Goal: Information Seeking & Learning: Compare options

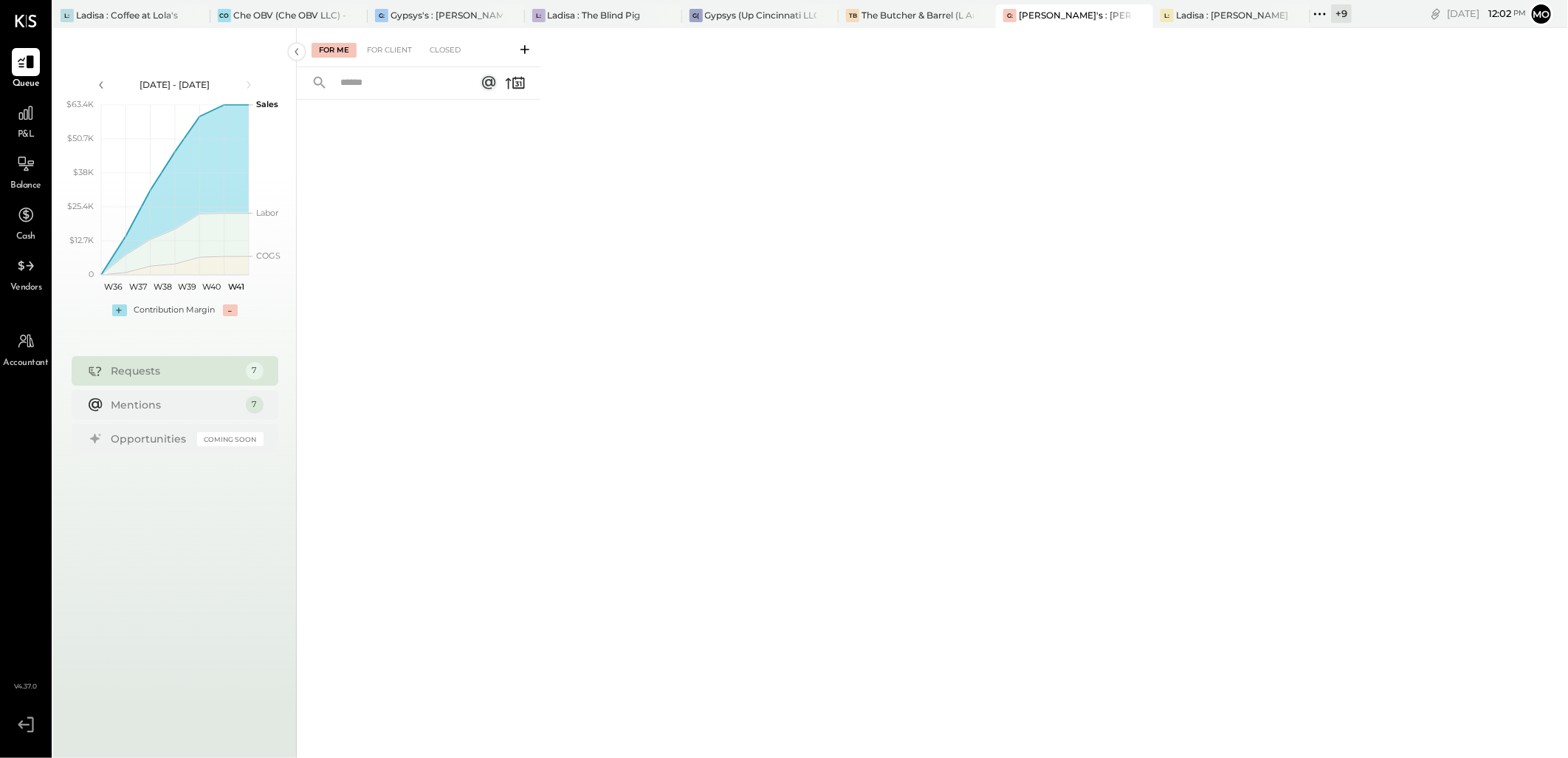
click at [1320, 17] on icon at bounding box center [1319, 13] width 19 height 19
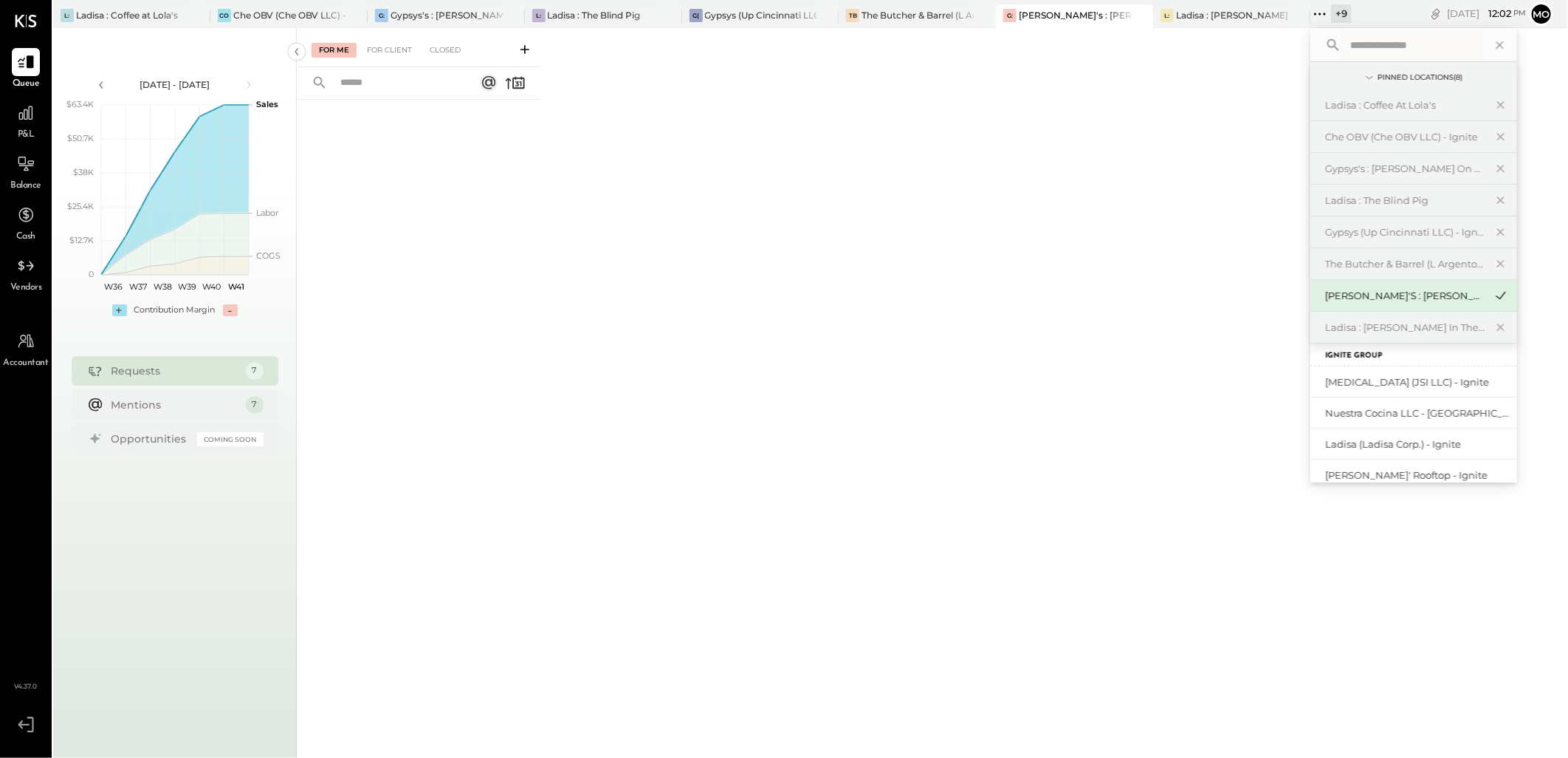
scroll to position [164, 0]
click at [1381, 399] on div "[PERSON_NAME]' Rooftop - Ignite" at bounding box center [1404, 393] width 159 height 14
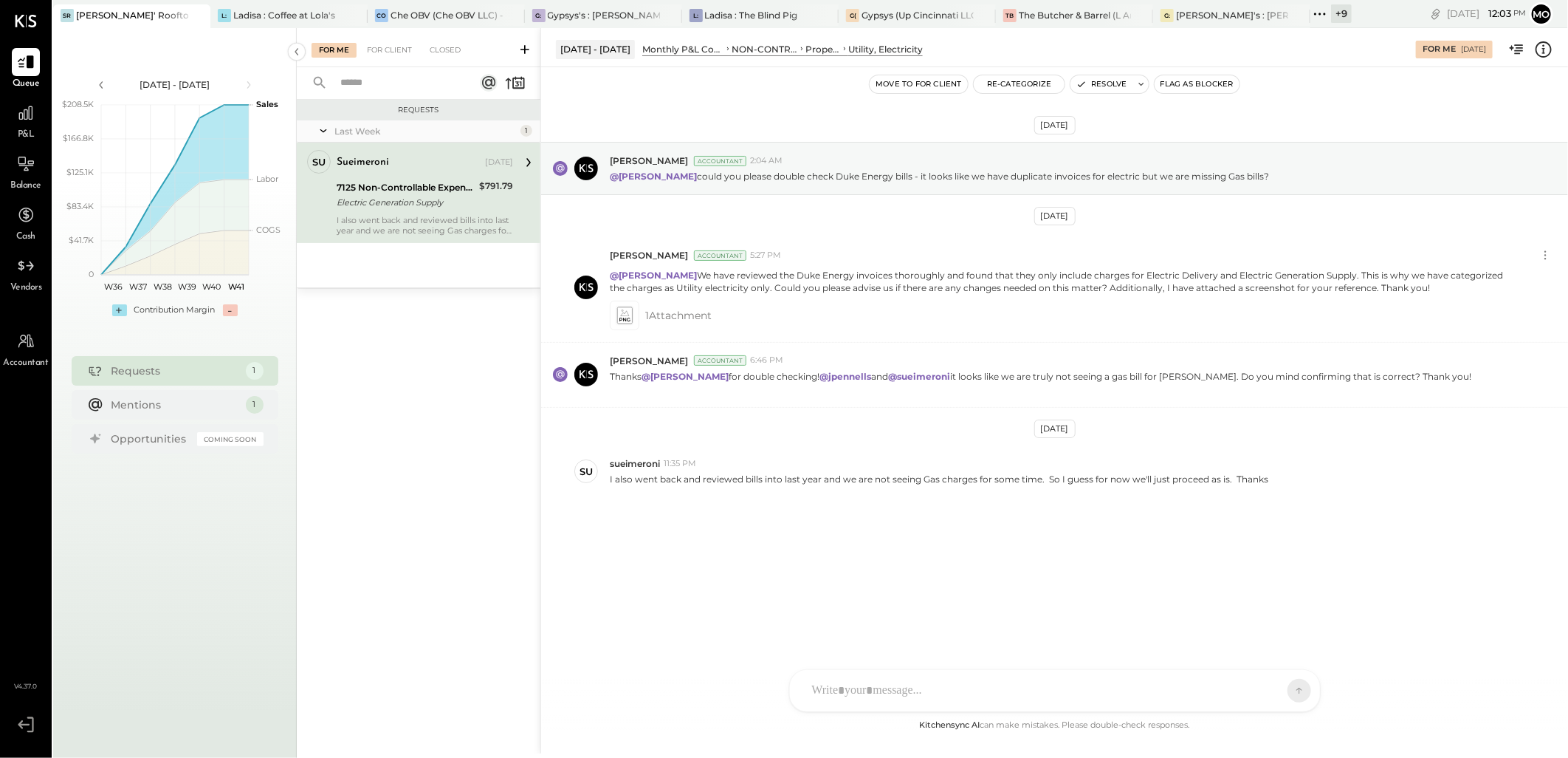
click at [893, 684] on div at bounding box center [1042, 690] width 474 height 32
click at [677, 537] on div "Sep 24th, 2025 Margot Bloch Accountant 2:04 AM @Mohammadsalkin Ansari could you…" at bounding box center [1054, 356] width 1027 height 504
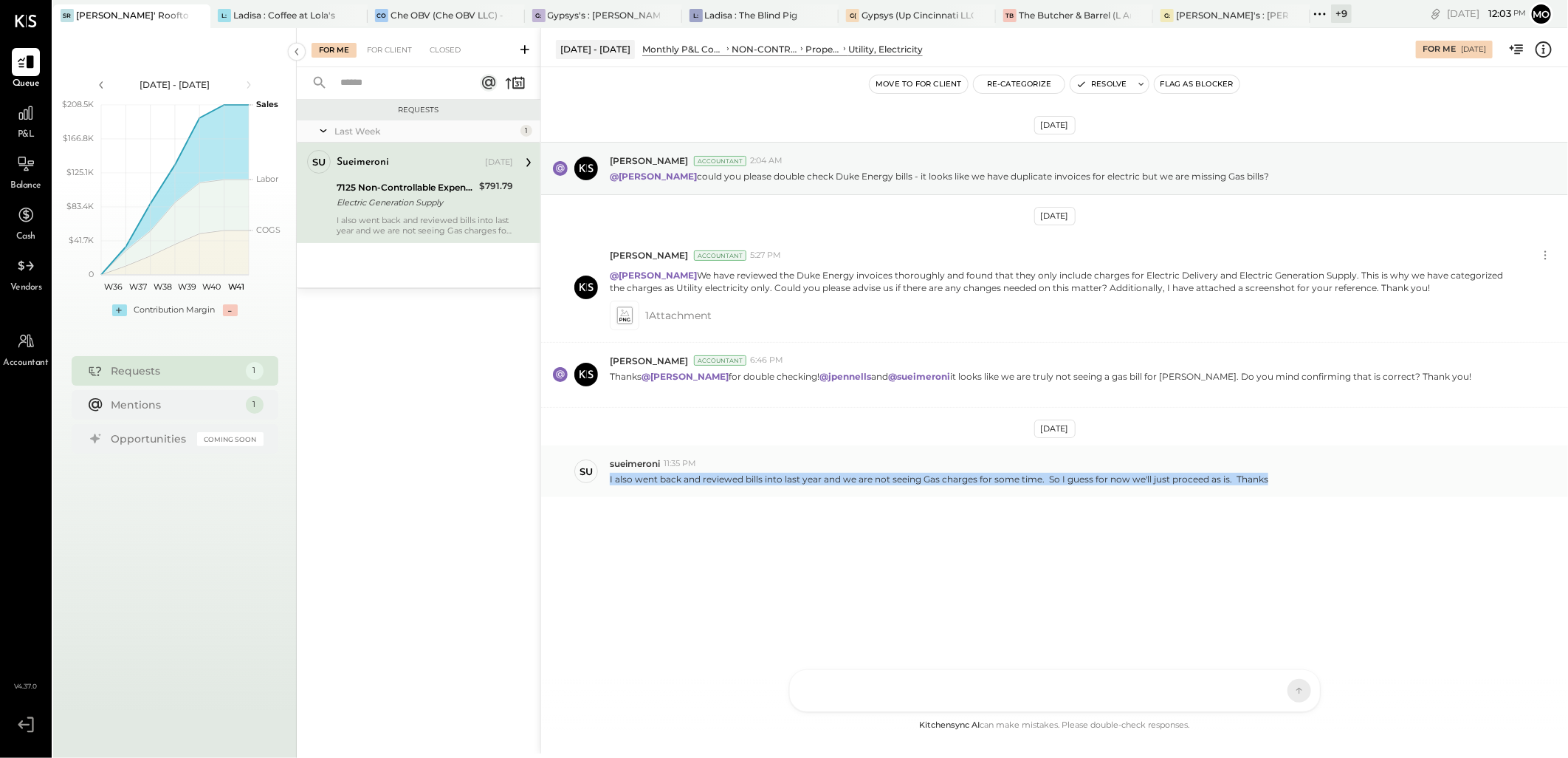
drag, startPoint x: 606, startPoint y: 478, endPoint x: 1270, endPoint y: 491, distance: 664.1
click at [1270, 491] on div "su sueimeroni 11:35 PM I also went back and reviewed bills into last year and w…" at bounding box center [1054, 471] width 1027 height 52
copy p "I also went back and reviewed bills into last year and we are not seeing Gas ch…"
drag, startPoint x: 758, startPoint y: 541, endPoint x: 725, endPoint y: 536, distance: 33.4
click at [758, 541] on div "Sep 24th, 2025 Margot Bloch Accountant 2:04 AM @Mohammadsalkin Ansari could you…" at bounding box center [1054, 356] width 1027 height 504
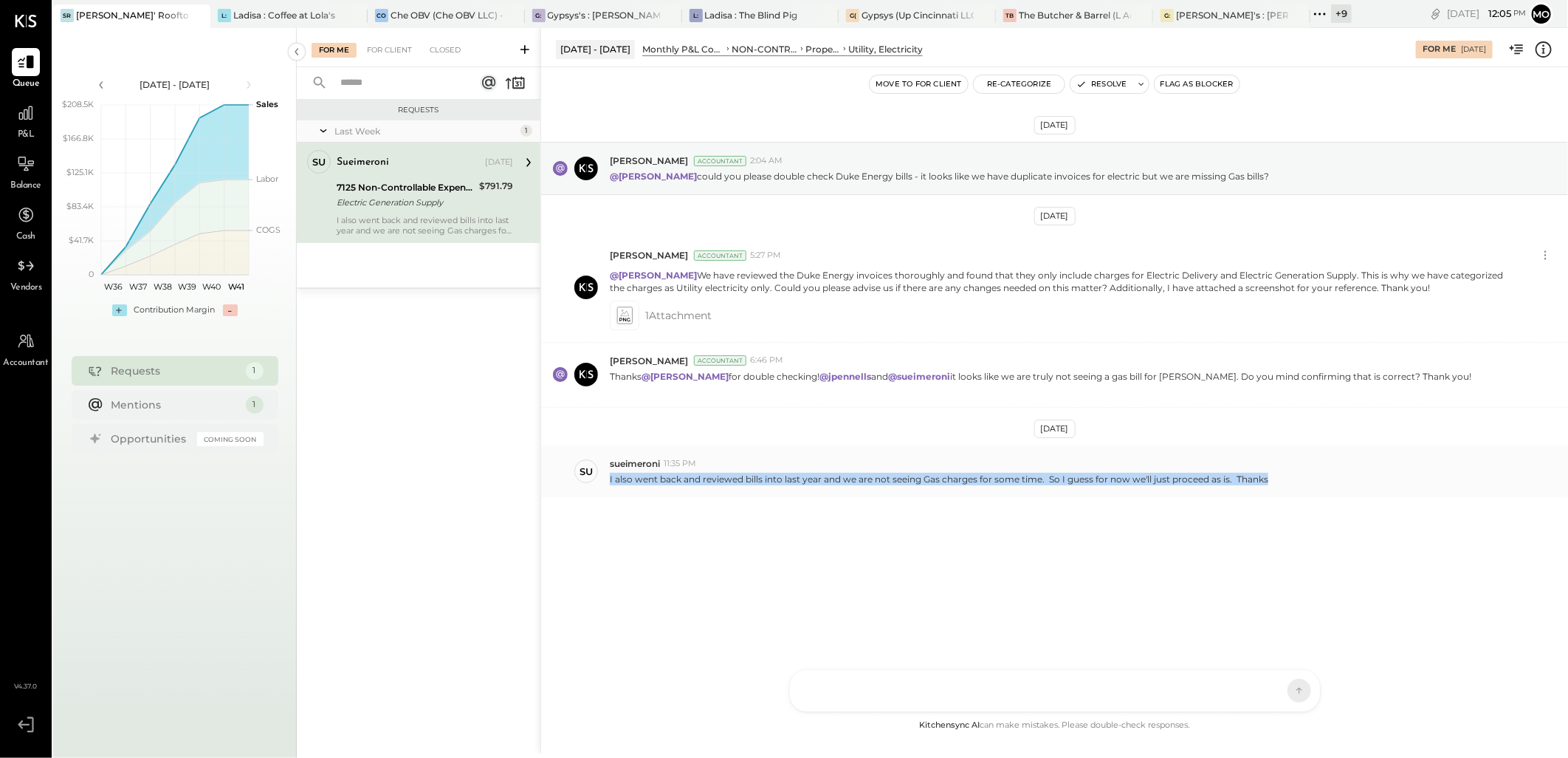
drag, startPoint x: 611, startPoint y: 480, endPoint x: 1459, endPoint y: 481, distance: 848.0
click at [1311, 507] on div "Sep 24th, 2025 Margot Bloch Accountant 2:04 AM @Mohammadsalkin Ansari could you…" at bounding box center [1054, 356] width 1027 height 504
click at [742, 534] on div "Sep 24th, 2025 Margot Bloch Accountant 2:04 AM @Mohammadsalkin Ansari could you…" at bounding box center [1054, 356] width 1027 height 504
click at [805, 688] on div at bounding box center [1042, 690] width 474 height 32
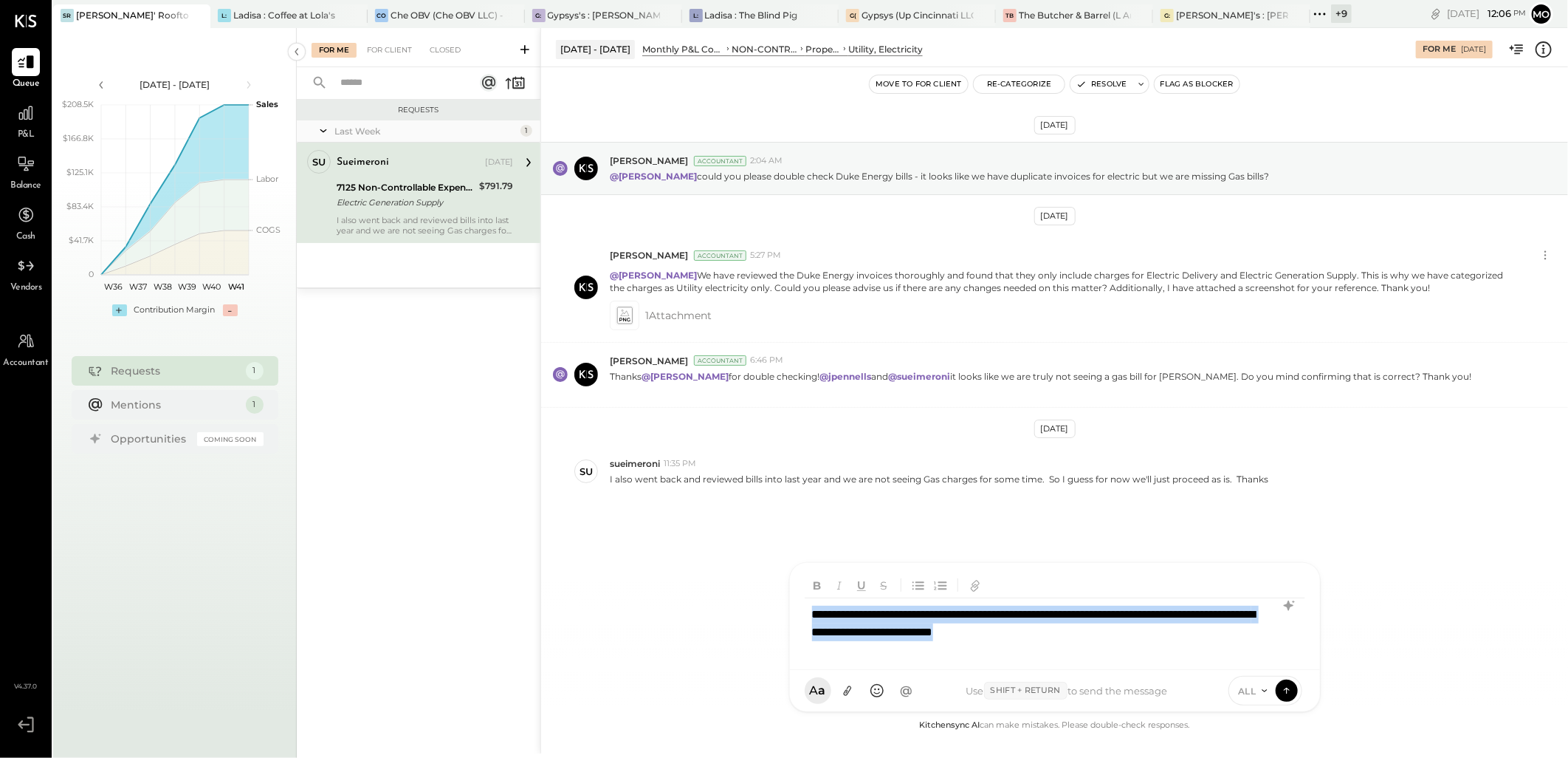
drag, startPoint x: 1126, startPoint y: 632, endPoint x: 728, endPoint y: 608, distance: 398.7
click at [728, 608] on div "Aug 1 - 31, 2025 Monthly P&L Comparison NON-CONTROLLABLE EXPENSES Property Expe…" at bounding box center [1054, 391] width 1028 height 726
click at [1290, 601] on icon at bounding box center [1289, 605] width 17 height 17
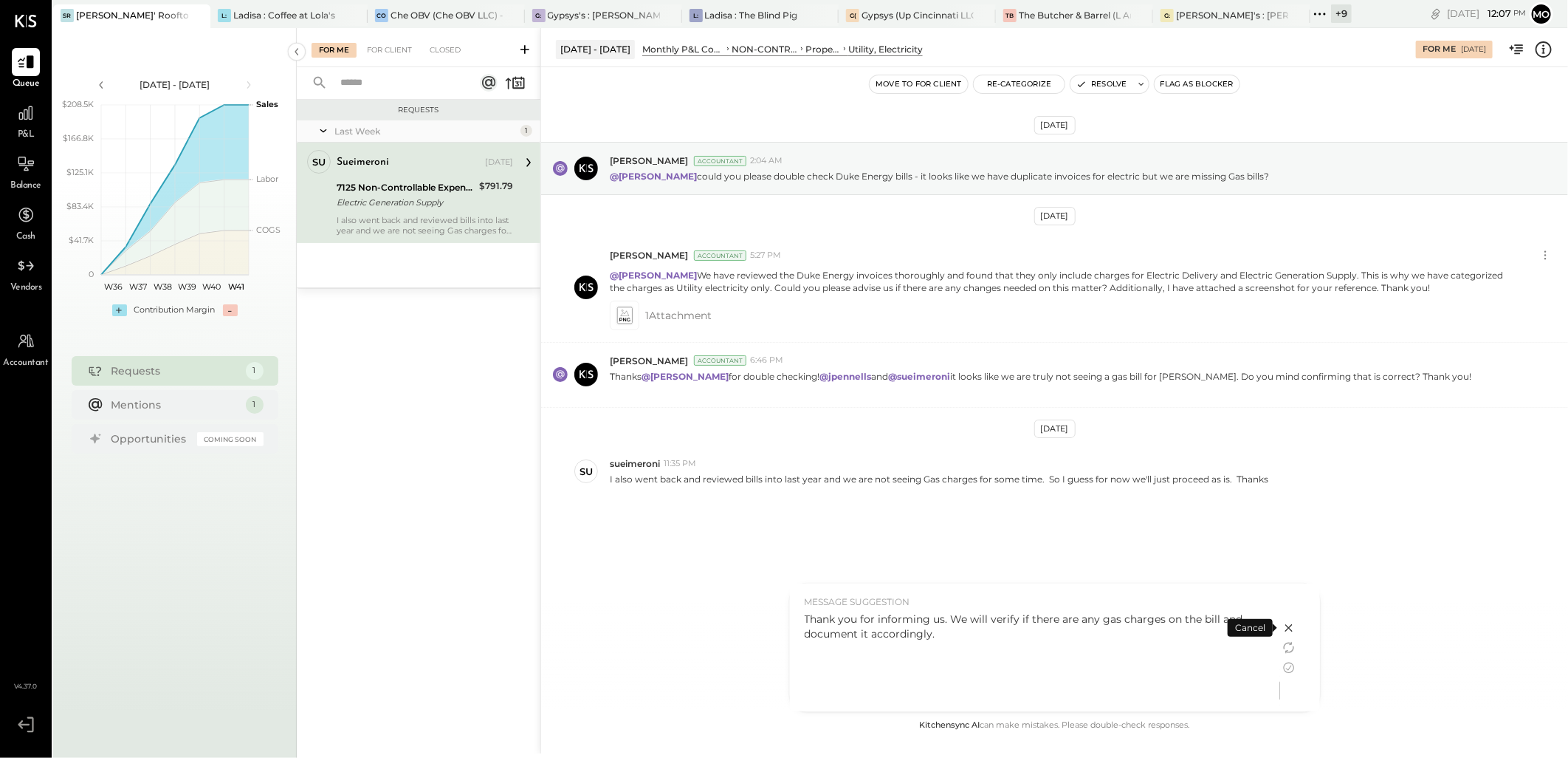
click at [1384, 610] on div "Sep 24th, 2025 Margot Bloch Accountant 2:04 AM @Mohammadsalkin Ansari could you…" at bounding box center [1054, 392] width 1027 height 650
drag, startPoint x: 948, startPoint y: 619, endPoint x: 1032, endPoint y: 651, distance: 89.9
click at [1032, 651] on div "Thank you for informing us. We will verify if there are any gas charges on the …" at bounding box center [1035, 658] width 461 height 93
drag, startPoint x: 1032, startPoint y: 651, endPoint x: 941, endPoint y: 640, distance: 91.7
click at [941, 640] on div "Thank you for informing us. We will verify if there are any gas charges on the …" at bounding box center [1035, 627] width 461 height 30
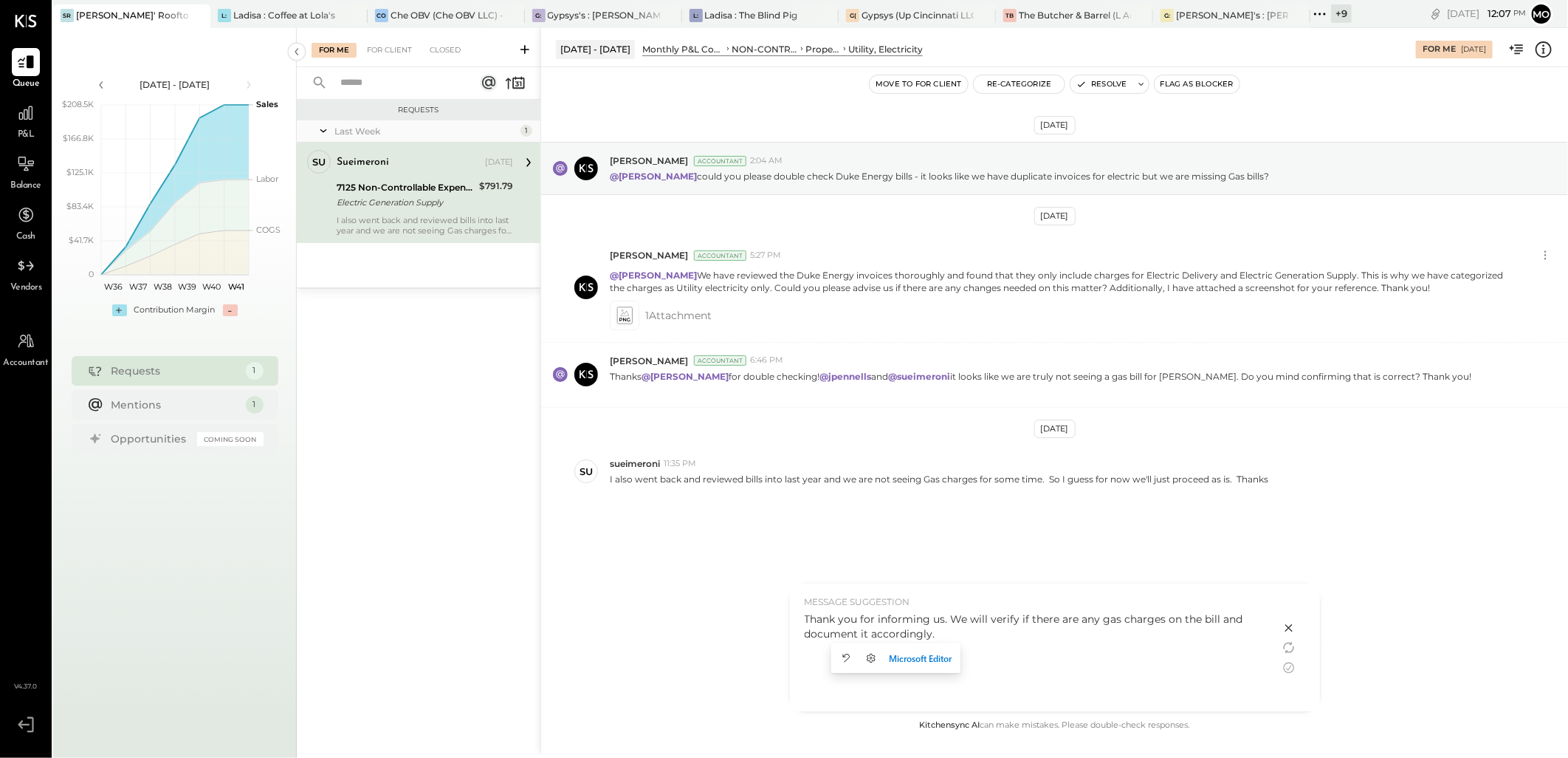
click at [943, 615] on div "Thank you for informing us. We will verify if there are any gas charges on the …" at bounding box center [1035, 627] width 461 height 30
drag, startPoint x: 947, startPoint y: 615, endPoint x: 1006, endPoint y: 641, distance: 64.5
click at [1006, 641] on div "Thank you for informing us. We will verify if there are any gas charges on the …" at bounding box center [1035, 627] width 461 height 30
drag, startPoint x: 1006, startPoint y: 641, endPoint x: 998, endPoint y: 636, distance: 9.4
click at [998, 636] on div "Thank you for informing us. We will verify if there are any gas charges on the …" at bounding box center [1035, 627] width 461 height 30
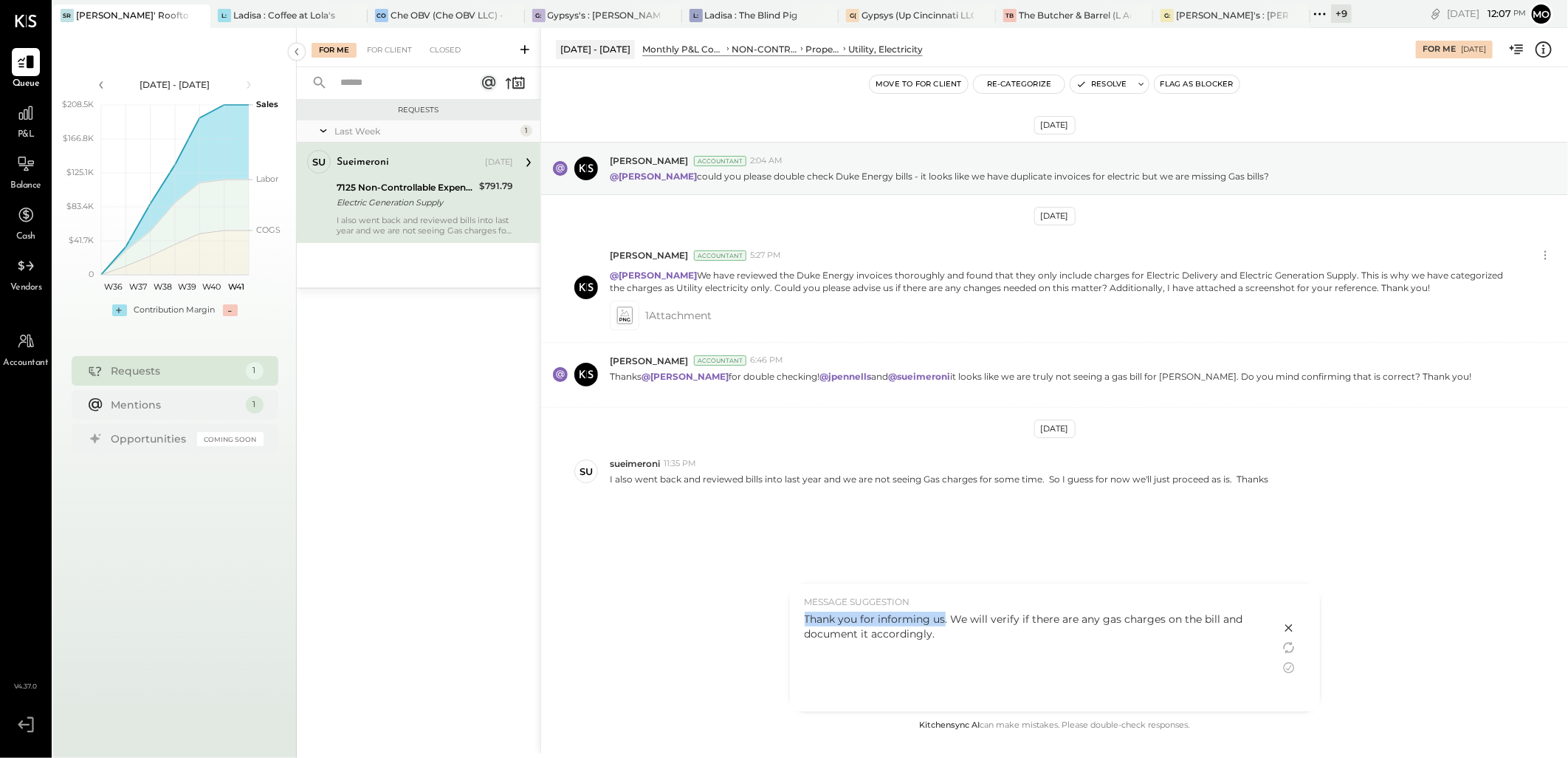
drag, startPoint x: 806, startPoint y: 621, endPoint x: 942, endPoint y: 619, distance: 136.0
click at [942, 619] on div "Thank you for informing us. We will verify if there are any gas charges on the …" at bounding box center [1035, 627] width 461 height 30
copy div "Thank you for informing us"
click at [1288, 628] on icon at bounding box center [1288, 627] width 7 height 7
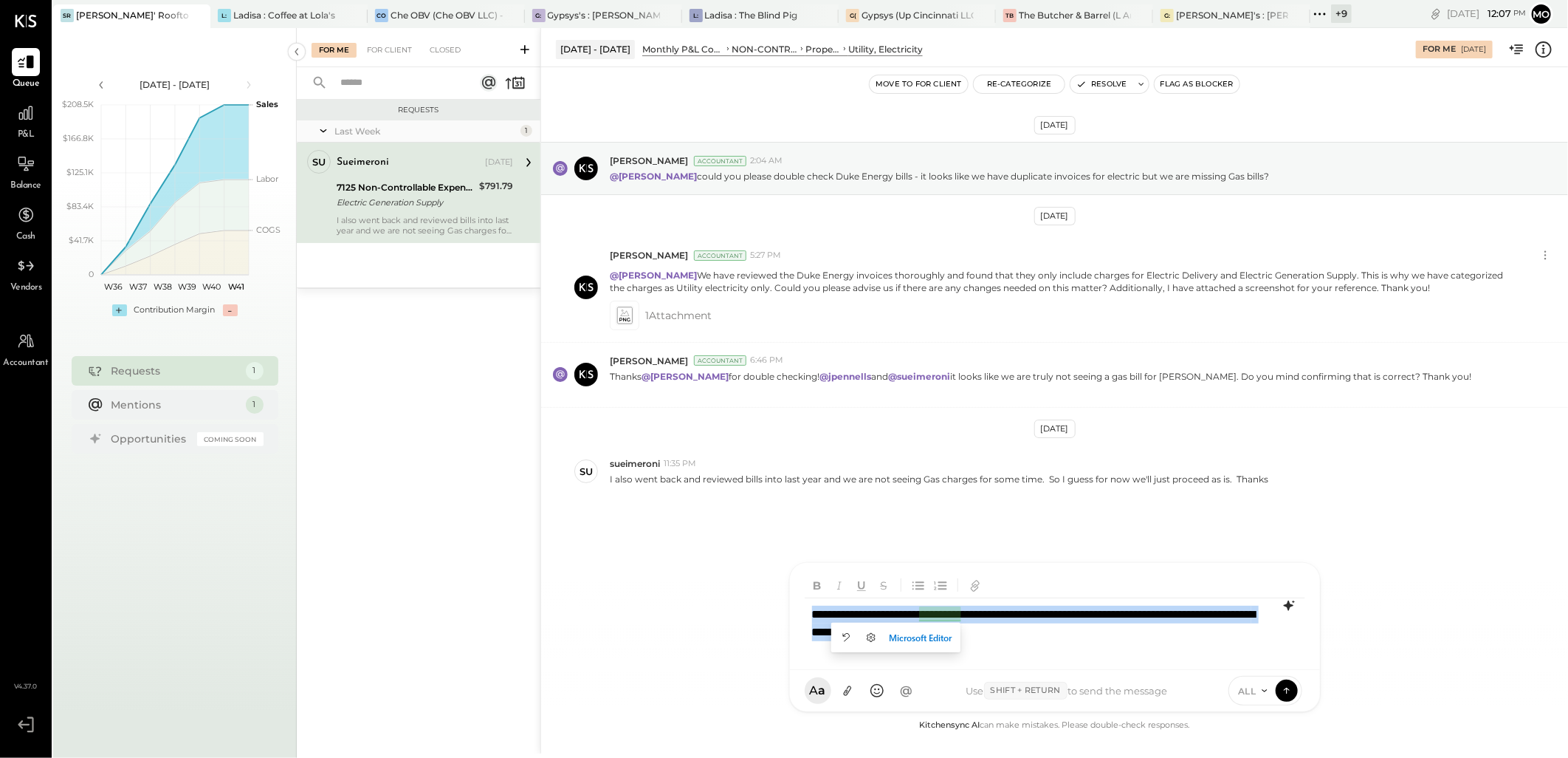
drag, startPoint x: 883, startPoint y: 615, endPoint x: 788, endPoint y: 603, distance: 95.8
click at [789, 603] on div "**********" at bounding box center [1054, 636] width 531 height 150
drag, startPoint x: 829, startPoint y: 610, endPoint x: 774, endPoint y: 609, distance: 55.0
click at [774, 609] on div "Aug 1 - 31, 2025 Monthly P&L Comparison NON-CONTROLLABLE EXPENSES Property Expe…" at bounding box center [1054, 391] width 1028 height 726
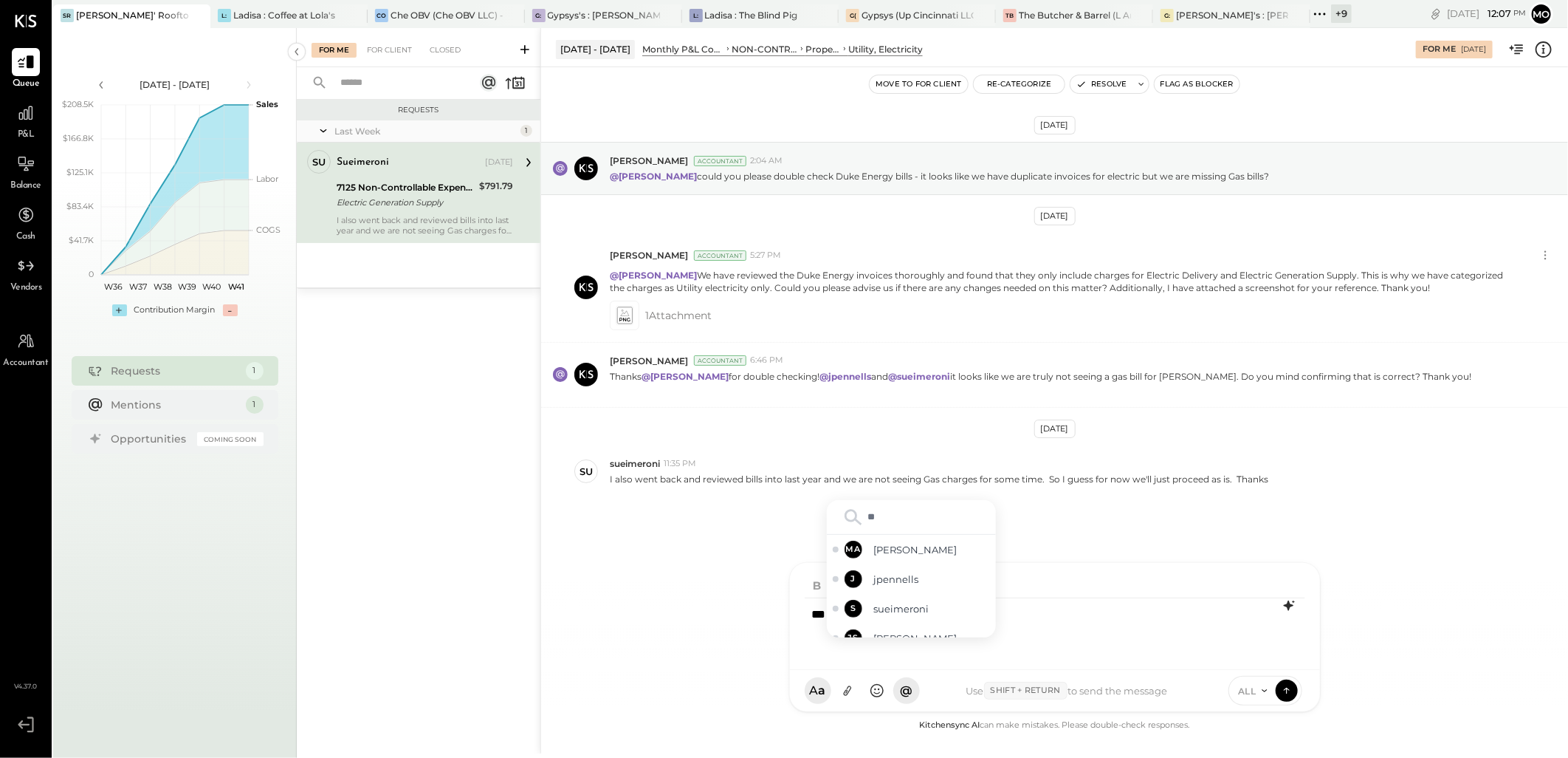
type input "***"
drag, startPoint x: 916, startPoint y: 622, endPoint x: 1110, endPoint y: 565, distance: 202.2
click at [918, 622] on span "sueimeroni" at bounding box center [932, 622] width 116 height 14
click at [1287, 691] on icon at bounding box center [1287, 690] width 13 height 15
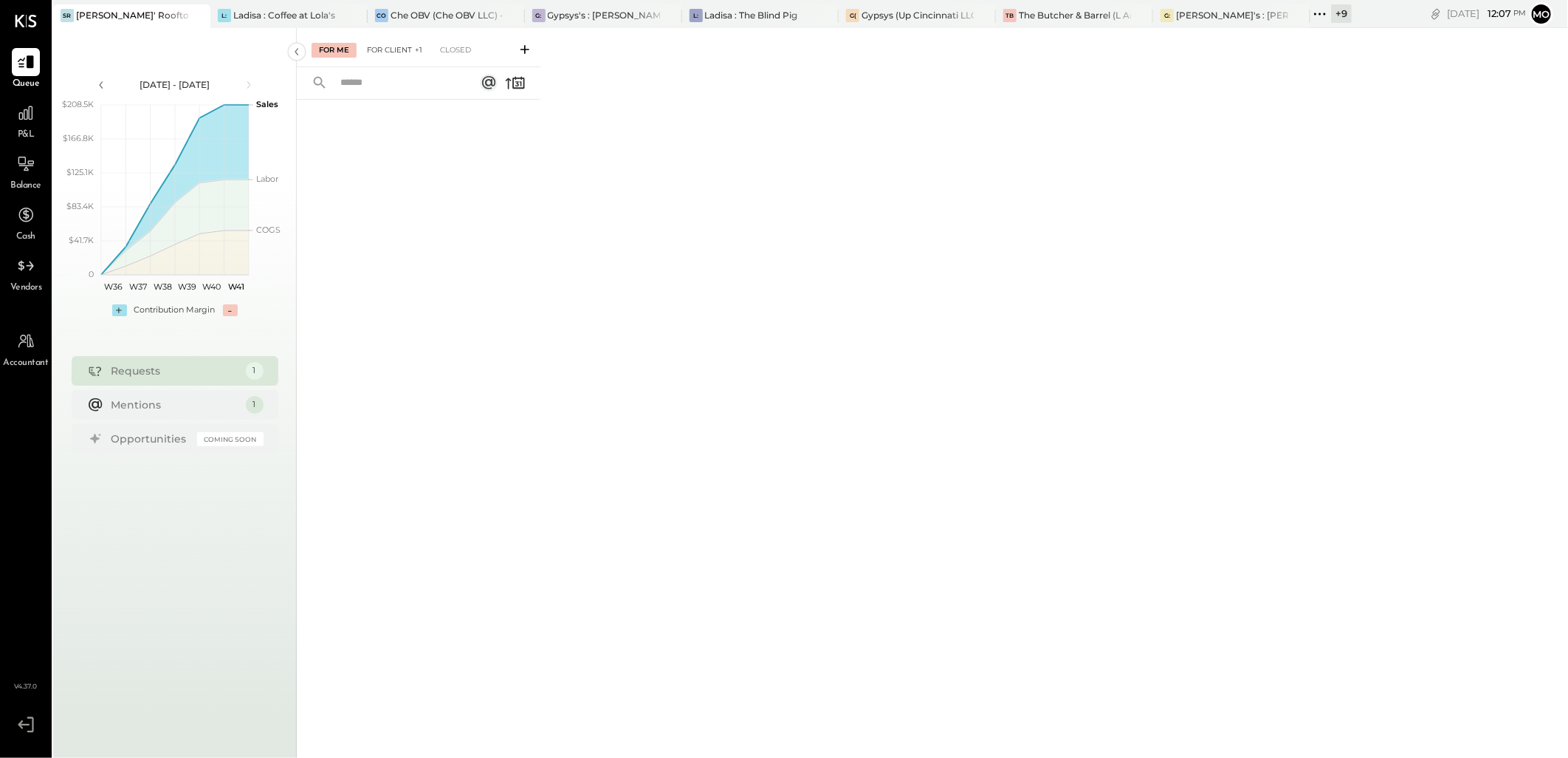
click at [394, 53] on div "For Client +1" at bounding box center [394, 50] width 70 height 15
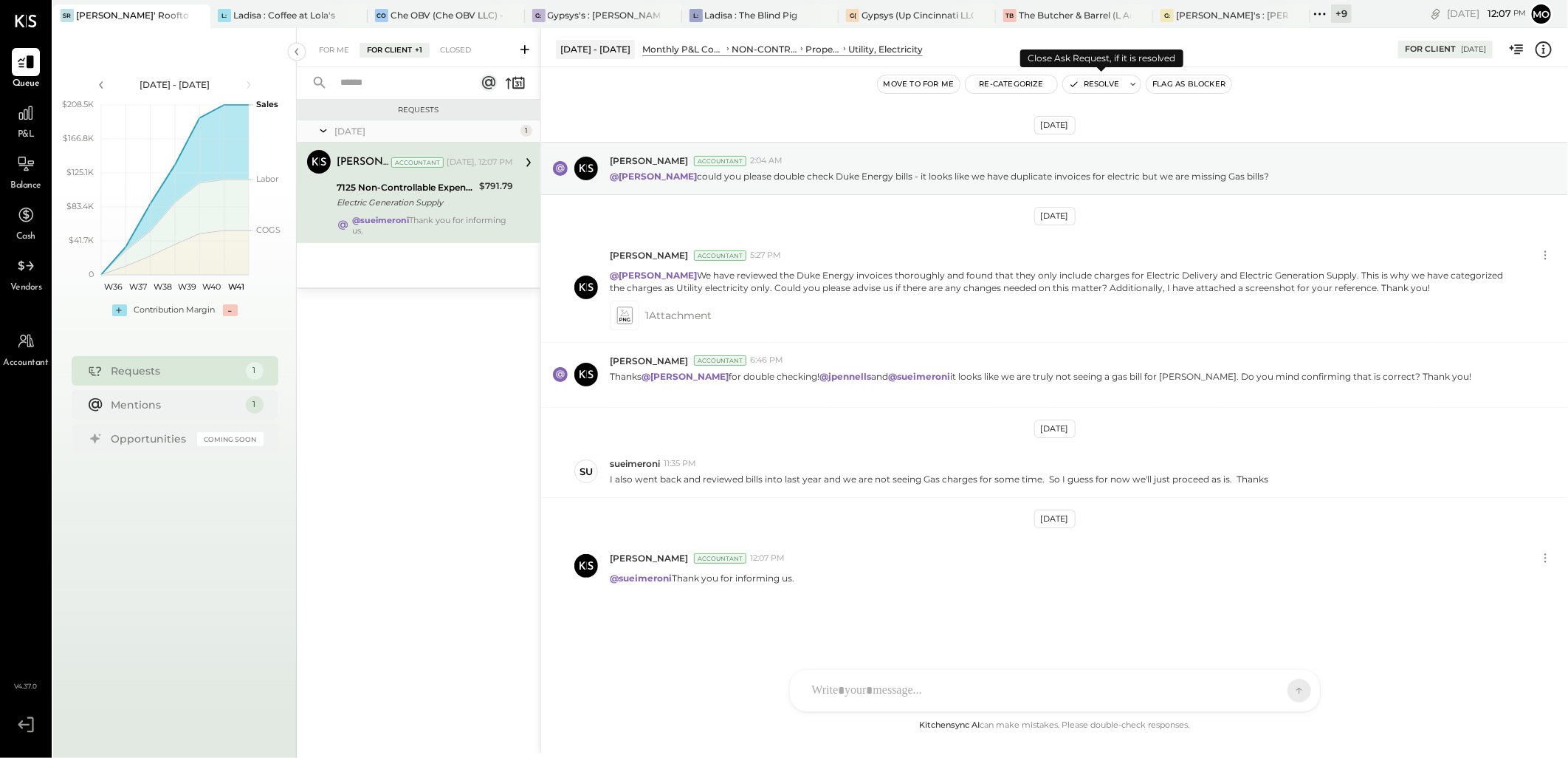
click at [1112, 84] on button "Resolve" at bounding box center [1094, 83] width 62 height 17
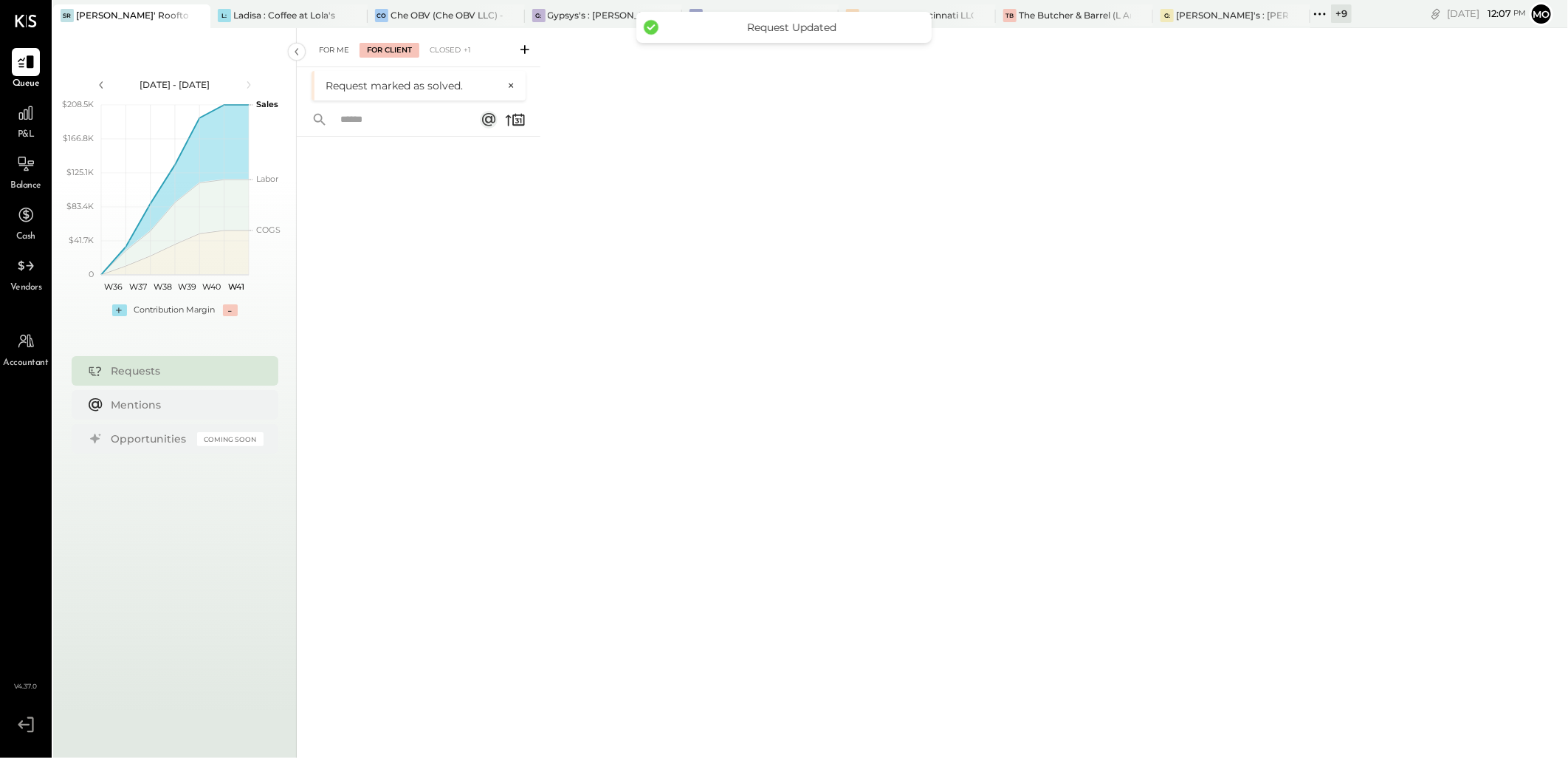
click at [321, 50] on div "For Me" at bounding box center [334, 50] width 45 height 15
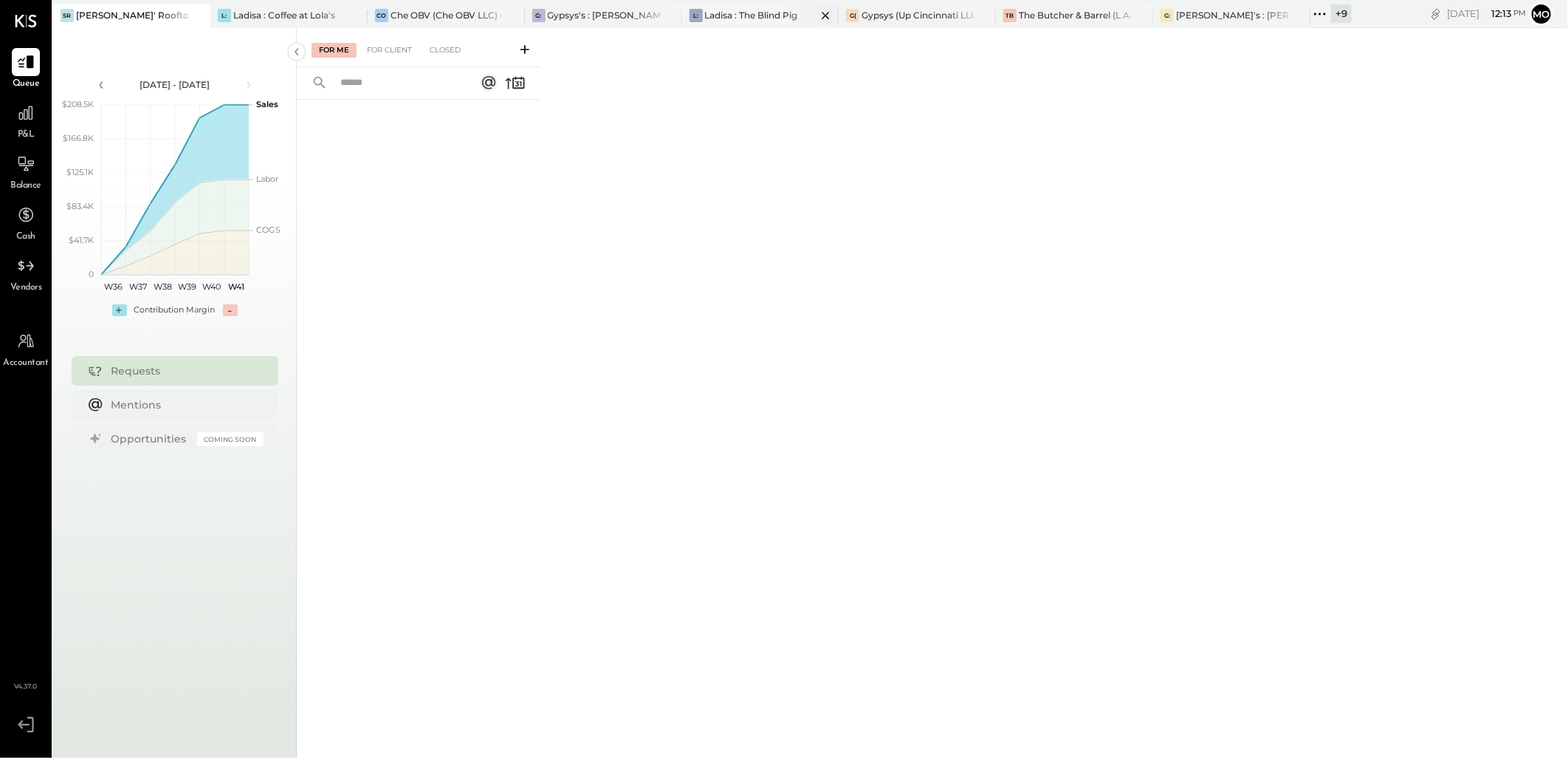
click at [726, 21] on div "Ladisa : The Blind Pig" at bounding box center [751, 15] width 93 height 12
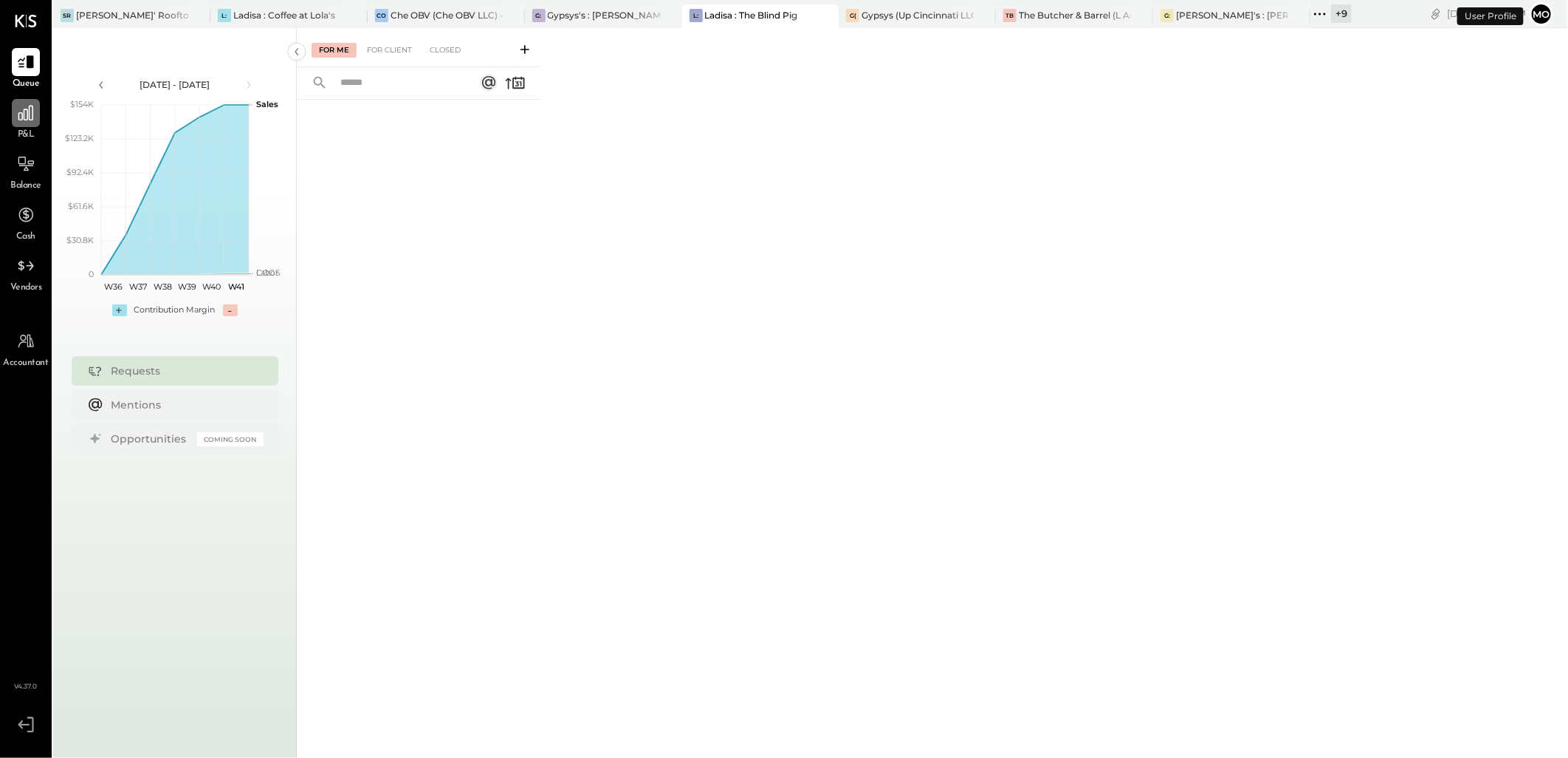
click at [37, 122] on div at bounding box center [26, 113] width 28 height 28
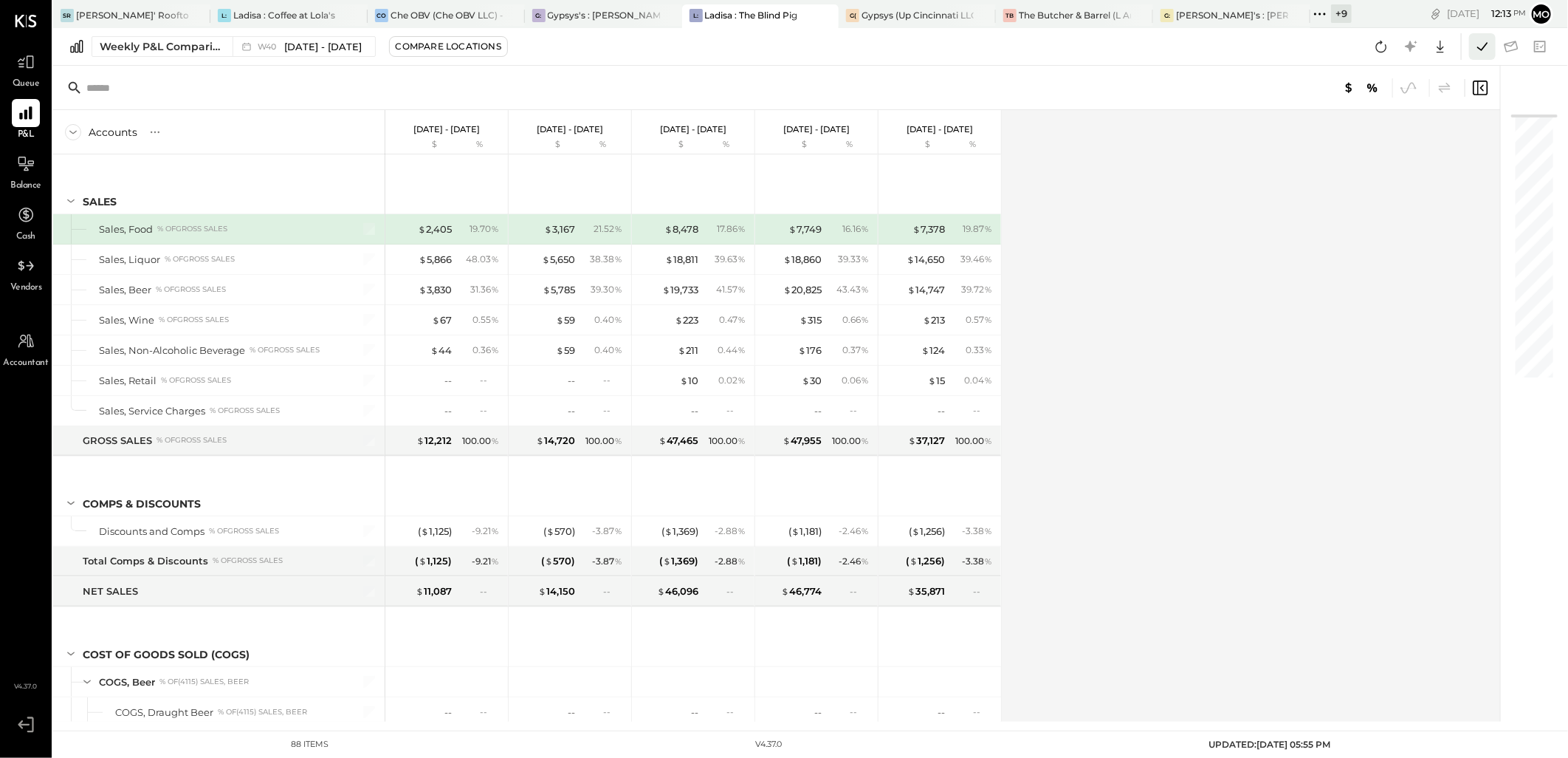
click at [1475, 42] on icon at bounding box center [1482, 46] width 19 height 19
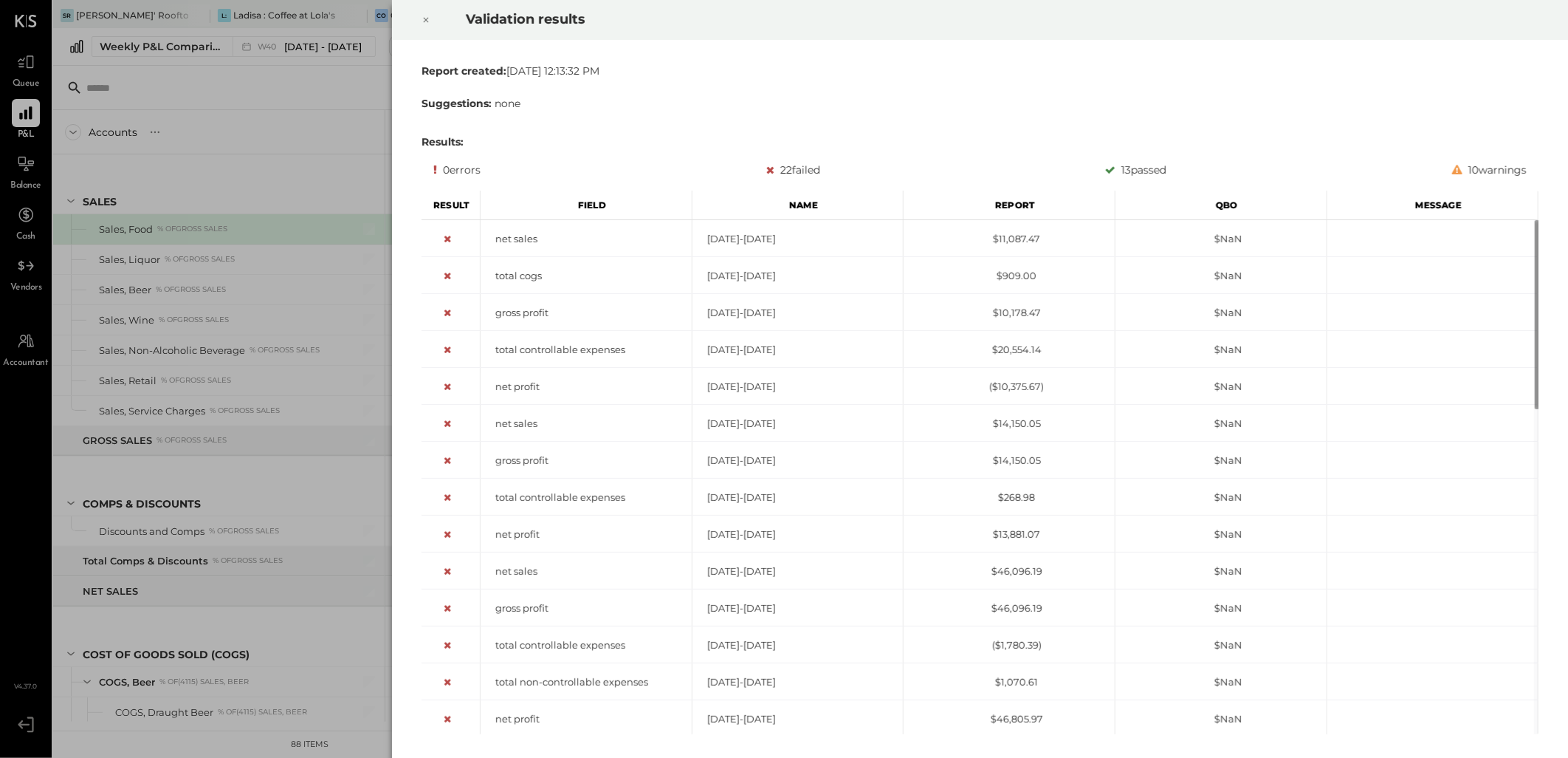
click at [425, 17] on icon at bounding box center [425, 19] width 9 height 17
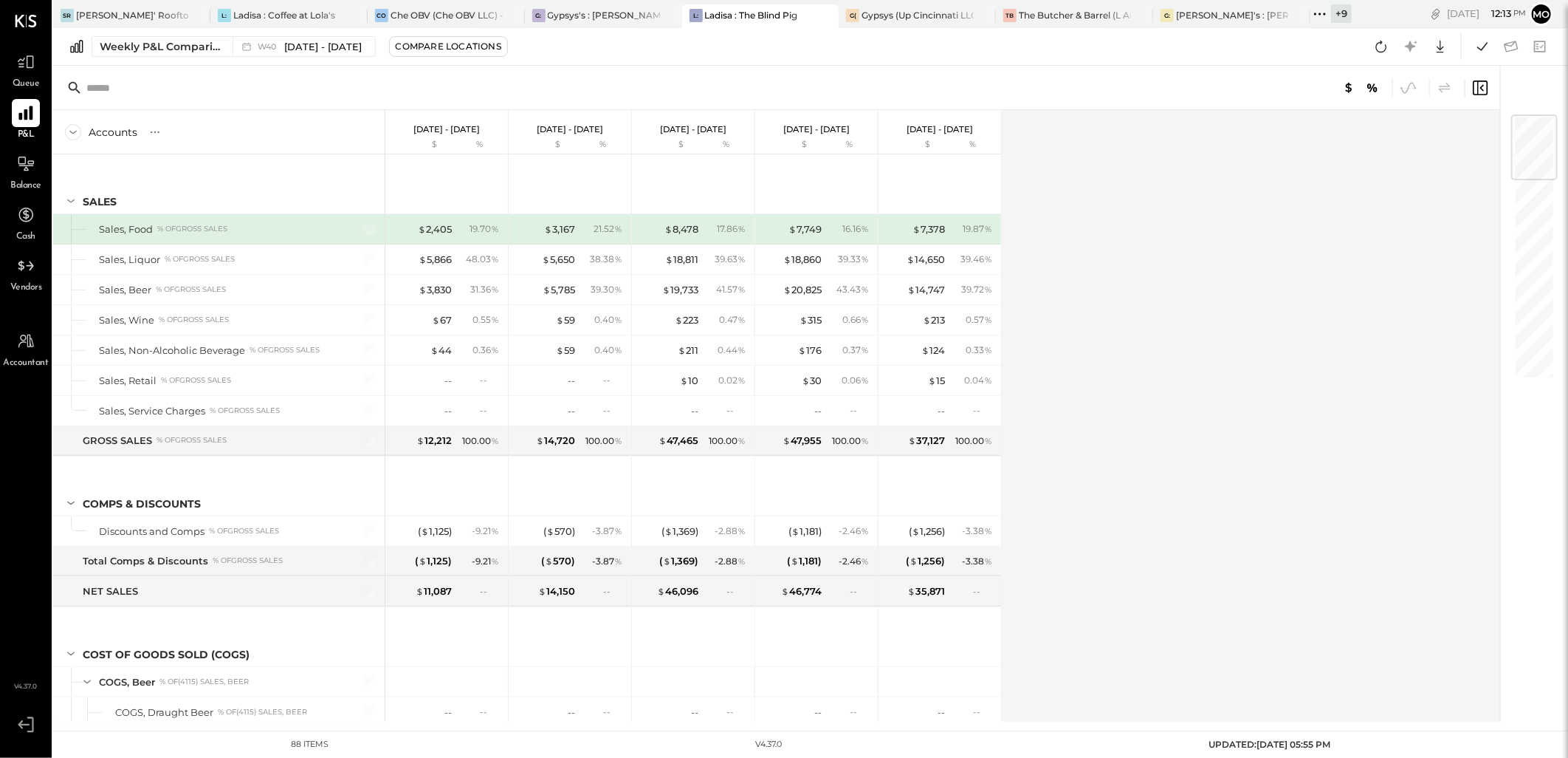
click at [38, 106] on div at bounding box center [26, 113] width 28 height 28
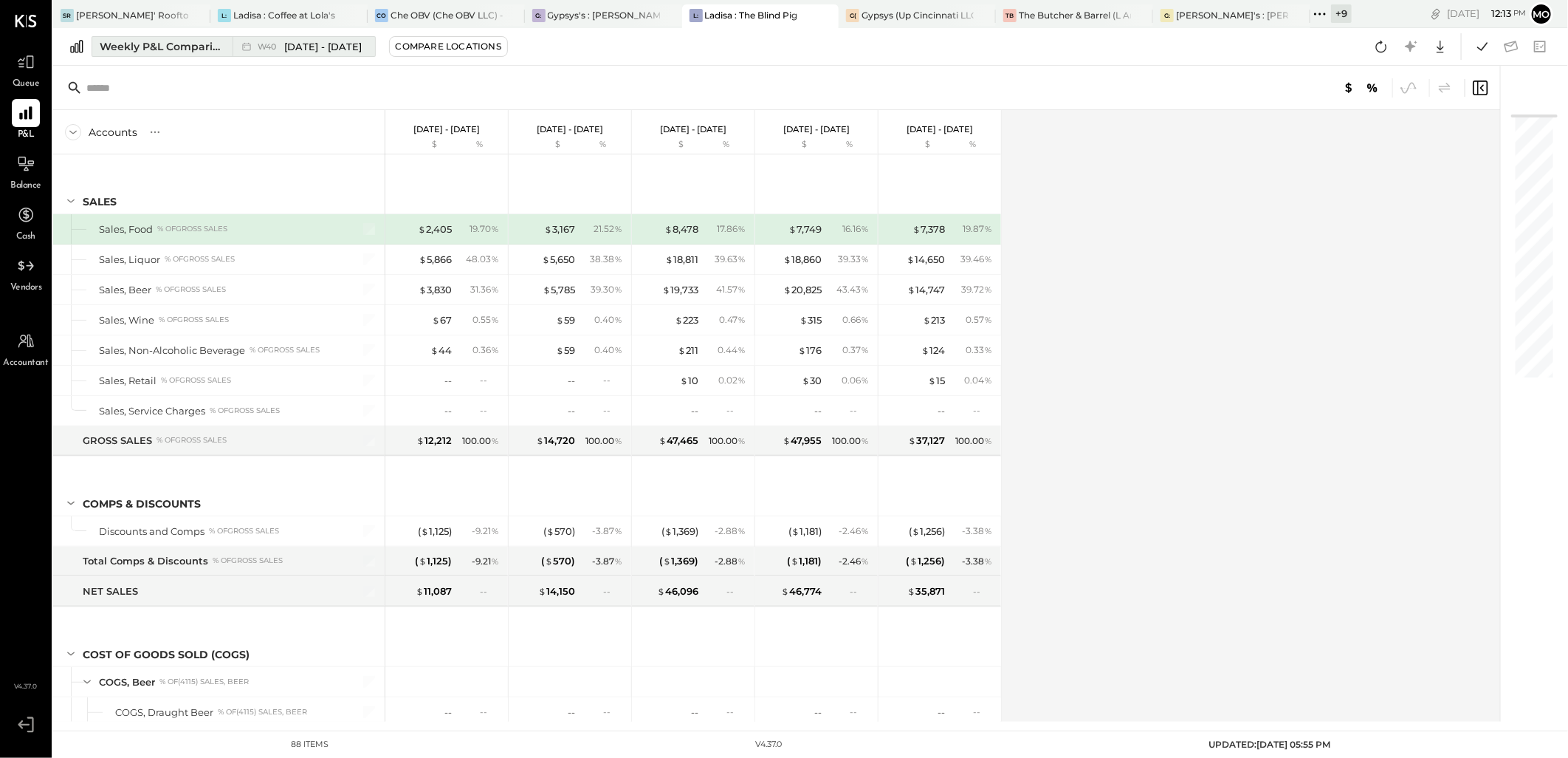
click at [158, 40] on div "Weekly P&L Comparison" at bounding box center [162, 46] width 124 height 15
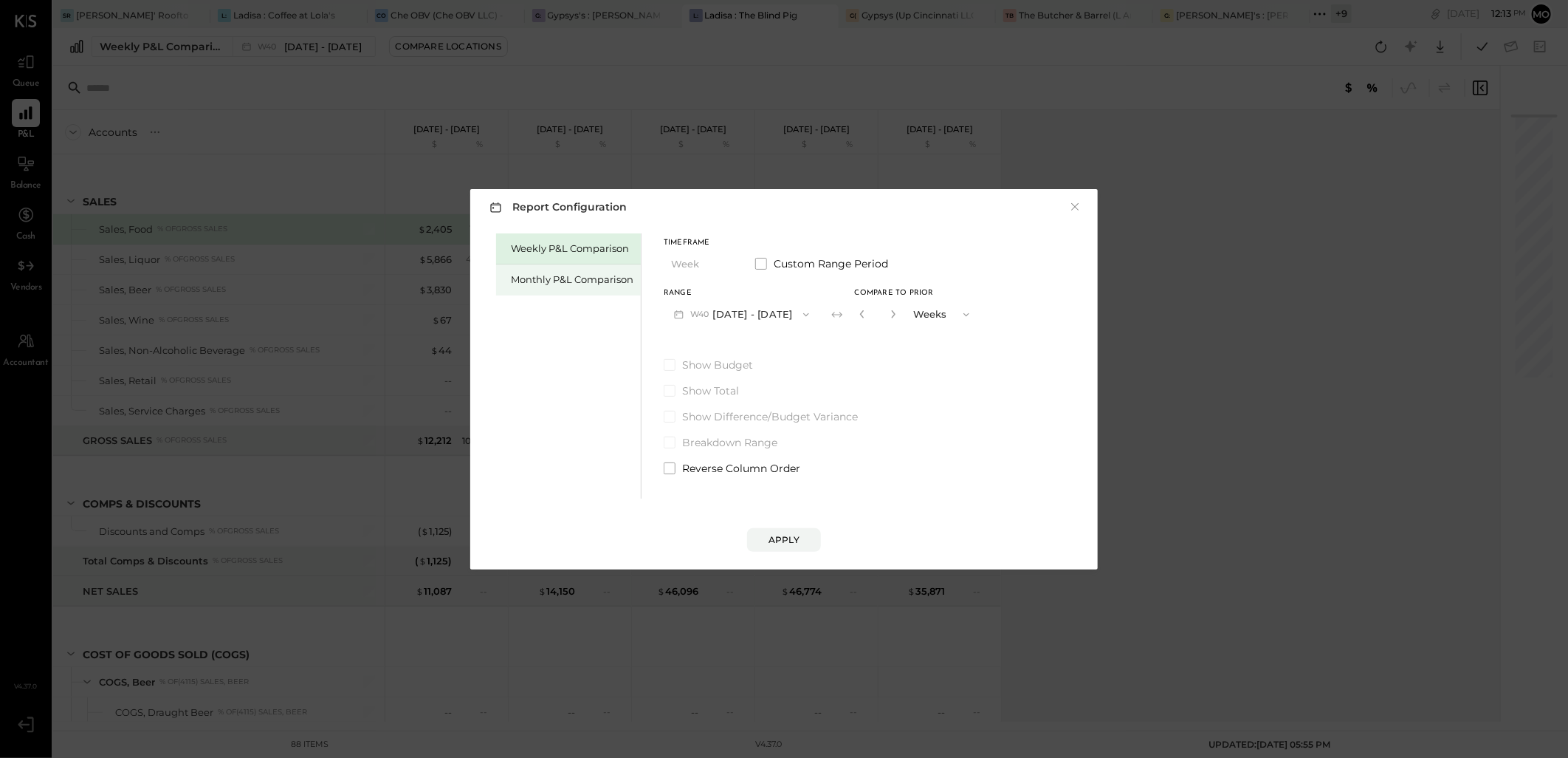
click at [578, 274] on div "Monthly P&L Comparison" at bounding box center [572, 279] width 122 height 14
click at [798, 536] on div "Apply" at bounding box center [784, 539] width 31 height 12
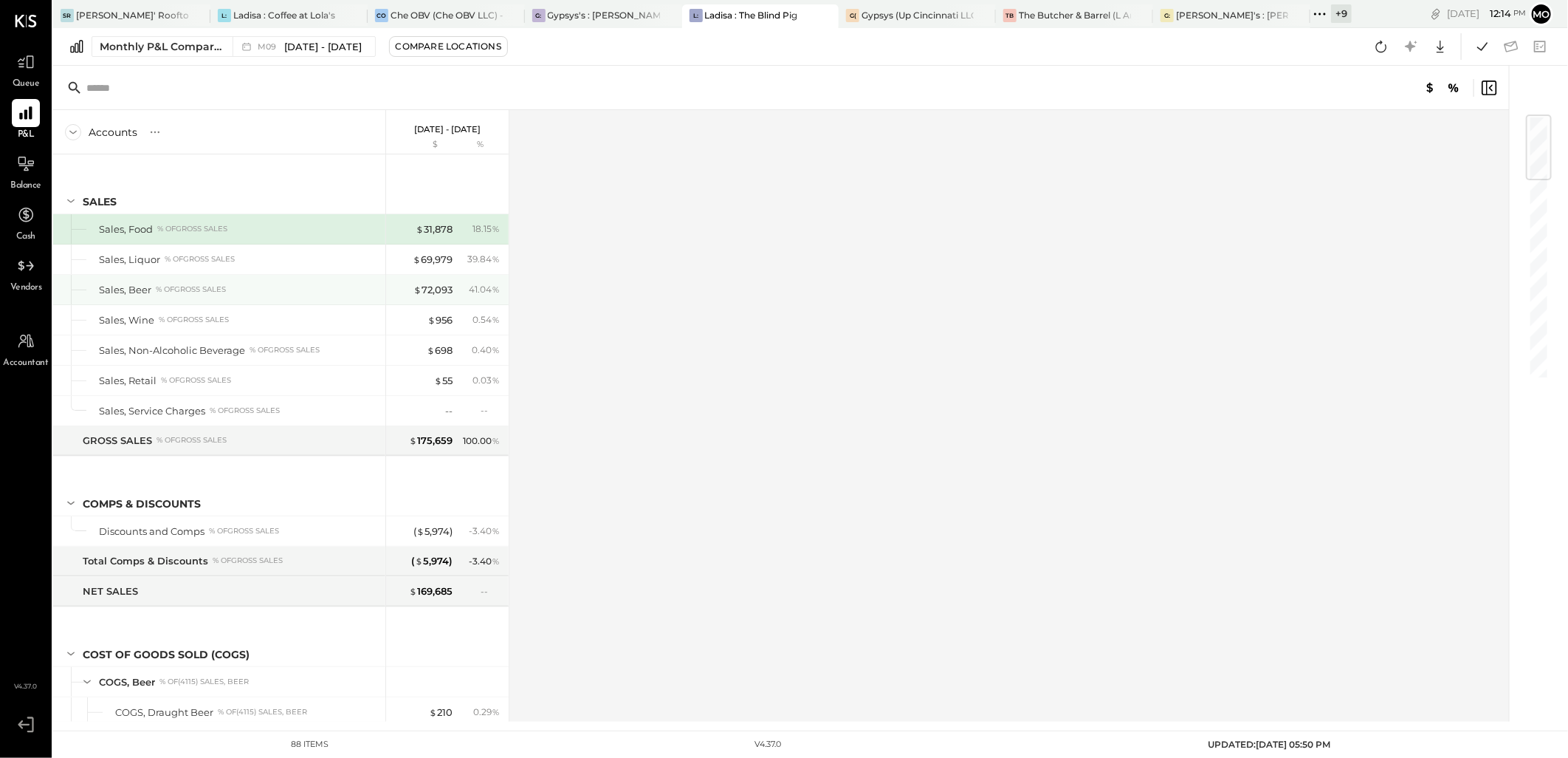
scroll to position [164, 0]
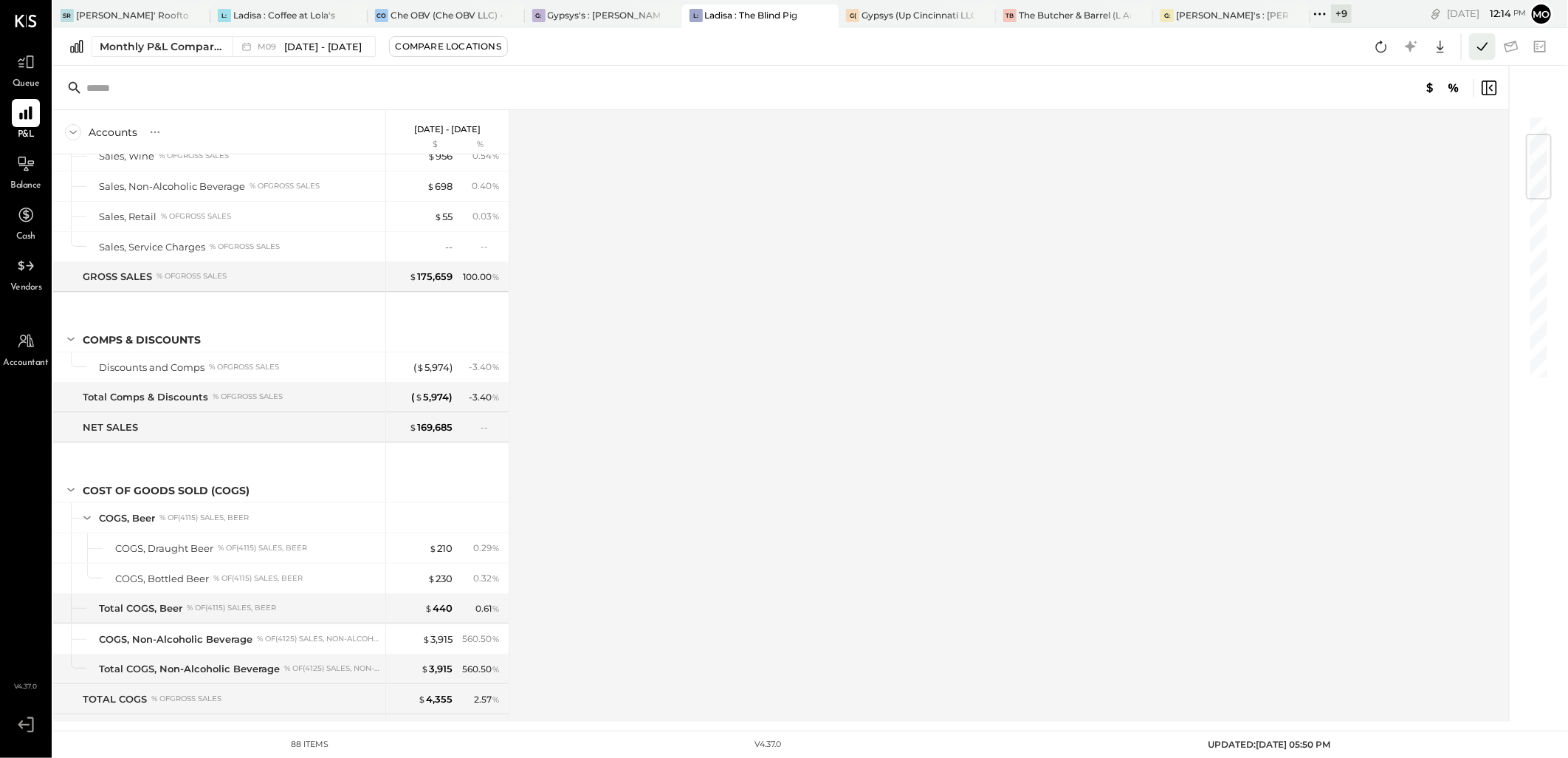
click at [1474, 49] on icon at bounding box center [1482, 46] width 19 height 19
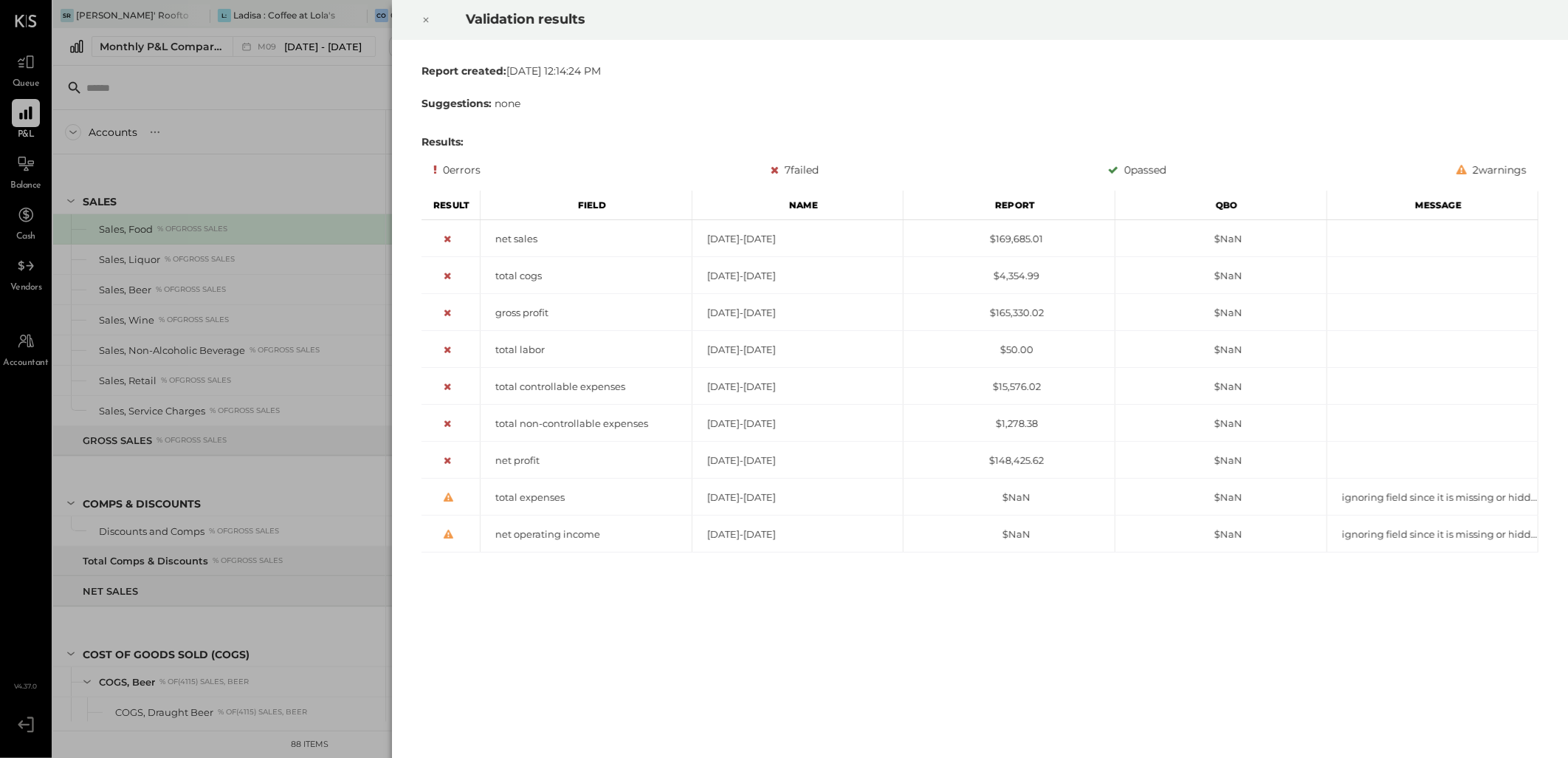
click at [426, 22] on icon at bounding box center [425, 19] width 9 height 17
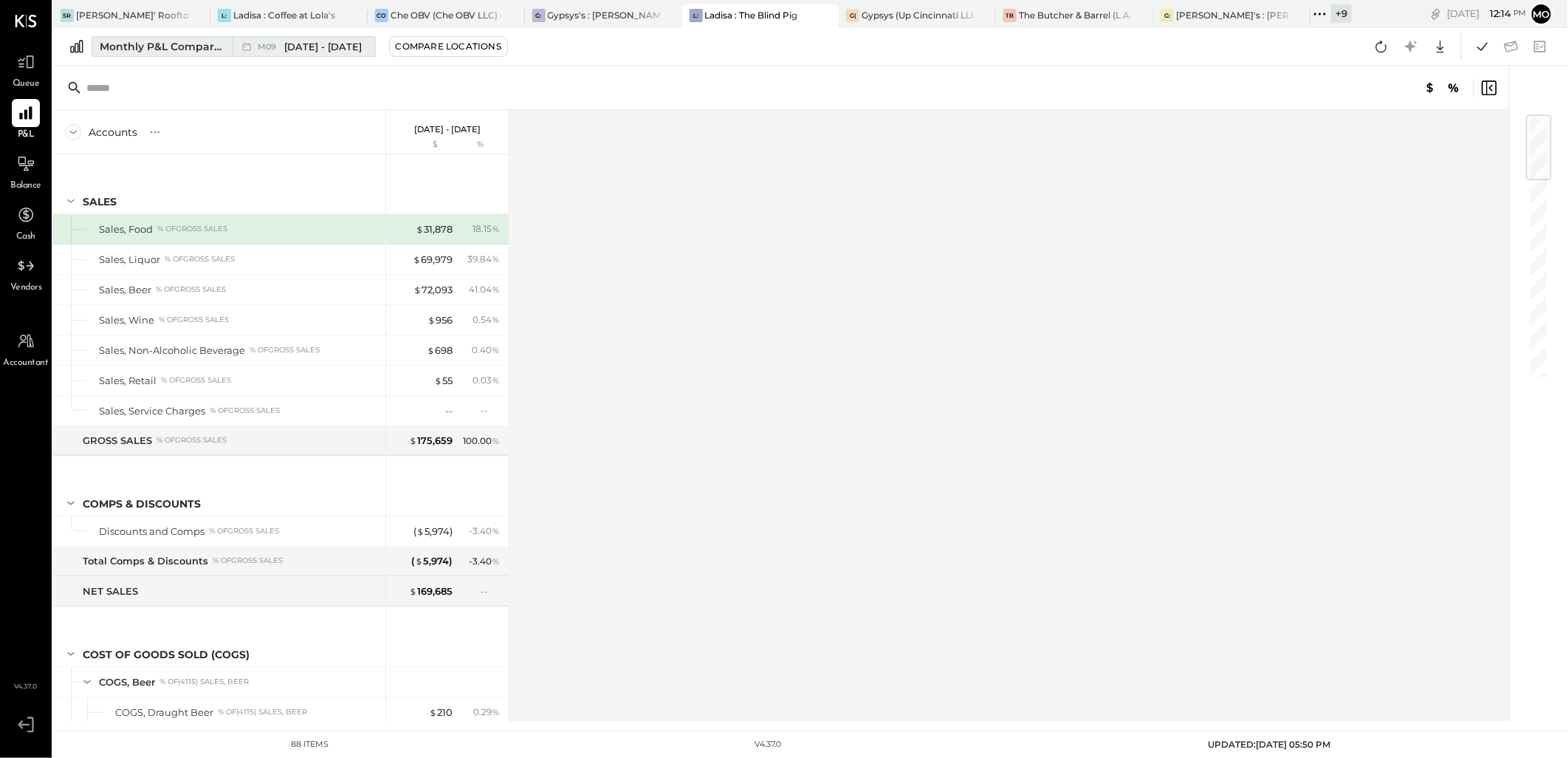
click at [156, 56] on button "Monthly P&L Comparison M09 [DATE] - [DATE]" at bounding box center [234, 46] width 284 height 21
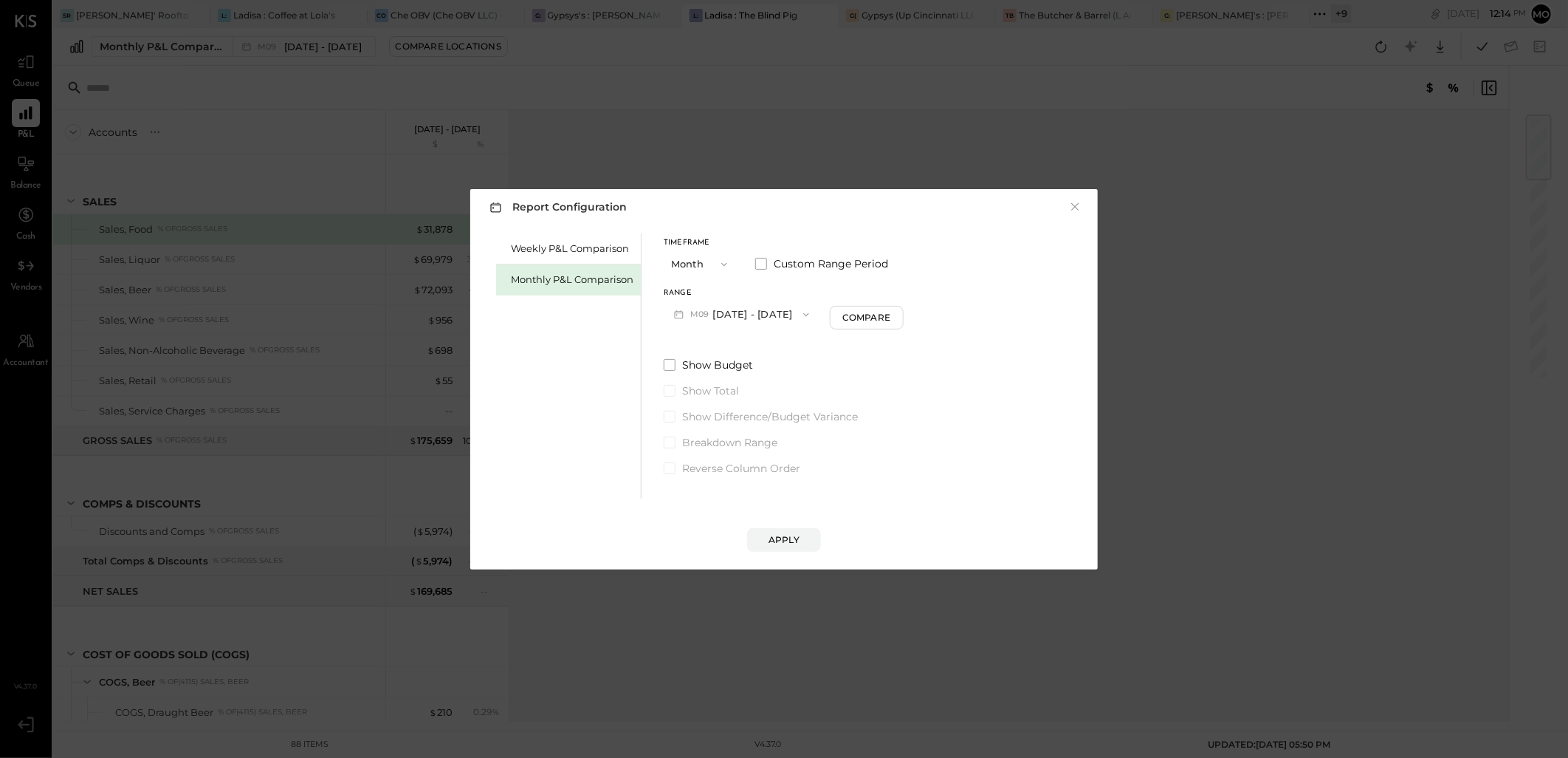
click at [736, 311] on button "M09 [DATE] - [DATE]" at bounding box center [741, 314] width 156 height 27
click at [725, 353] on span "Aug 1 - 31, 2025" at bounding box center [735, 346] width 70 height 12
click at [876, 301] on div "Range M08 Aug 1 - 31, 2025 Compare" at bounding box center [783, 308] width 240 height 38
click at [882, 315] on div "Compare" at bounding box center [867, 317] width 48 height 12
click at [891, 313] on icon "button" at bounding box center [893, 314] width 3 height 8
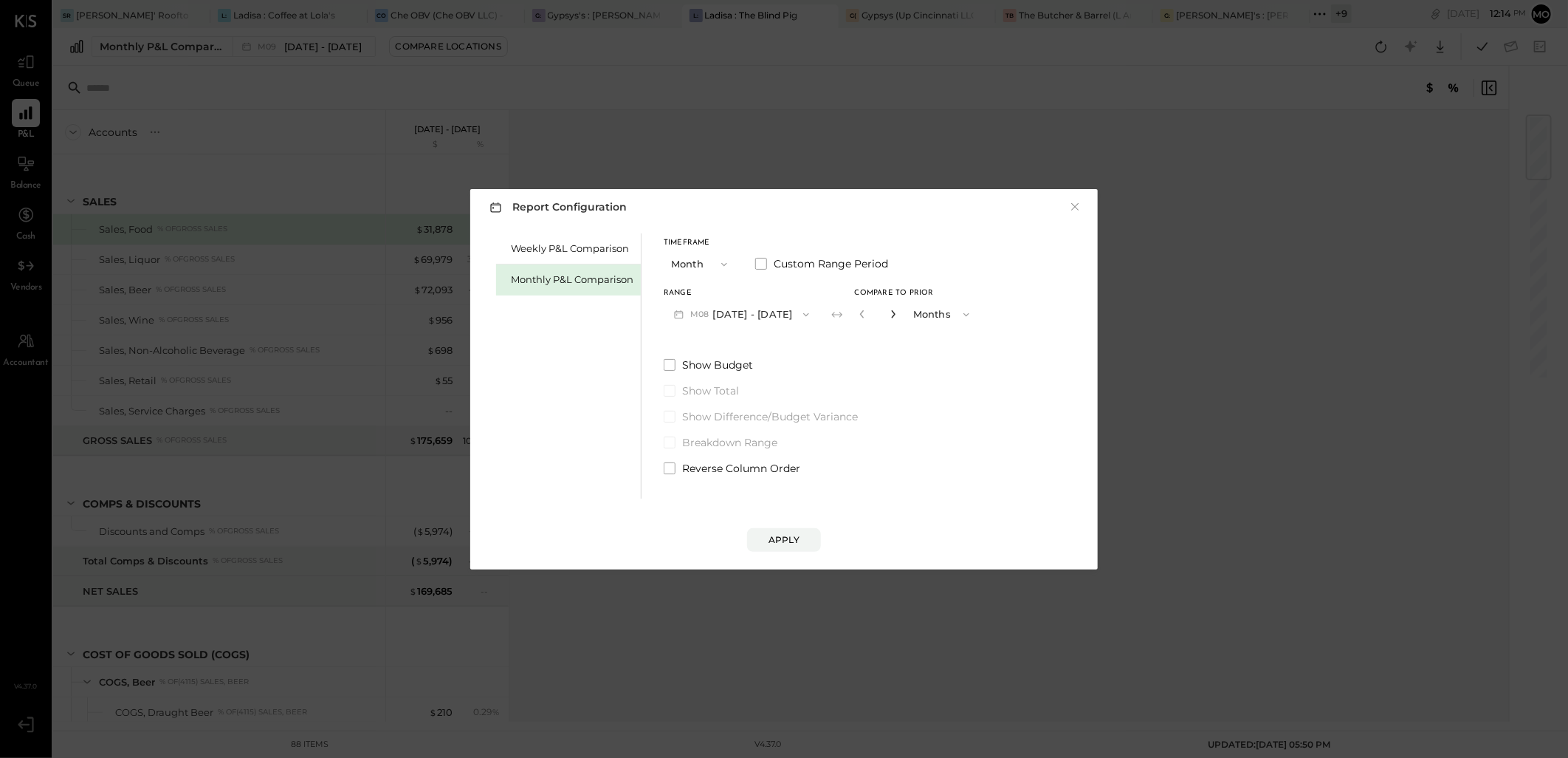
click at [891, 313] on icon "button" at bounding box center [893, 314] width 3 height 8
type input "*"
click at [792, 533] on button "Apply" at bounding box center [783, 540] width 74 height 24
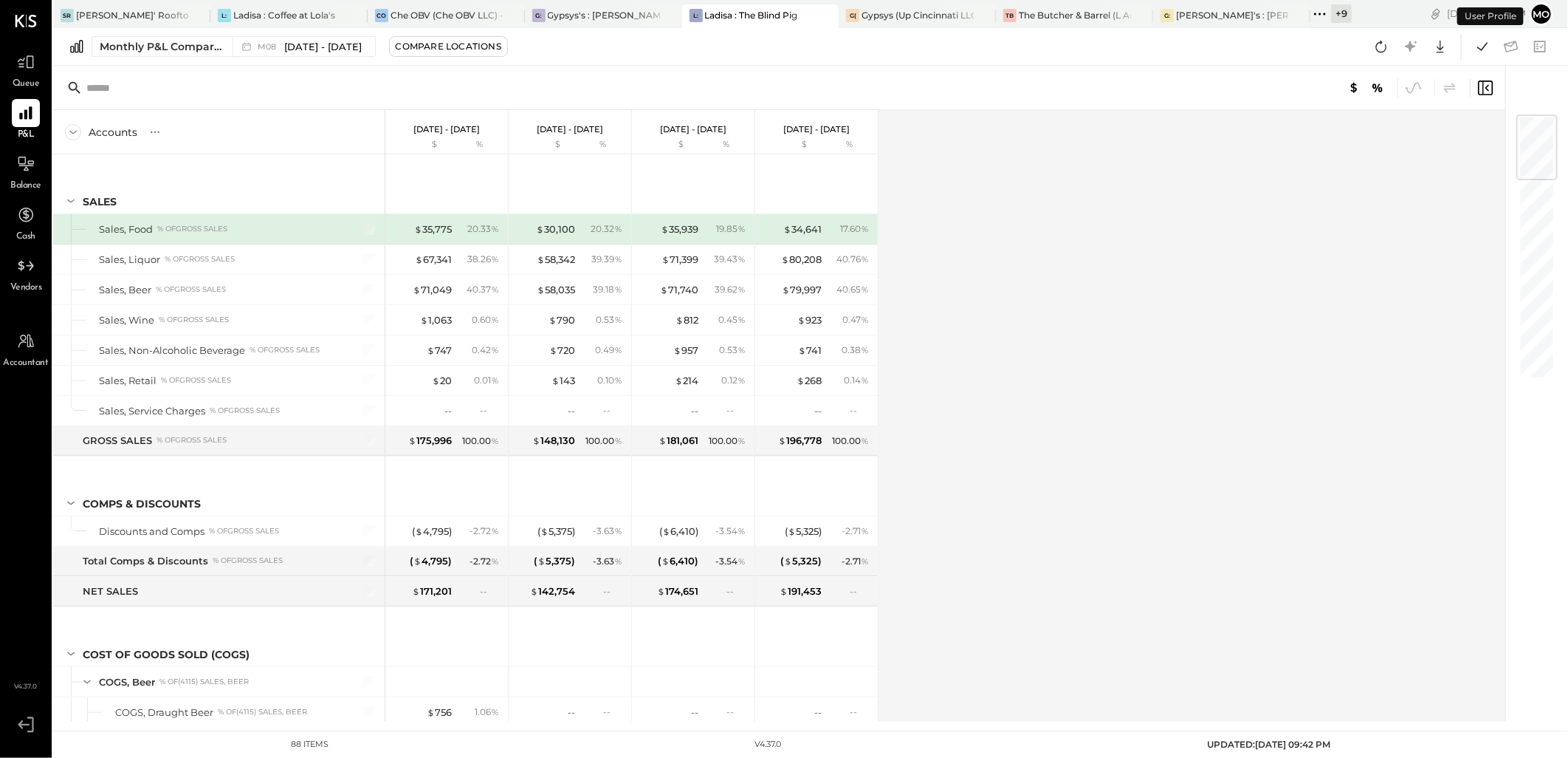
click at [1467, 48] on div at bounding box center [1509, 46] width 88 height 26
click at [1480, 45] on icon at bounding box center [1482, 46] width 19 height 19
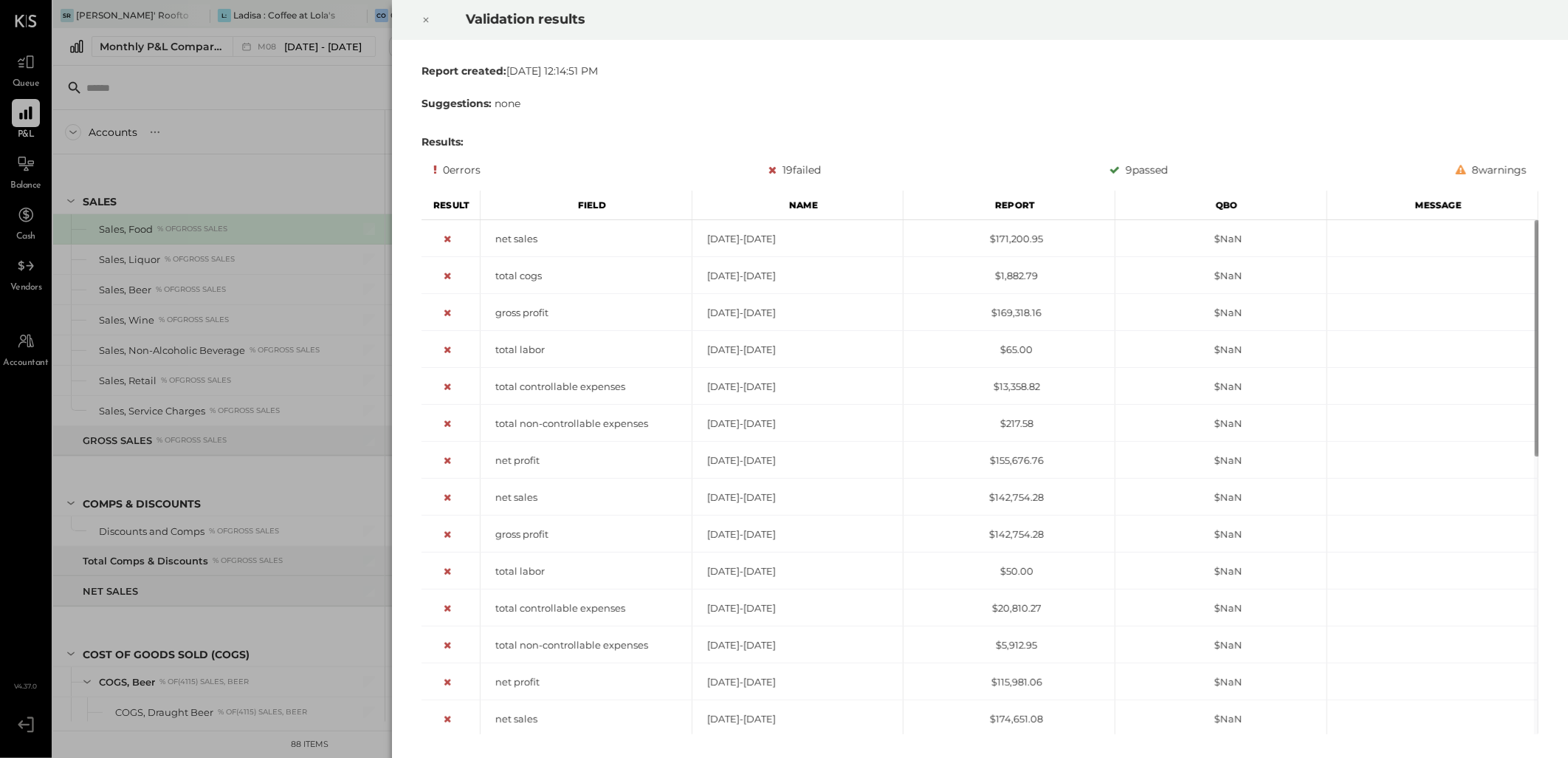
click at [430, 24] on icon at bounding box center [425, 19] width 9 height 17
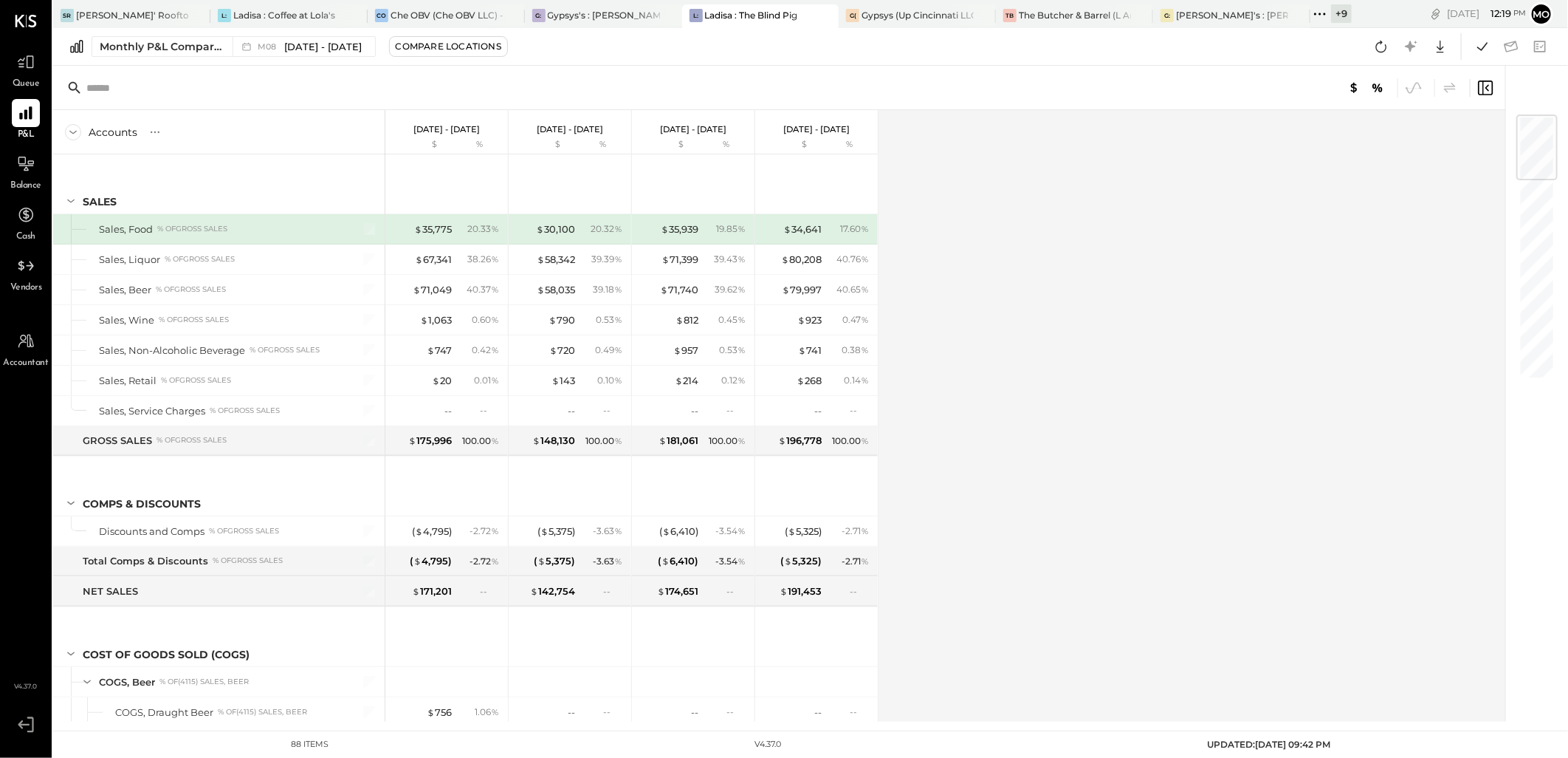
click at [1317, 9] on icon at bounding box center [1319, 13] width 19 height 19
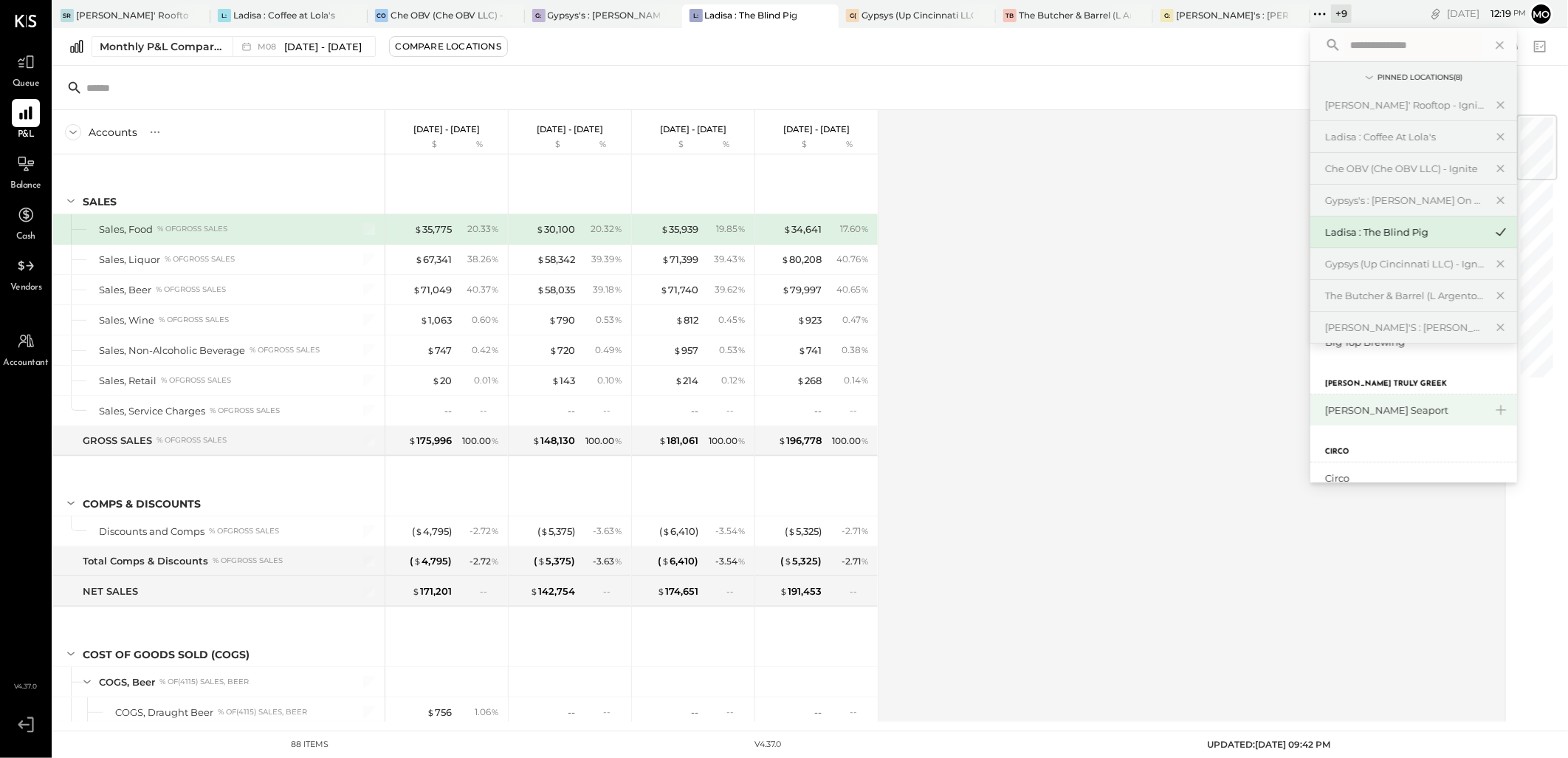
scroll to position [164, 0]
click at [1383, 427] on div "Big Top Brewing" at bounding box center [1404, 424] width 159 height 14
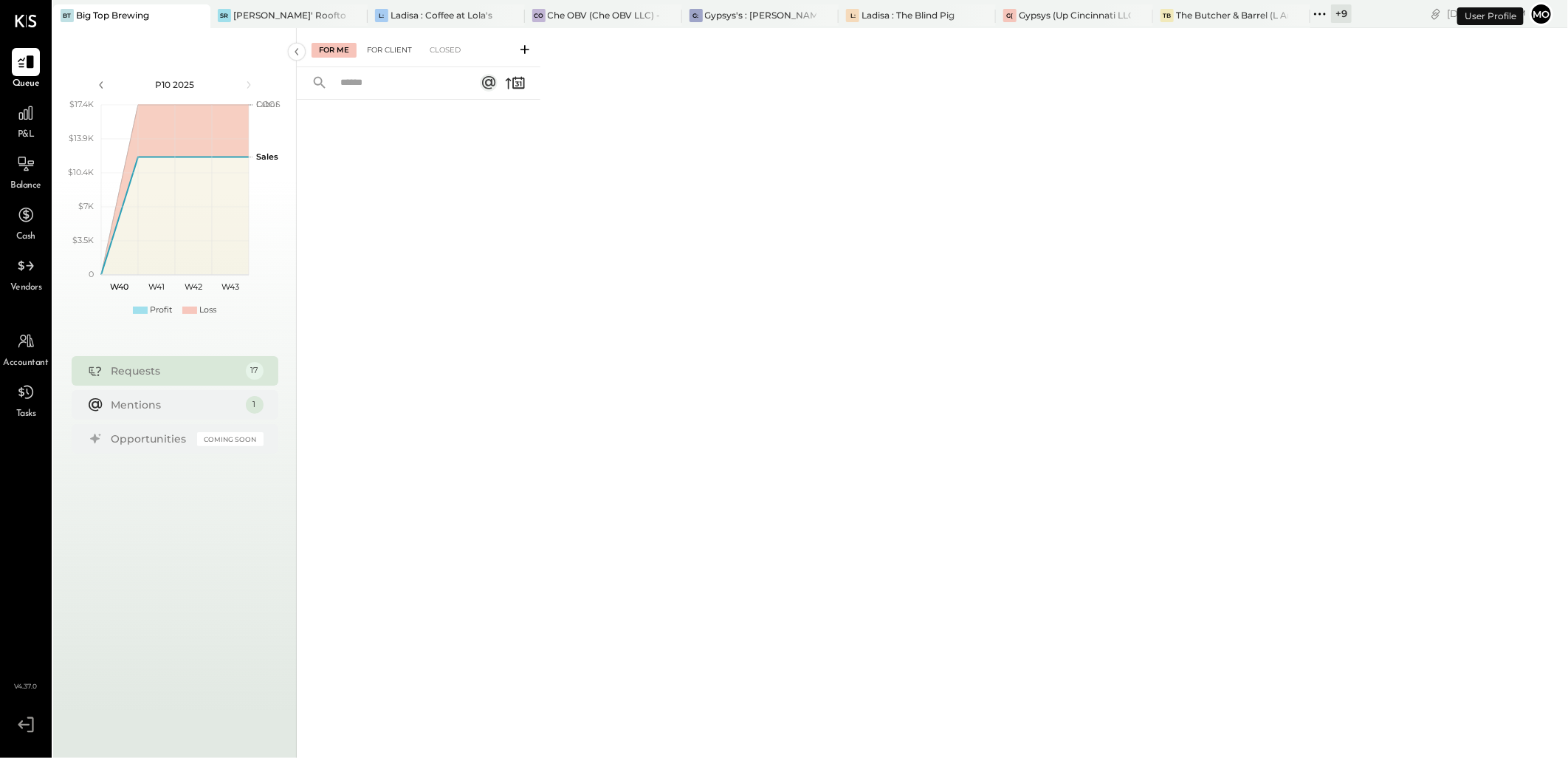
click at [402, 48] on div "For Client" at bounding box center [389, 50] width 59 height 15
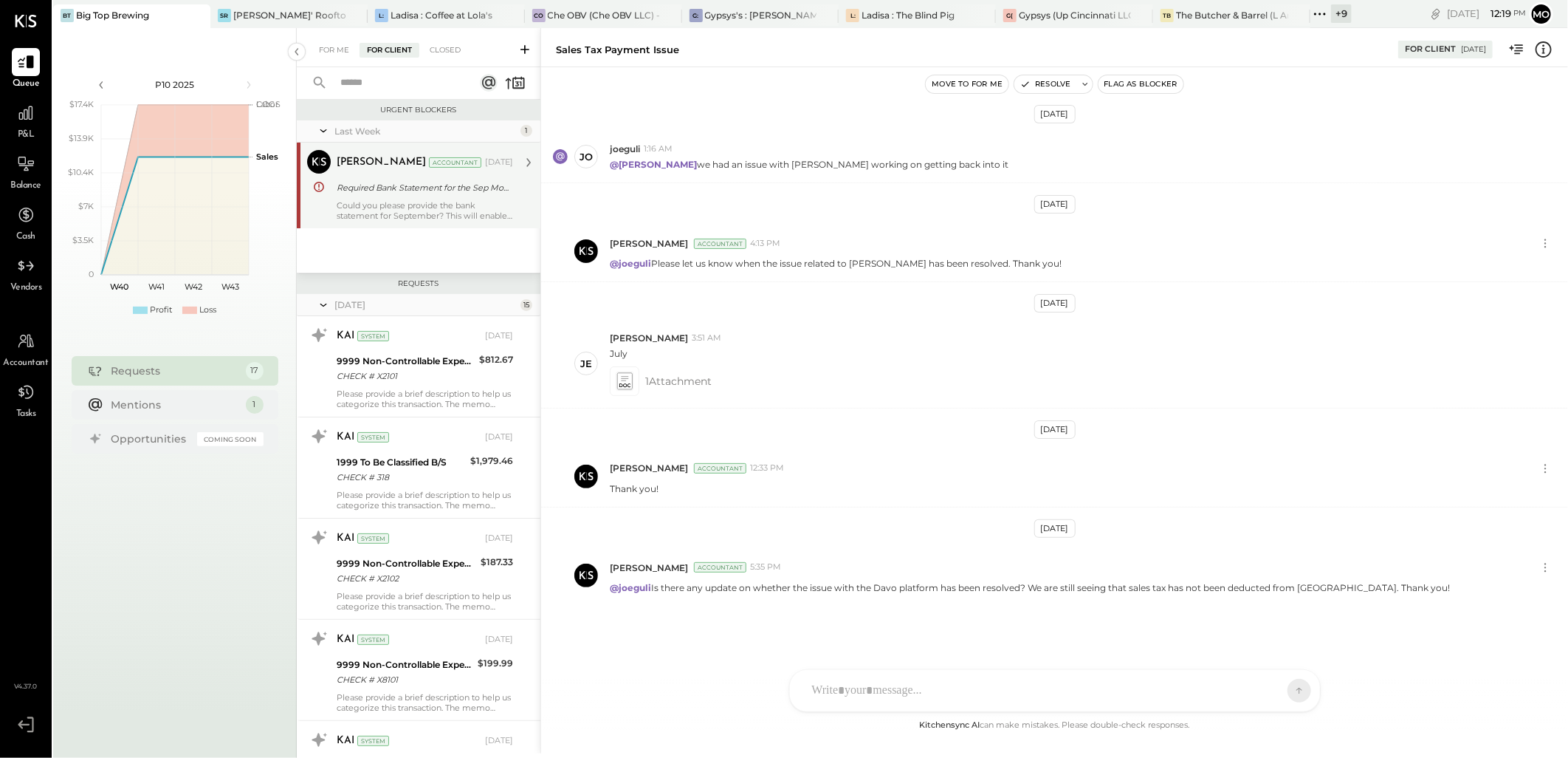
click at [378, 194] on div "Required Bank Statement for the Sep Month" at bounding box center [423, 188] width 172 height 15
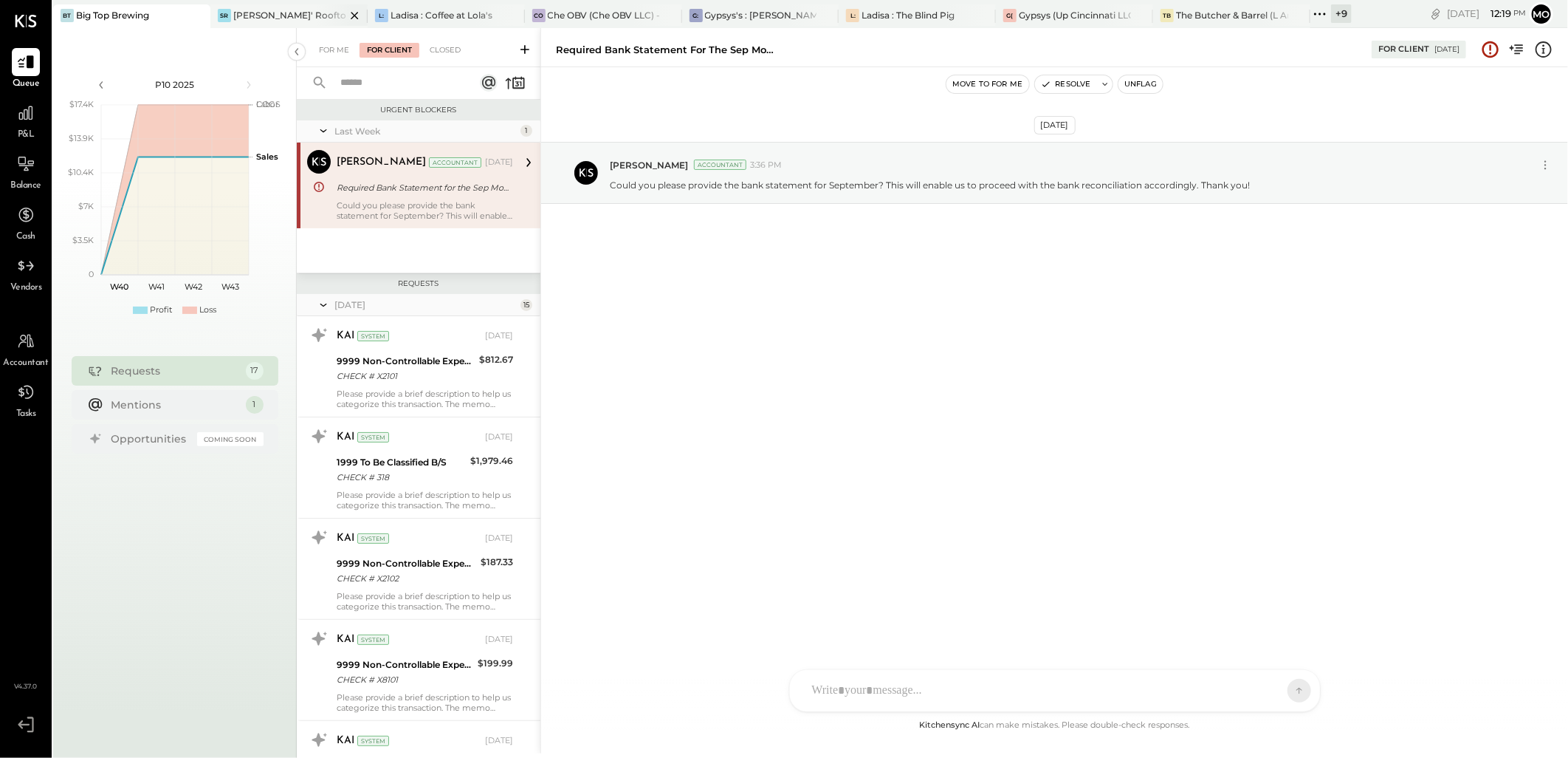
click at [264, 19] on div "Shires' Rooftop - Ignite" at bounding box center [289, 15] width 112 height 12
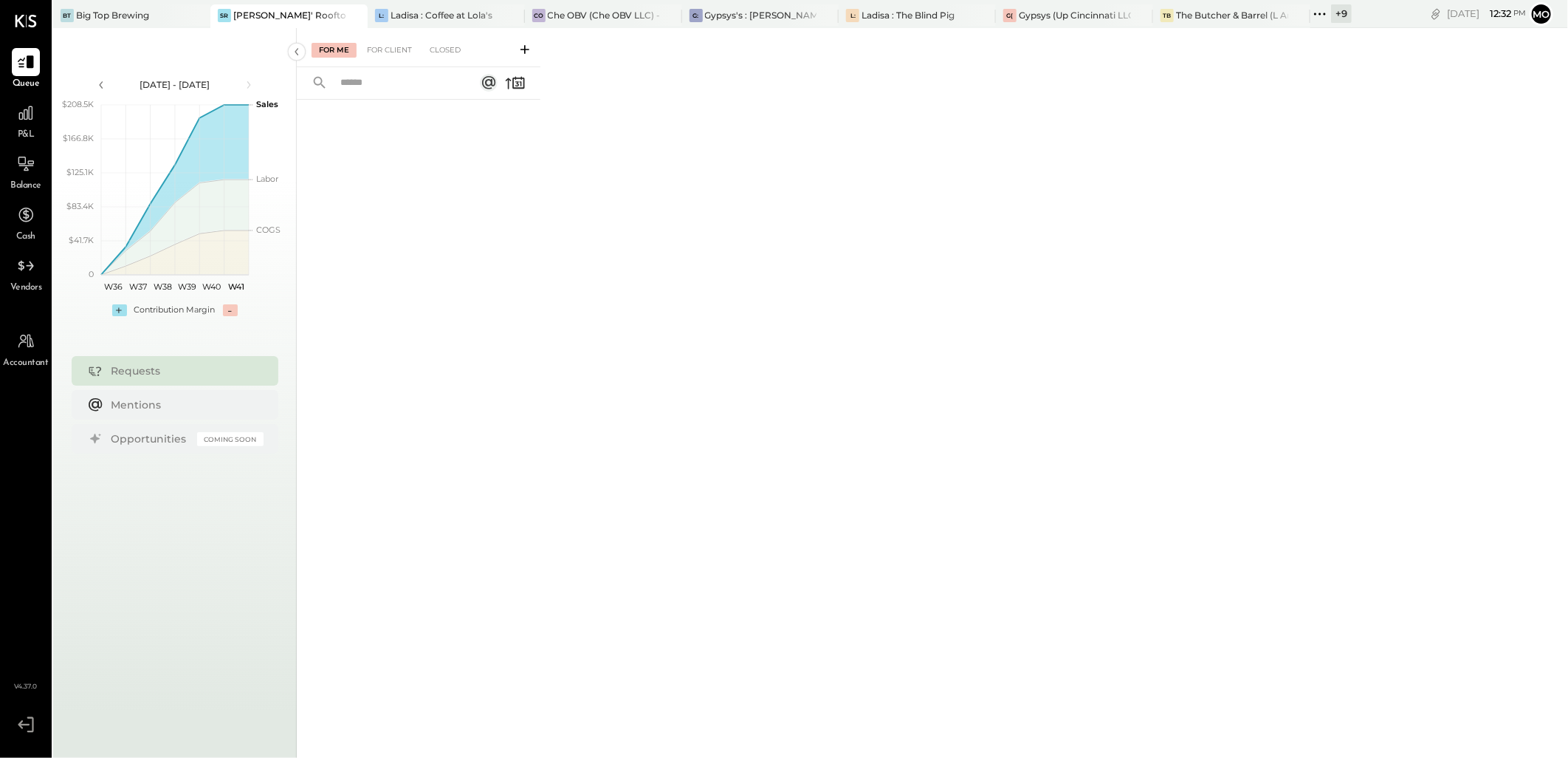
click at [24, 129] on span "P&L" at bounding box center [26, 136] width 17 height 13
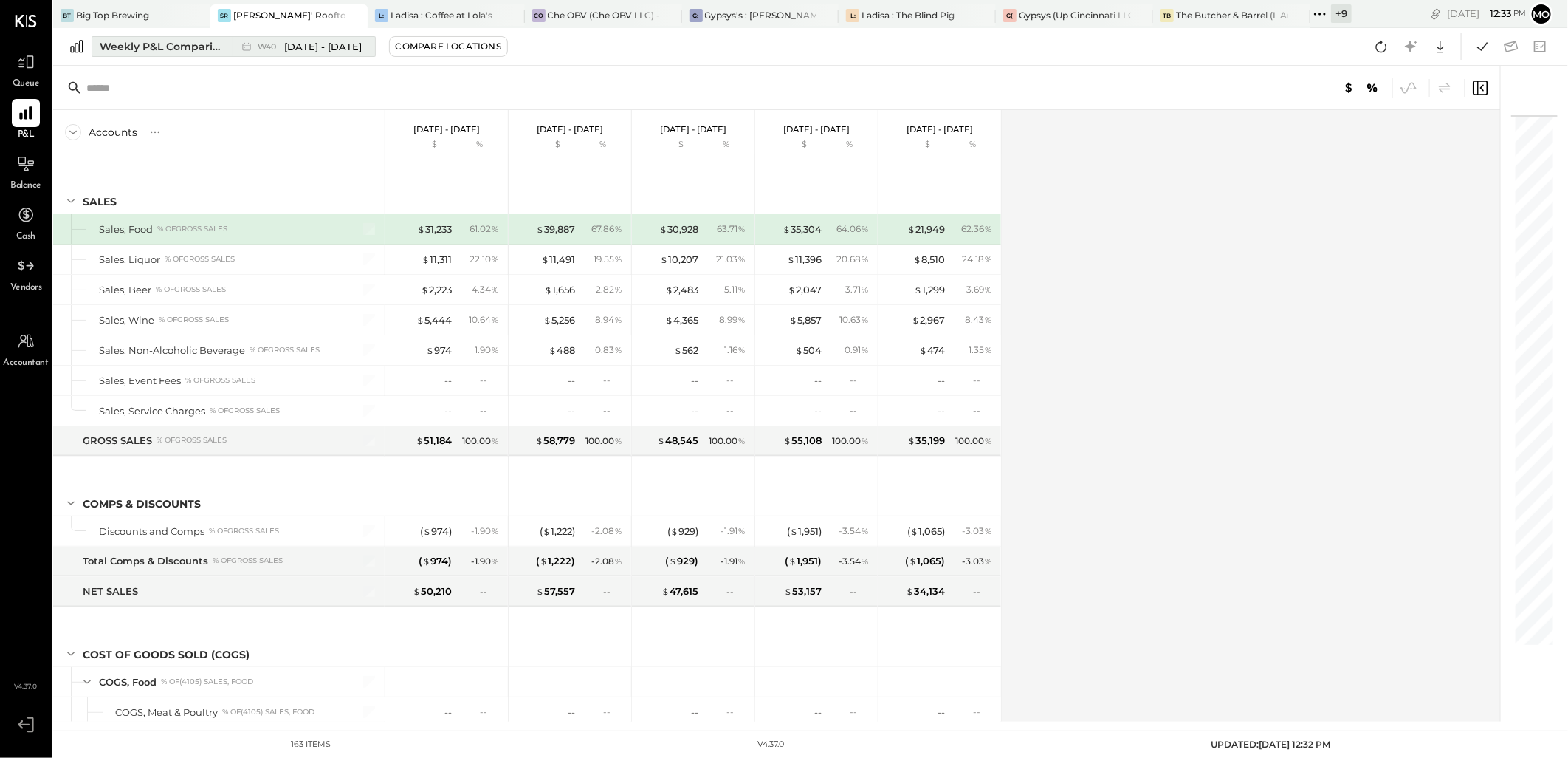
click at [145, 50] on div "Weekly P&L Comparison" at bounding box center [162, 46] width 124 height 15
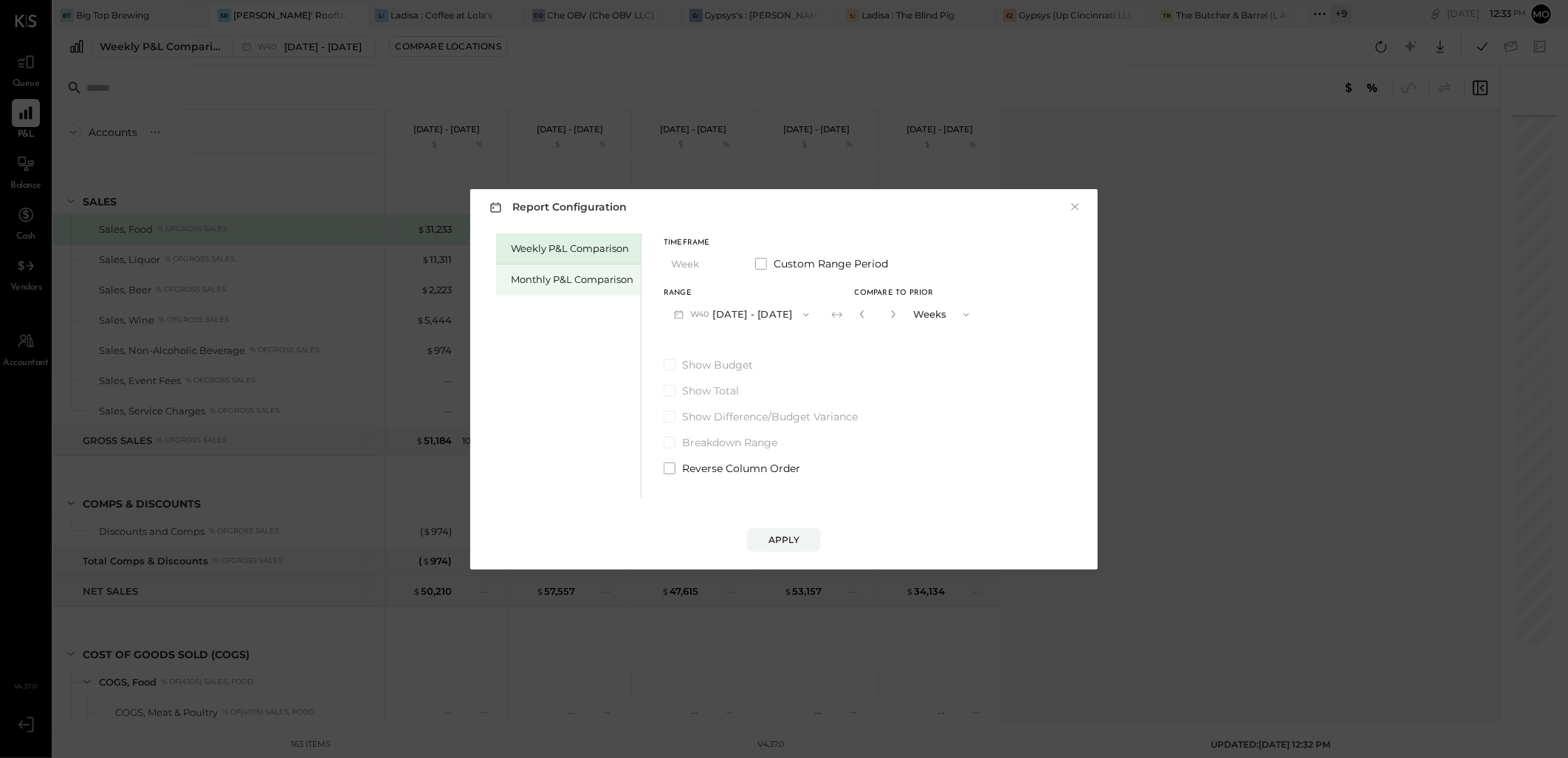
click at [587, 276] on div "Monthly P&L Comparison" at bounding box center [572, 279] width 122 height 14
click at [781, 309] on button "M10 Oct 1 - 31, 2025" at bounding box center [740, 314] width 154 height 27
click at [1032, 451] on div "Weekly P&L Comparison Monthly P&L Comparison Timeframe Month Custom Range Perio…" at bounding box center [784, 364] width 598 height 269
click at [1073, 204] on button "×" at bounding box center [1075, 207] width 13 height 15
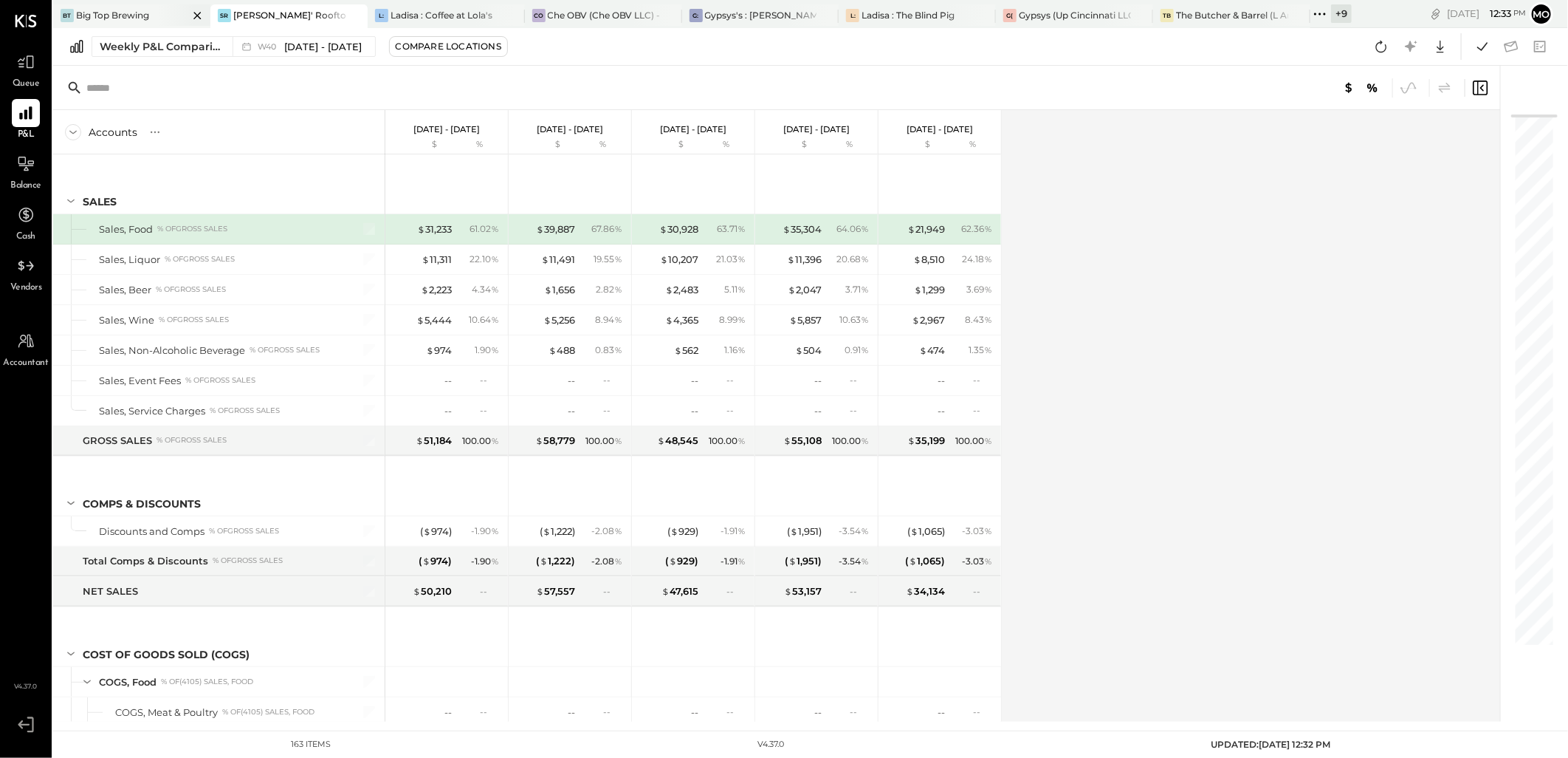
click at [114, 9] on div "Big Top Brewing" at bounding box center [112, 15] width 73 height 12
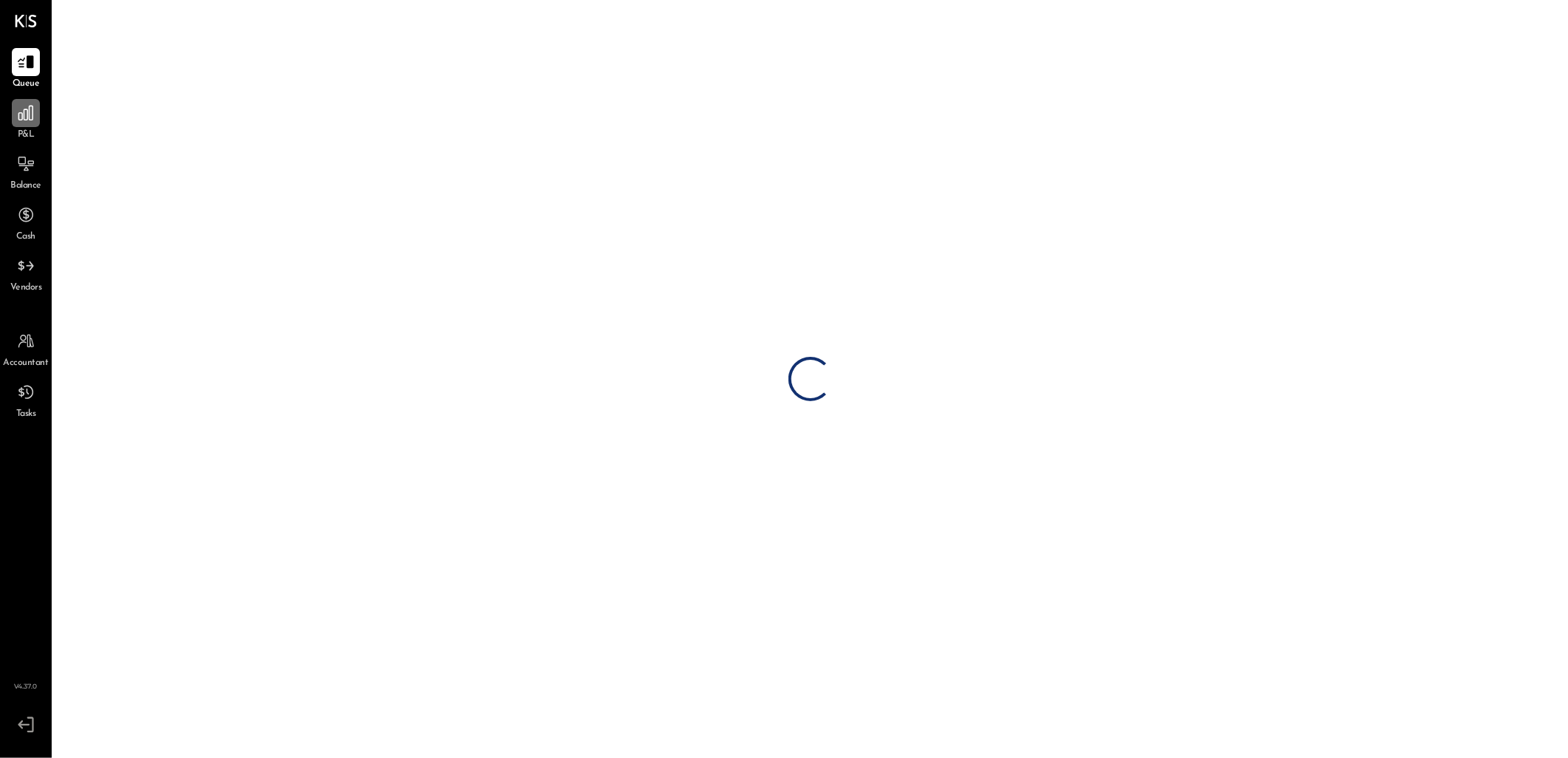
click at [12, 122] on div at bounding box center [26, 113] width 28 height 28
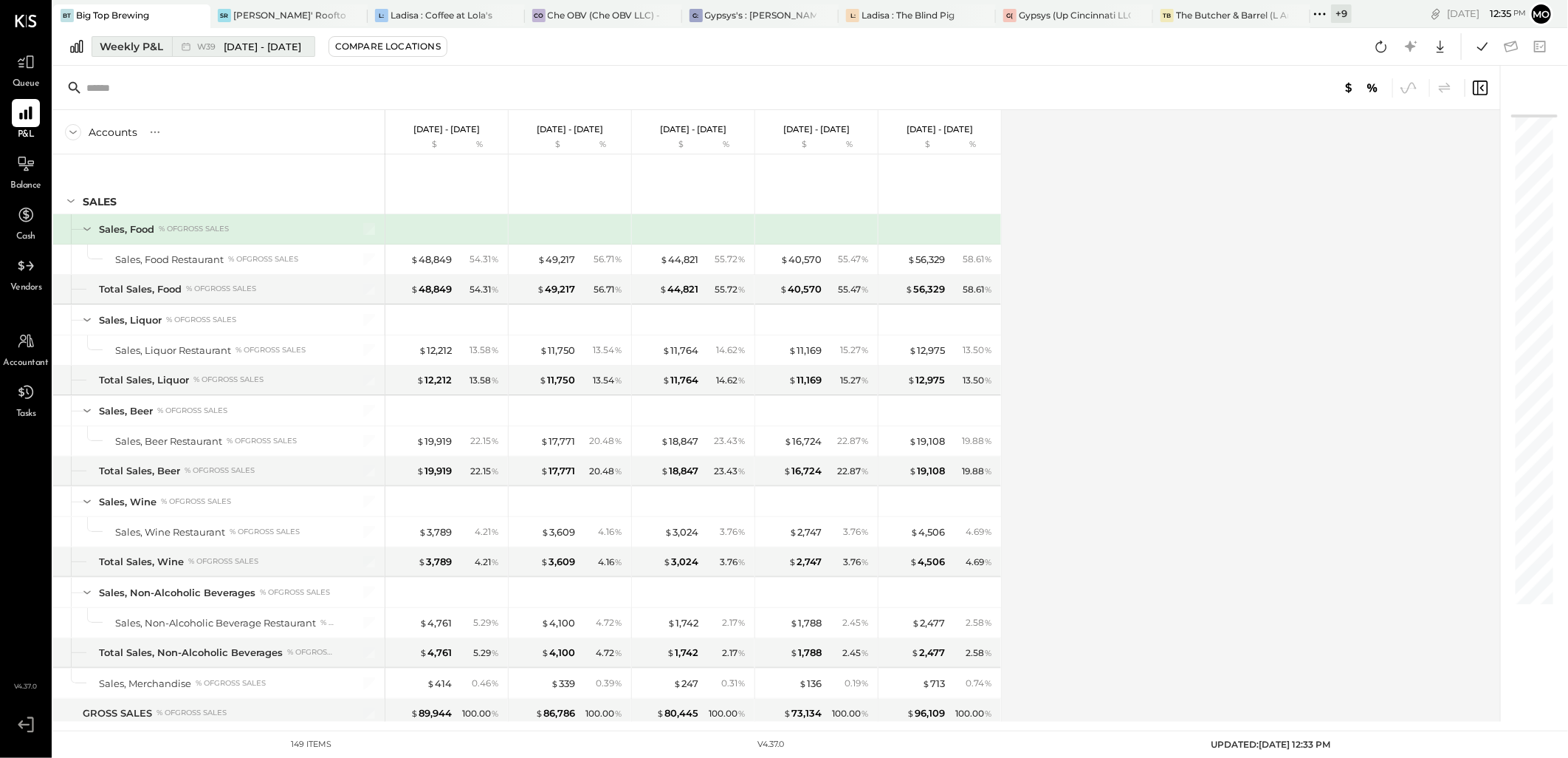
click at [129, 42] on div "Weekly P&L" at bounding box center [131, 46] width 64 height 15
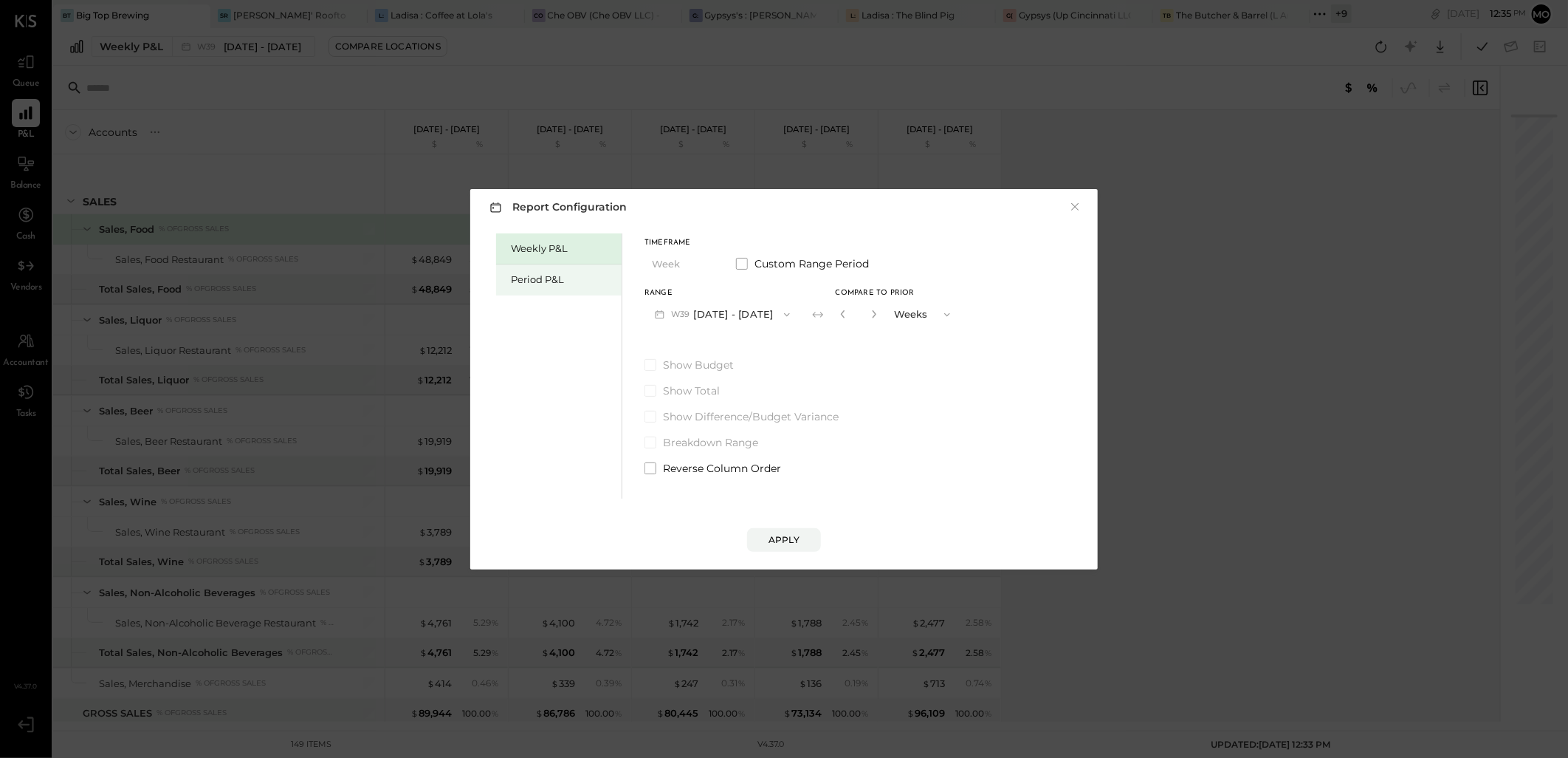
click at [508, 281] on div "Period P&L" at bounding box center [559, 280] width 126 height 31
click at [769, 319] on span "button" at bounding box center [778, 315] width 19 height 12
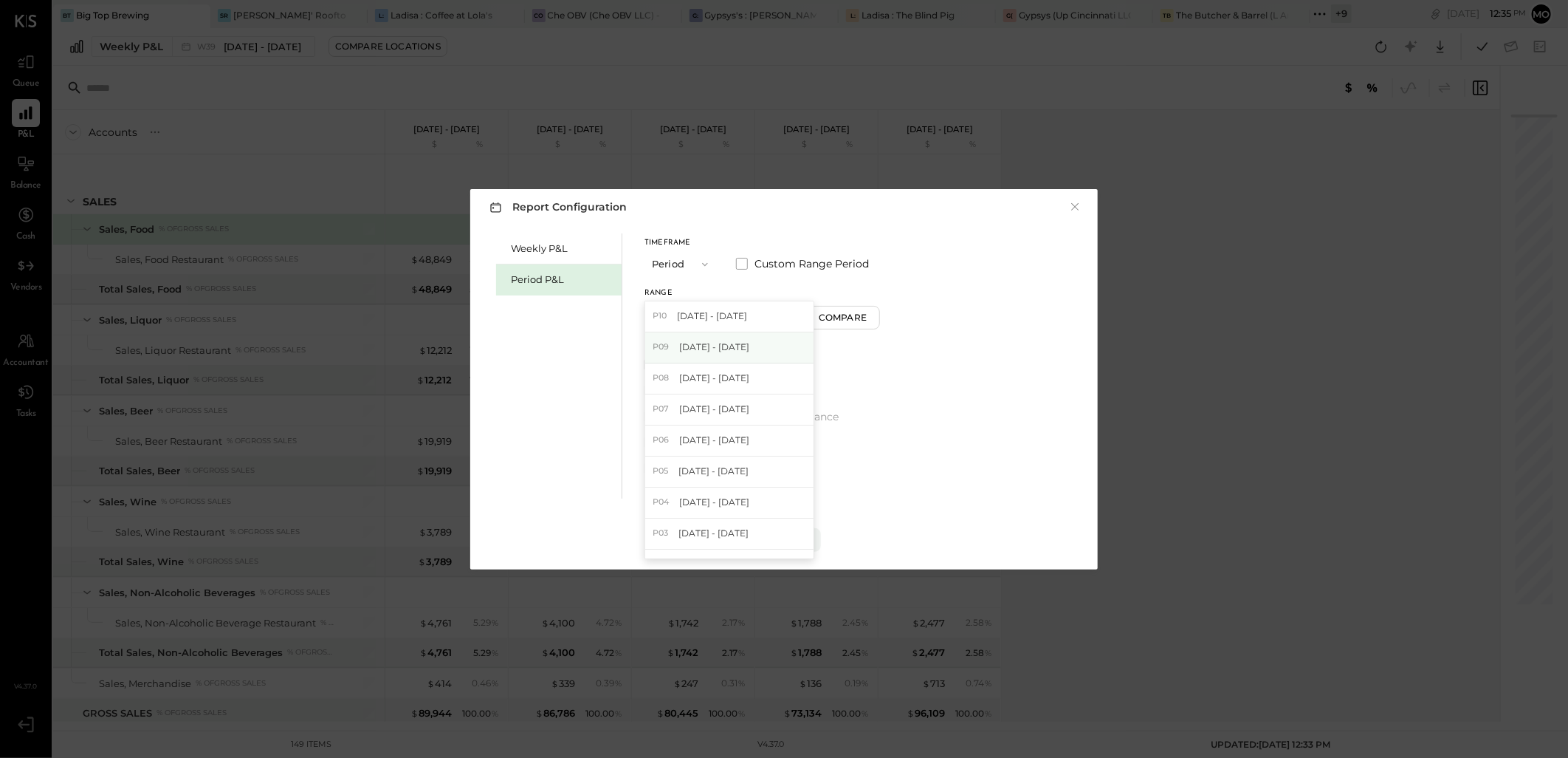
click at [720, 347] on span "Aug 27 - Sep 30, 2025" at bounding box center [714, 346] width 70 height 12
click at [858, 312] on div "Compare" at bounding box center [845, 317] width 48 height 12
click at [877, 310] on icon "button" at bounding box center [872, 313] width 9 height 9
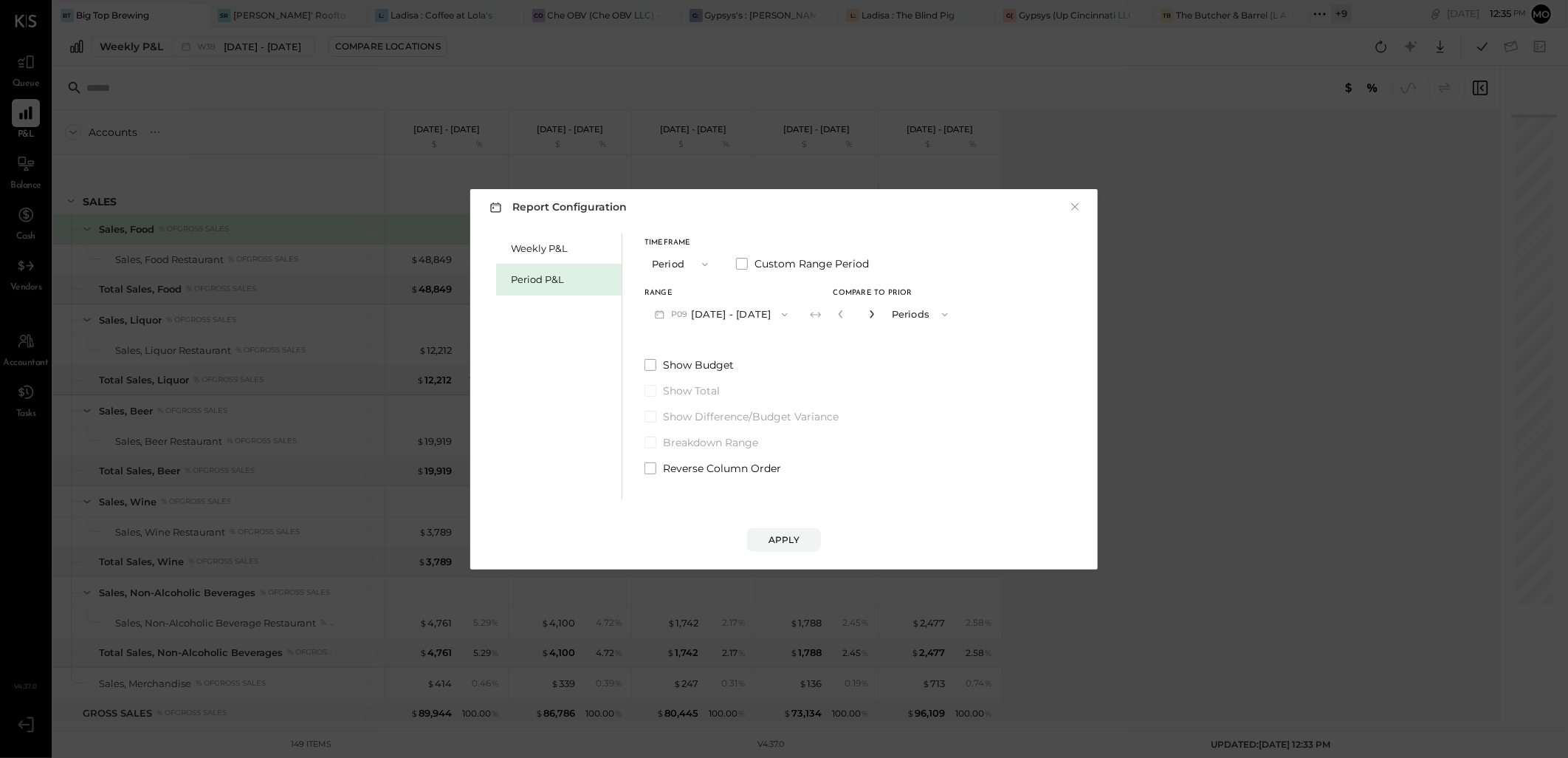
type input "*"
click at [784, 536] on div "Apply" at bounding box center [784, 539] width 31 height 12
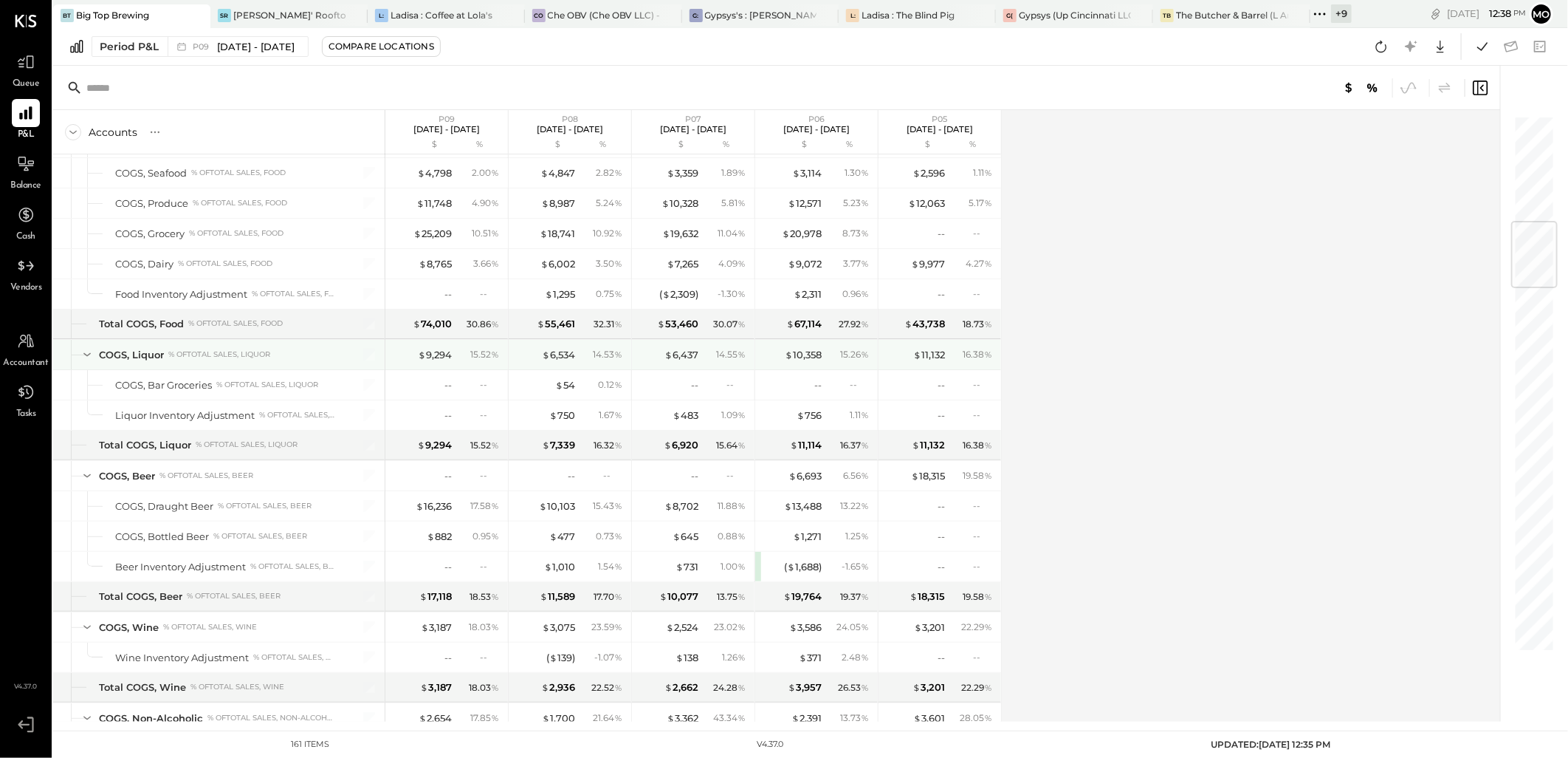
scroll to position [739, 0]
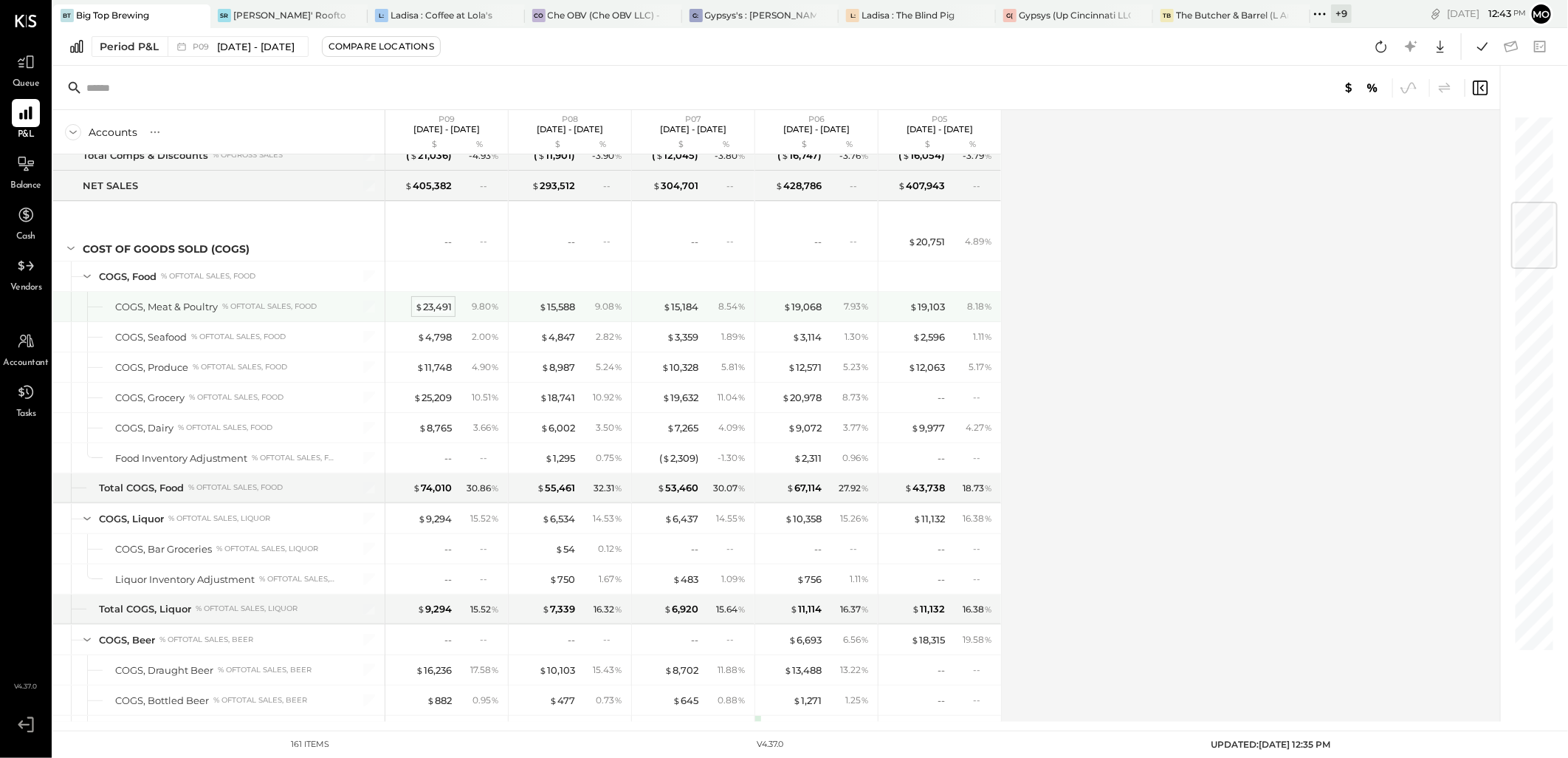
click at [425, 307] on div "$ 23,491" at bounding box center [433, 307] width 37 height 14
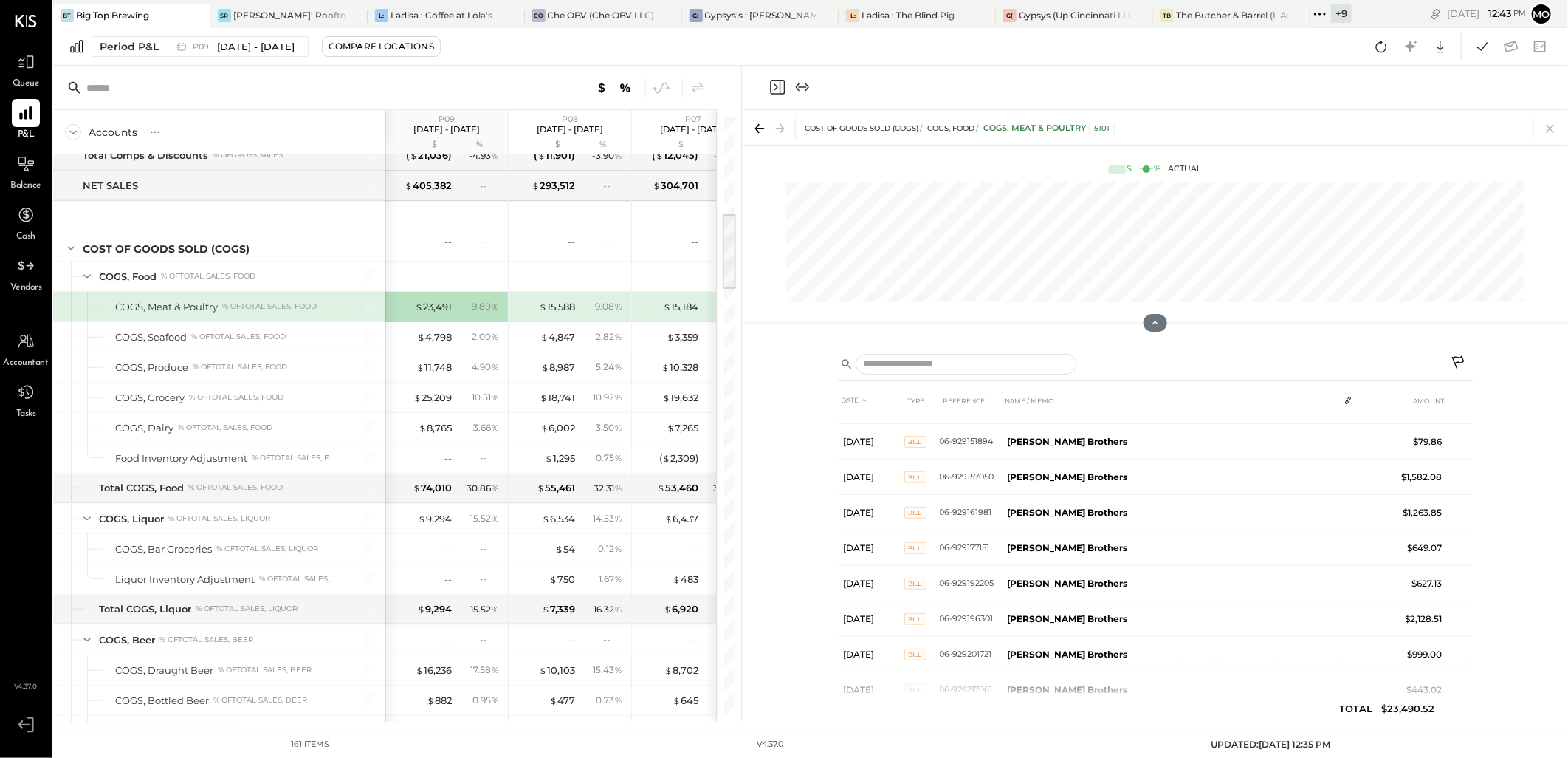
scroll to position [561, 0]
click at [1552, 128] on icon at bounding box center [1550, 128] width 21 height 21
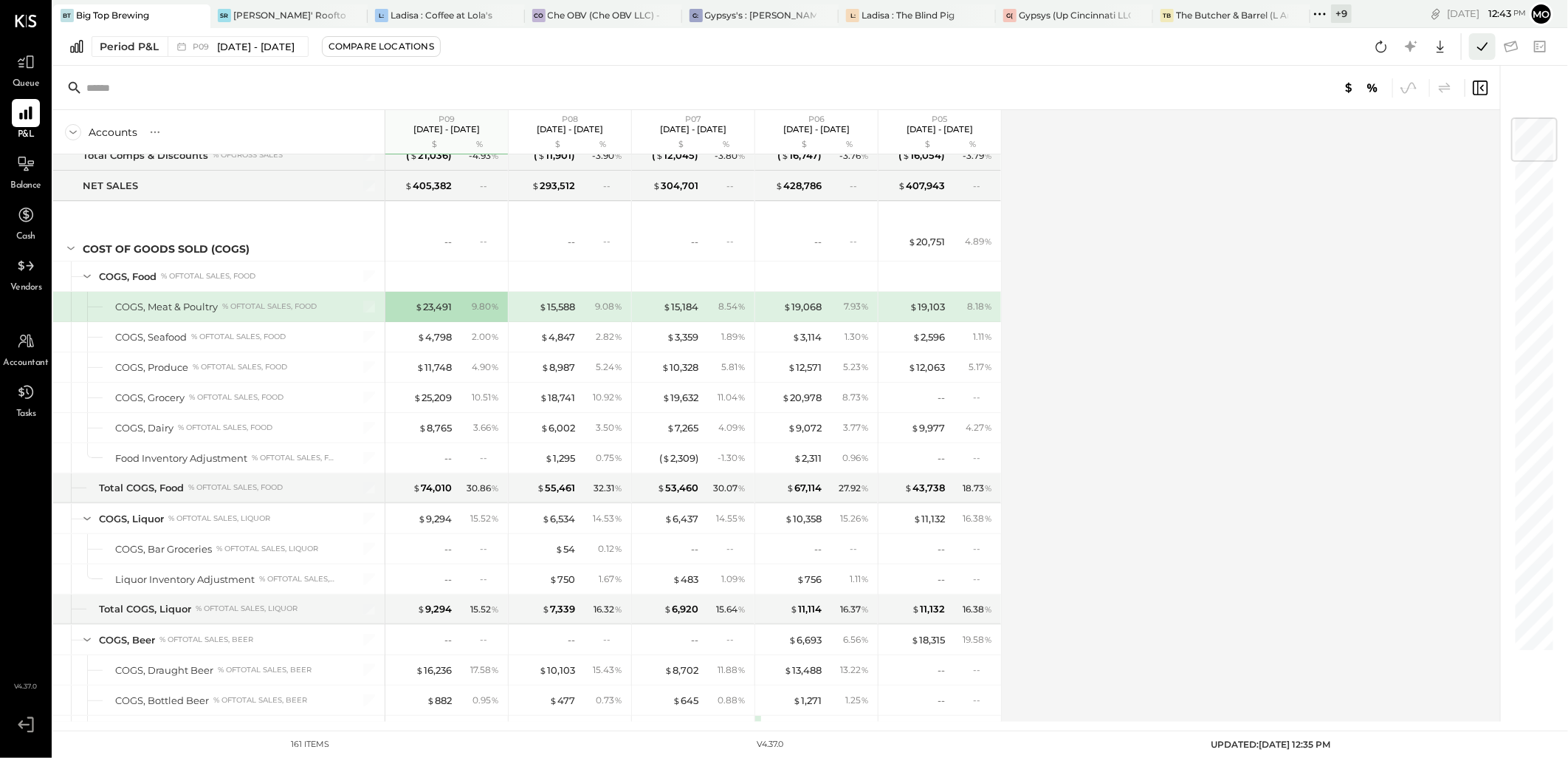
click at [1477, 41] on icon at bounding box center [1482, 46] width 19 height 19
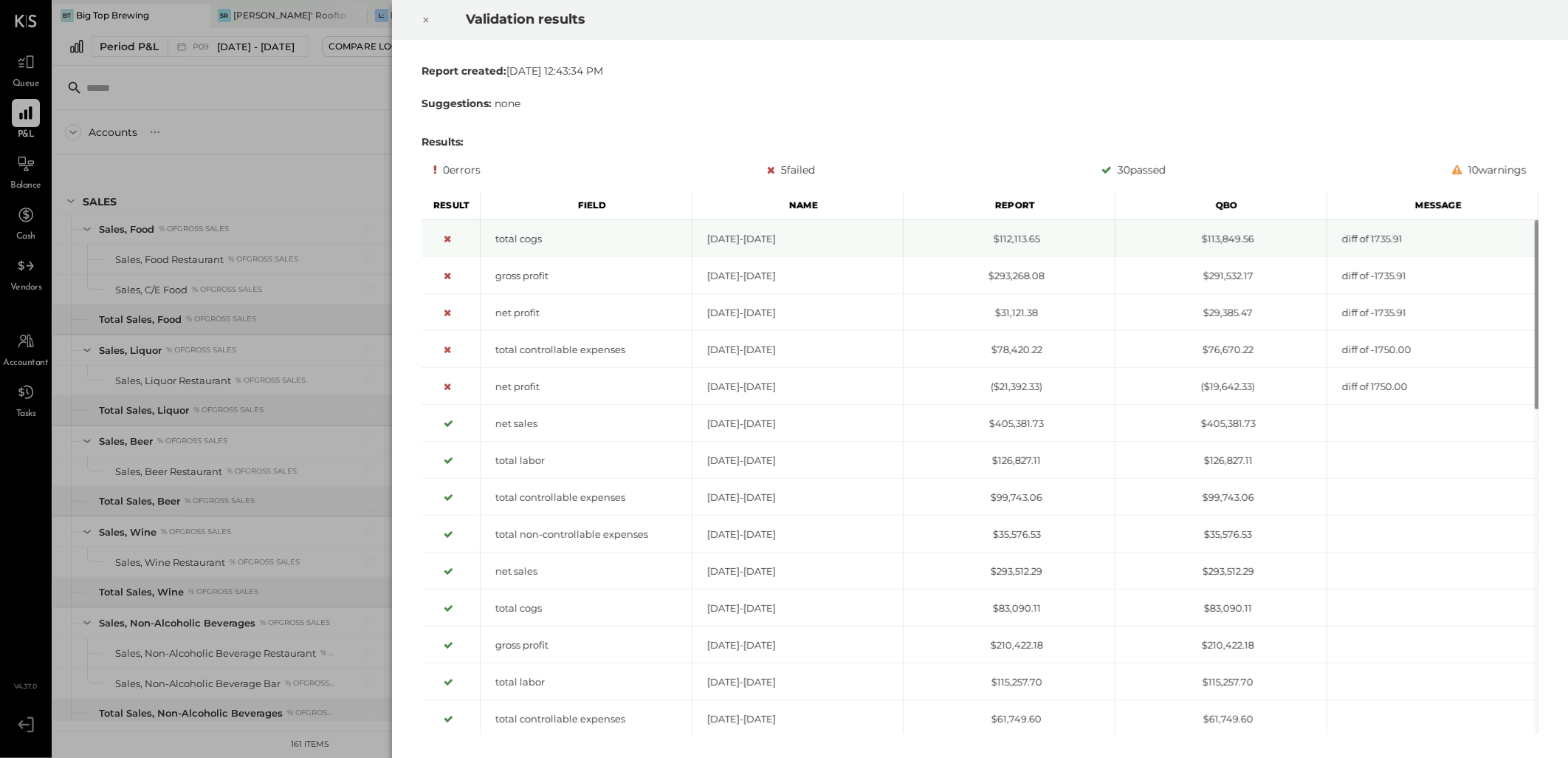
scroll to position [594, 0]
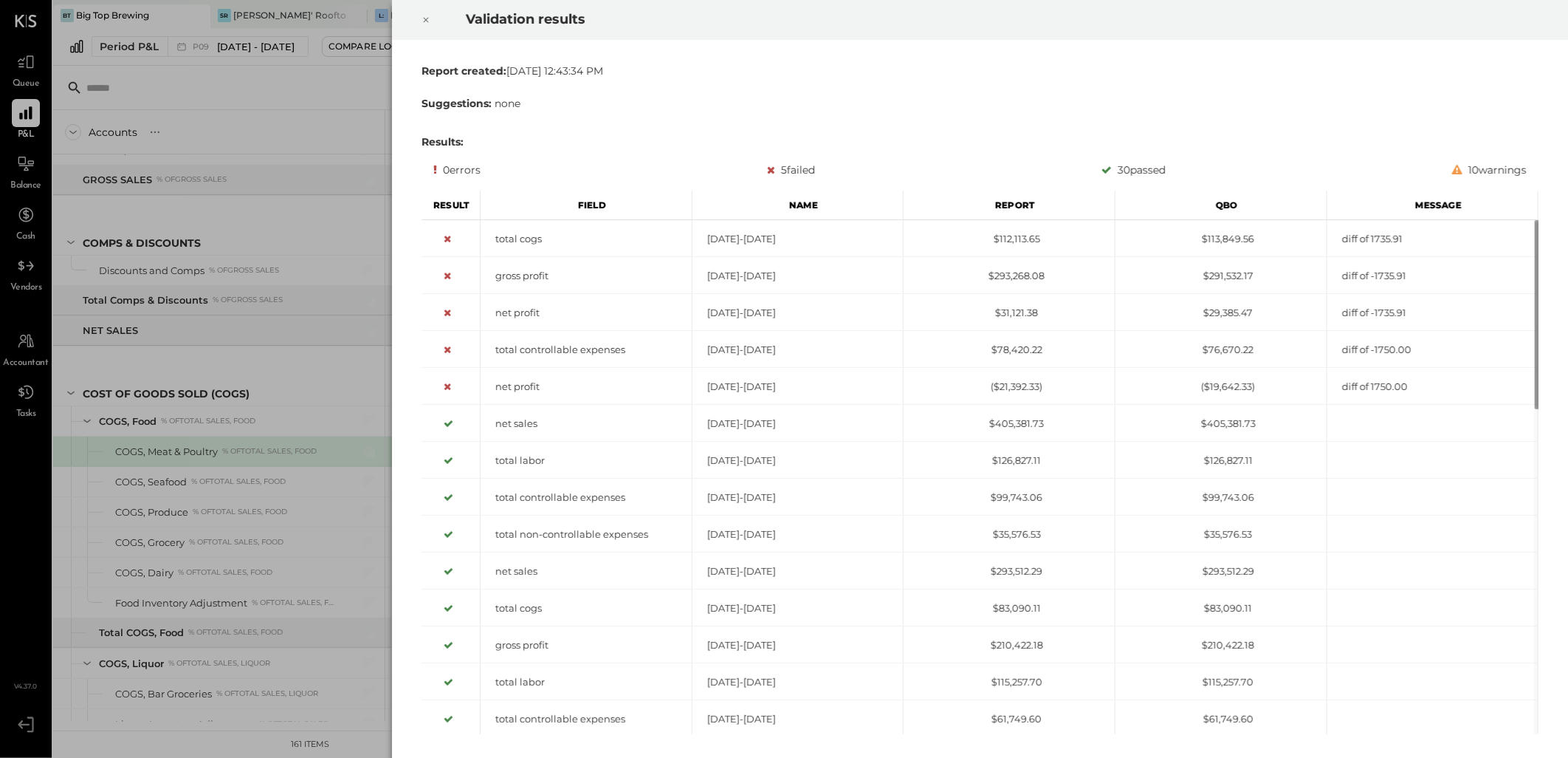
click at [425, 19] on icon at bounding box center [425, 19] width 9 height 17
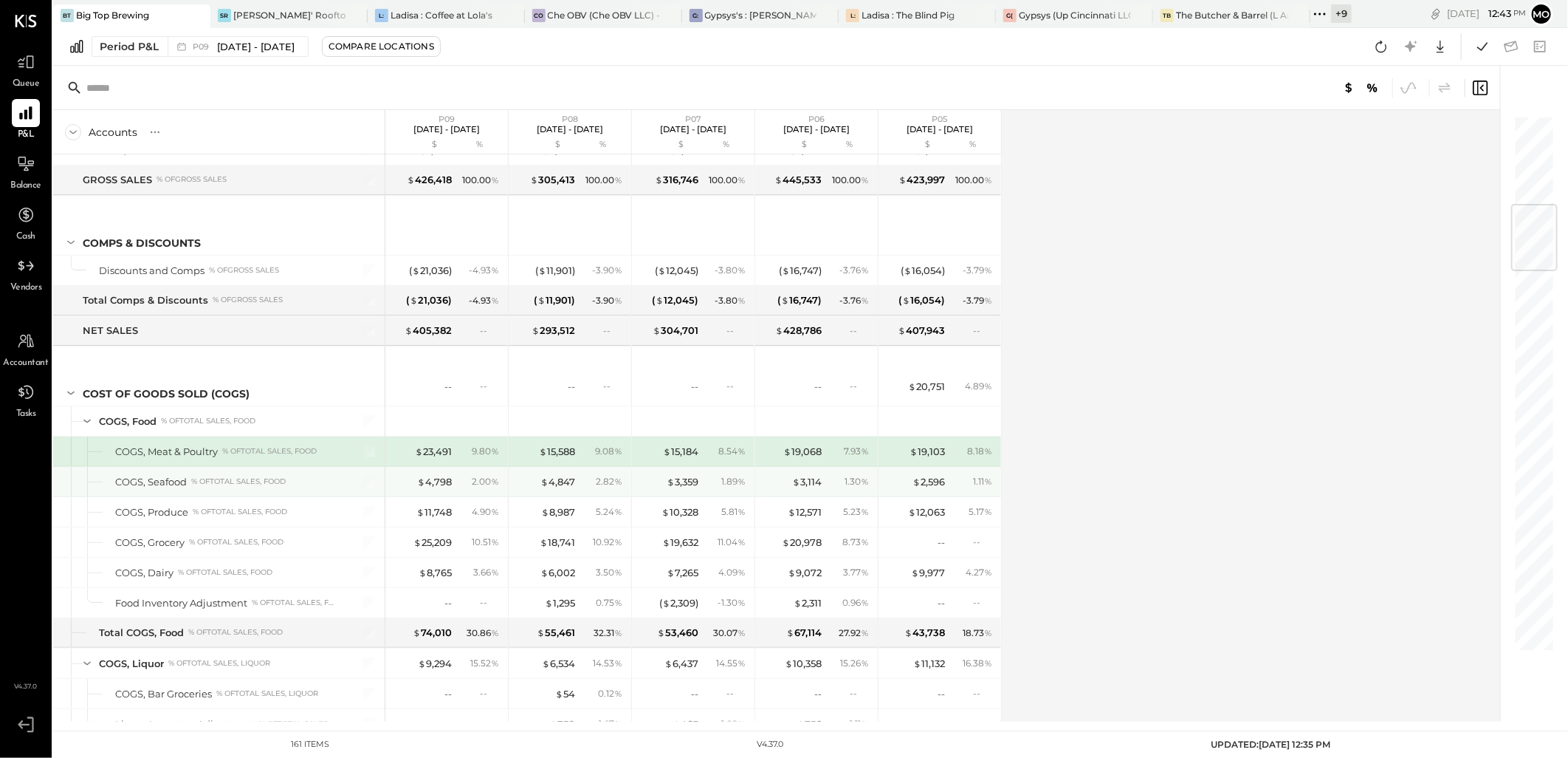
scroll to position [758, 0]
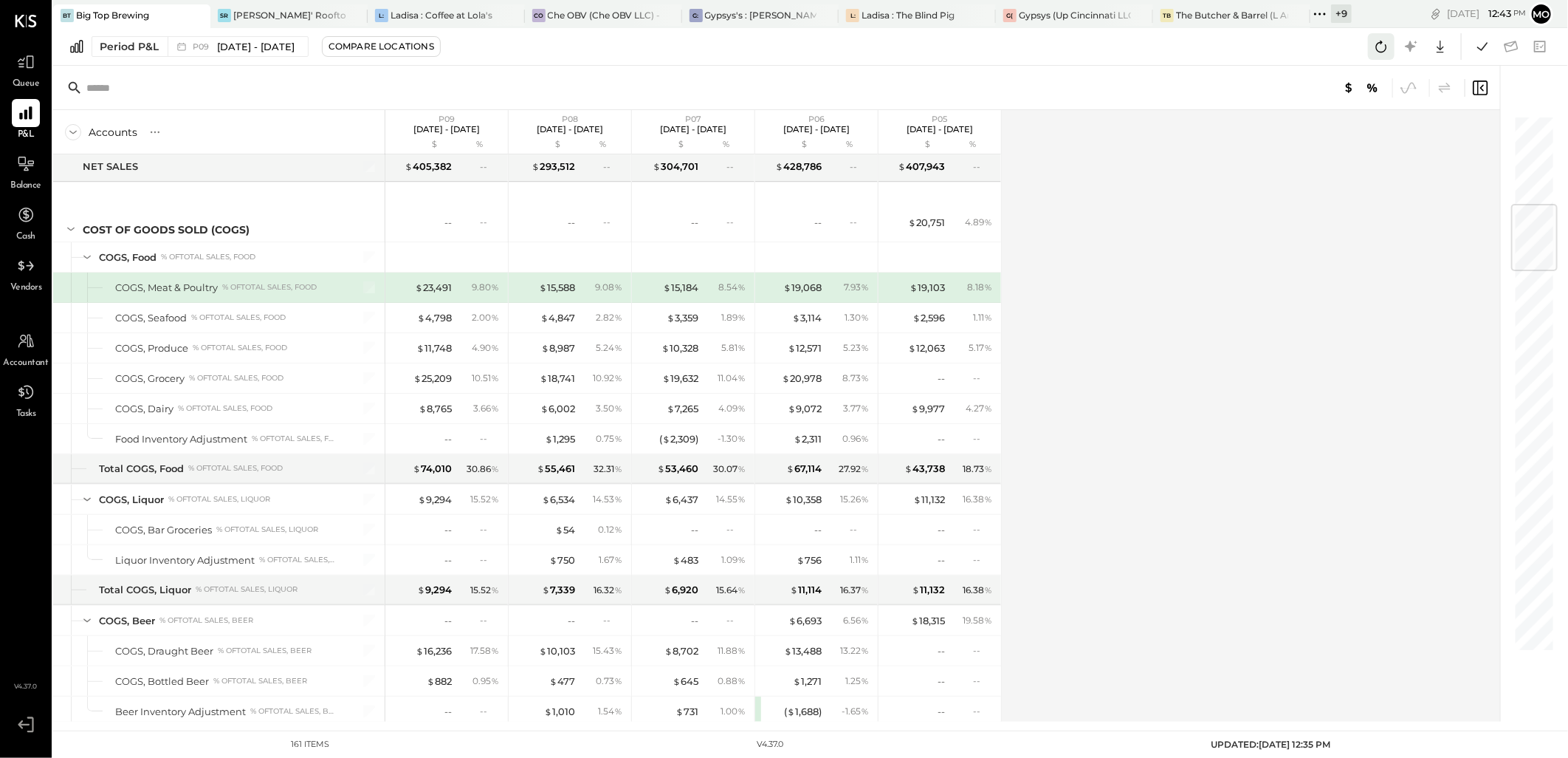
click at [1388, 42] on icon at bounding box center [1381, 46] width 19 height 19
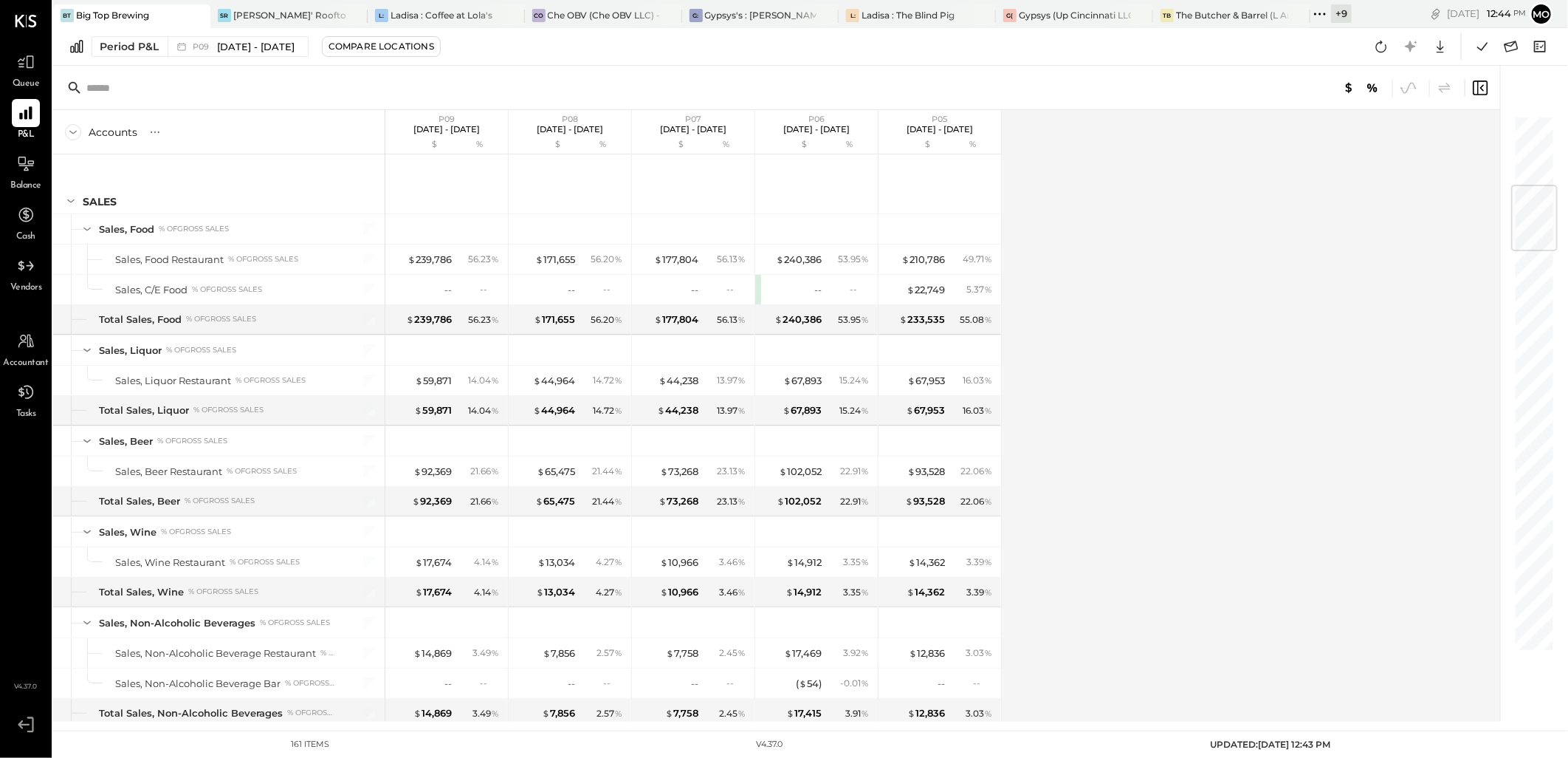
scroll to position [594, 0]
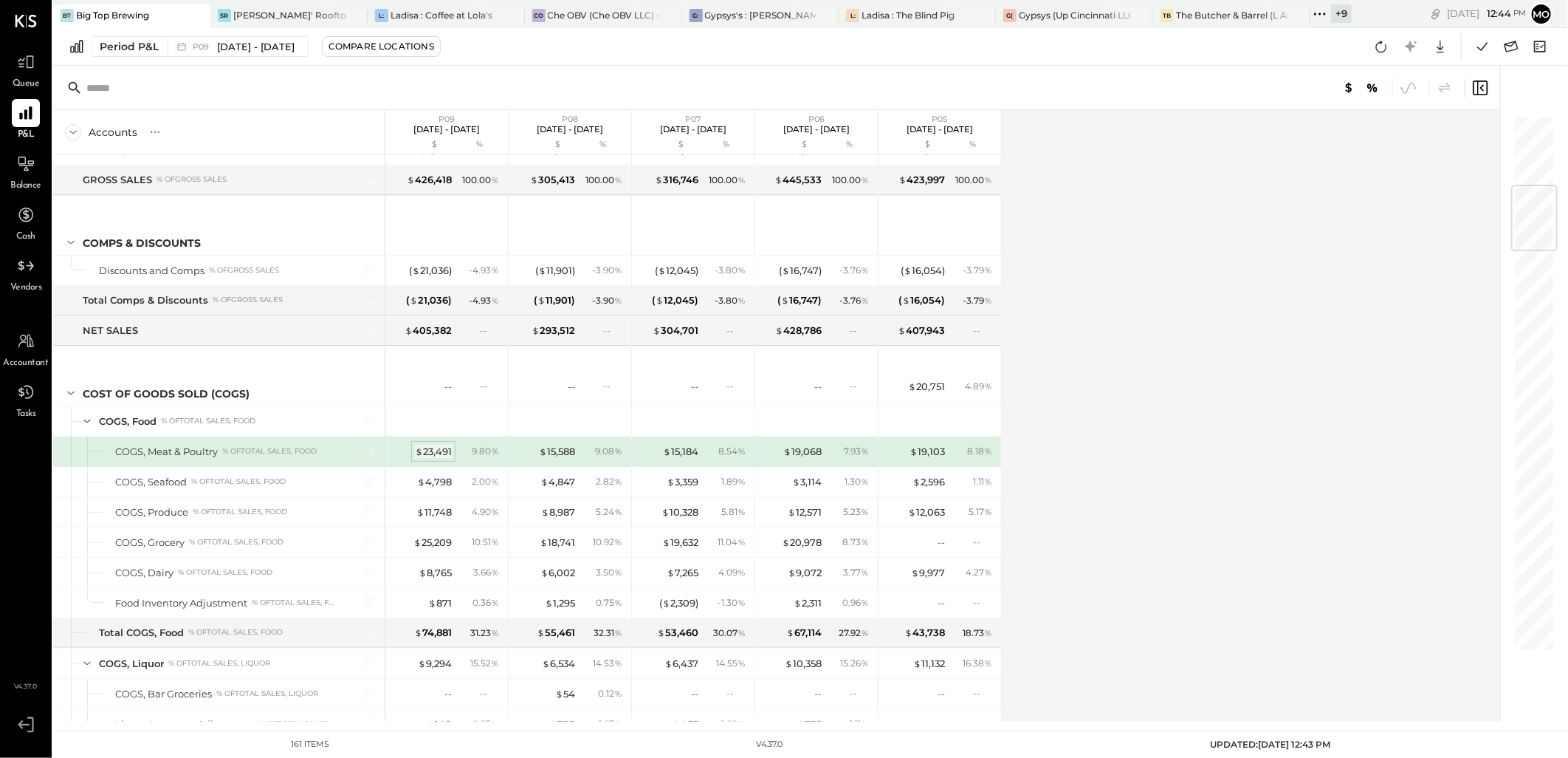
click at [427, 454] on div "$ 23,491" at bounding box center [433, 451] width 37 height 14
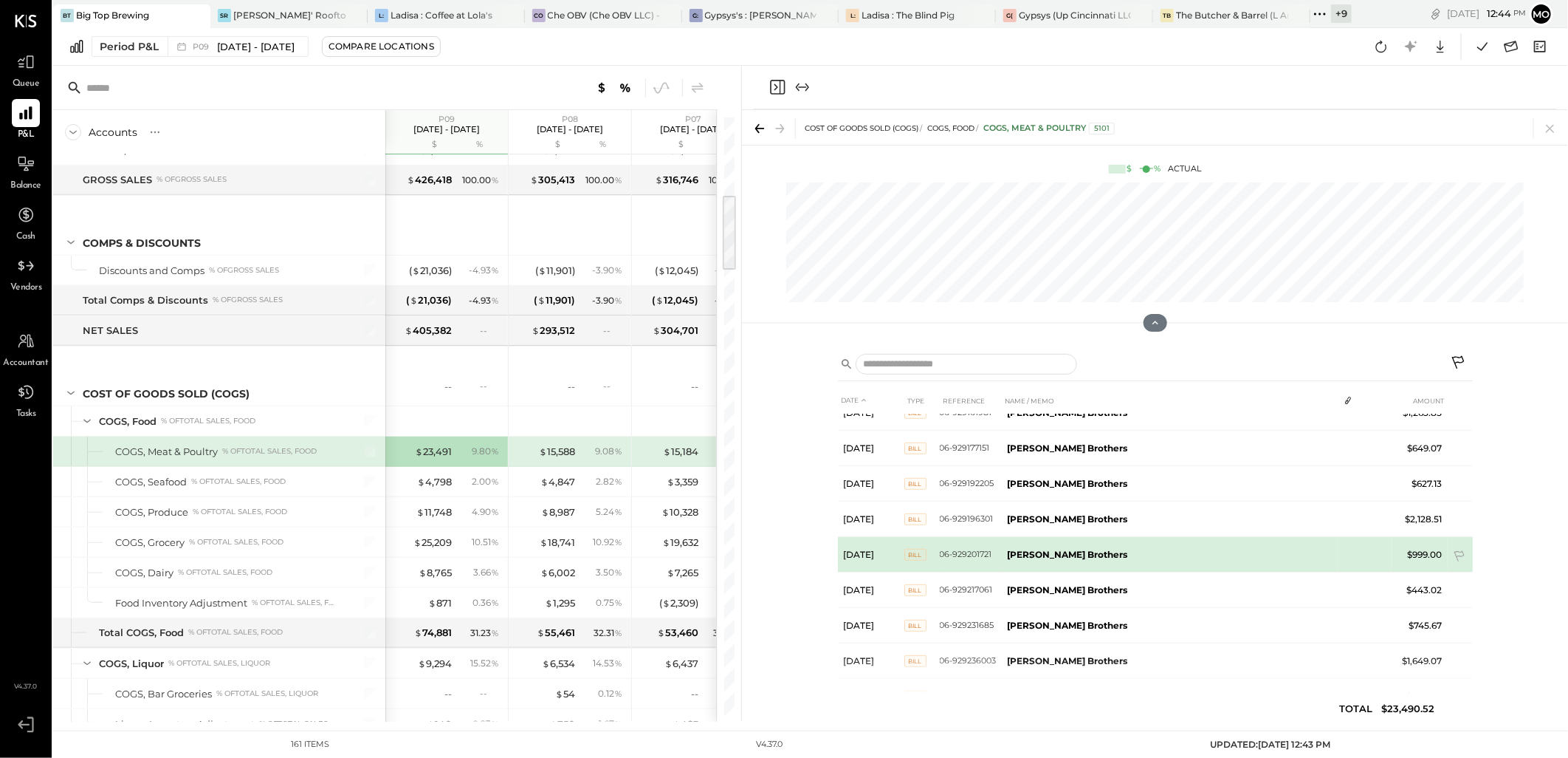
scroll to position [561, 0]
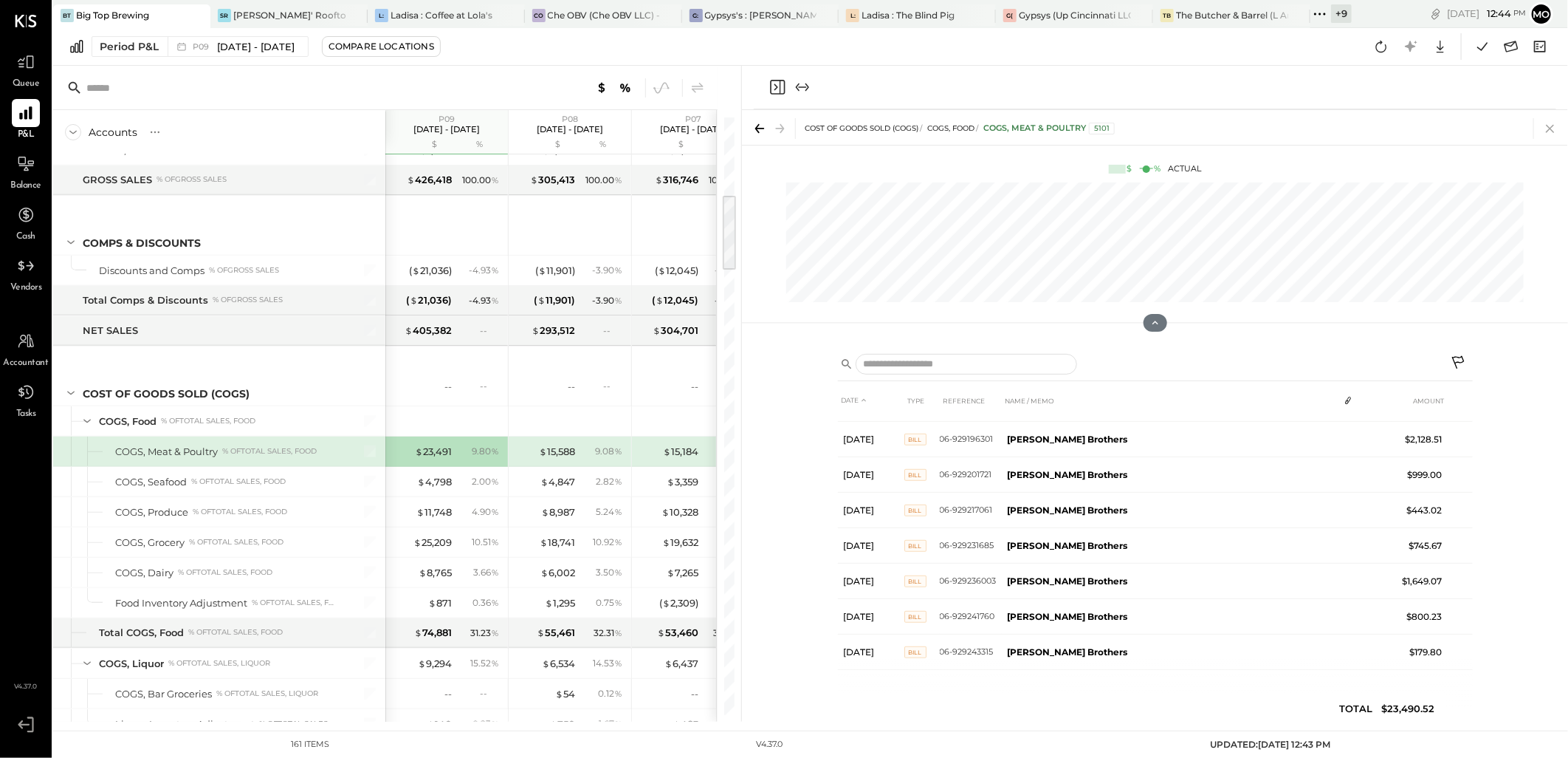
click at [1554, 126] on icon at bounding box center [1550, 128] width 21 height 21
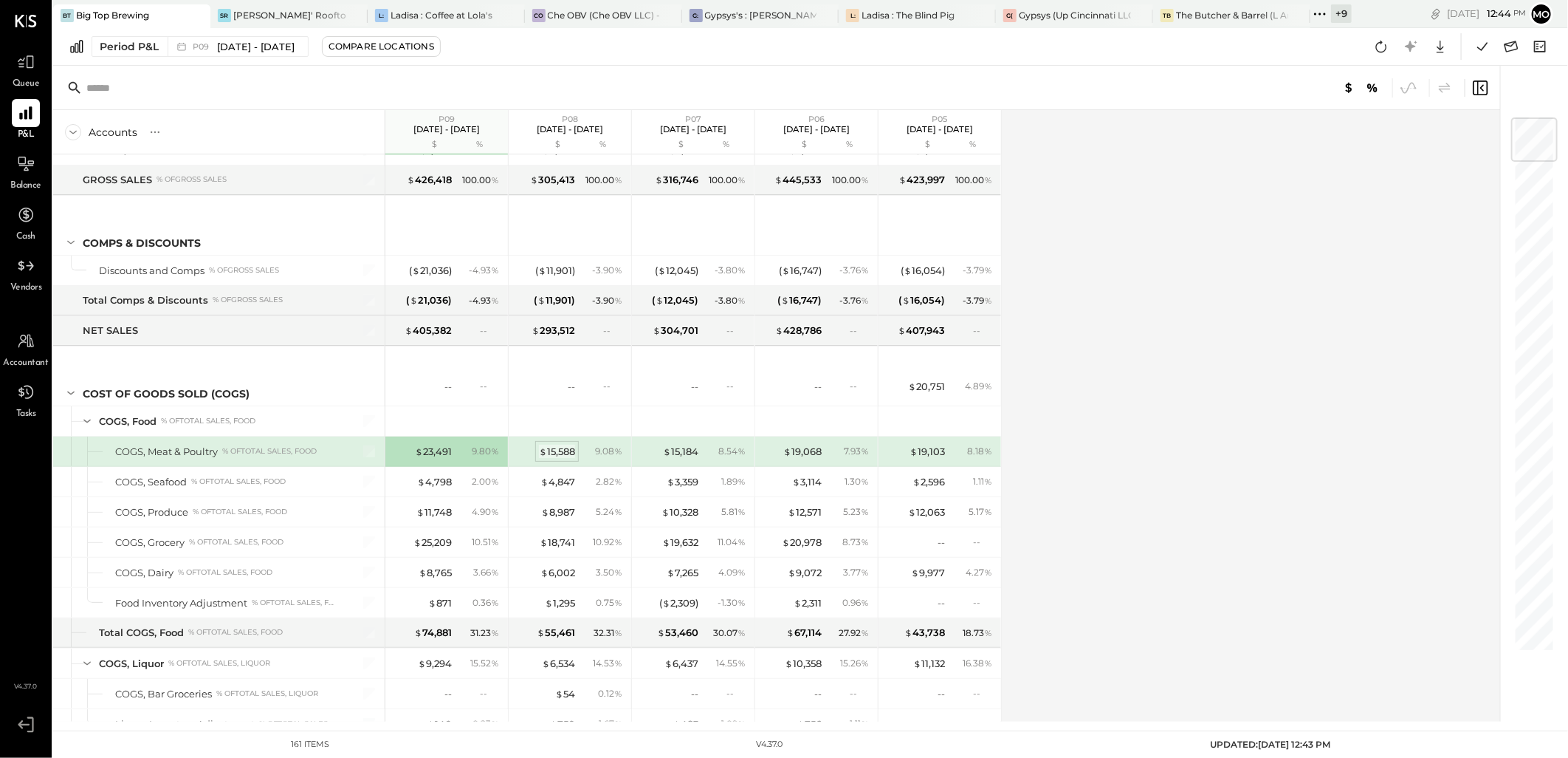
click at [563, 452] on div "$ 15,588" at bounding box center [557, 451] width 36 height 14
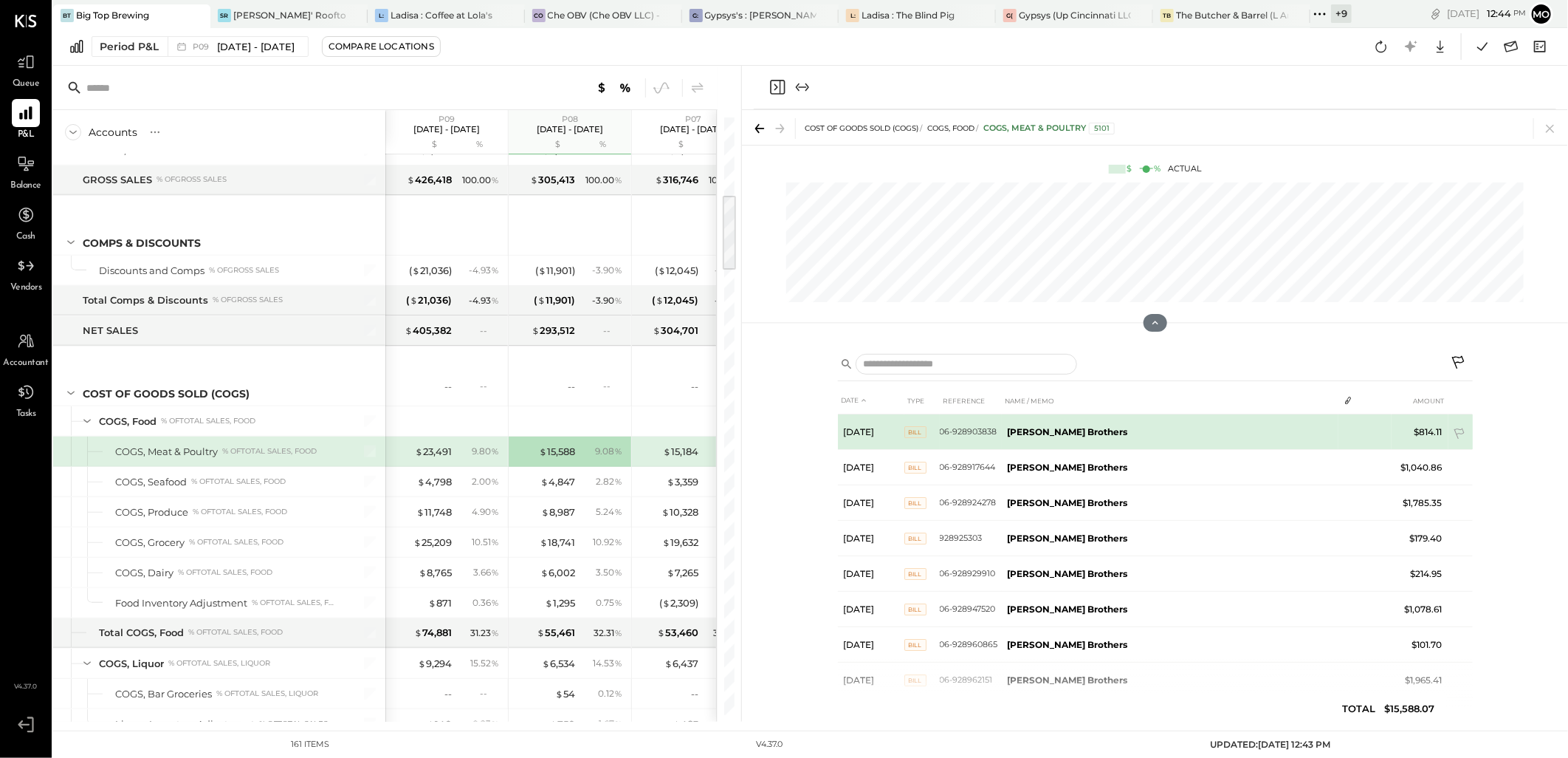
scroll to position [348, 0]
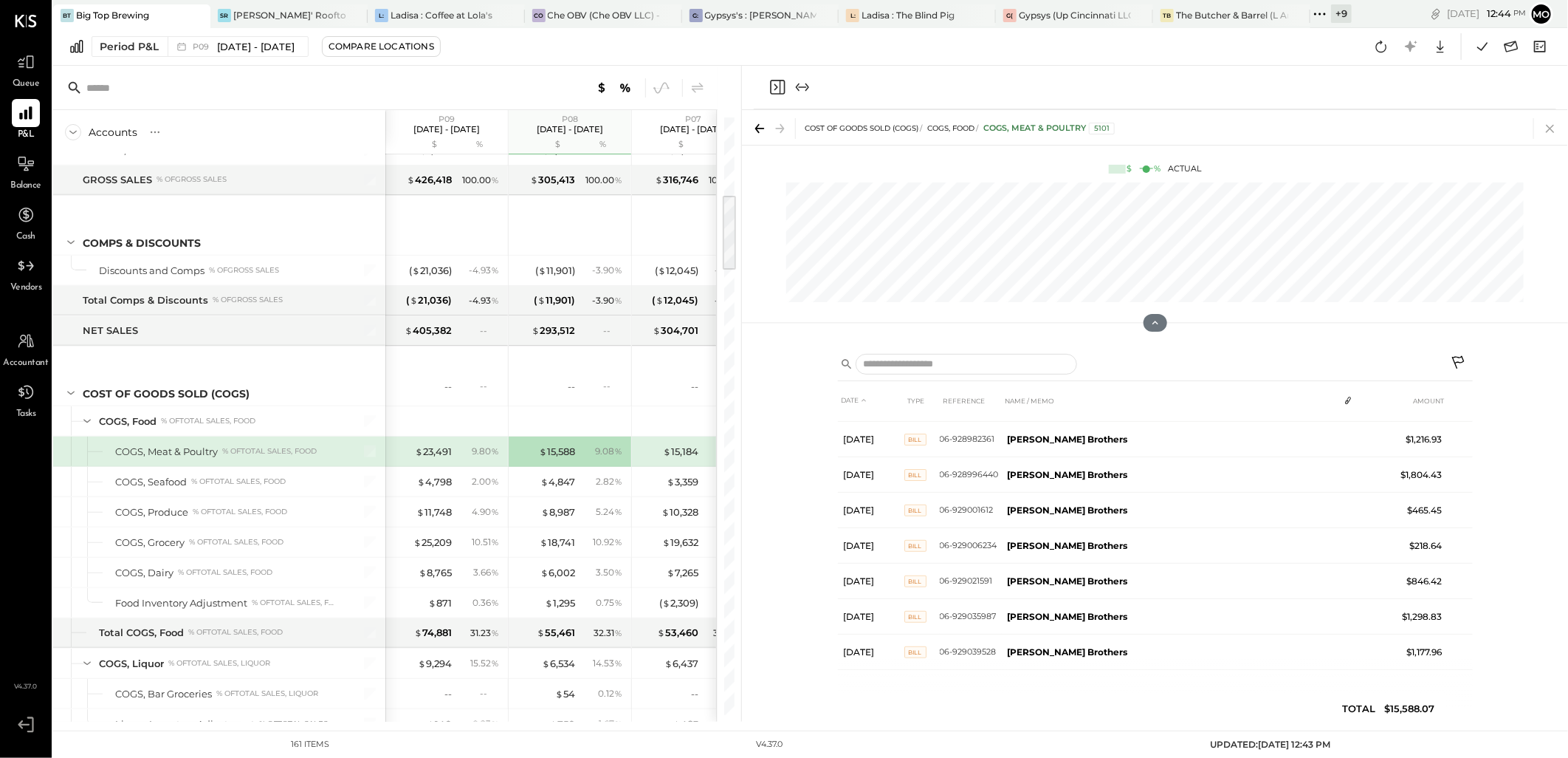
click at [1555, 136] on icon at bounding box center [1550, 128] width 21 height 21
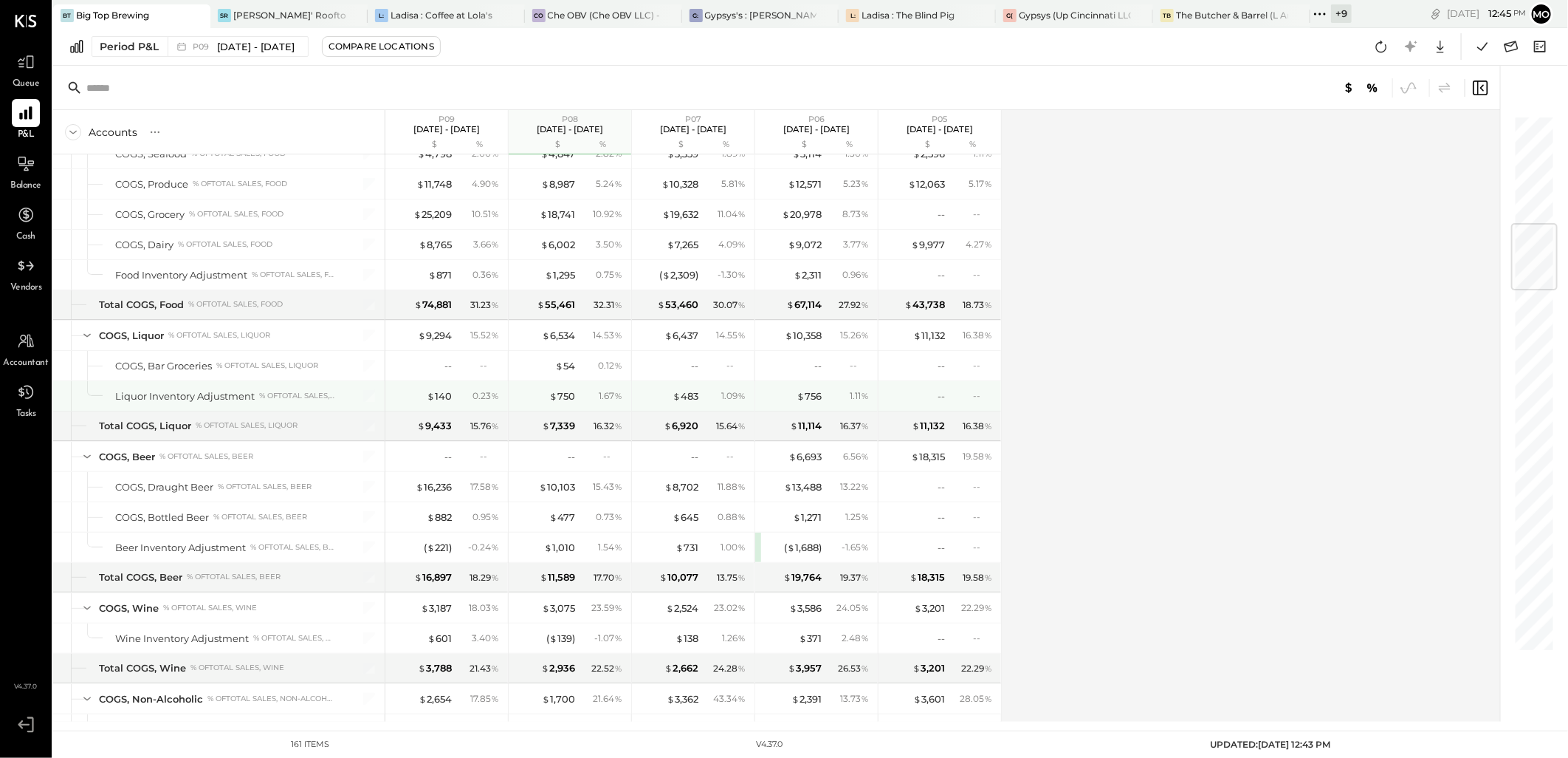
scroll to position [758, 0]
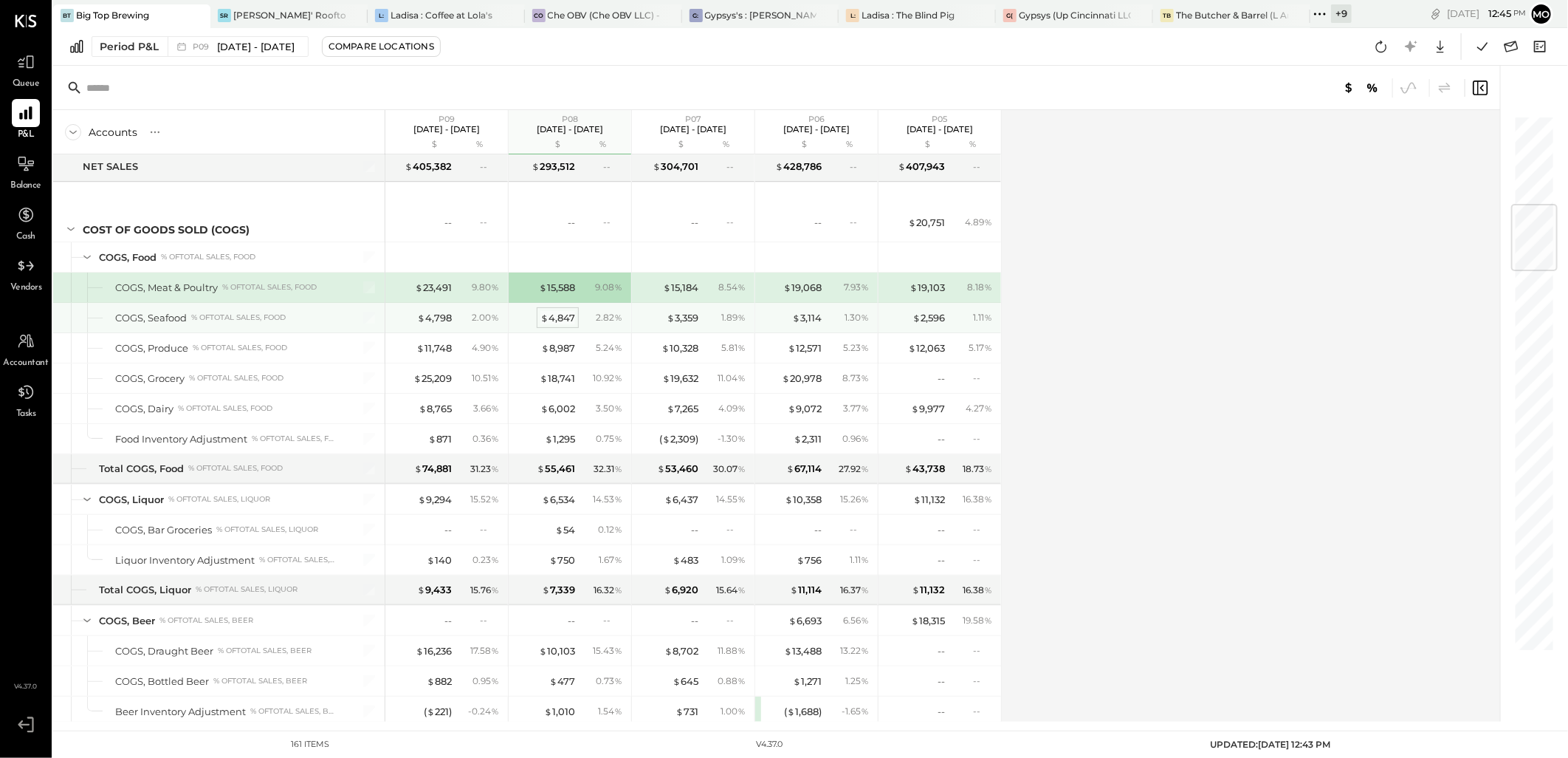
click at [562, 317] on div "$ 4,847" at bounding box center [558, 317] width 35 height 14
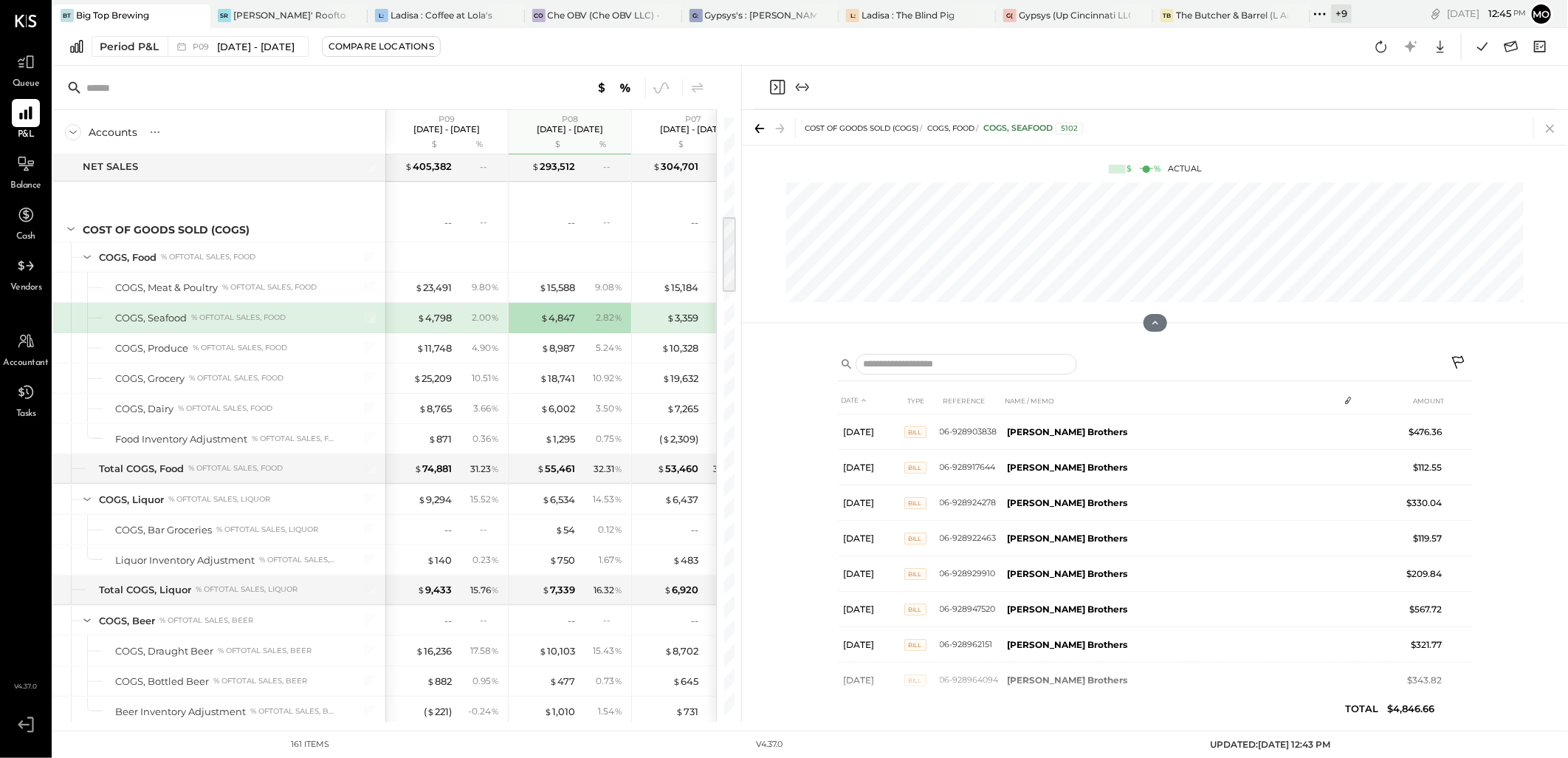
click at [1552, 134] on icon at bounding box center [1550, 128] width 21 height 21
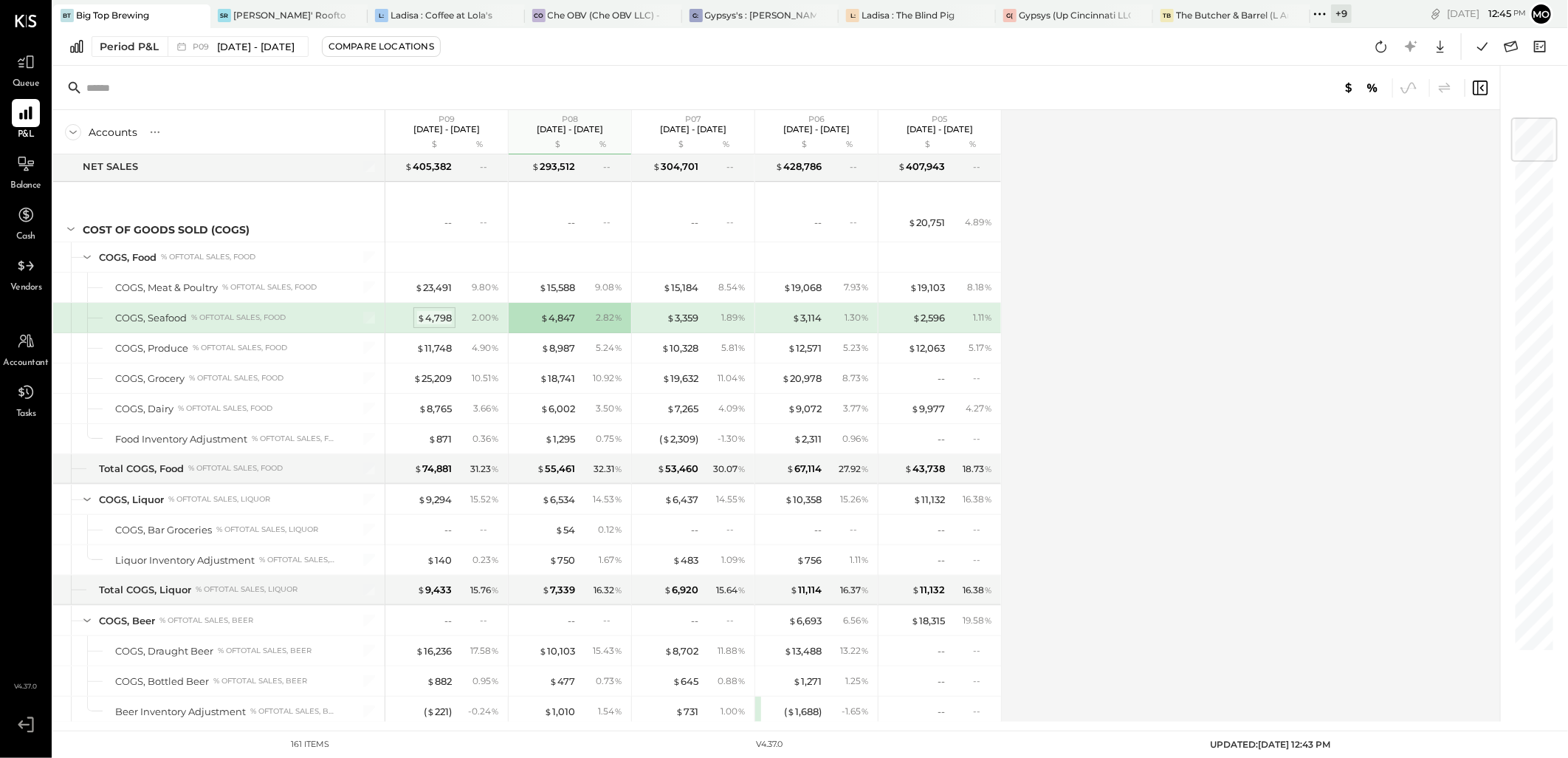
click at [440, 322] on div "$ 4,798" at bounding box center [435, 317] width 35 height 14
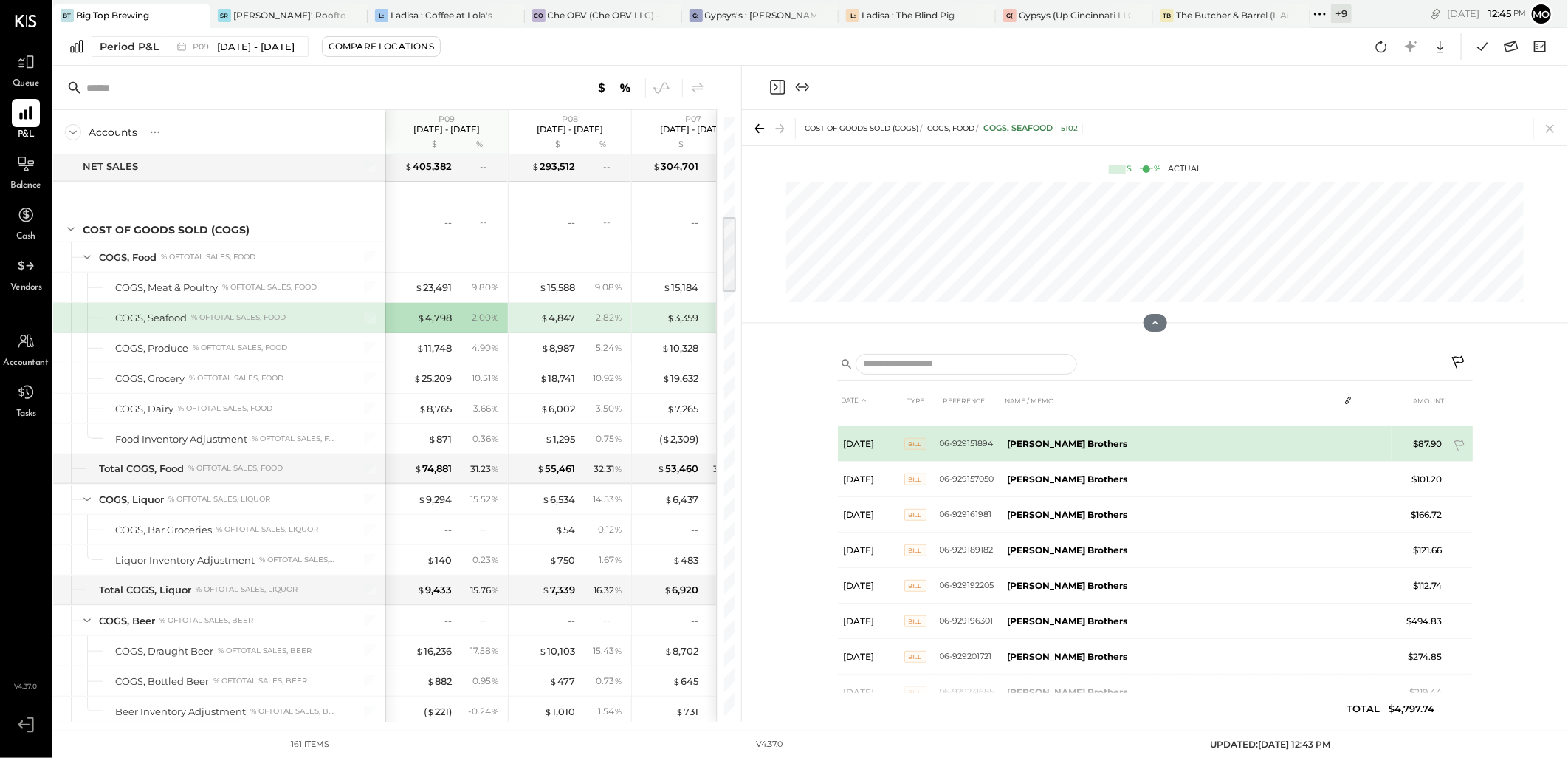
scroll to position [561, 0]
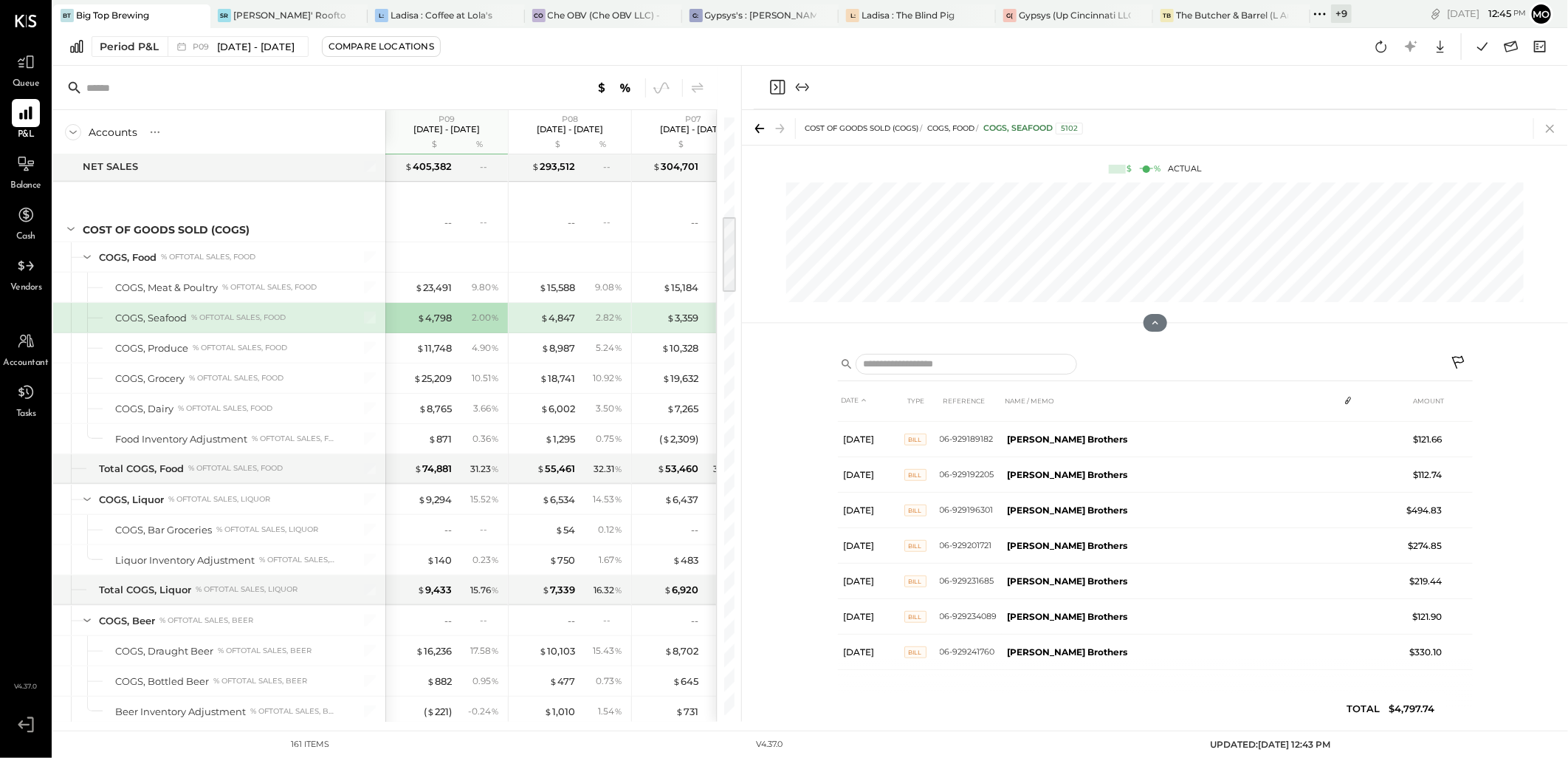
click at [1558, 127] on icon at bounding box center [1550, 128] width 21 height 21
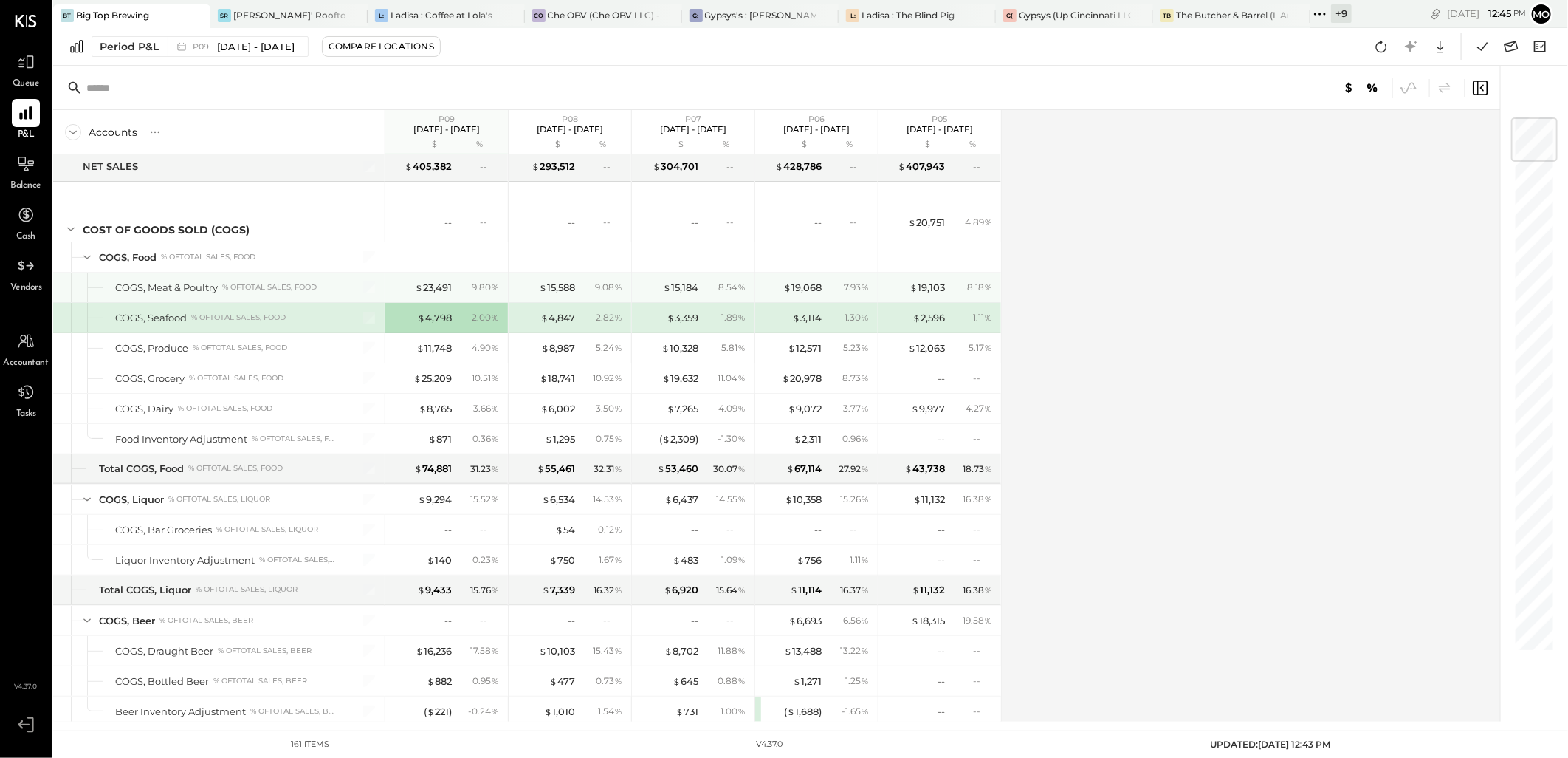
scroll to position [840, 0]
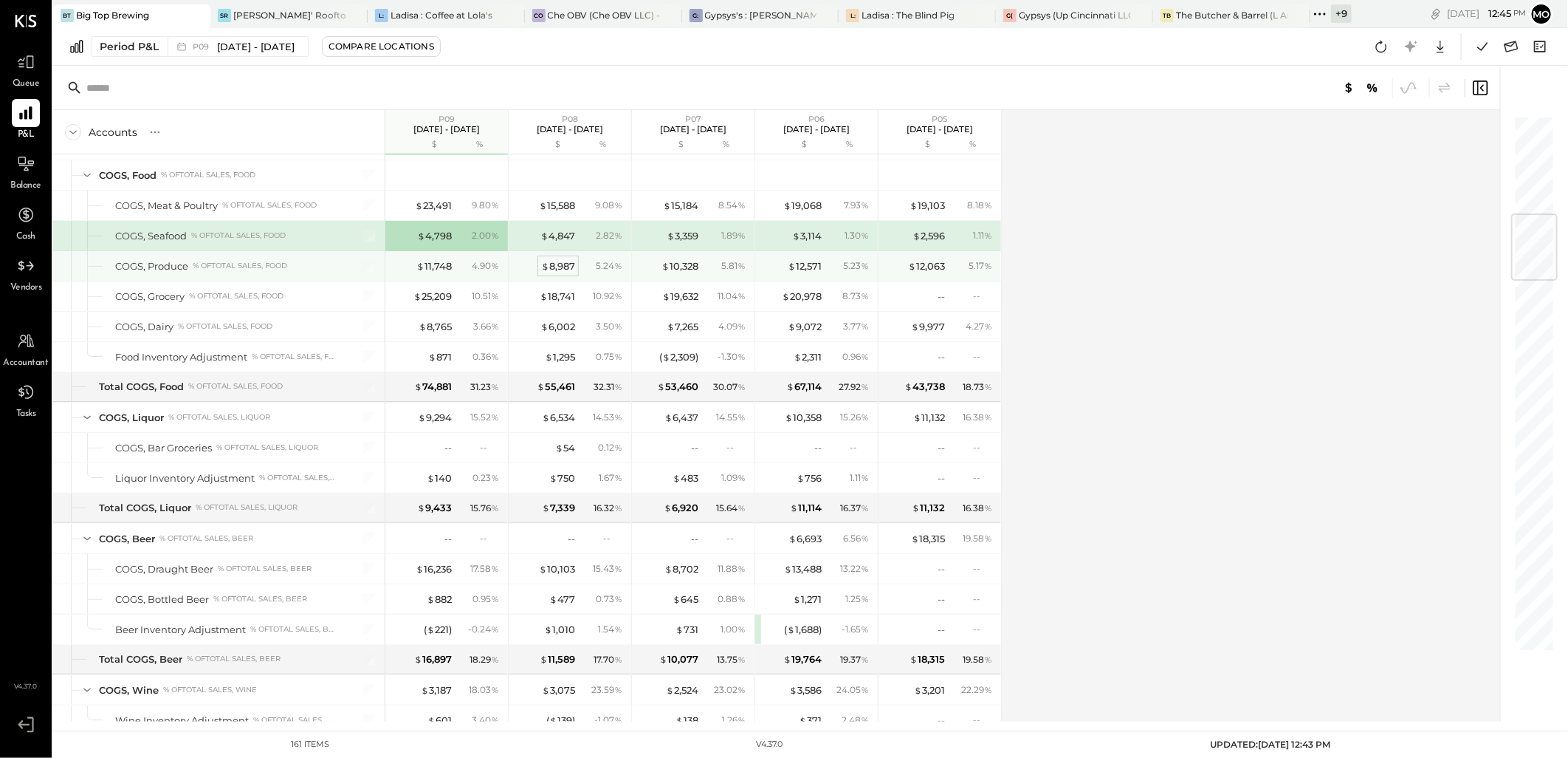
click at [566, 269] on div "$ 8,987" at bounding box center [558, 266] width 34 height 14
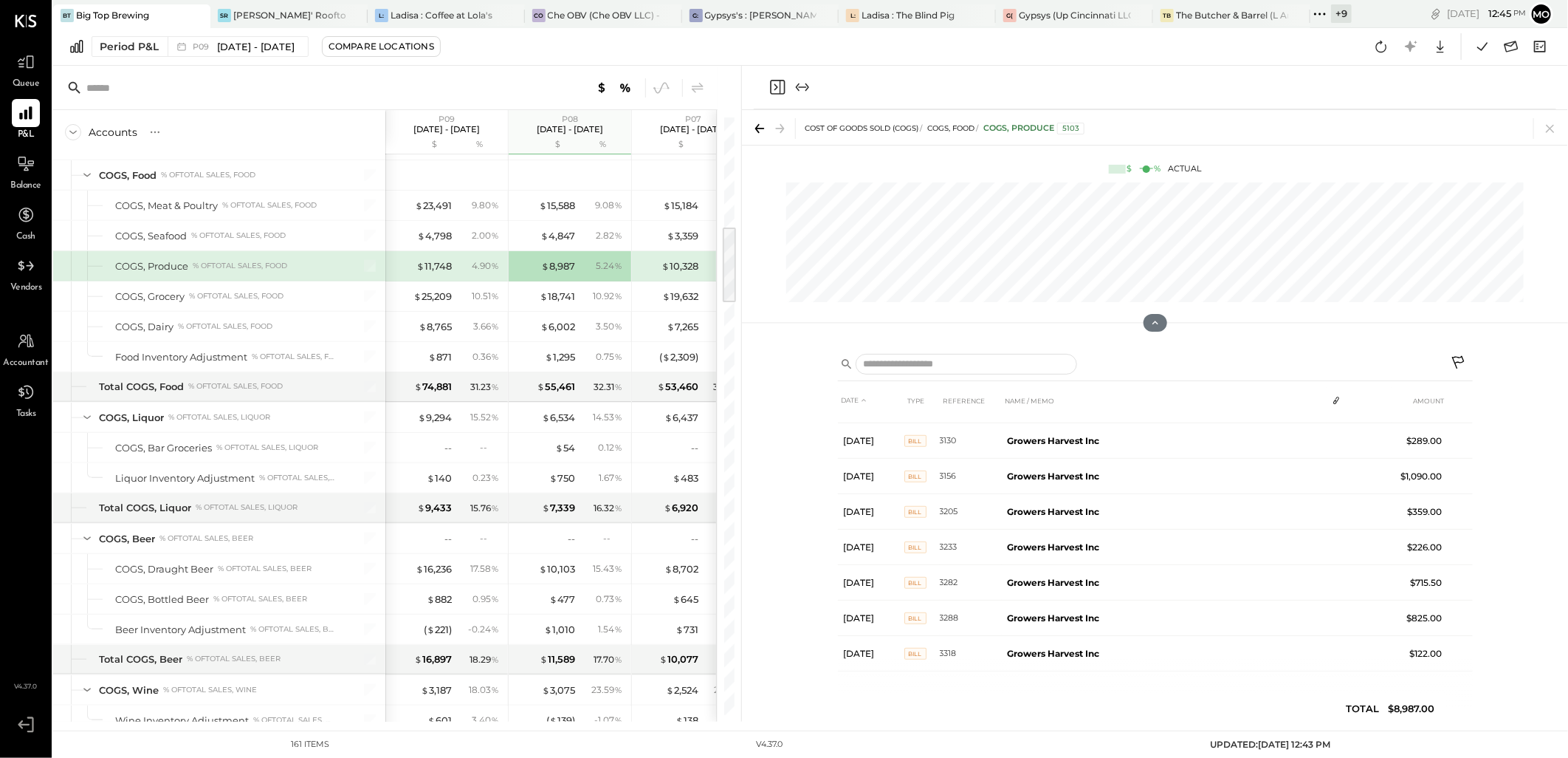
scroll to position [418, 0]
click at [1545, 128] on icon at bounding box center [1550, 128] width 21 height 21
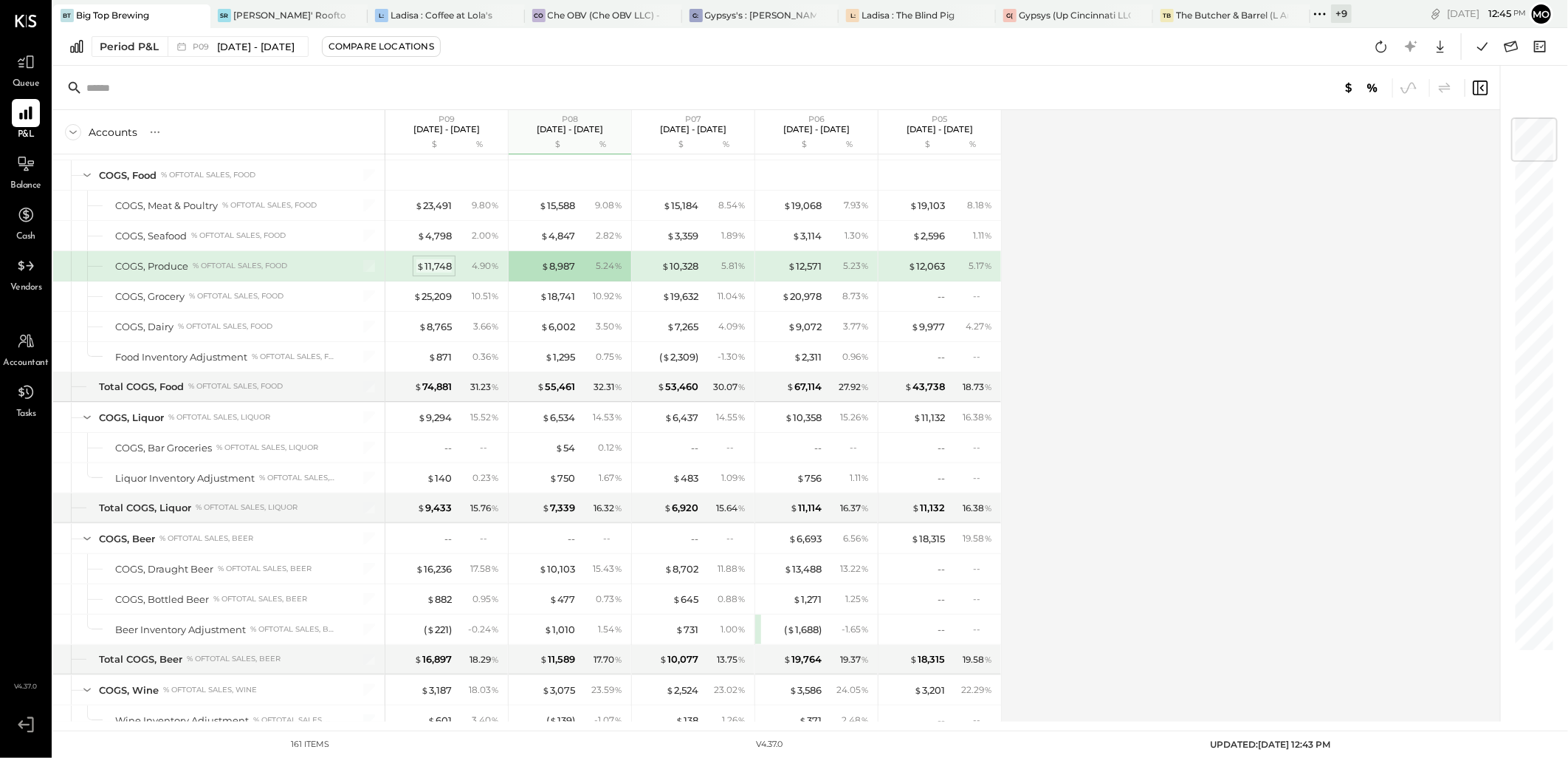
click at [428, 260] on div "$ 11,748" at bounding box center [434, 266] width 36 height 14
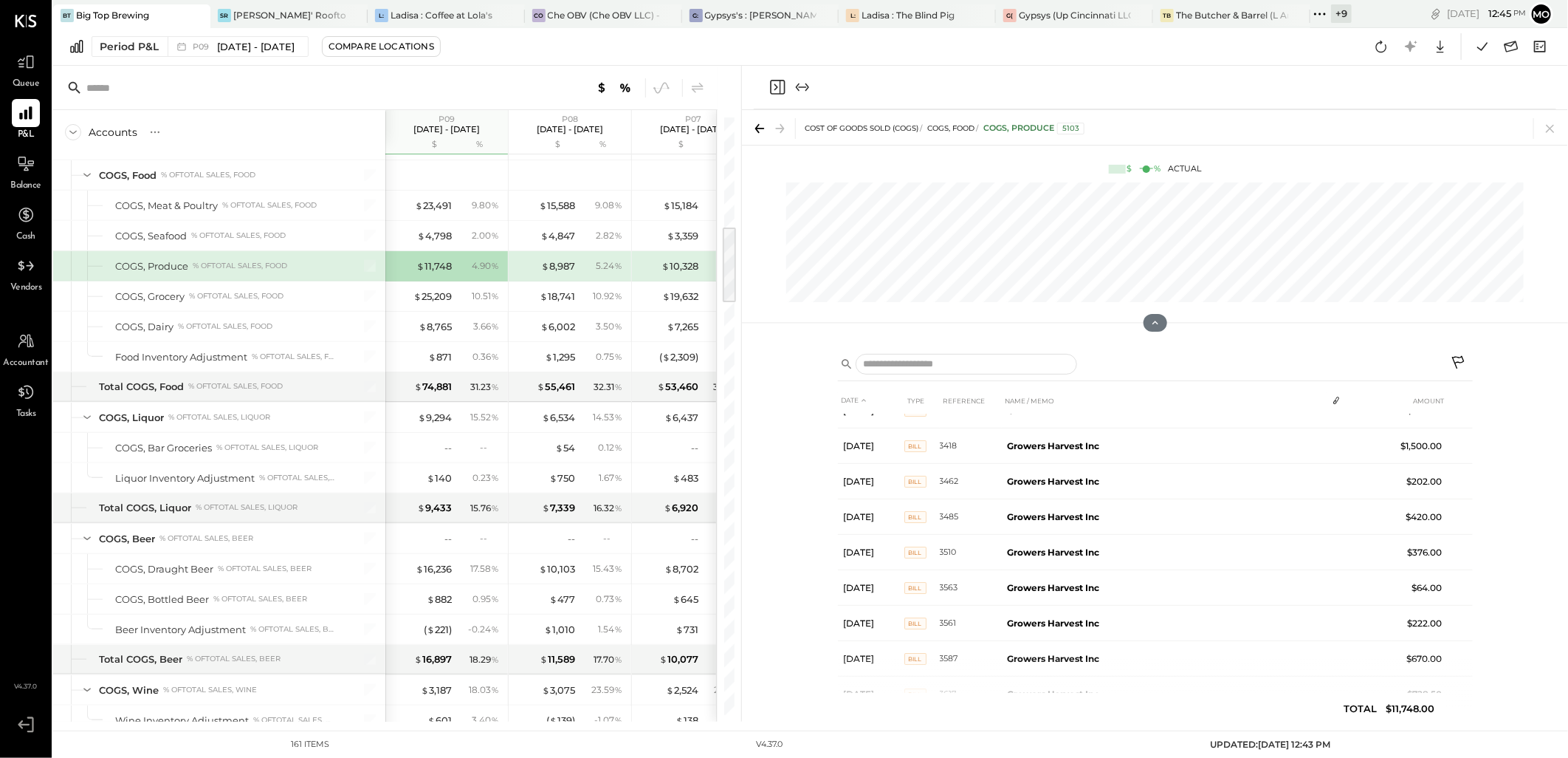
scroll to position [632, 0]
click at [1547, 129] on icon at bounding box center [1550, 128] width 21 height 21
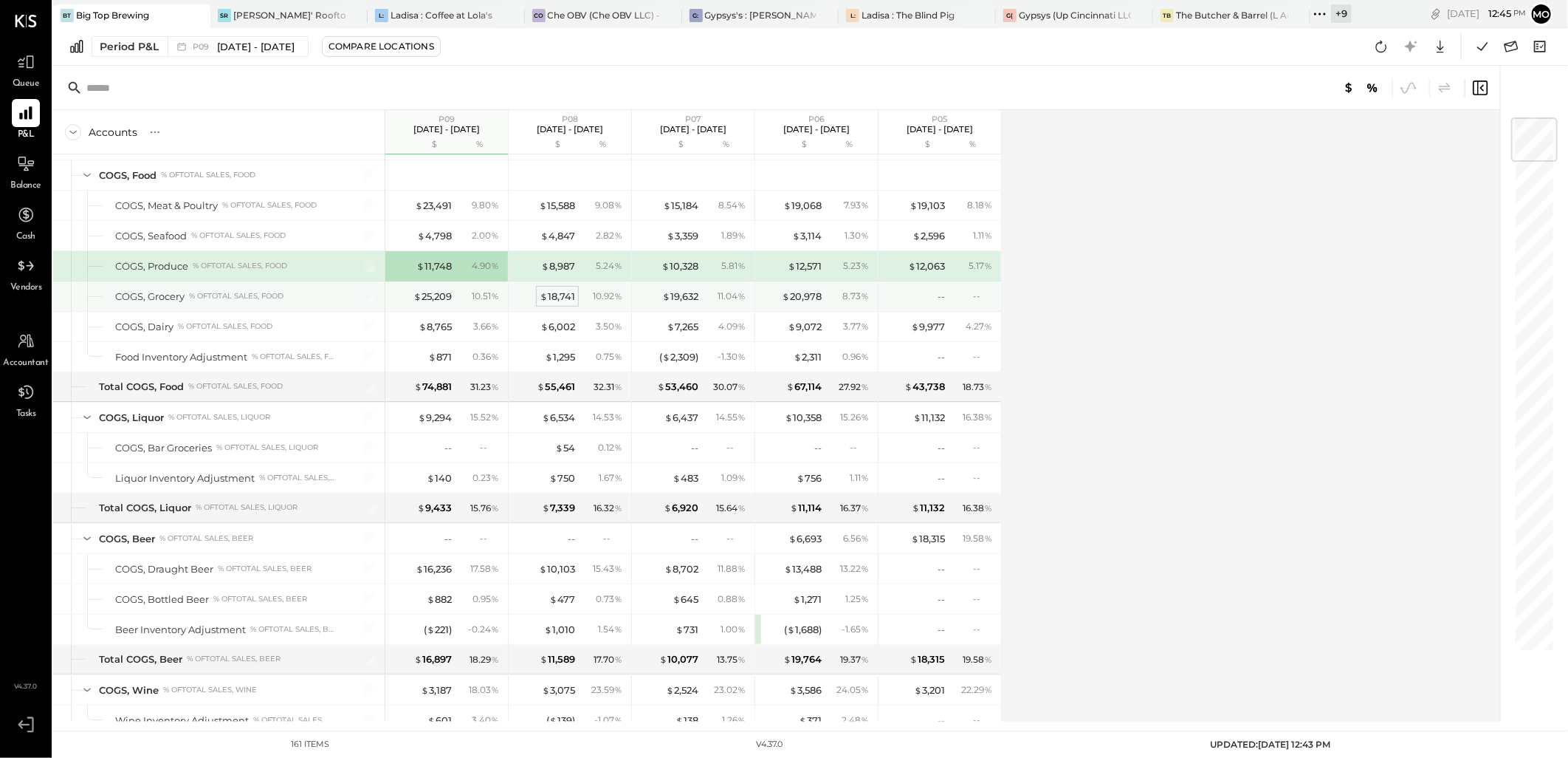
click at [548, 292] on span "$" at bounding box center [544, 296] width 8 height 12
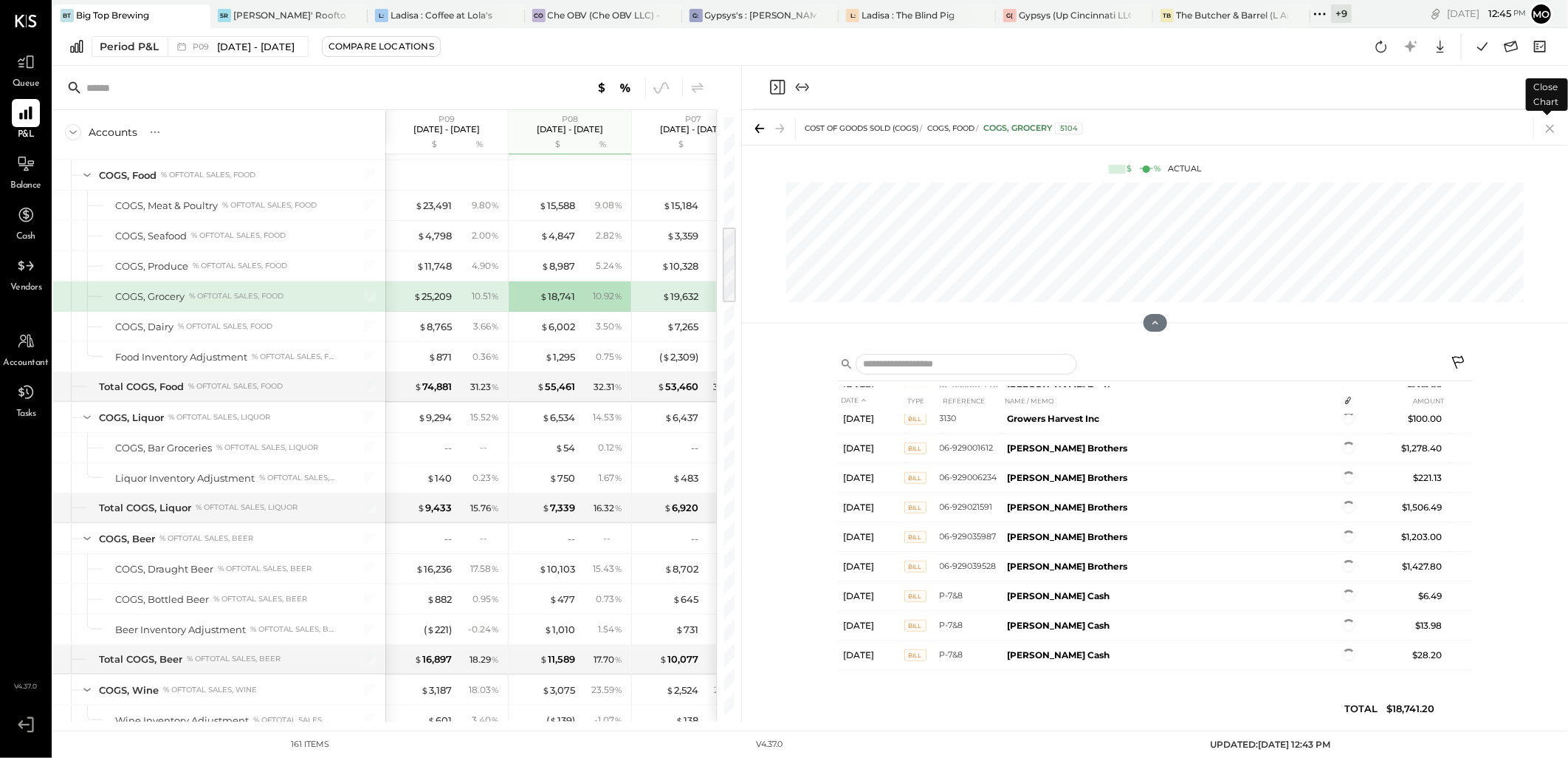
scroll to position [506, 0]
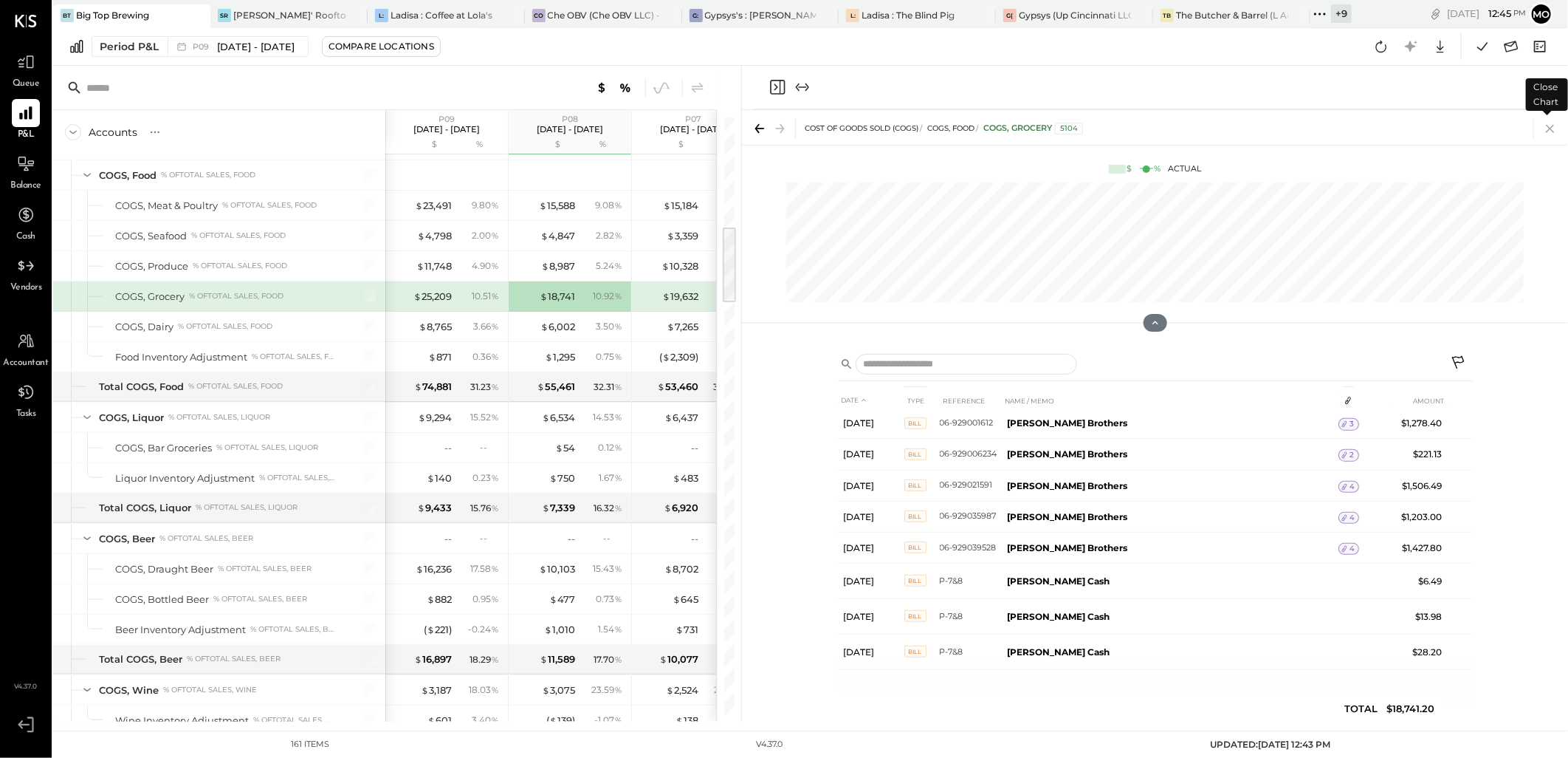
click at [1548, 130] on icon at bounding box center [1550, 129] width 8 height 8
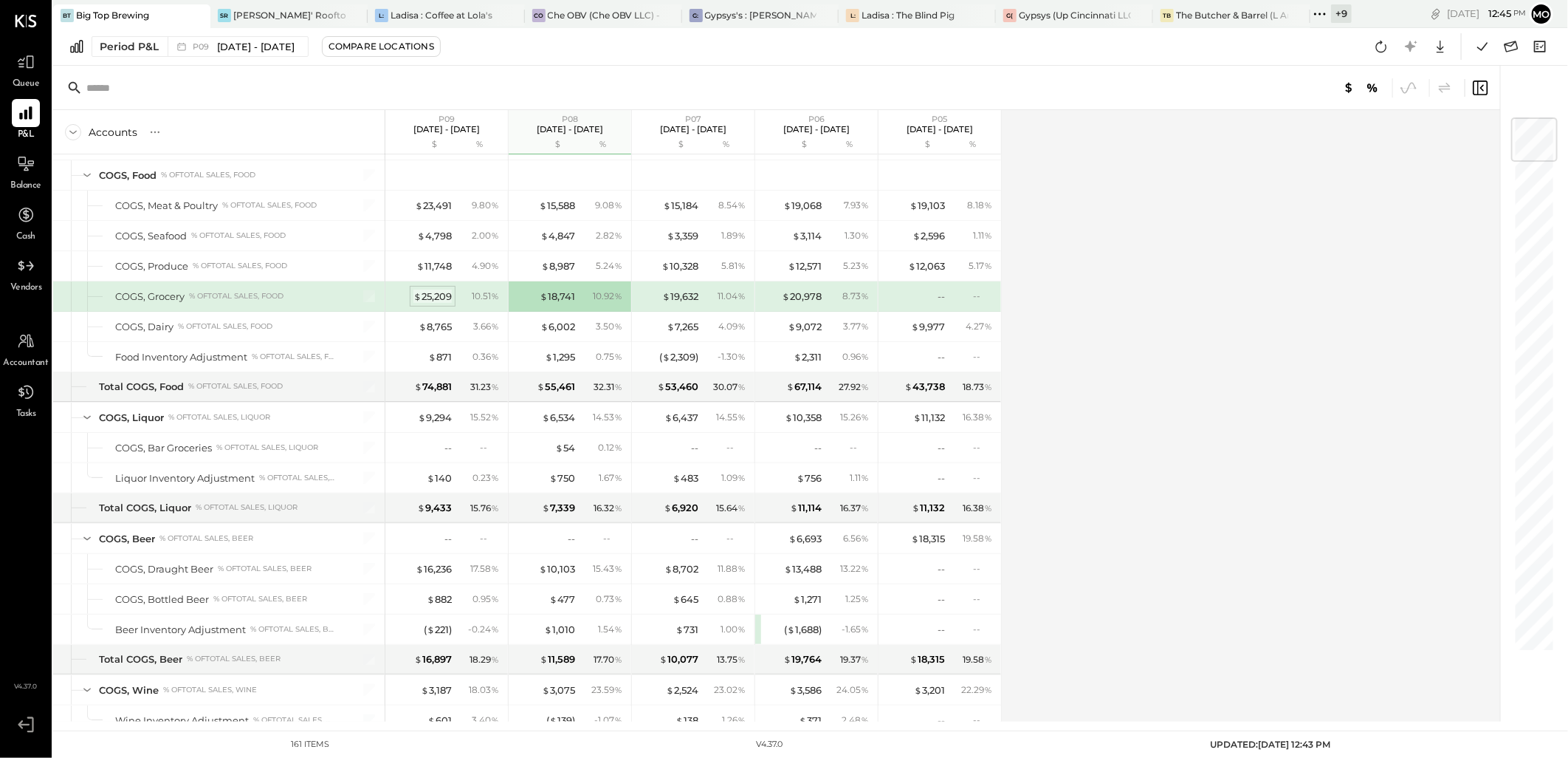
click at [438, 301] on div "$ 25,209" at bounding box center [432, 296] width 38 height 14
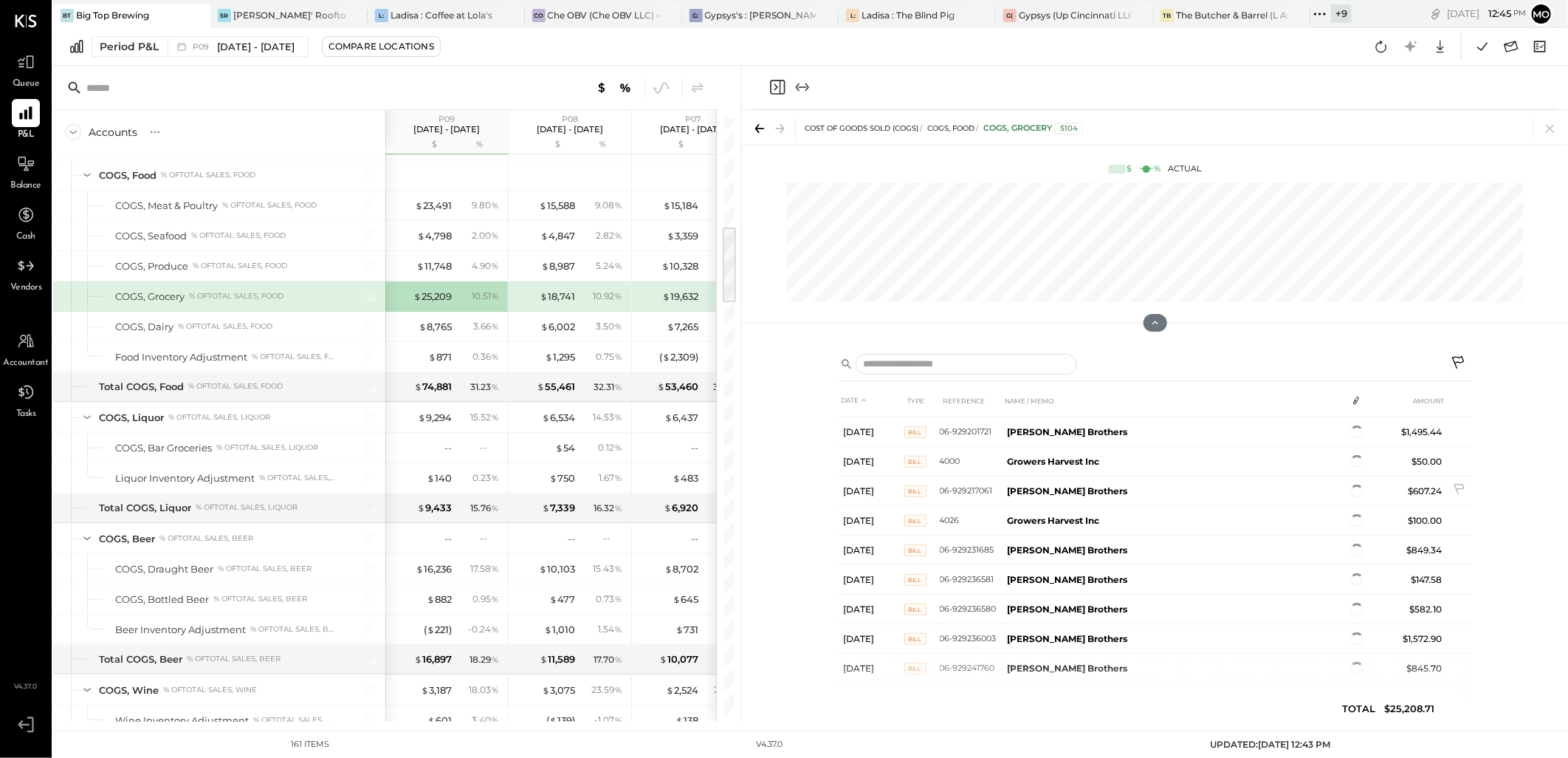
scroll to position [692, 0]
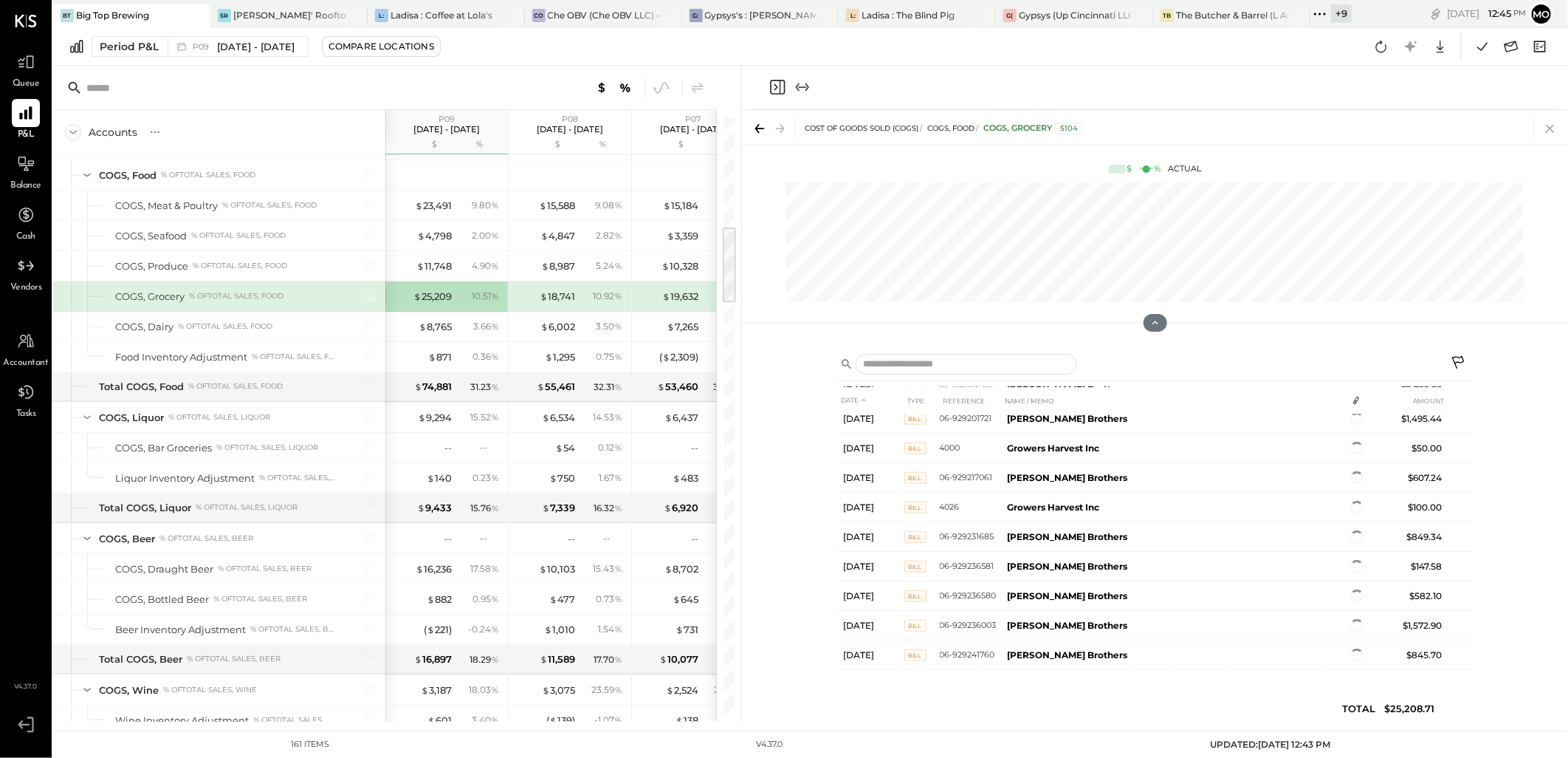
click at [1545, 127] on icon at bounding box center [1550, 128] width 21 height 21
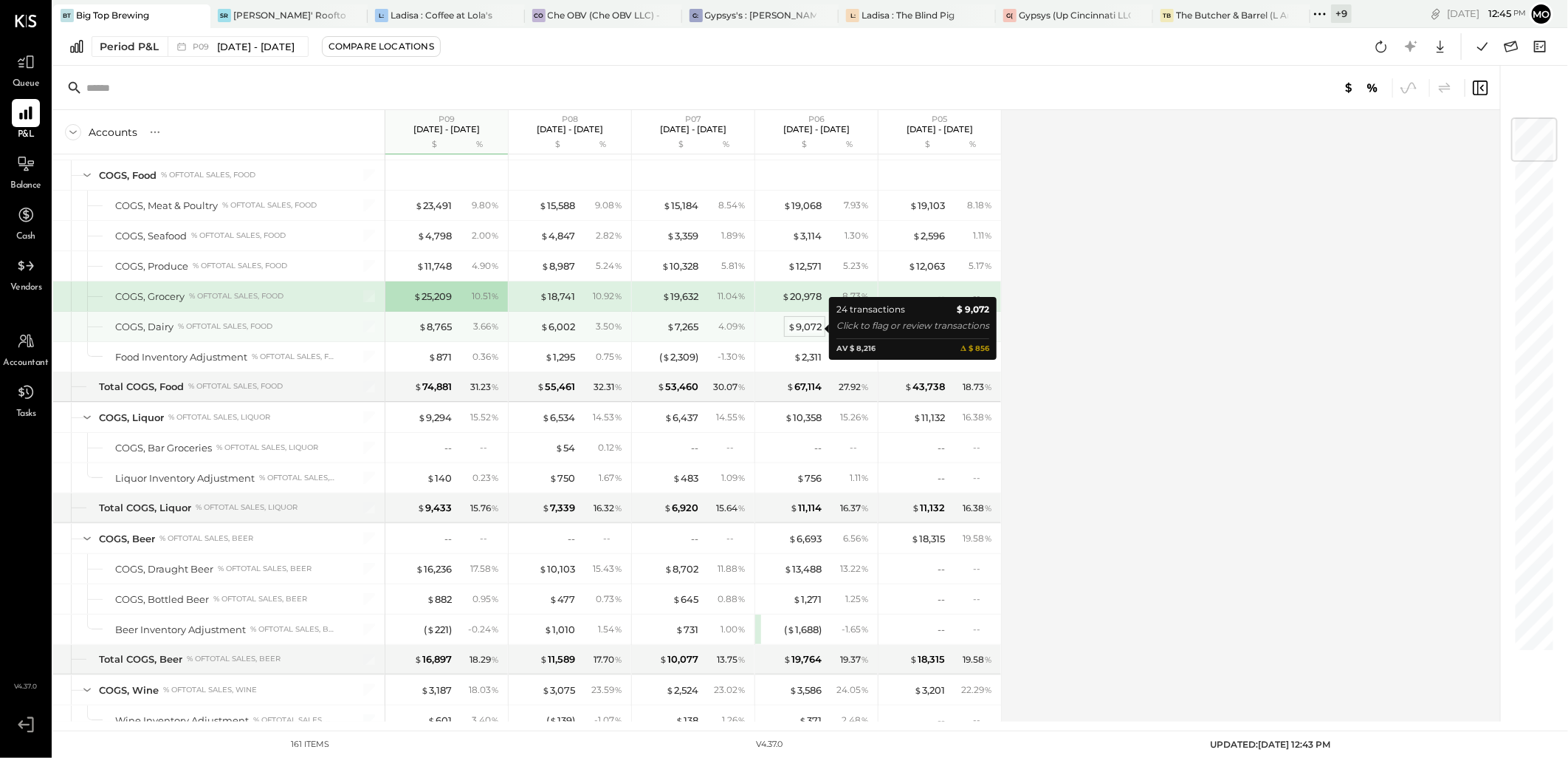
click at [807, 329] on div "$ 9,072" at bounding box center [805, 327] width 34 height 14
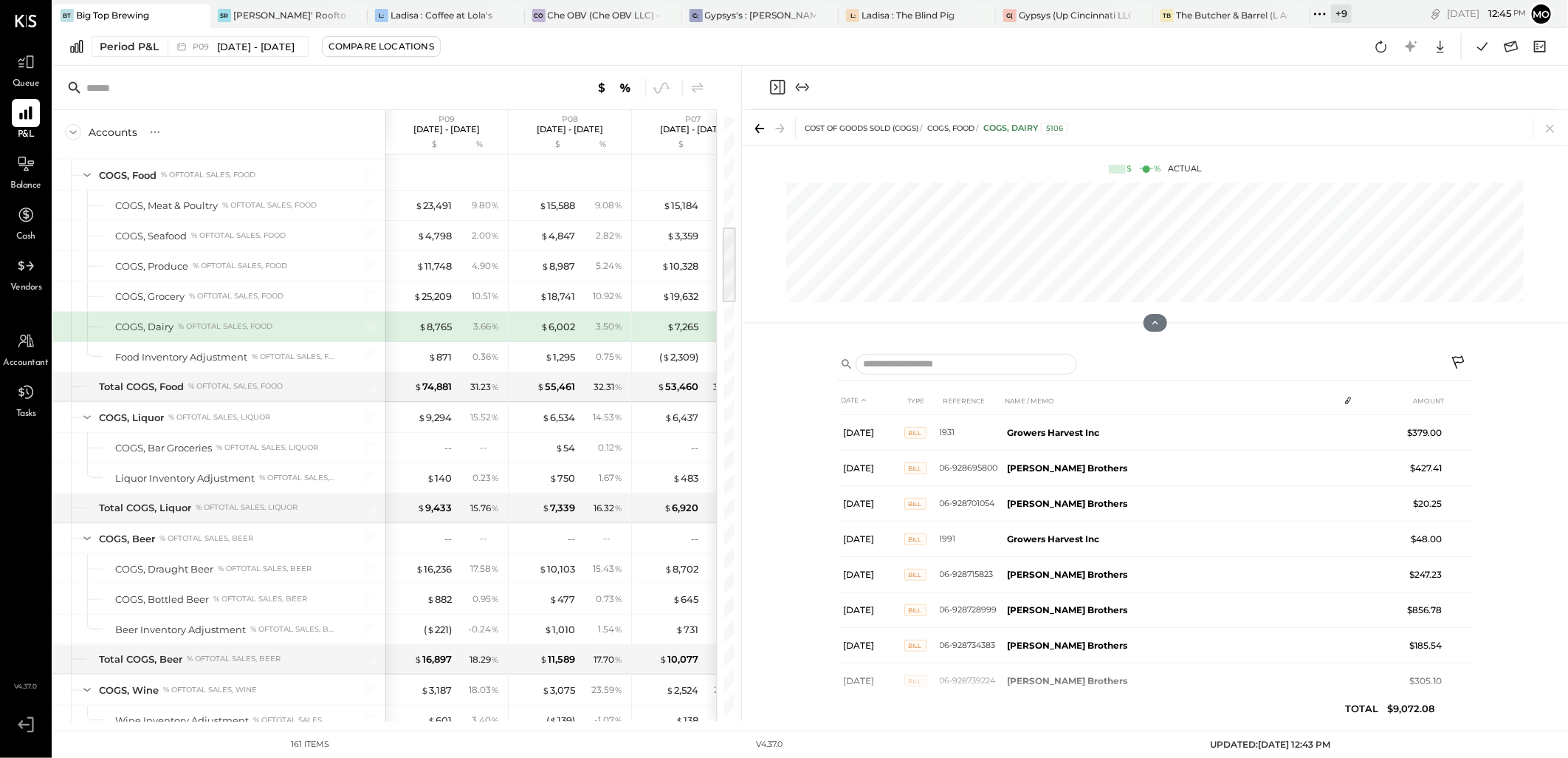
scroll to position [596, 0]
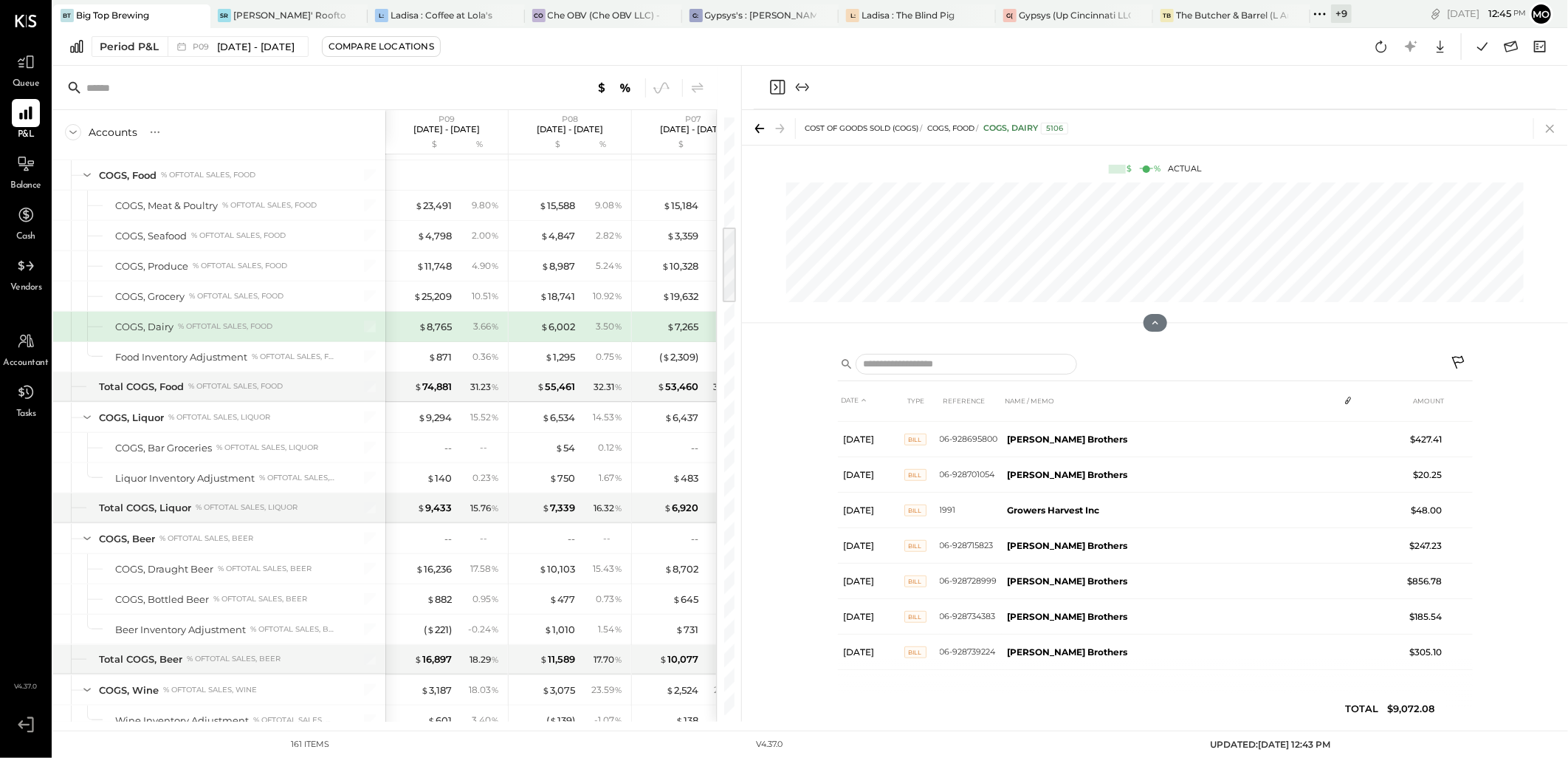
click at [1549, 126] on icon at bounding box center [1550, 128] width 21 height 21
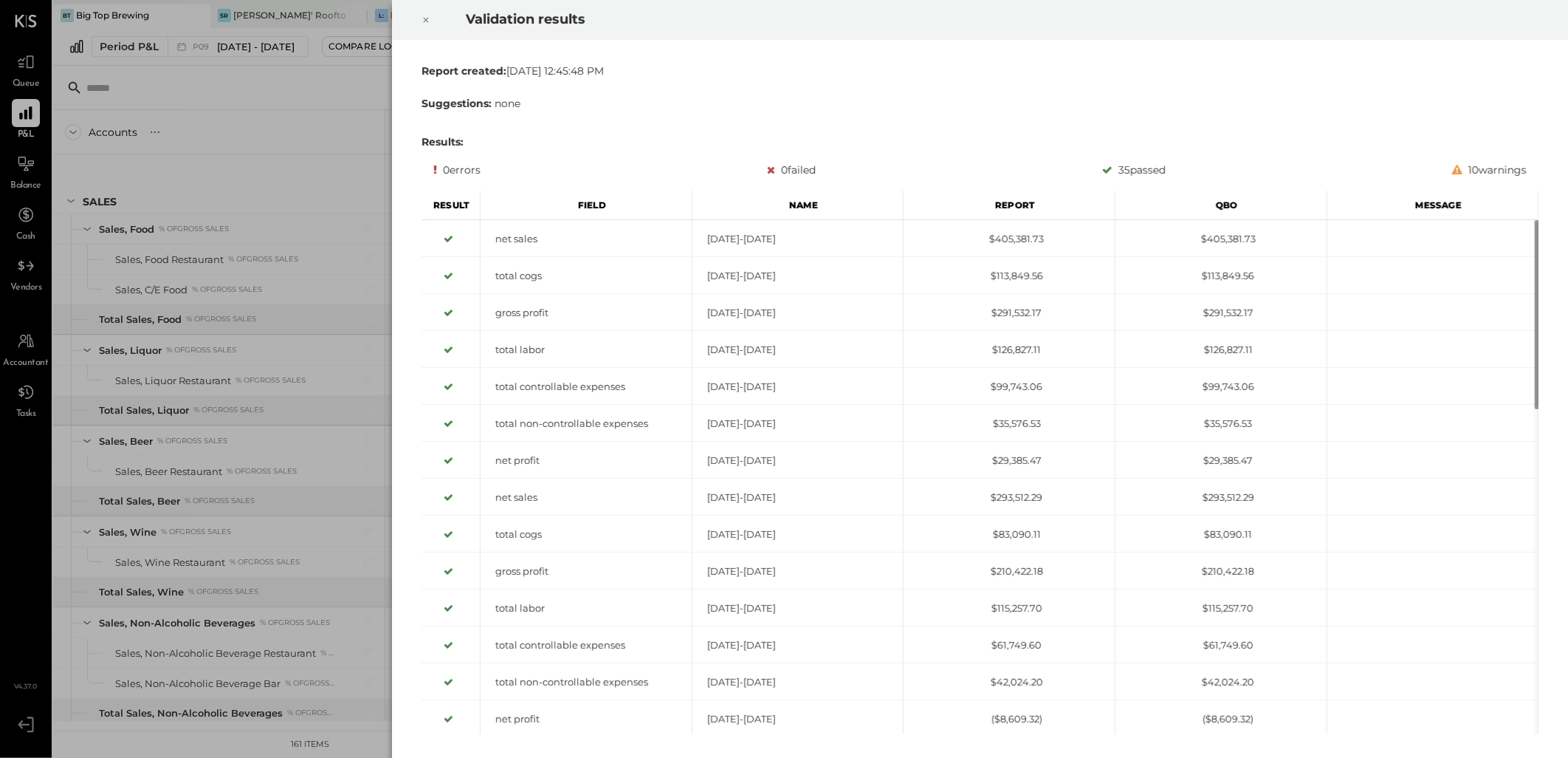
click at [429, 26] on icon at bounding box center [425, 19] width 9 height 17
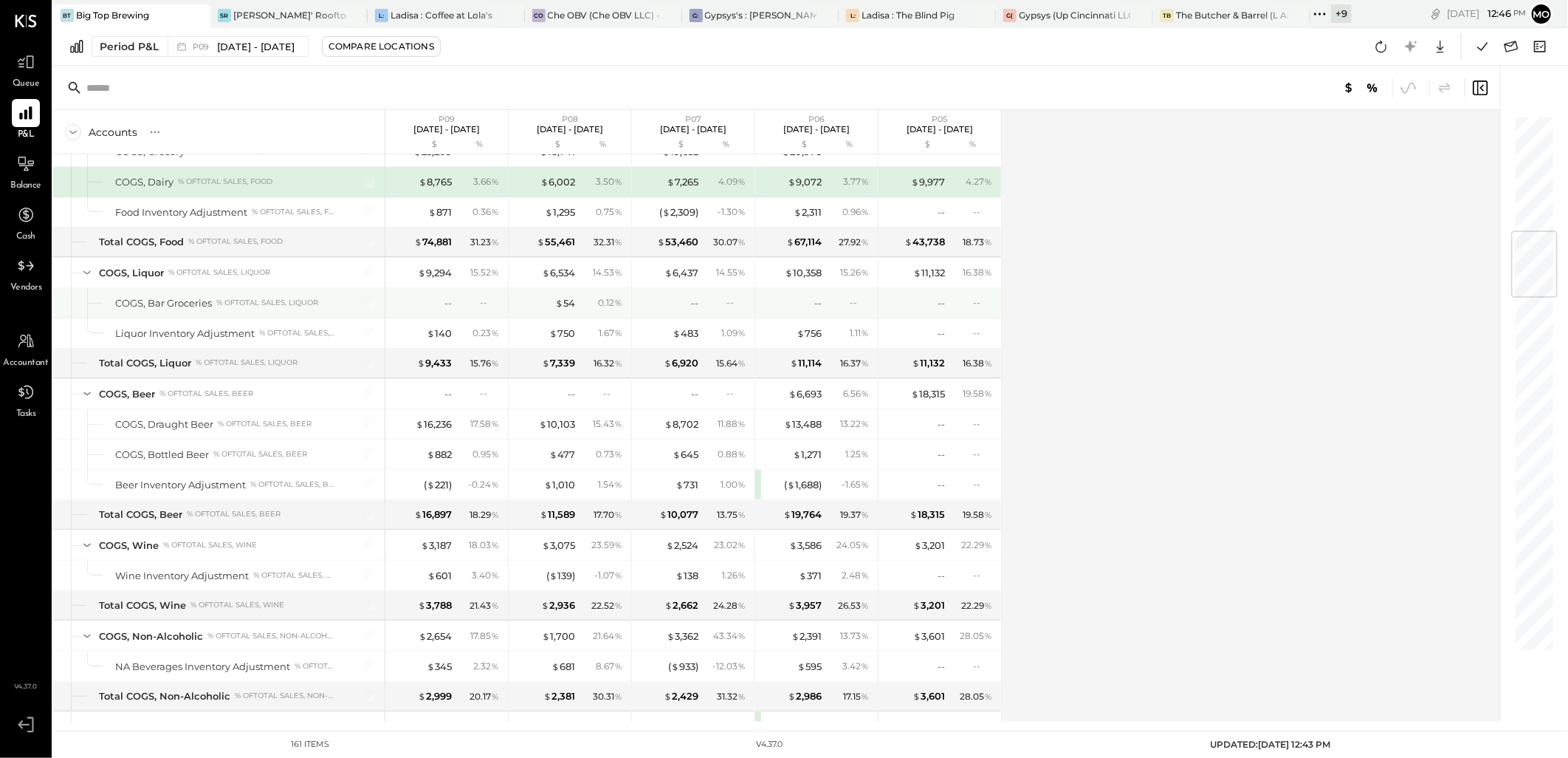
scroll to position [903, 0]
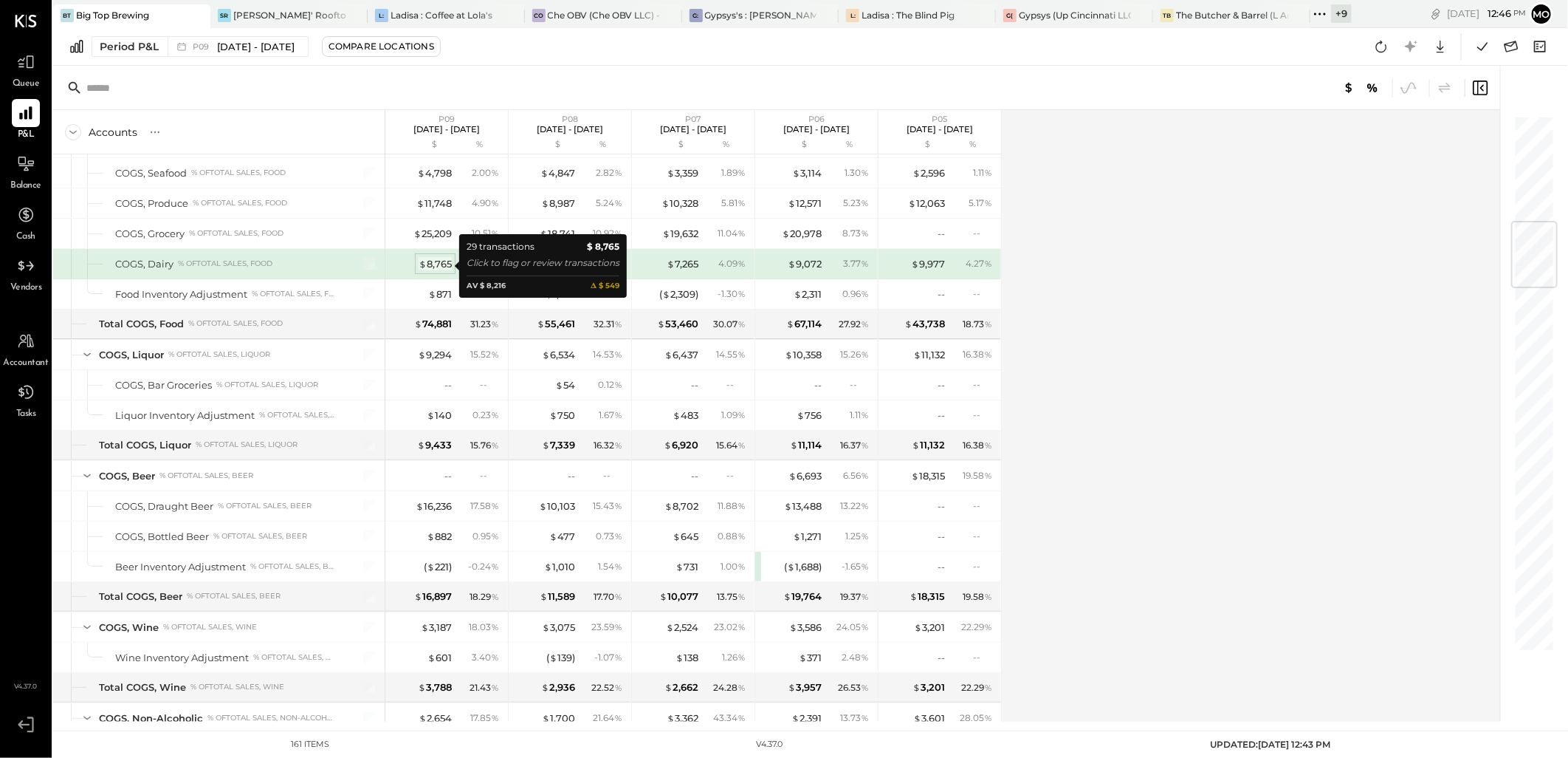
click at [425, 268] on span "$" at bounding box center [423, 264] width 8 height 12
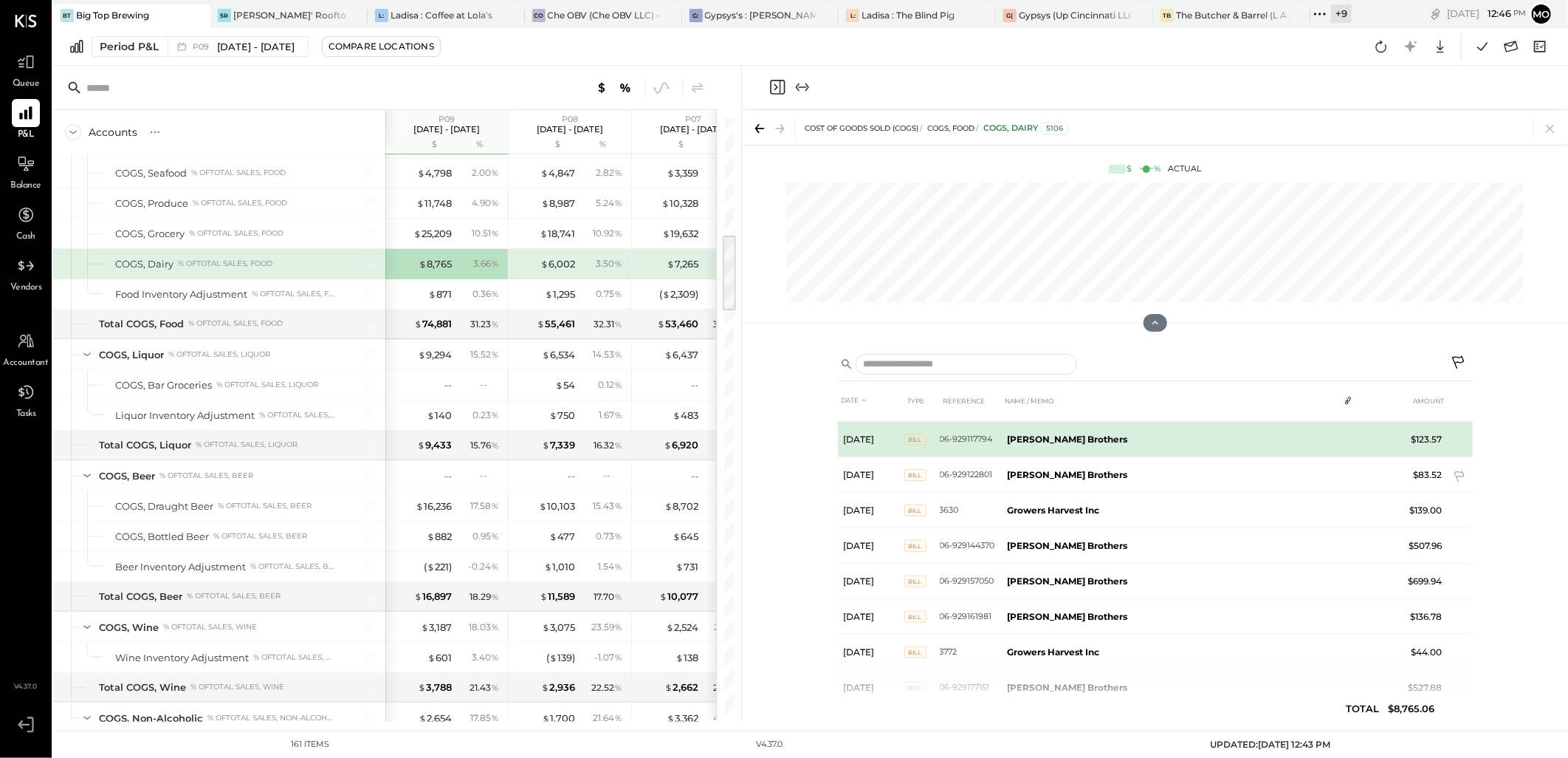
scroll to position [774, 0]
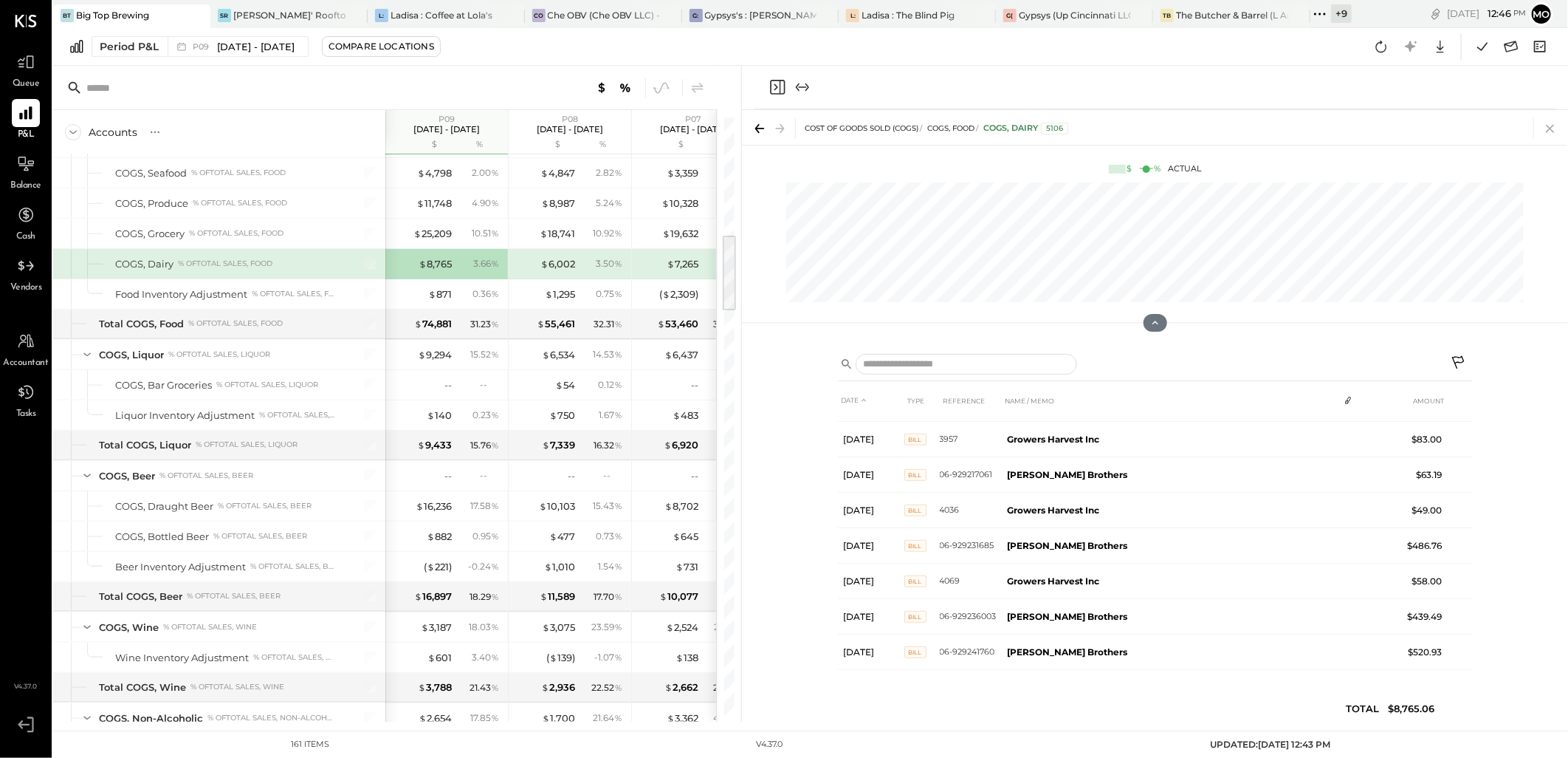
click at [1540, 136] on icon at bounding box center [1550, 128] width 21 height 21
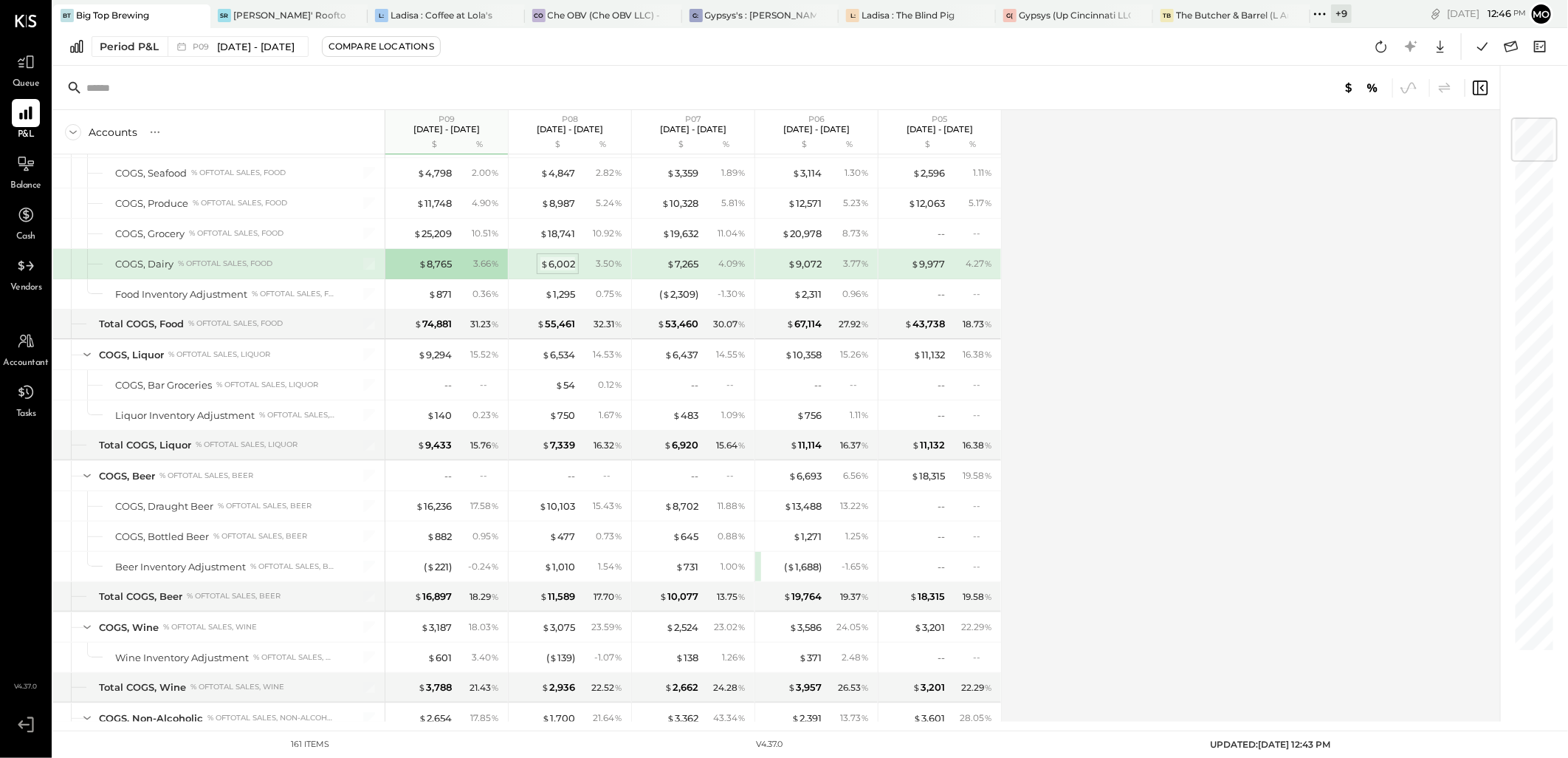
click at [549, 267] on div "$ 6,002" at bounding box center [558, 264] width 35 height 14
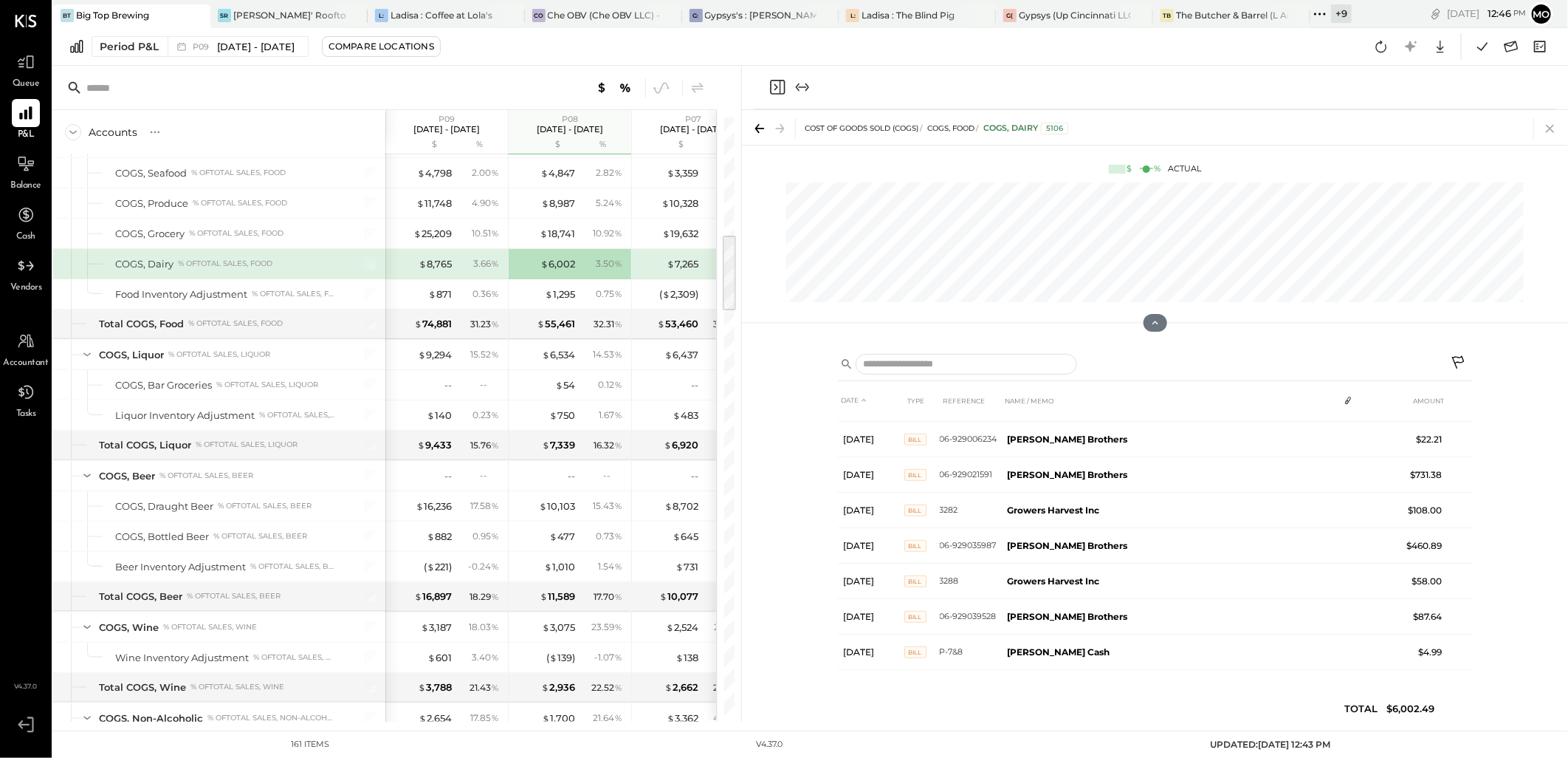
scroll to position [484, 0]
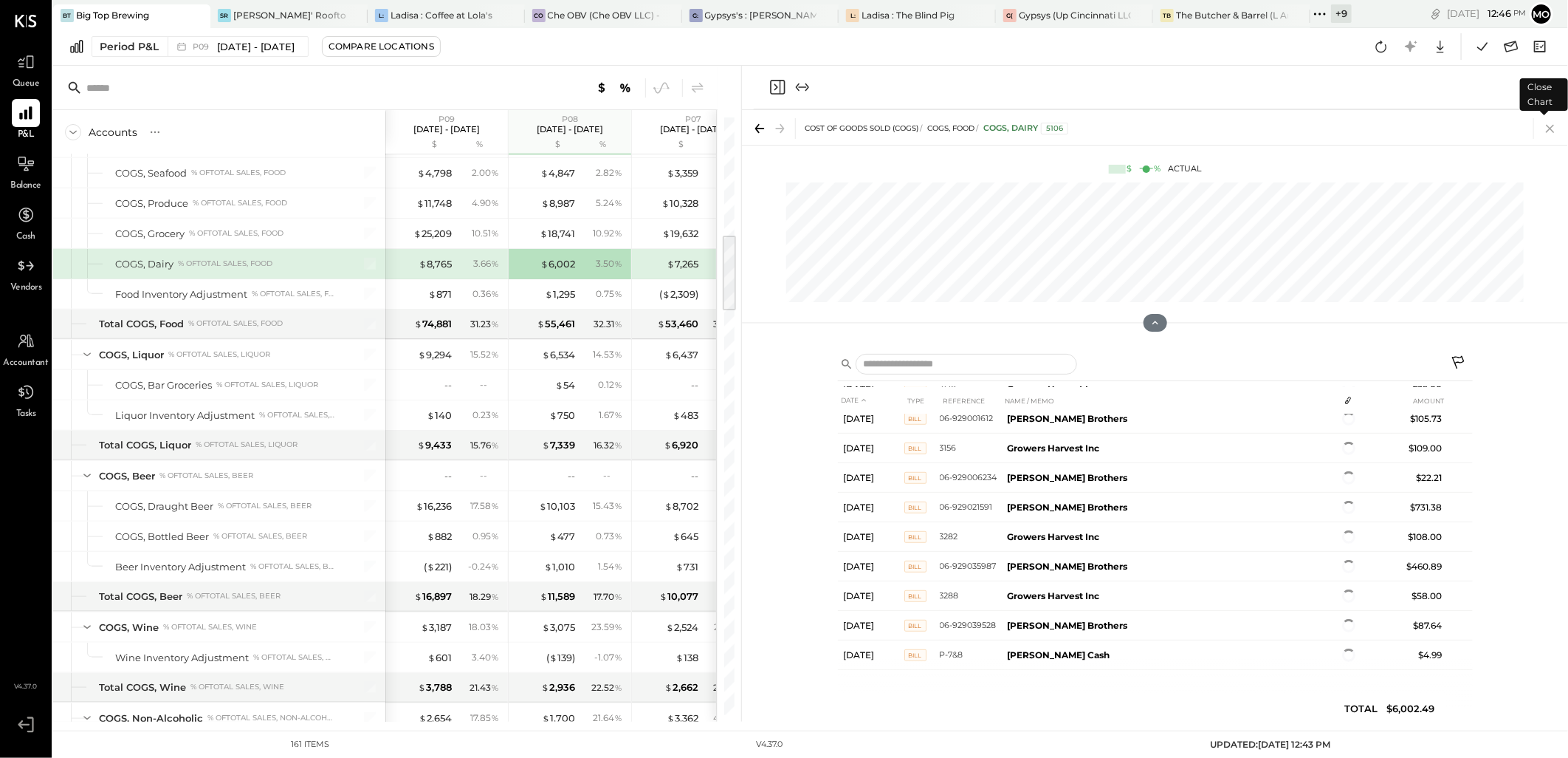
click at [1547, 131] on icon at bounding box center [1550, 128] width 21 height 21
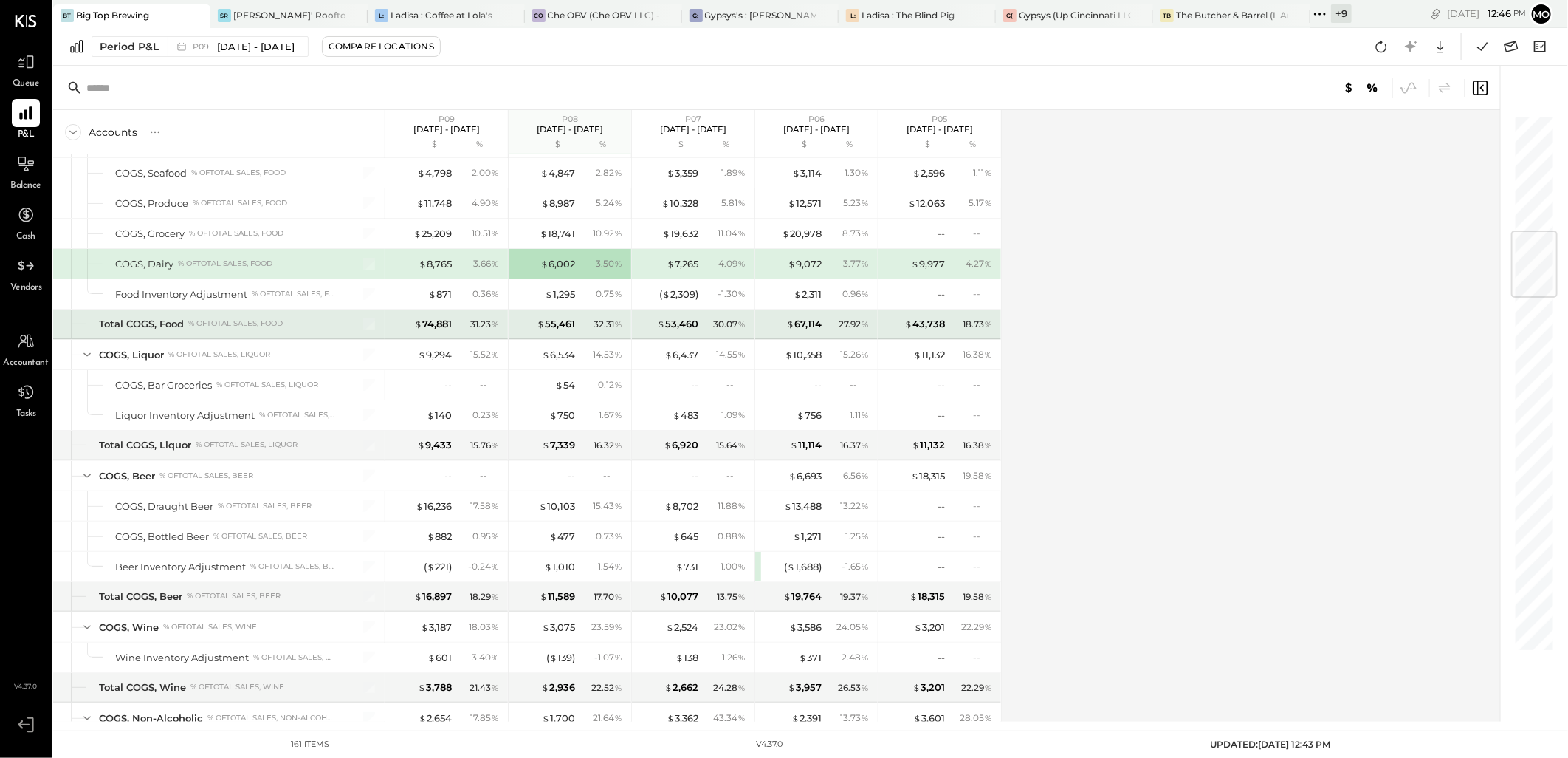
scroll to position [1067, 0]
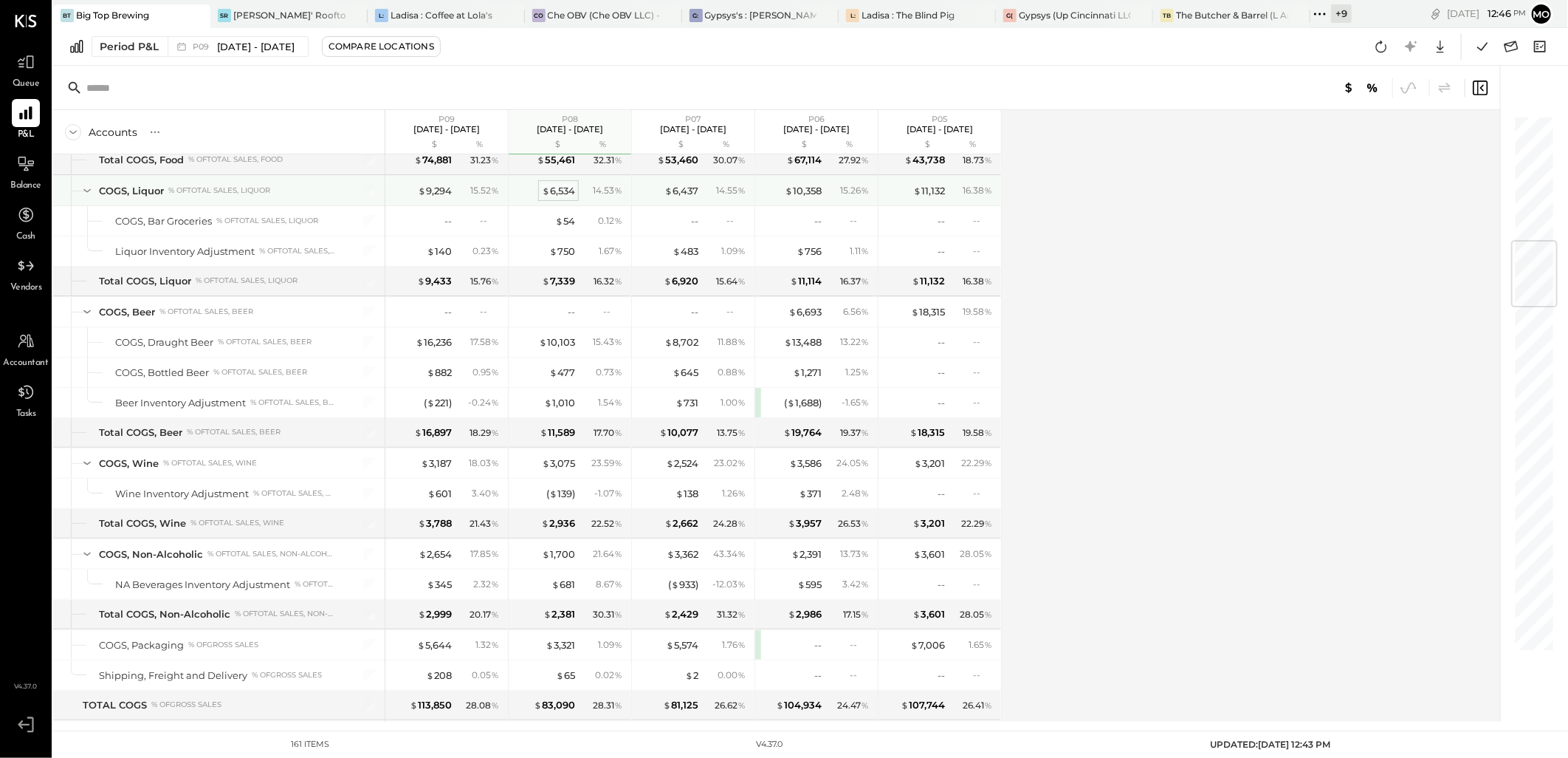
click at [562, 194] on div "$ 6,534" at bounding box center [558, 191] width 33 height 14
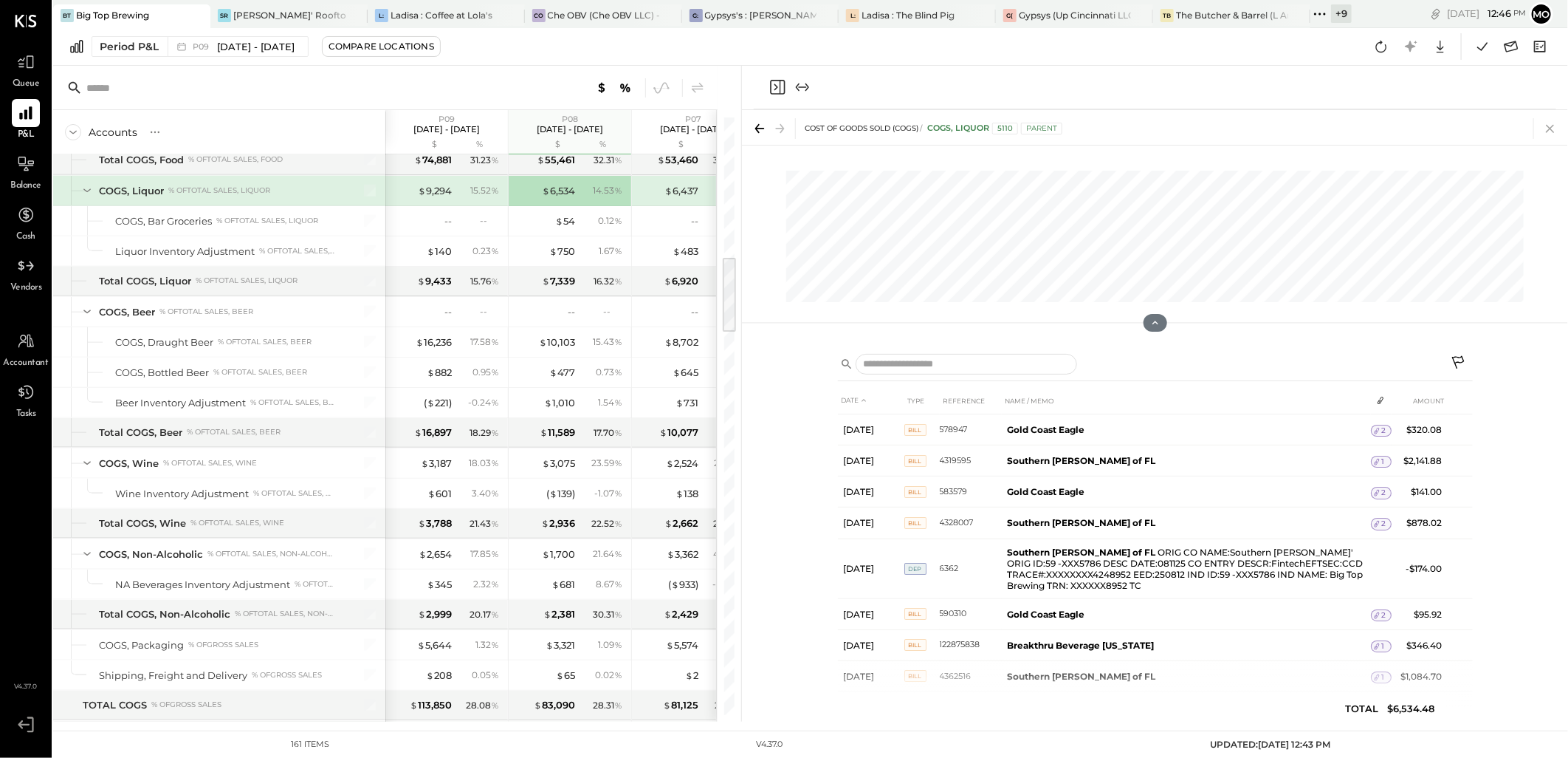
click at [1546, 131] on icon at bounding box center [1550, 128] width 21 height 21
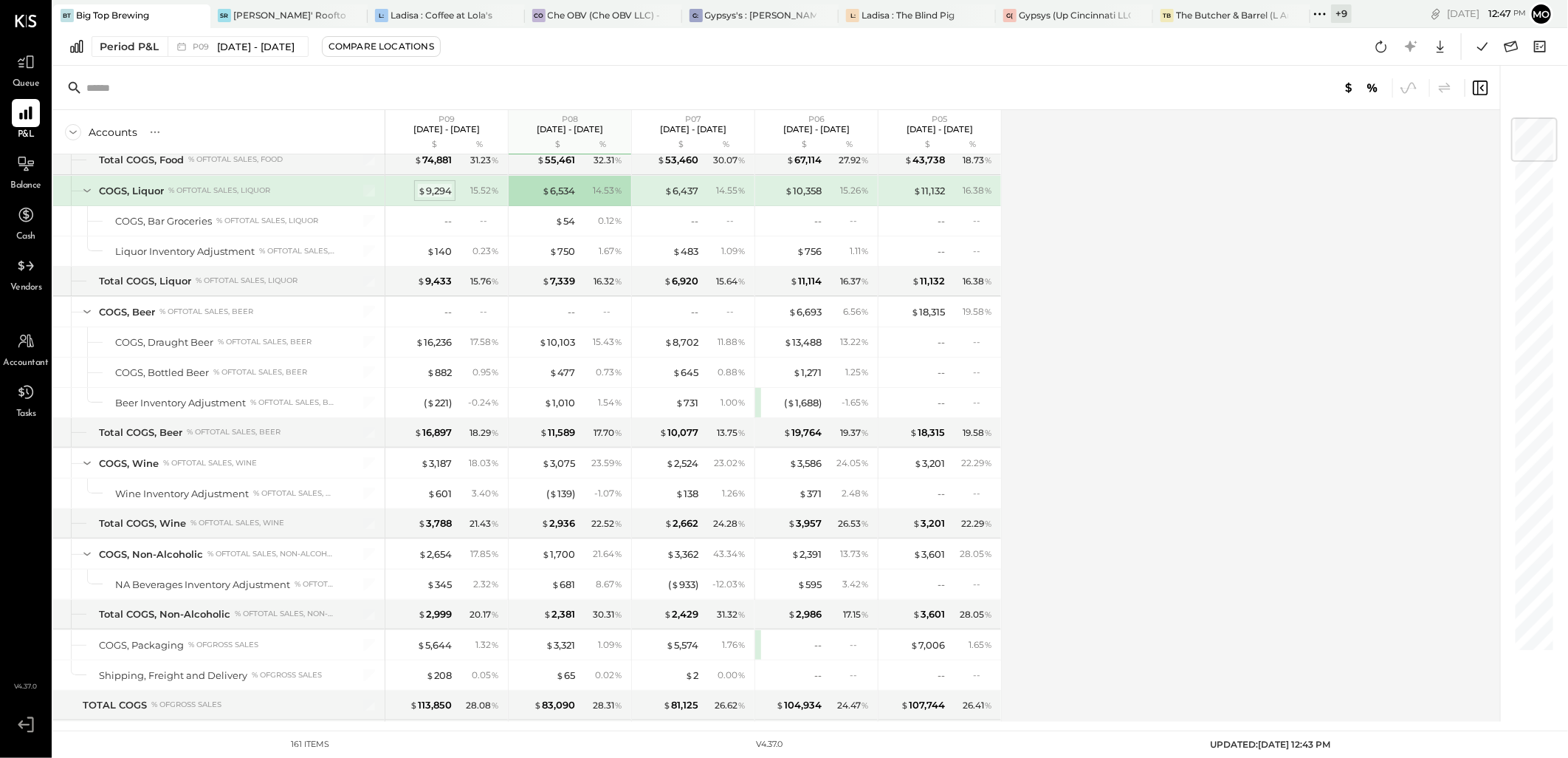
click at [431, 186] on div "$ 9,294" at bounding box center [435, 191] width 34 height 14
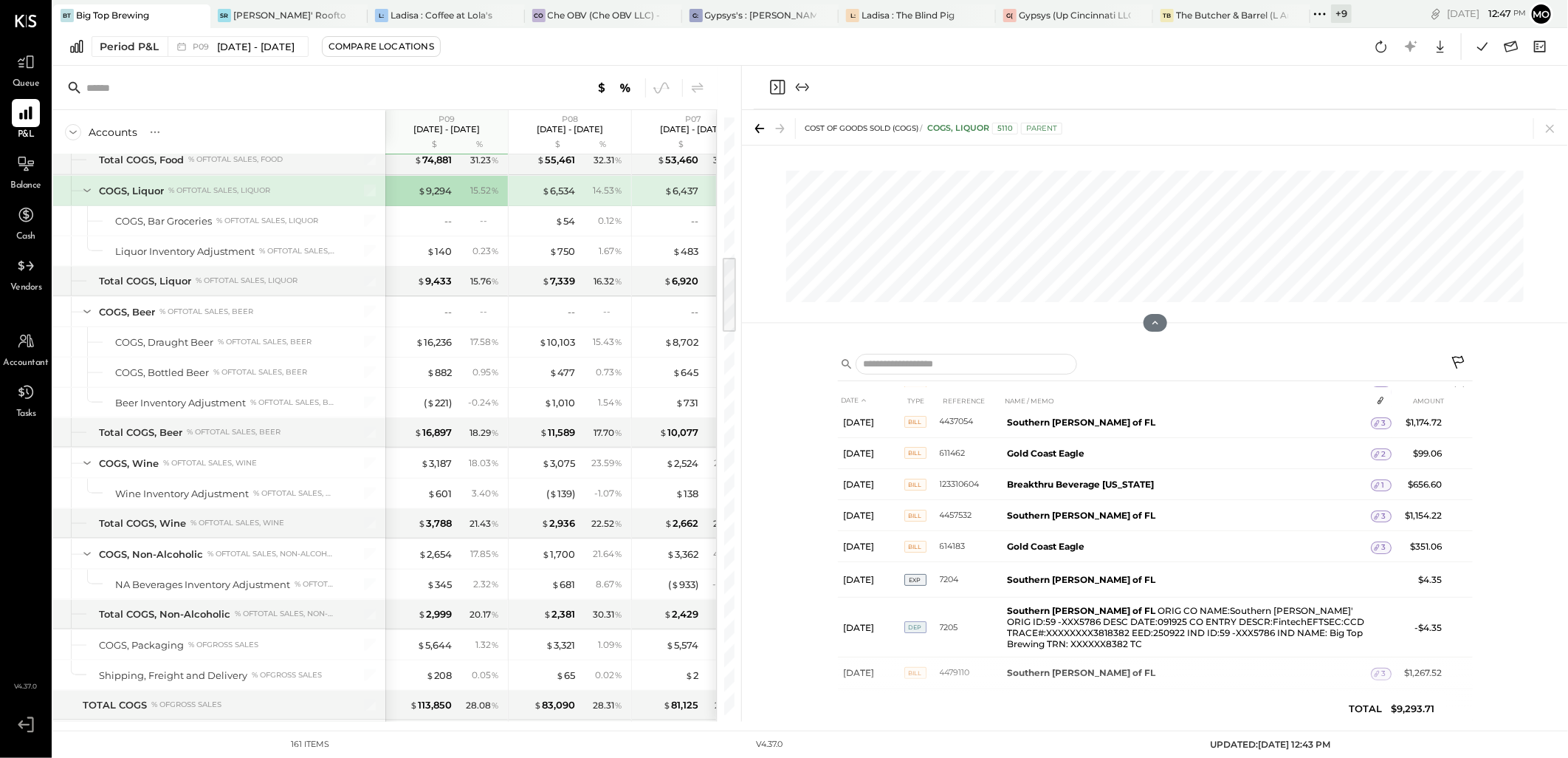
scroll to position [212, 0]
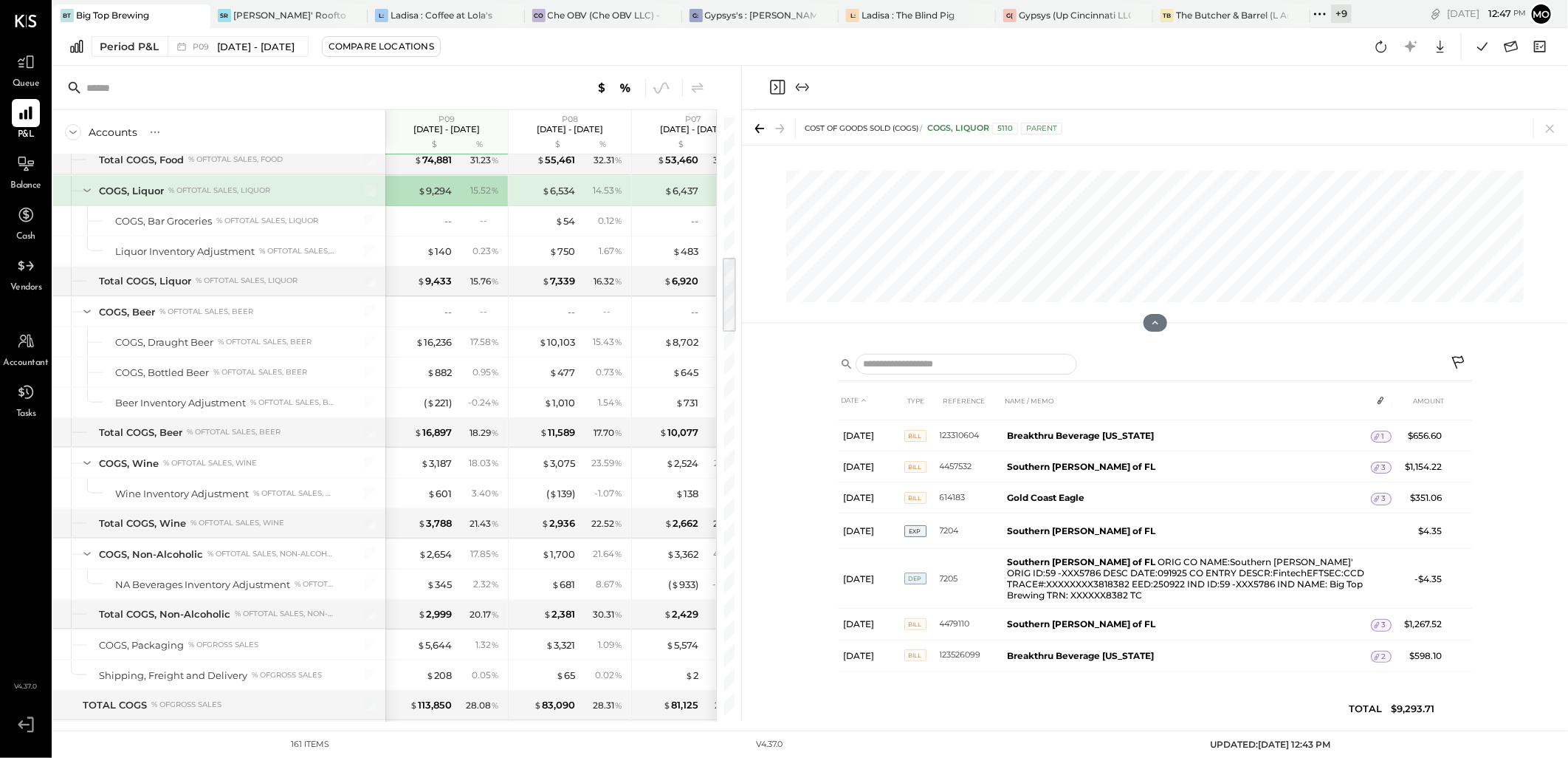
drag, startPoint x: 1547, startPoint y: 131, endPoint x: 667, endPoint y: 417, distance: 925.3
click at [1547, 131] on icon at bounding box center [1550, 128] width 21 height 21
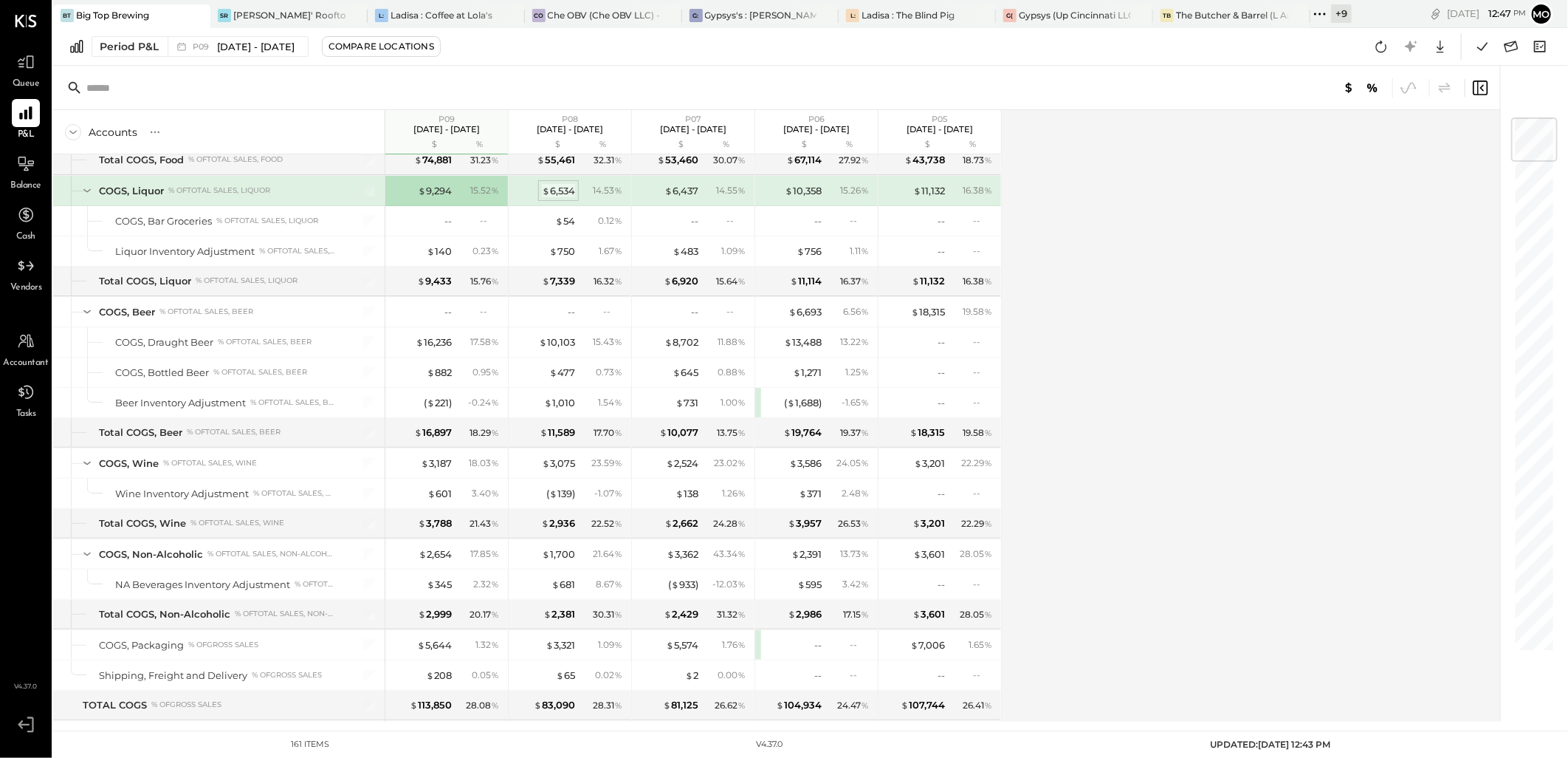
click at [559, 198] on div "$ 6,534" at bounding box center [558, 191] width 33 height 14
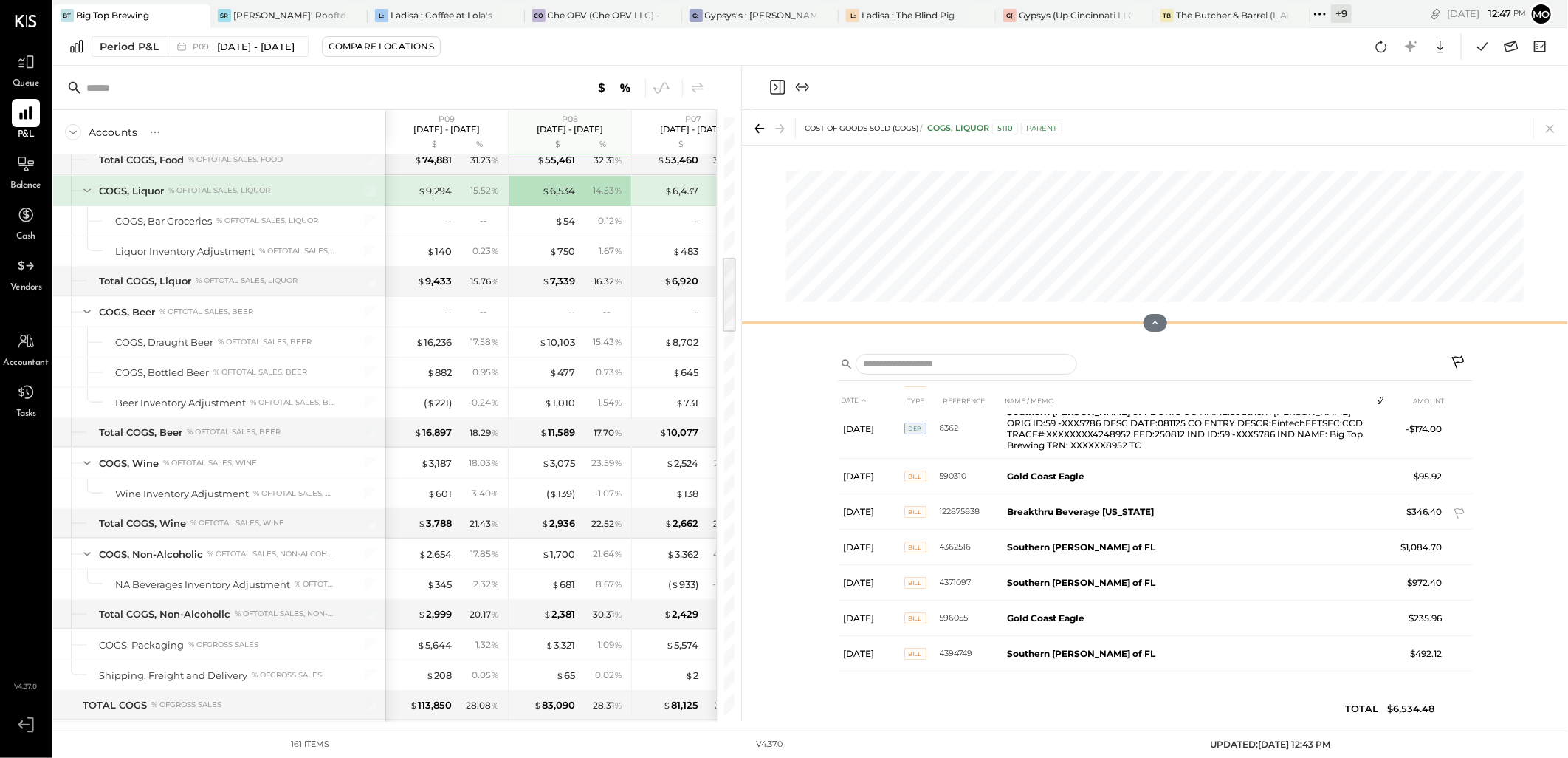
scroll to position [98, 0]
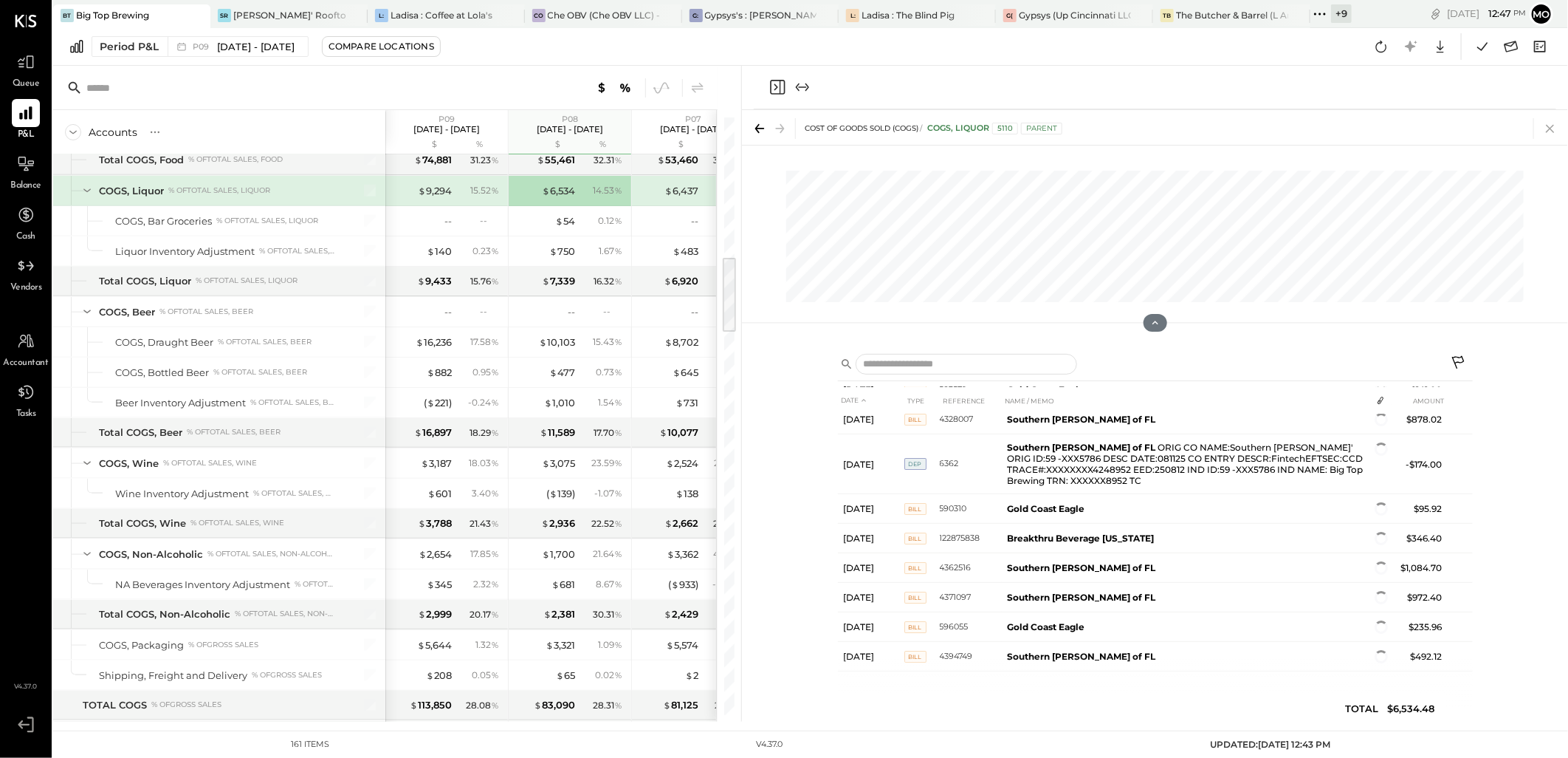
click at [1552, 129] on icon at bounding box center [1550, 129] width 8 height 8
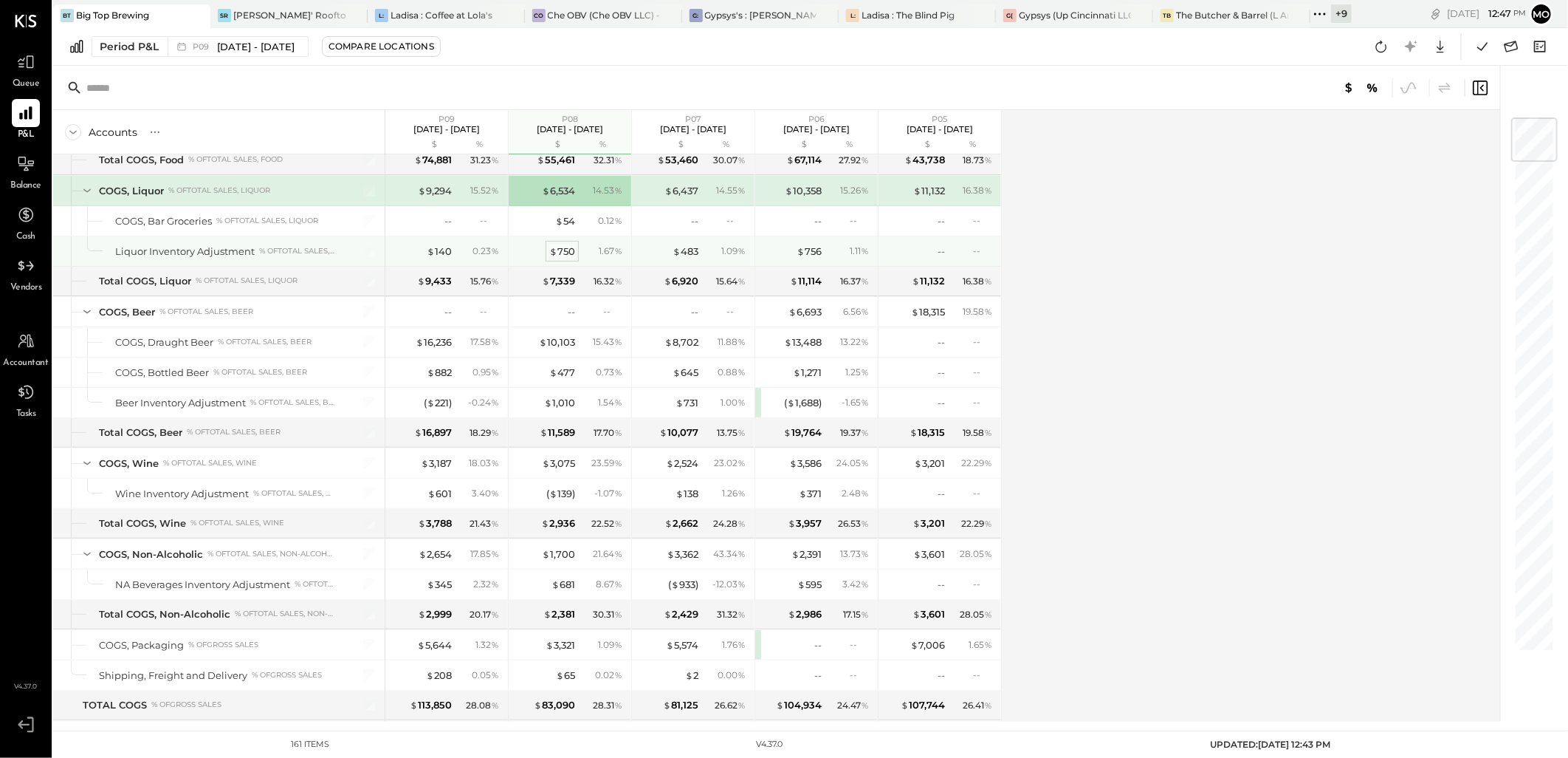
click at [558, 259] on div "$ 750" at bounding box center [562, 251] width 26 height 14
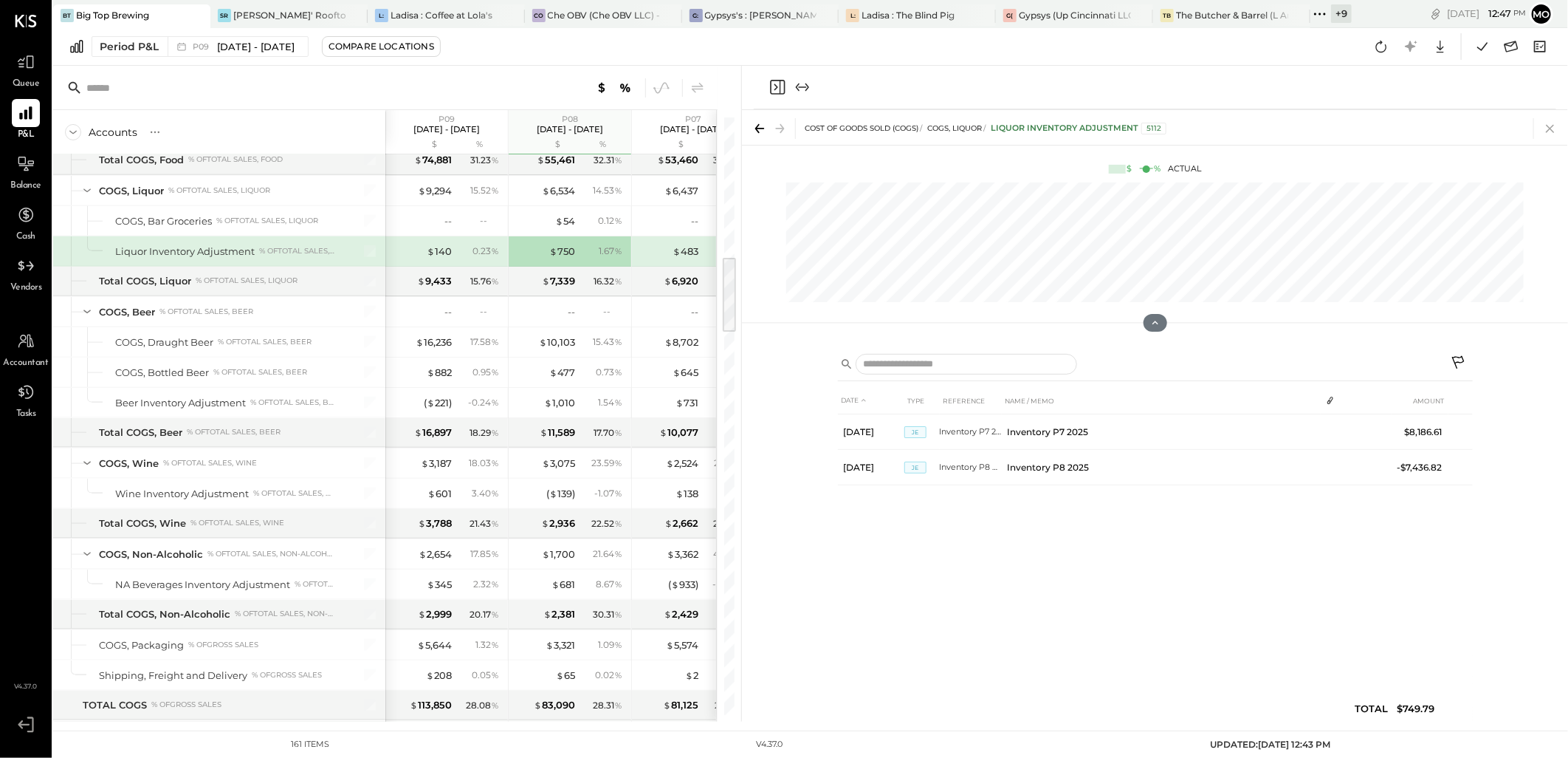
click at [1551, 129] on icon at bounding box center [1550, 129] width 8 height 8
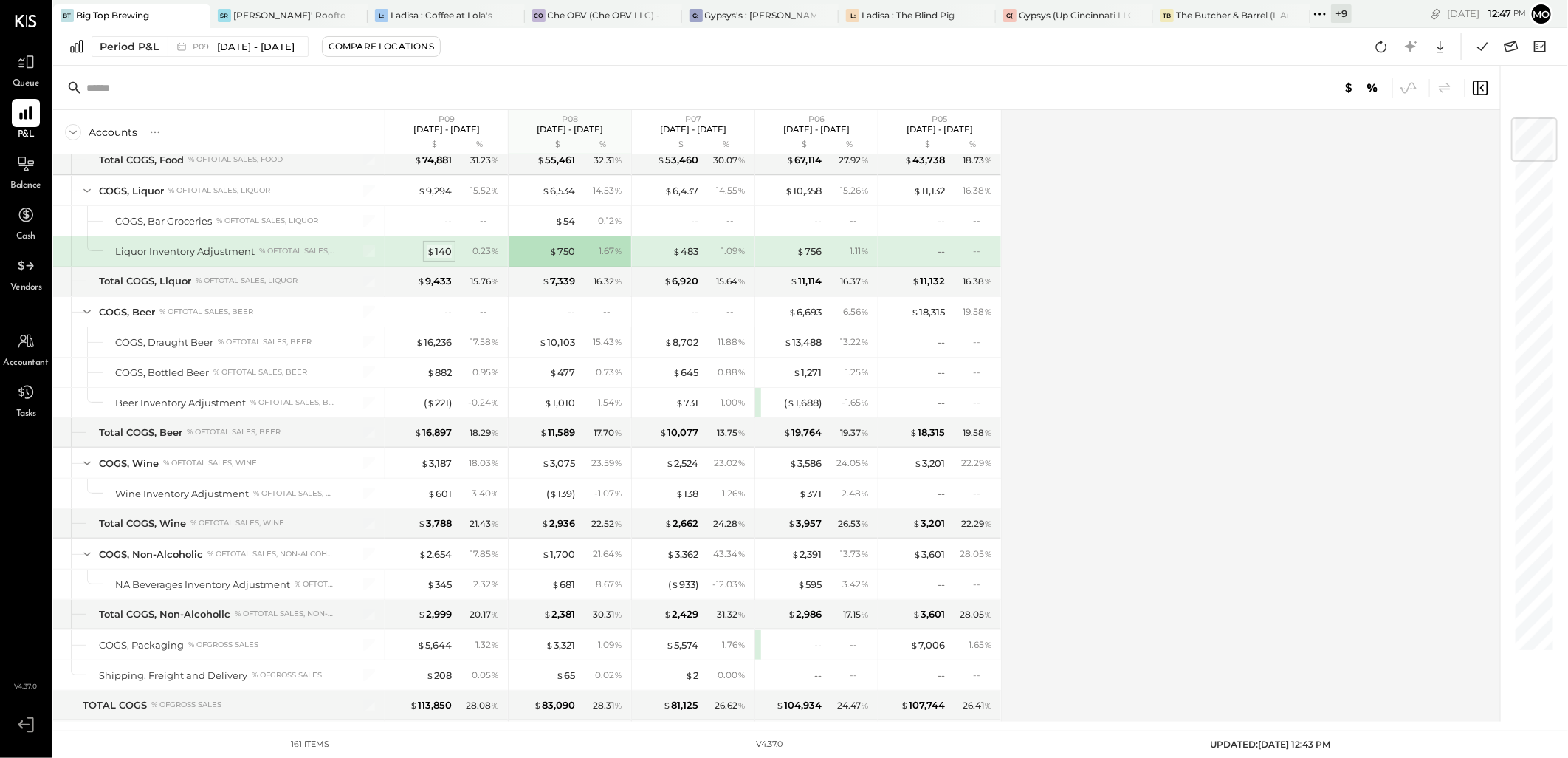
click at [448, 253] on div "$ 140" at bounding box center [440, 251] width 25 height 14
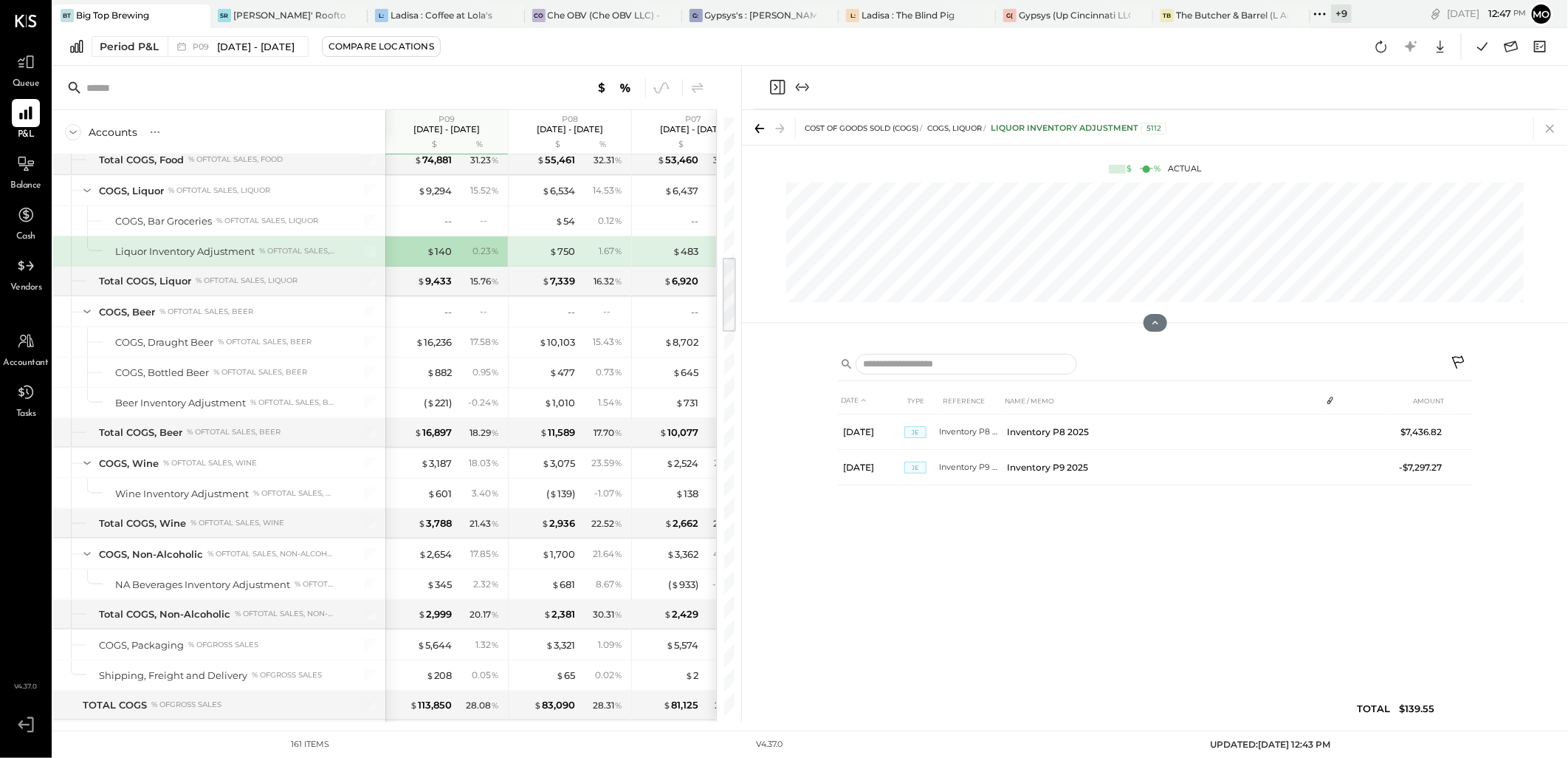
click at [1546, 131] on icon at bounding box center [1550, 128] width 21 height 21
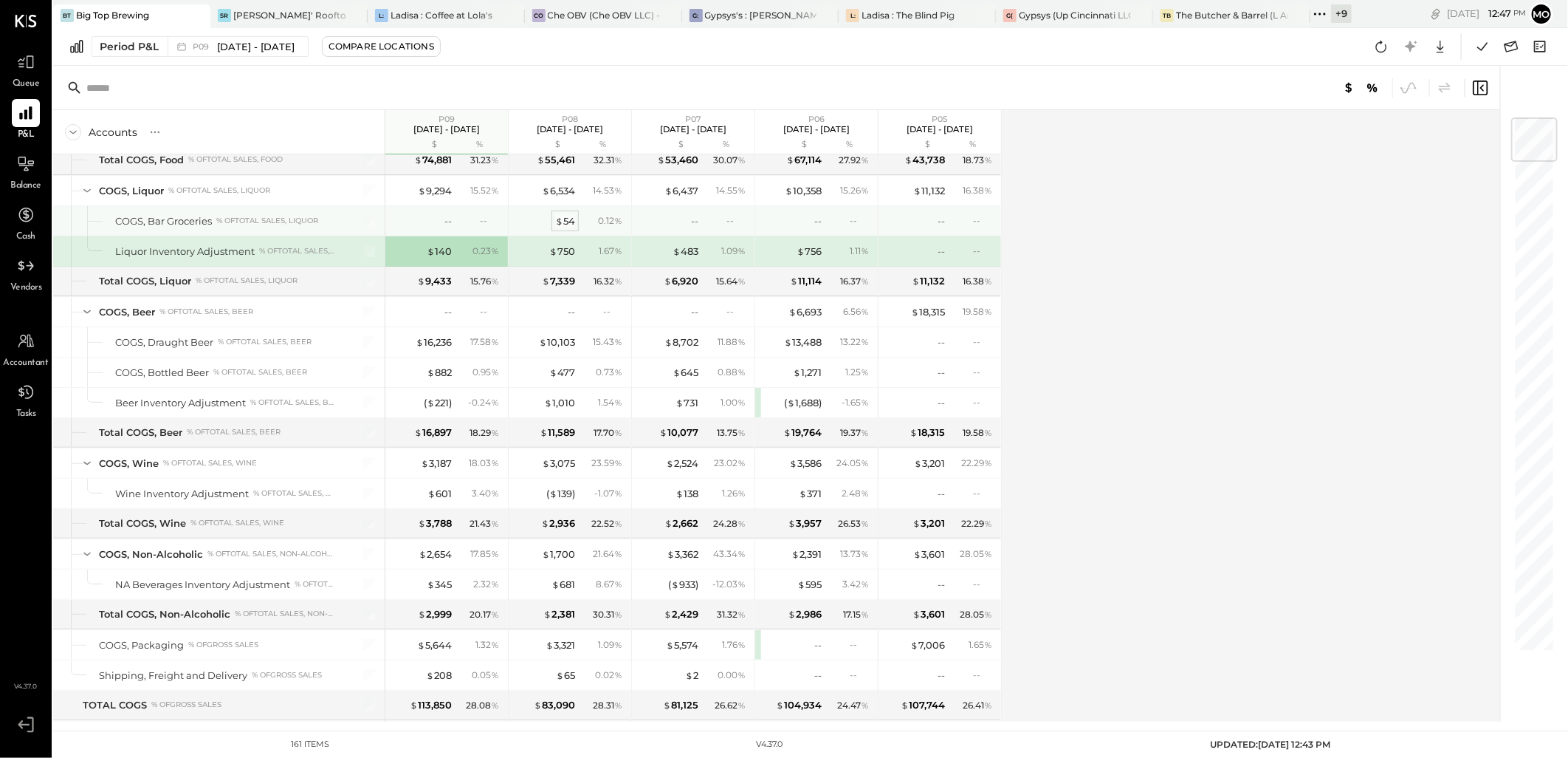
click at [568, 226] on div "$ 54" at bounding box center [565, 221] width 20 height 14
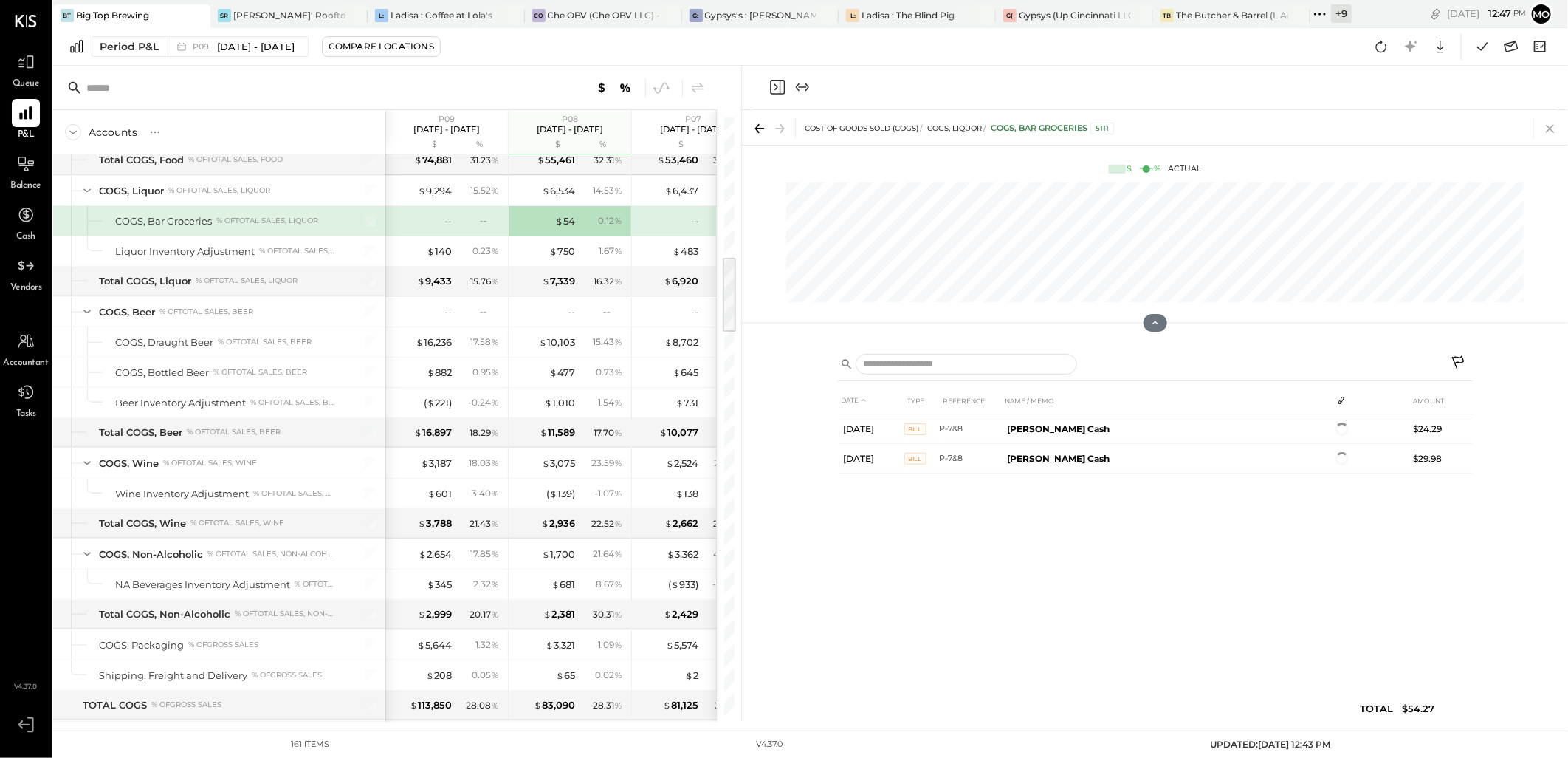
click at [1547, 129] on icon at bounding box center [1550, 128] width 21 height 21
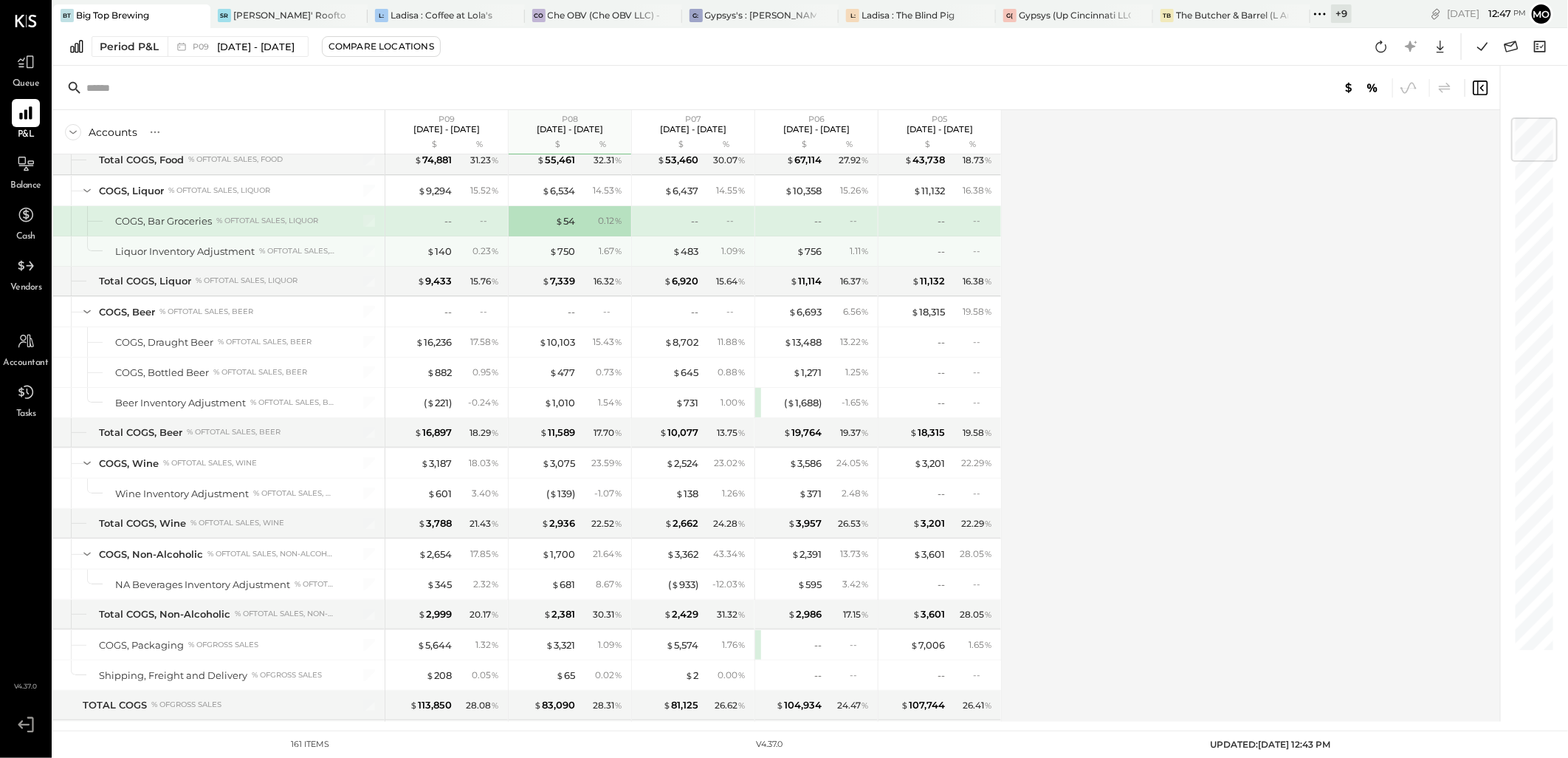
scroll to position [1231, 0]
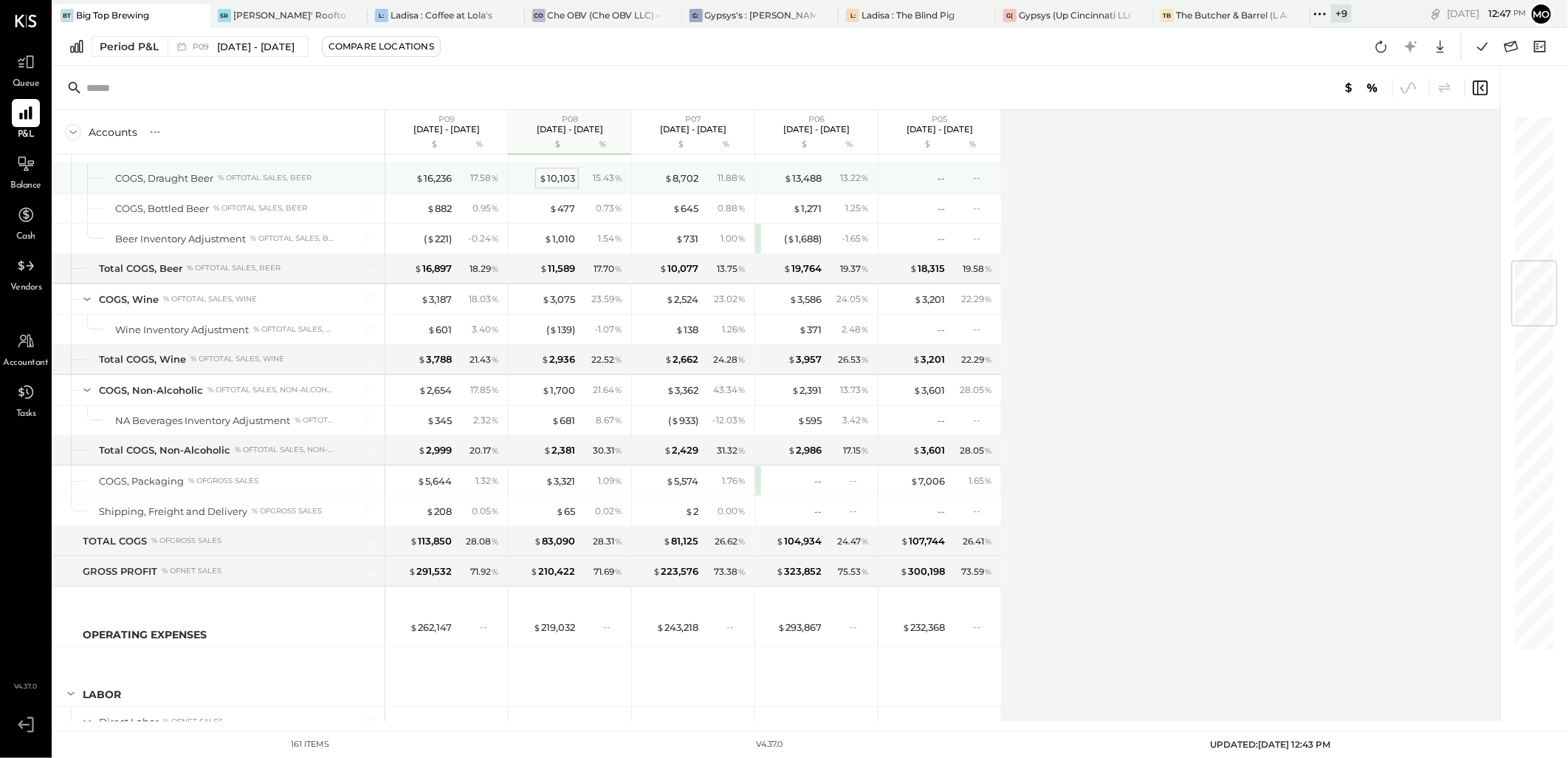
click at [549, 181] on div "$ 10,103" at bounding box center [557, 178] width 36 height 14
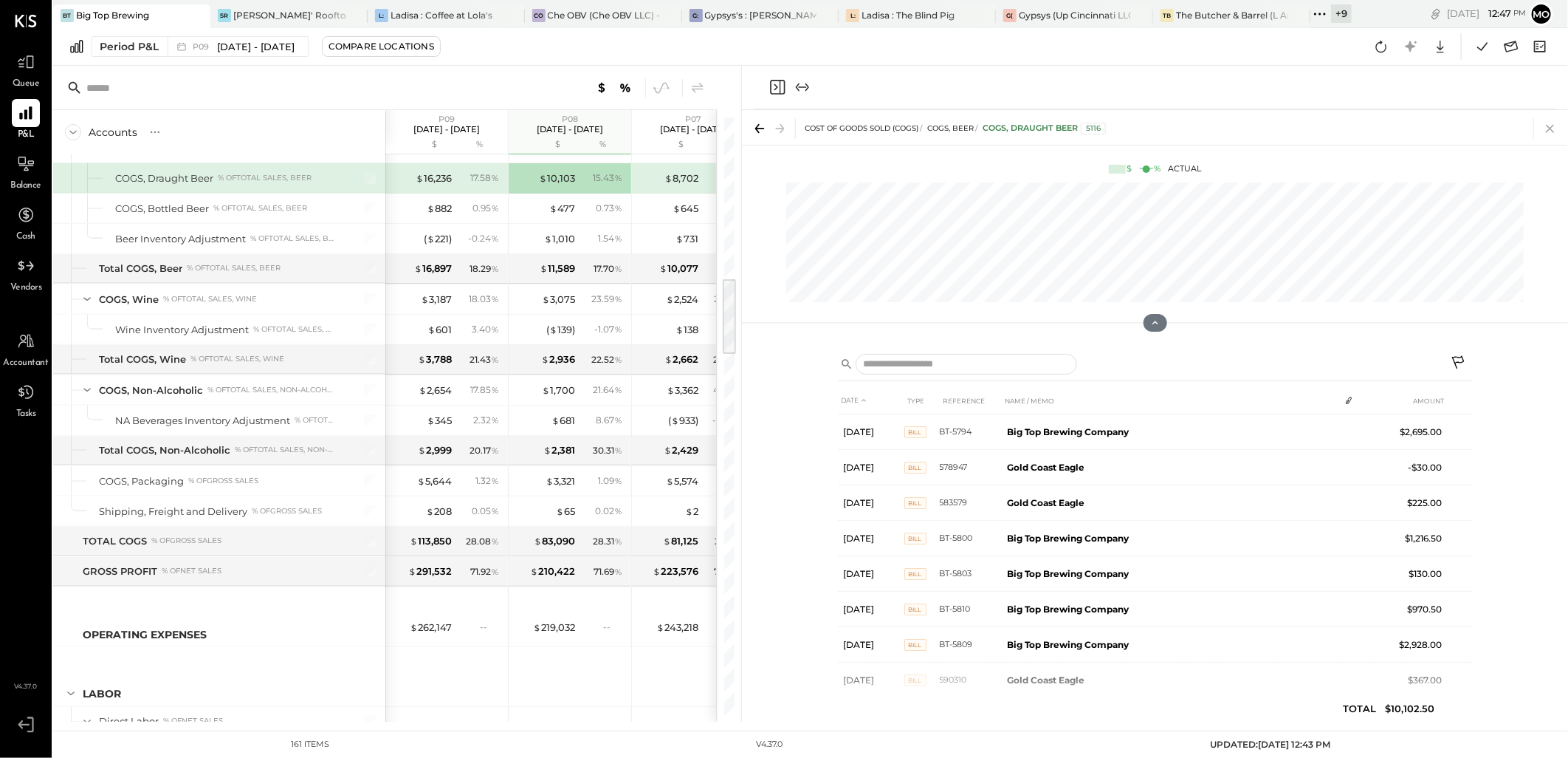
click at [1553, 133] on icon at bounding box center [1550, 128] width 21 height 21
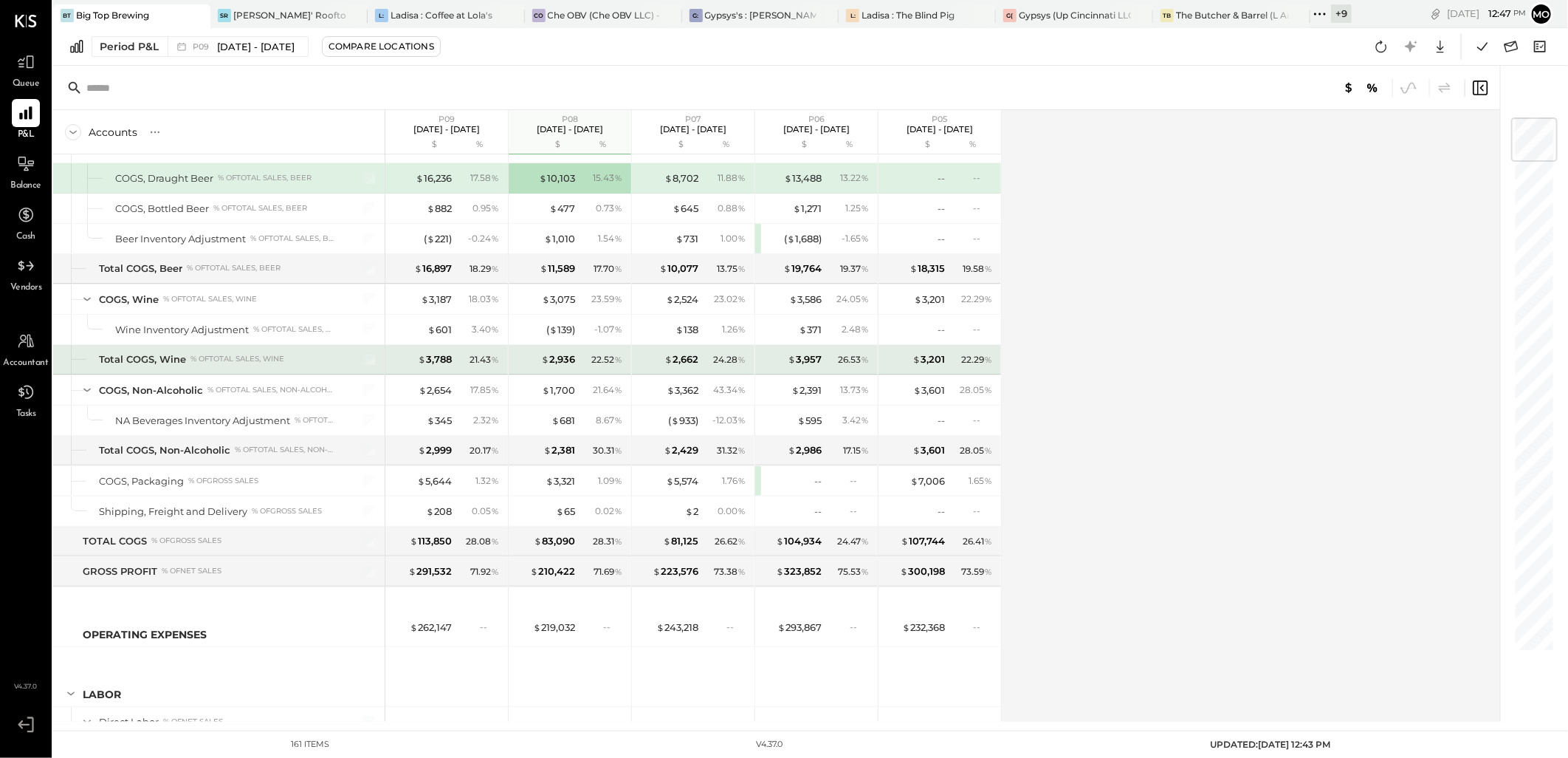
scroll to position [821, 0]
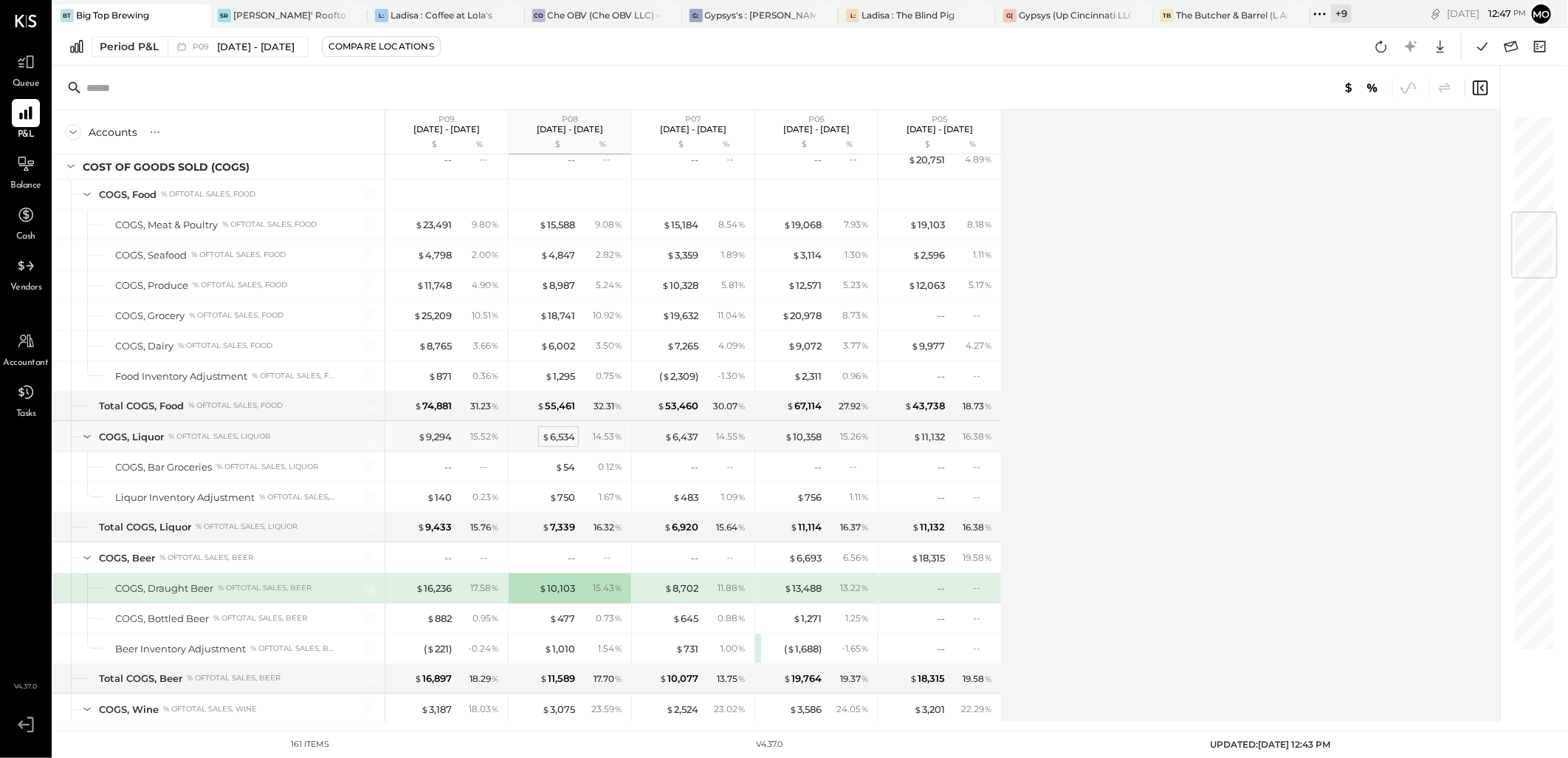
click at [558, 439] on div "$ 6,534" at bounding box center [558, 436] width 33 height 14
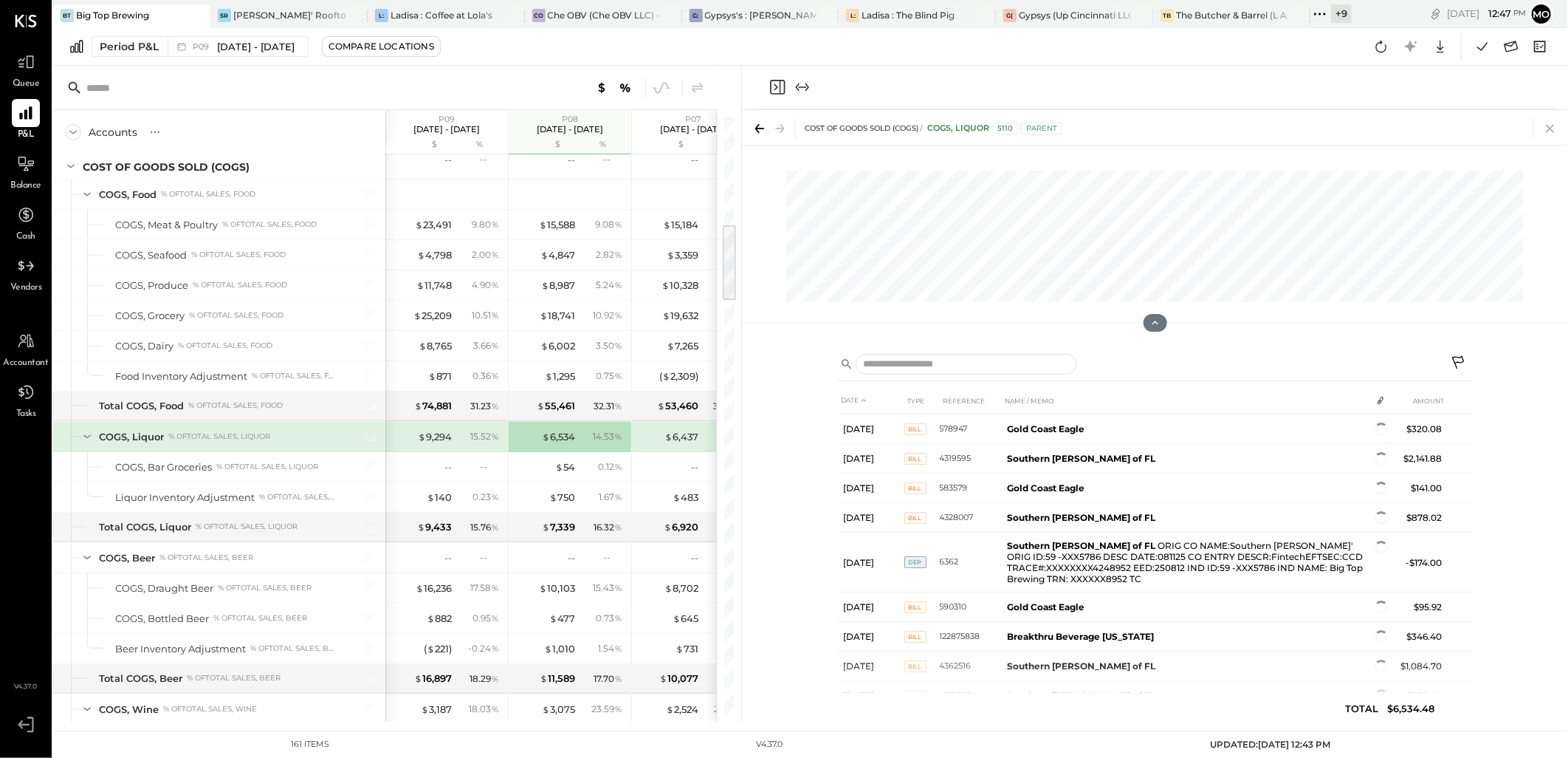
click at [1548, 134] on icon at bounding box center [1550, 128] width 21 height 21
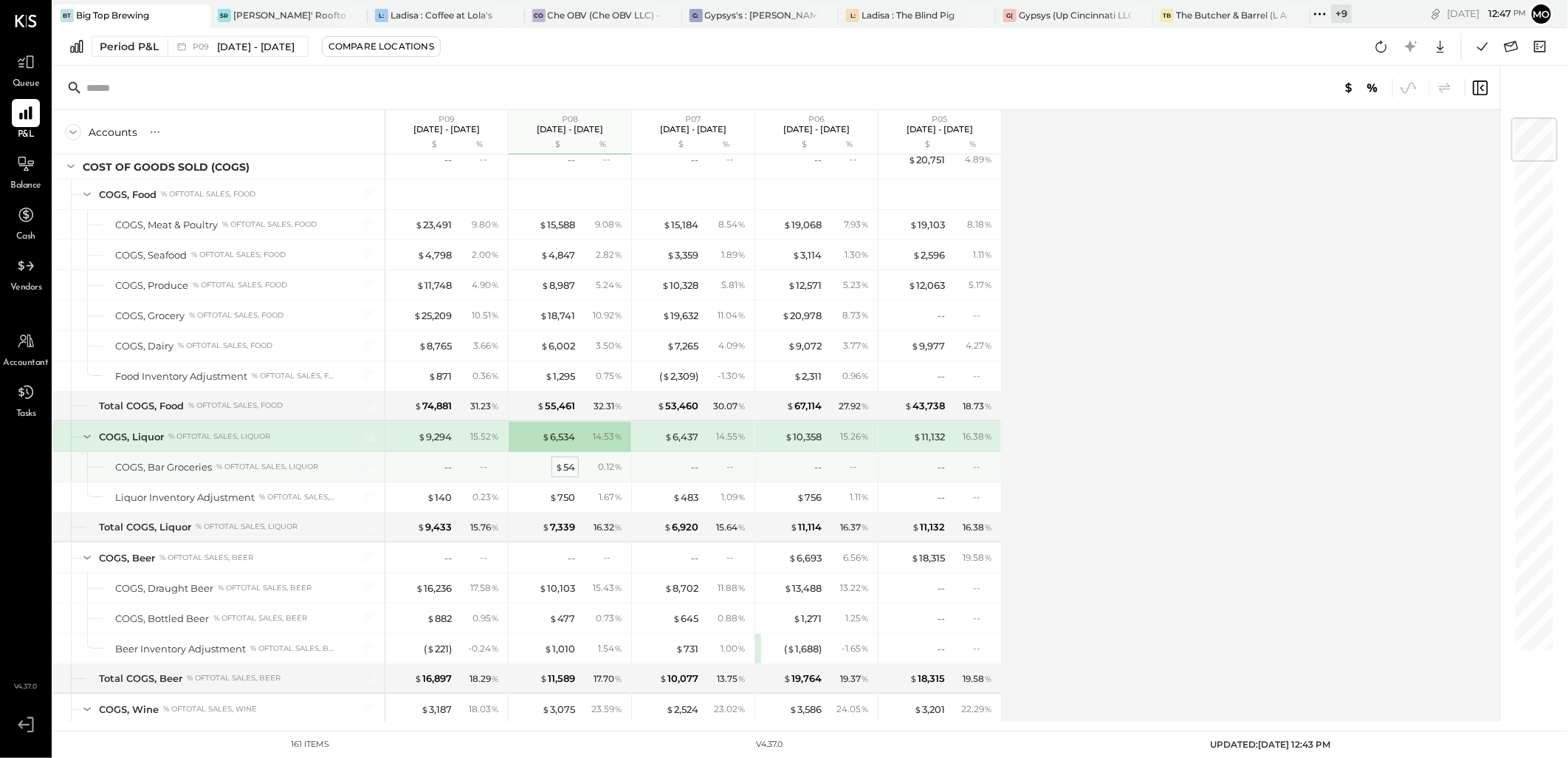
click at [563, 465] on div "$ 54" at bounding box center [565, 467] width 20 height 14
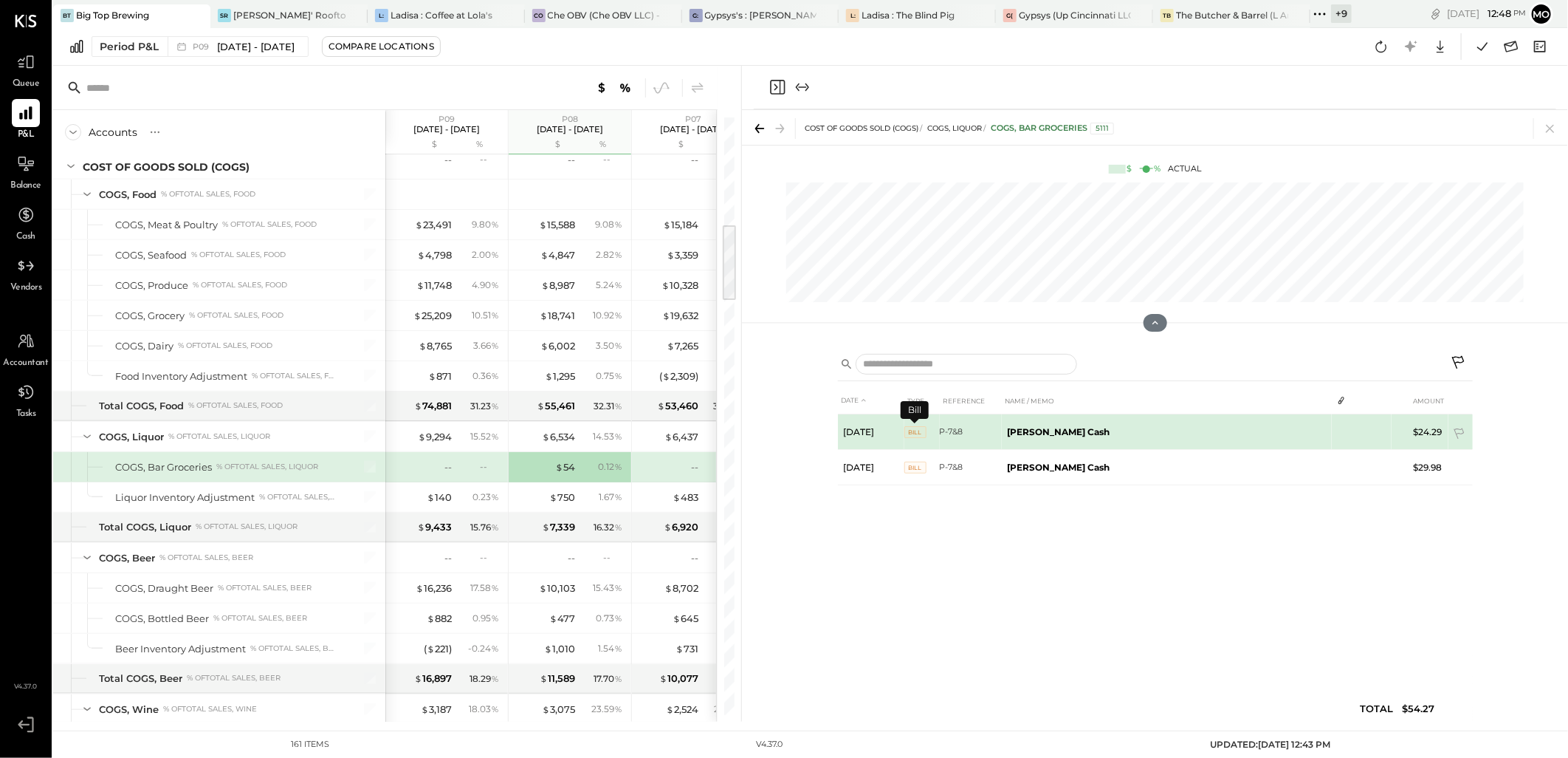
click at [914, 435] on span "BILL" at bounding box center [915, 432] width 22 height 12
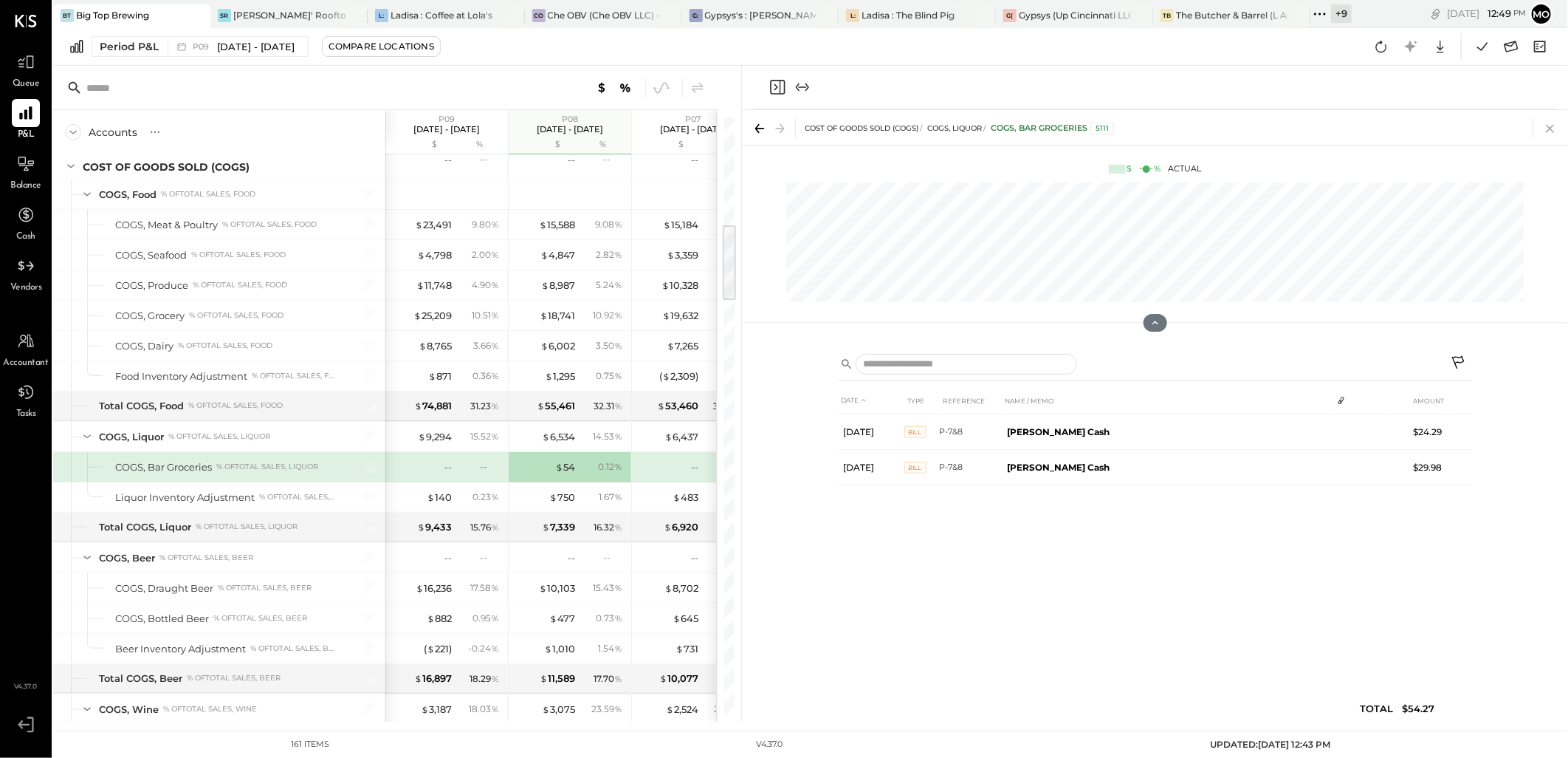
click at [1556, 127] on icon at bounding box center [1550, 128] width 21 height 21
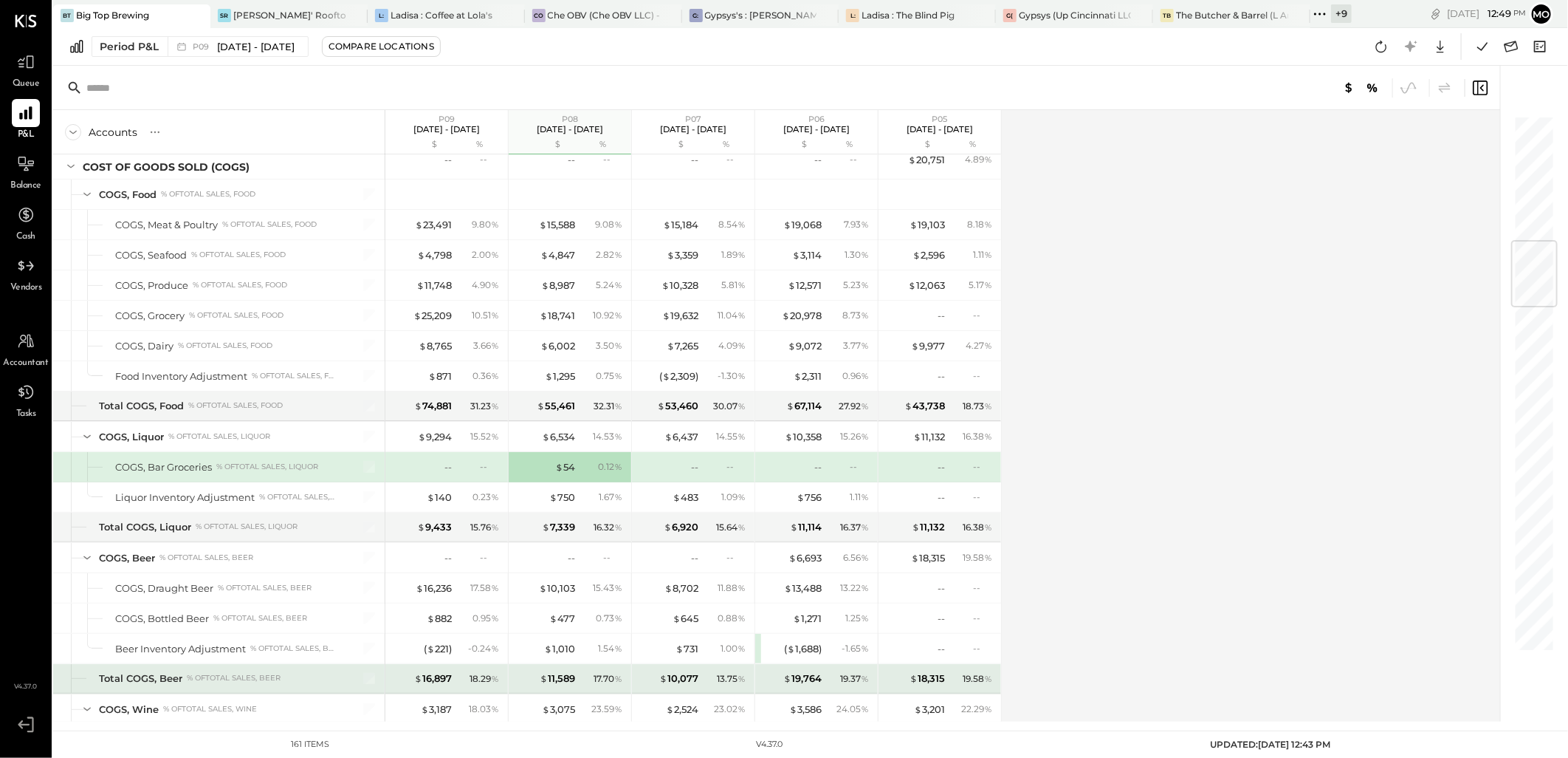
scroll to position [1067, 0]
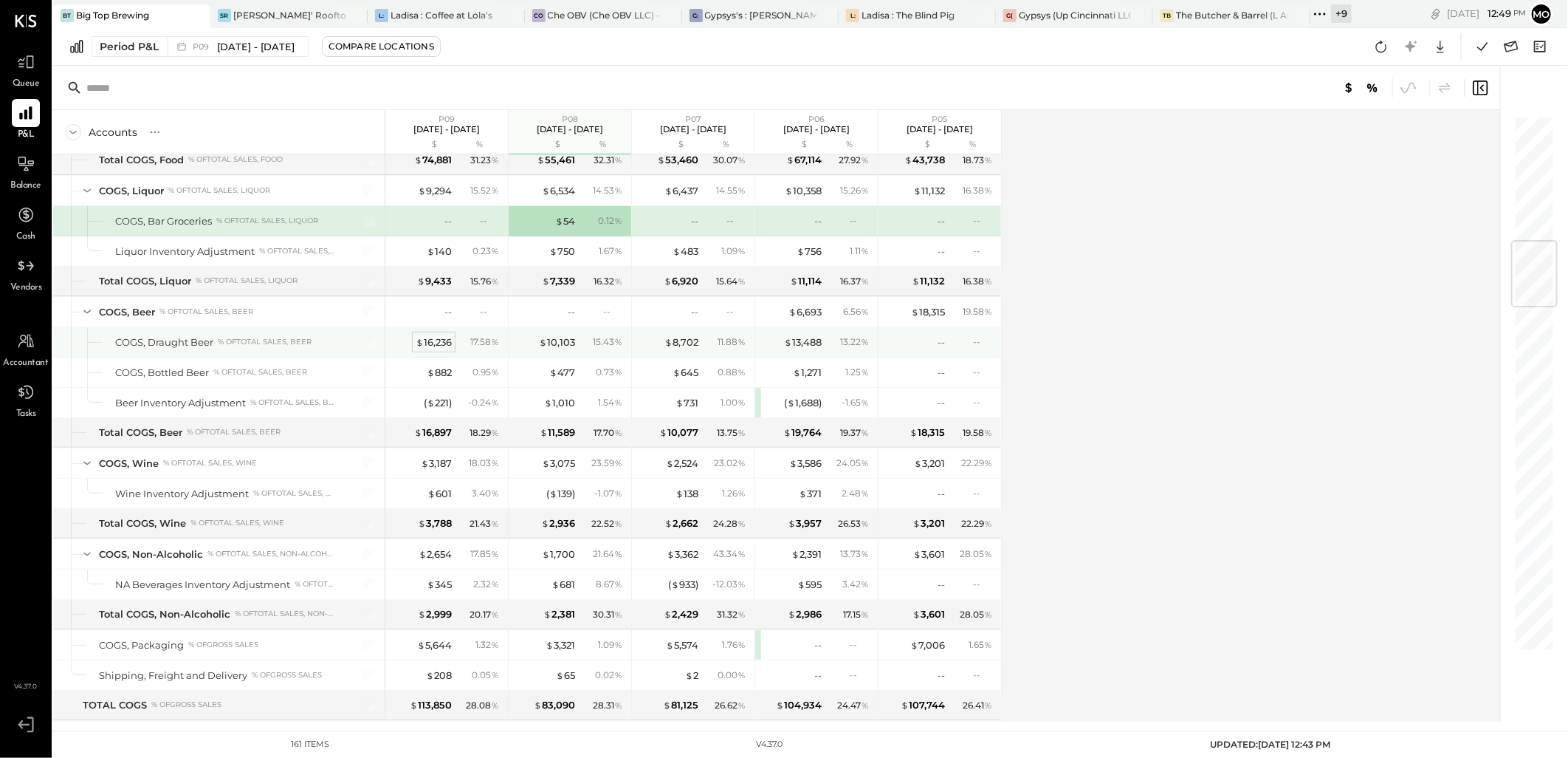
click at [444, 341] on div "$ 16,236" at bounding box center [434, 342] width 36 height 14
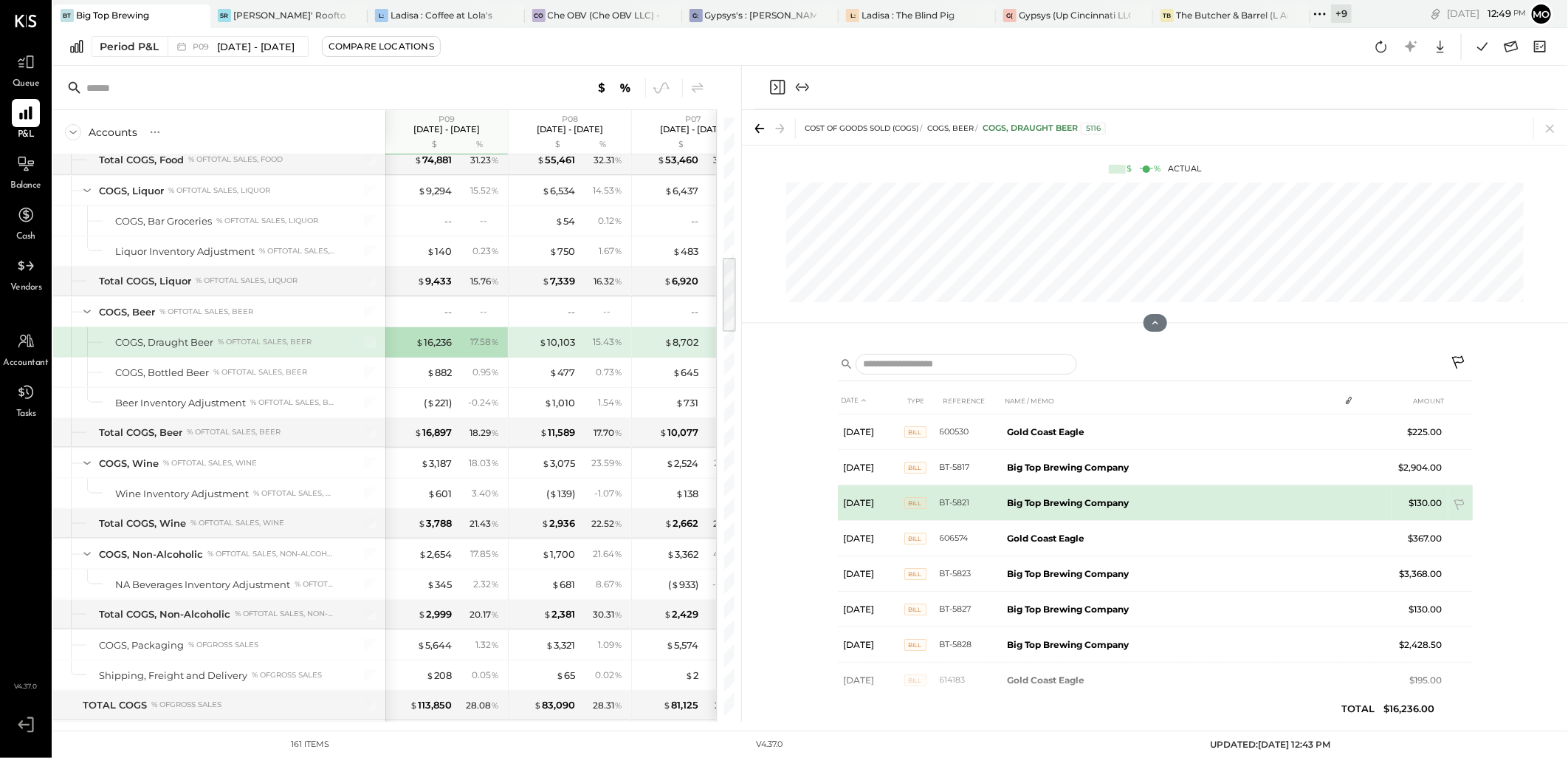
scroll to position [241, 0]
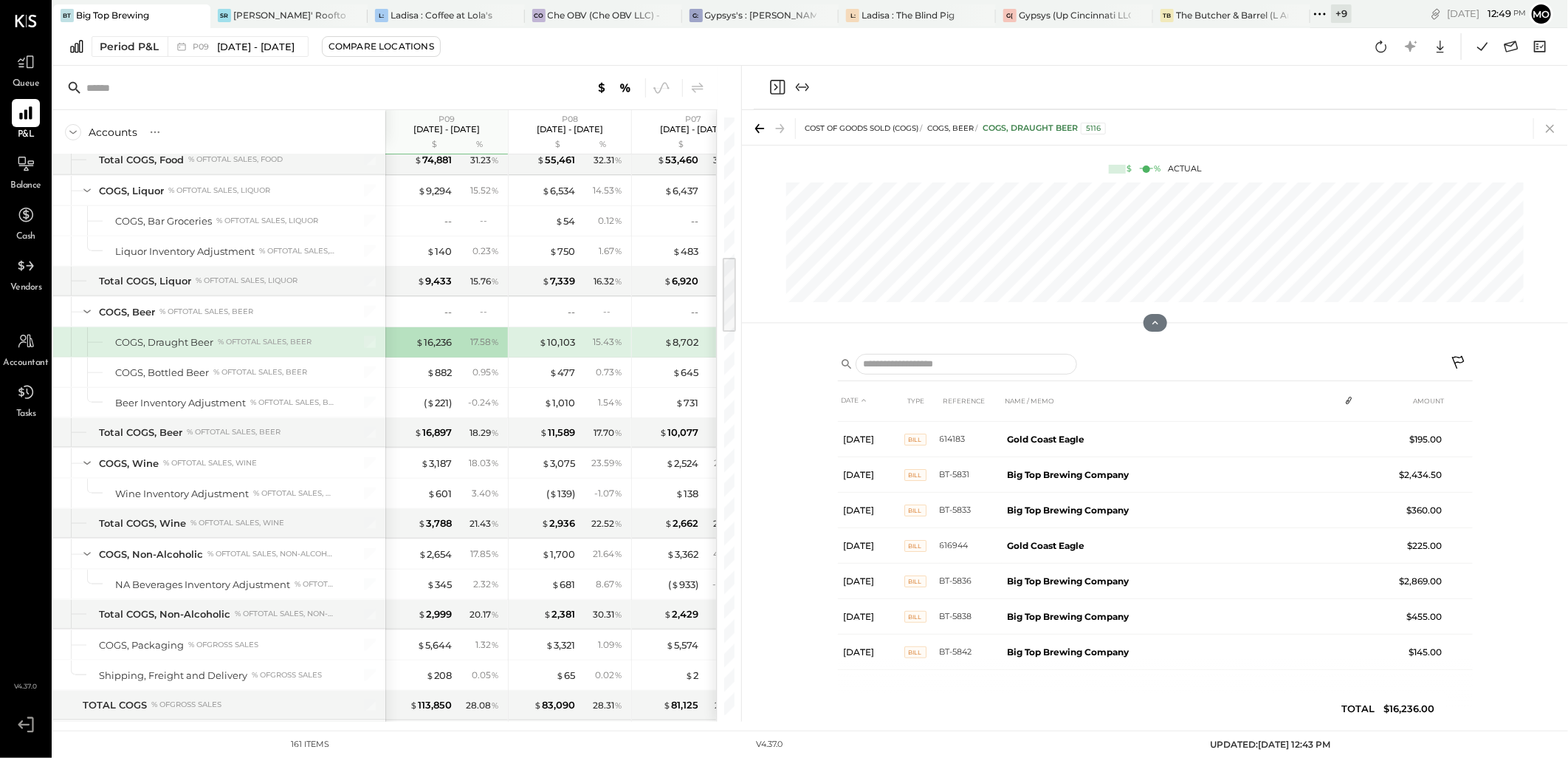
click at [1547, 122] on icon at bounding box center [1550, 128] width 21 height 21
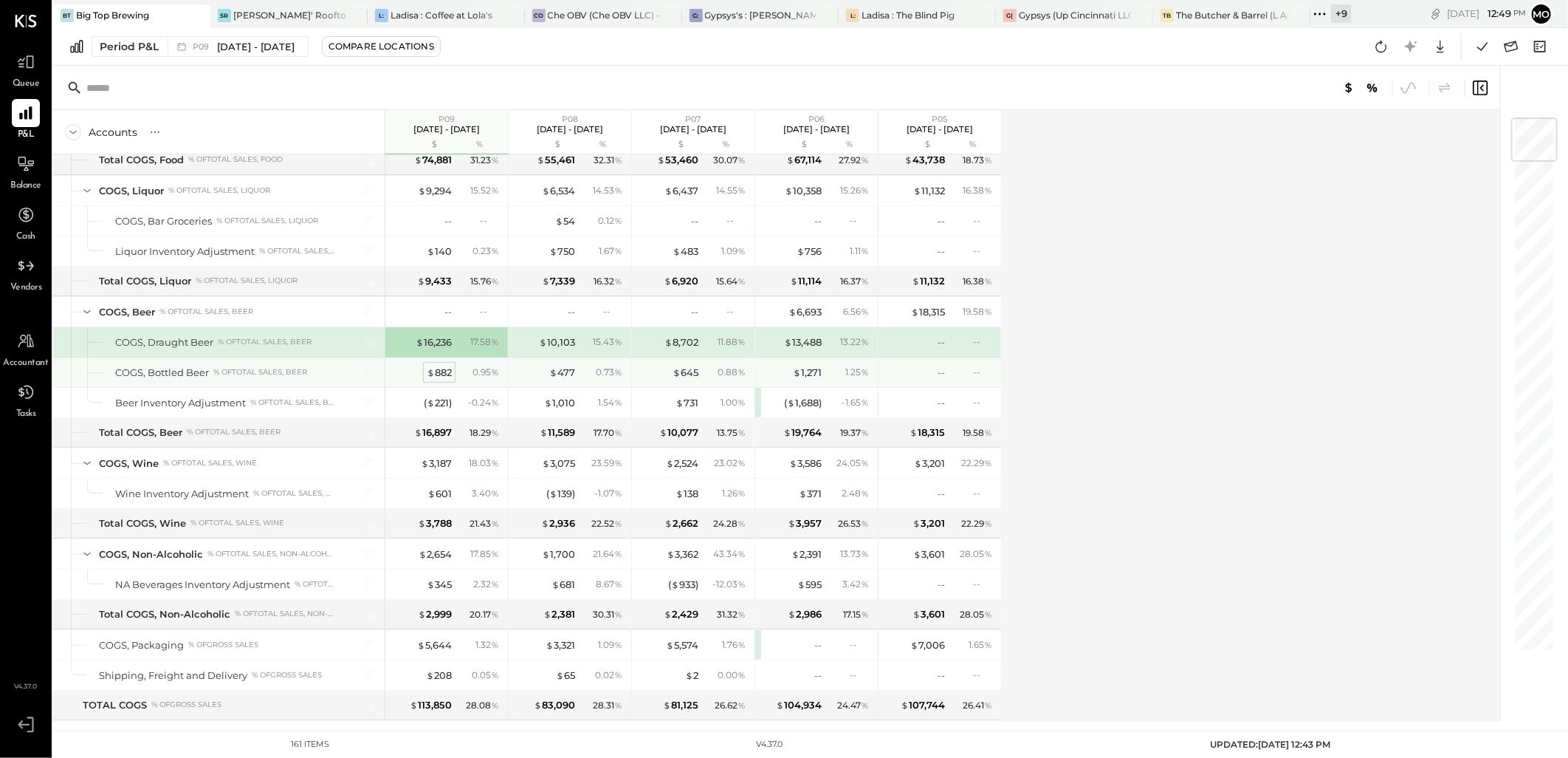
click at [447, 374] on div "$ 882" at bounding box center [440, 372] width 25 height 14
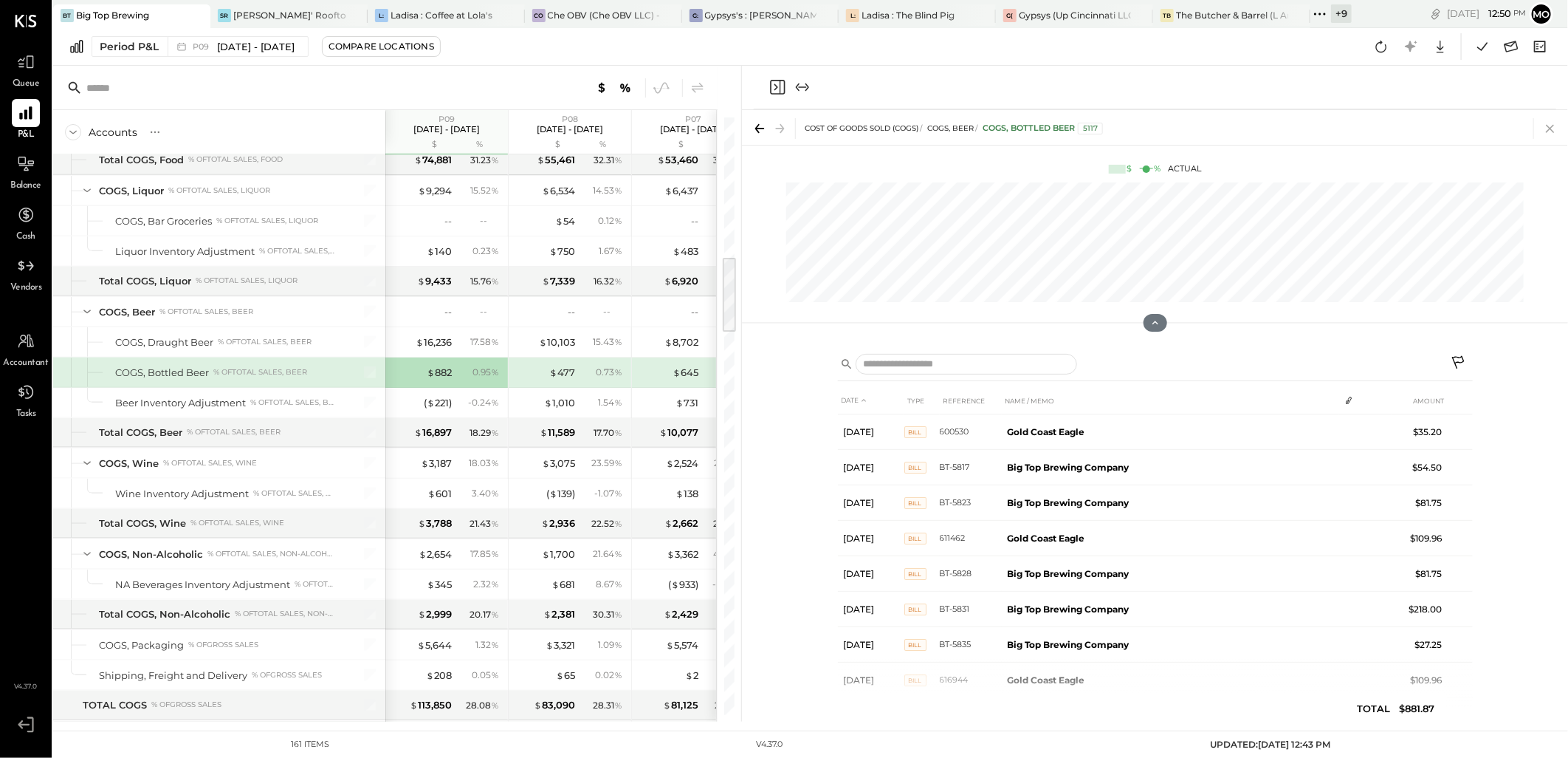
click at [1547, 122] on icon at bounding box center [1550, 128] width 21 height 21
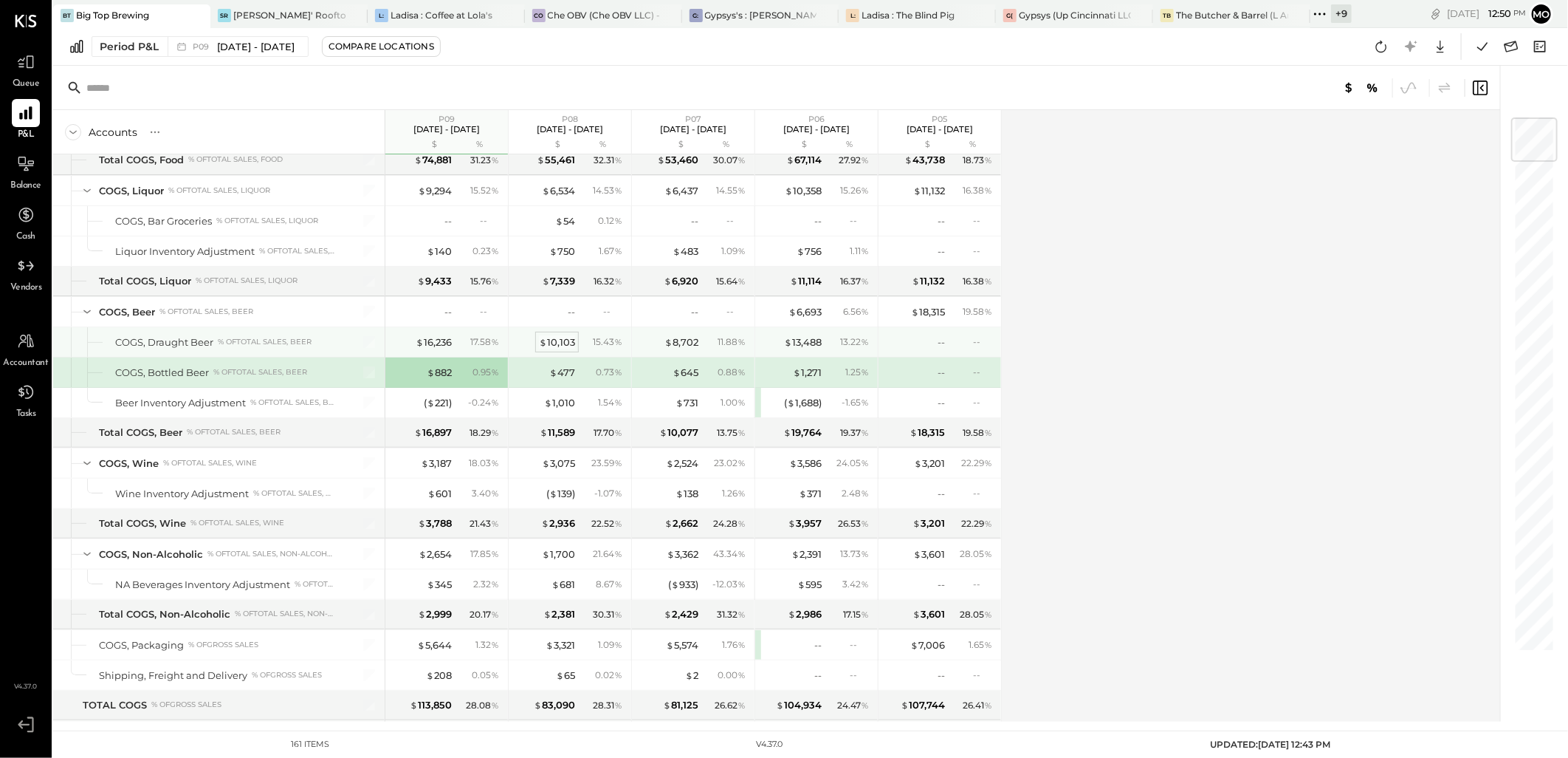
click at [570, 348] on div "$ 10,103" at bounding box center [557, 342] width 36 height 14
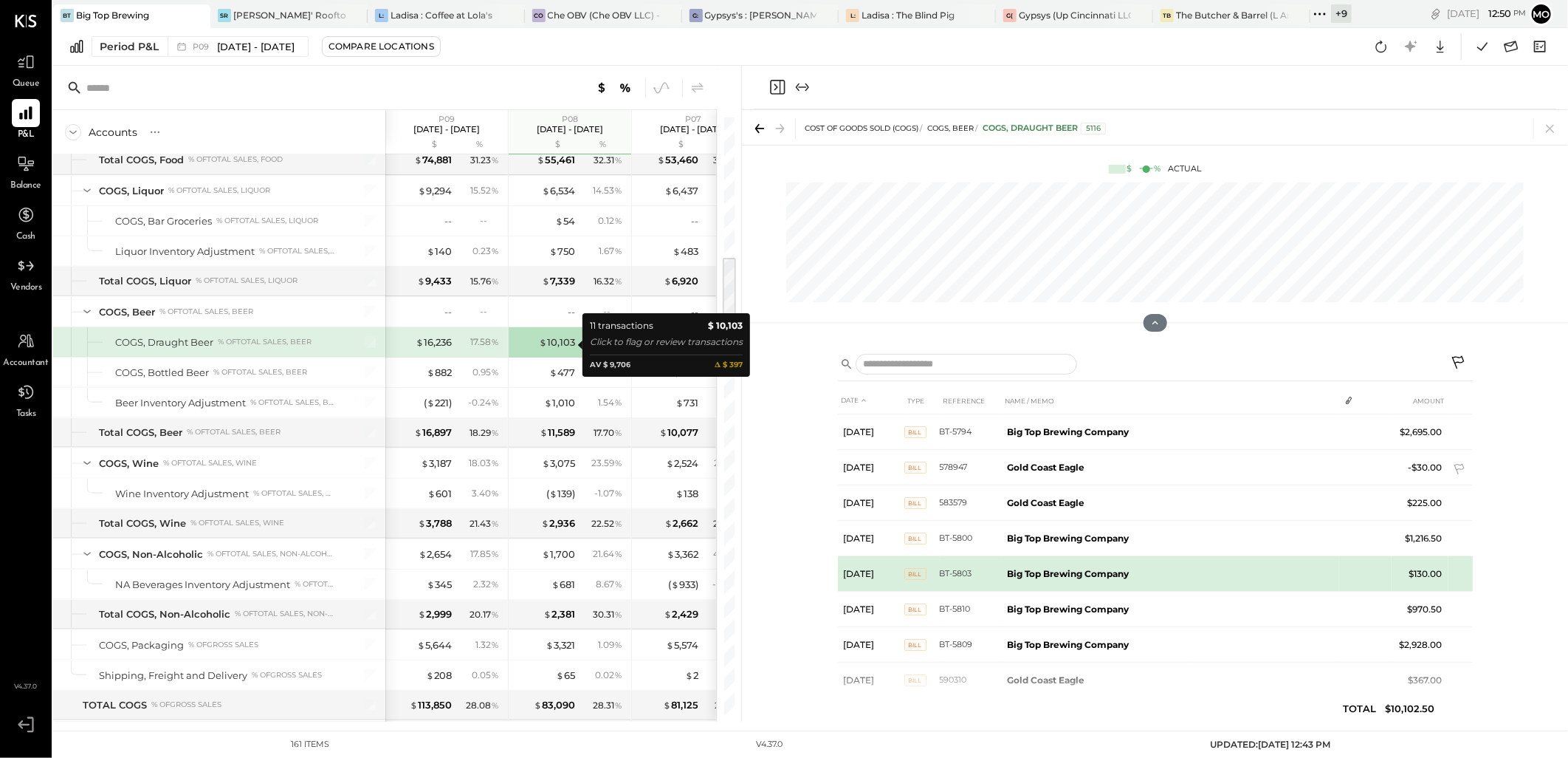
scroll to position [135, 0]
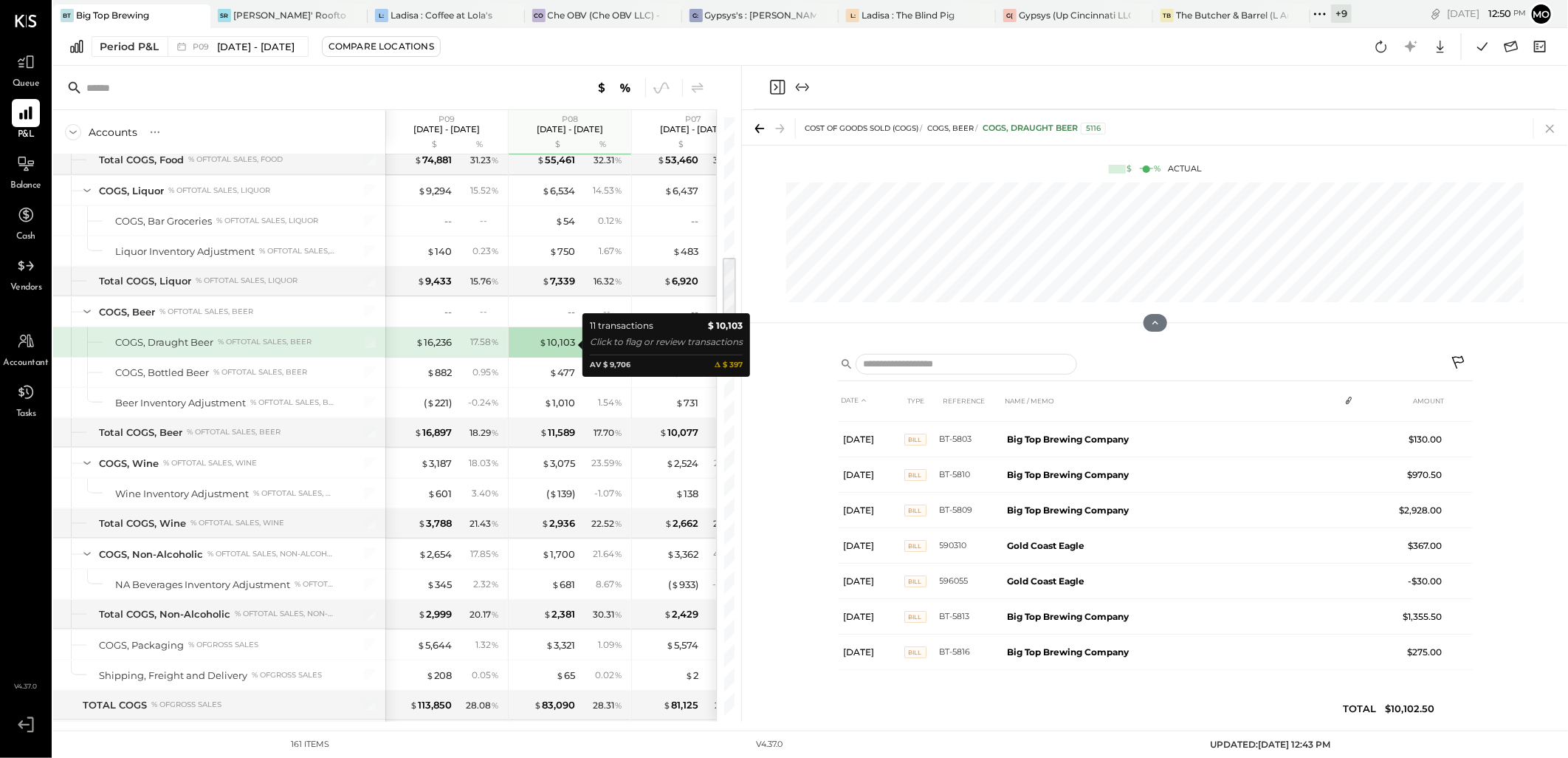
click at [1552, 124] on icon at bounding box center [1550, 128] width 21 height 21
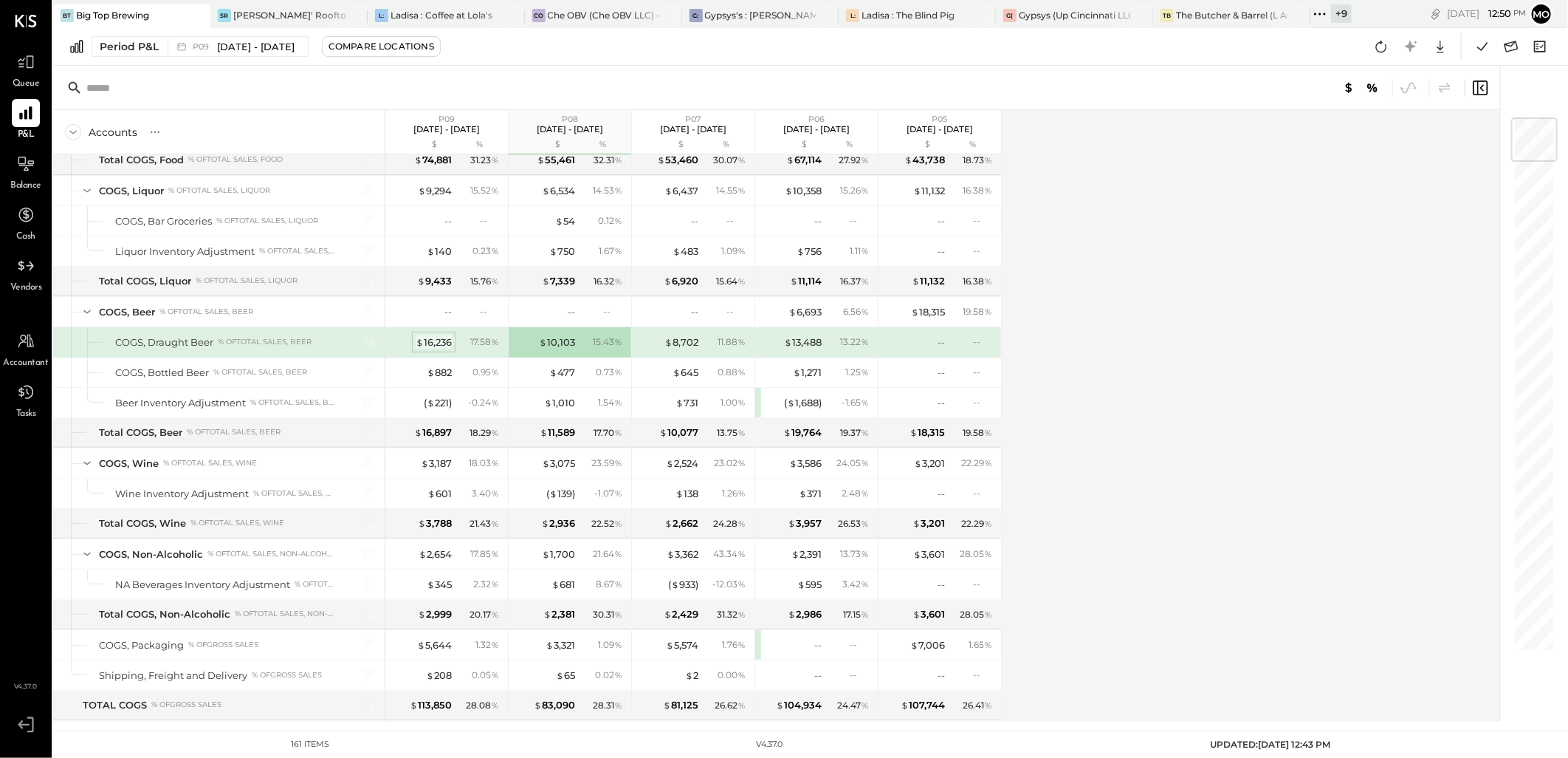
click at [437, 348] on div "$ 16,236" at bounding box center [434, 342] width 36 height 14
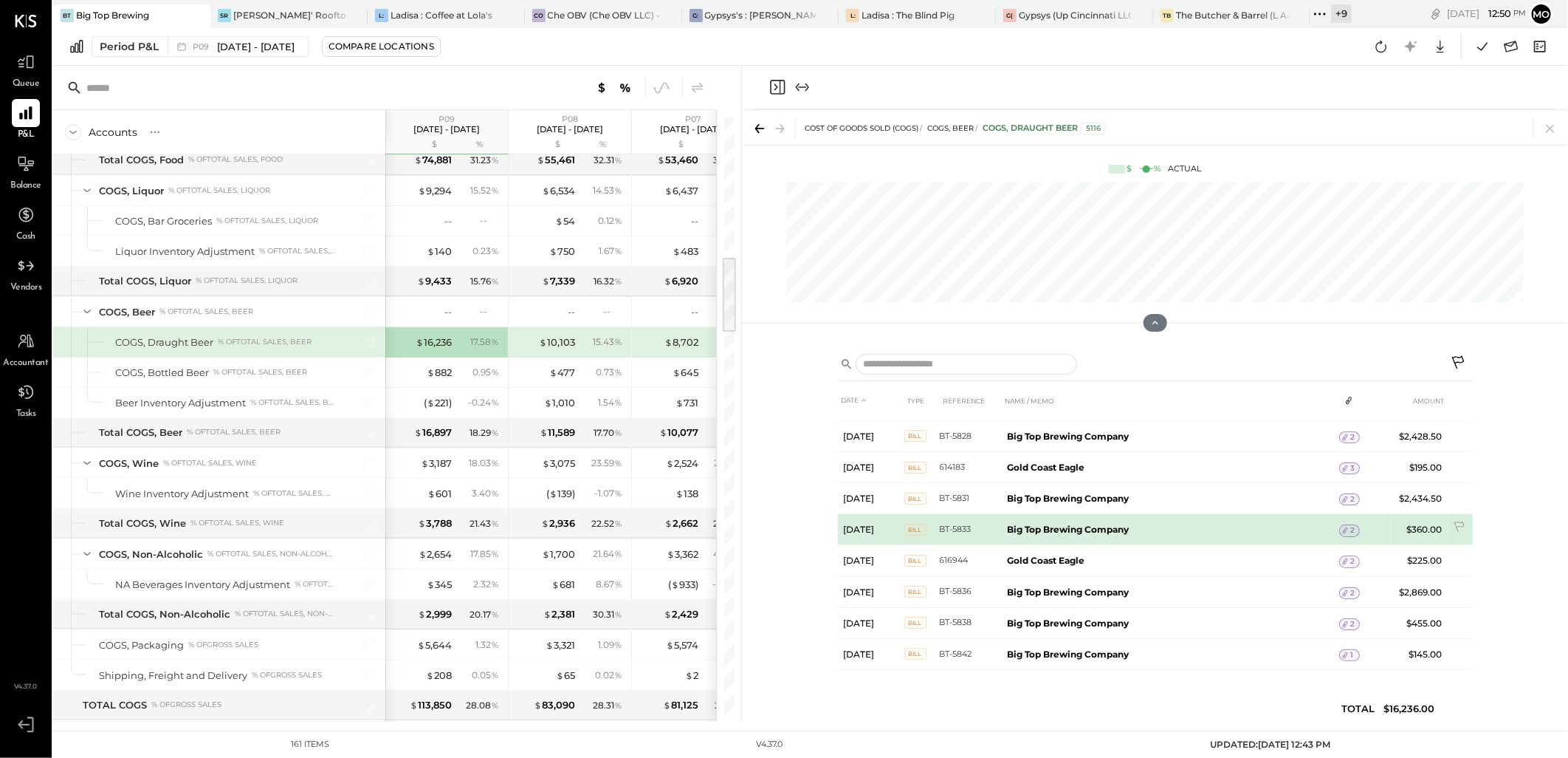
scroll to position [180, 0]
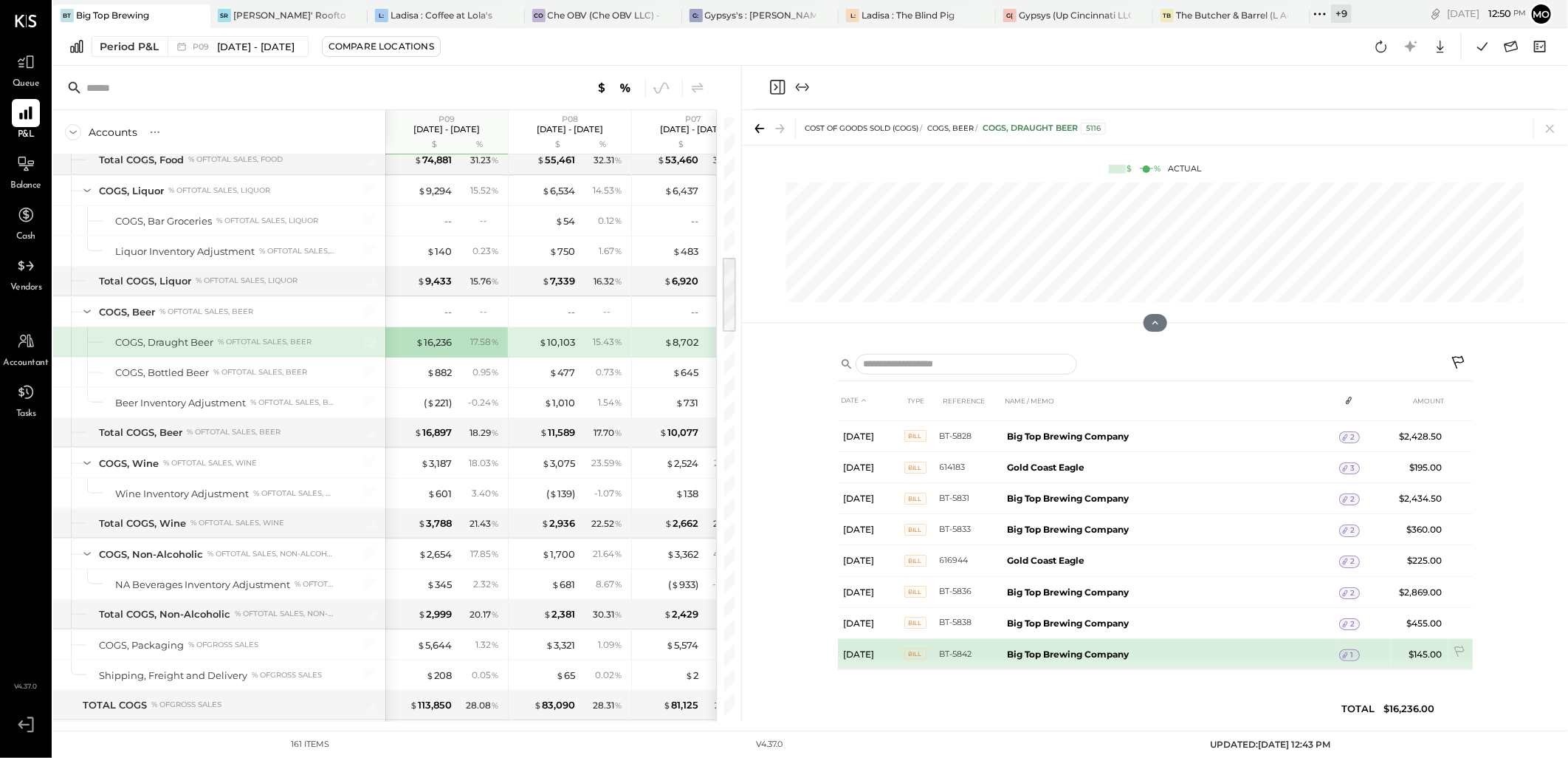
click at [1347, 653] on icon at bounding box center [1345, 656] width 5 height 7
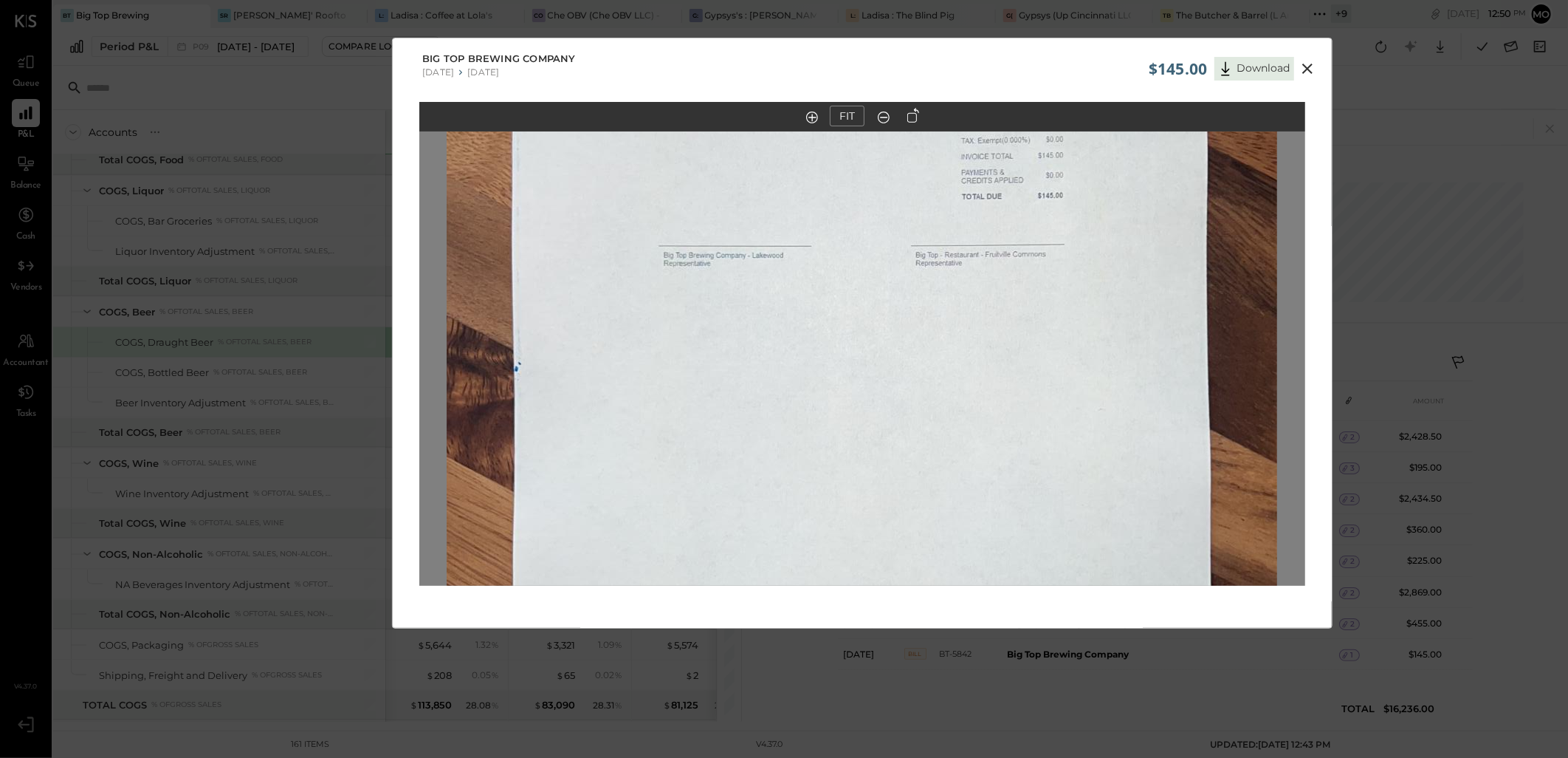
click at [1304, 70] on icon at bounding box center [1308, 69] width 11 height 11
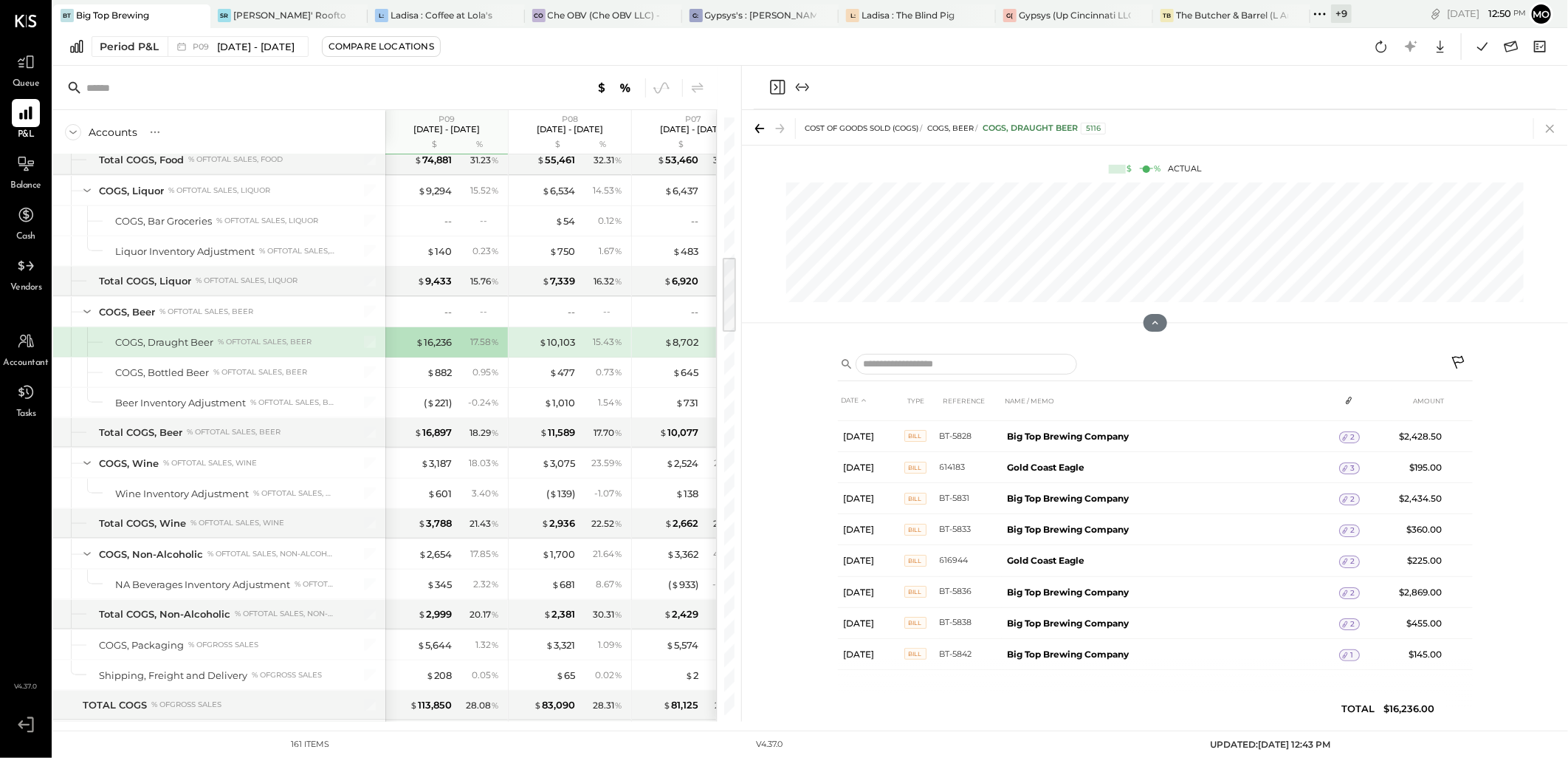
click at [1551, 128] on icon at bounding box center [1550, 129] width 8 height 8
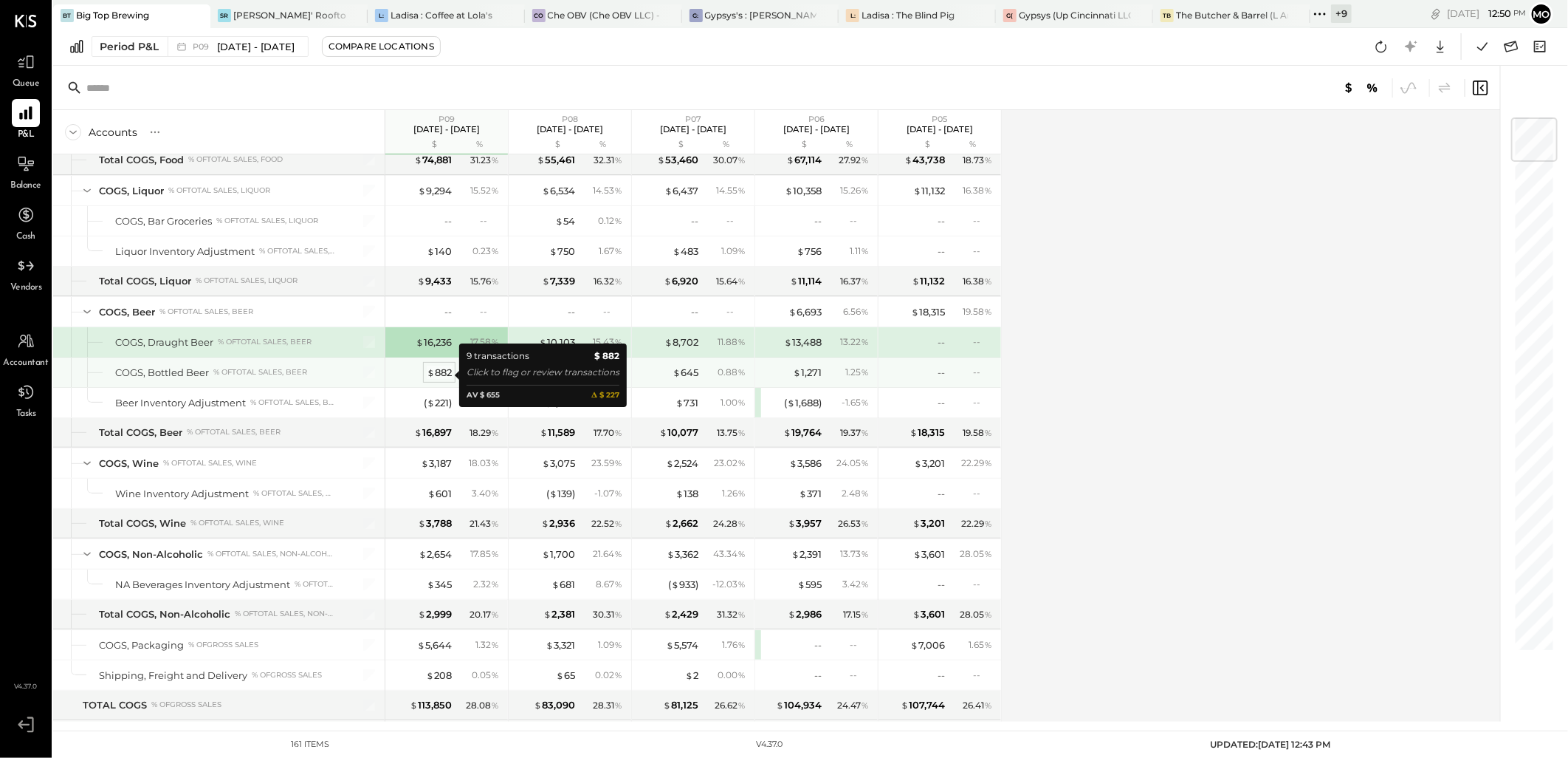
click at [443, 372] on div "$ 882" at bounding box center [440, 372] width 25 height 14
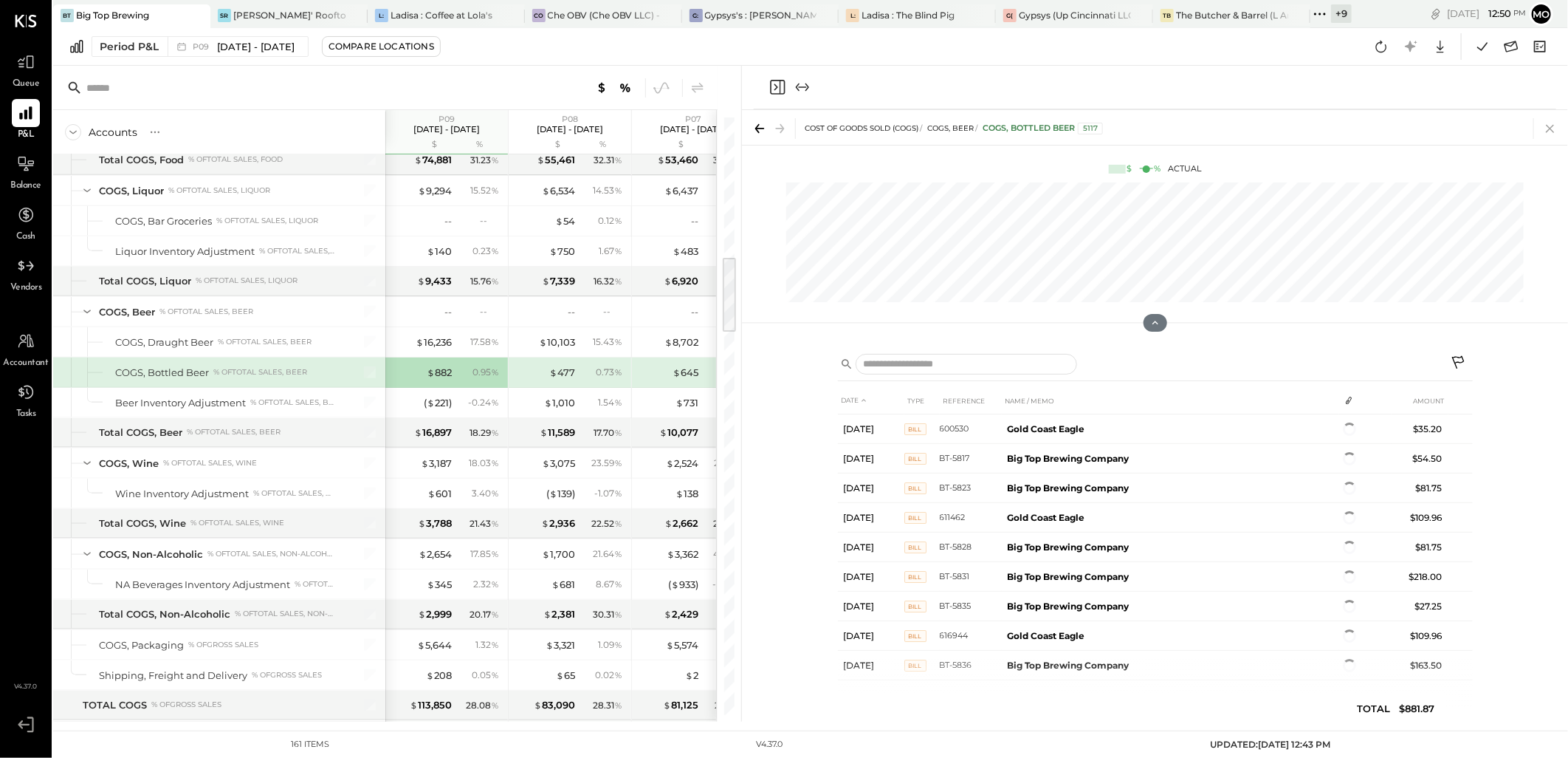
click at [1545, 128] on icon at bounding box center [1550, 128] width 21 height 21
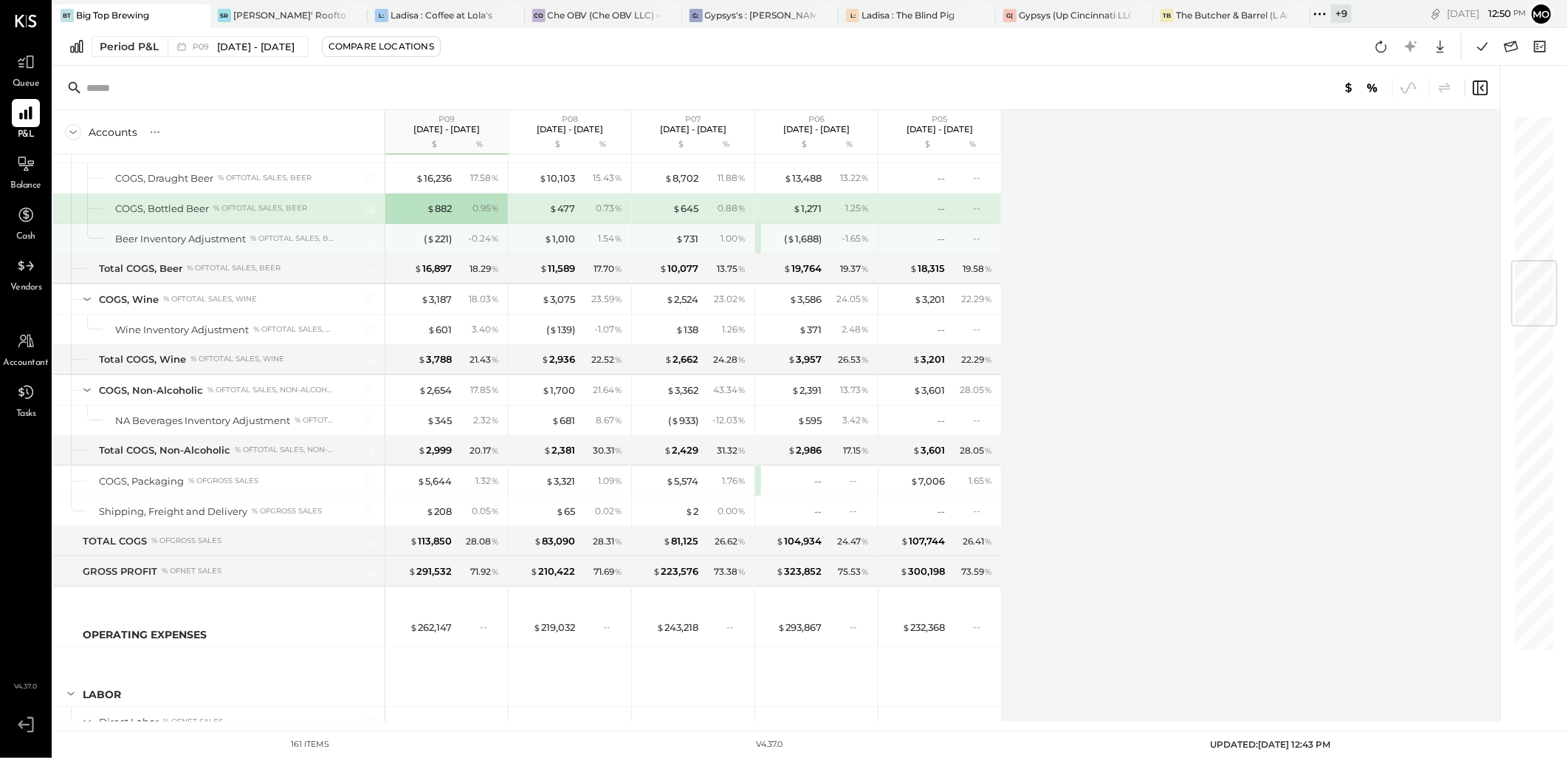
scroll to position [1313, 0]
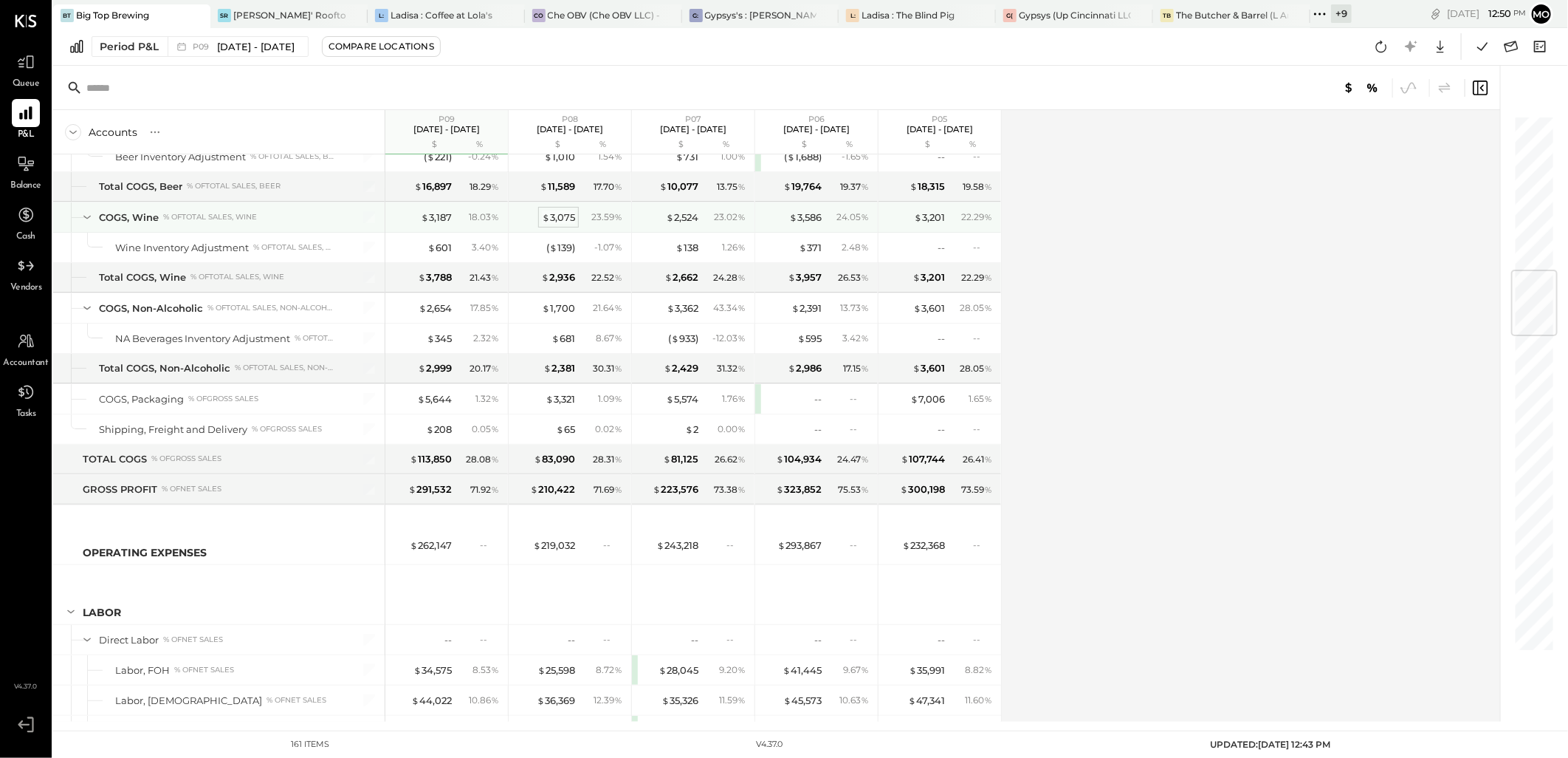
click at [559, 219] on div "$ 3,075" at bounding box center [558, 217] width 33 height 14
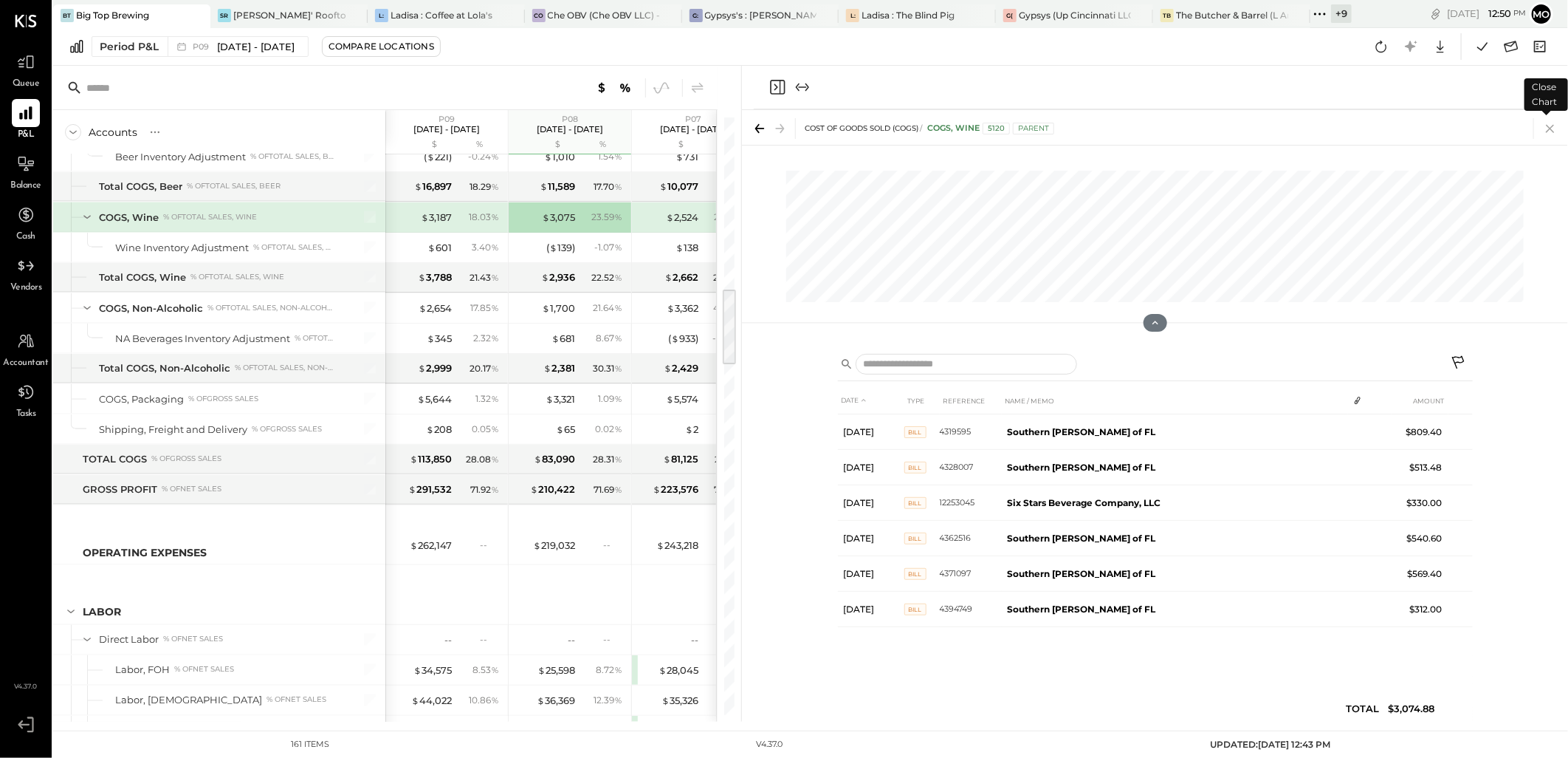
click at [1547, 130] on icon at bounding box center [1550, 128] width 21 height 21
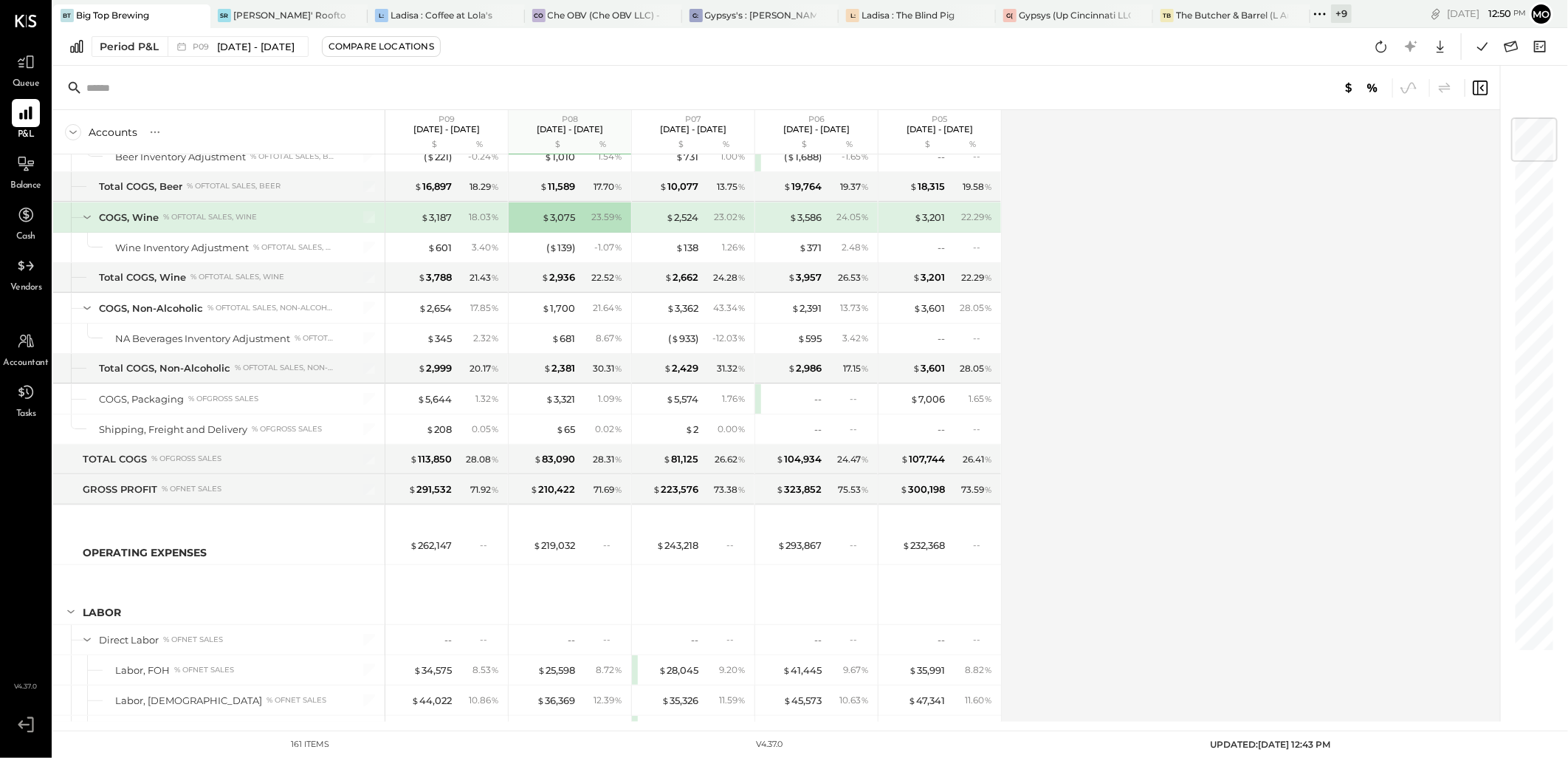
click at [444, 208] on div "$ 3,187 18.03 %" at bounding box center [448, 217] width 111 height 30
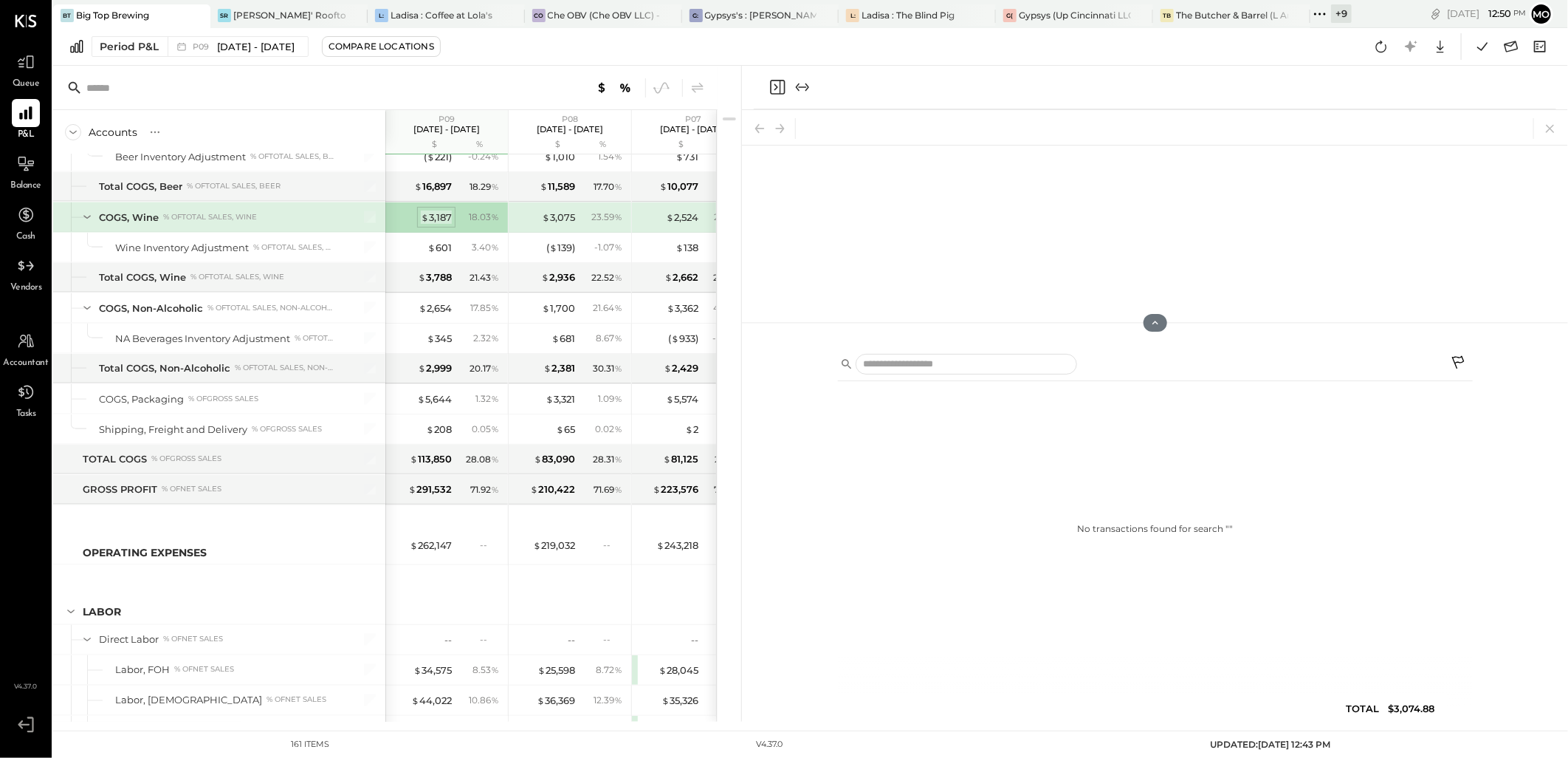
click at [441, 212] on div "$ 3,187" at bounding box center [436, 217] width 31 height 14
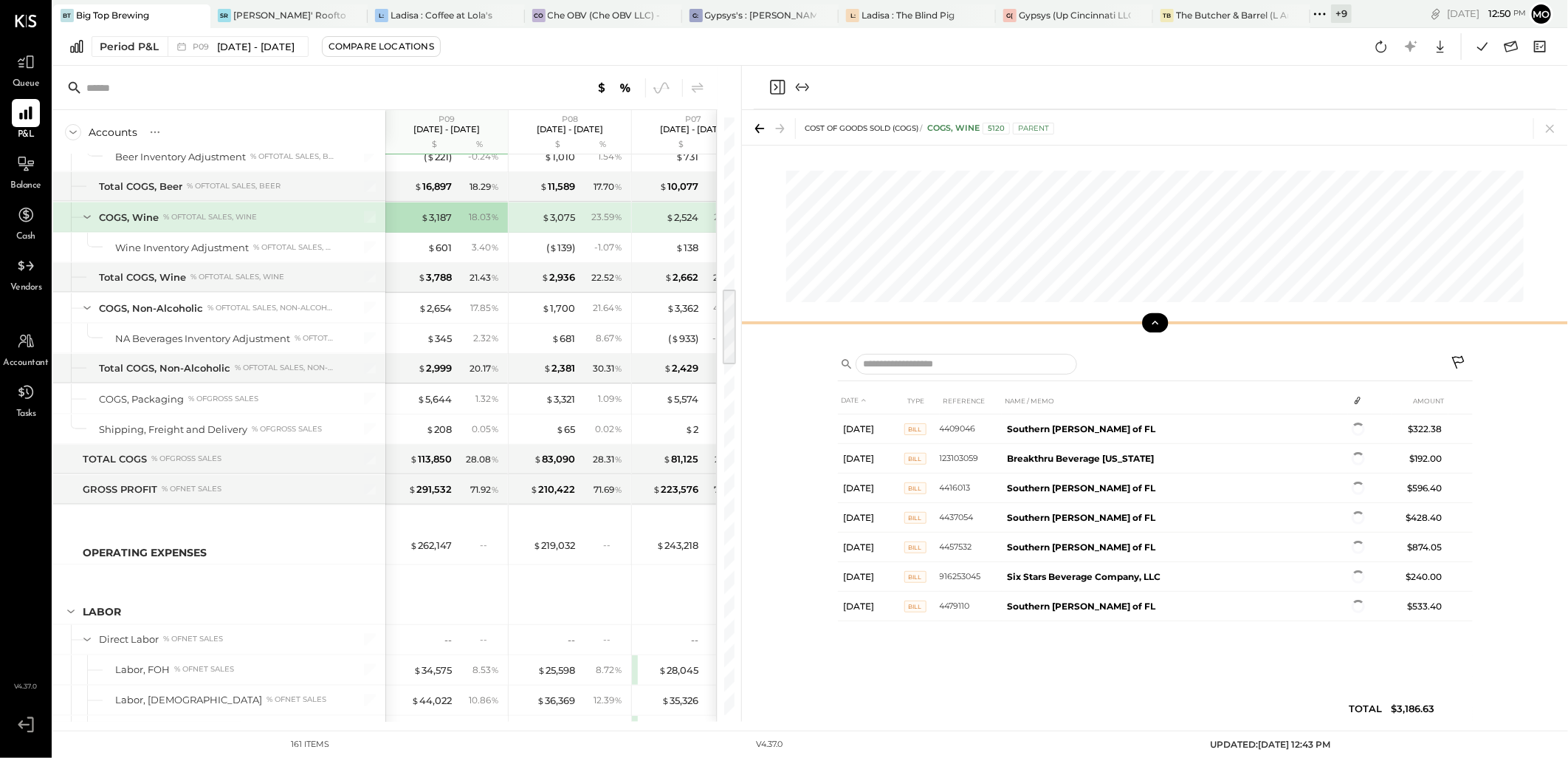
click at [1156, 322] on icon at bounding box center [1155, 322] width 7 height 3
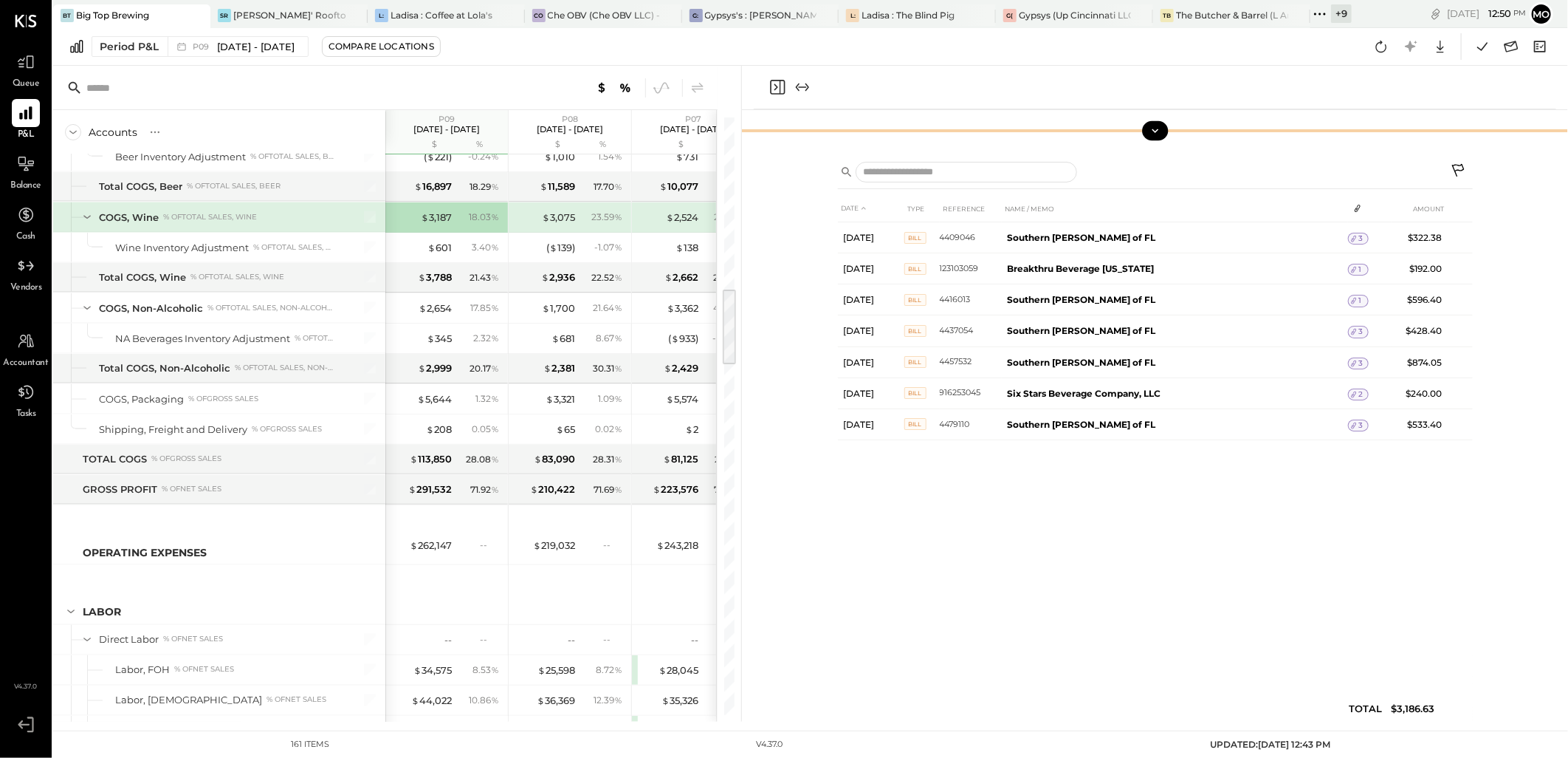
click at [1152, 133] on icon at bounding box center [1156, 131] width 13 height 13
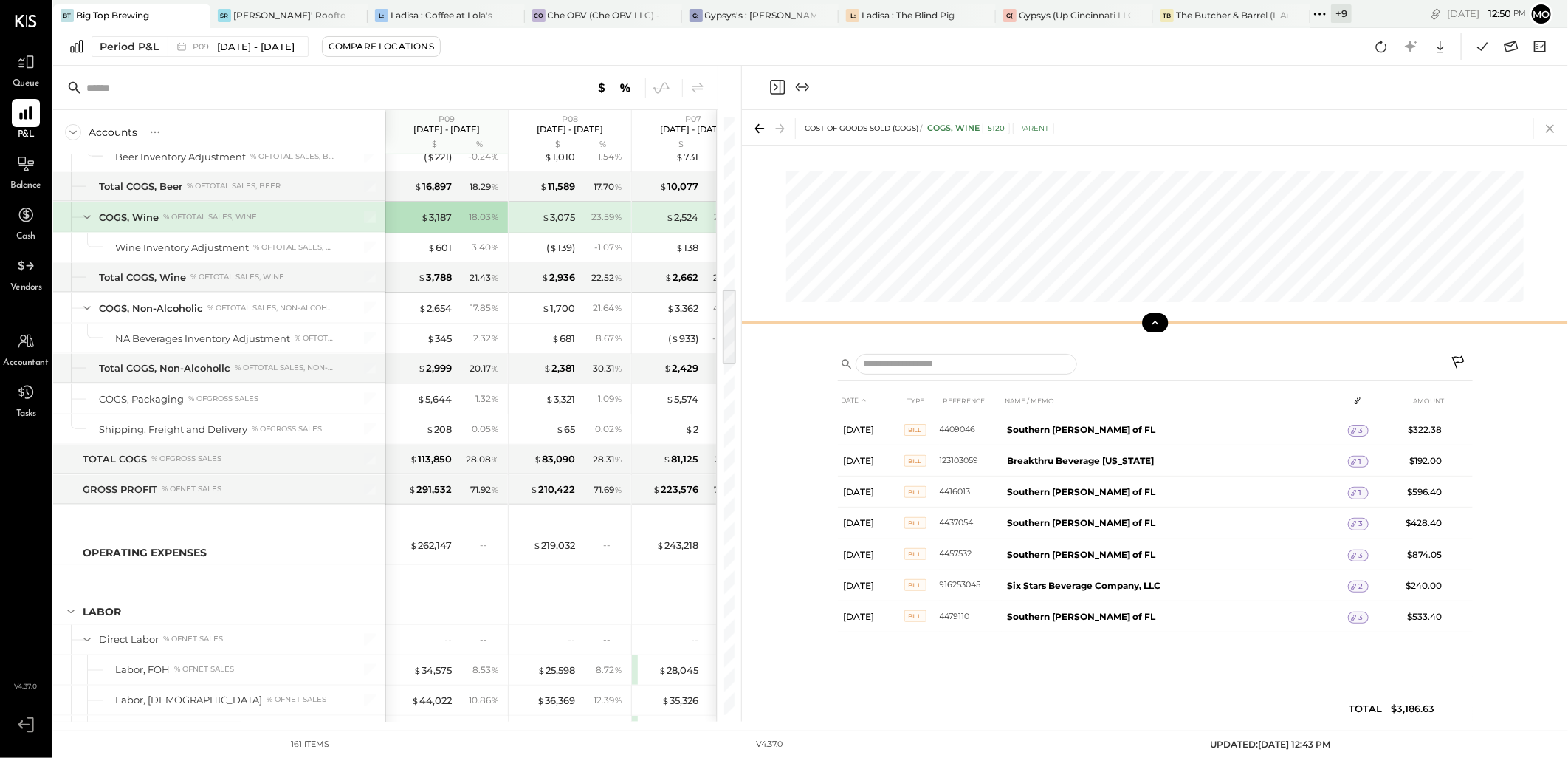
click at [1547, 129] on icon at bounding box center [1550, 128] width 21 height 21
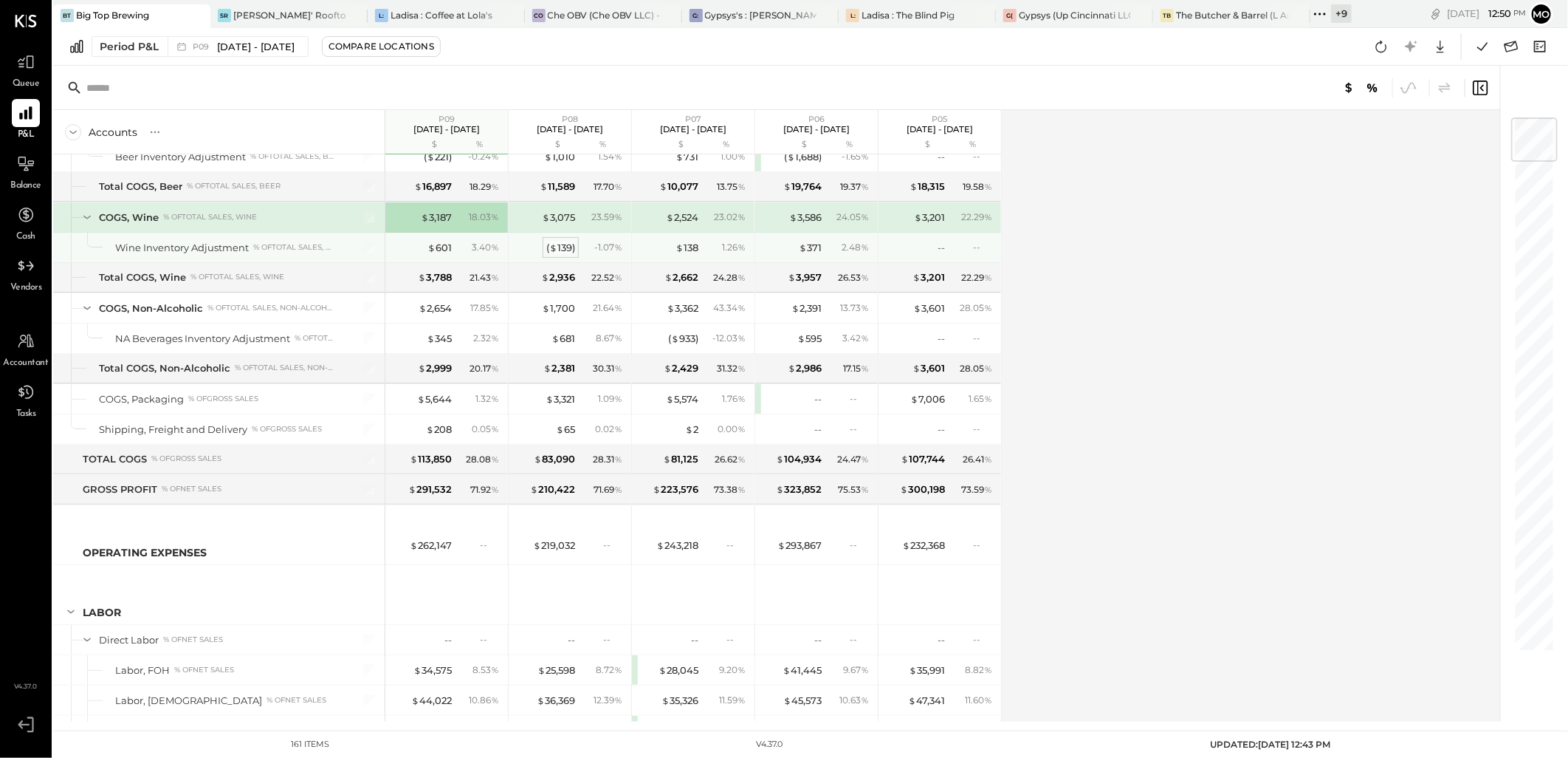
click at [565, 246] on div "( $ 139 )" at bounding box center [560, 247] width 29 height 14
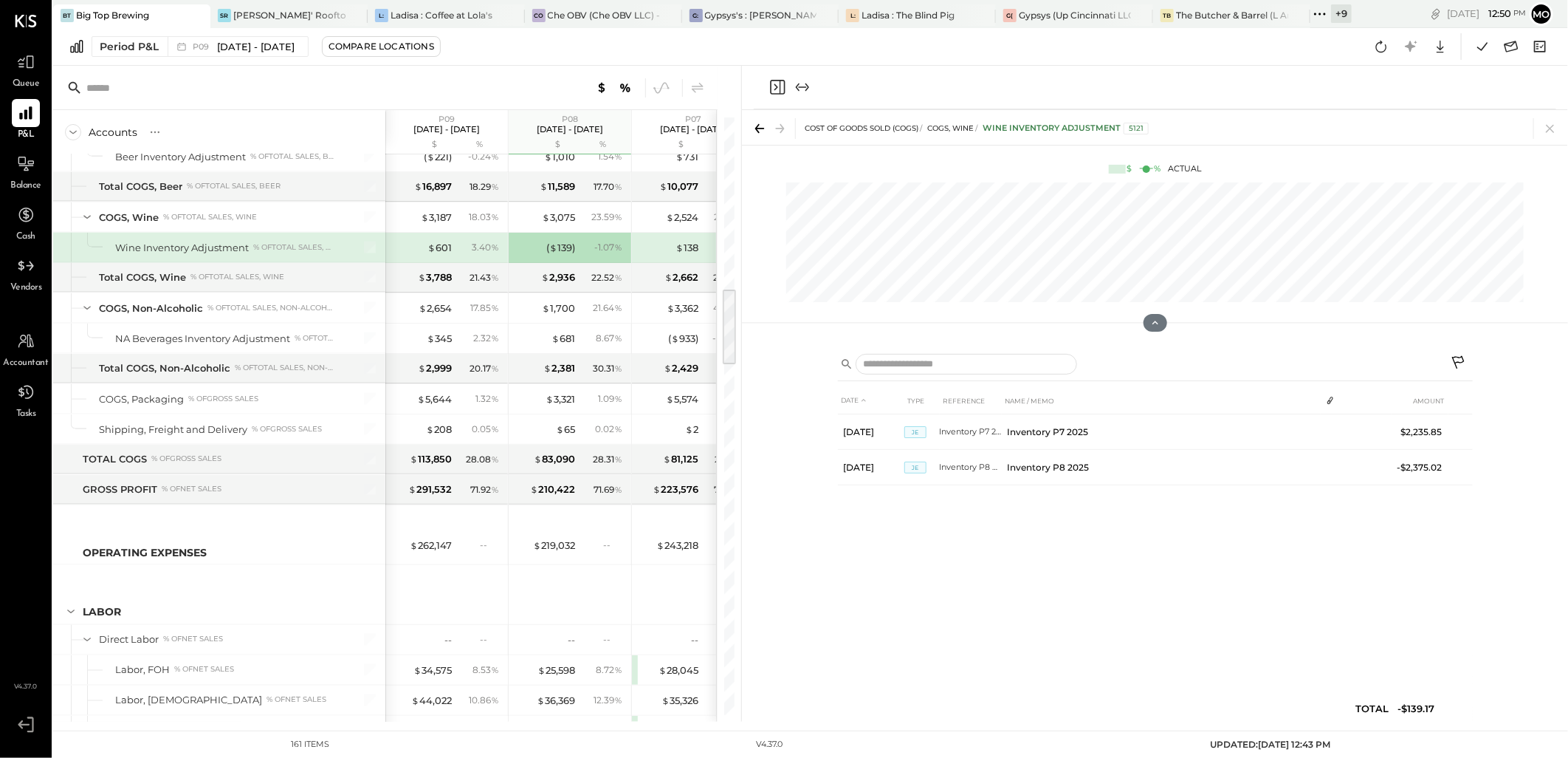
click at [1551, 123] on icon at bounding box center [1550, 128] width 21 height 21
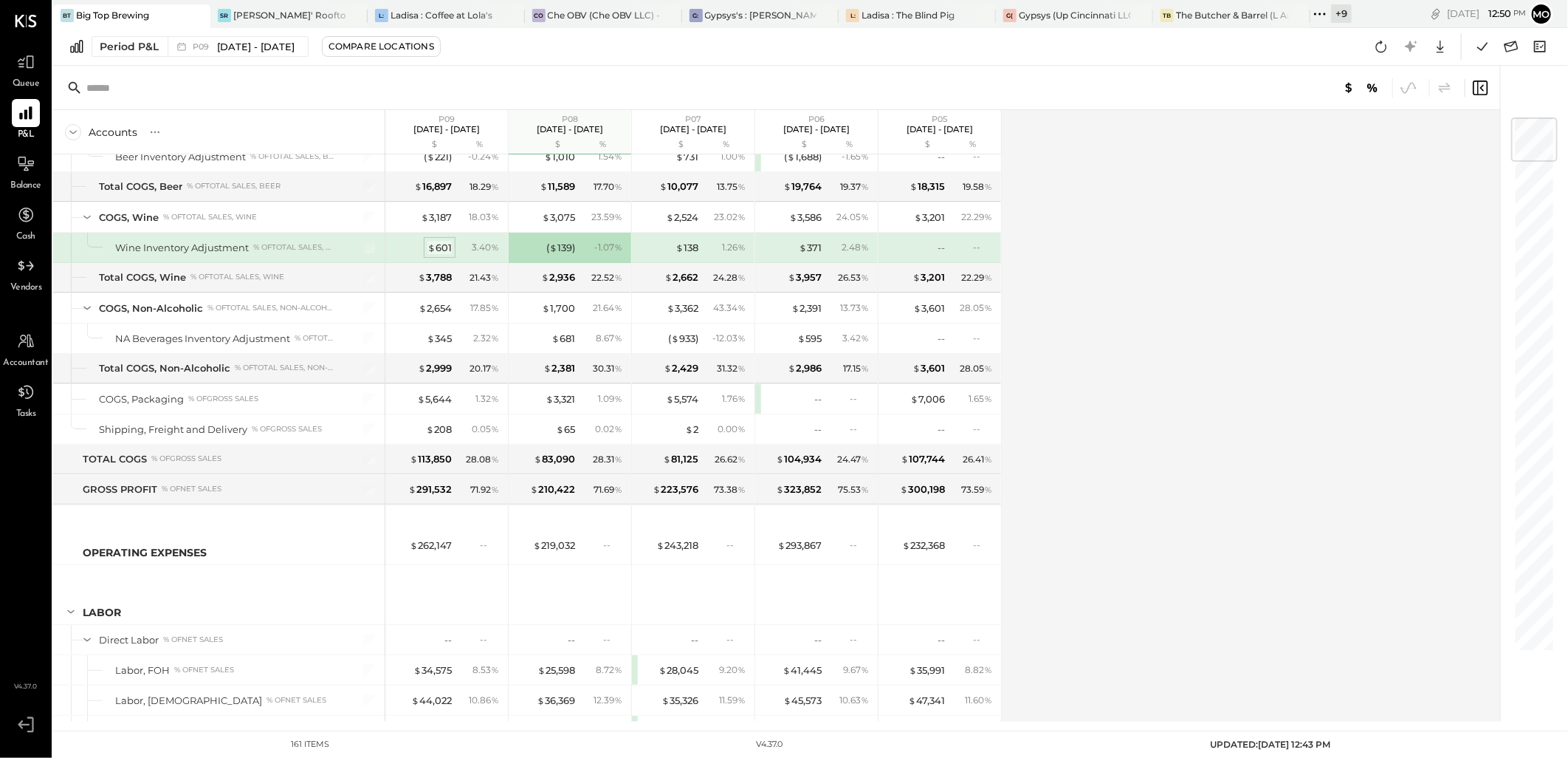
click at [441, 244] on div "$ 601" at bounding box center [439, 247] width 24 height 14
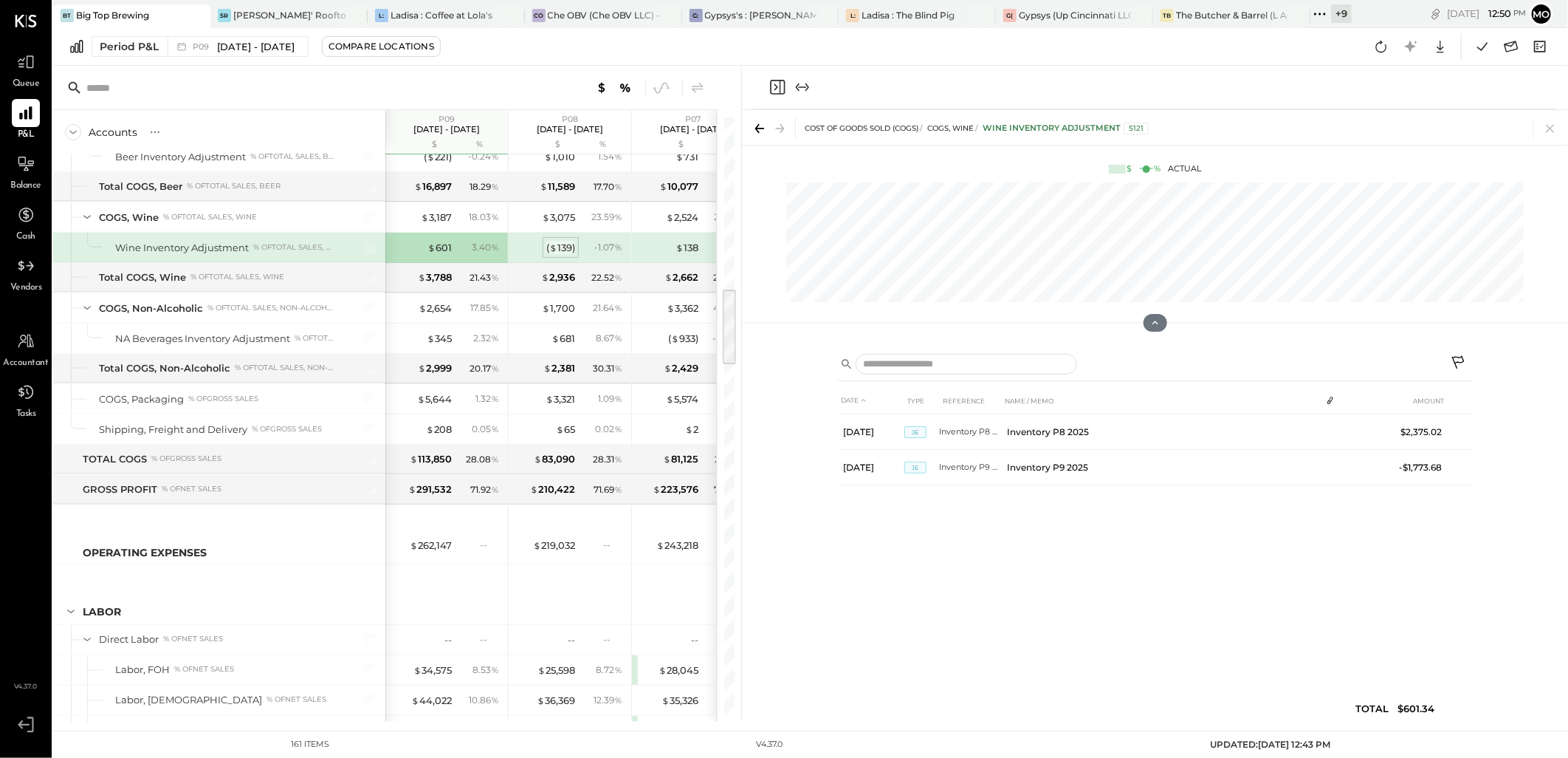
click at [556, 250] on span "$" at bounding box center [554, 247] width 8 height 12
click at [425, 248] on div "$ 601" at bounding box center [421, 247] width 59 height 14
click at [1547, 129] on icon at bounding box center [1550, 128] width 21 height 21
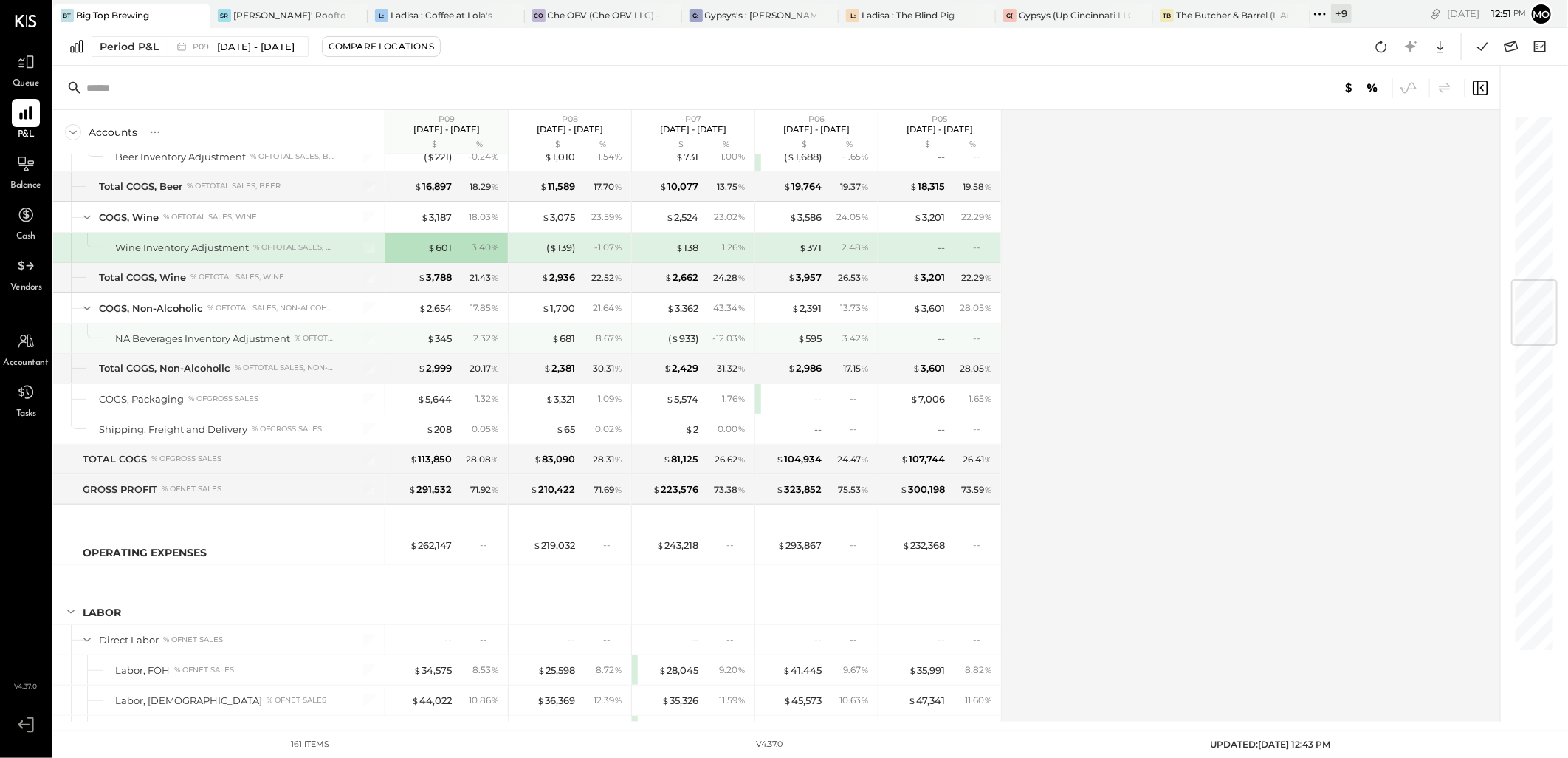
scroll to position [1394, 0]
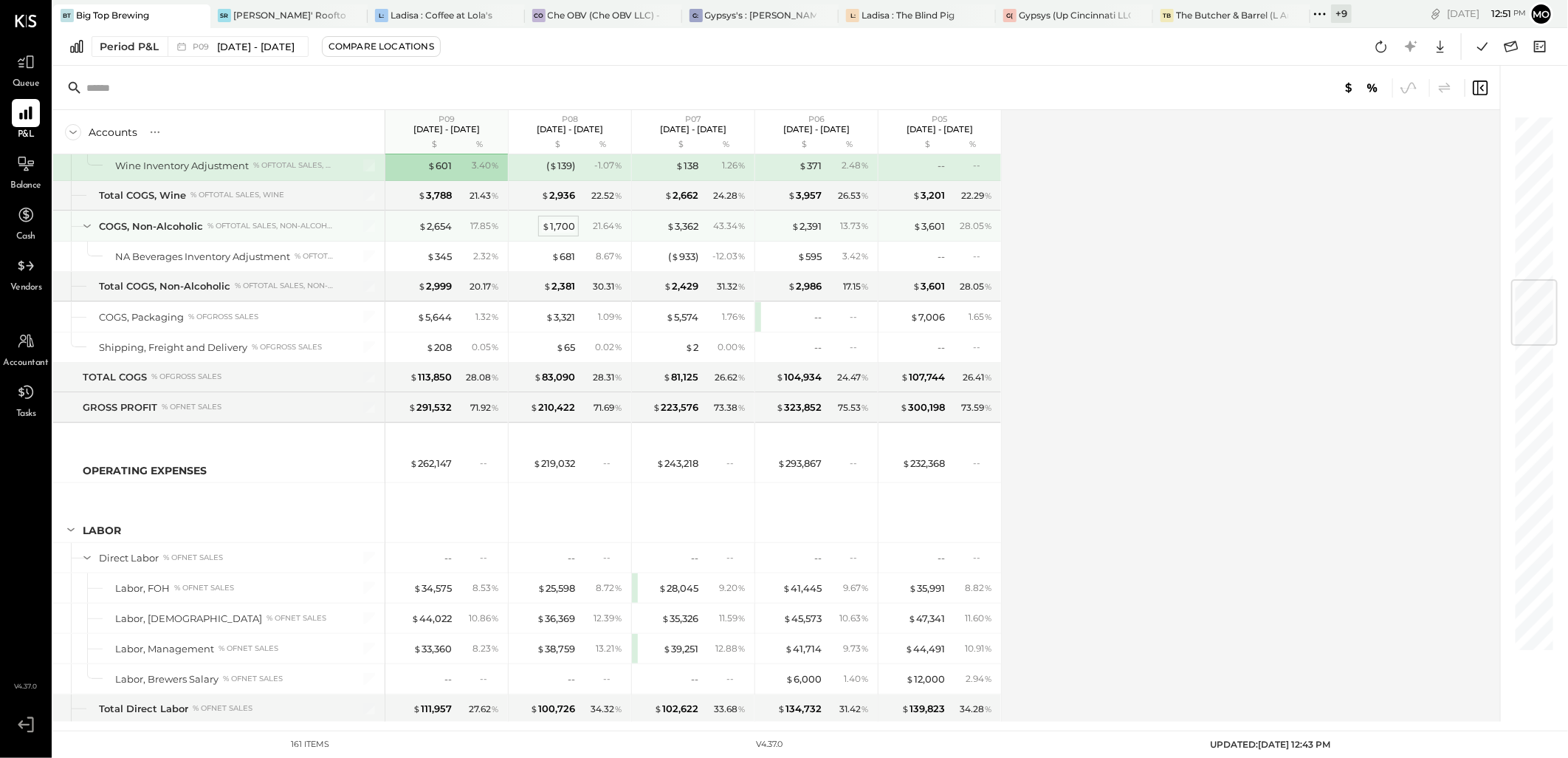
click at [555, 226] on div "$ 1,700" at bounding box center [558, 226] width 33 height 14
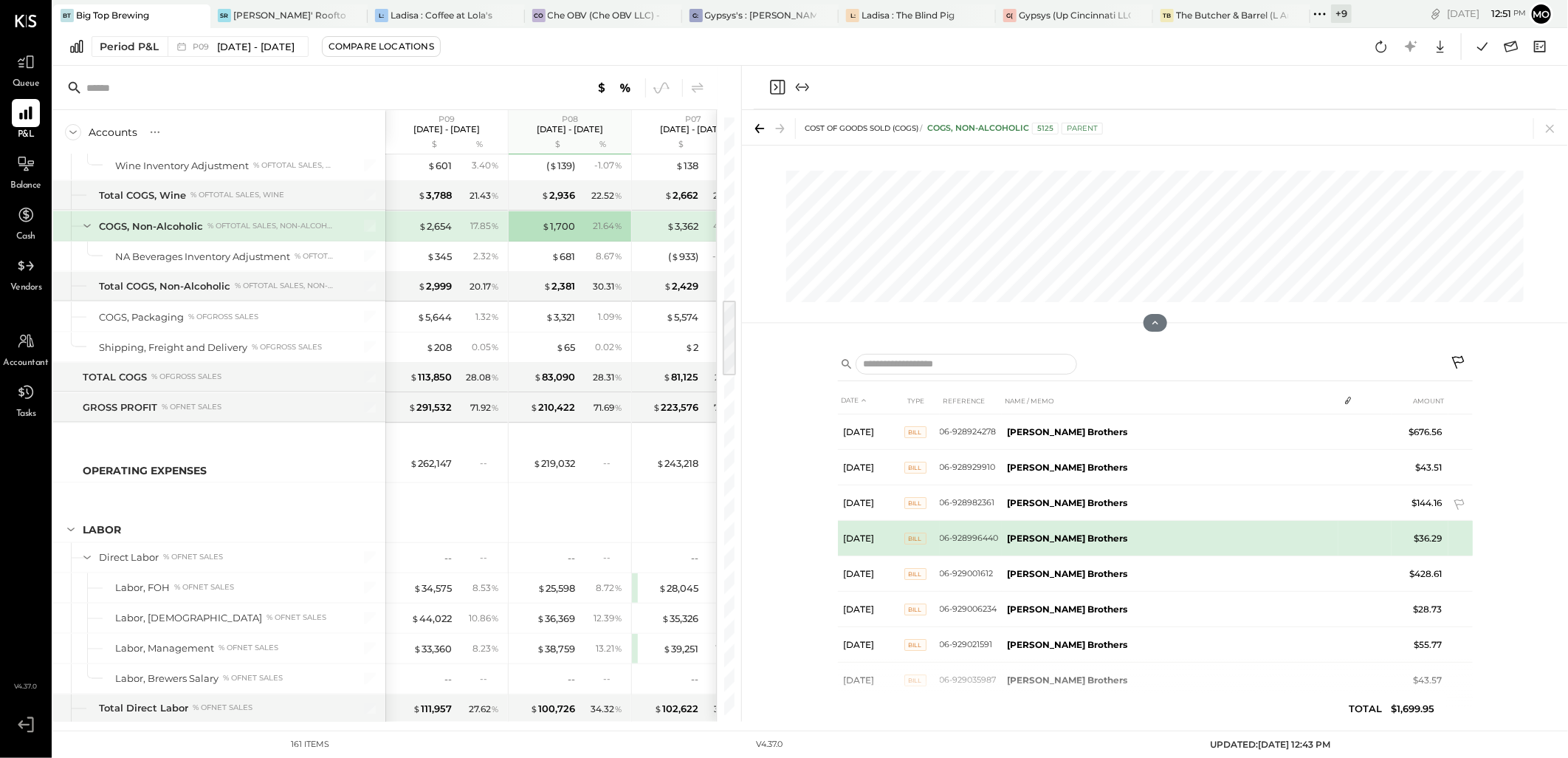
scroll to position [64, 0]
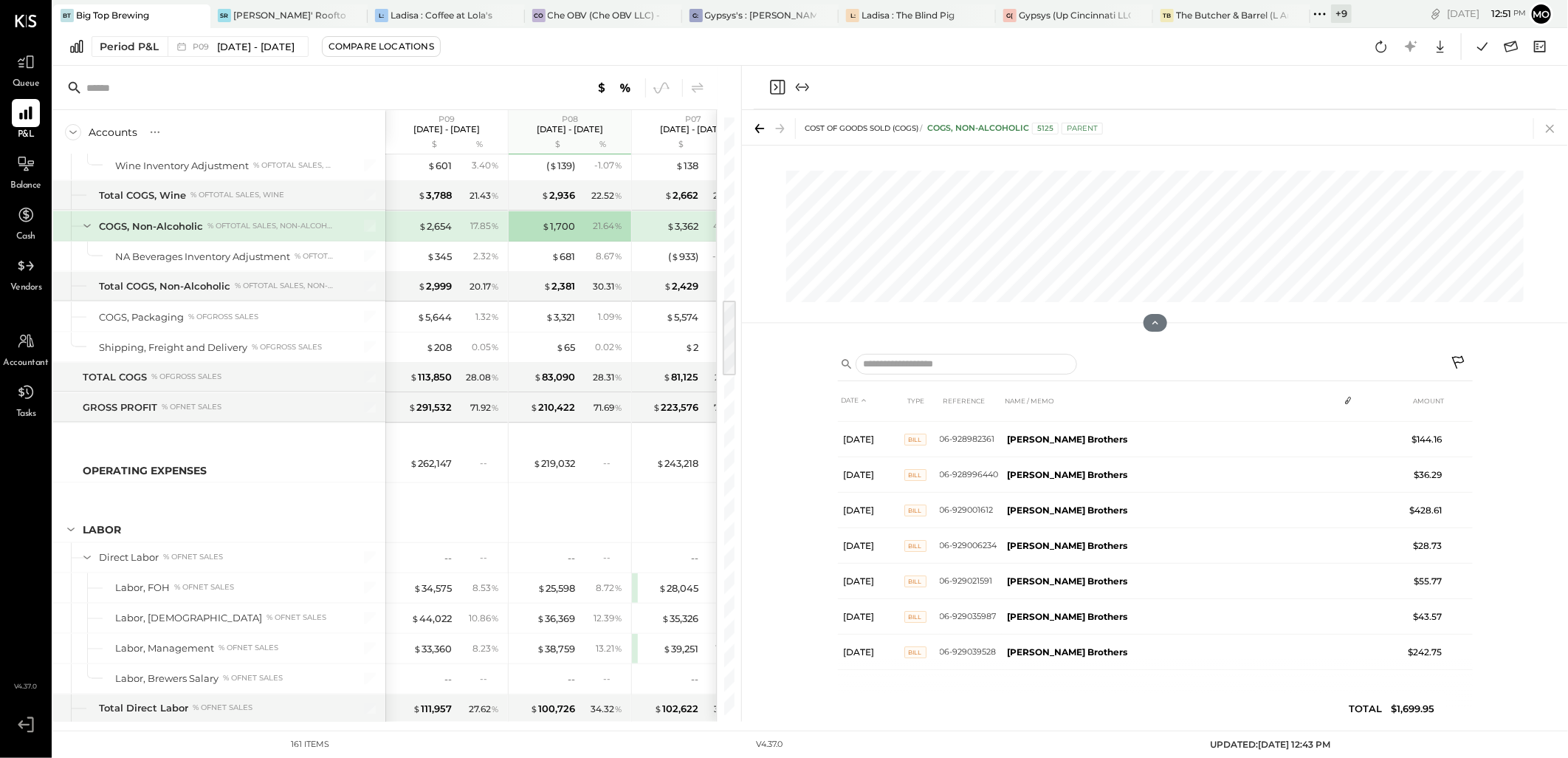
click at [1551, 124] on icon at bounding box center [1550, 128] width 21 height 21
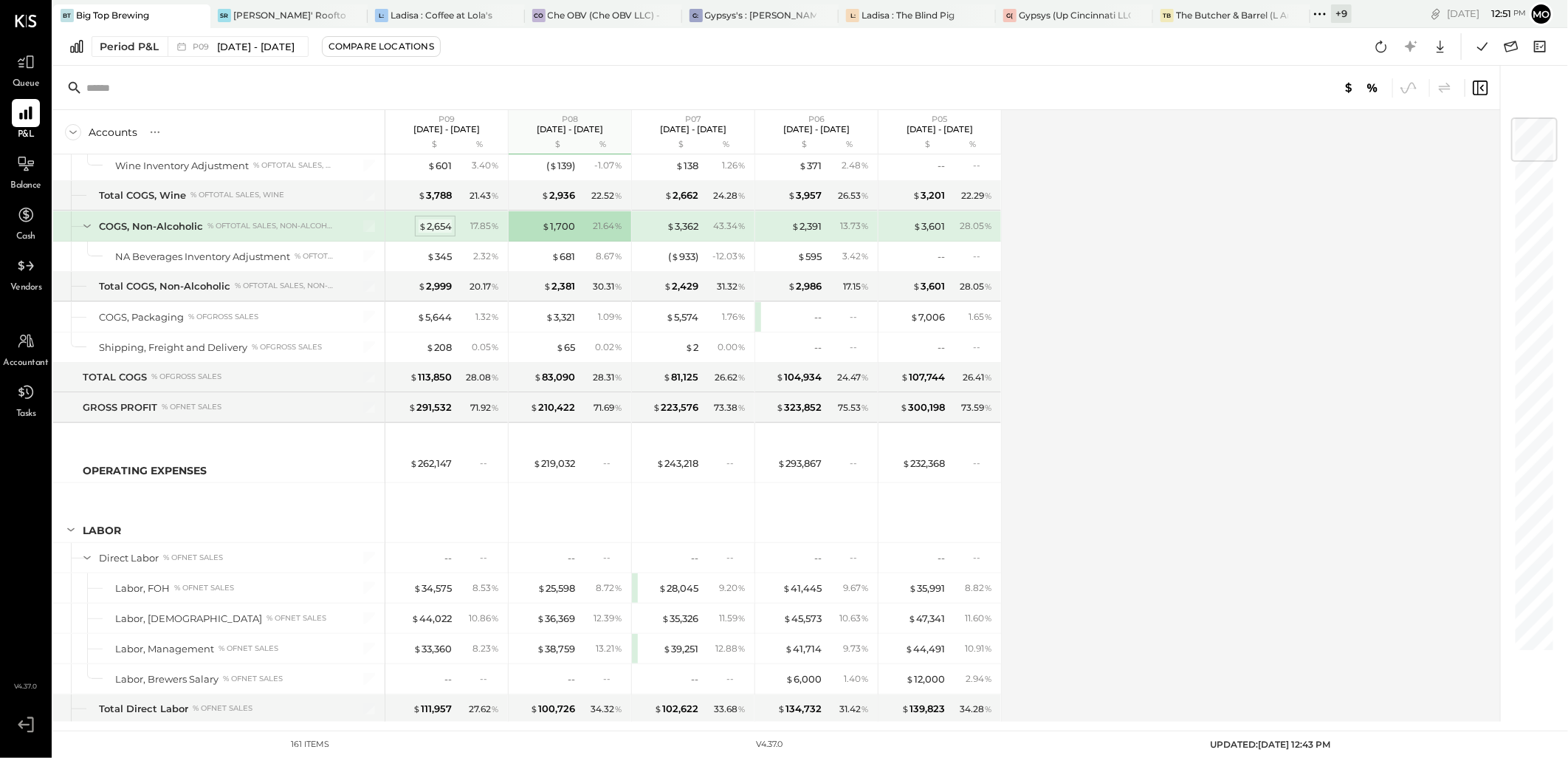
click at [433, 233] on div "$ 2,654" at bounding box center [435, 226] width 33 height 14
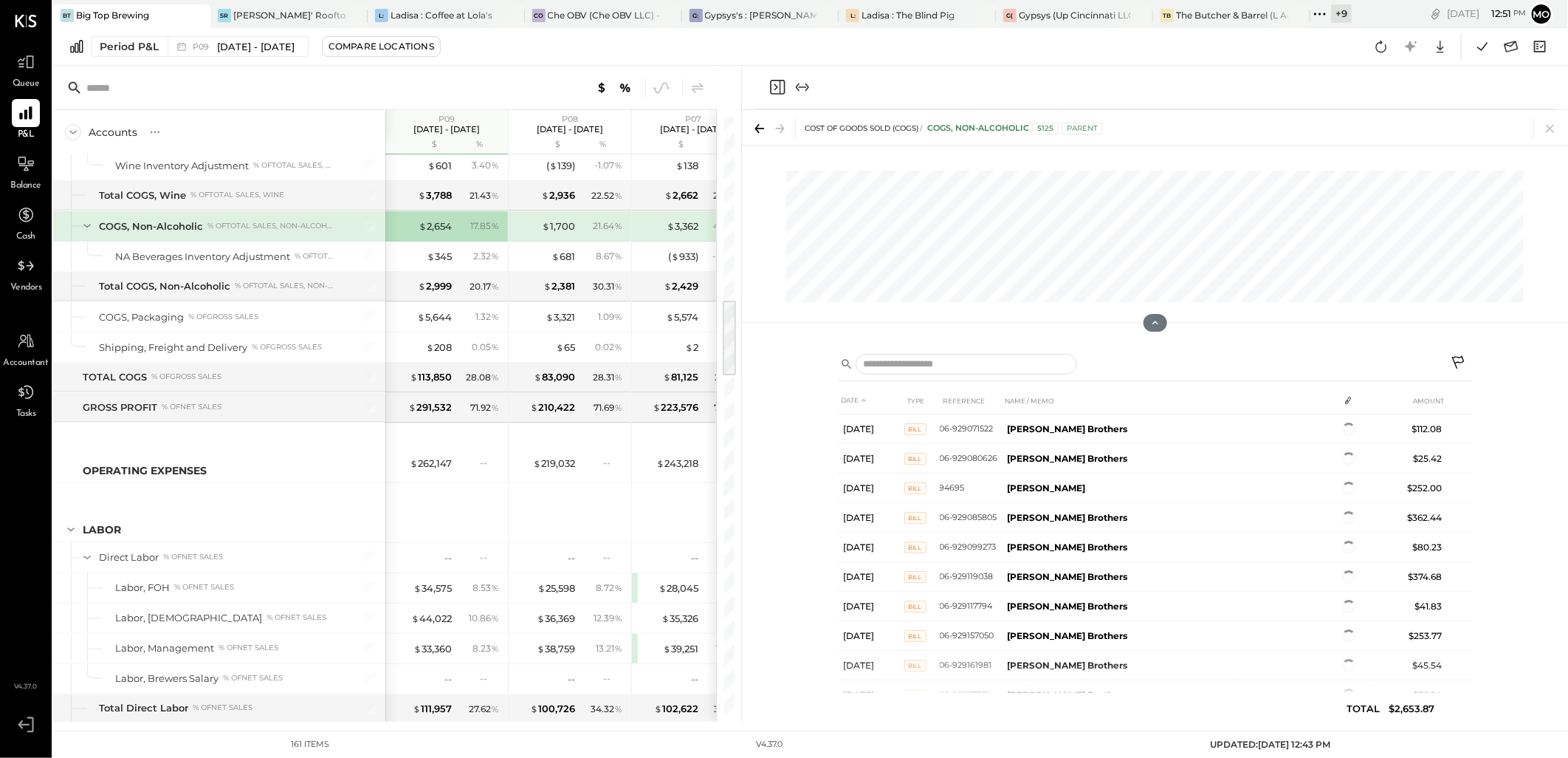
click at [1547, 129] on icon at bounding box center [1550, 128] width 21 height 21
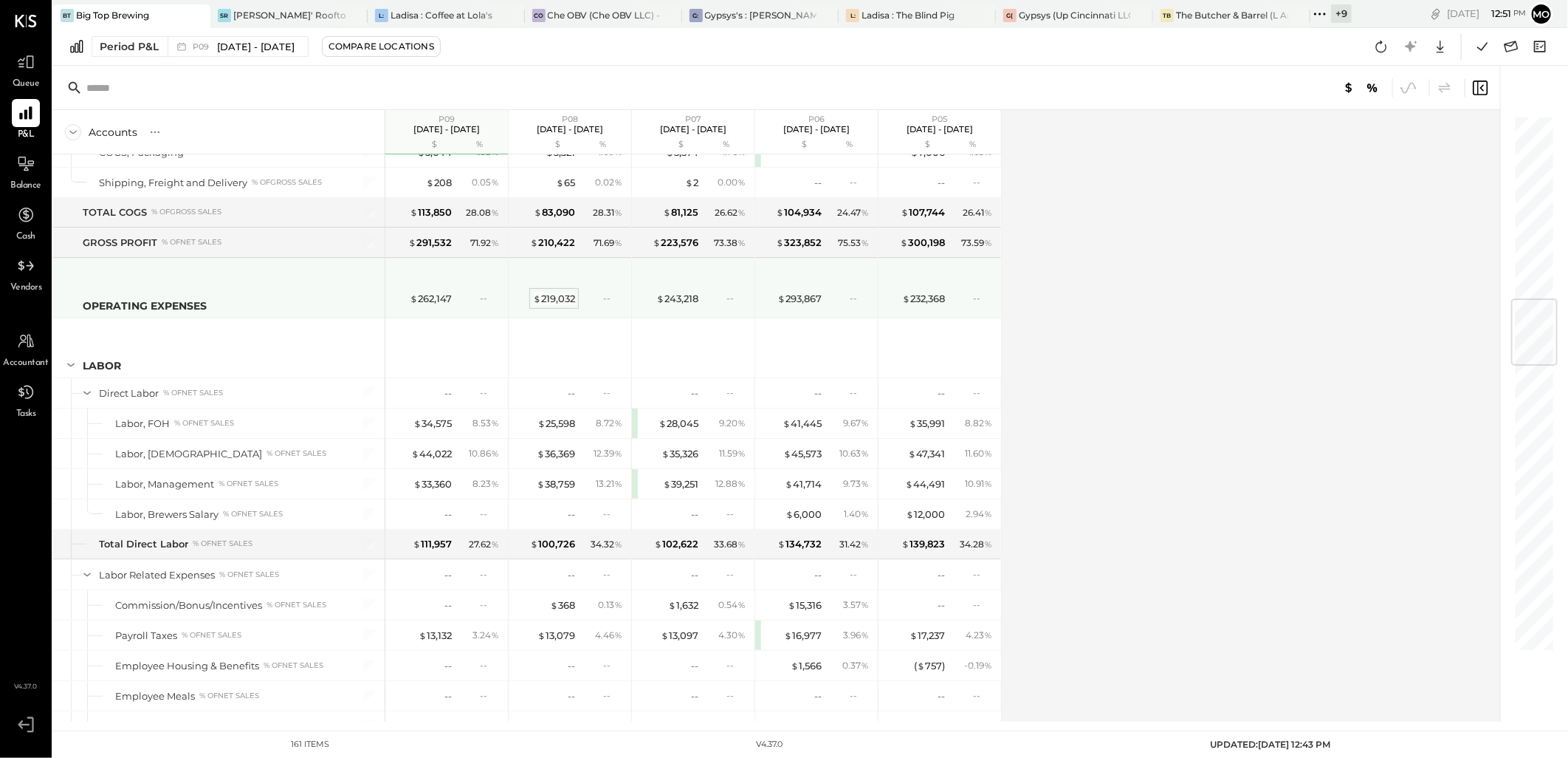
scroll to position [1723, 0]
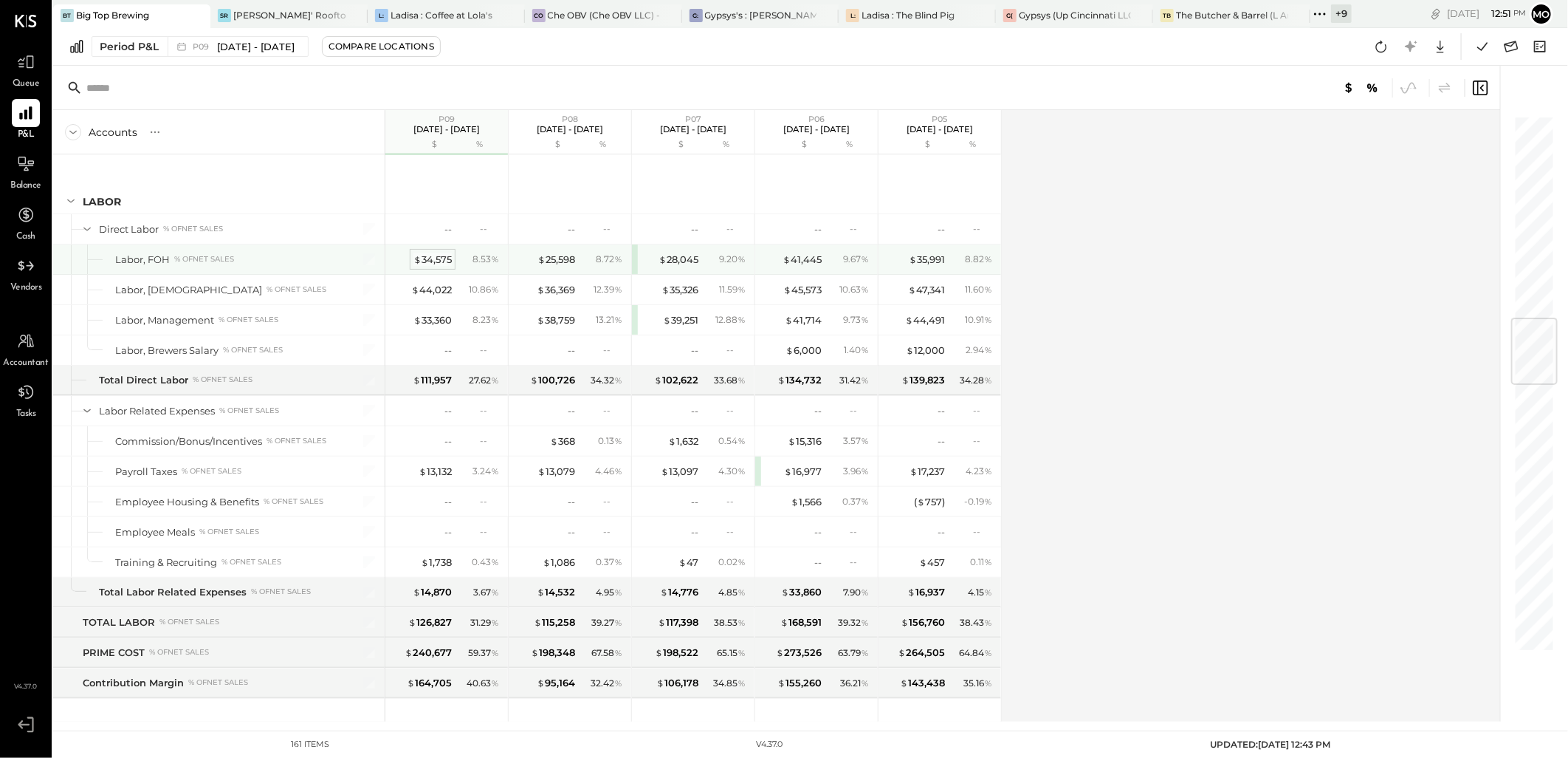
click at [430, 262] on div "$ 34,575" at bounding box center [432, 260] width 38 height 14
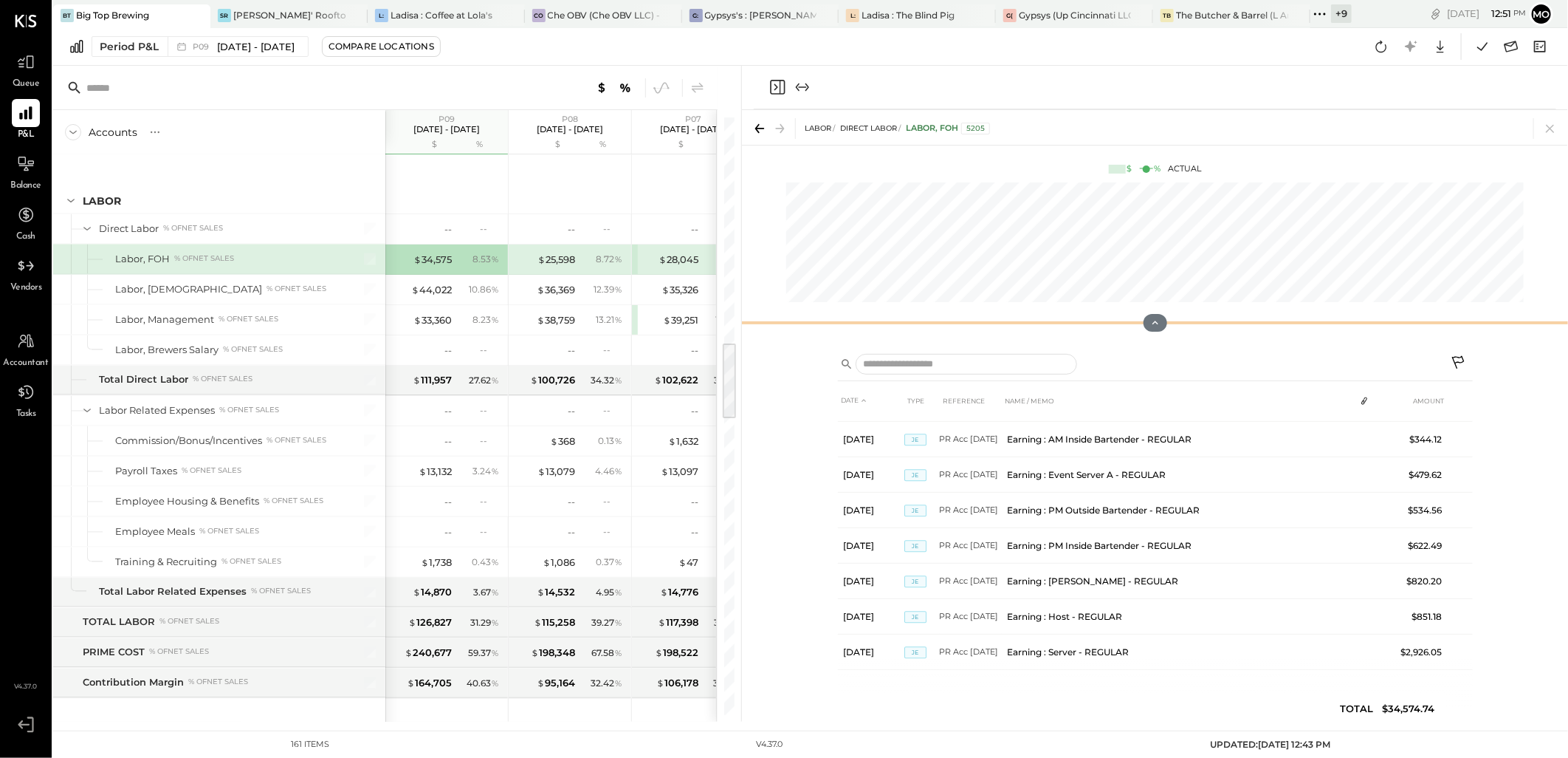
scroll to position [1907, 0]
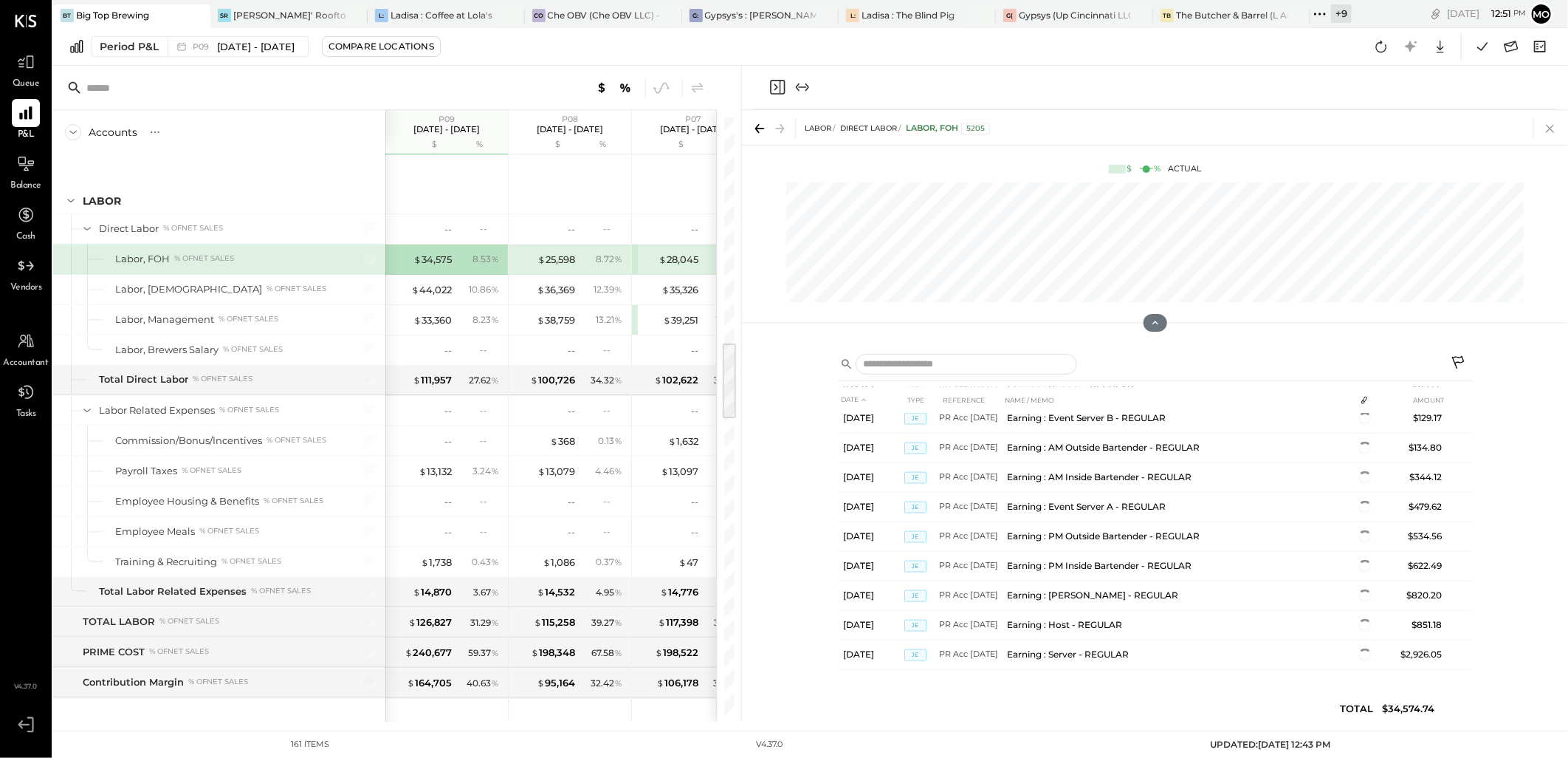
click at [1546, 131] on icon at bounding box center [1550, 128] width 21 height 21
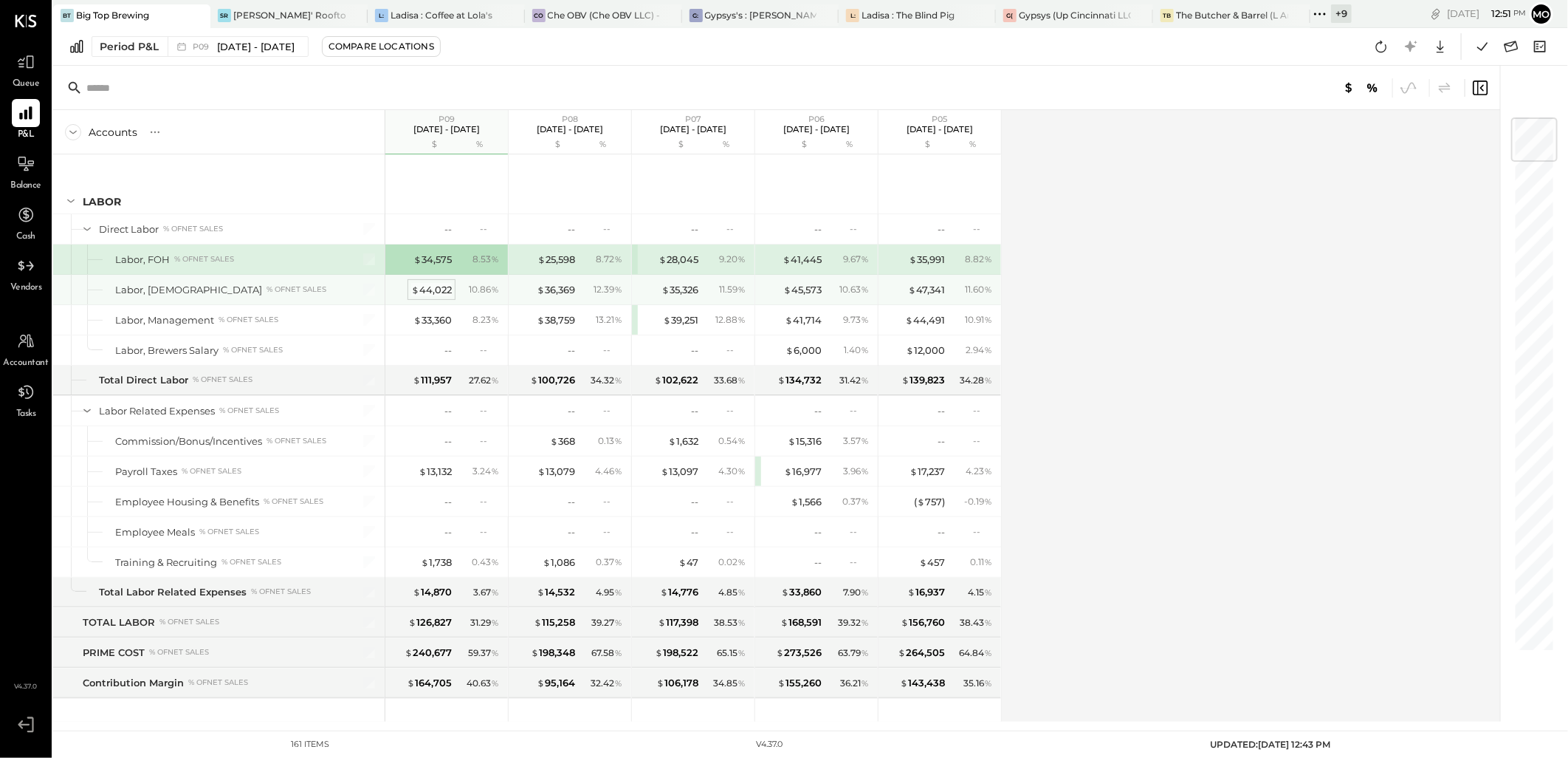
click at [440, 297] on div "$ 44,022" at bounding box center [431, 289] width 40 height 14
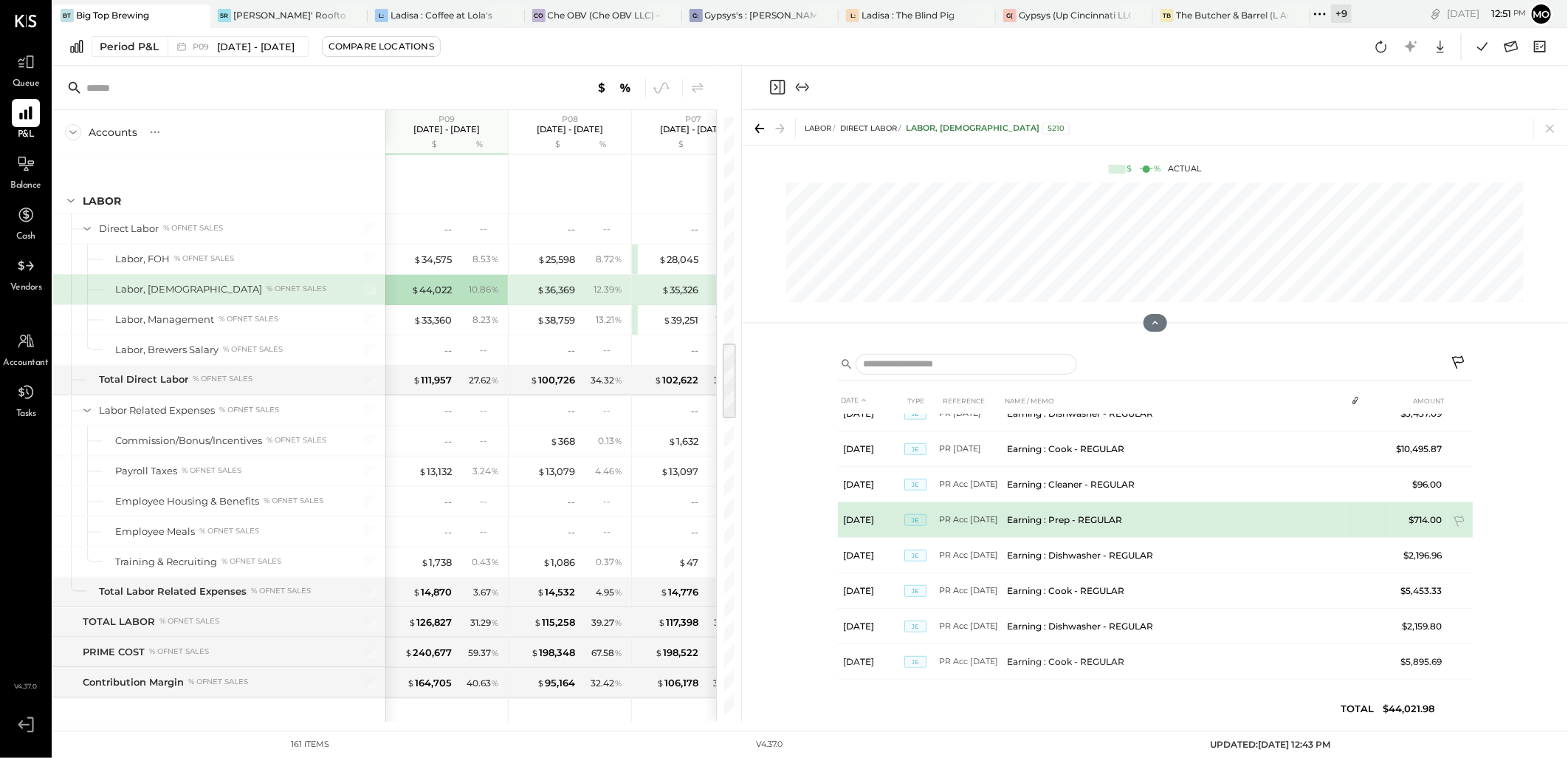
scroll to position [703, 0]
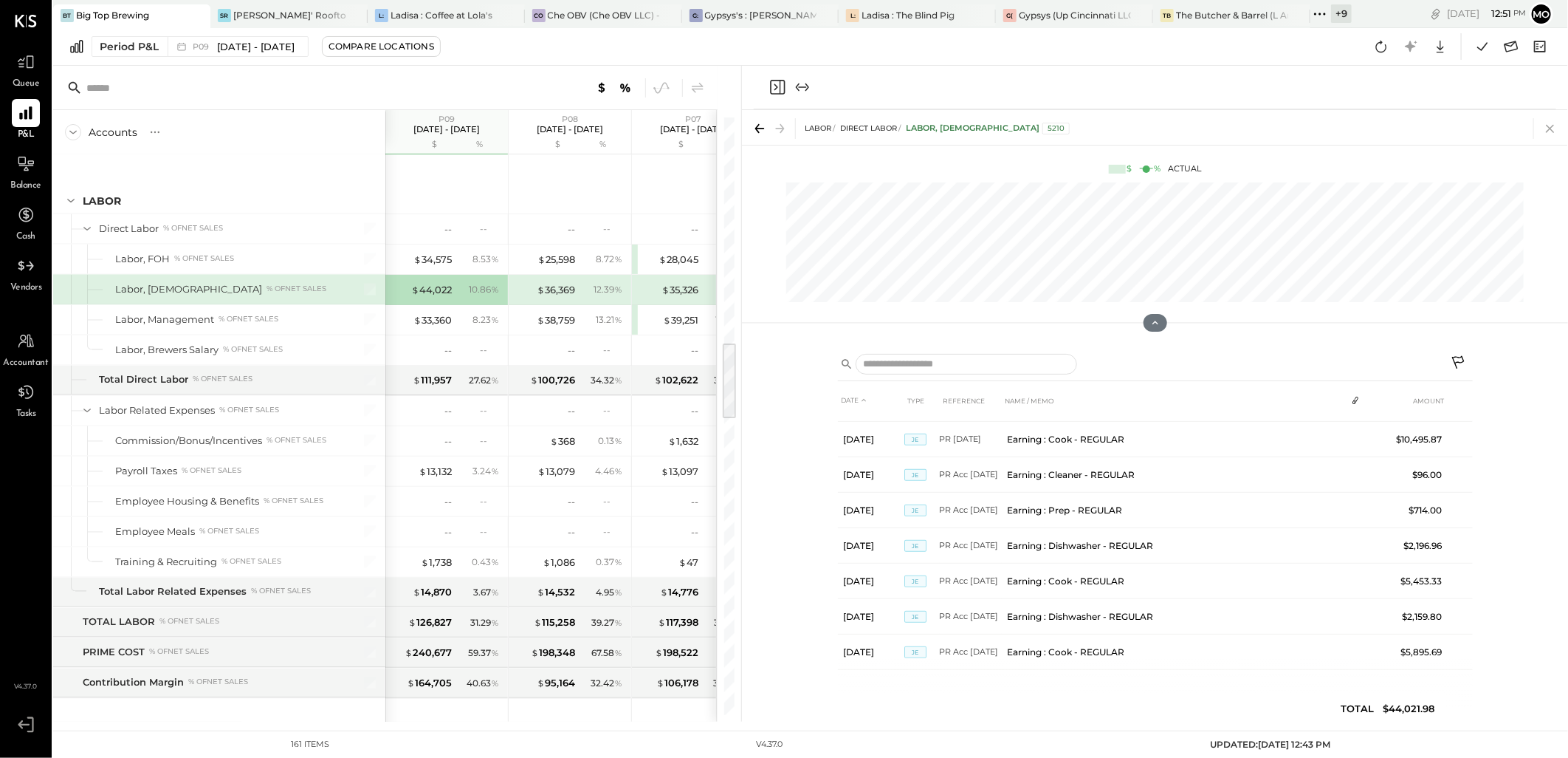
click at [1547, 126] on icon at bounding box center [1550, 128] width 21 height 21
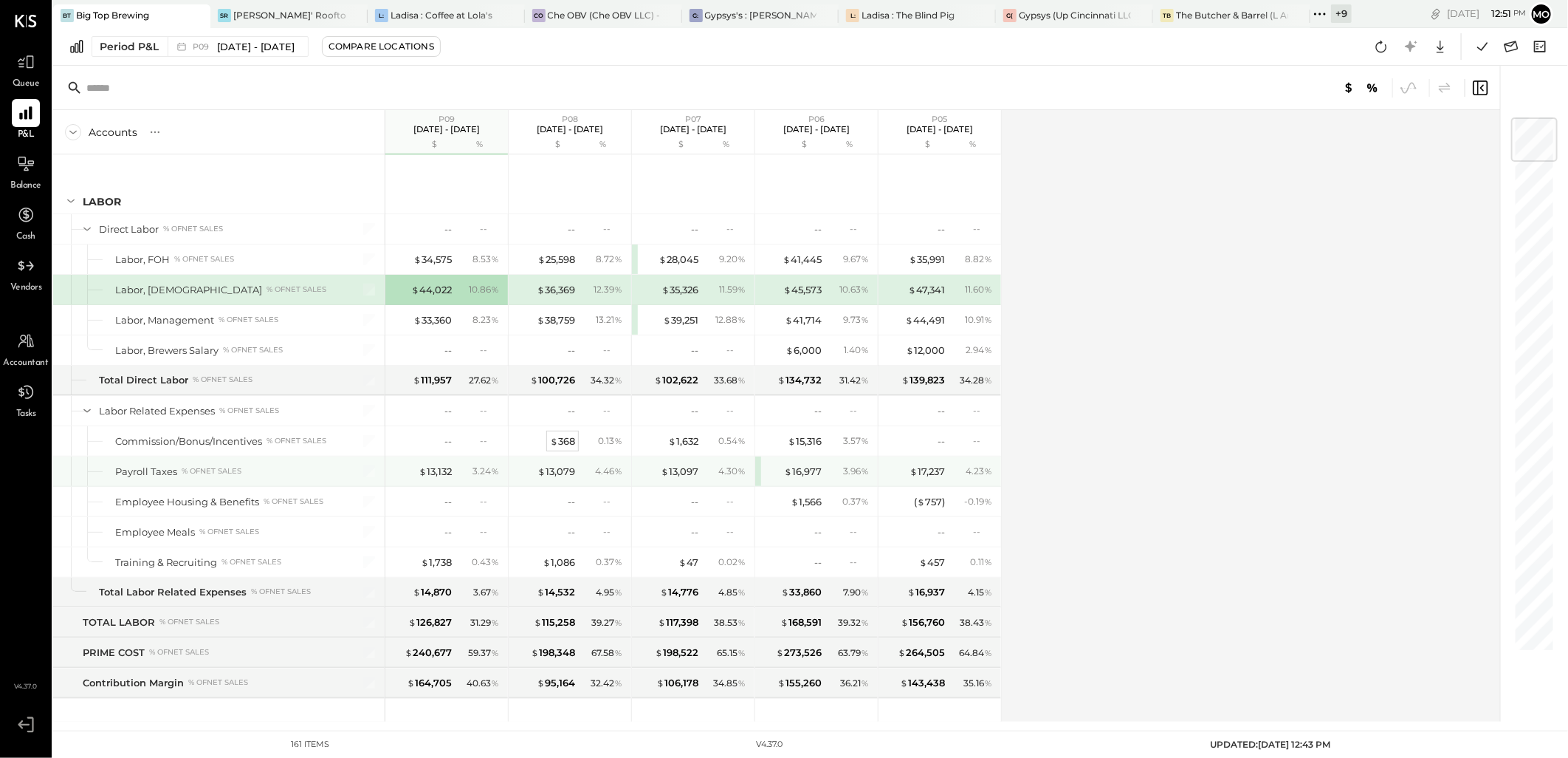
click at [569, 441] on div "$ 368" at bounding box center [563, 441] width 25 height 14
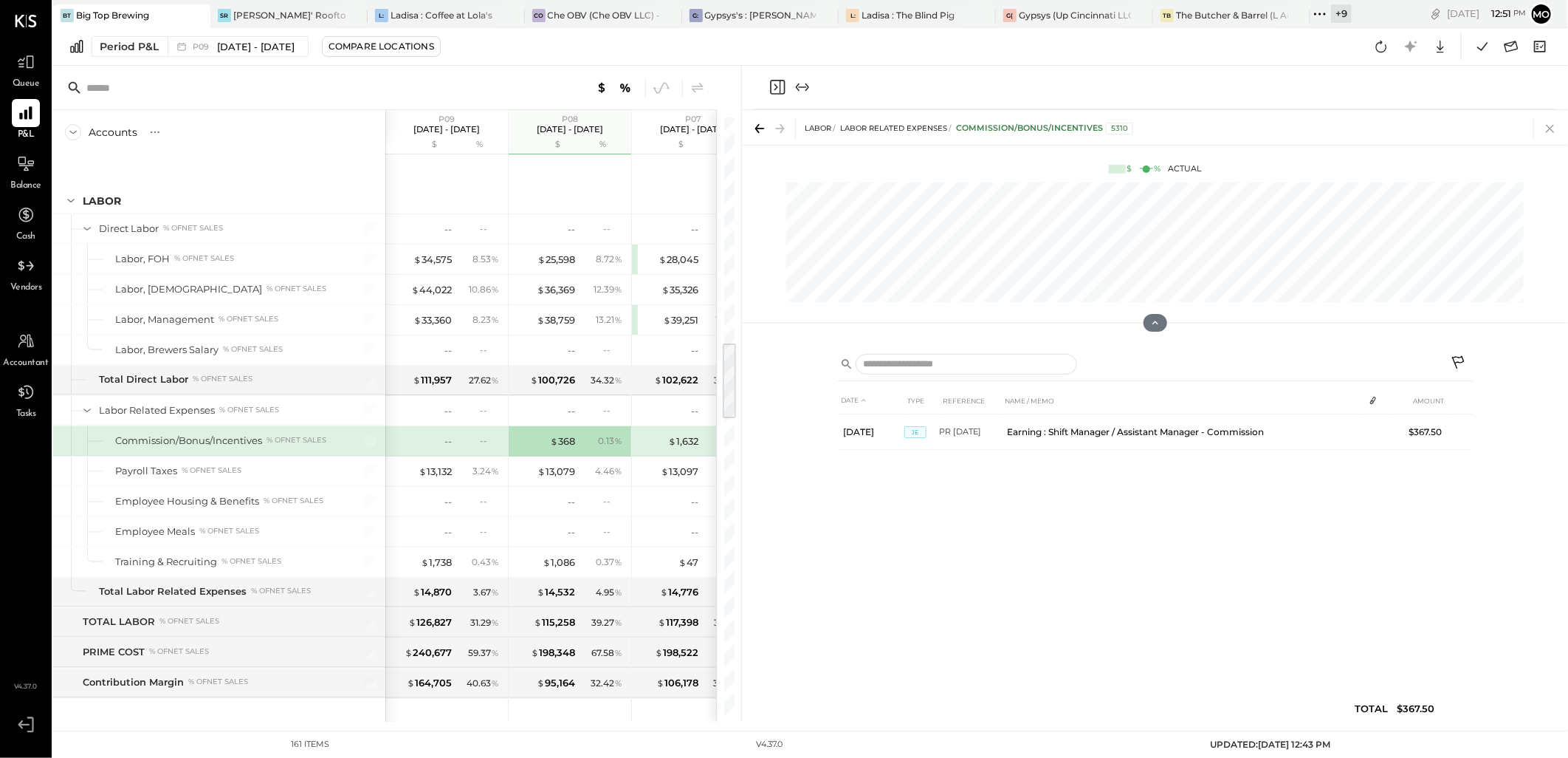
click at [1548, 129] on icon at bounding box center [1550, 128] width 21 height 21
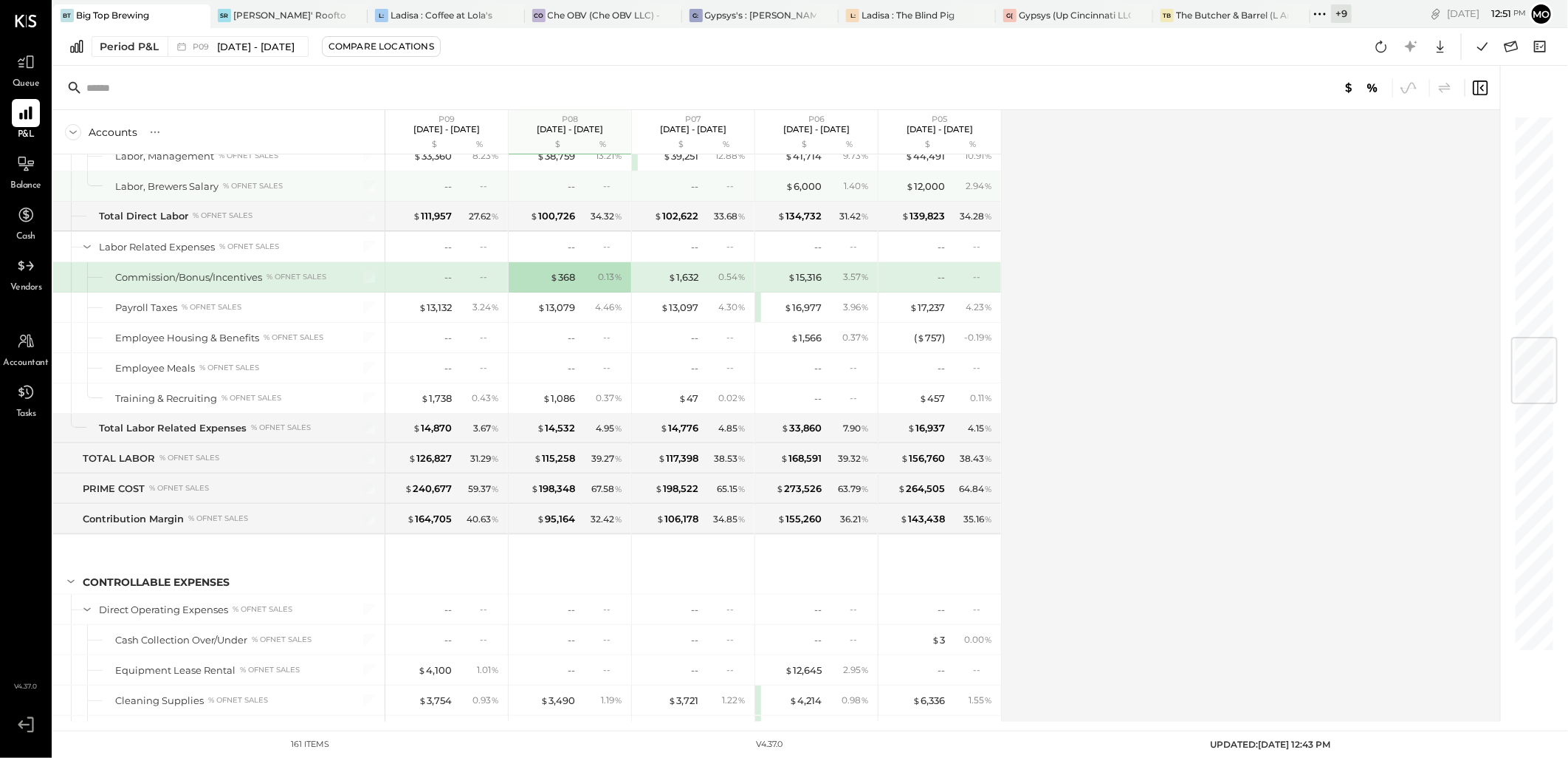
scroll to position [1805, 0]
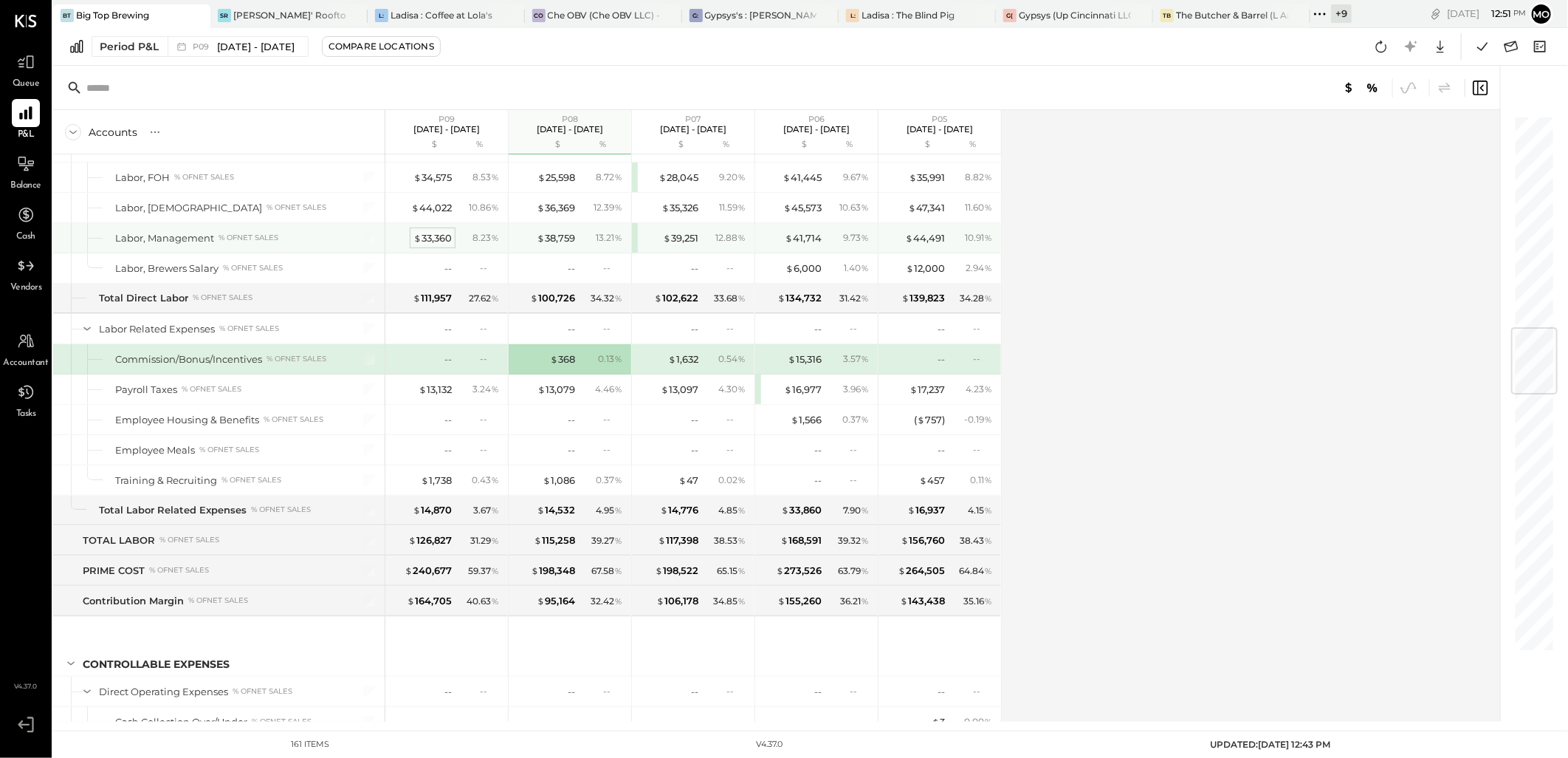
click at [439, 237] on div "$ 33,360" at bounding box center [432, 238] width 38 height 14
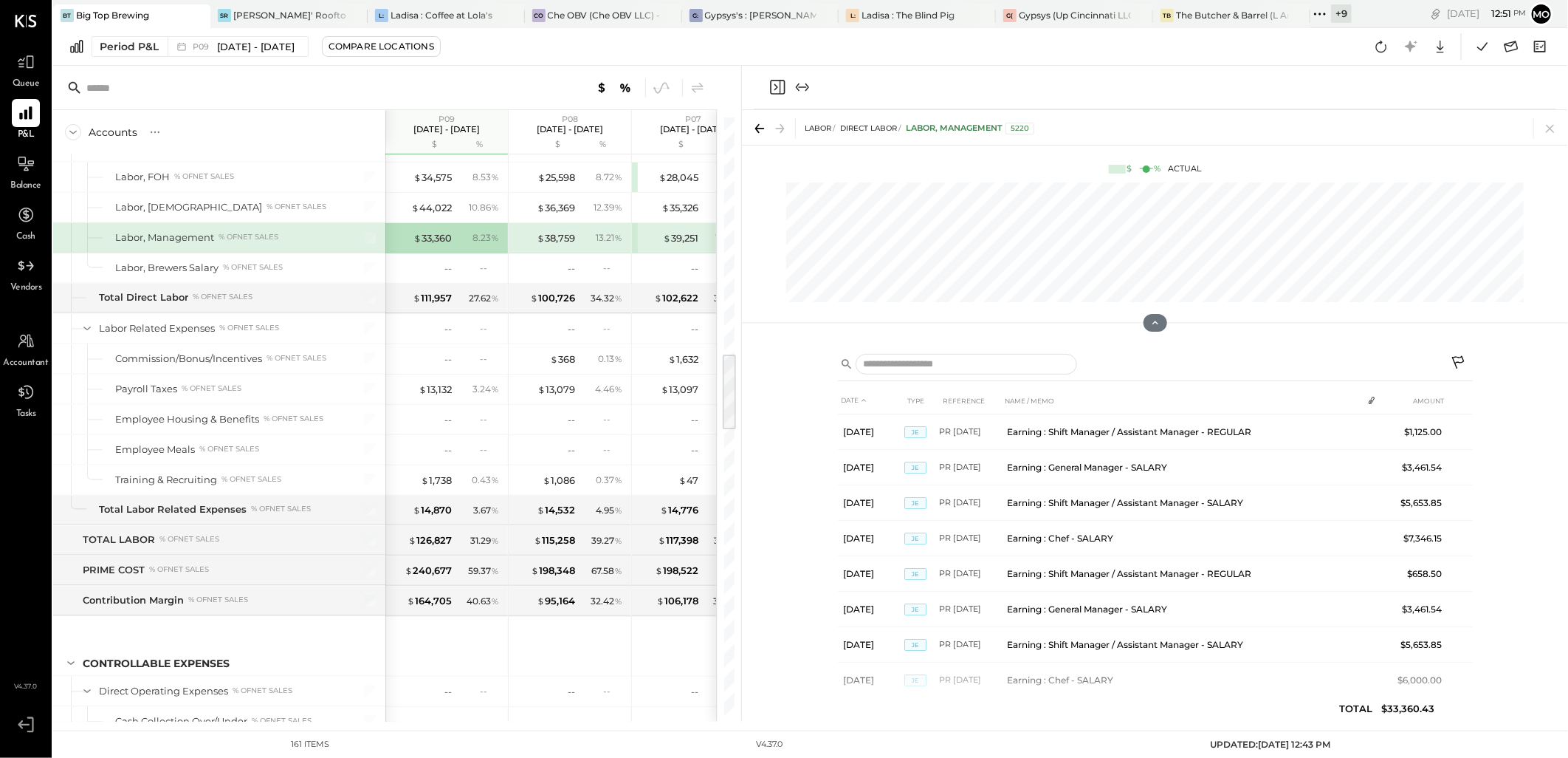
scroll to position [27, 0]
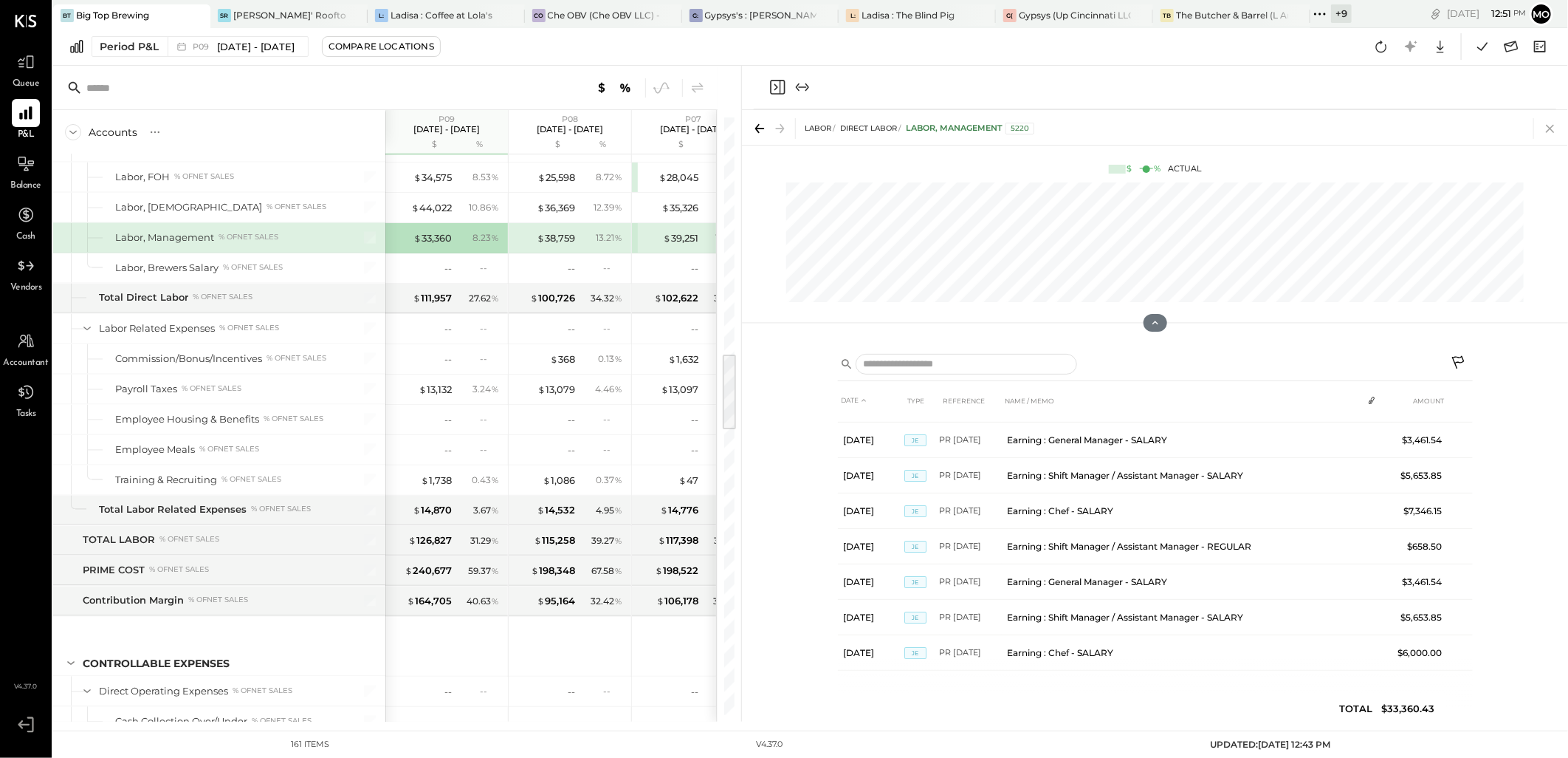
click at [1554, 126] on icon at bounding box center [1550, 128] width 21 height 21
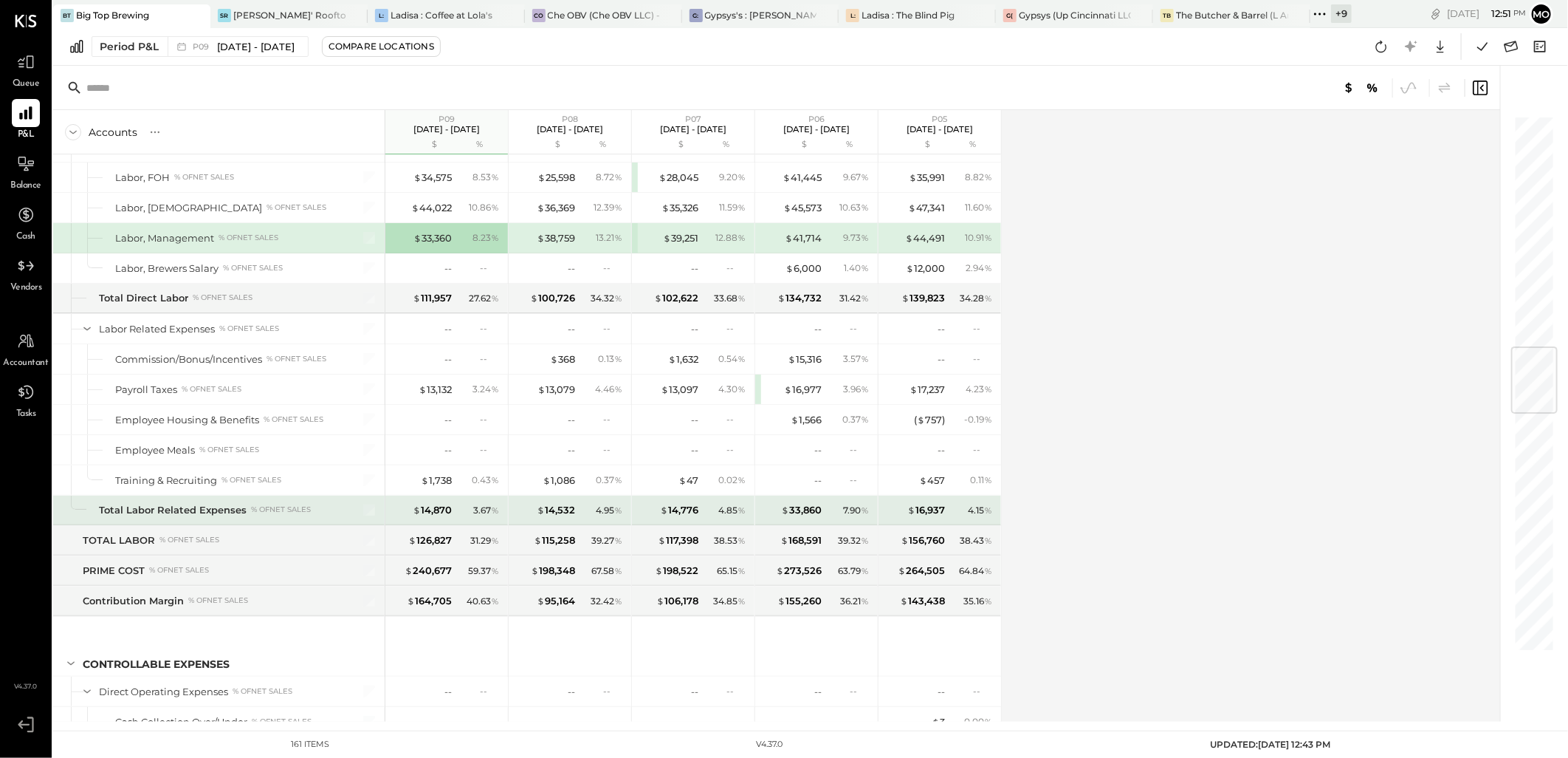
scroll to position [1970, 0]
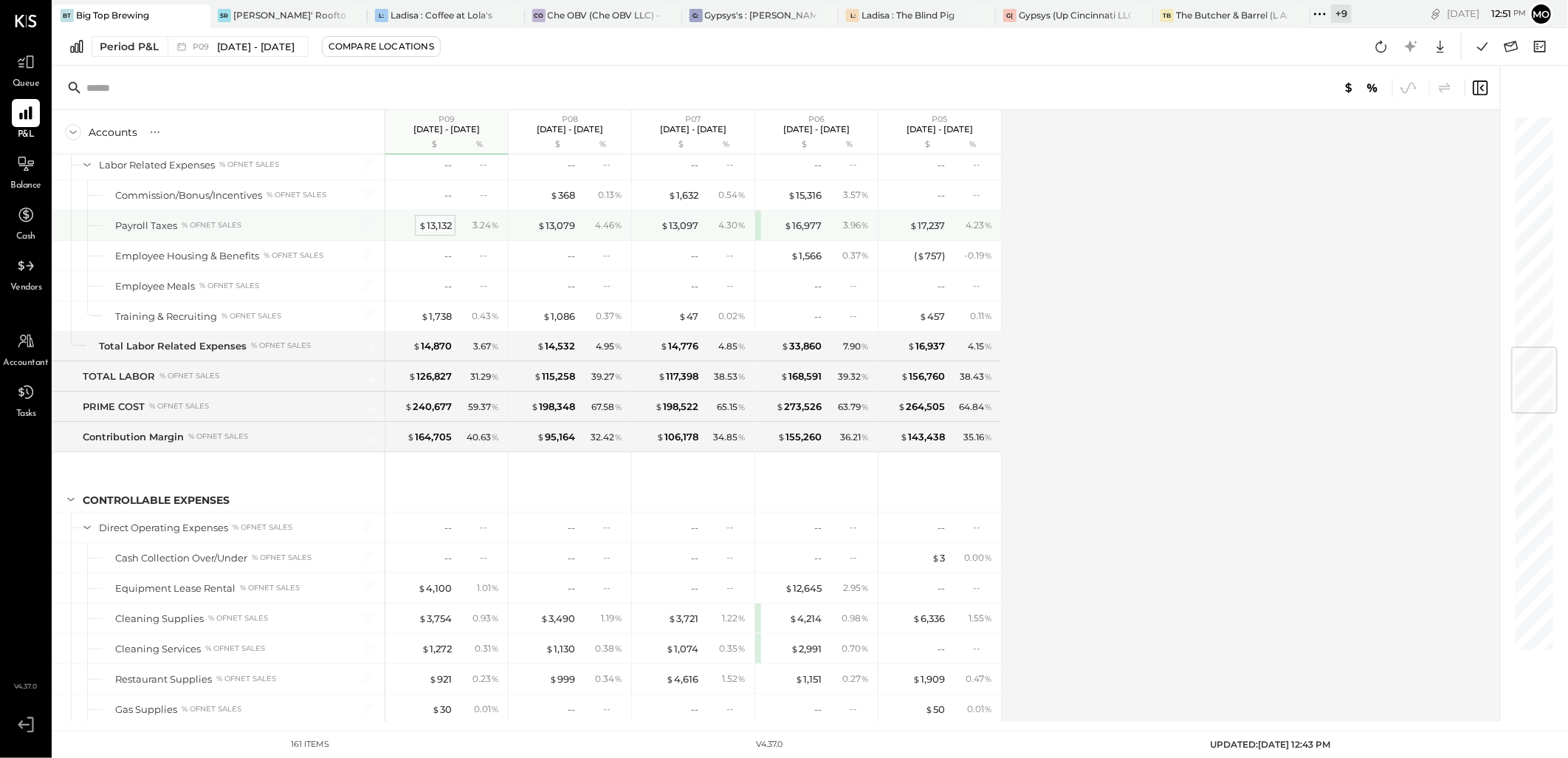
click at [434, 229] on div "$ 13,132" at bounding box center [435, 226] width 33 height 14
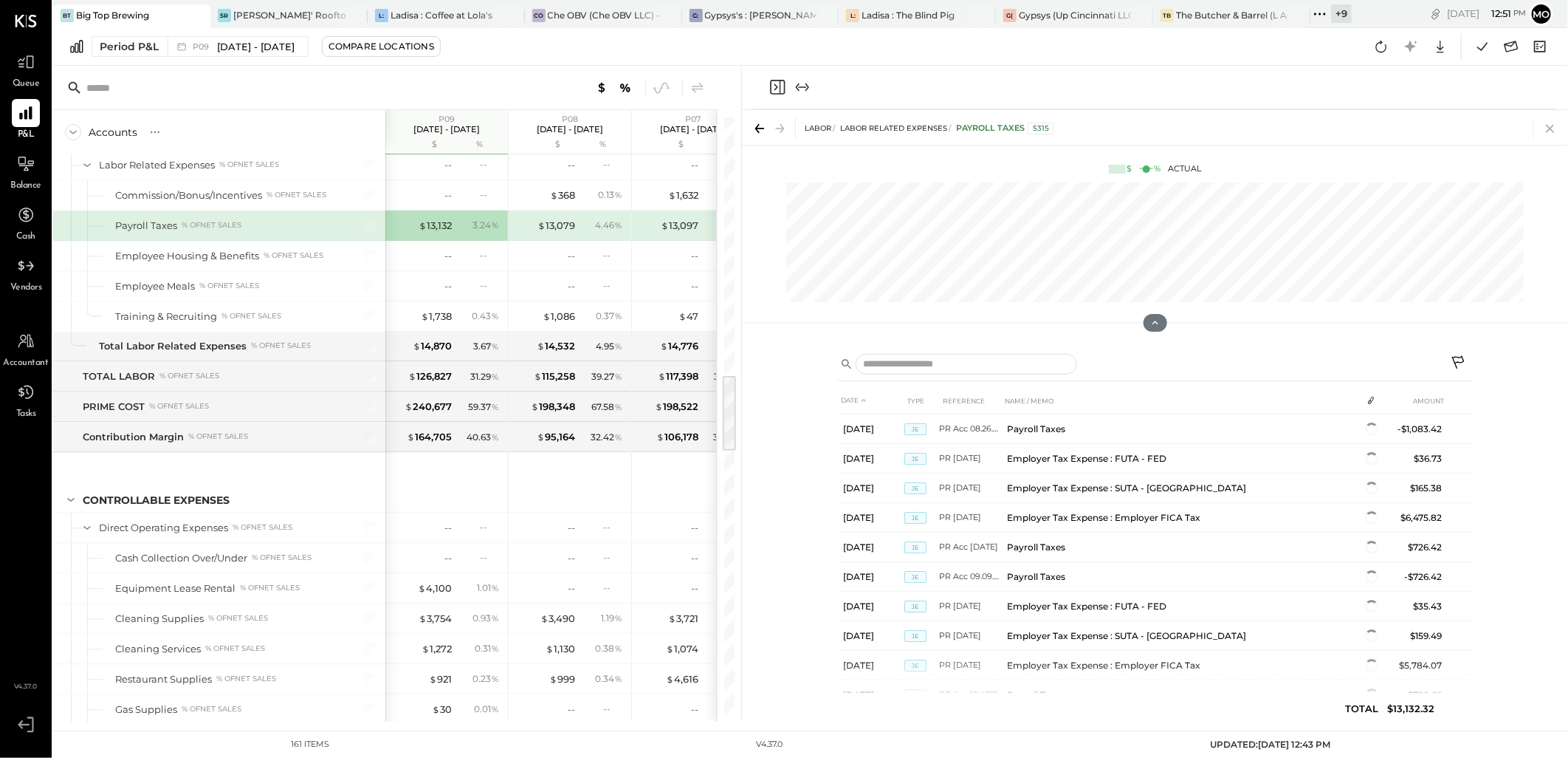
click at [1547, 135] on icon at bounding box center [1550, 128] width 21 height 21
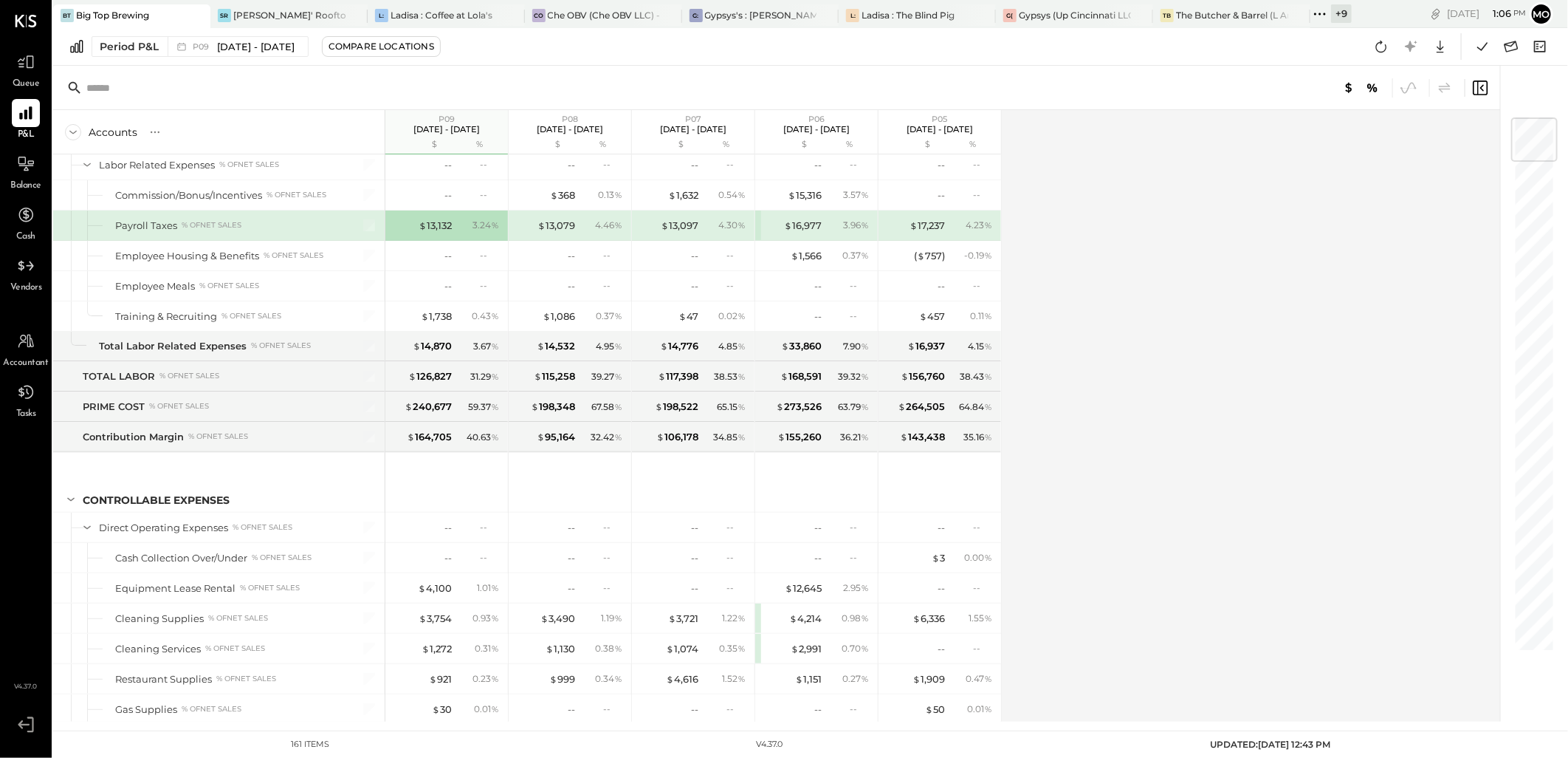
scroll to position [3066, 0]
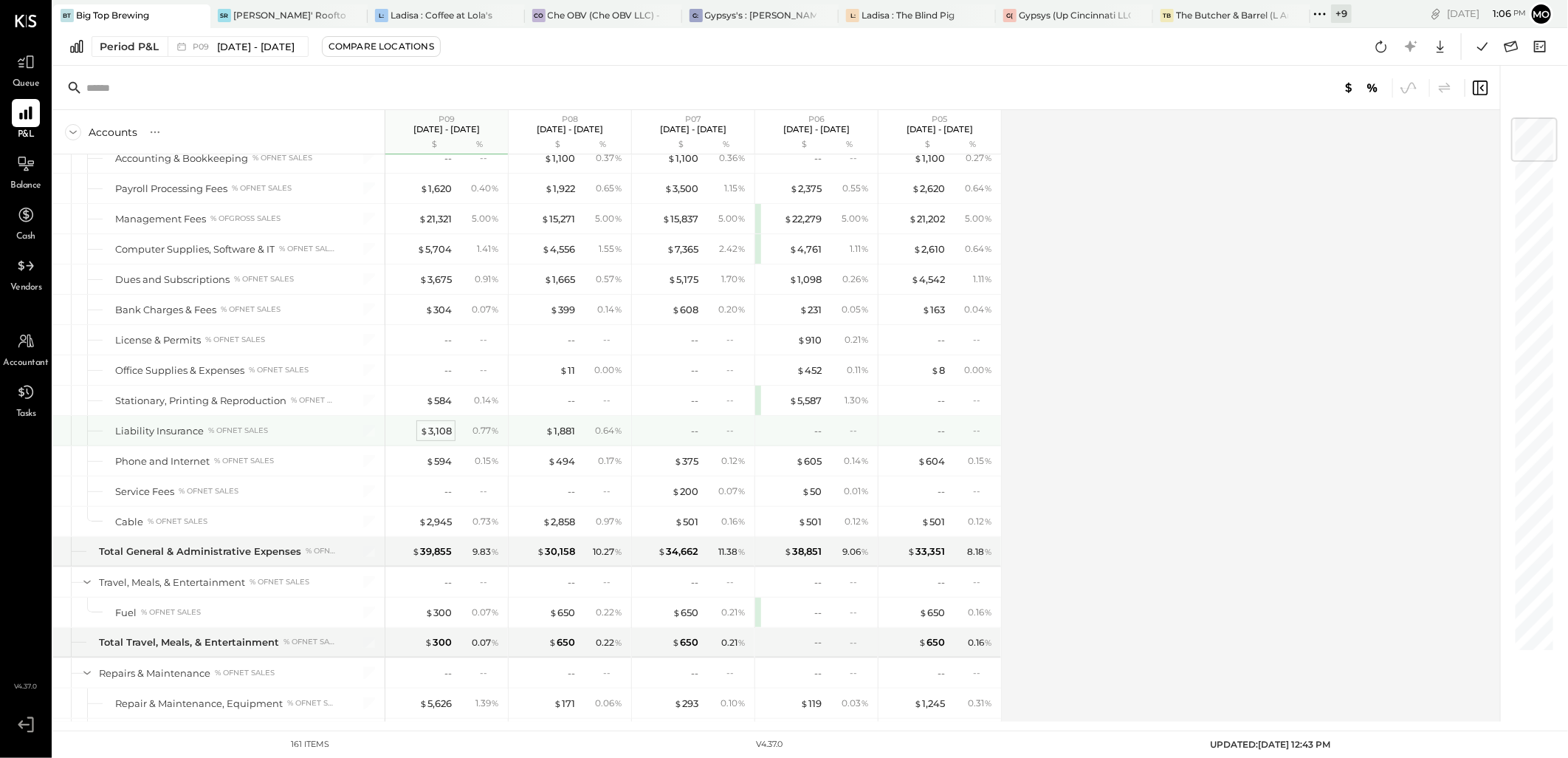
click at [429, 438] on div "$ 3,108" at bounding box center [436, 431] width 31 height 14
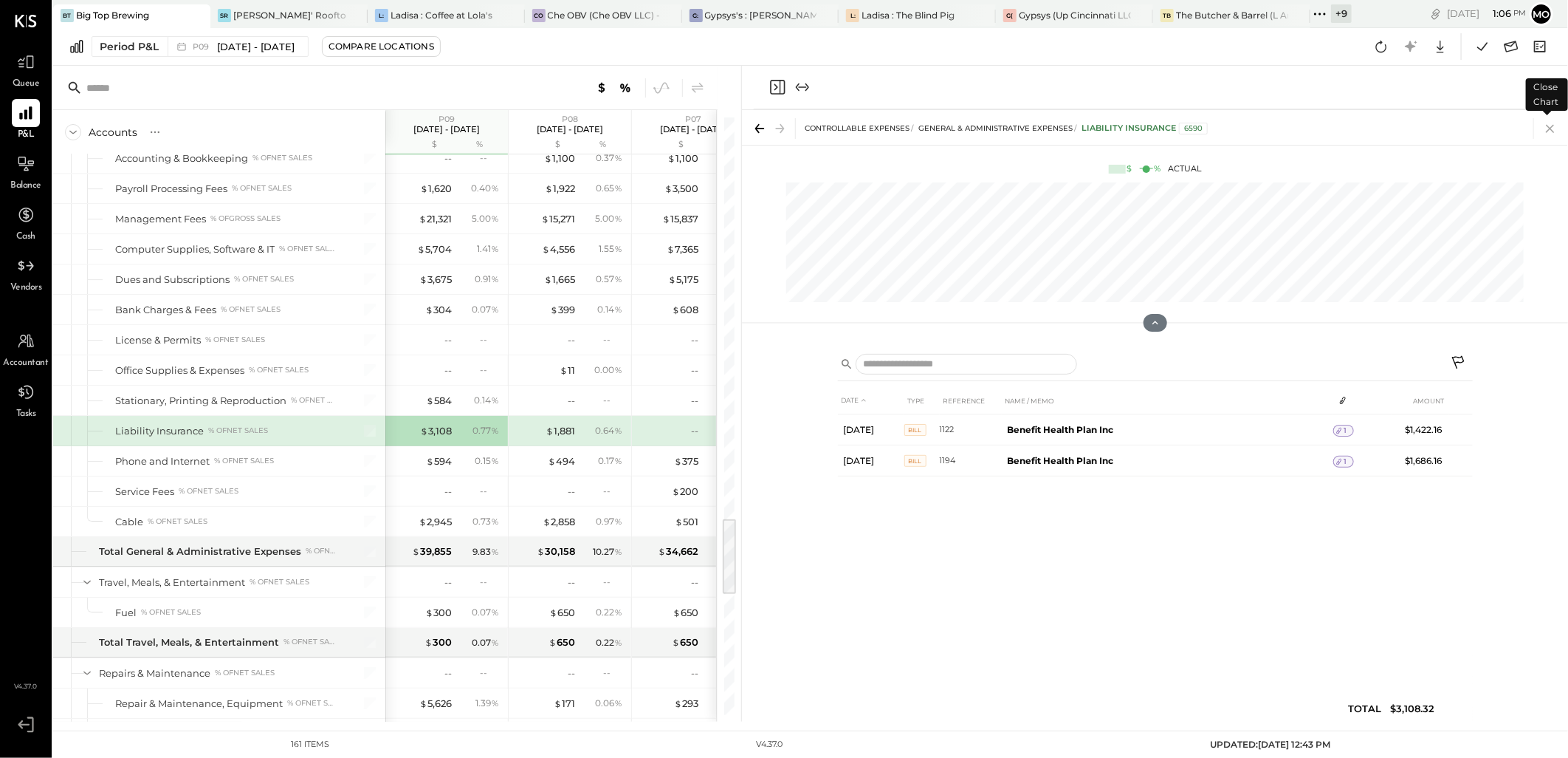
click at [1555, 128] on icon at bounding box center [1550, 128] width 21 height 21
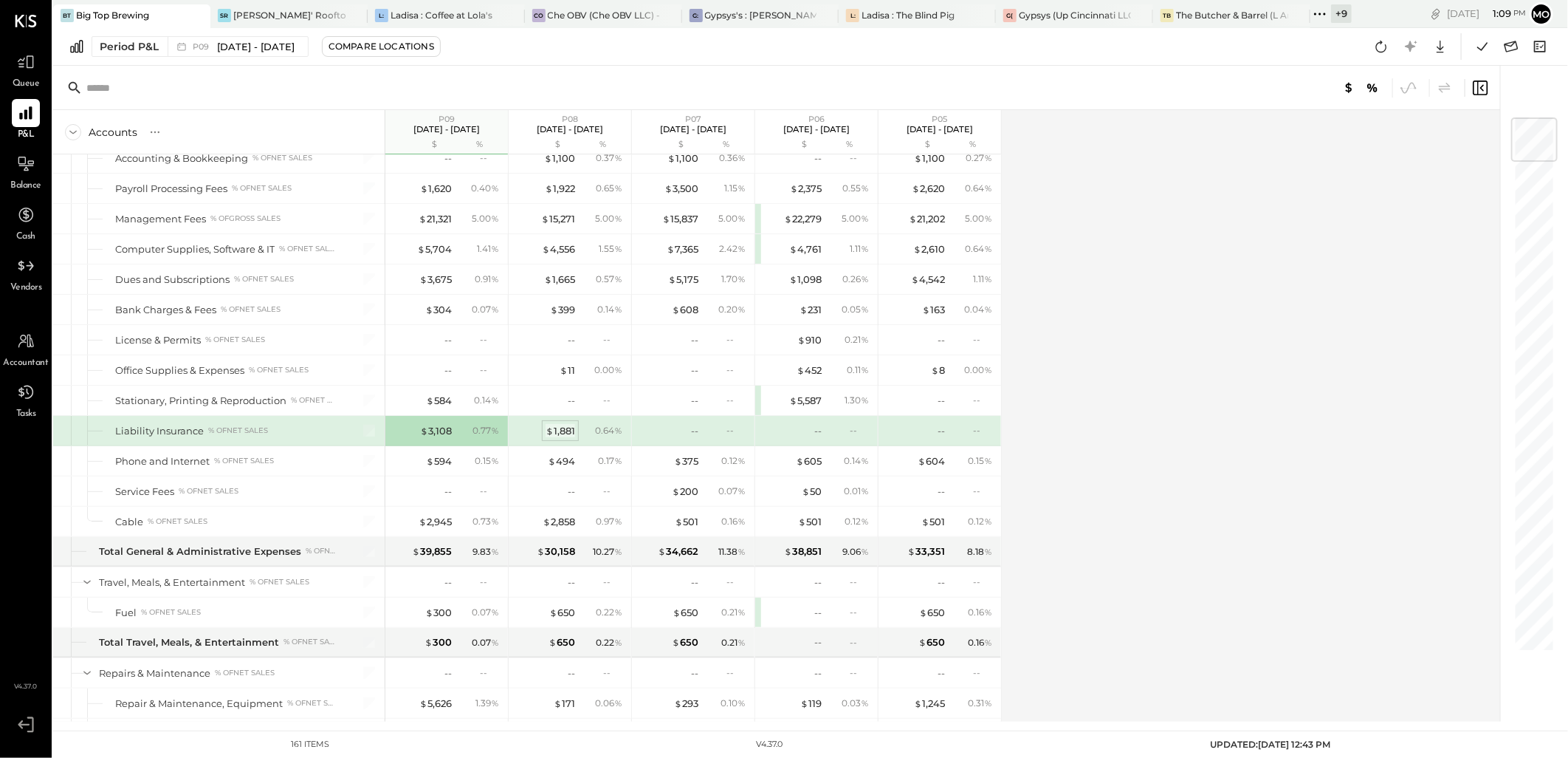
click at [571, 436] on div "$ 1,881" at bounding box center [560, 431] width 30 height 14
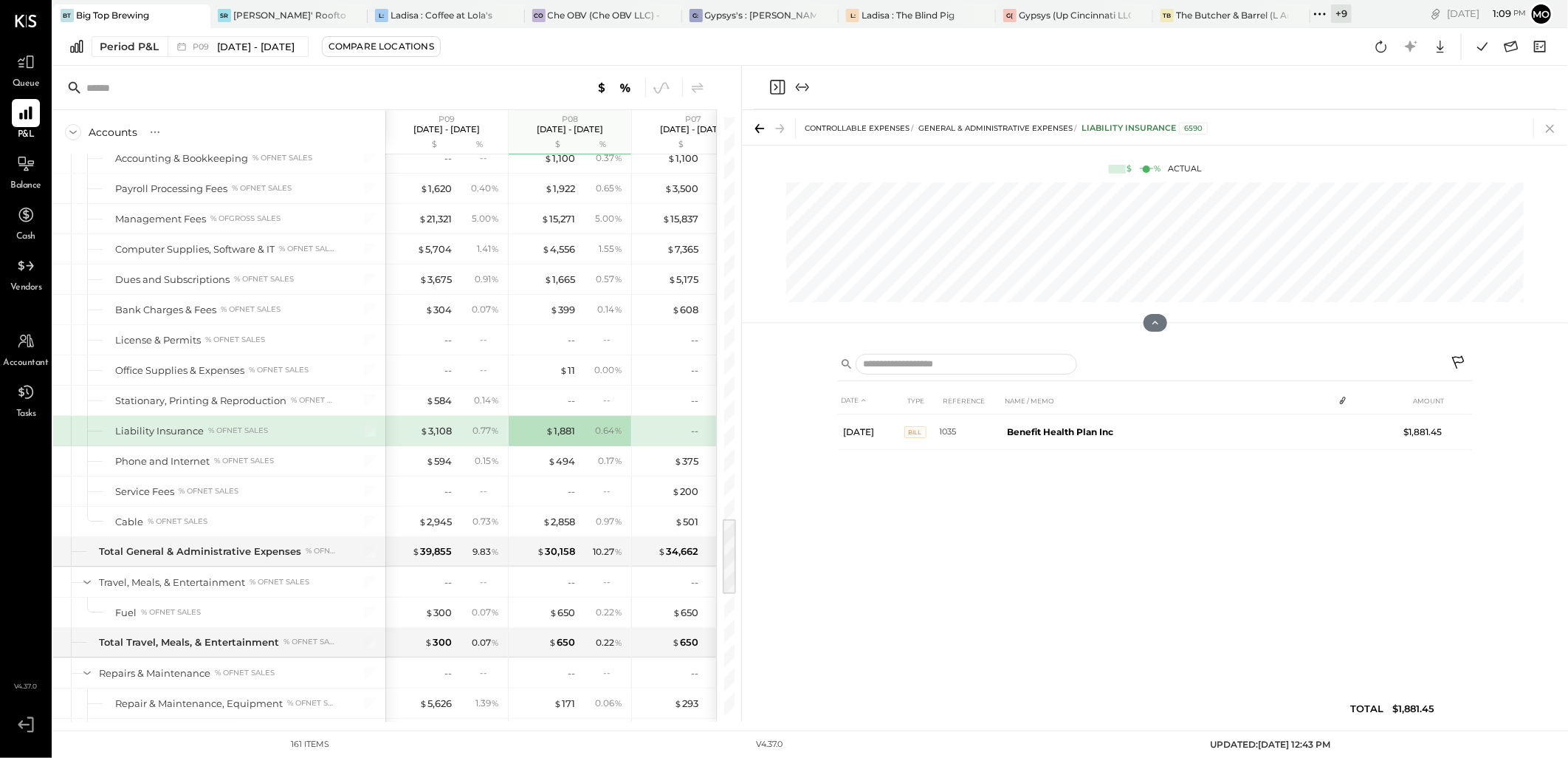
click at [1548, 122] on icon at bounding box center [1550, 128] width 21 height 21
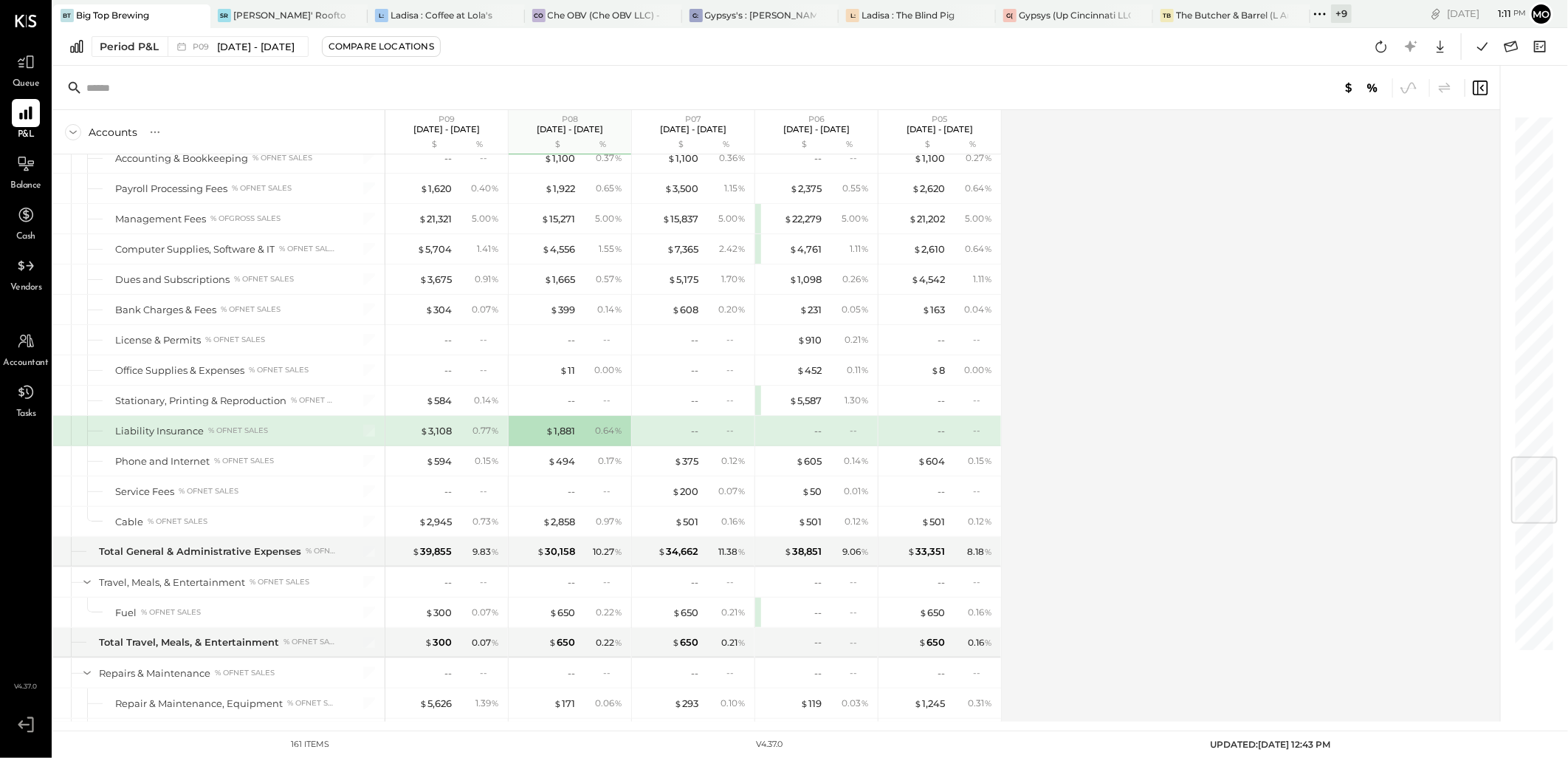
scroll to position [2901, 0]
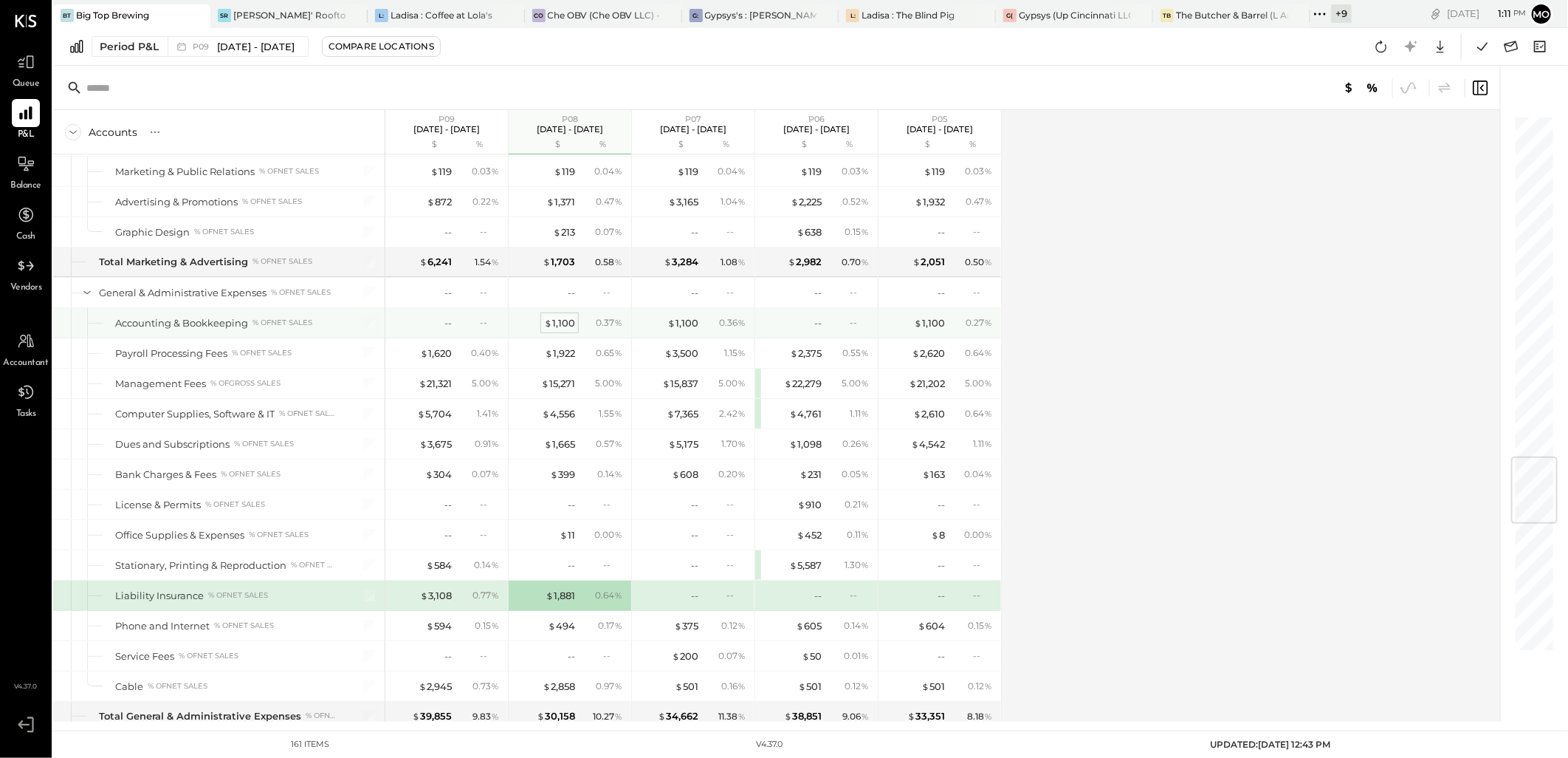
click at [566, 328] on div "$ 1,100" at bounding box center [560, 323] width 31 height 14
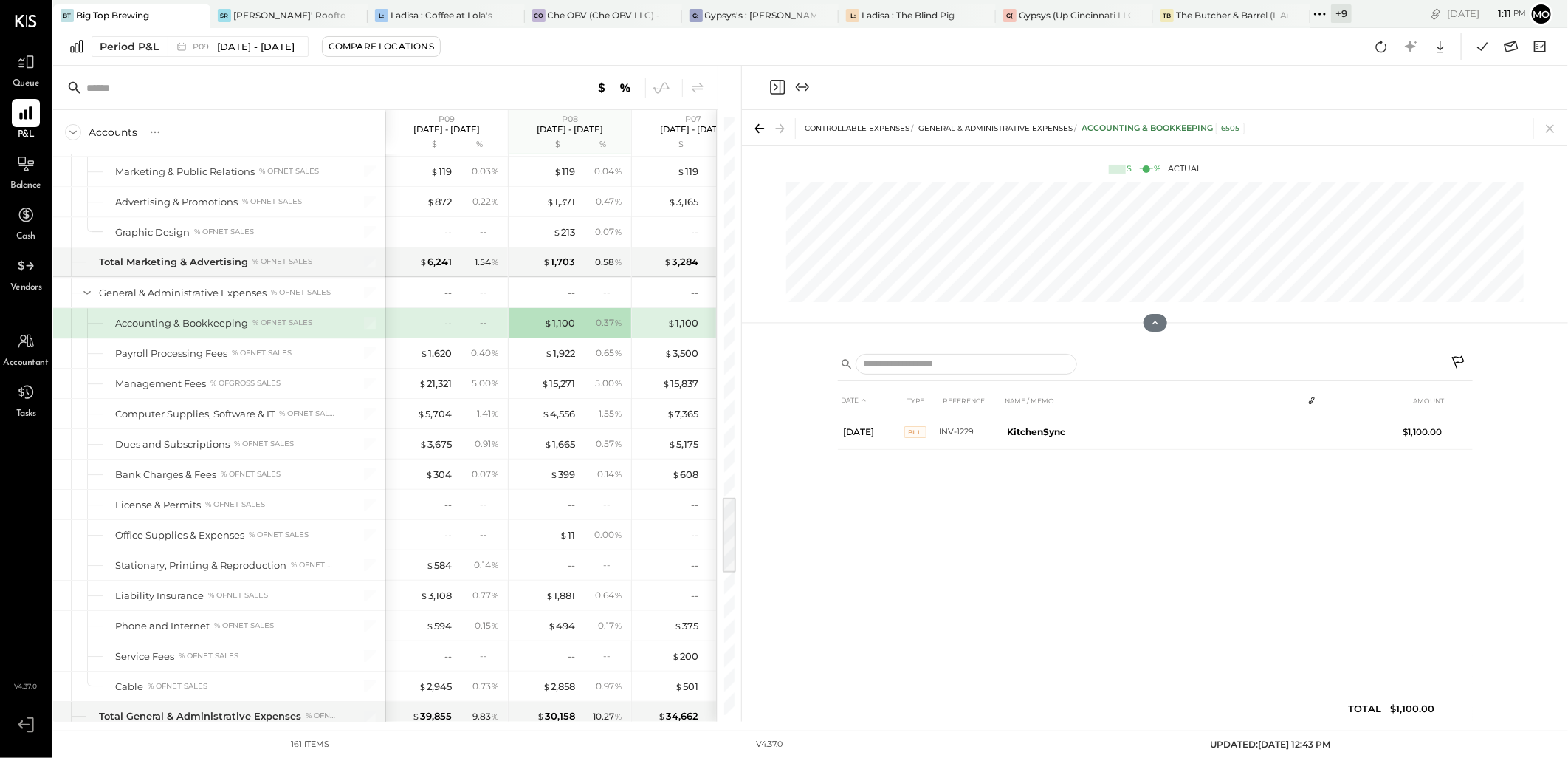
click at [1551, 131] on icon at bounding box center [1550, 128] width 21 height 21
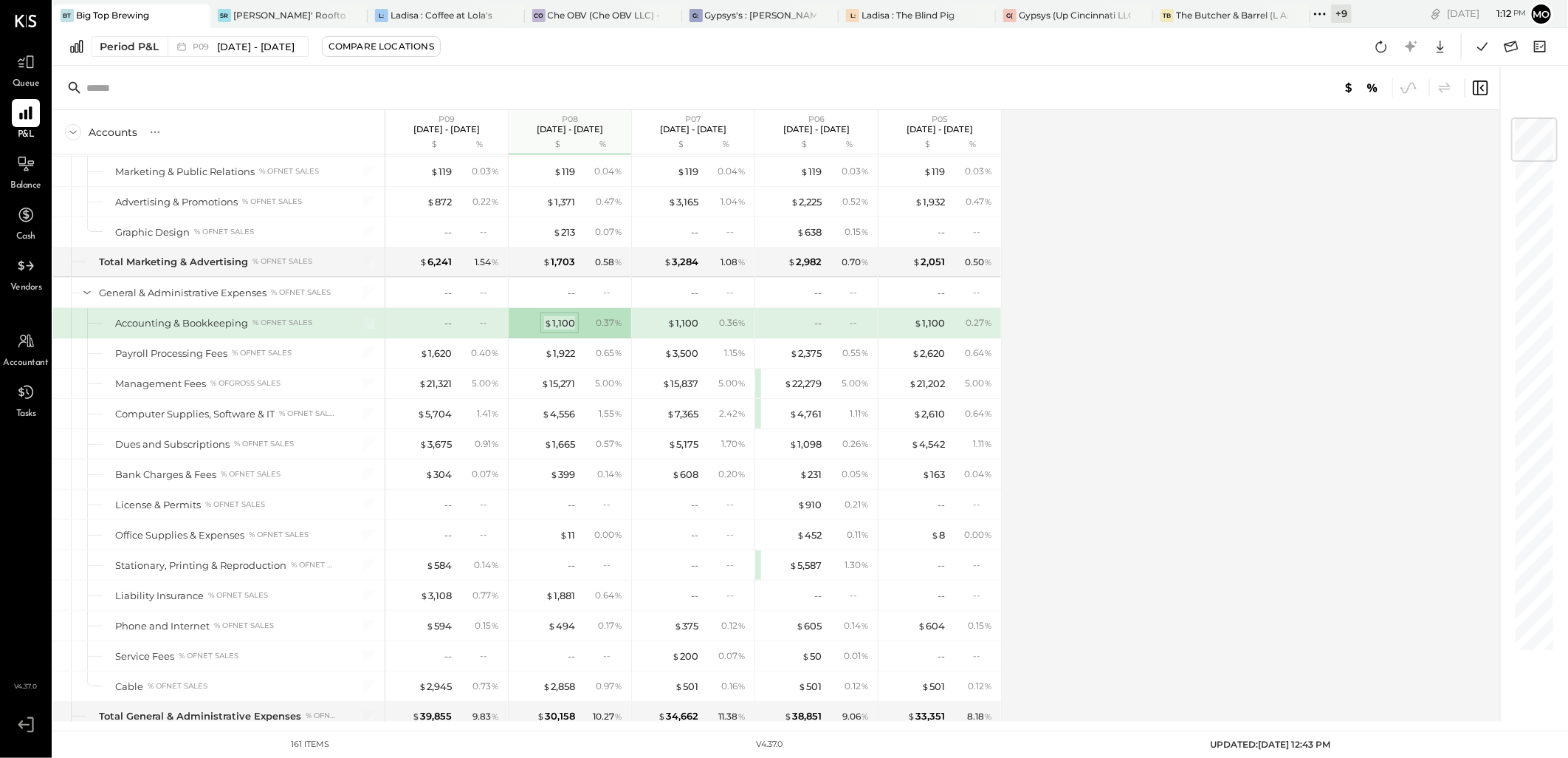
click at [563, 322] on div "$ 1,100" at bounding box center [560, 323] width 31 height 14
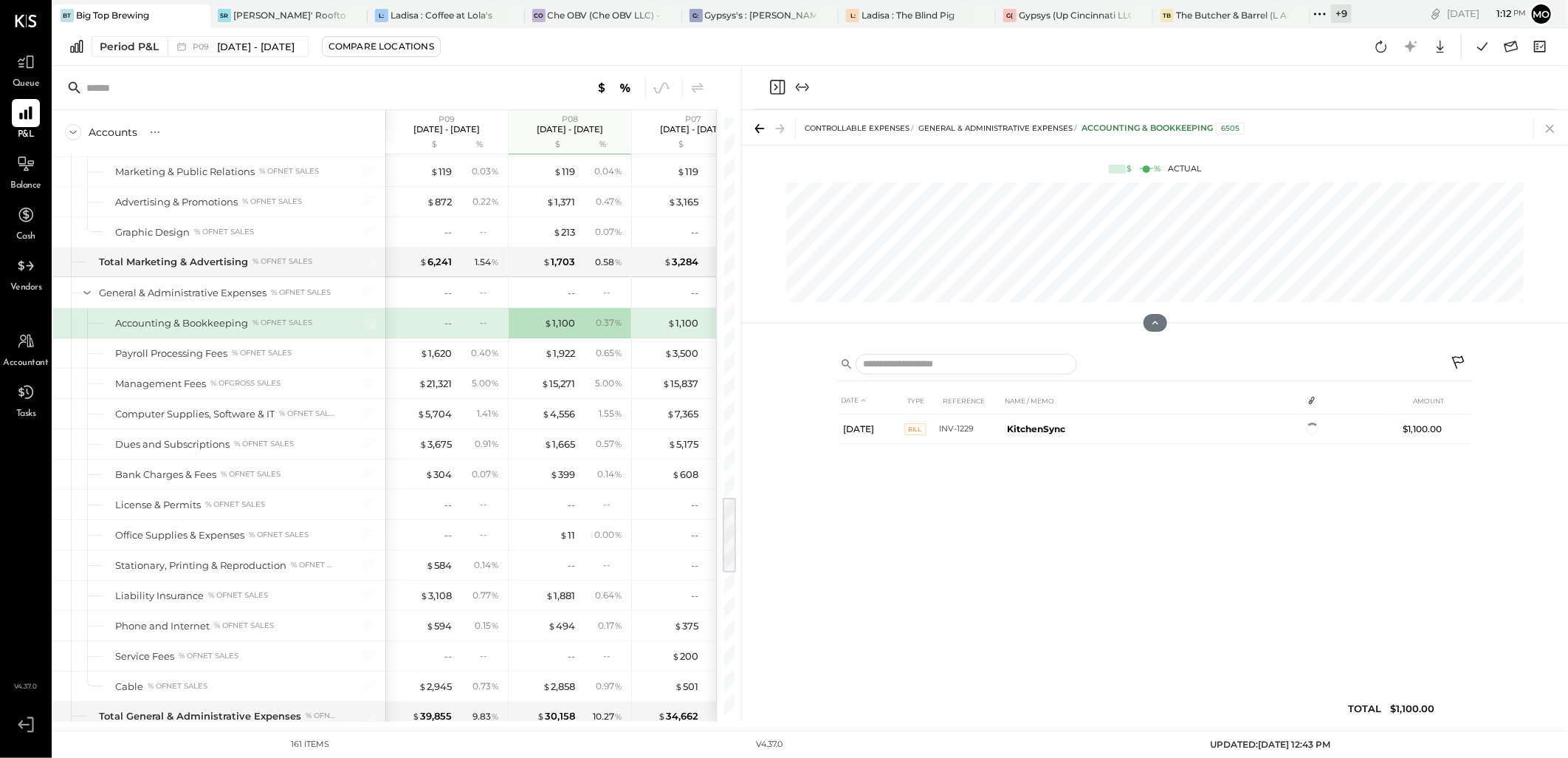
click at [1549, 131] on icon at bounding box center [1550, 128] width 21 height 21
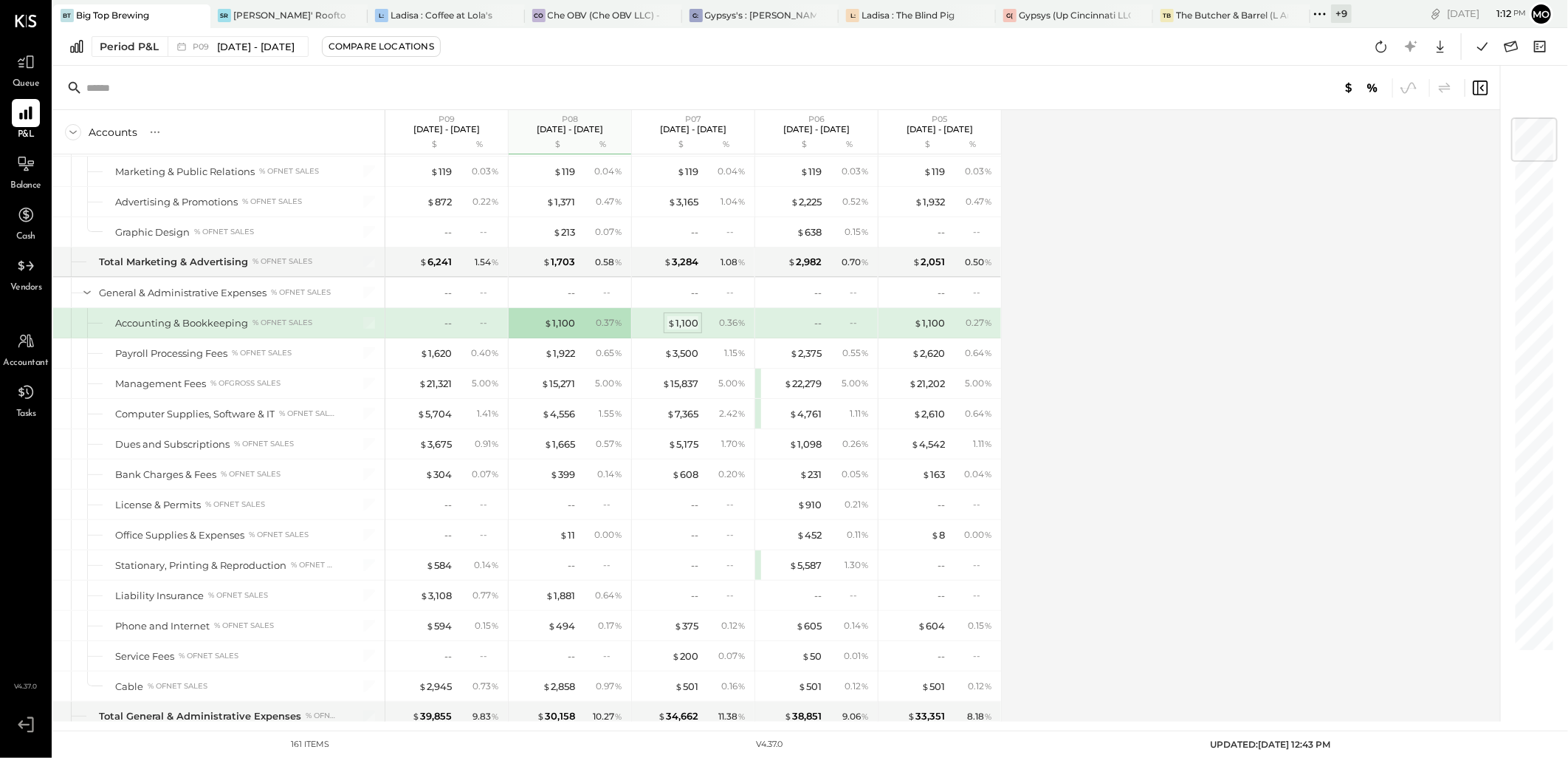
click at [677, 327] on div "$ 1,100" at bounding box center [683, 323] width 31 height 14
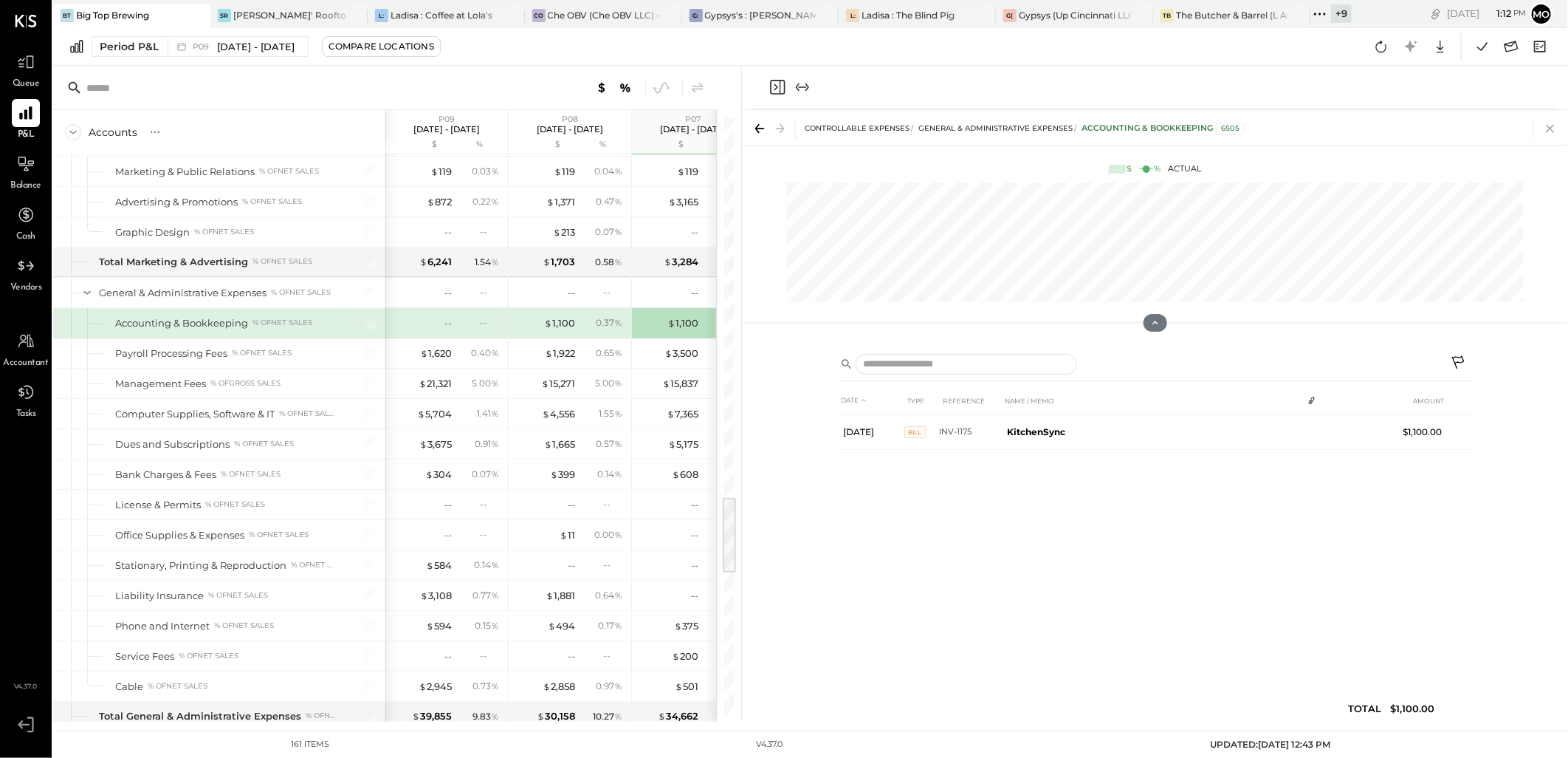
click at [1544, 124] on icon at bounding box center [1550, 128] width 21 height 21
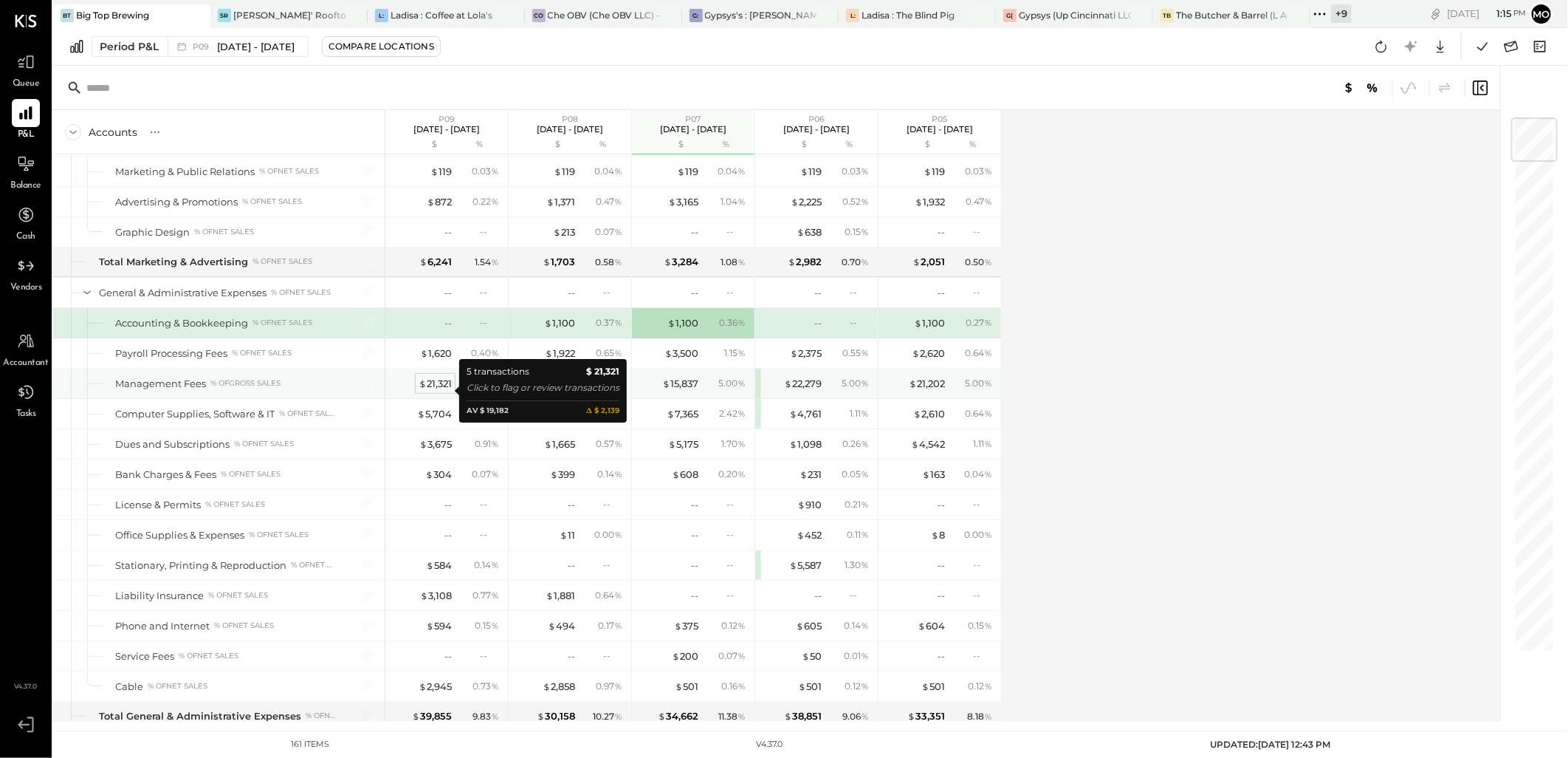
click at [439, 391] on div "$ 21,321" at bounding box center [435, 384] width 33 height 14
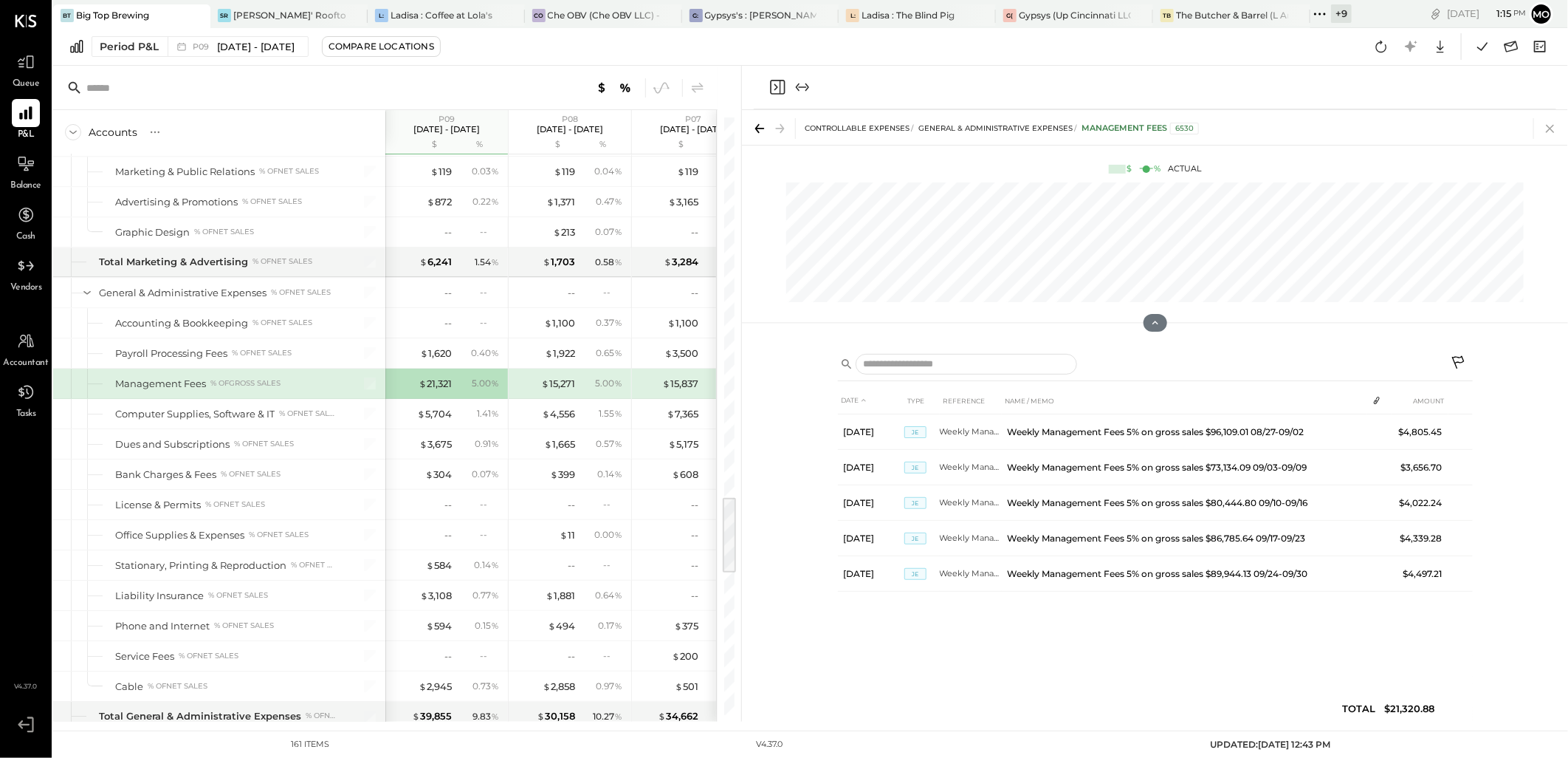
click at [1552, 131] on icon at bounding box center [1550, 128] width 21 height 21
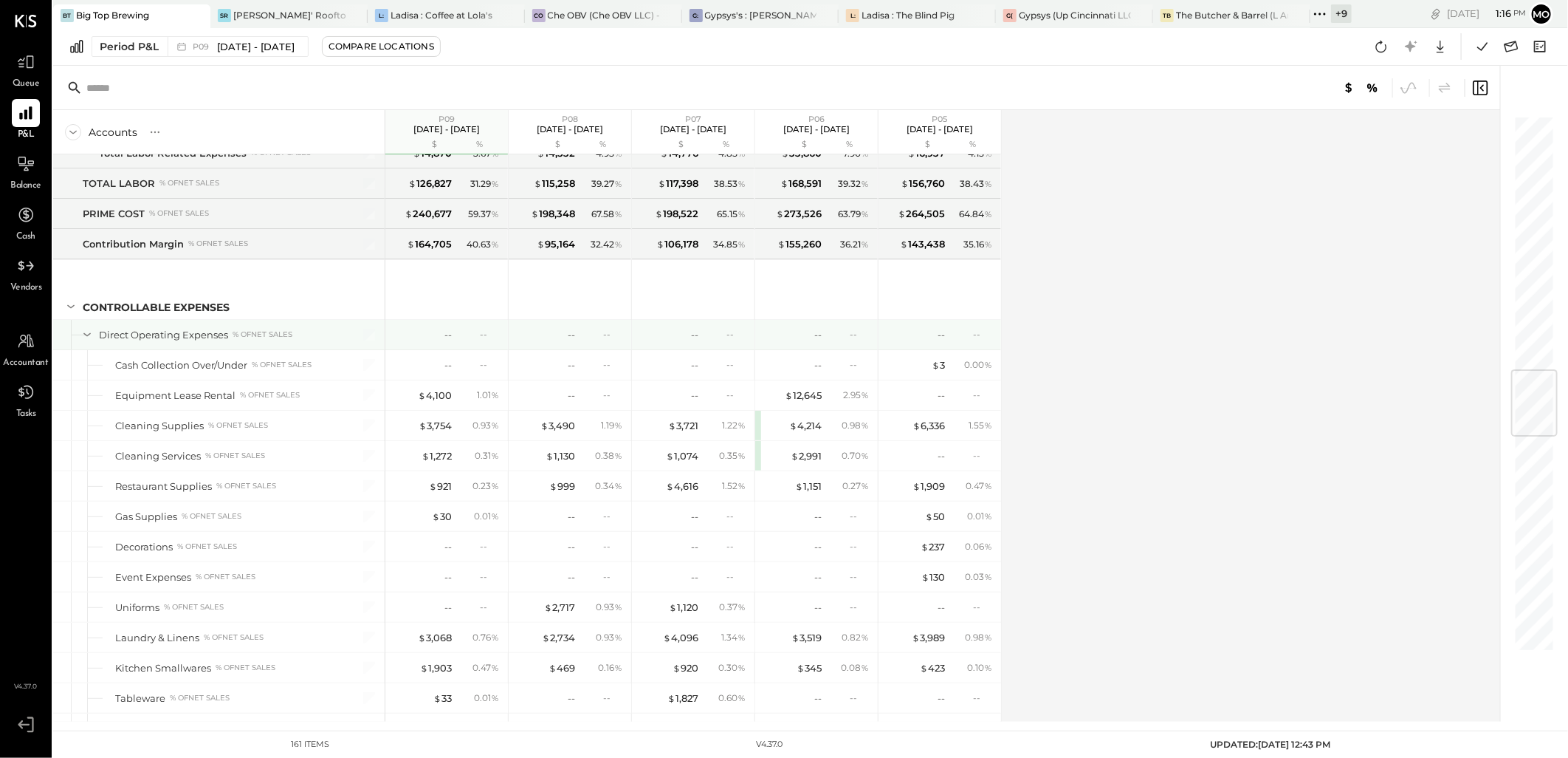
scroll to position [2244, 0]
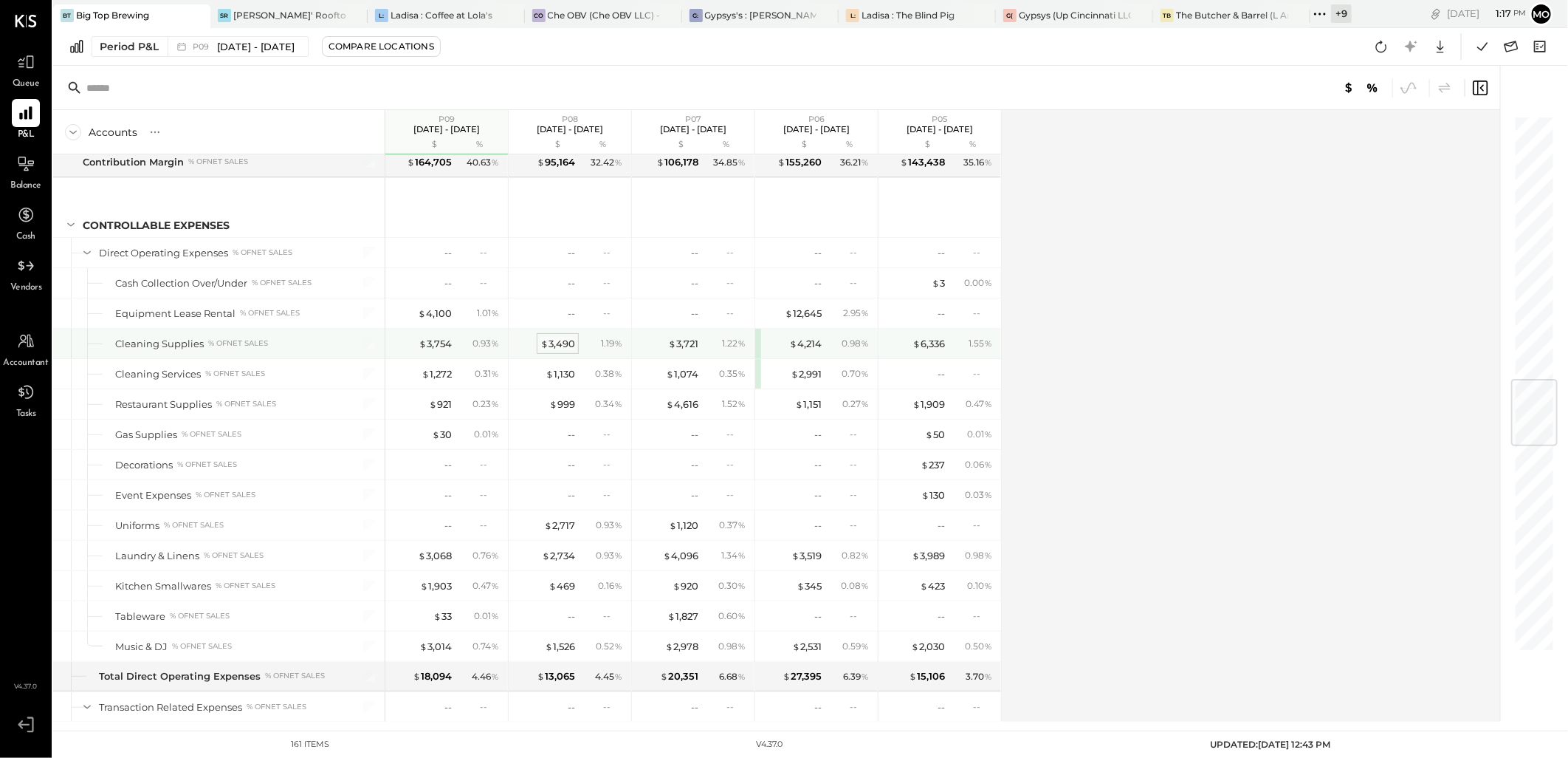
click at [544, 348] on span "$" at bounding box center [544, 343] width 8 height 12
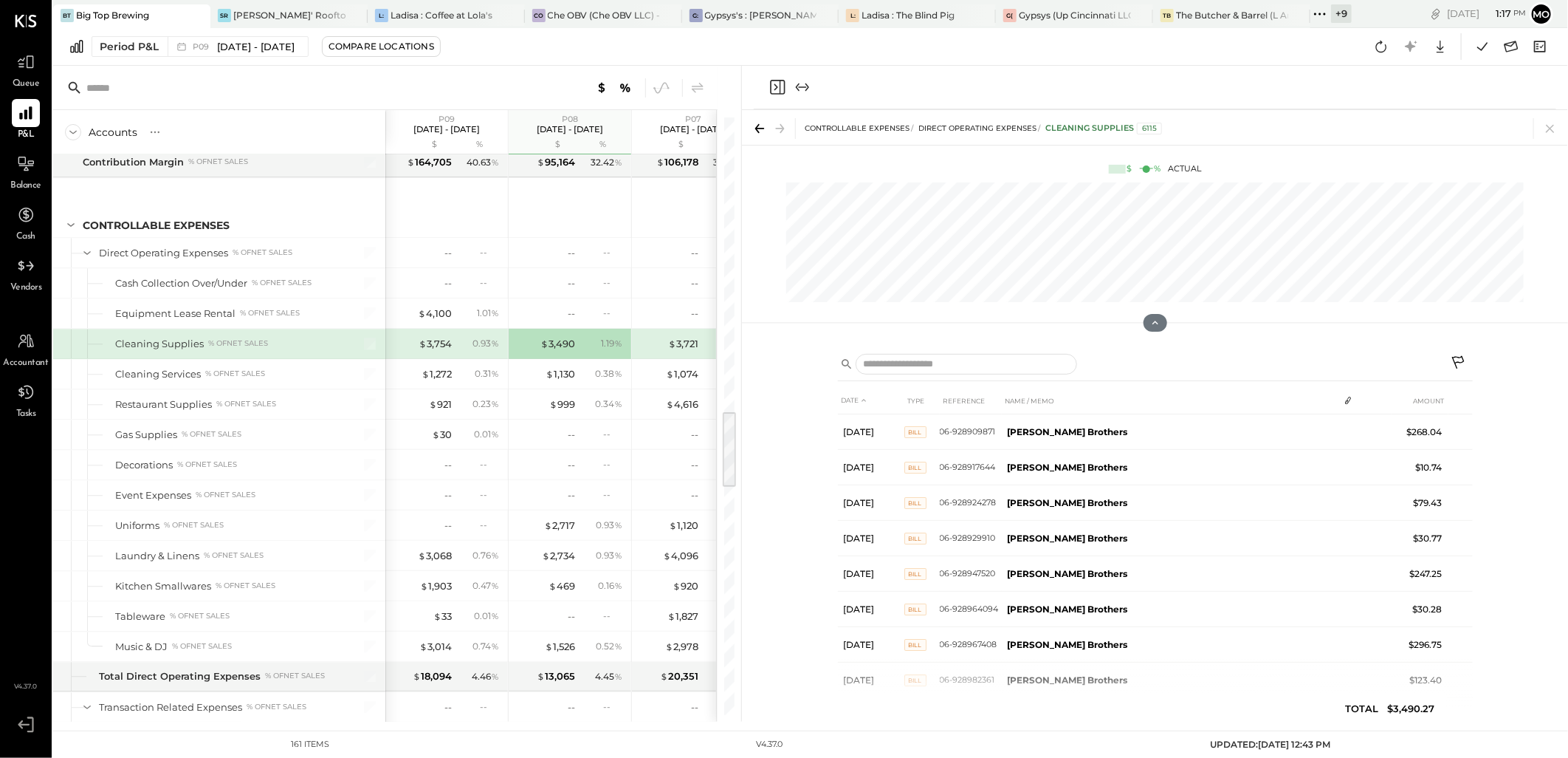
scroll to position [596, 0]
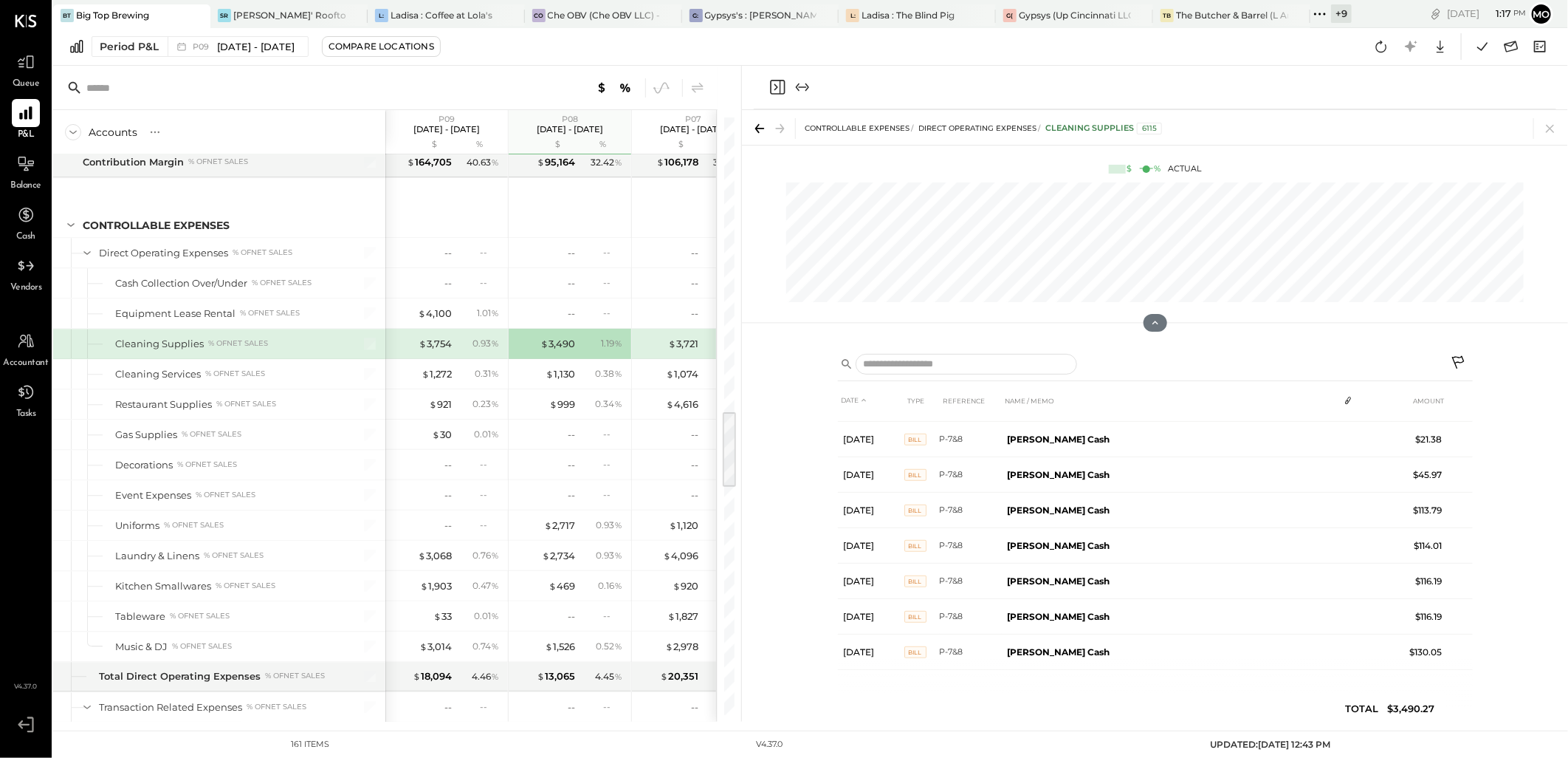
click at [1546, 127] on icon at bounding box center [1550, 128] width 21 height 21
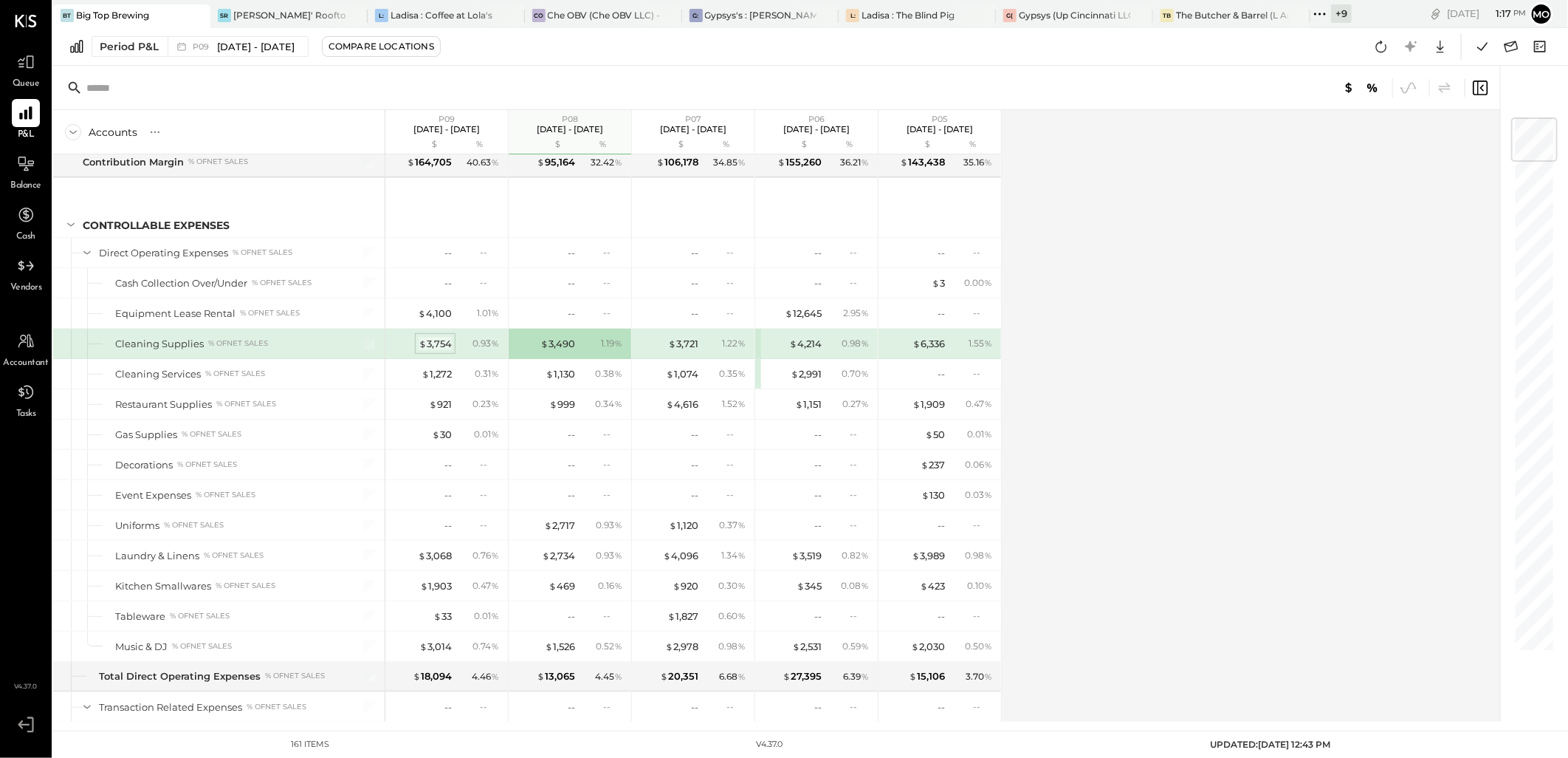
click at [444, 350] on div "$ 3,754" at bounding box center [435, 344] width 33 height 14
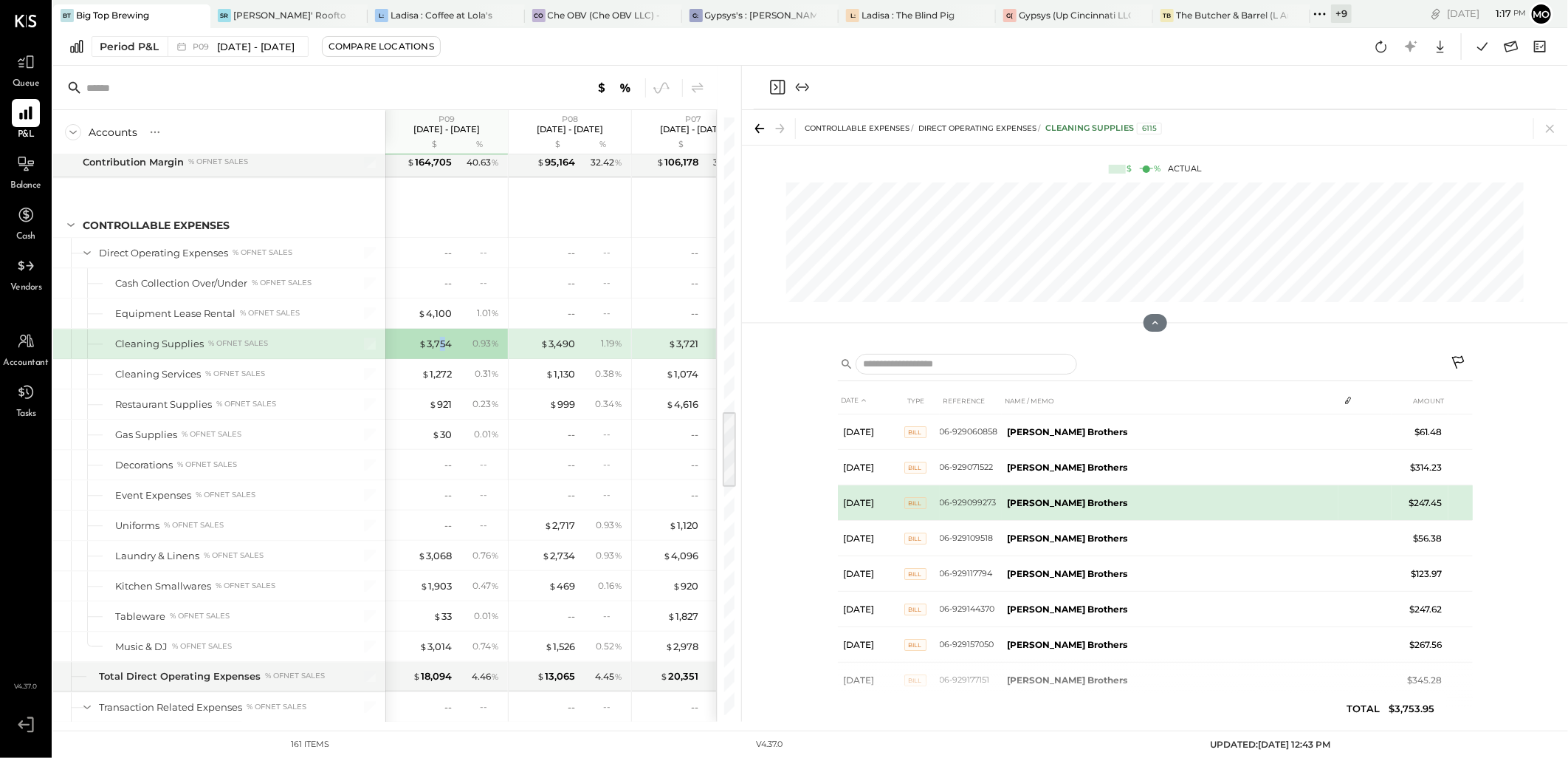
scroll to position [348, 0]
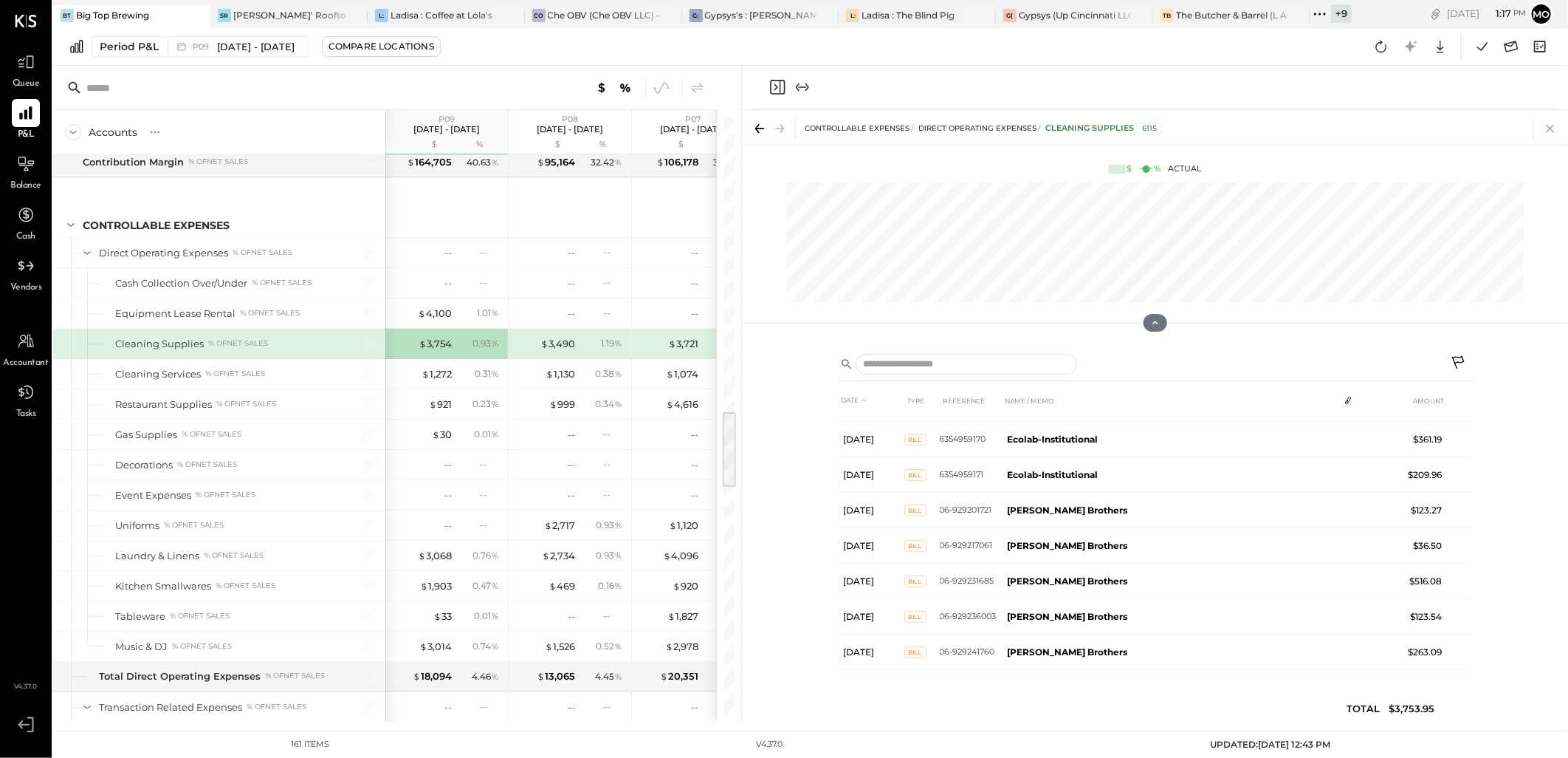
click at [1548, 128] on icon at bounding box center [1550, 128] width 21 height 21
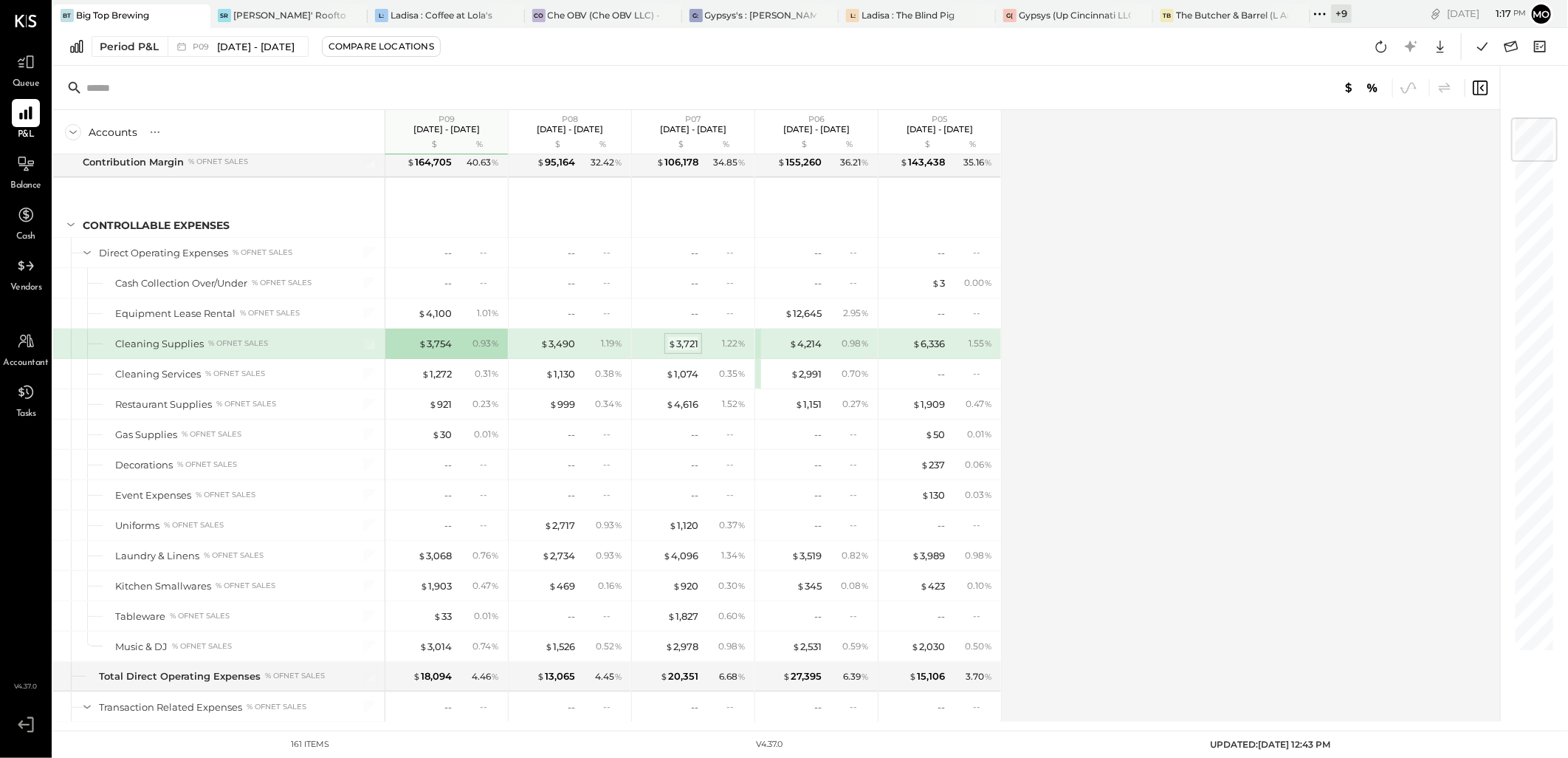
click at [684, 342] on div "$ 3,721" at bounding box center [683, 344] width 31 height 14
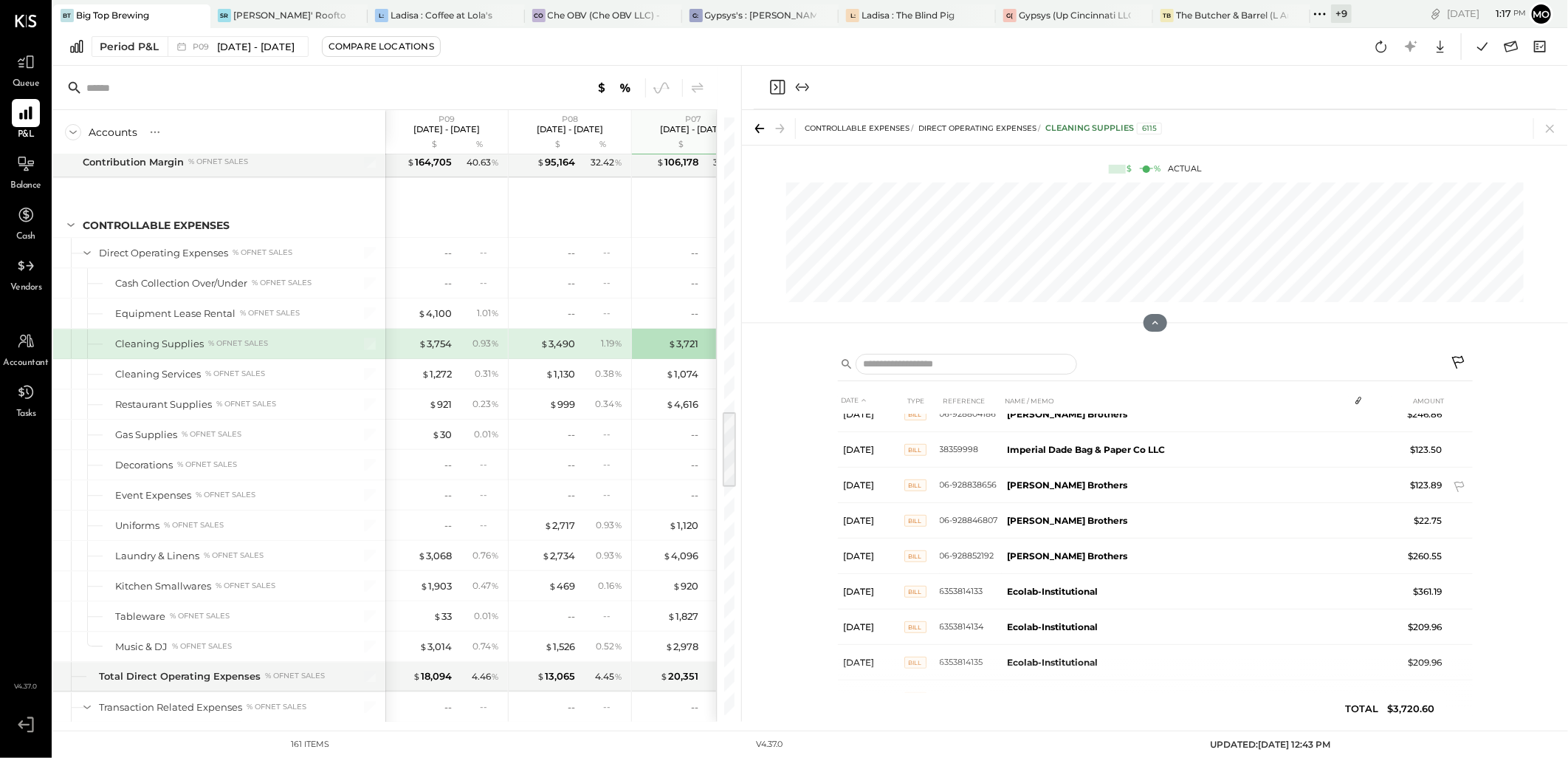
scroll to position [455, 0]
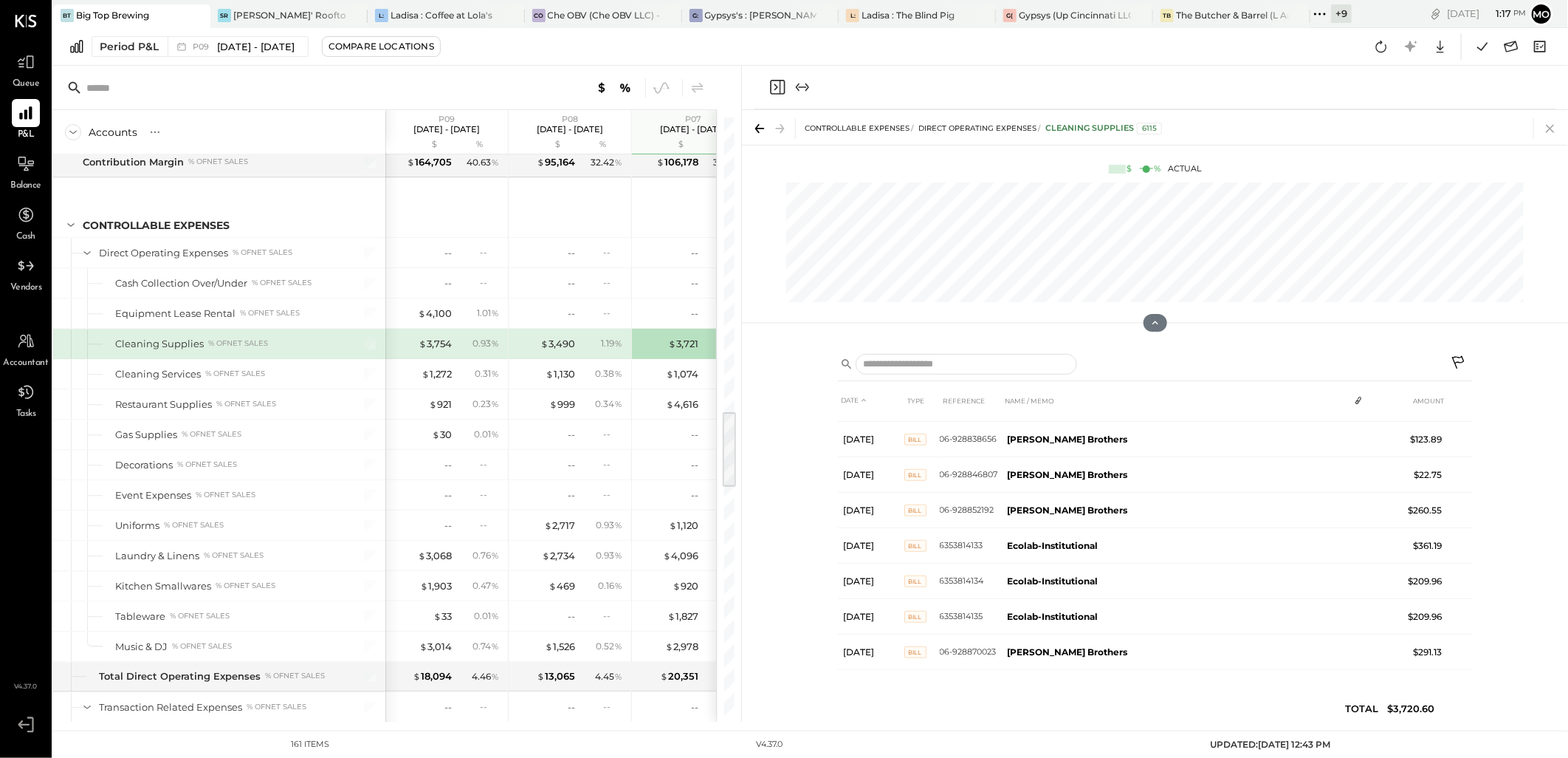
click at [1549, 126] on icon at bounding box center [1550, 129] width 8 height 8
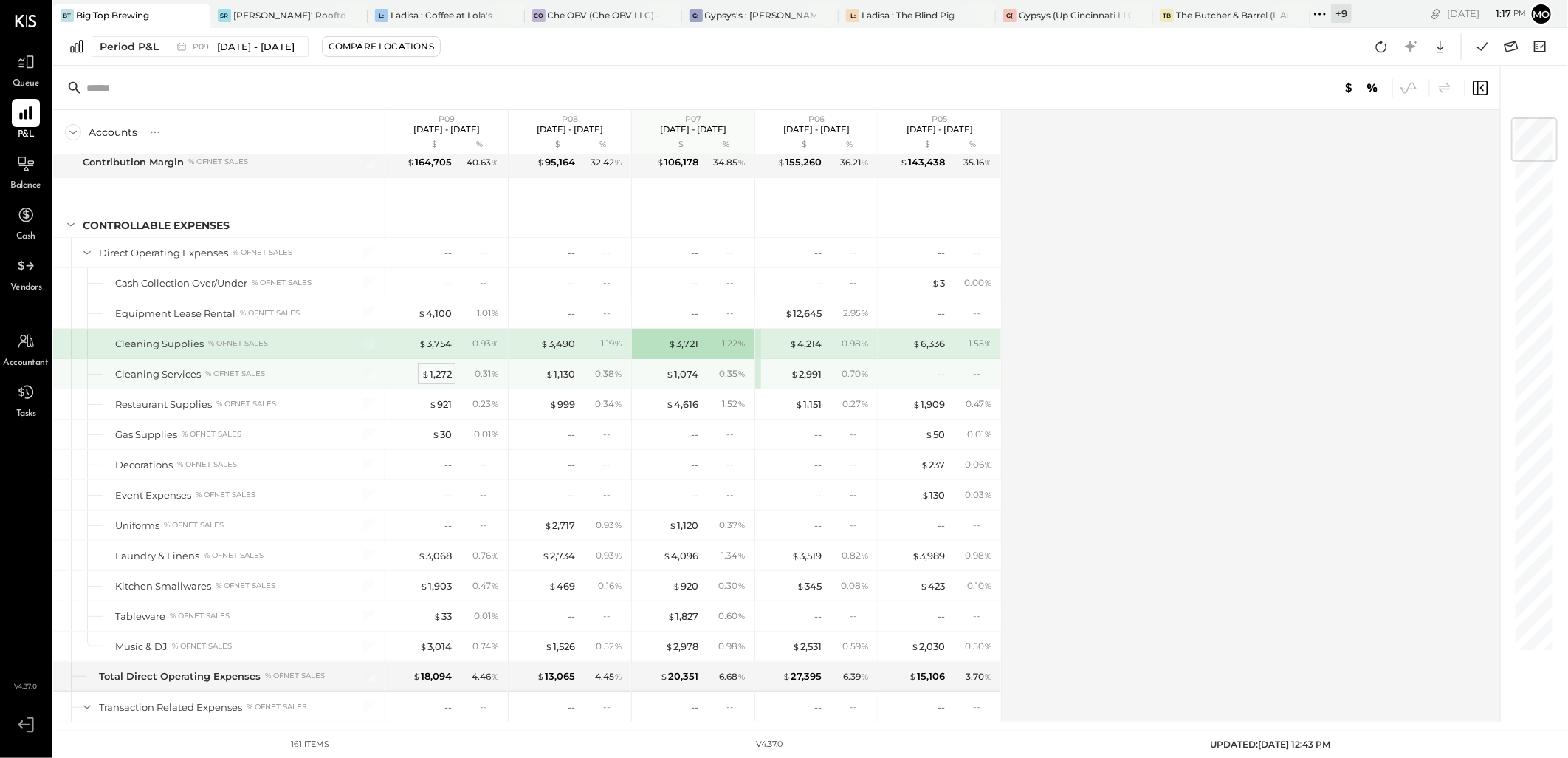
click at [448, 381] on div "$ 1,272" at bounding box center [436, 374] width 31 height 14
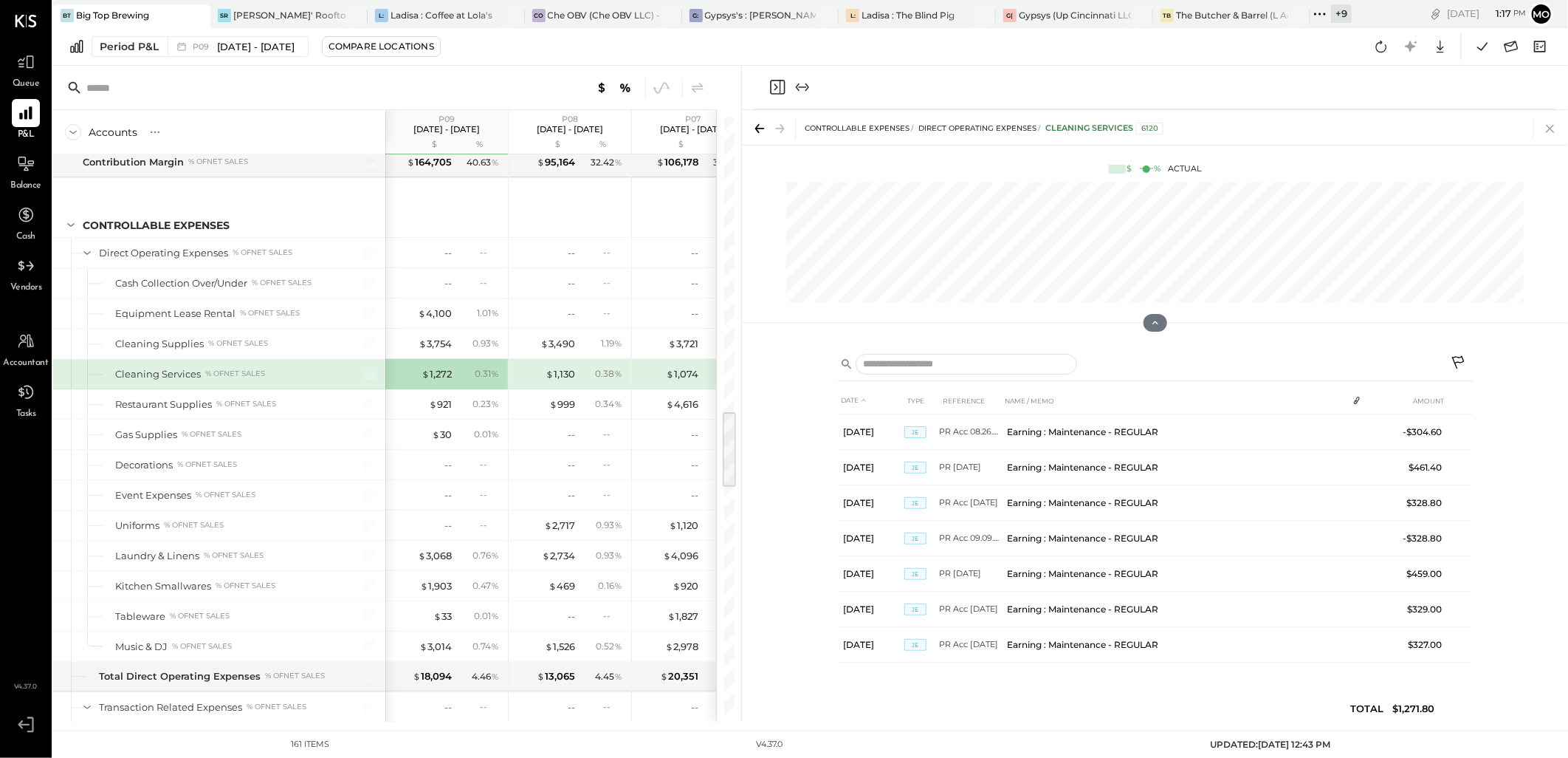
click at [1552, 122] on icon at bounding box center [1550, 128] width 21 height 21
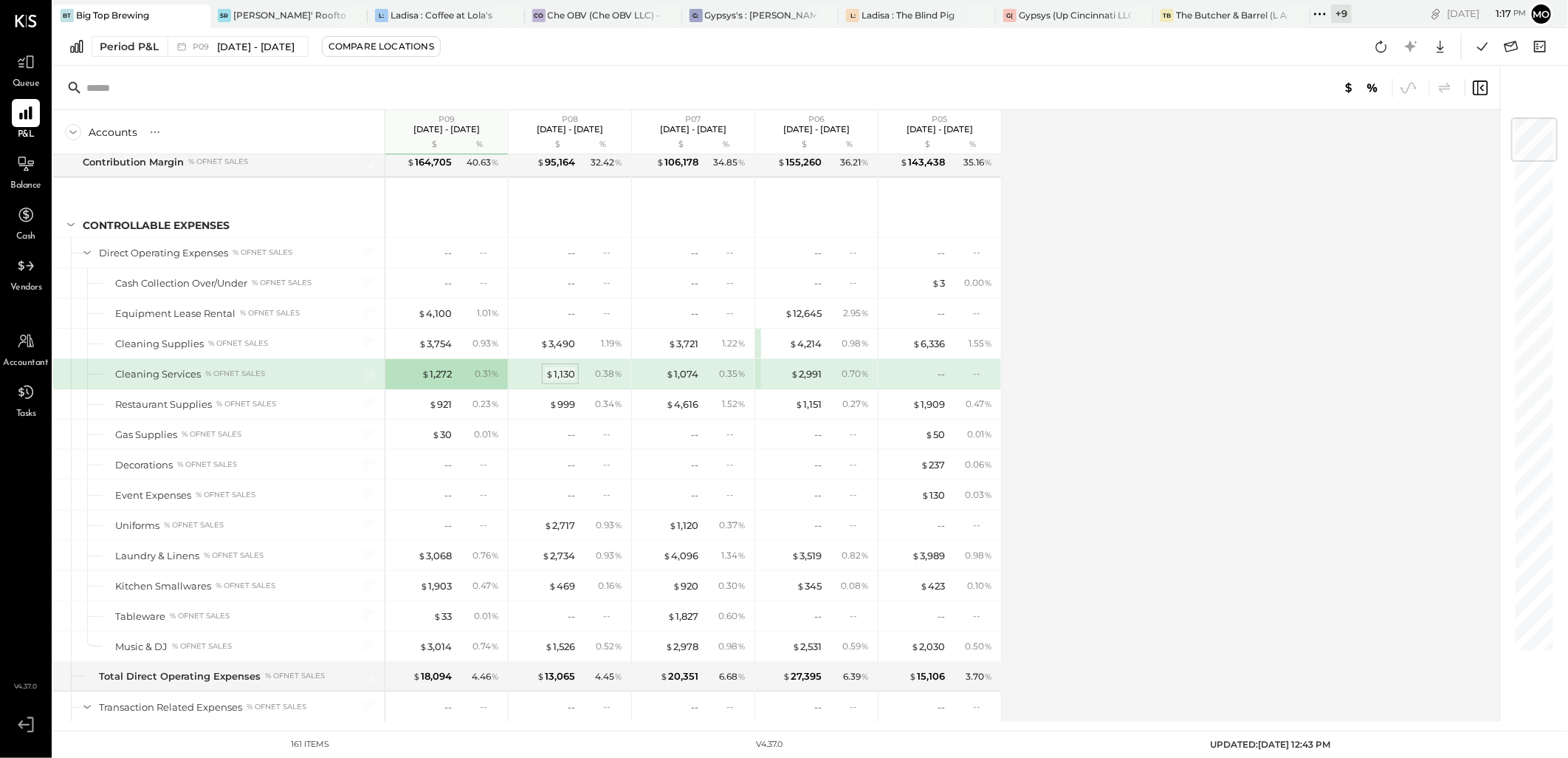
click at [567, 375] on div "$ 1,130" at bounding box center [560, 374] width 30 height 14
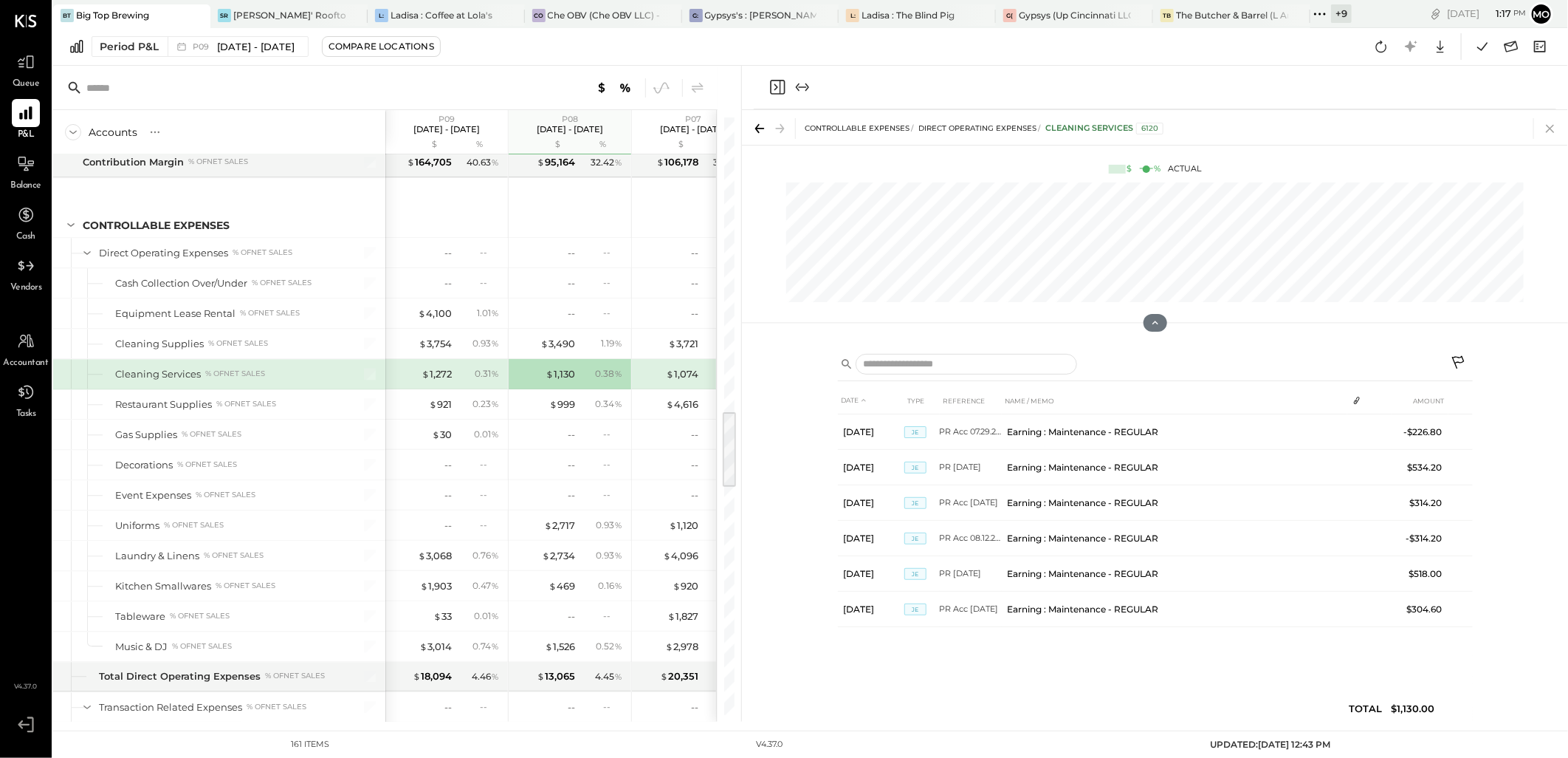
click at [1548, 126] on icon at bounding box center [1550, 129] width 8 height 8
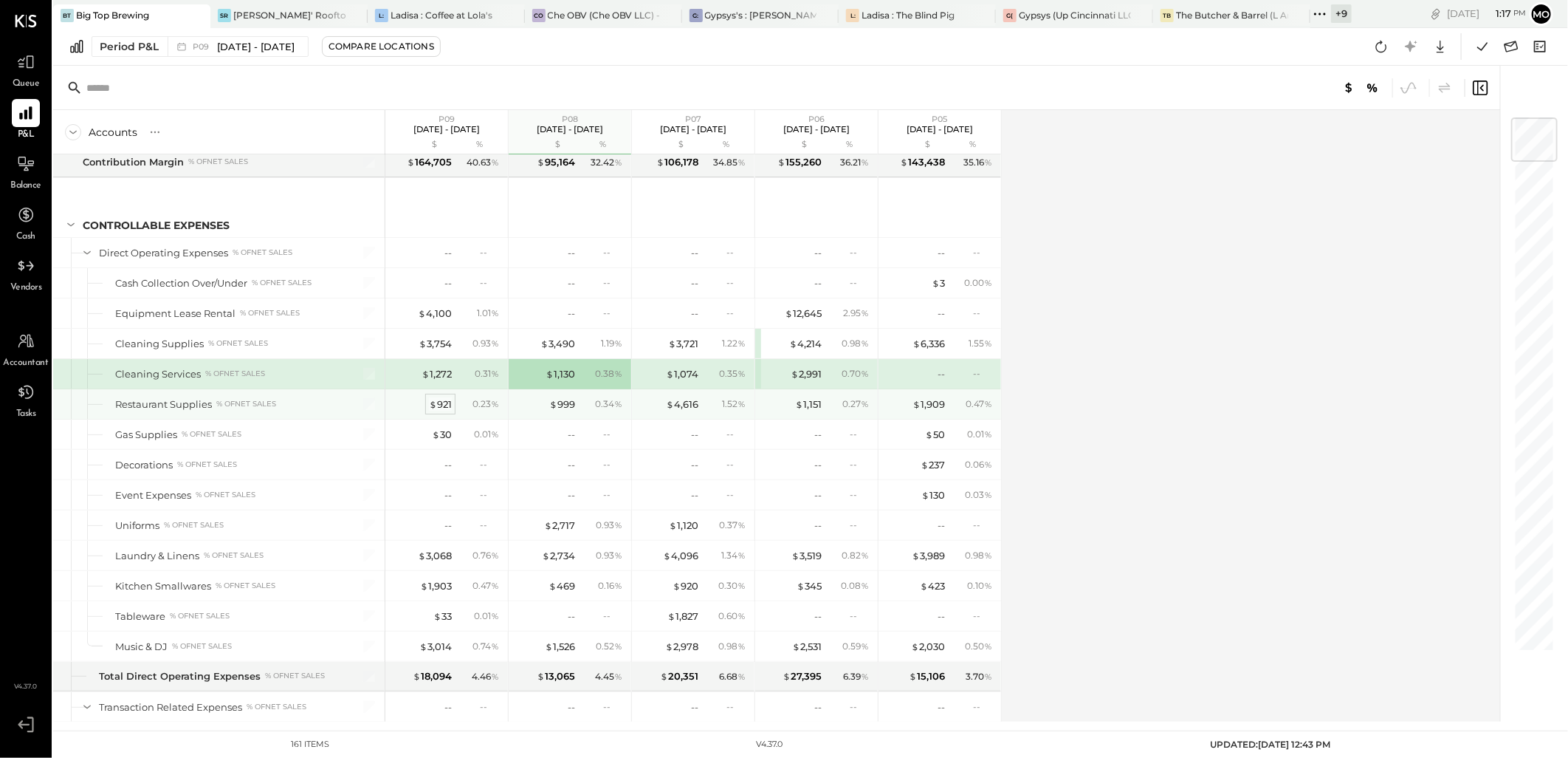
click at [448, 410] on div "$ 921" at bounding box center [440, 404] width 23 height 14
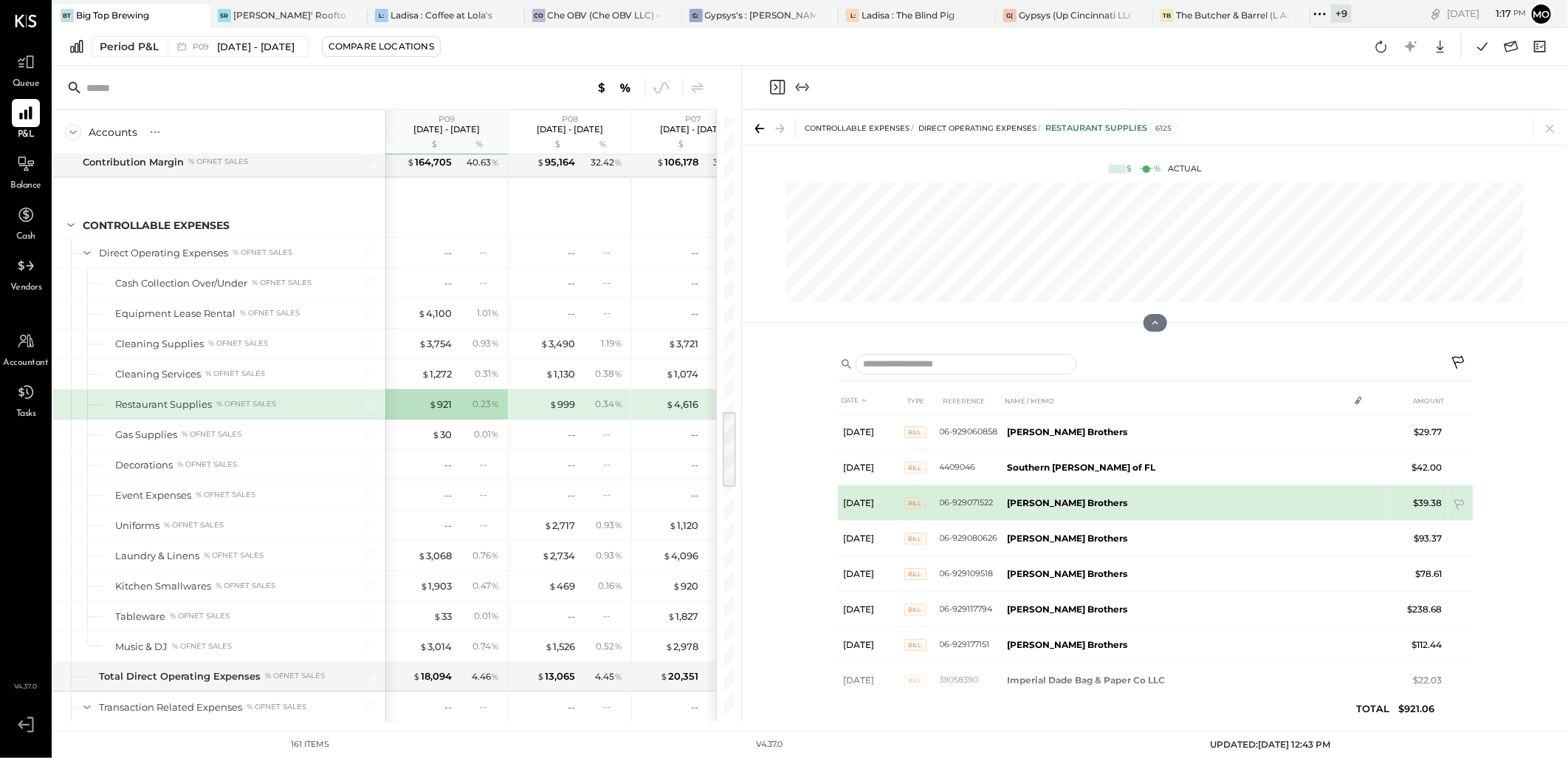
scroll to position [135, 0]
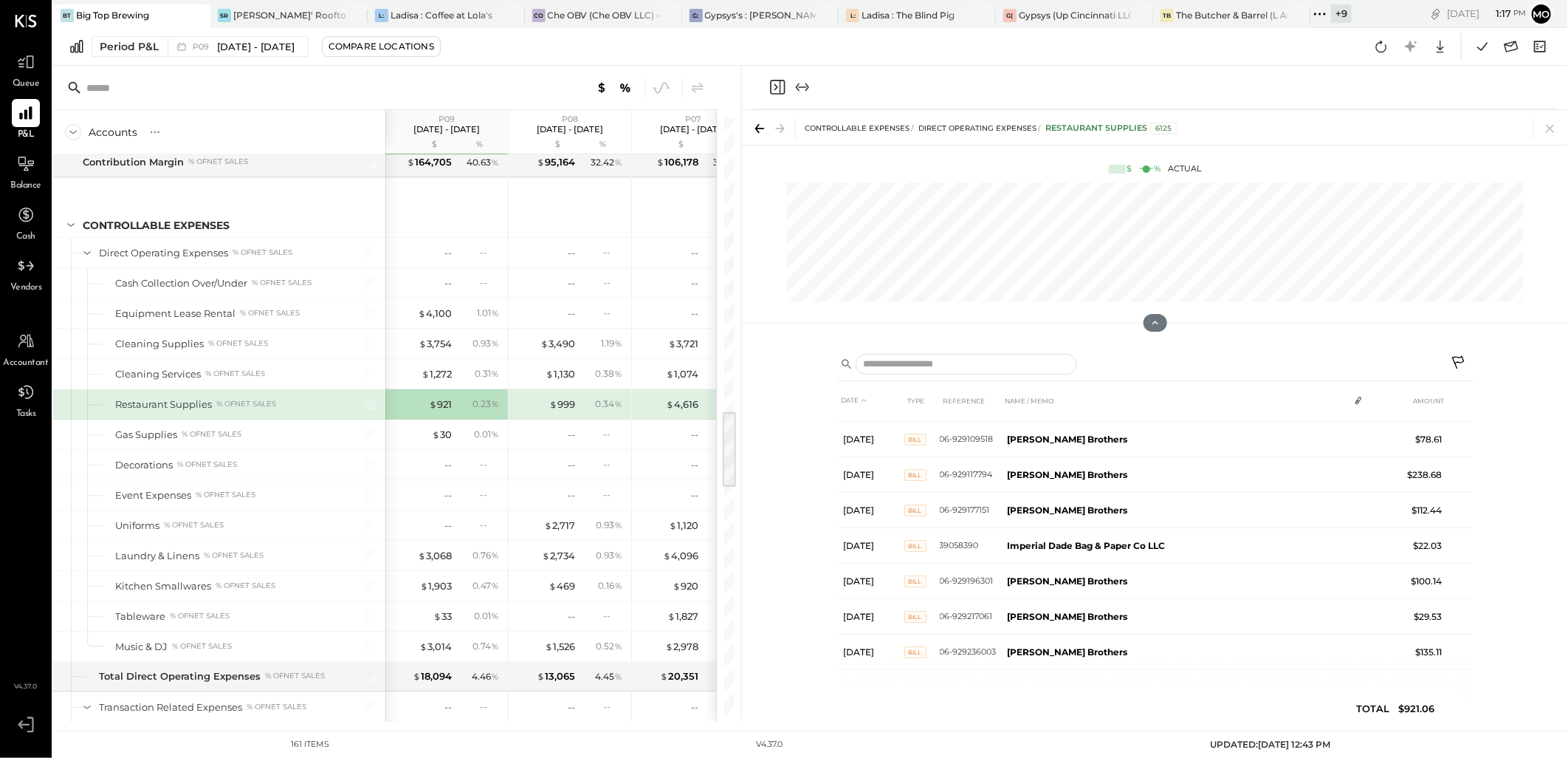
click at [1547, 131] on icon at bounding box center [1550, 129] width 8 height 8
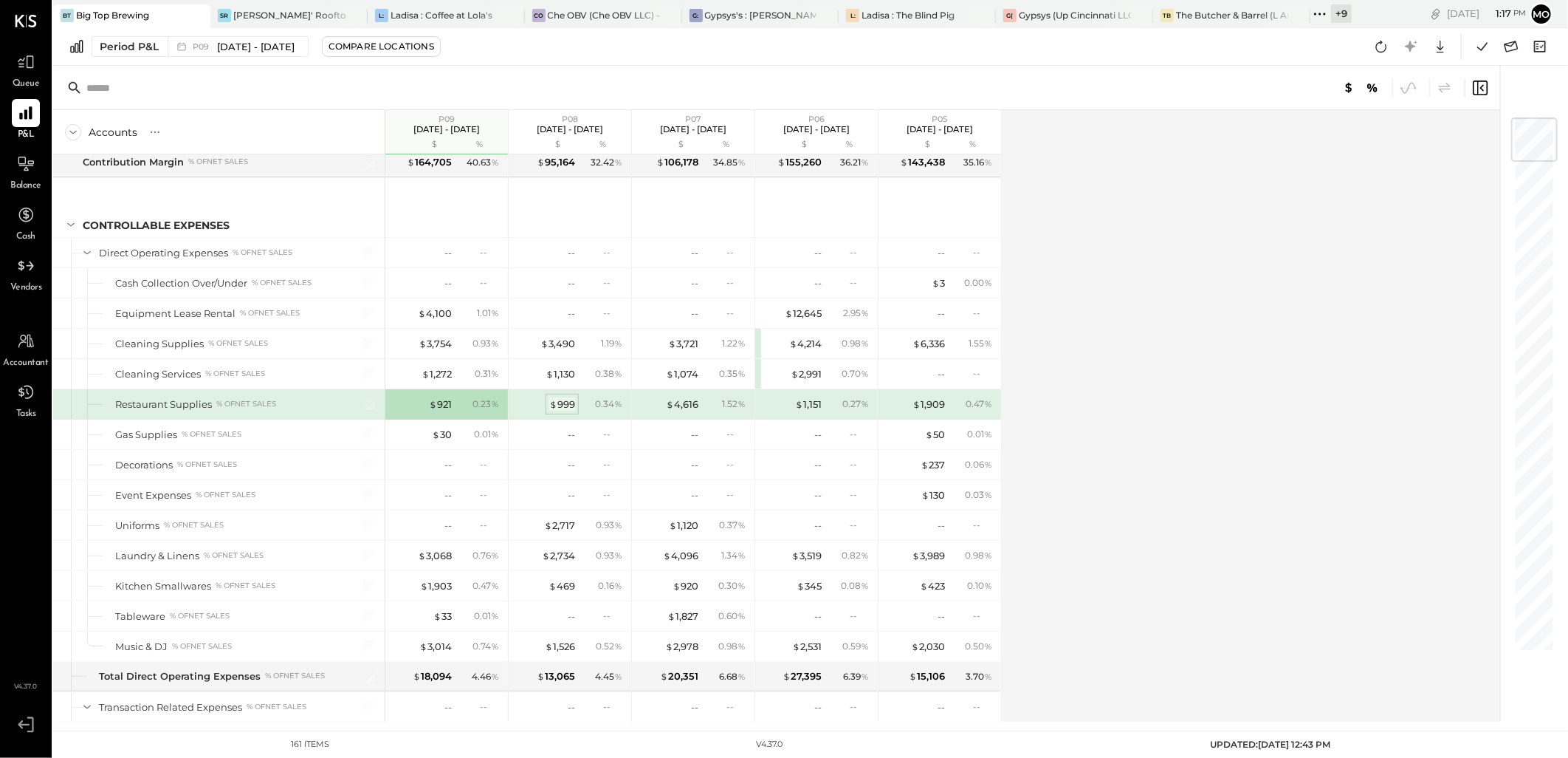
click at [563, 402] on div "$ 999" at bounding box center [562, 404] width 26 height 14
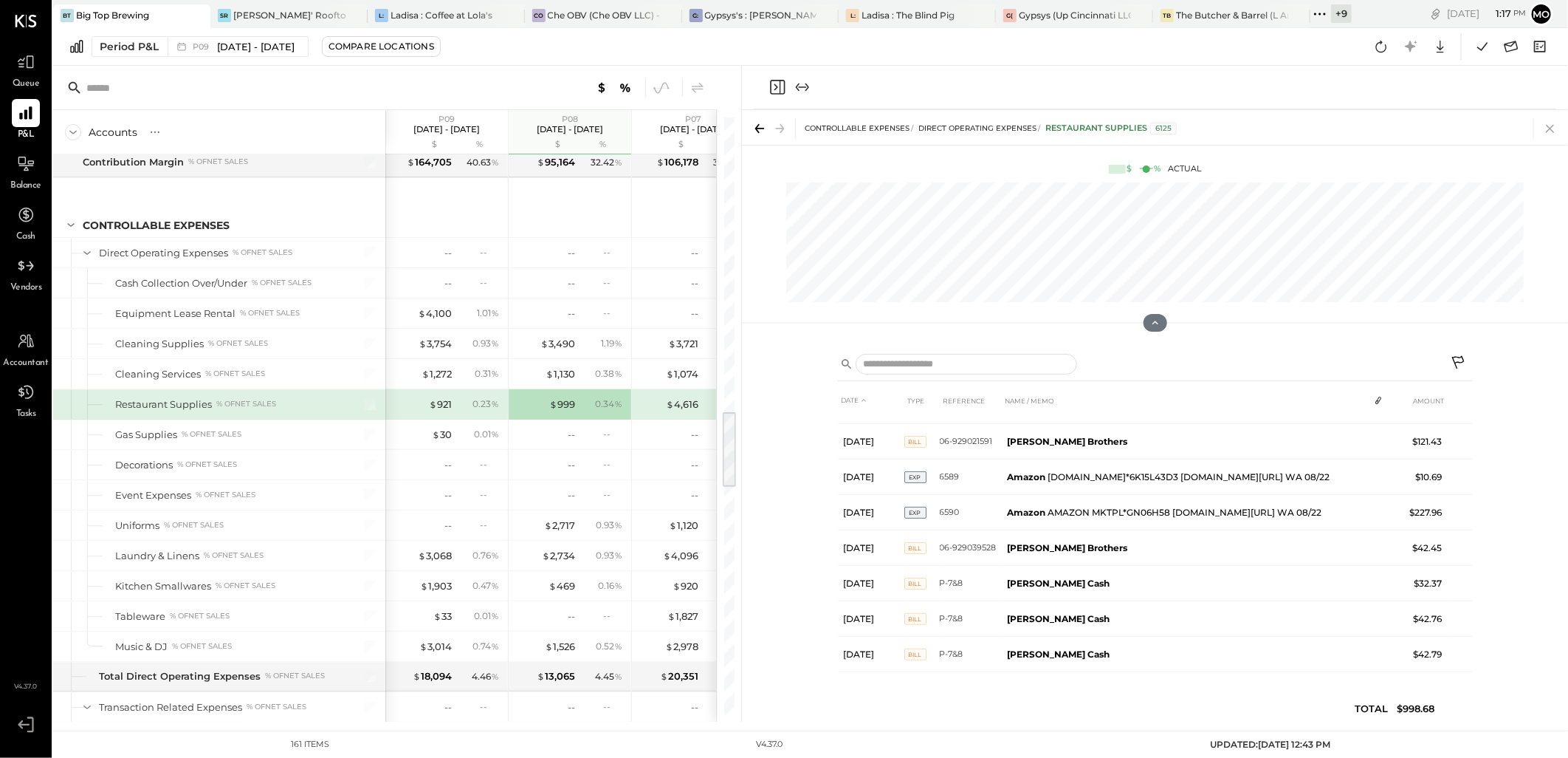
scroll to position [241, 0]
click at [1545, 129] on icon at bounding box center [1550, 128] width 21 height 21
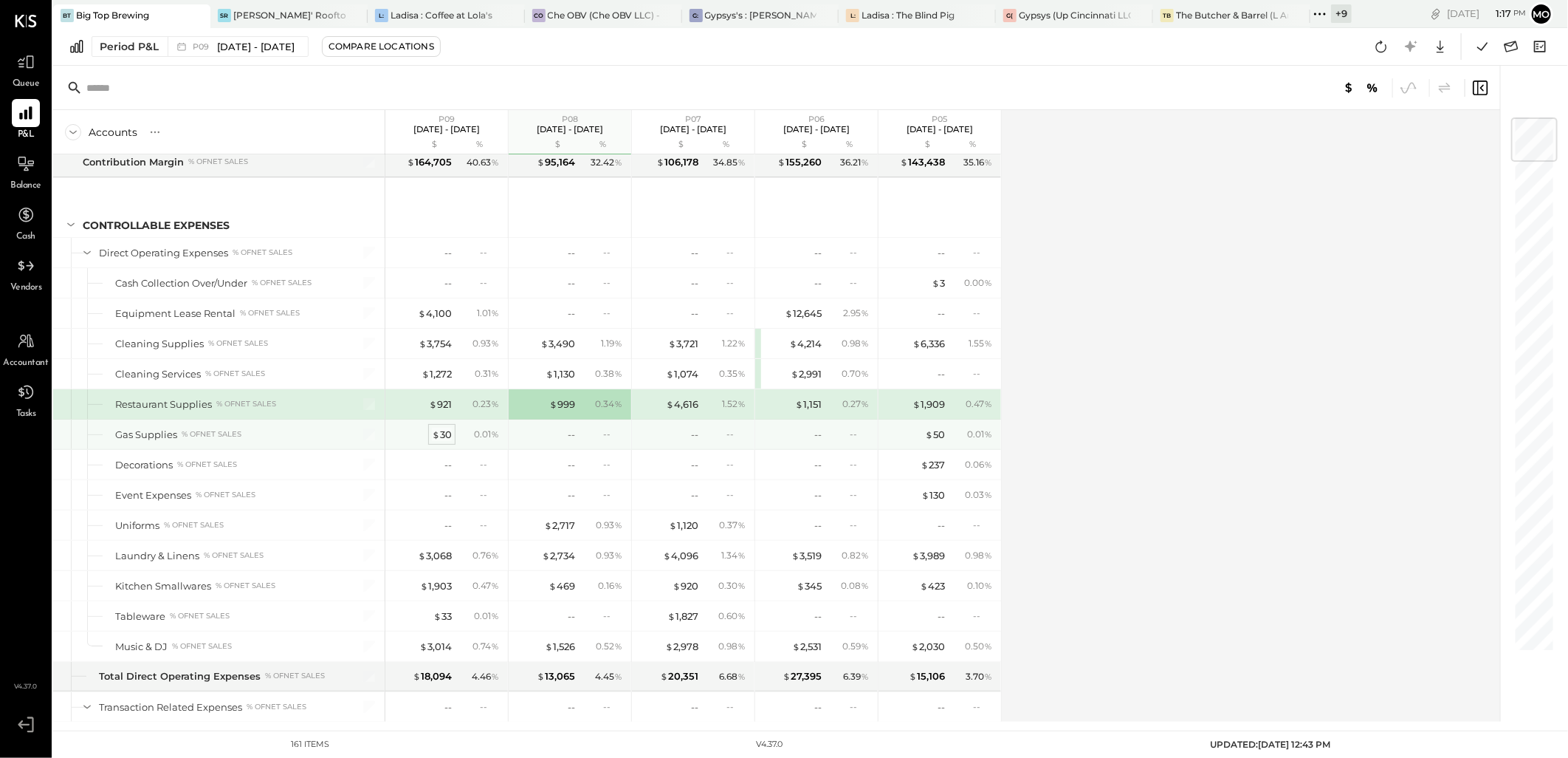
click at [444, 441] on div "$ 30" at bounding box center [442, 434] width 20 height 14
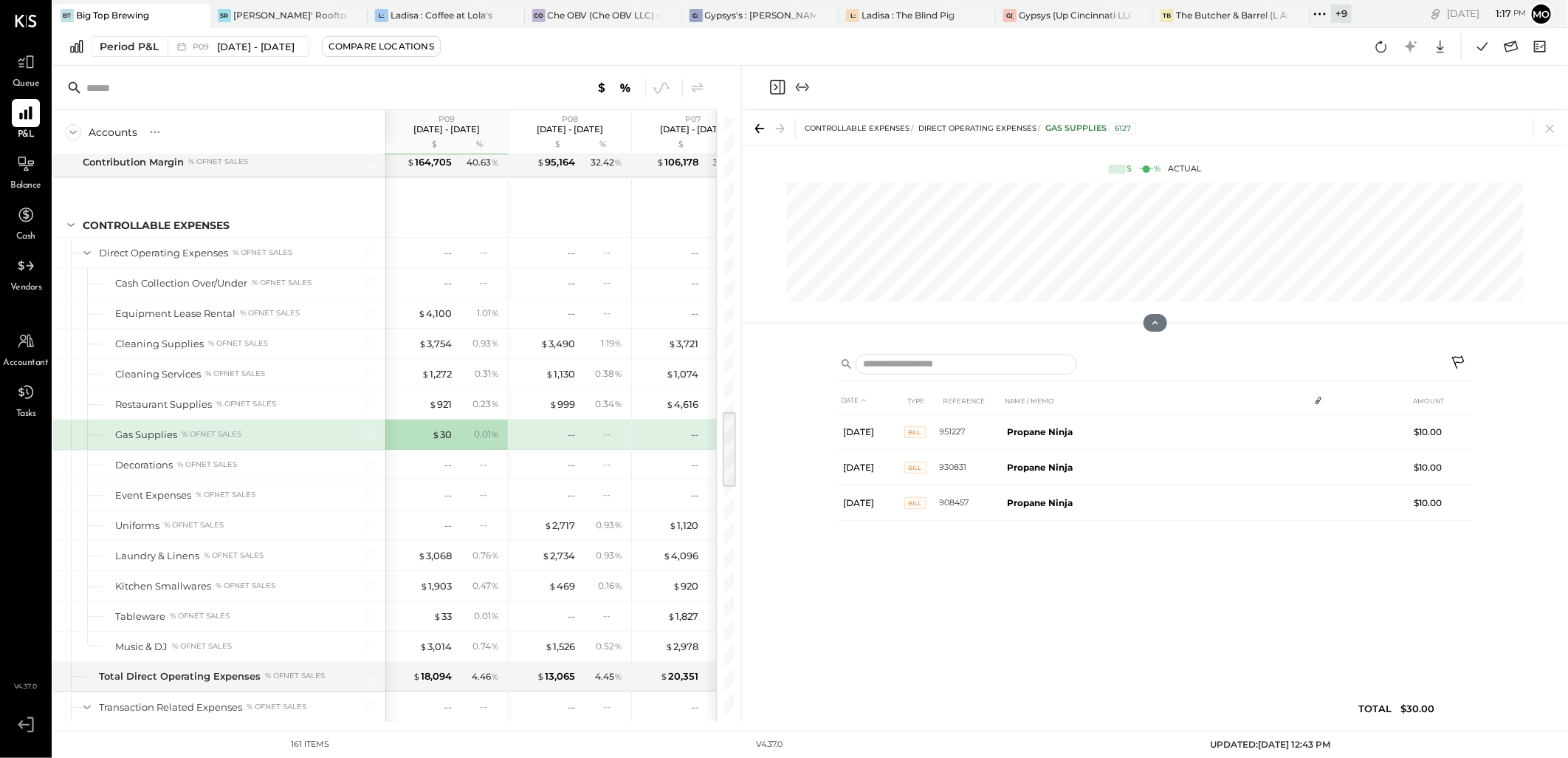
drag, startPoint x: 1547, startPoint y: 130, endPoint x: 980, endPoint y: 522, distance: 689.3
click at [1551, 130] on icon at bounding box center [1550, 128] width 21 height 21
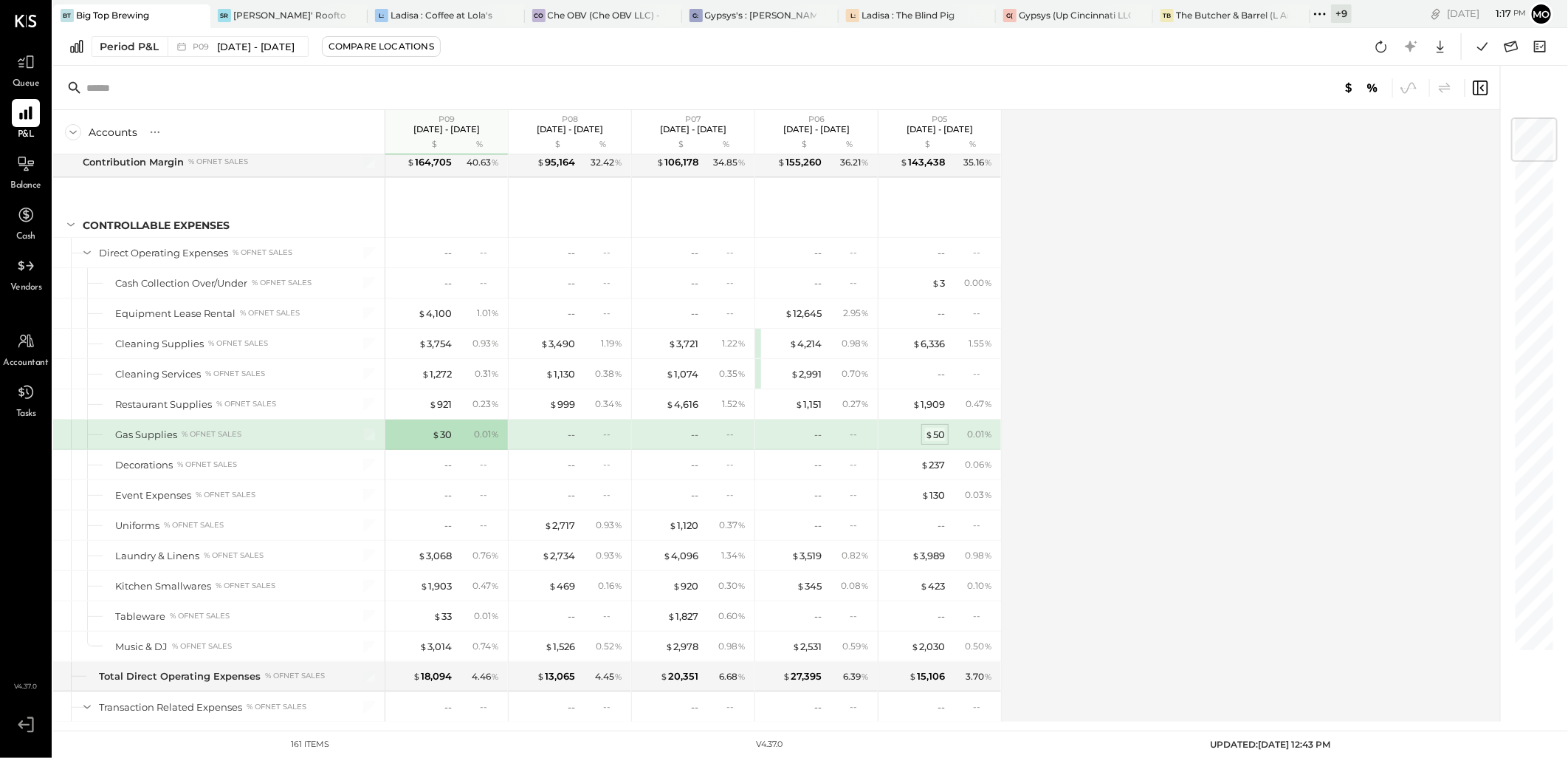
click at [936, 441] on div "$ 50" at bounding box center [935, 434] width 20 height 14
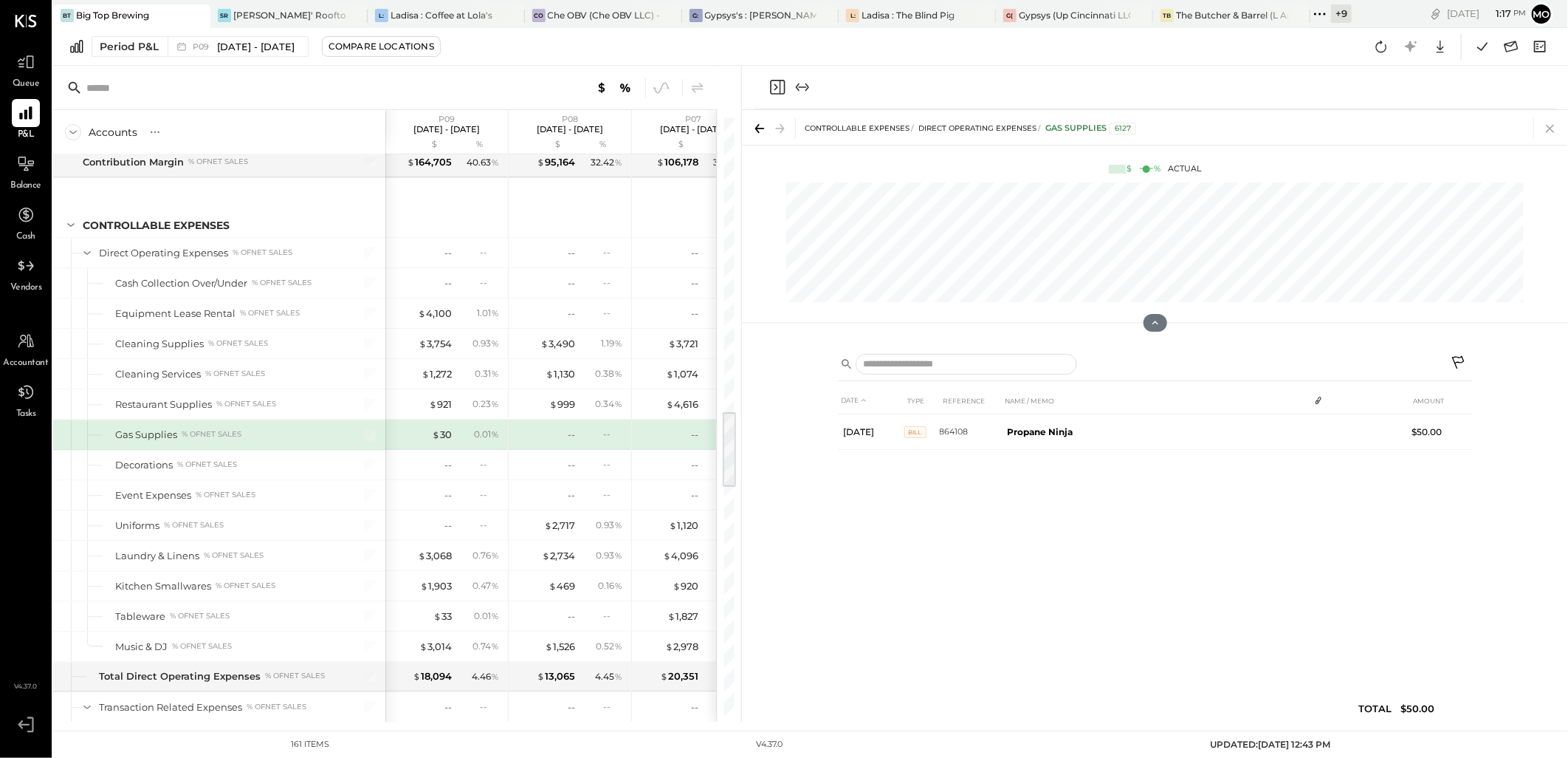
click at [1551, 127] on icon at bounding box center [1550, 129] width 8 height 8
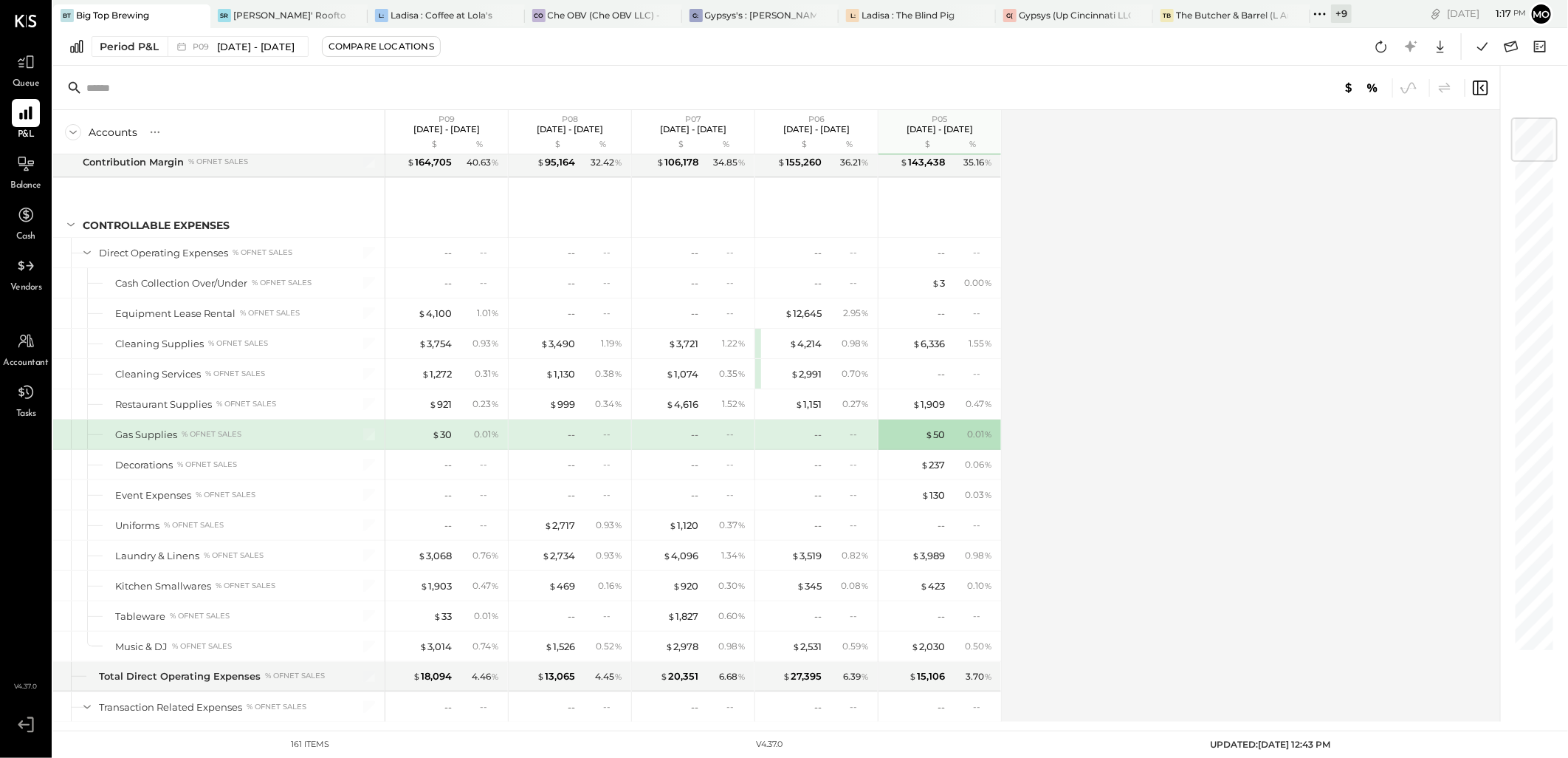
scroll to position [2491, 0]
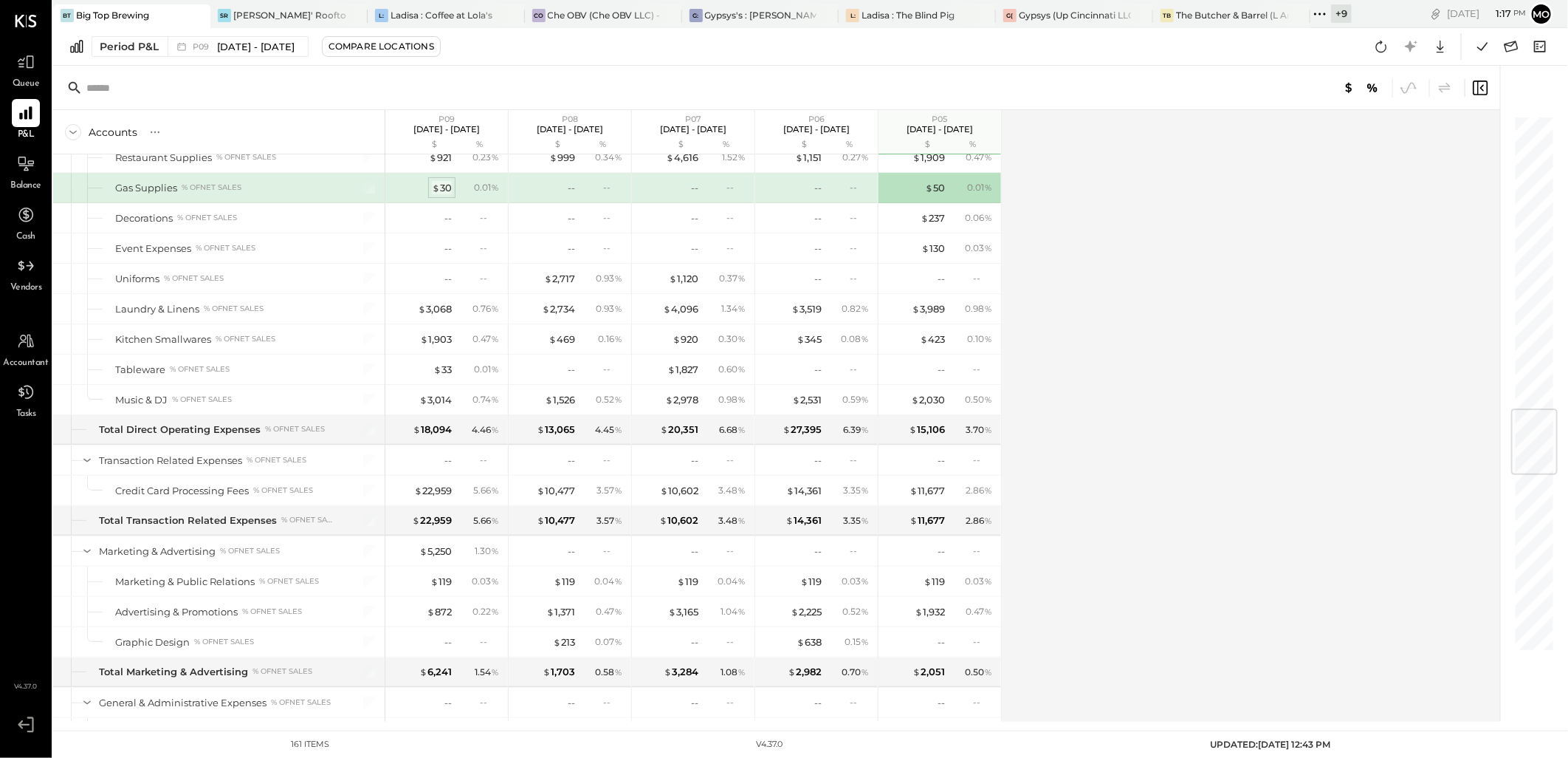
click at [444, 194] on div "$ 30" at bounding box center [442, 188] width 20 height 14
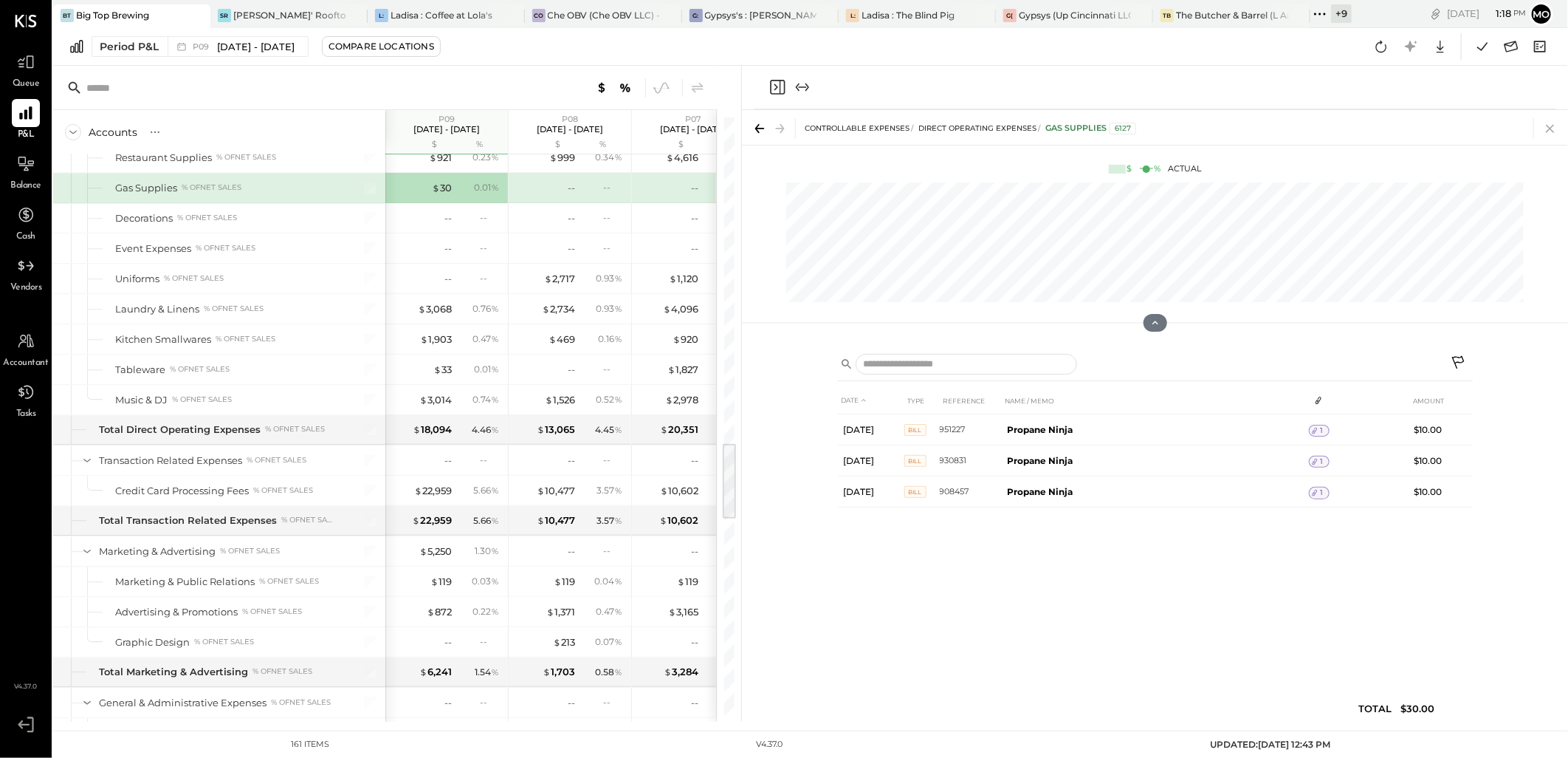
click at [1556, 131] on icon at bounding box center [1550, 128] width 21 height 21
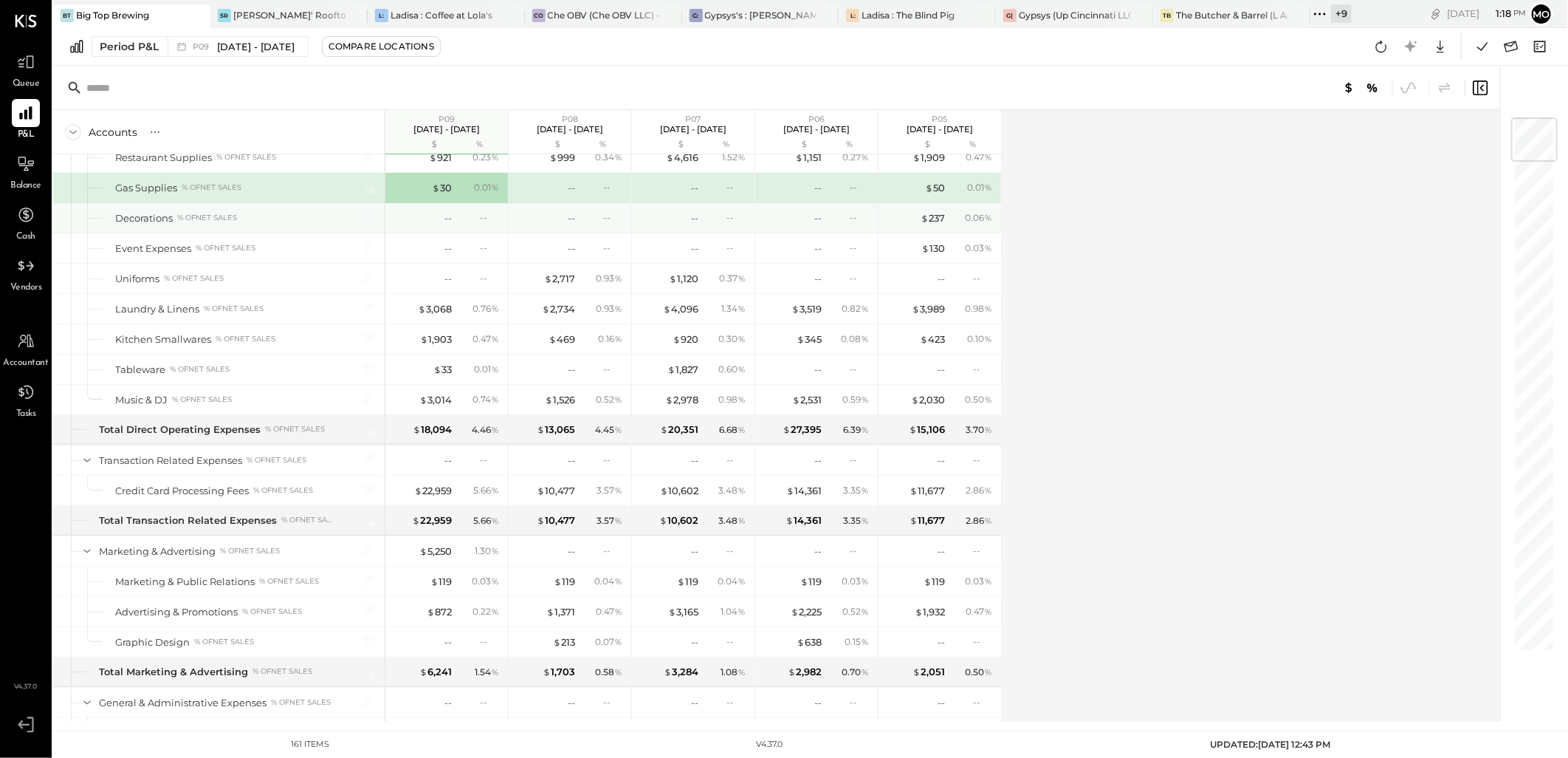
scroll to position [2573, 0]
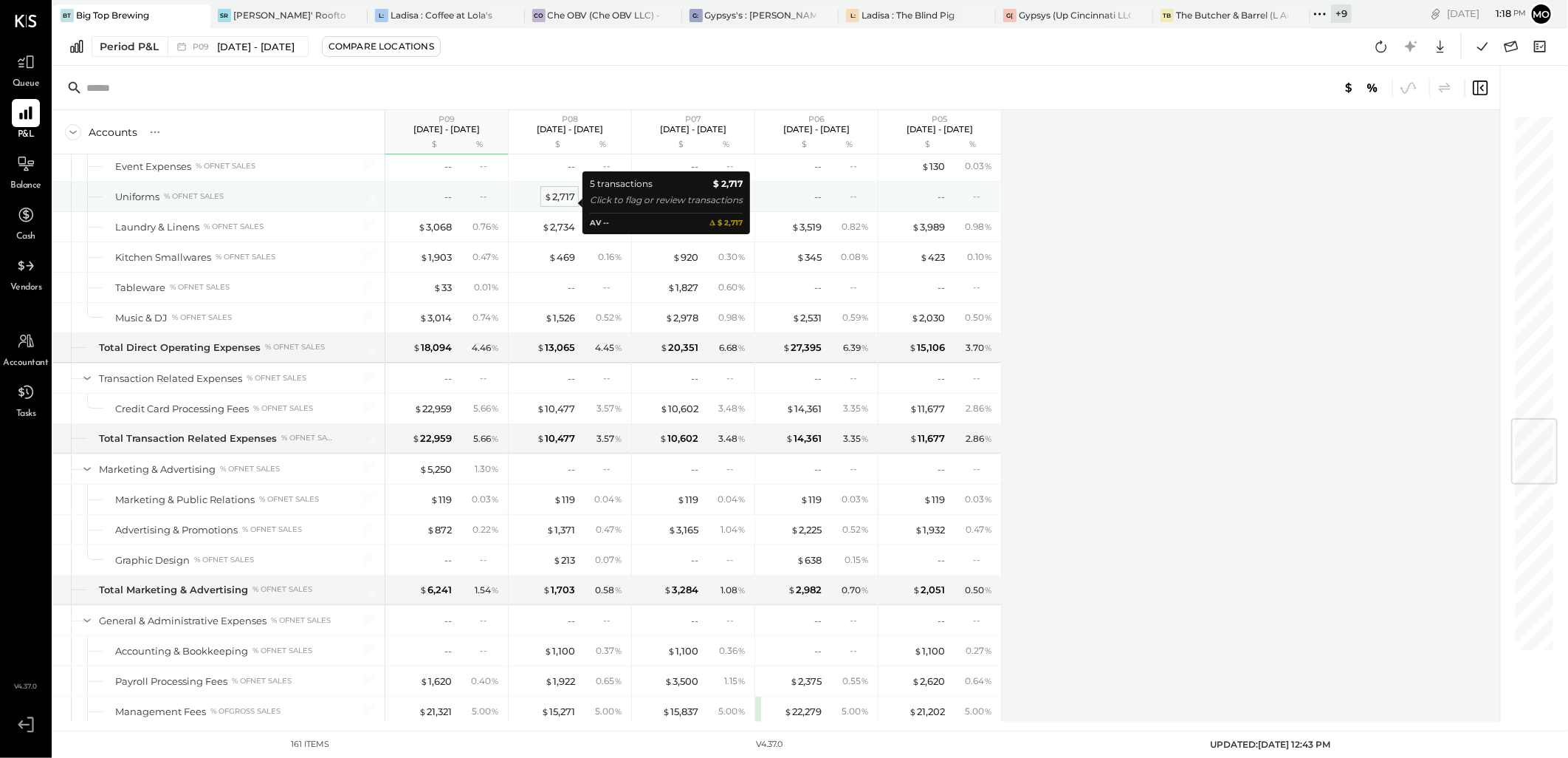
click at [562, 201] on div "$ 2,717" at bounding box center [560, 197] width 31 height 14
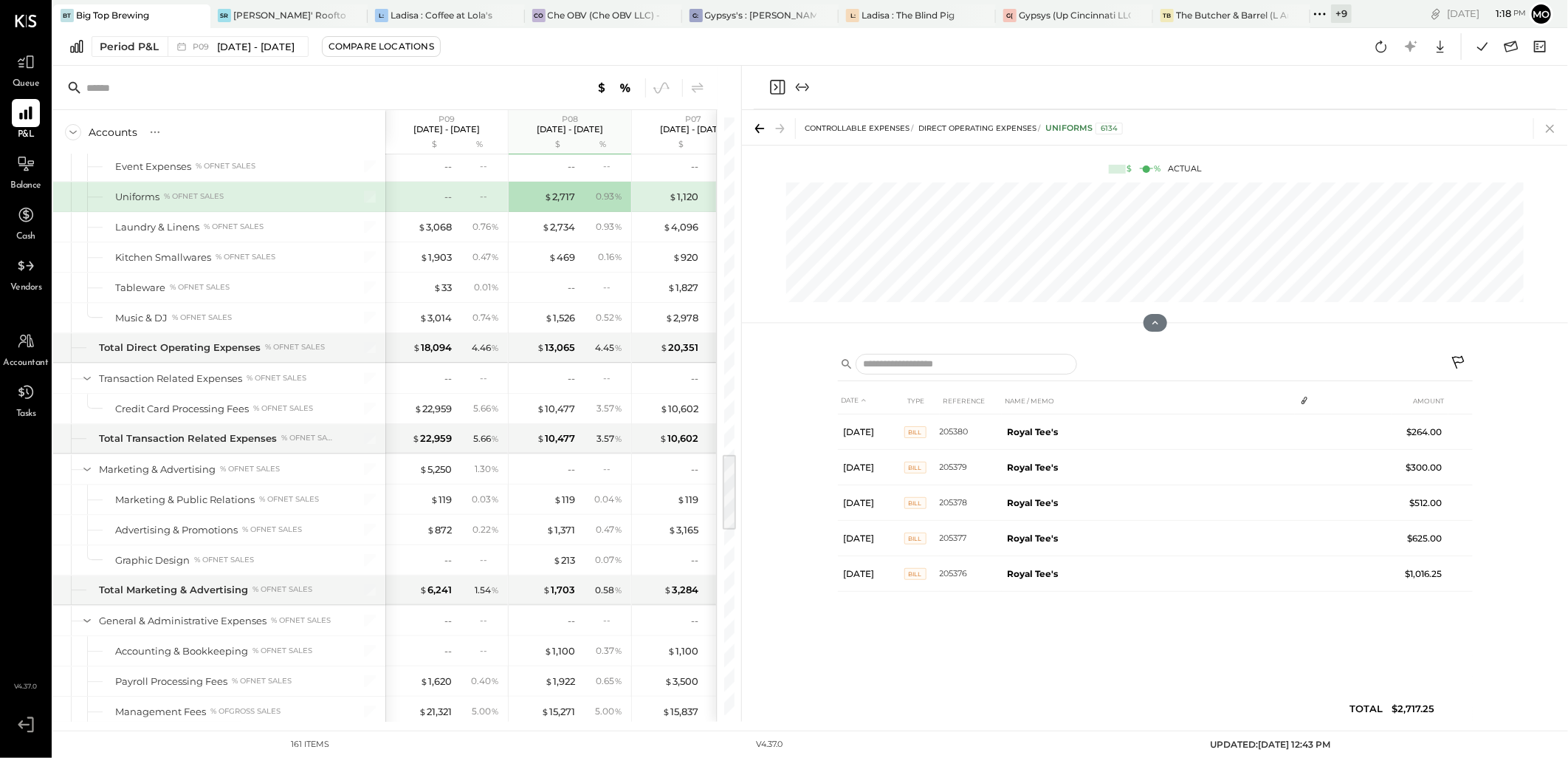
click at [1546, 127] on icon at bounding box center [1550, 128] width 21 height 21
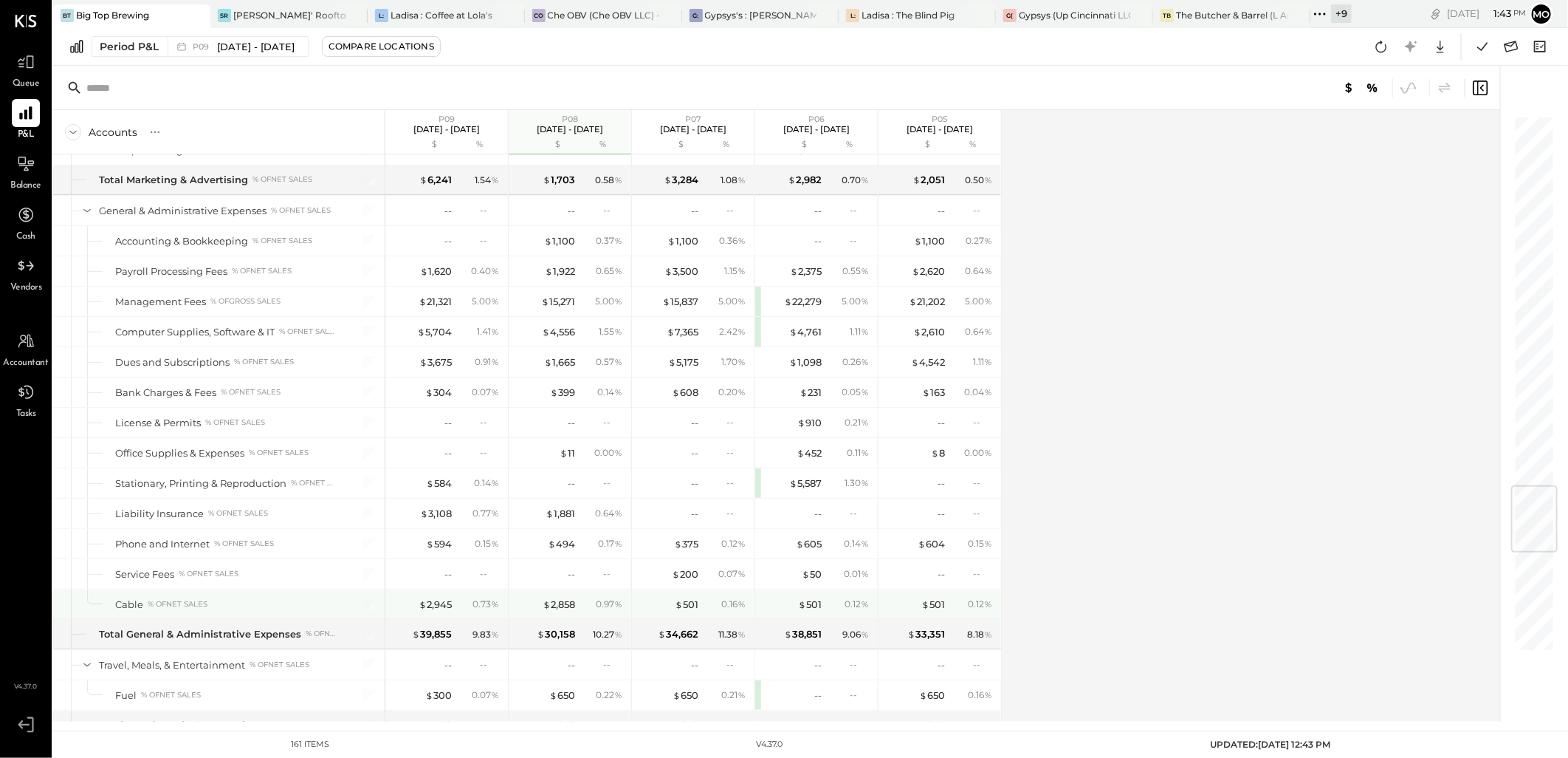
scroll to position [3148, 0]
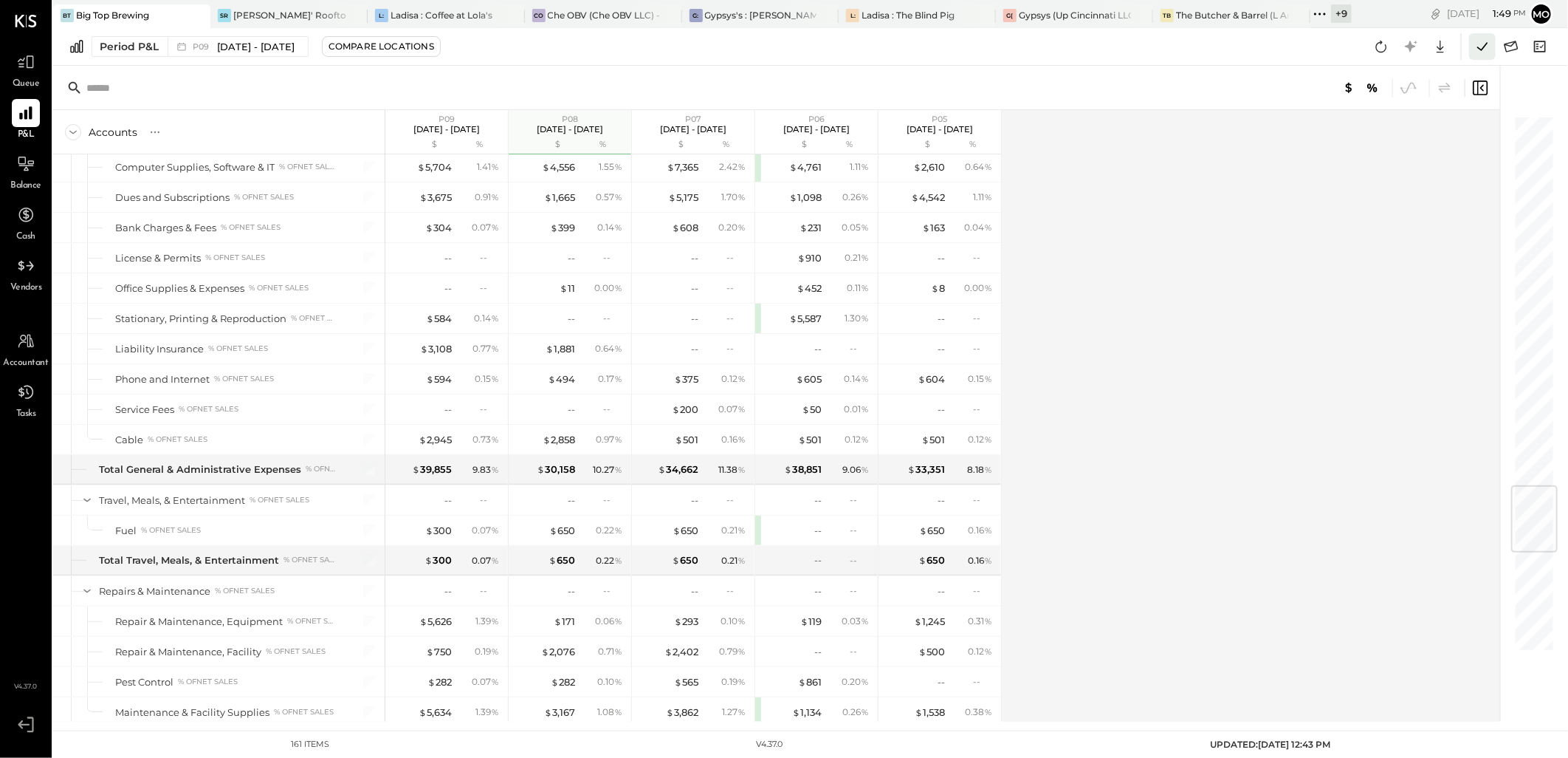
click at [1484, 45] on icon at bounding box center [1482, 46] width 19 height 19
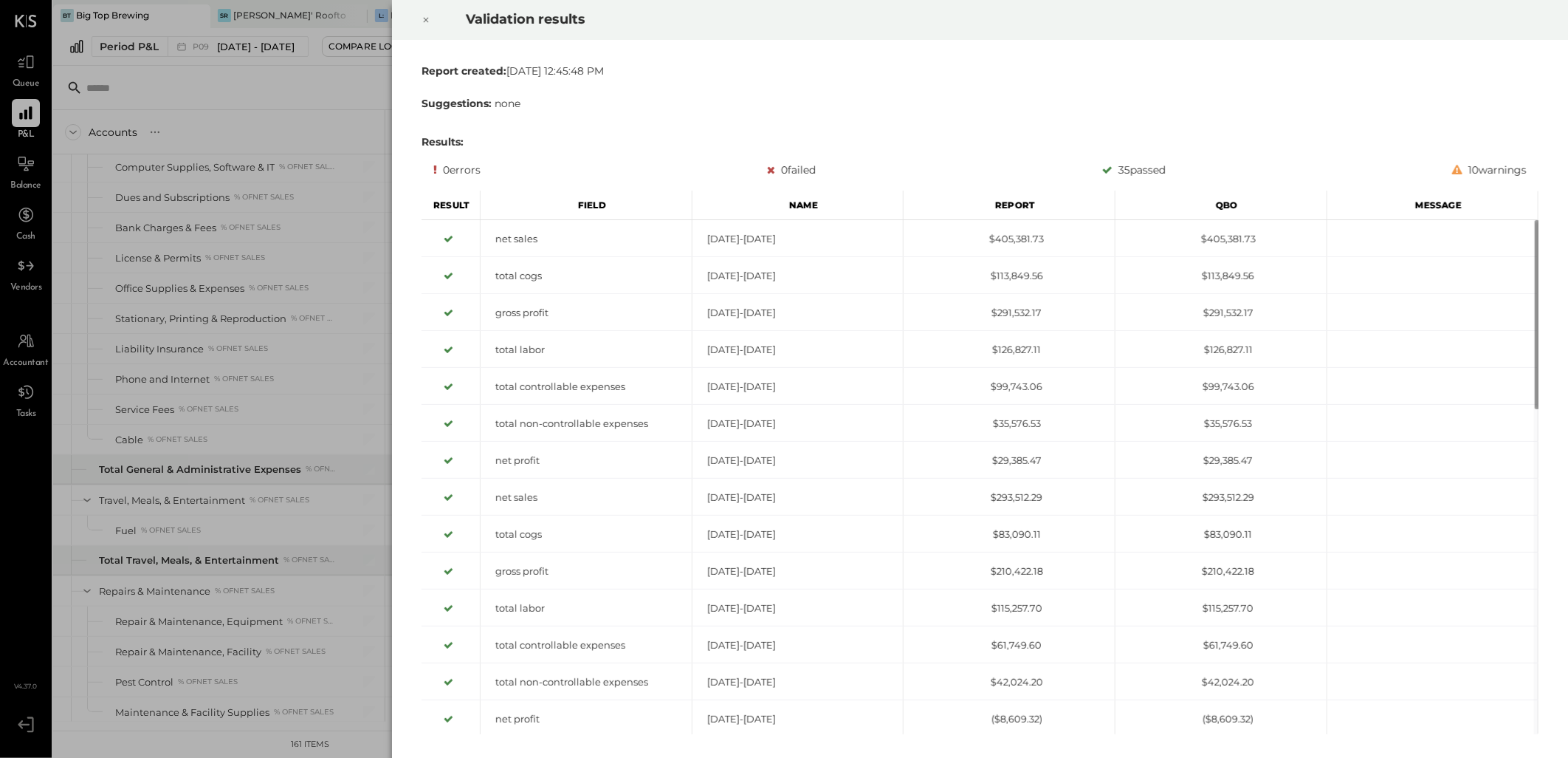
click at [421, 23] on icon at bounding box center [425, 19] width 9 height 17
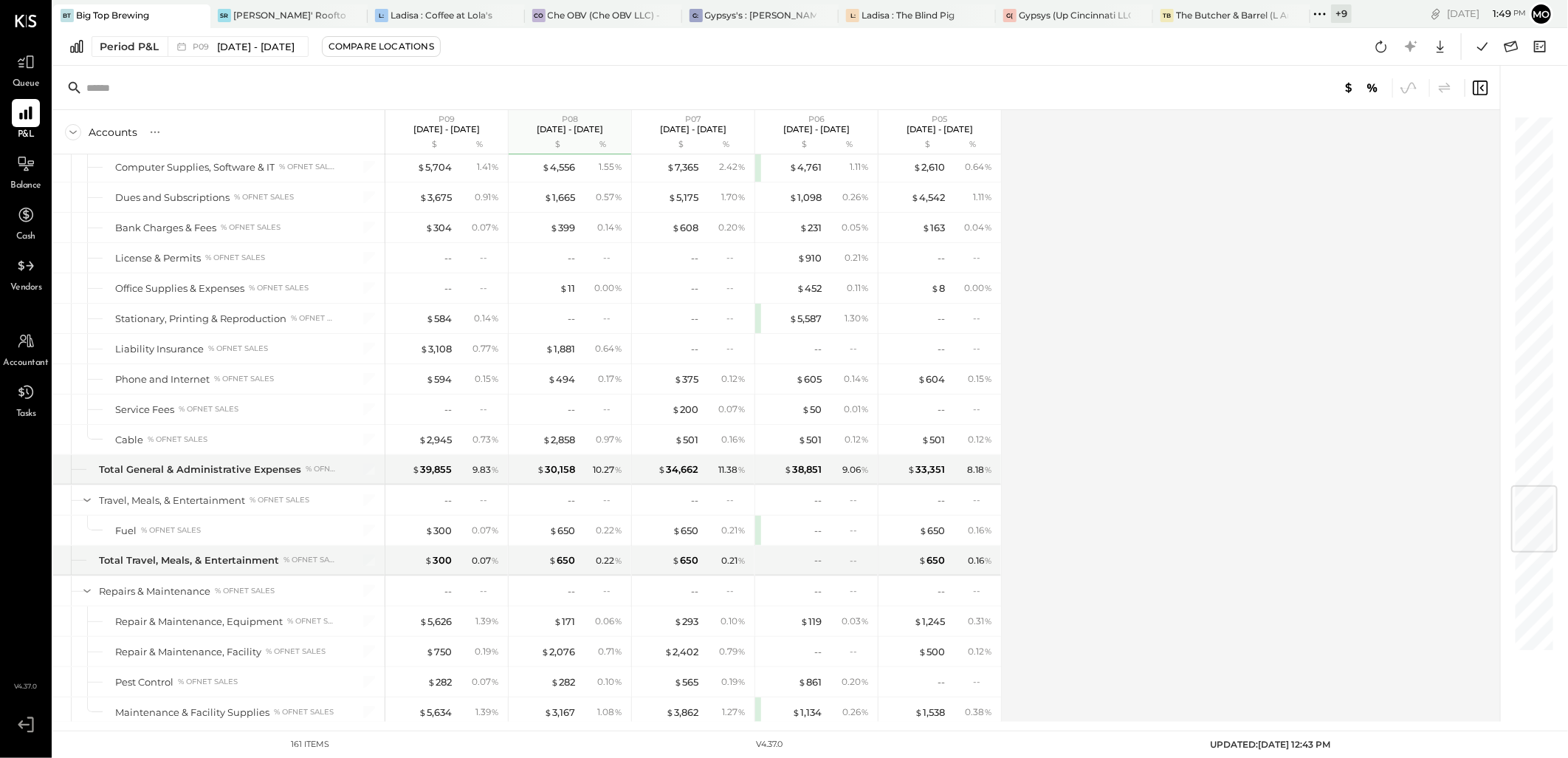
click at [1389, 45] on icon at bounding box center [1381, 46] width 19 height 19
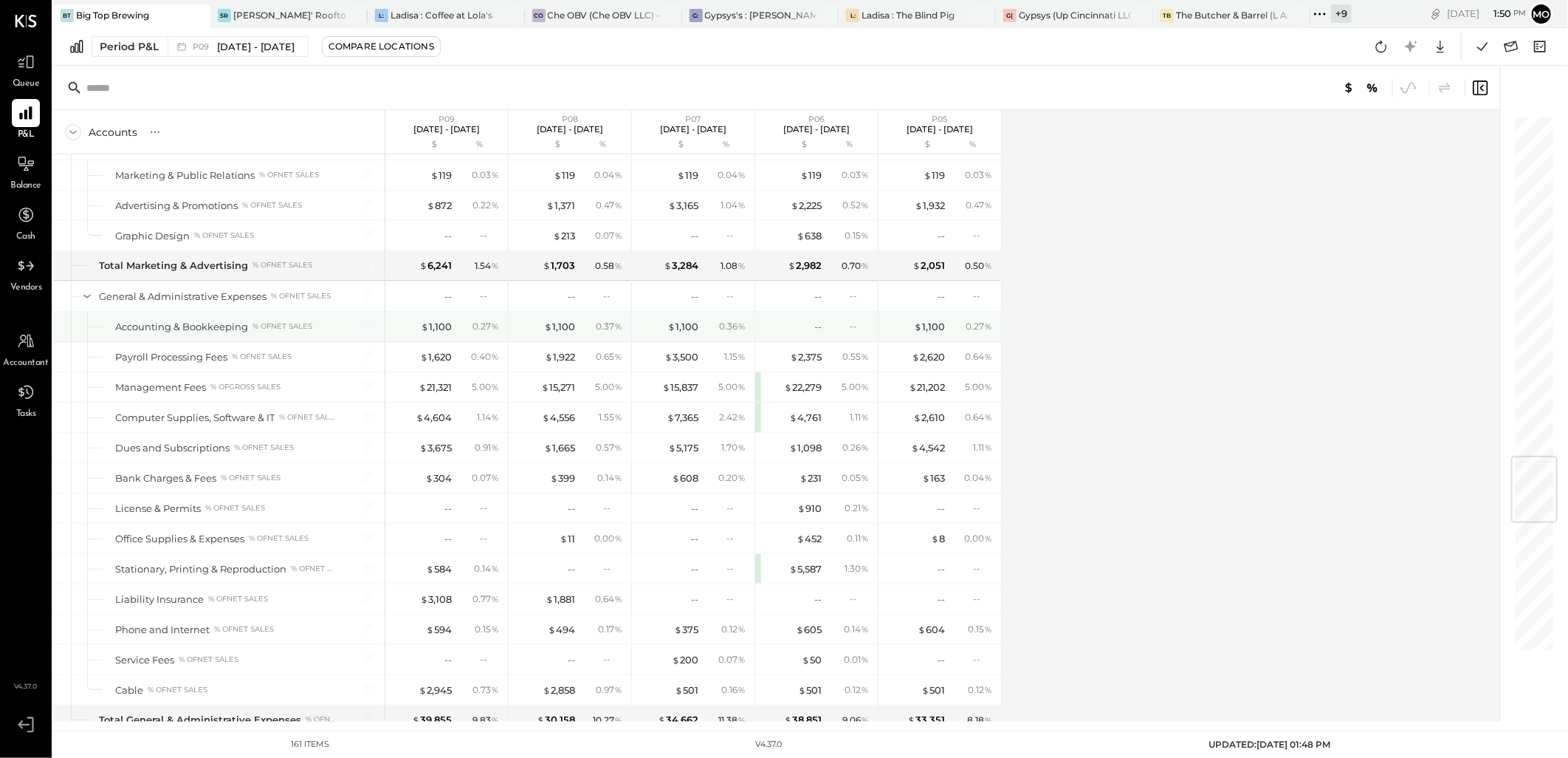
scroll to position [2979, 0]
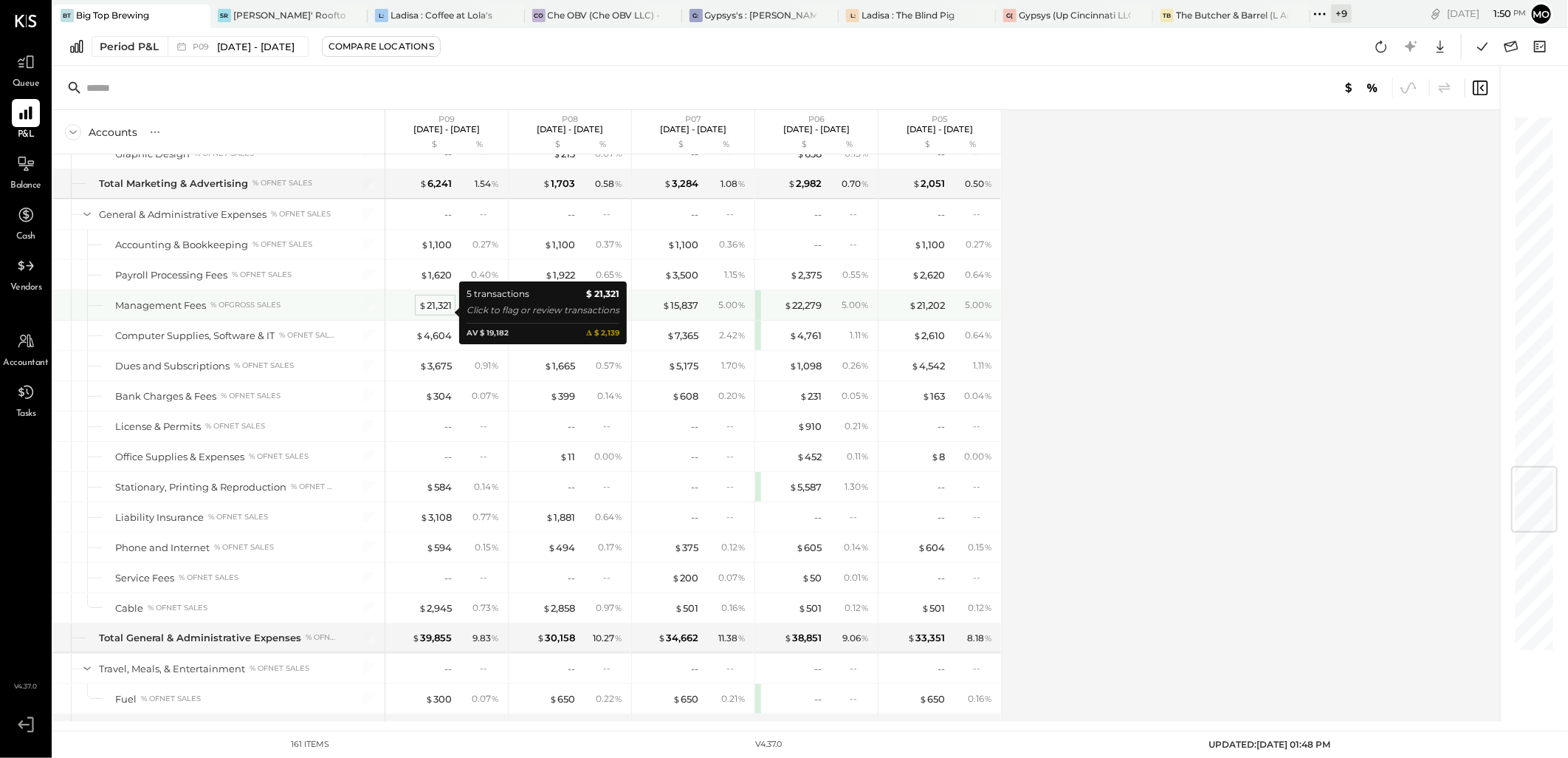
click at [425, 311] on span "$" at bounding box center [423, 305] width 8 height 12
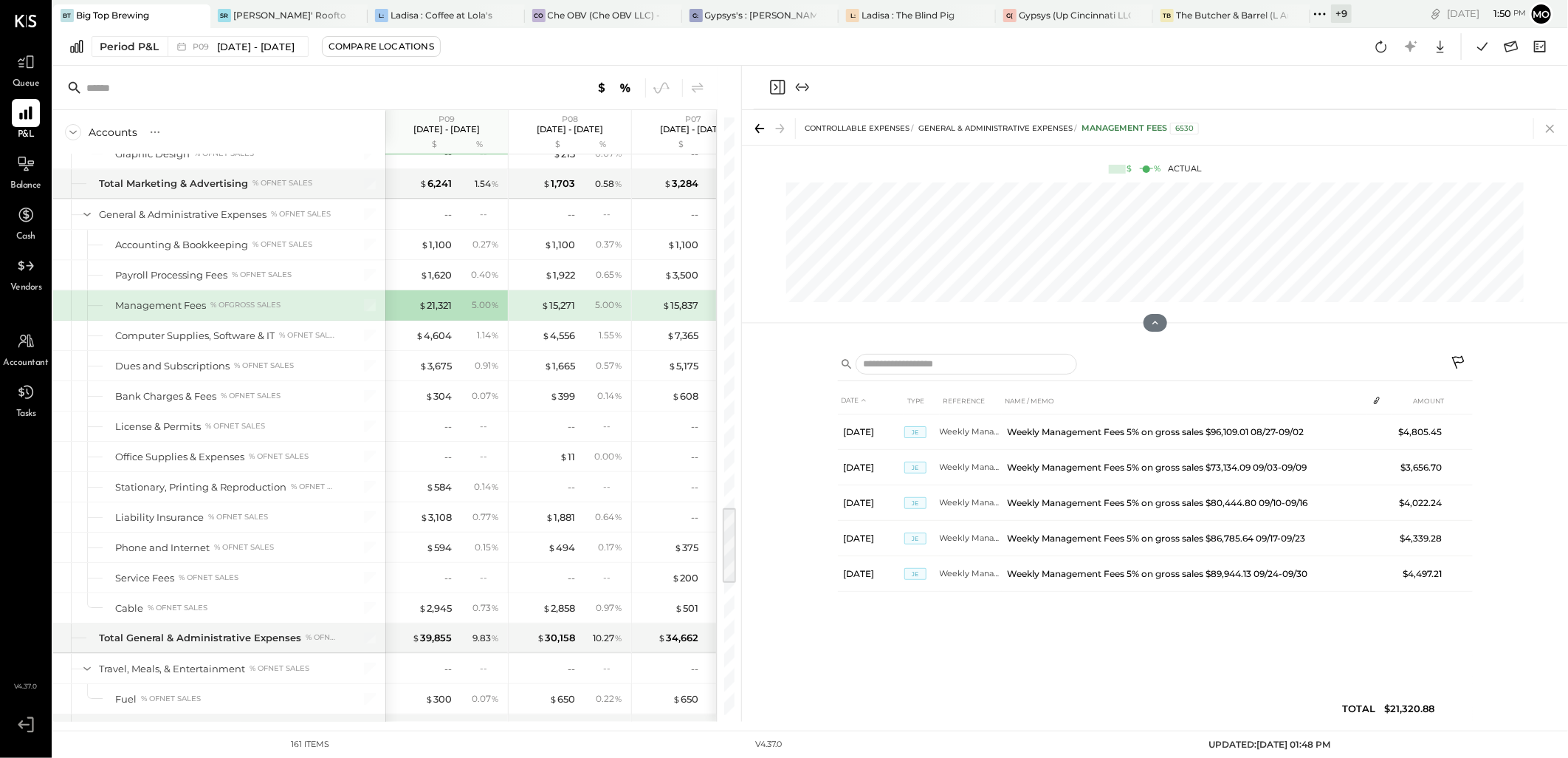
click at [1547, 122] on icon at bounding box center [1550, 128] width 21 height 21
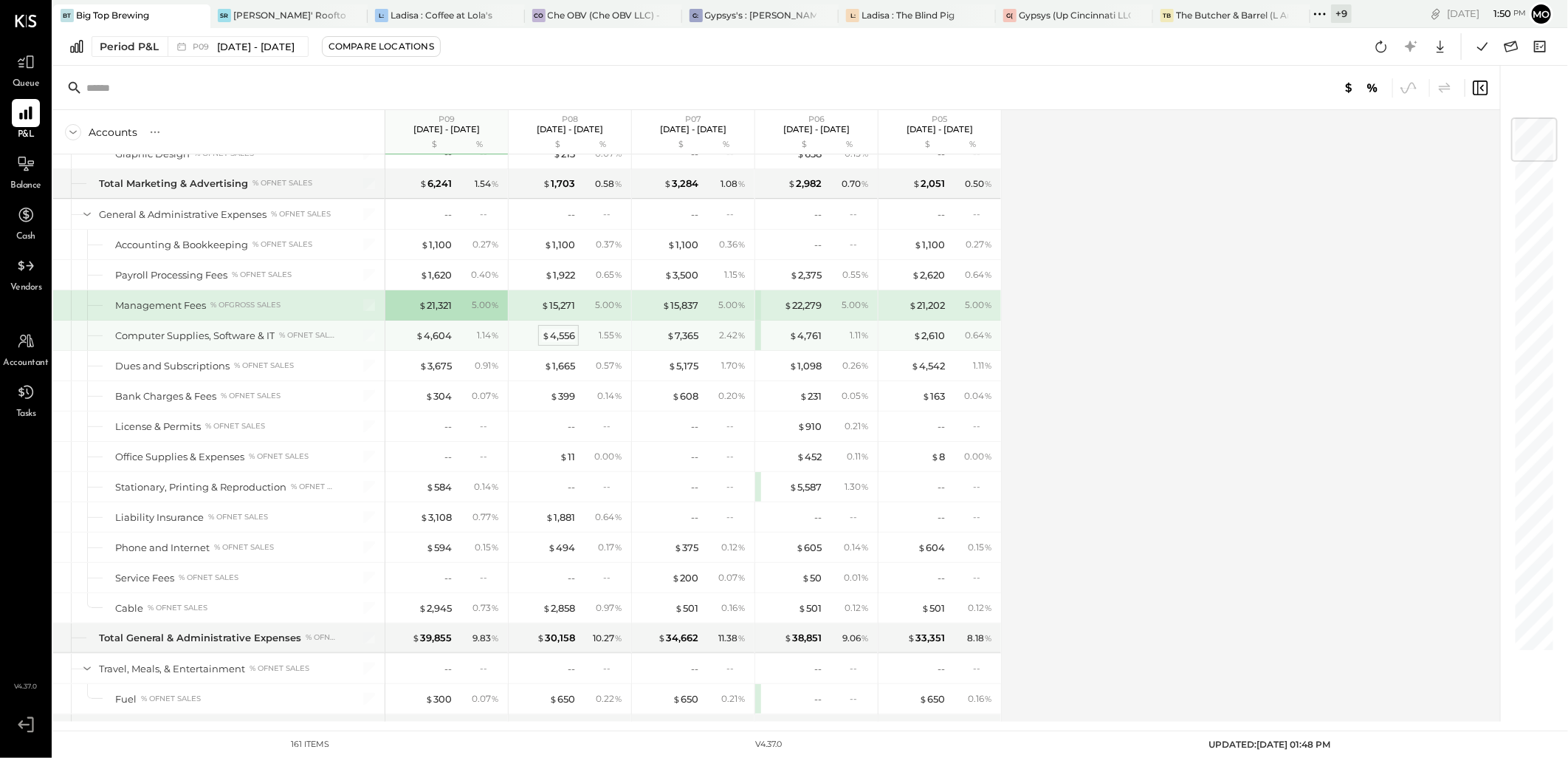
click at [565, 343] on div "$ 4,556" at bounding box center [558, 336] width 33 height 14
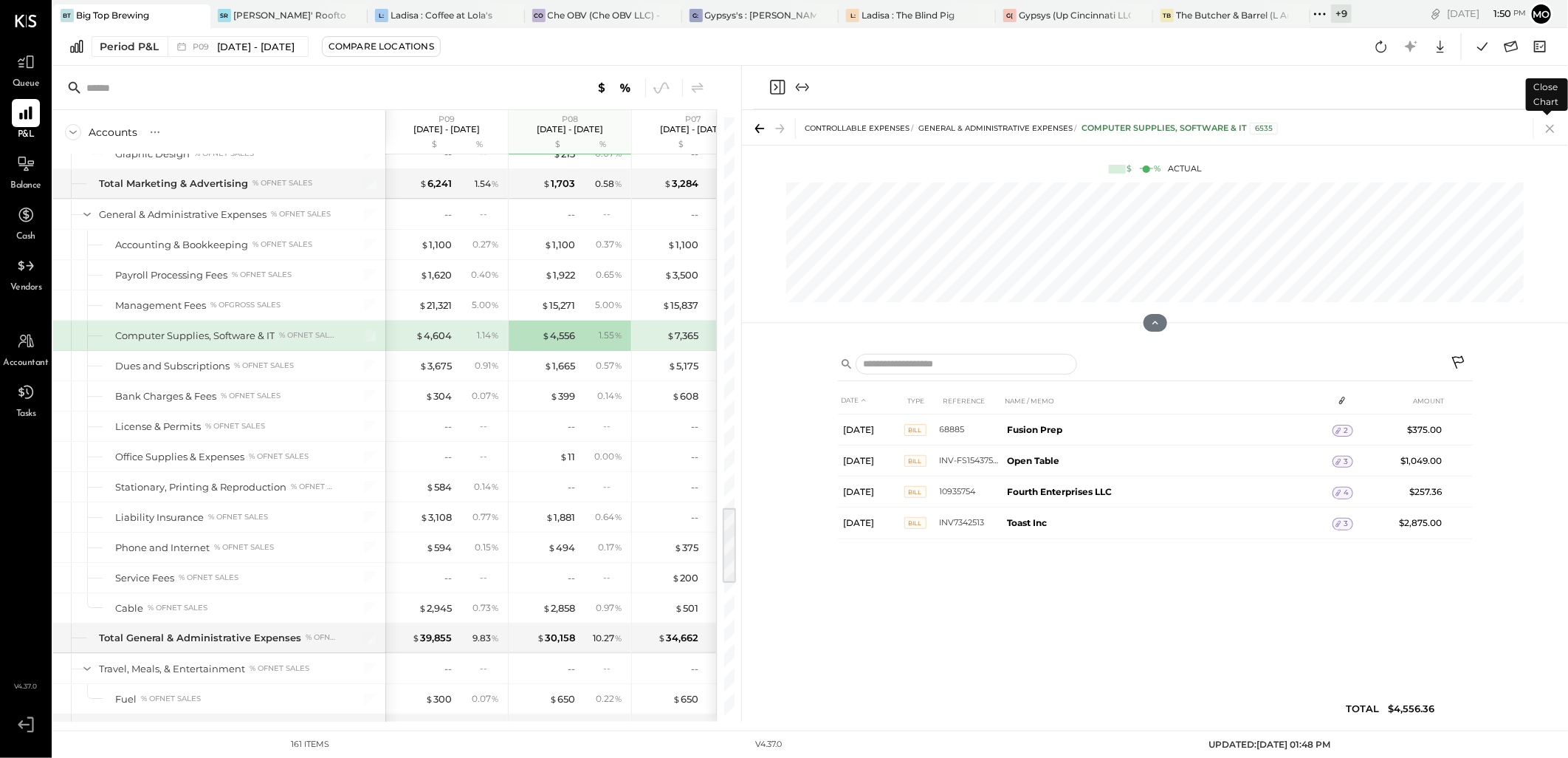
click at [1552, 128] on icon at bounding box center [1550, 128] width 21 height 21
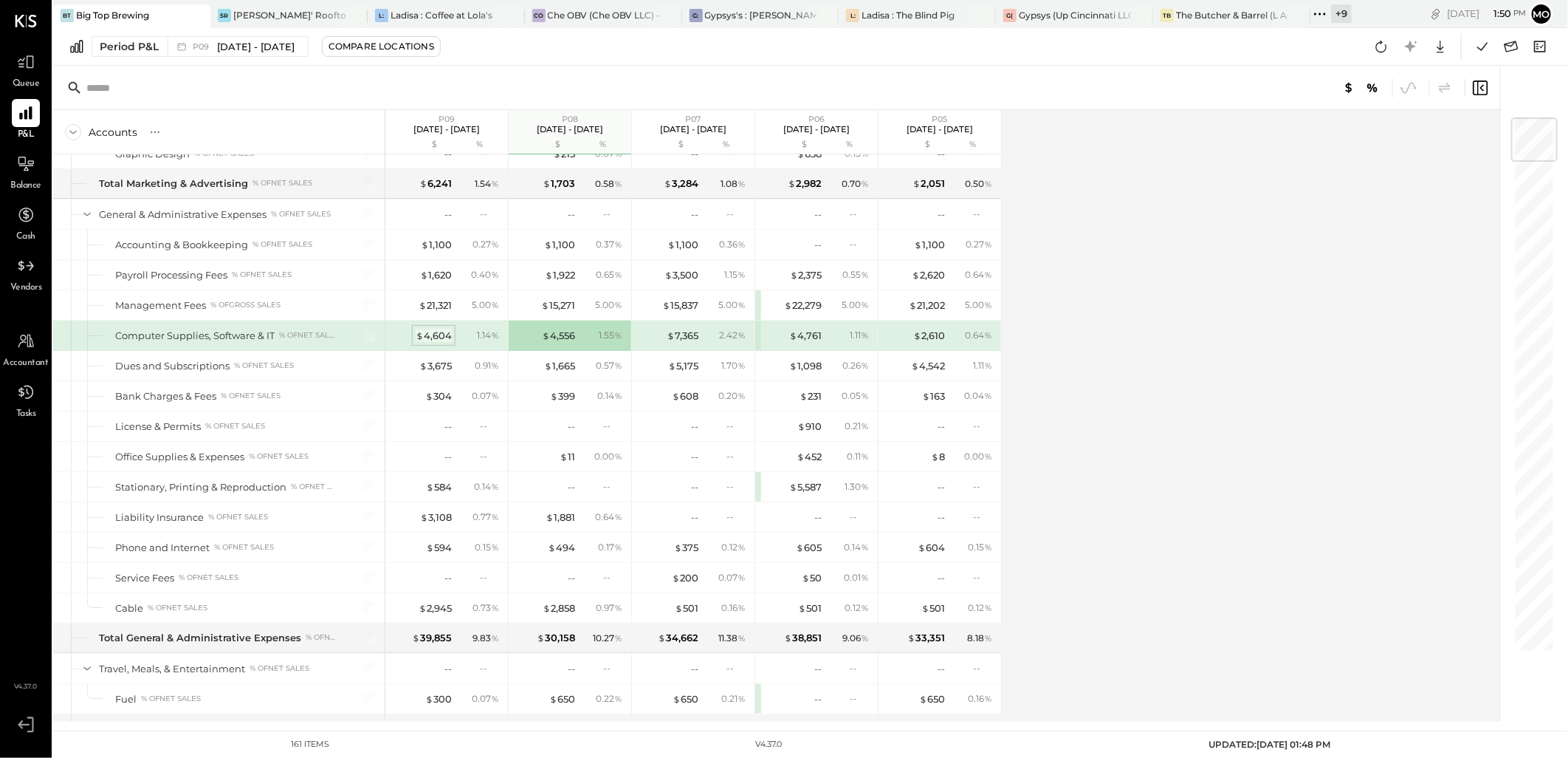
click at [448, 343] on div "$ 4,604" at bounding box center [434, 336] width 36 height 14
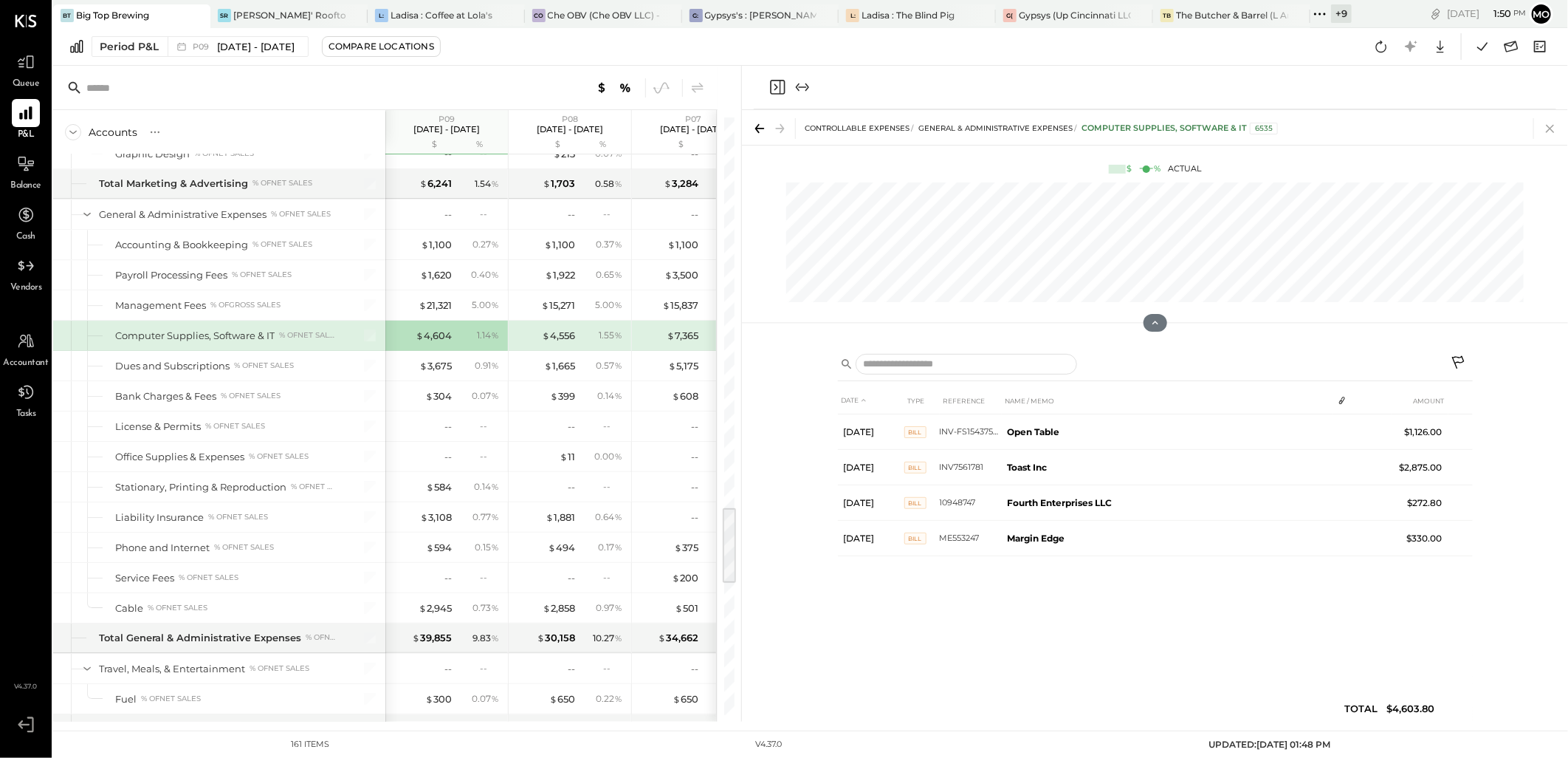
click at [1552, 128] on icon at bounding box center [1550, 128] width 21 height 21
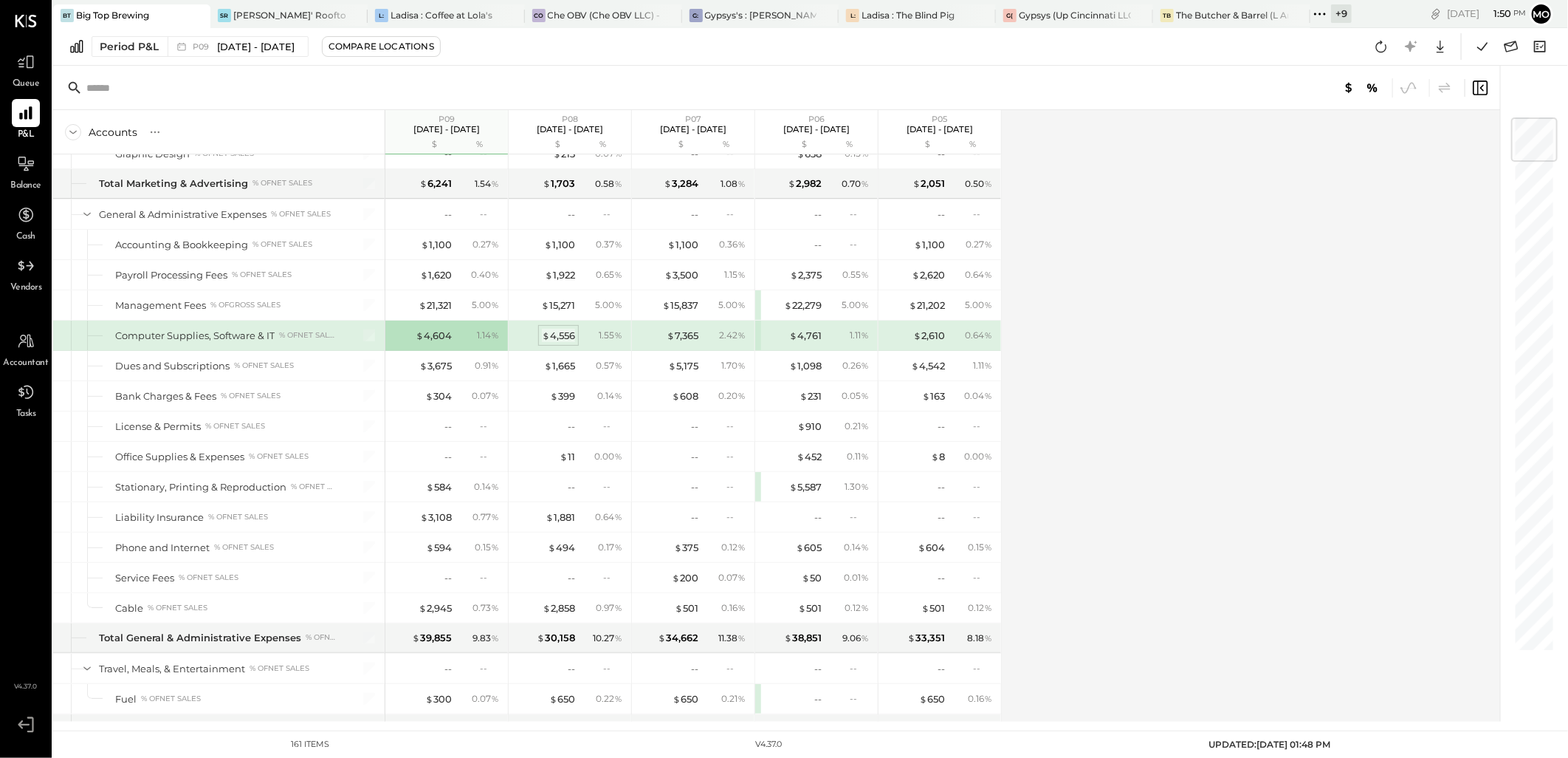
click at [563, 341] on div "$ 4,556" at bounding box center [558, 336] width 33 height 14
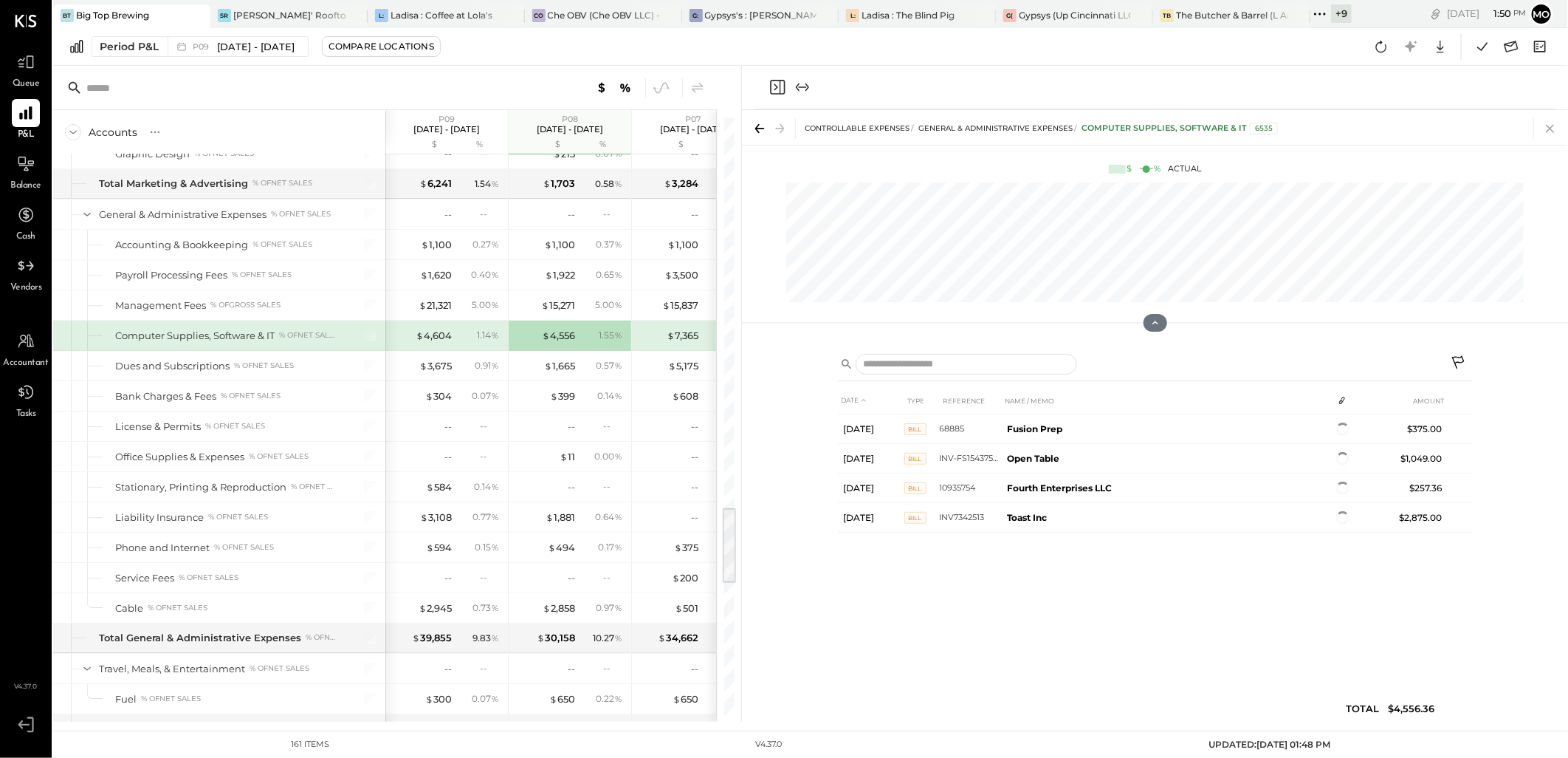
click at [1552, 131] on icon at bounding box center [1550, 128] width 21 height 21
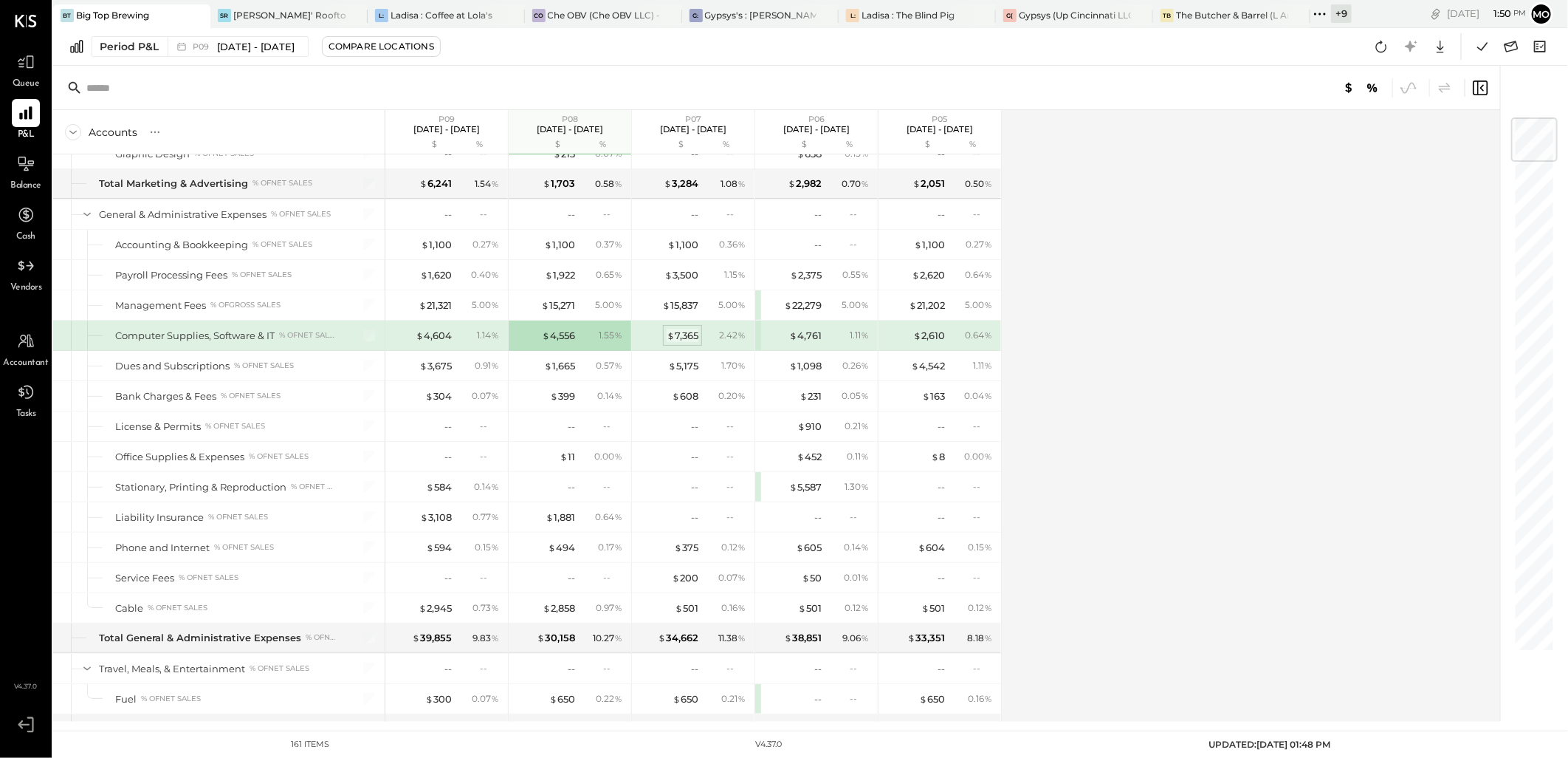
click at [695, 343] on div "$ 7,365" at bounding box center [682, 336] width 31 height 14
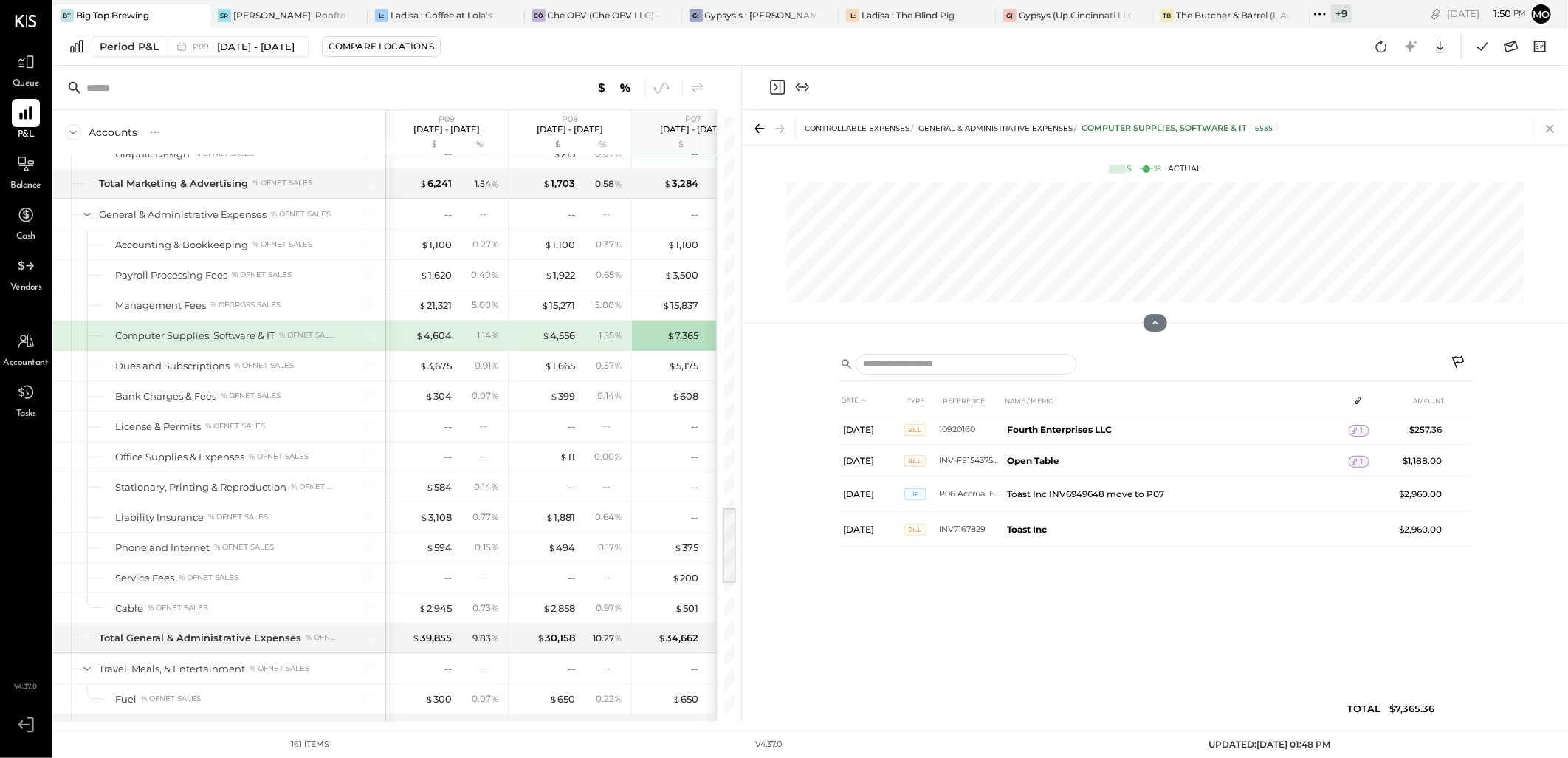
click at [1552, 127] on icon at bounding box center [1550, 129] width 8 height 8
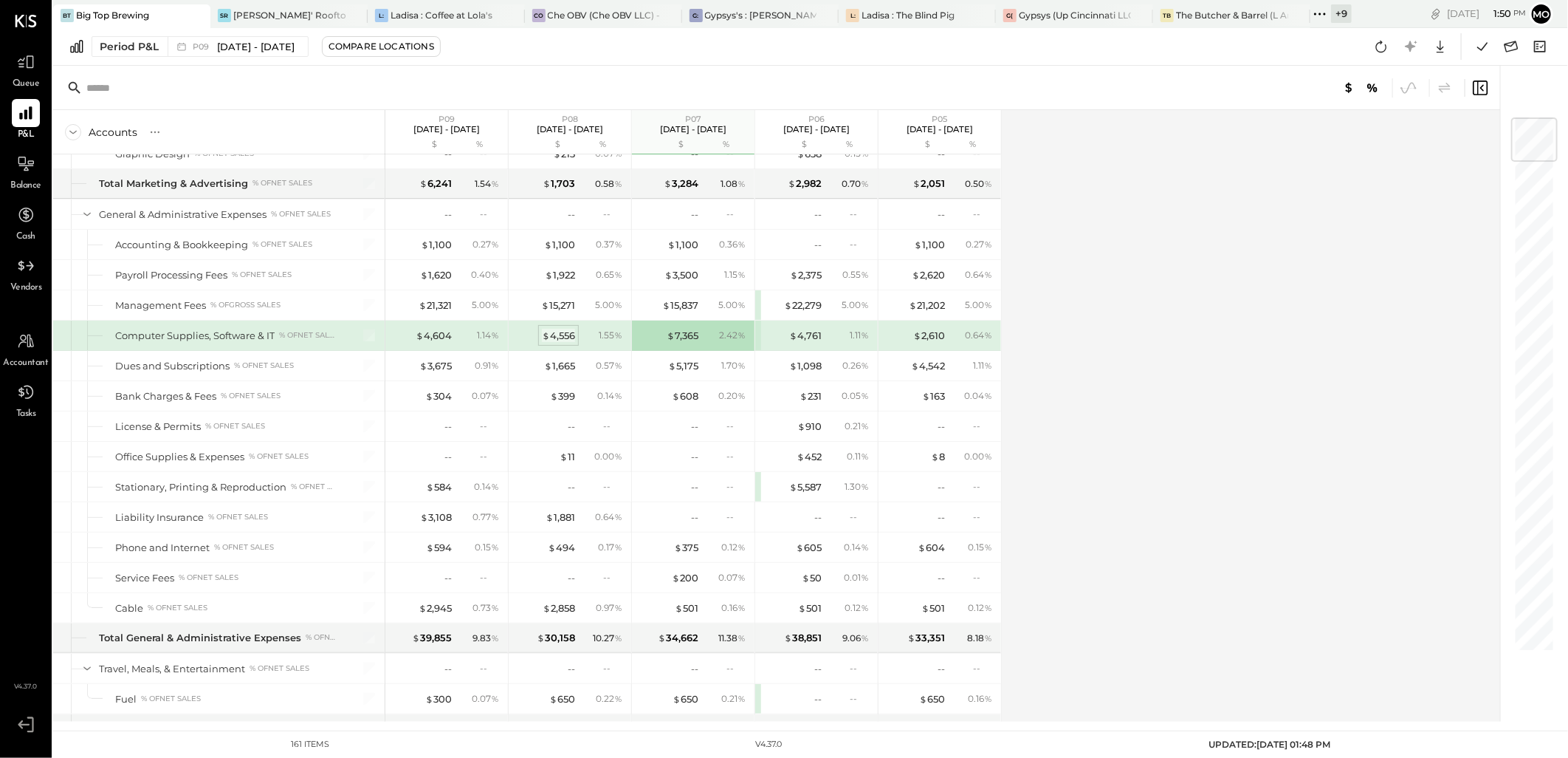
click at [551, 343] on div "$ 4,556" at bounding box center [558, 336] width 33 height 14
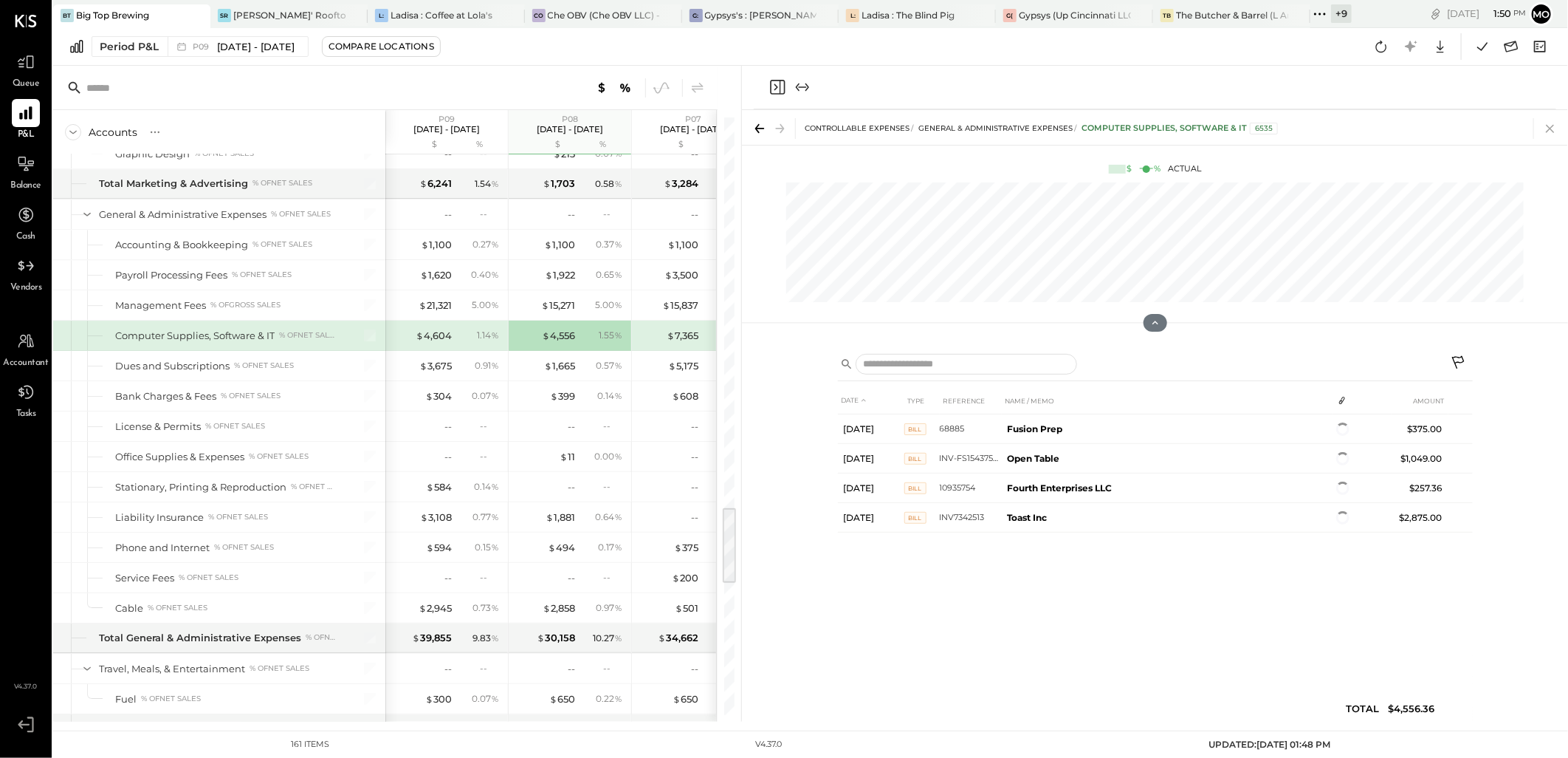
click at [1552, 126] on icon at bounding box center [1550, 128] width 21 height 21
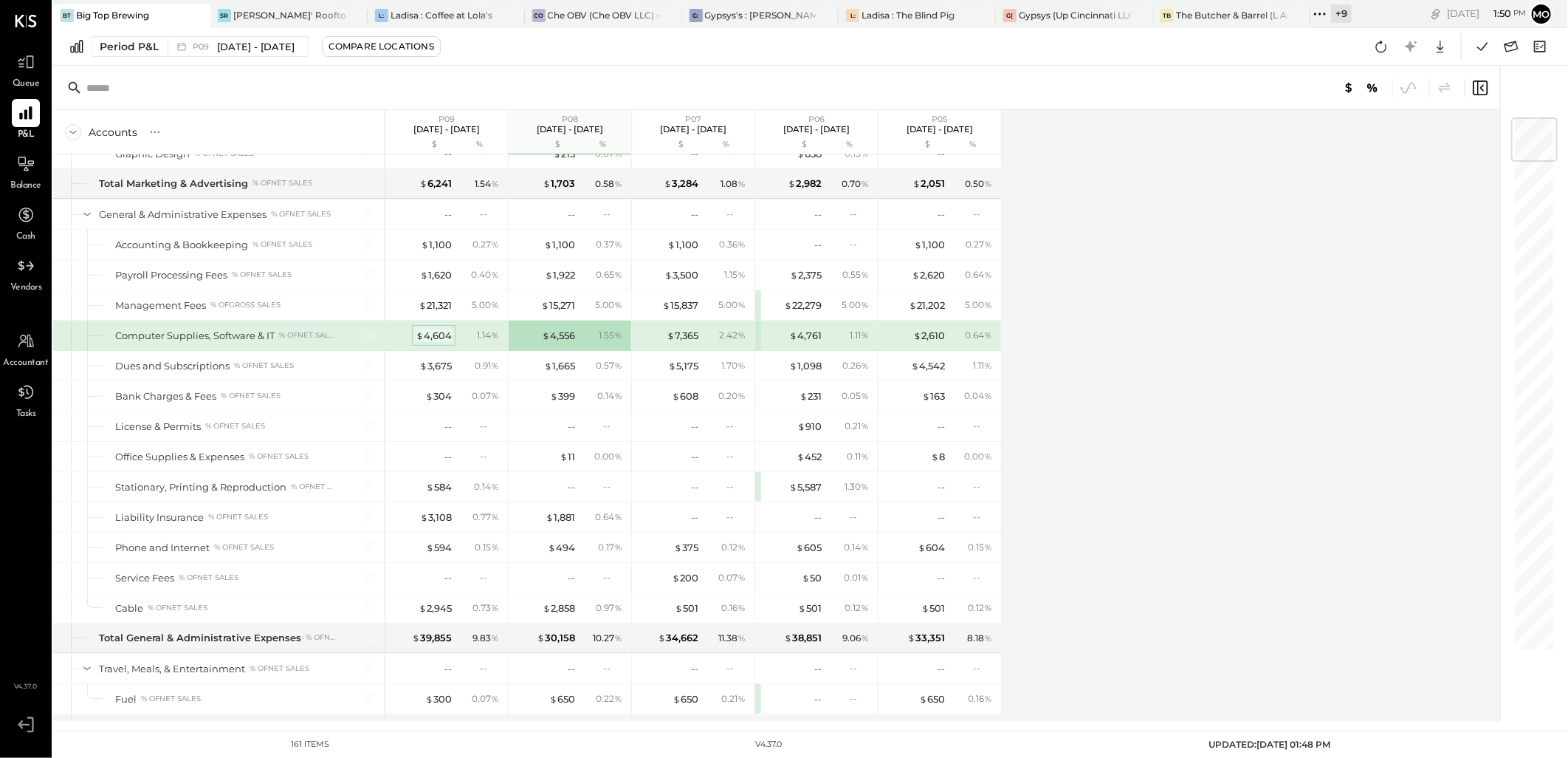
click at [430, 343] on div "$ 4,604" at bounding box center [434, 336] width 36 height 14
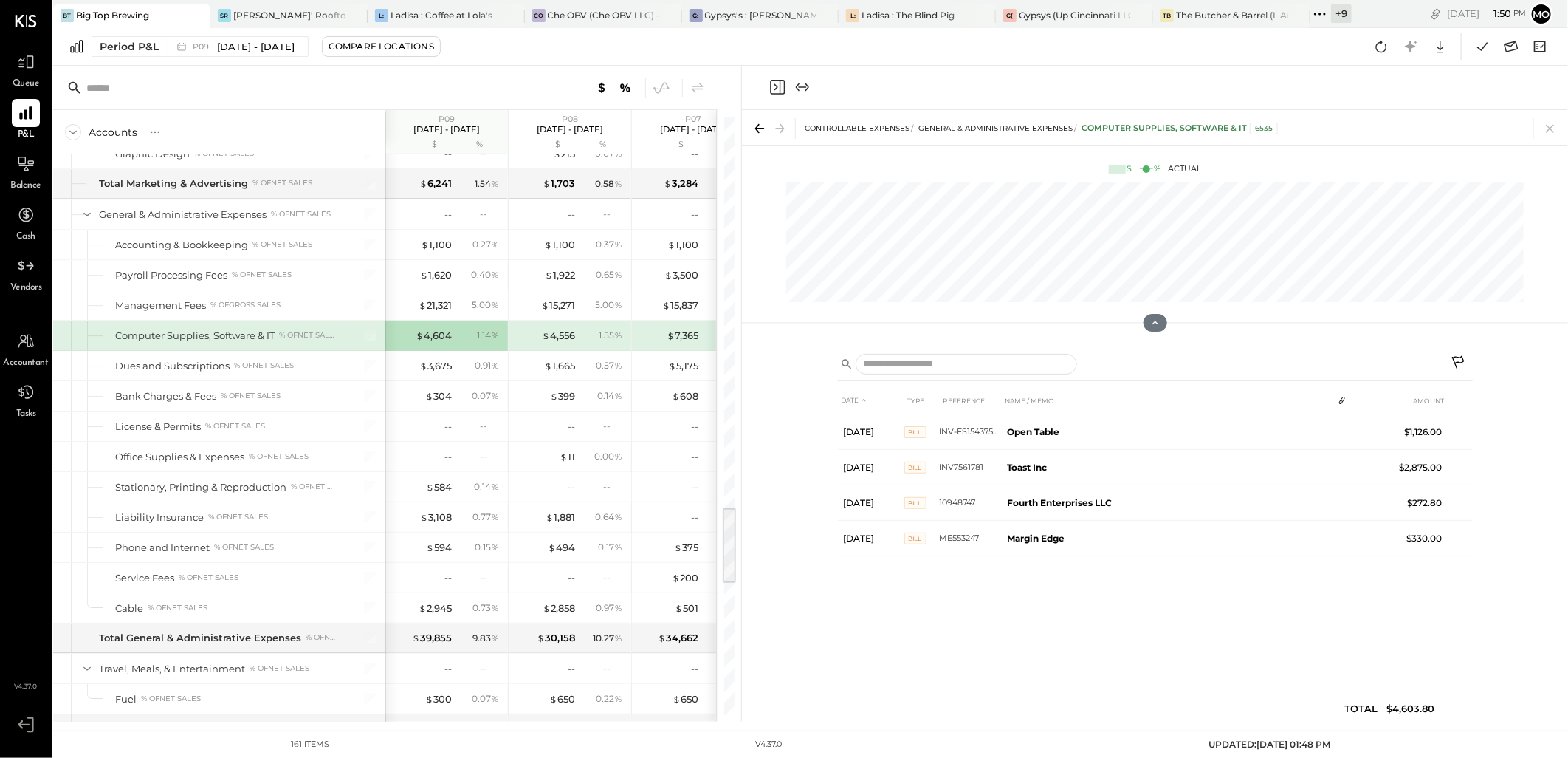
click at [1543, 133] on icon at bounding box center [1550, 128] width 21 height 21
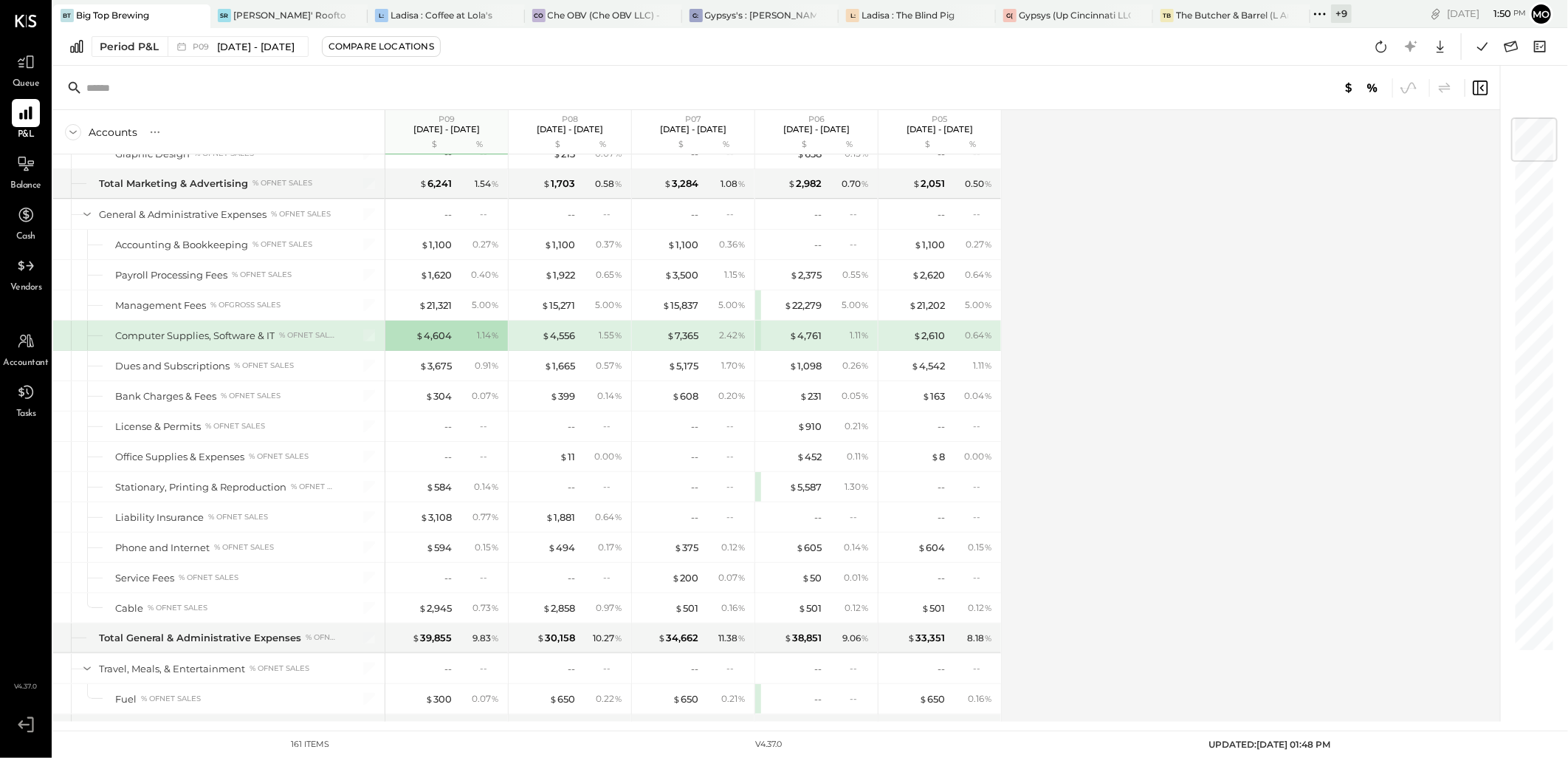
click at [795, 335] on div "$ 4,761 1.11 %" at bounding box center [818, 336] width 111 height 30
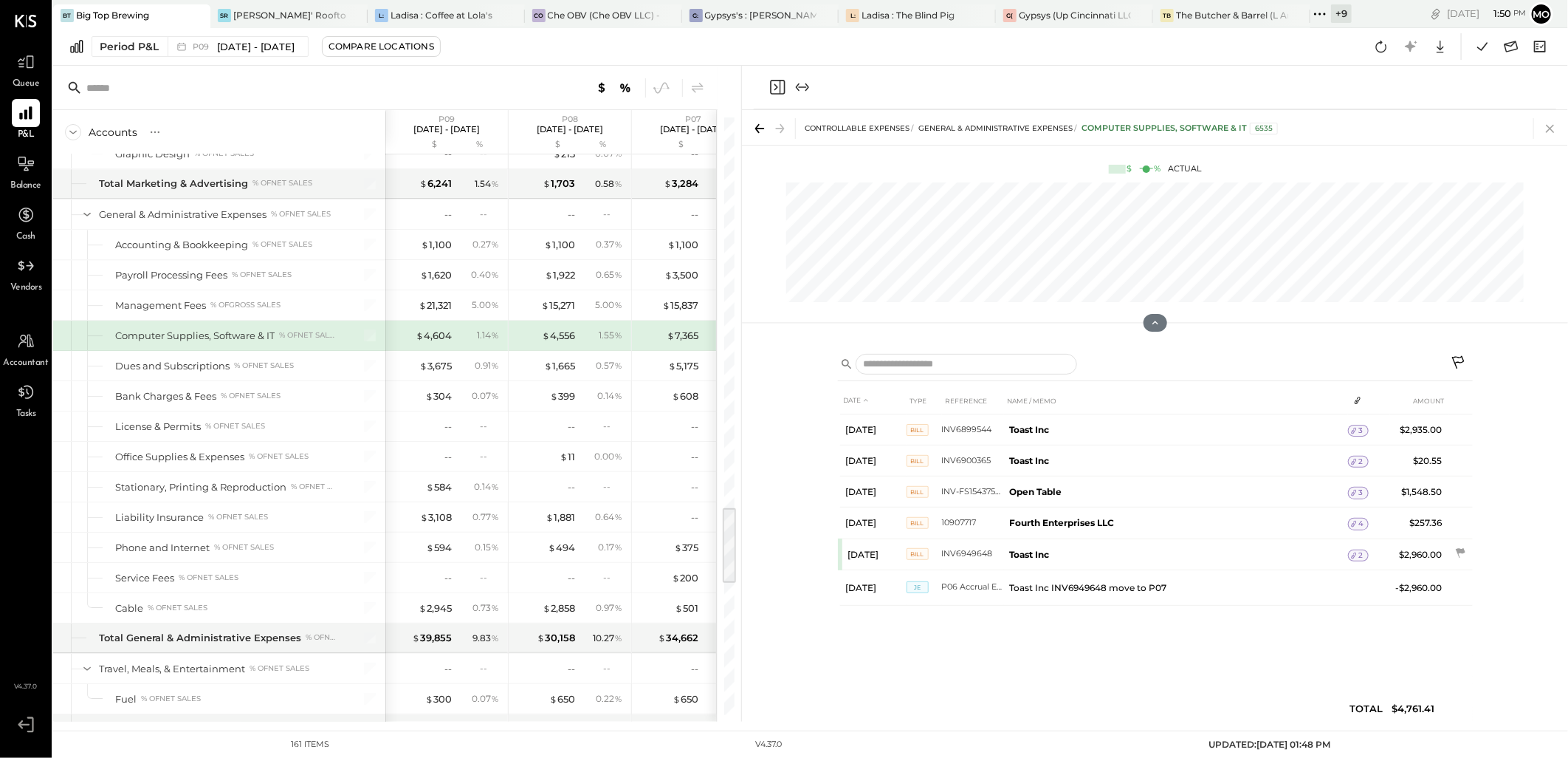
click at [1546, 129] on icon at bounding box center [1550, 128] width 21 height 21
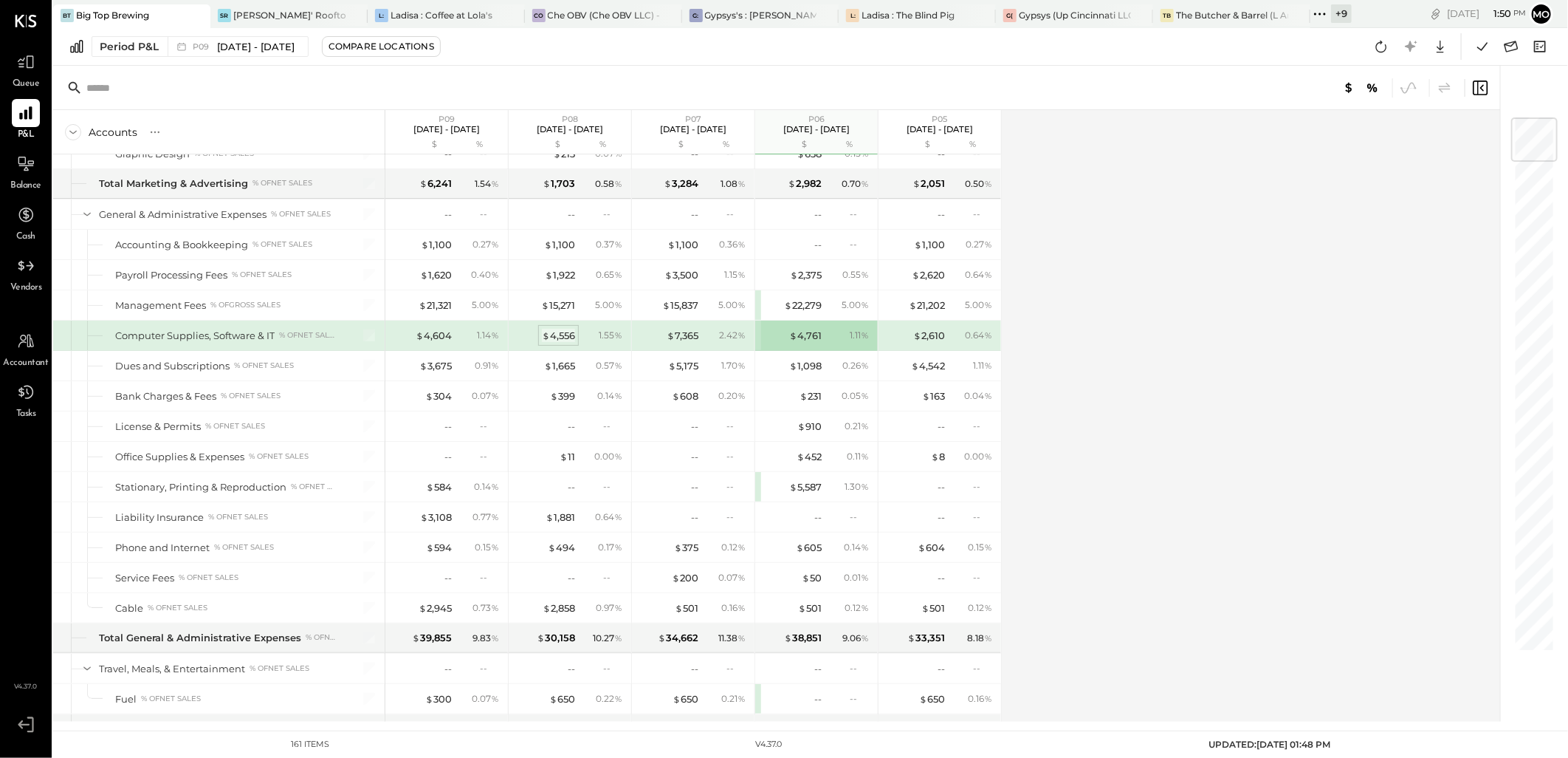
click at [559, 336] on div "$ 4,556" at bounding box center [558, 336] width 33 height 14
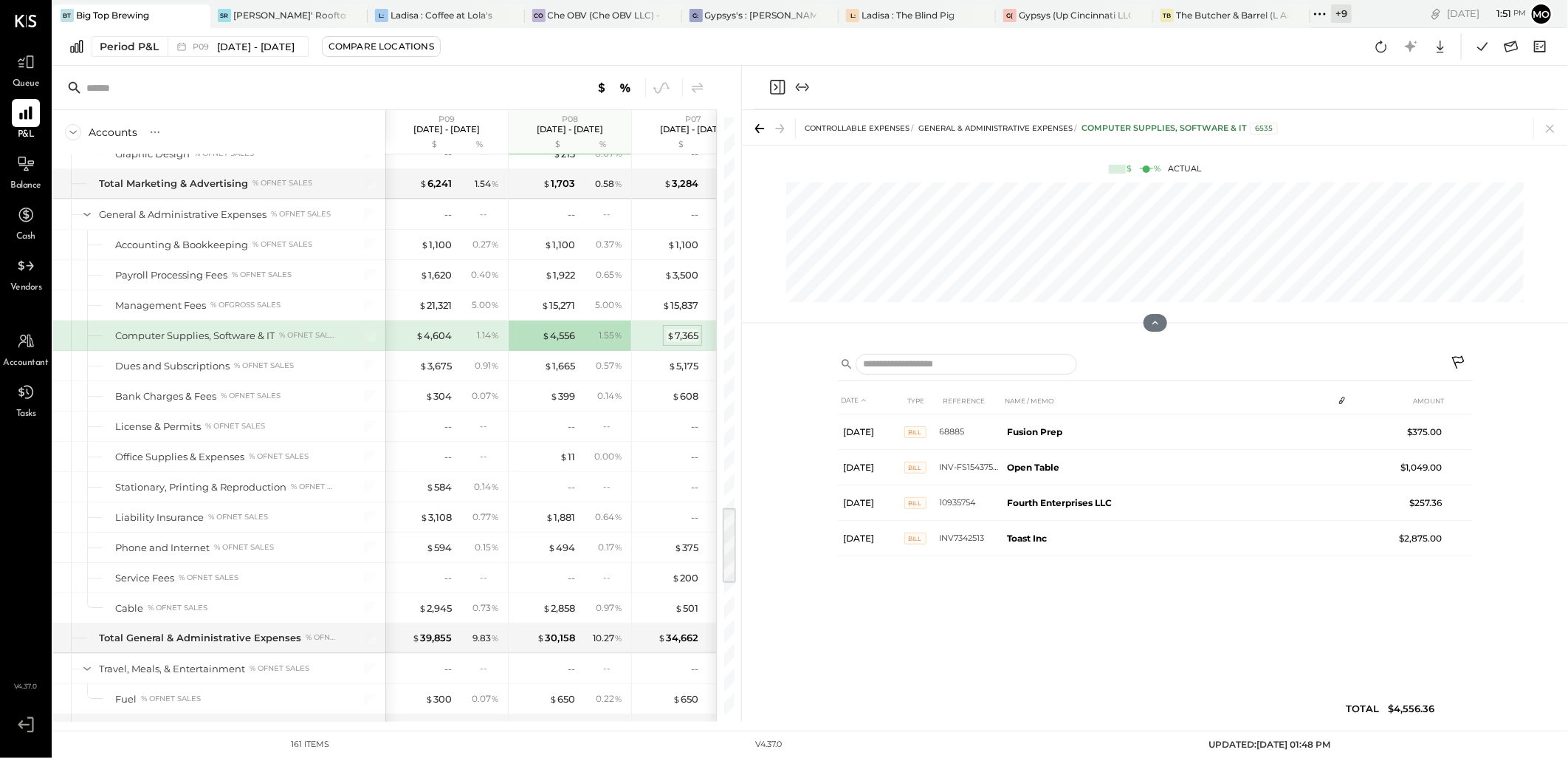
click at [684, 336] on div "$ 7,365" at bounding box center [682, 336] width 31 height 14
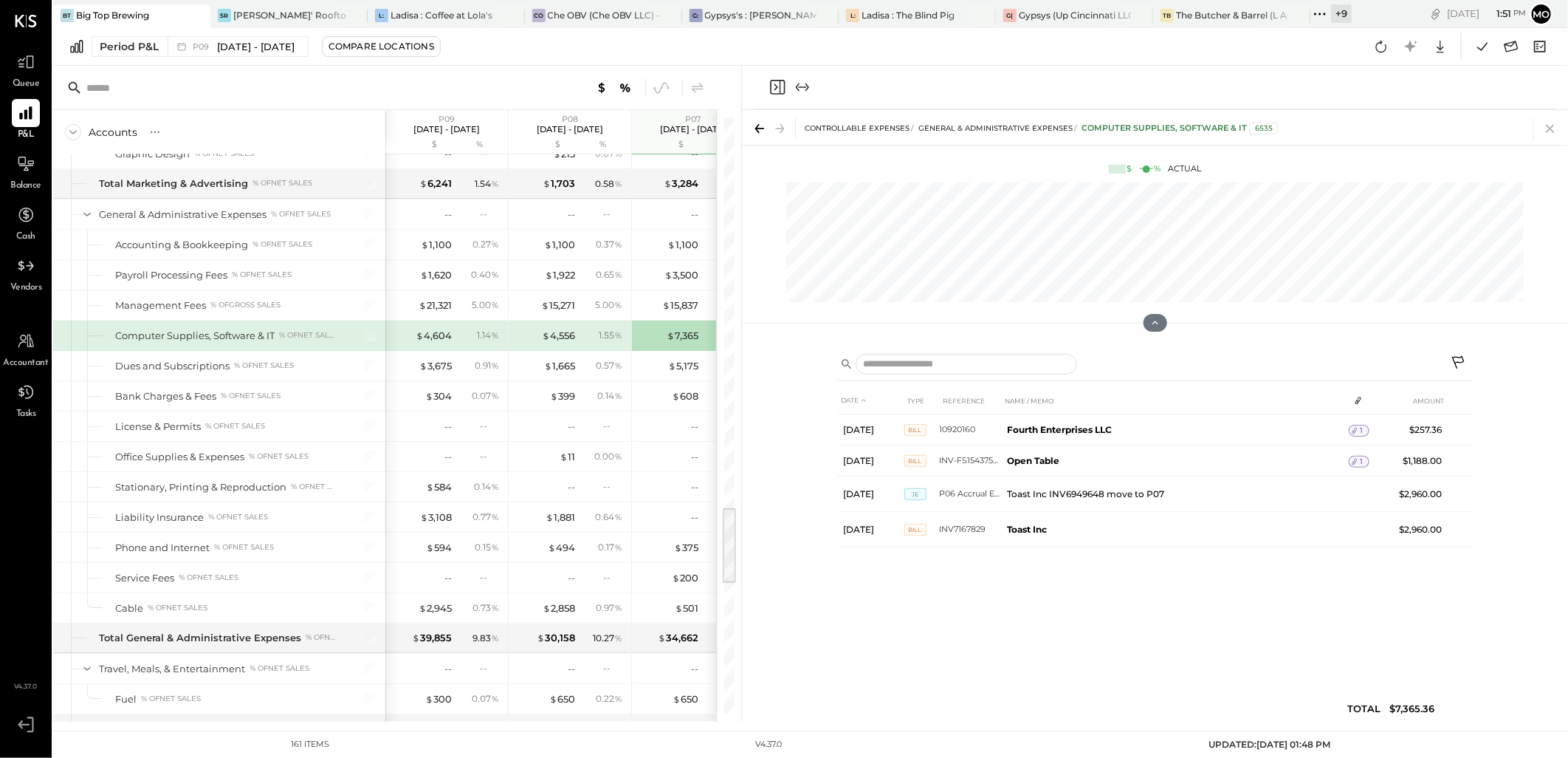
click at [1547, 123] on icon at bounding box center [1550, 128] width 21 height 21
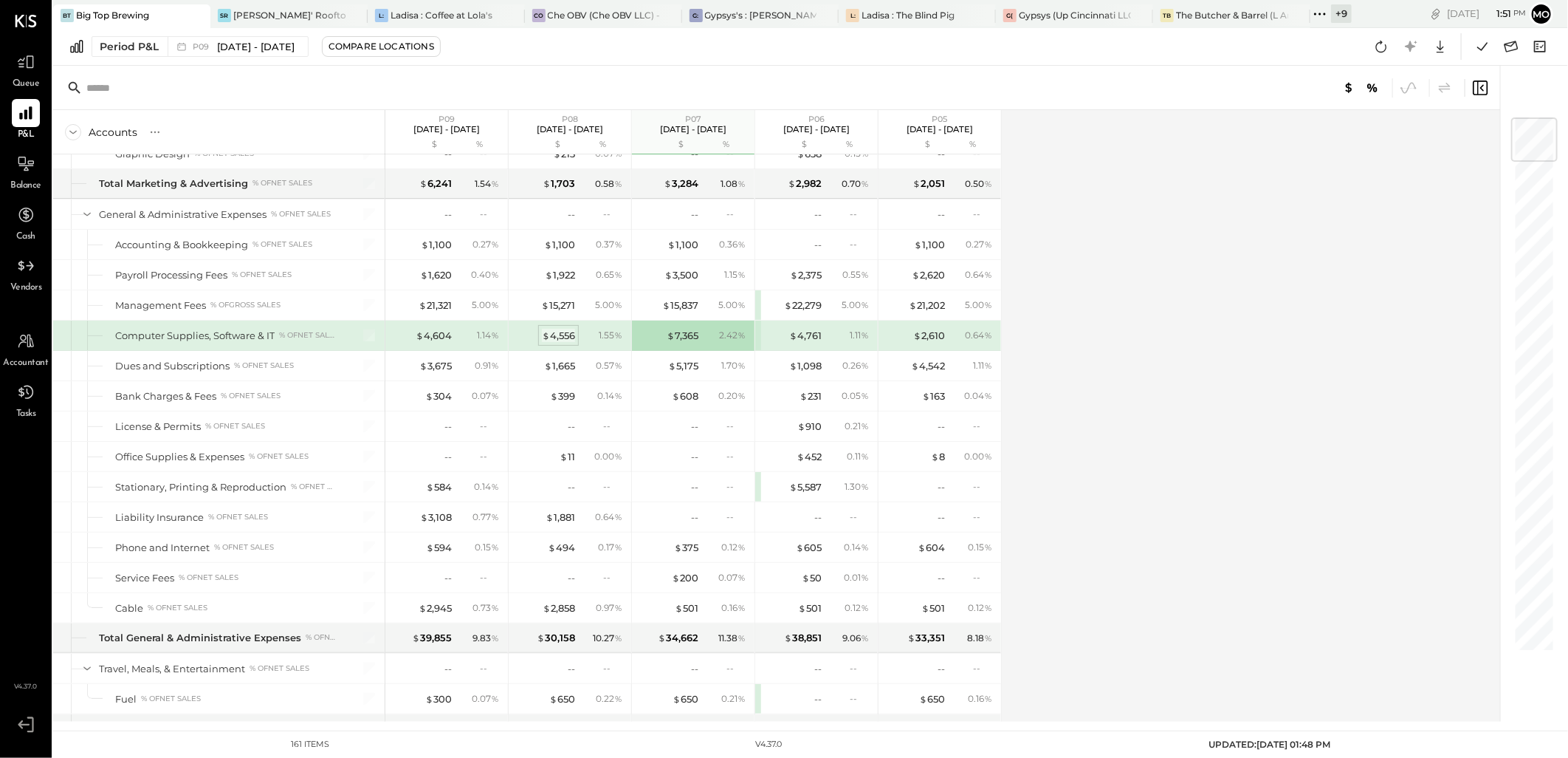
click at [564, 341] on div "$ 4,556" at bounding box center [558, 336] width 33 height 14
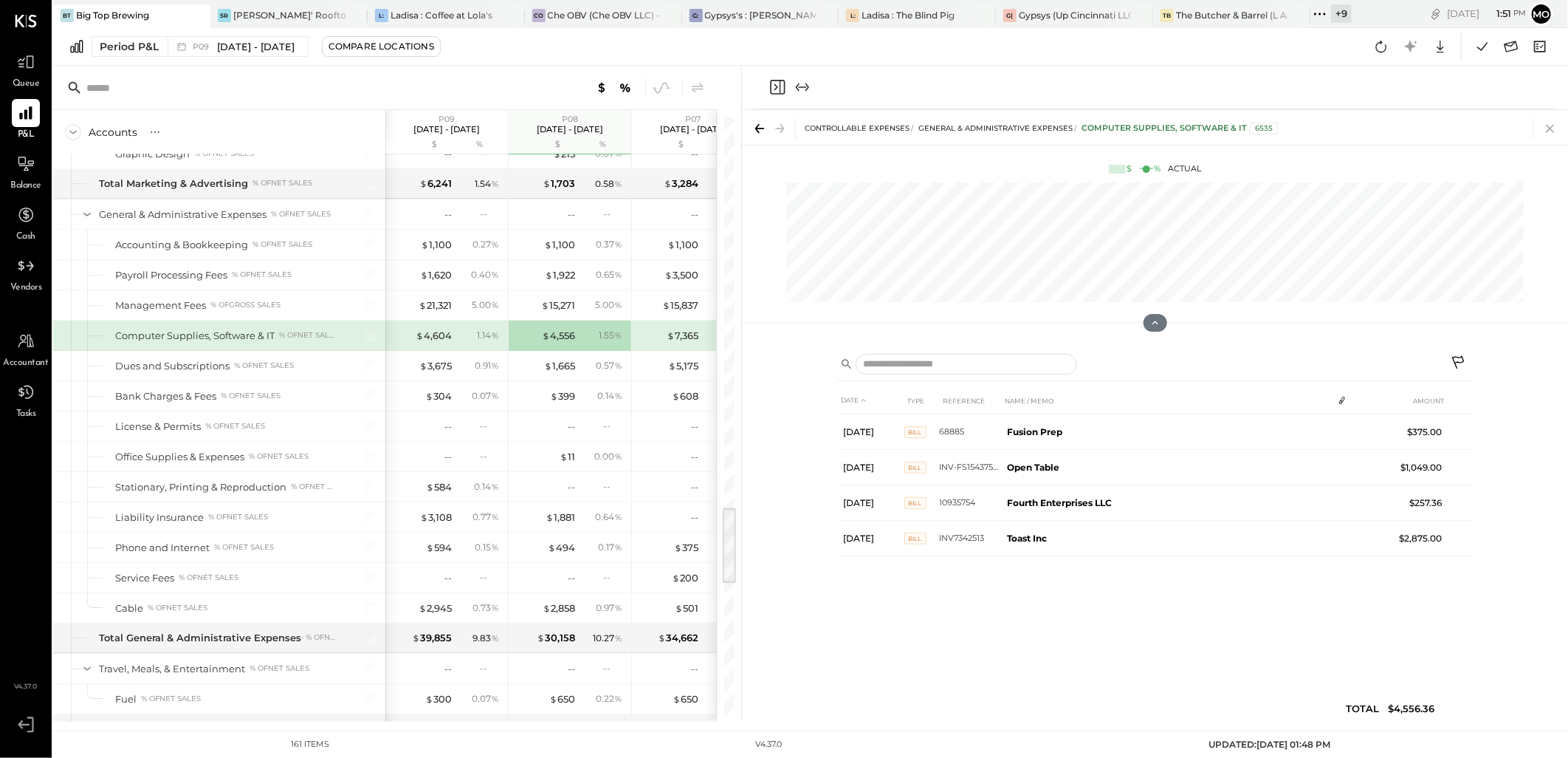
click at [1547, 128] on icon at bounding box center [1550, 128] width 21 height 21
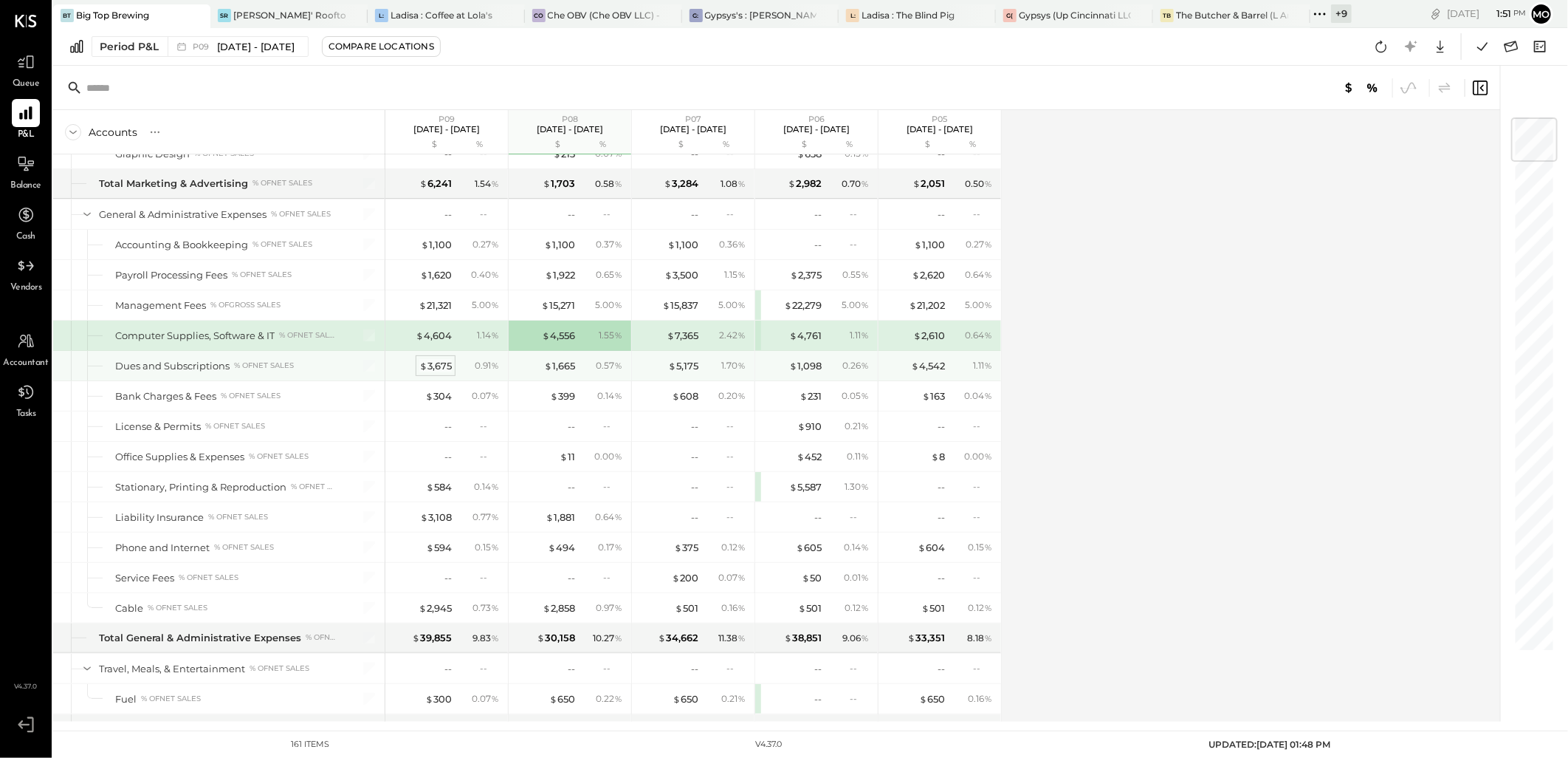
click at [437, 367] on div "$ 3,675" at bounding box center [435, 365] width 32 height 14
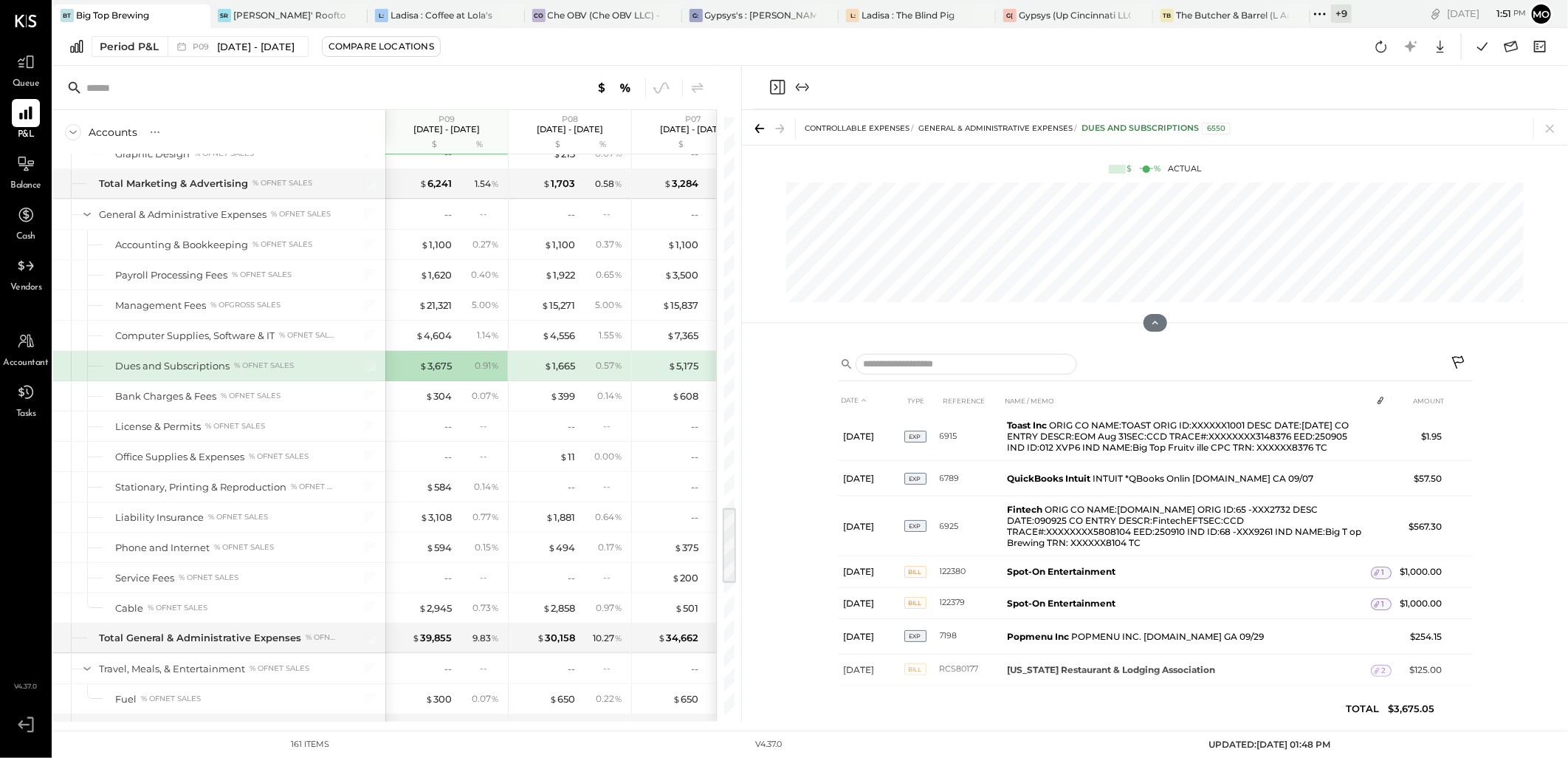
scroll to position [168, 0]
click at [448, 337] on div "$ 4,604" at bounding box center [434, 336] width 36 height 14
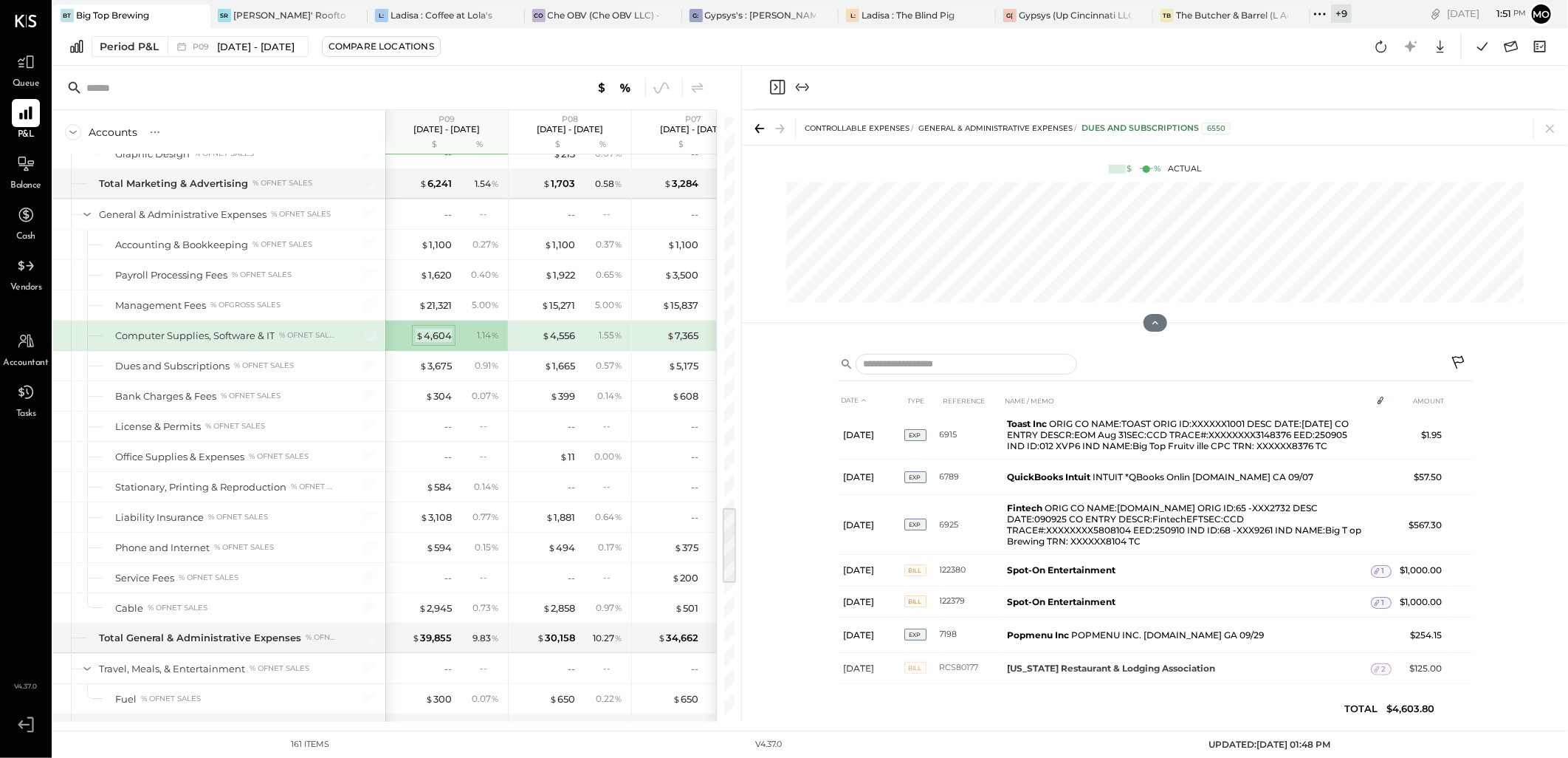
scroll to position [0, 0]
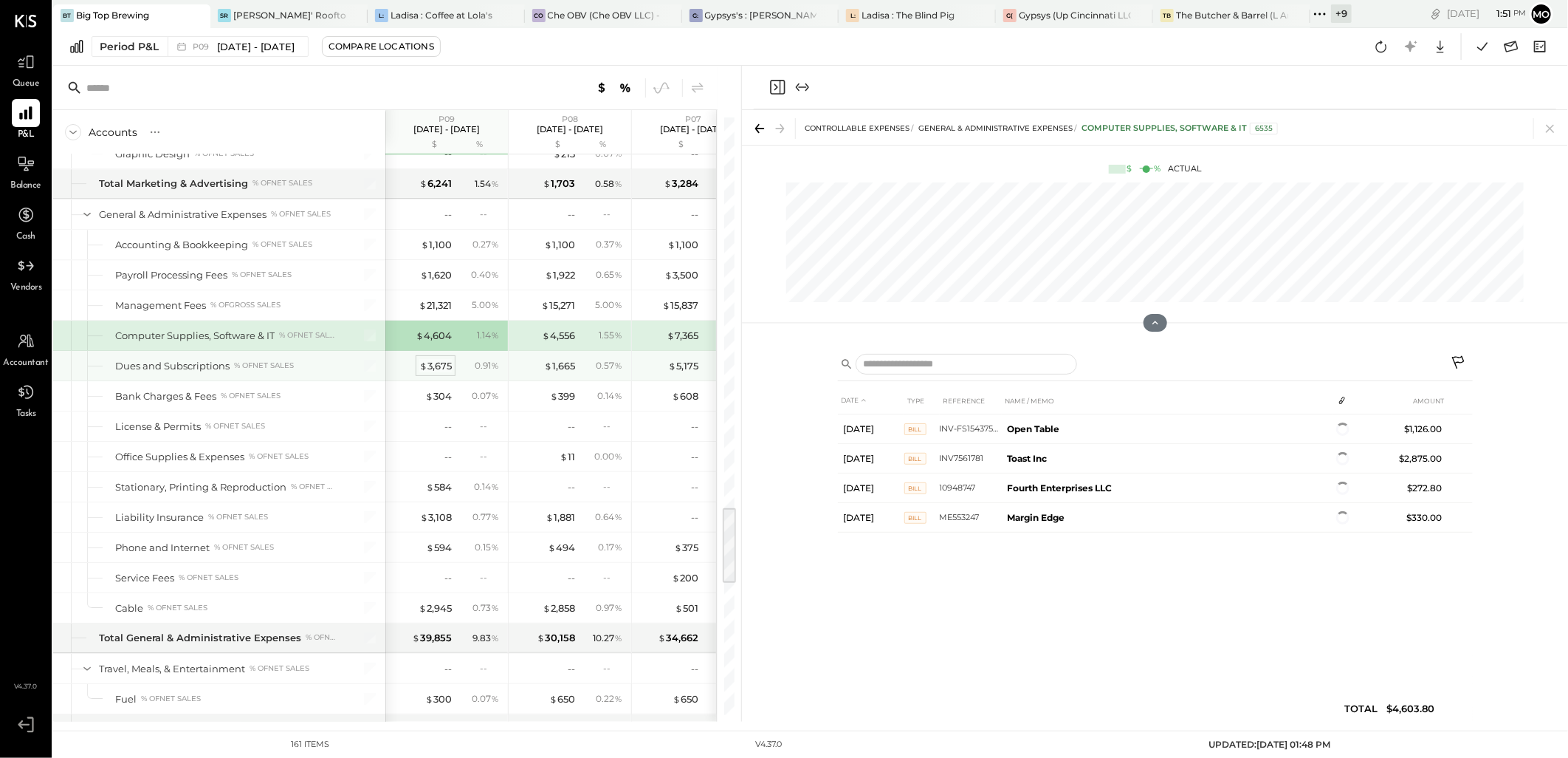
click at [444, 372] on div "$ 3,675" at bounding box center [435, 365] width 32 height 14
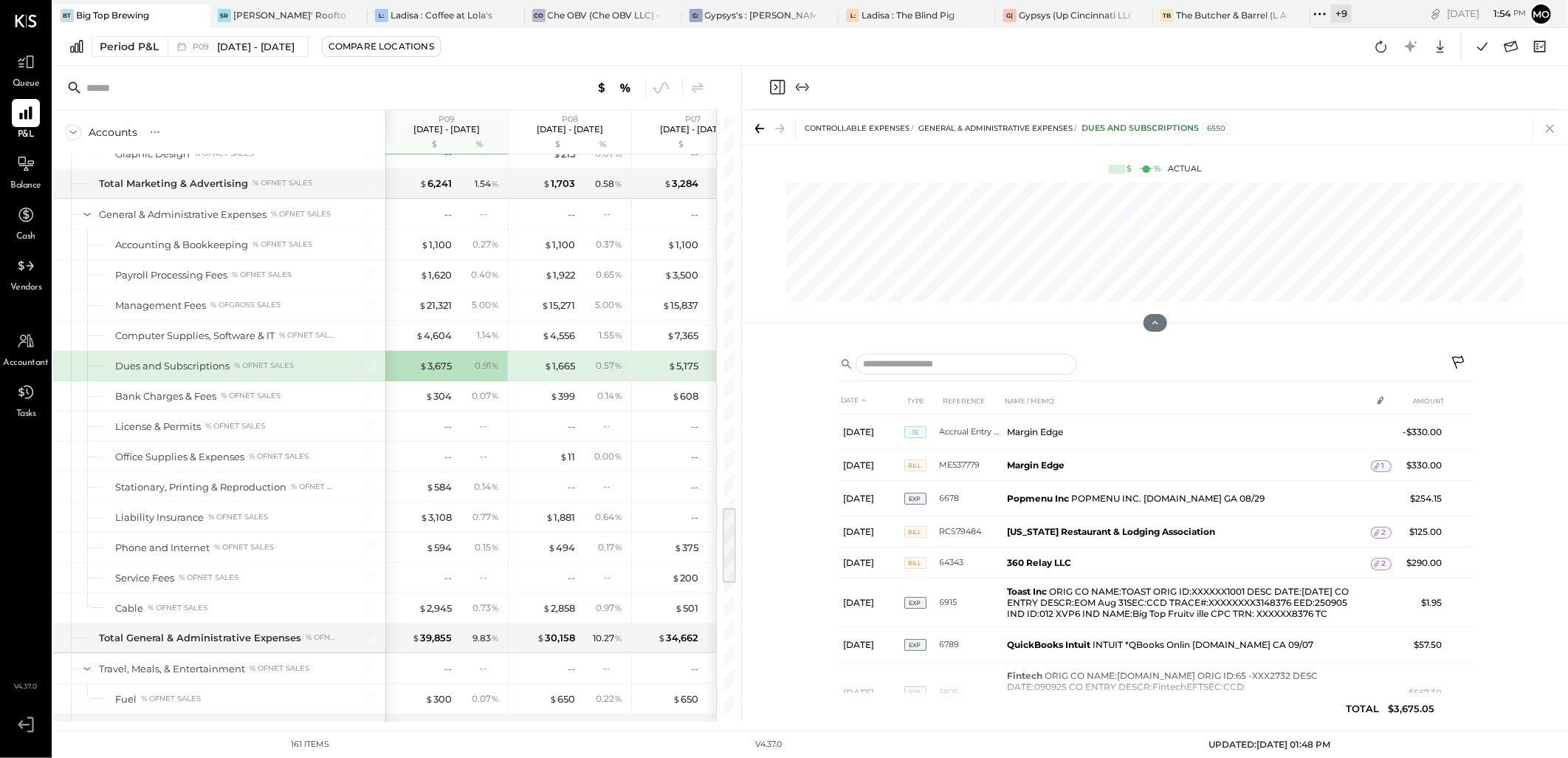
click at [1552, 126] on icon at bounding box center [1550, 129] width 8 height 8
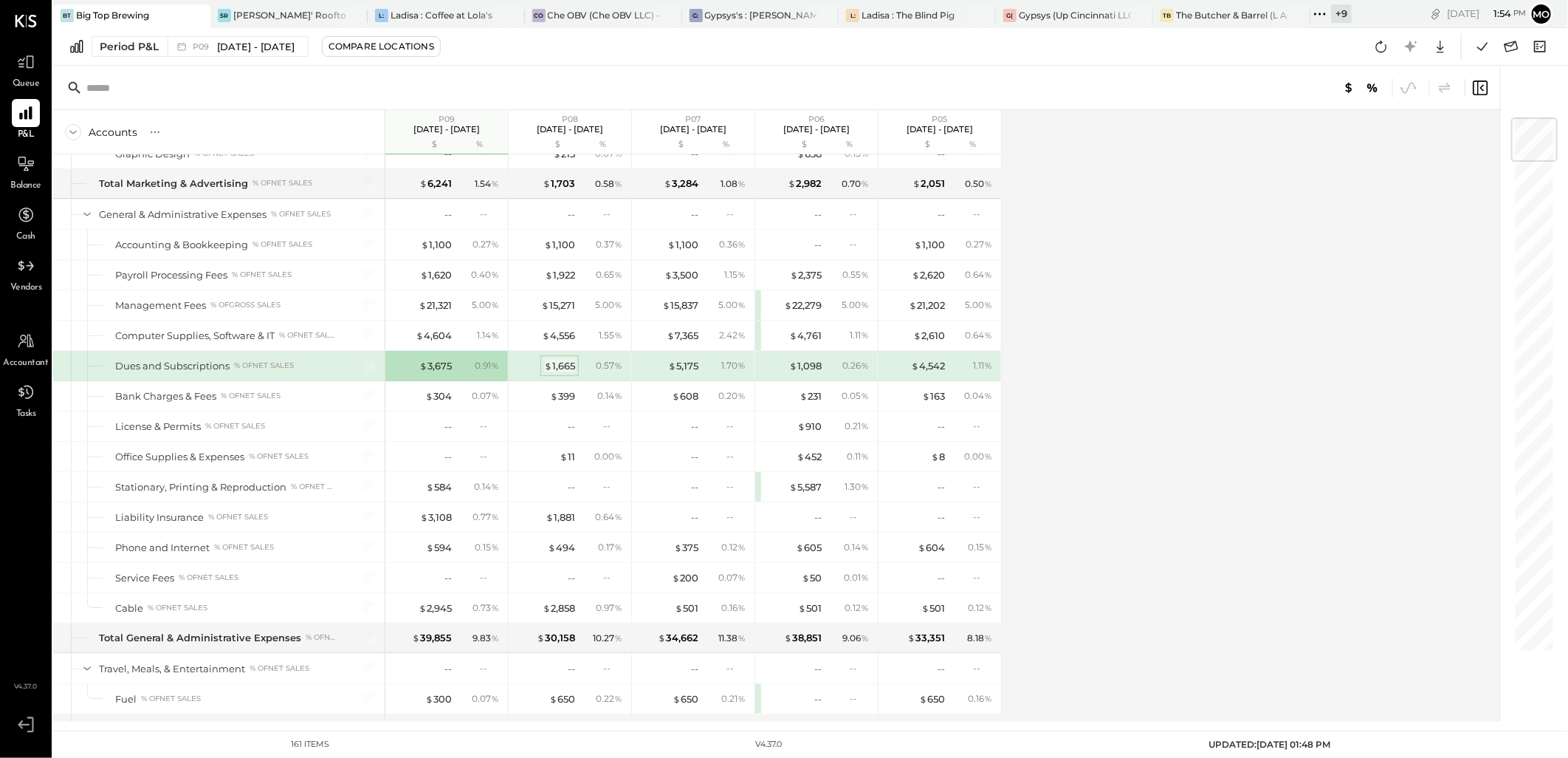
click at [574, 367] on div "$ 1,665" at bounding box center [560, 365] width 31 height 14
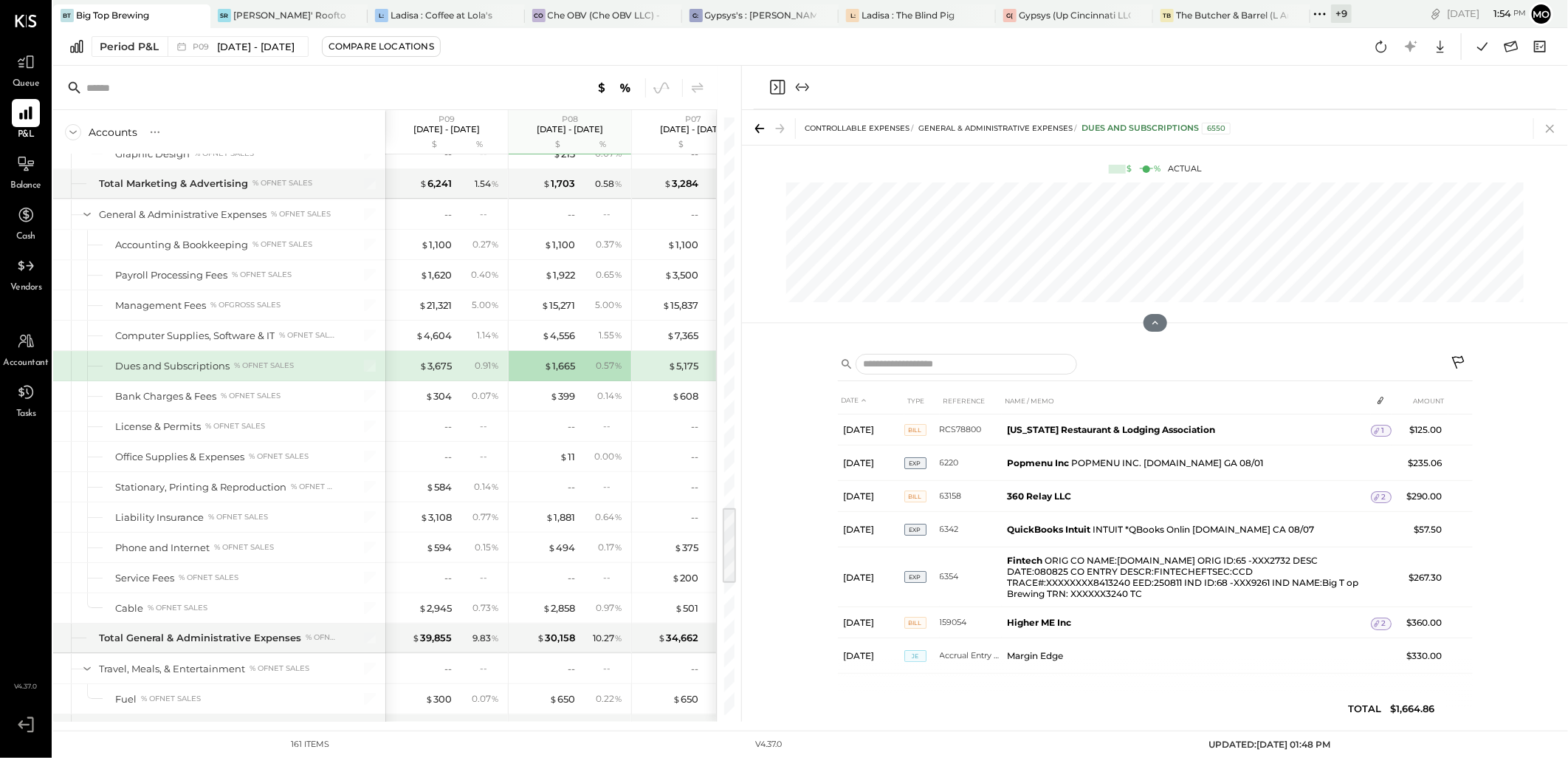
click at [1553, 122] on icon at bounding box center [1550, 128] width 21 height 21
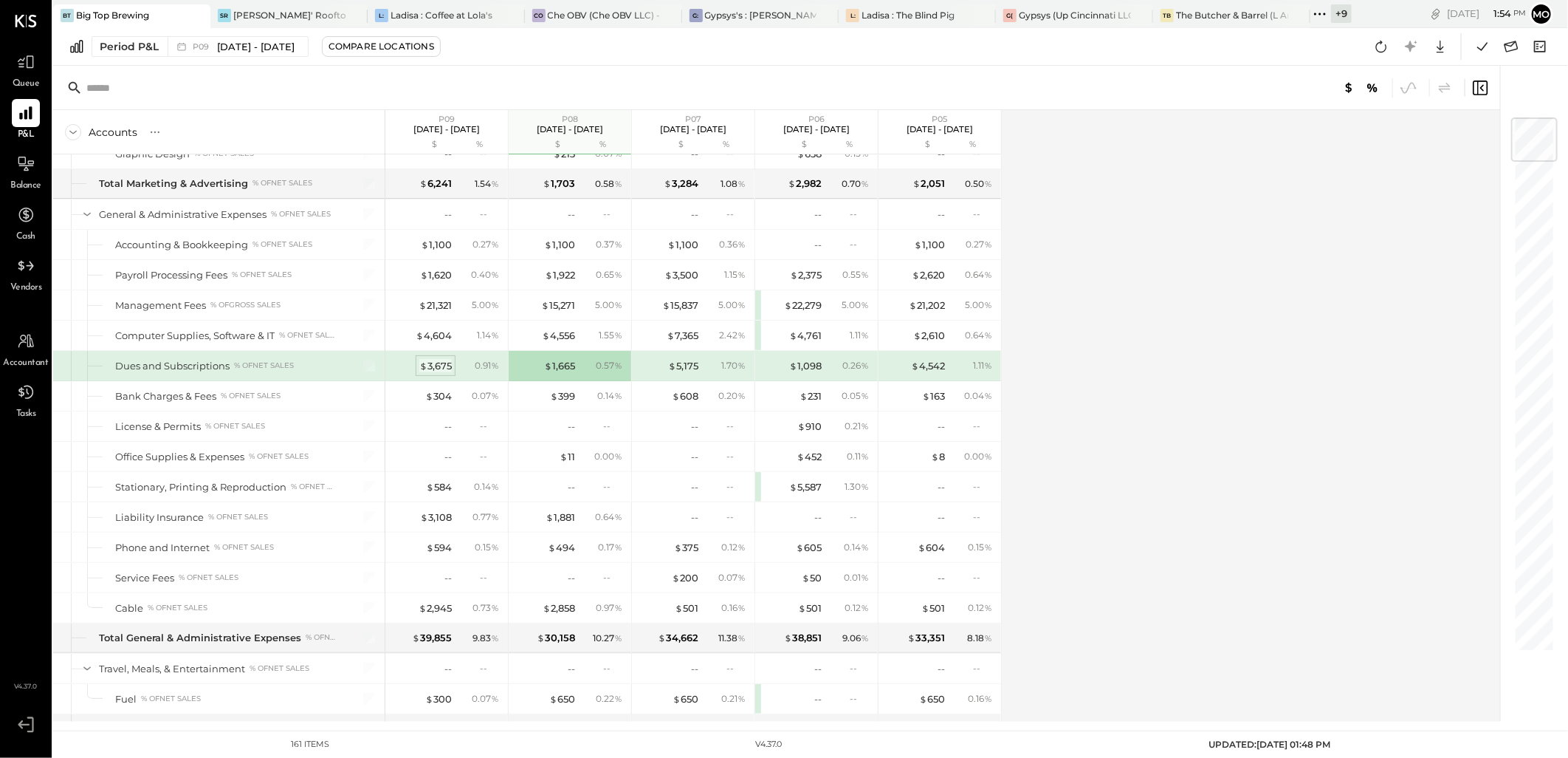
click at [427, 370] on div "$ 3,675" at bounding box center [435, 365] width 32 height 14
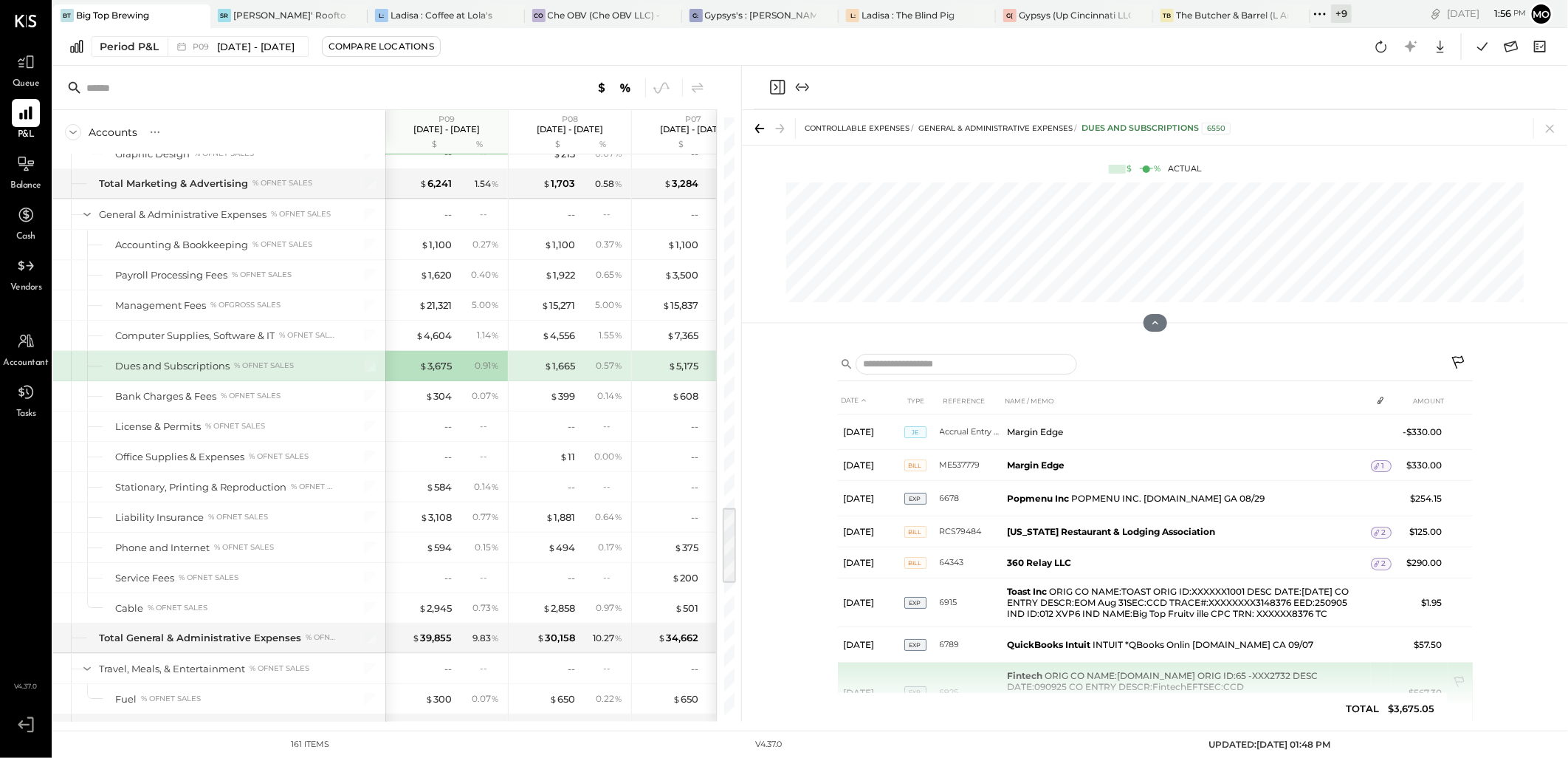
scroll to position [168, 0]
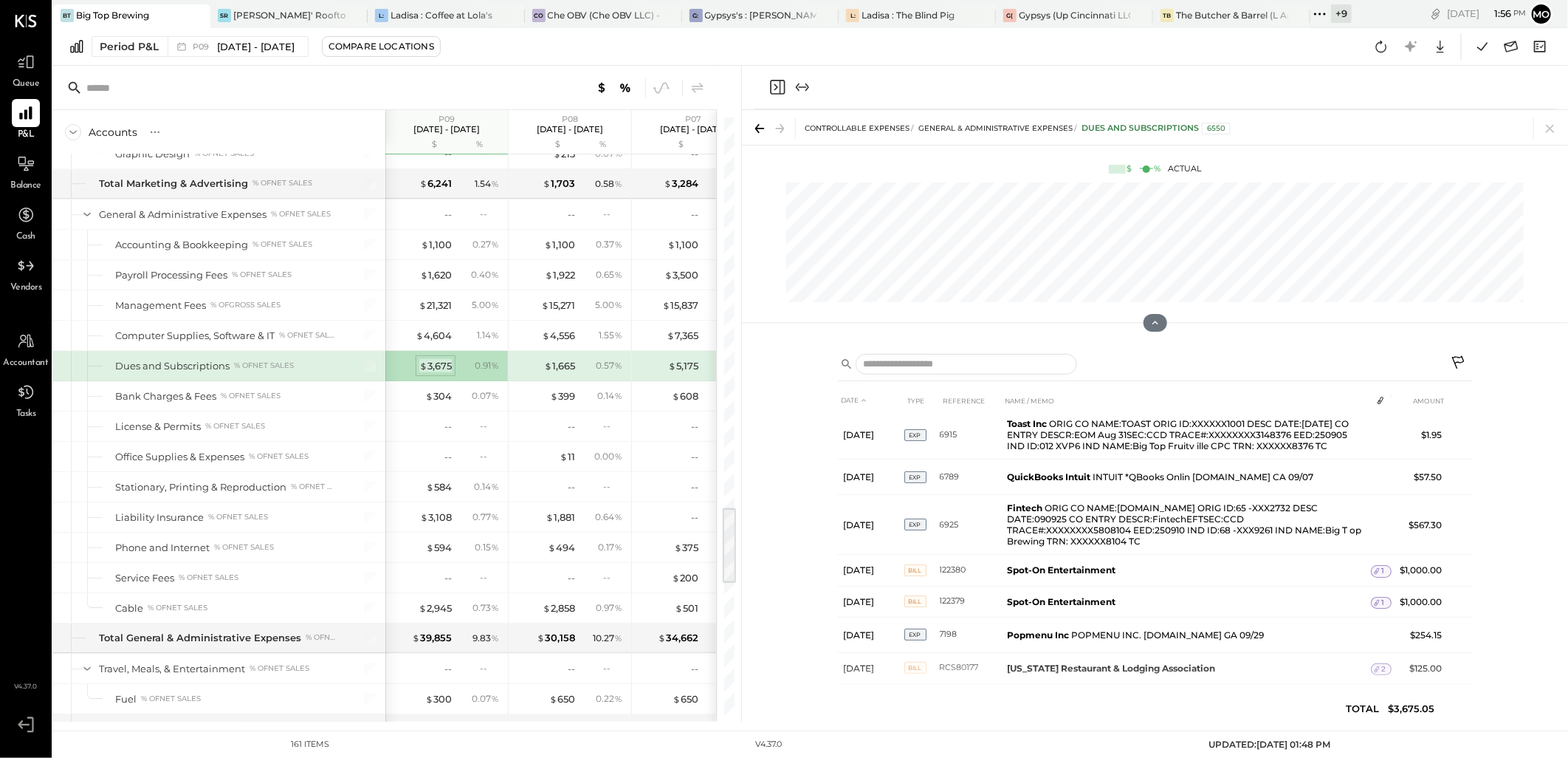
click at [443, 373] on div "$ 3,675" at bounding box center [435, 365] width 32 height 14
click at [1553, 126] on icon at bounding box center [1550, 128] width 21 height 21
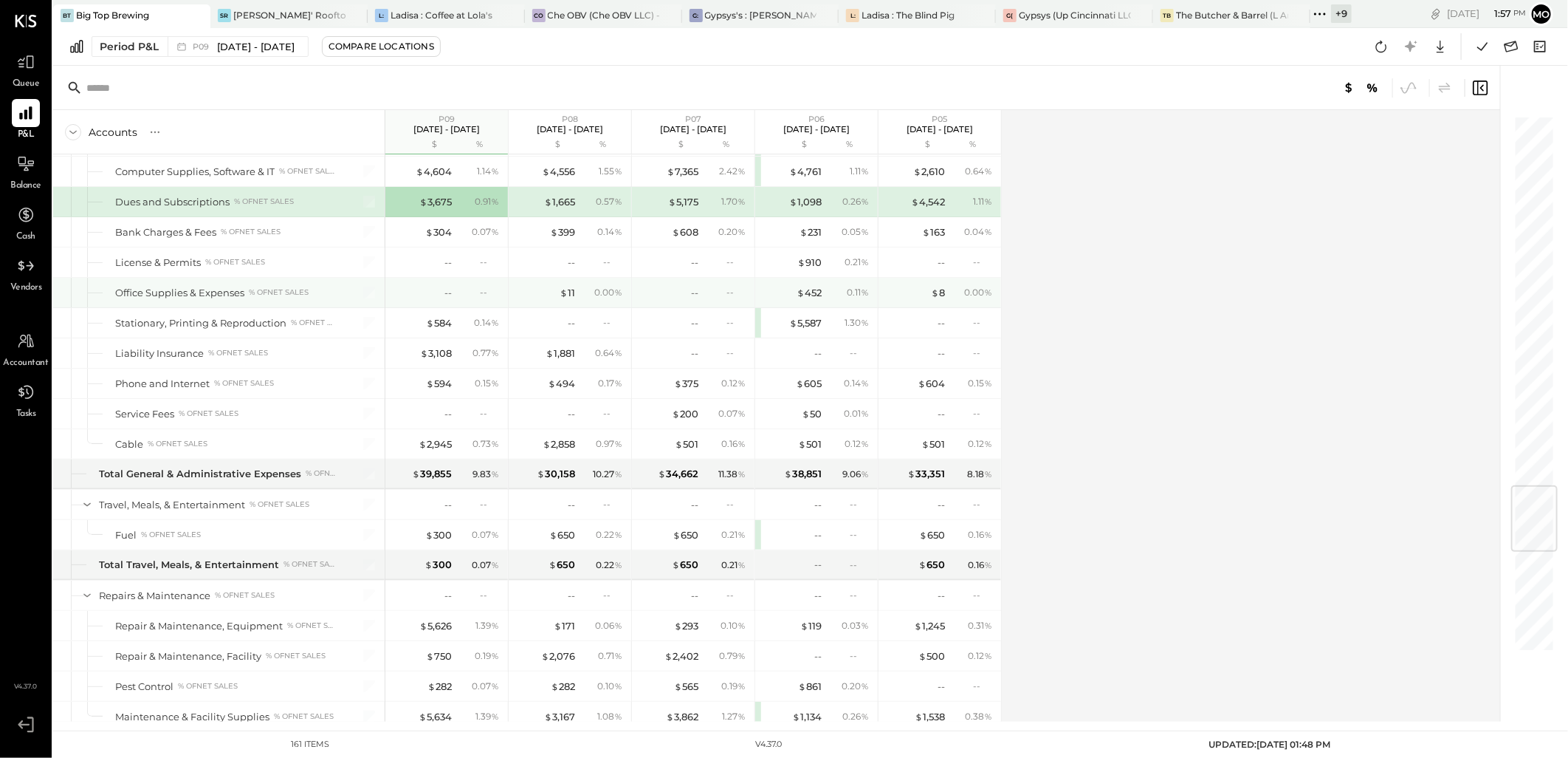
scroll to position [3225, 0]
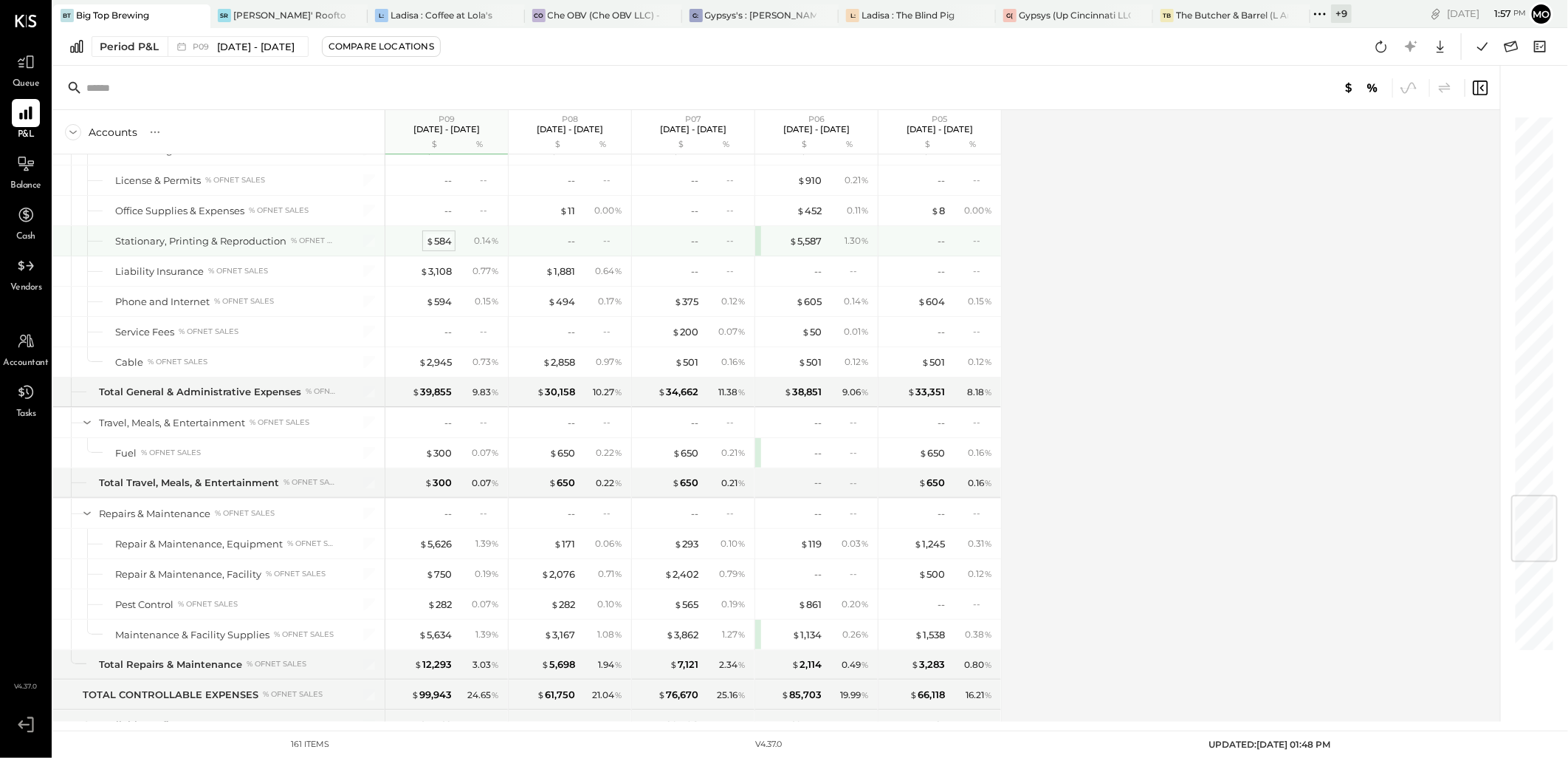
click at [438, 248] on div "$ 584" at bounding box center [439, 241] width 26 height 14
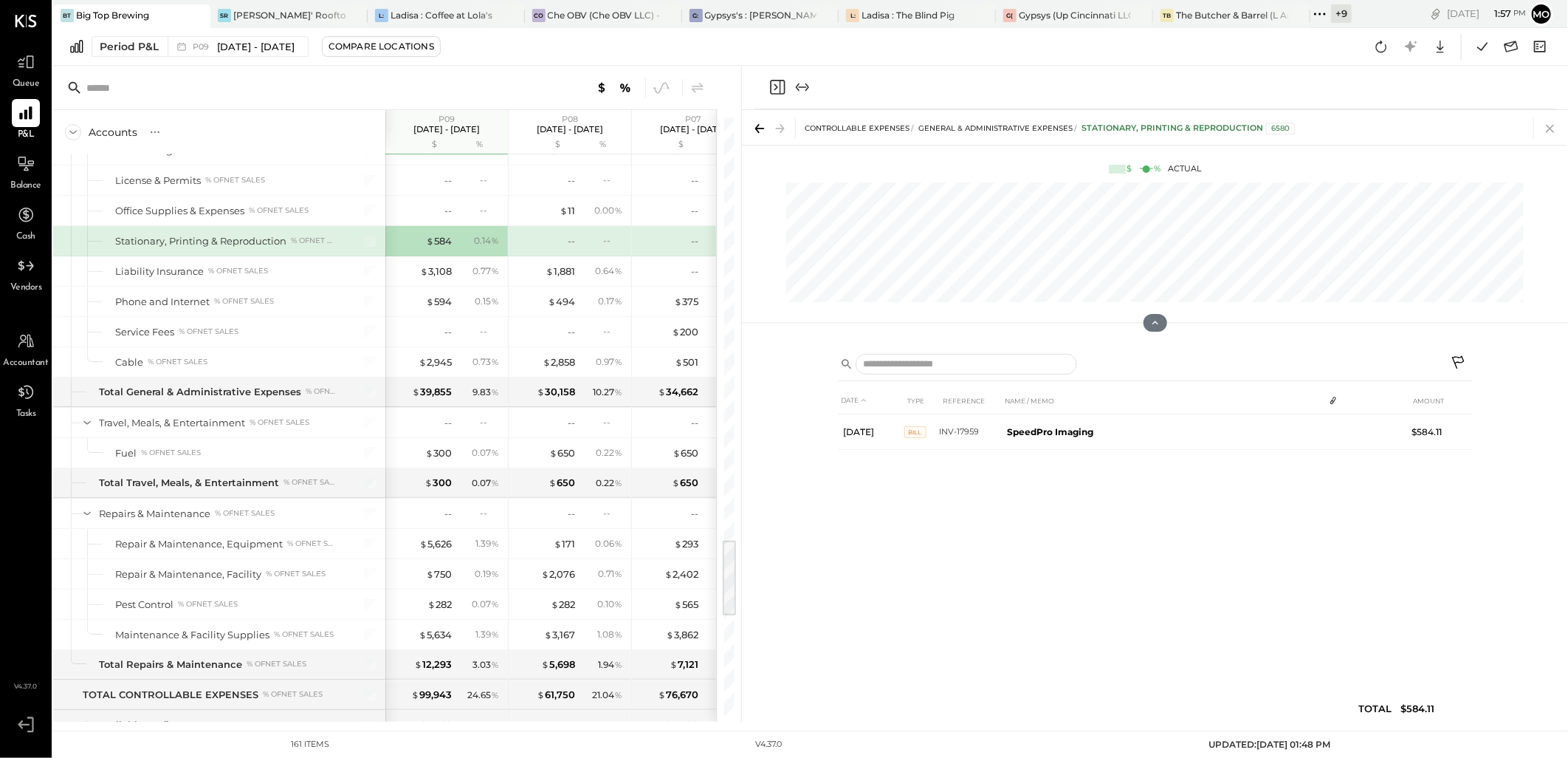
click at [1546, 127] on icon at bounding box center [1550, 128] width 21 height 21
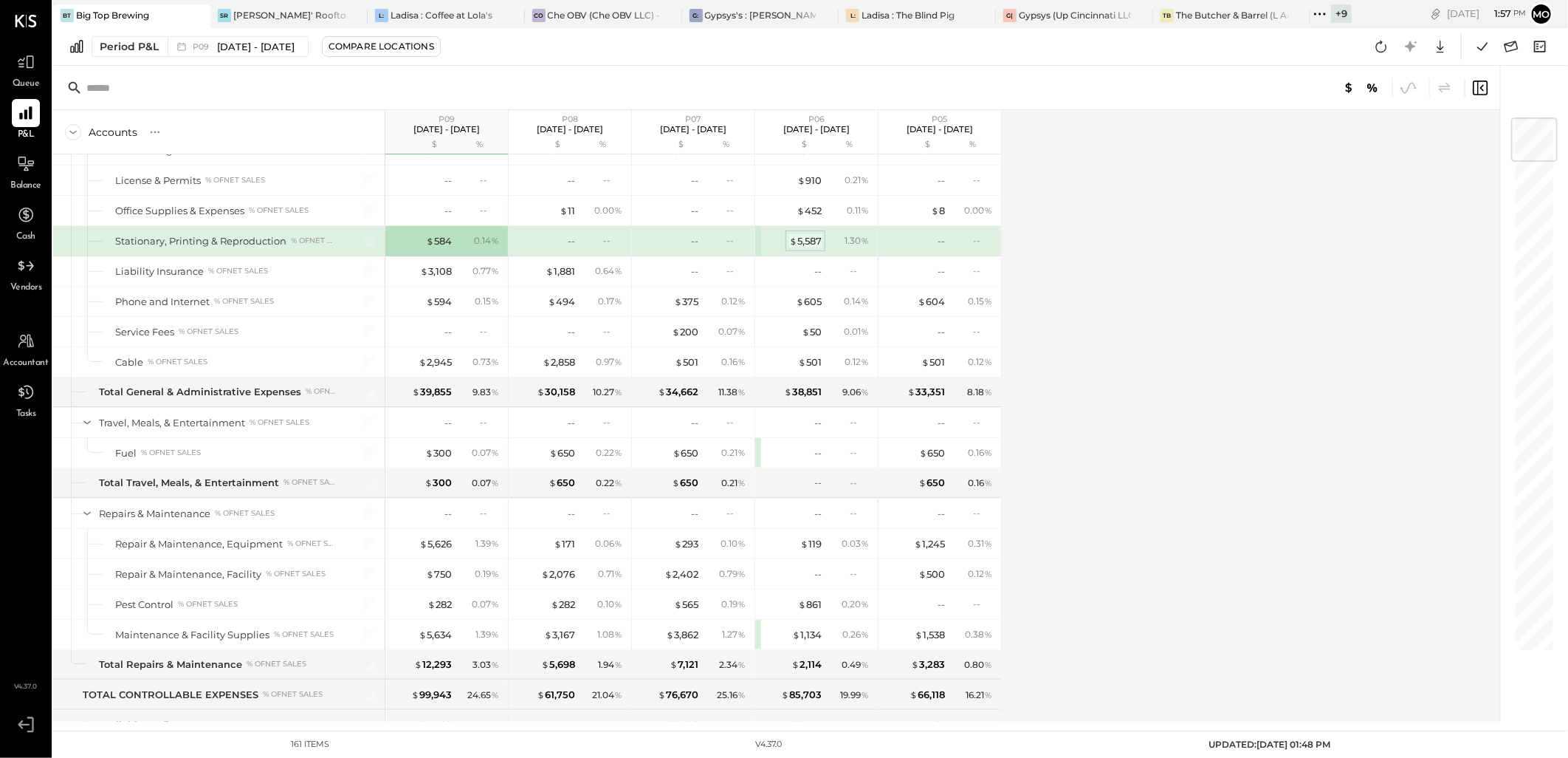
click at [816, 248] on div "$ 5,587" at bounding box center [805, 241] width 32 height 14
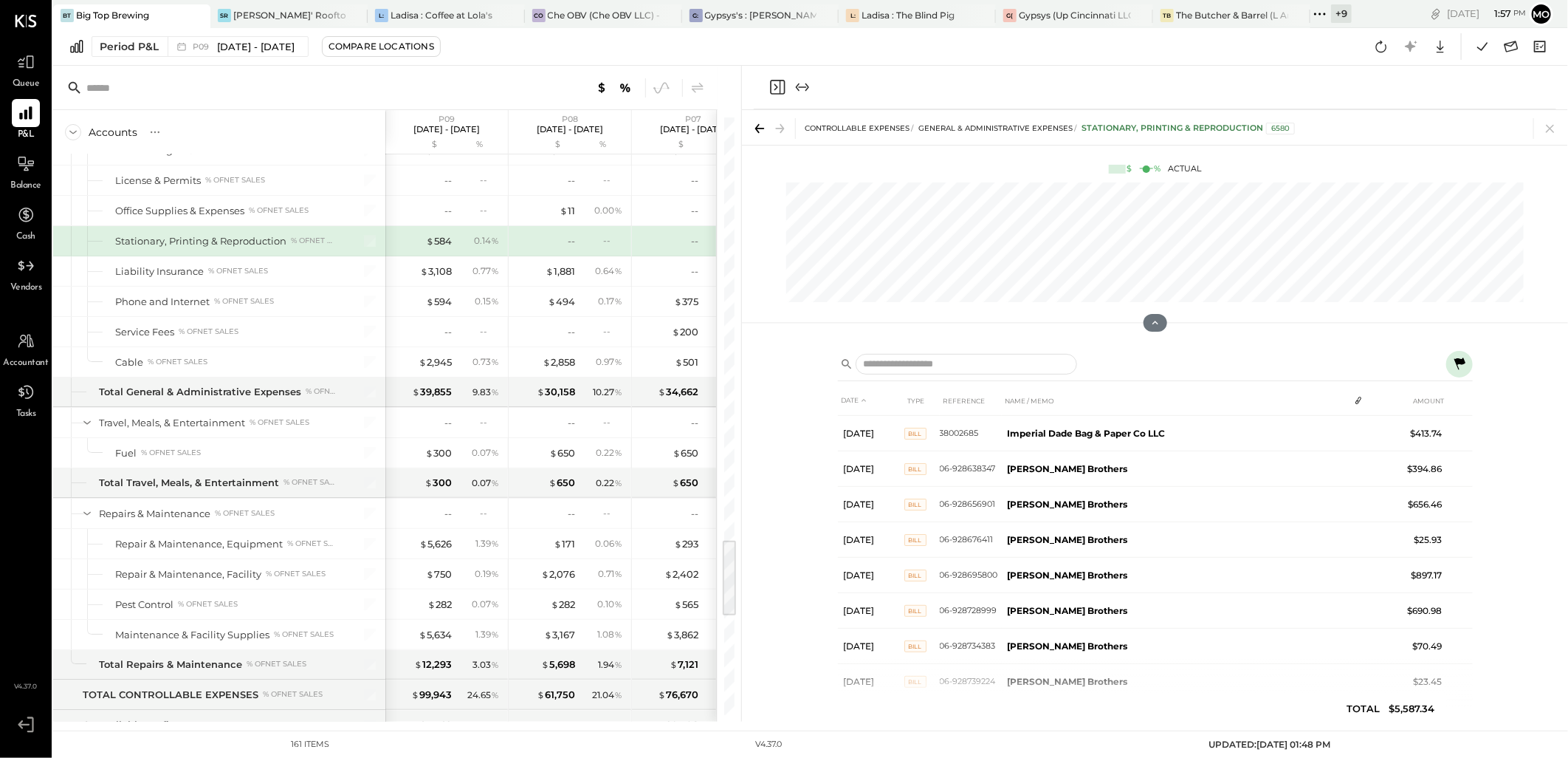
scroll to position [276, 0]
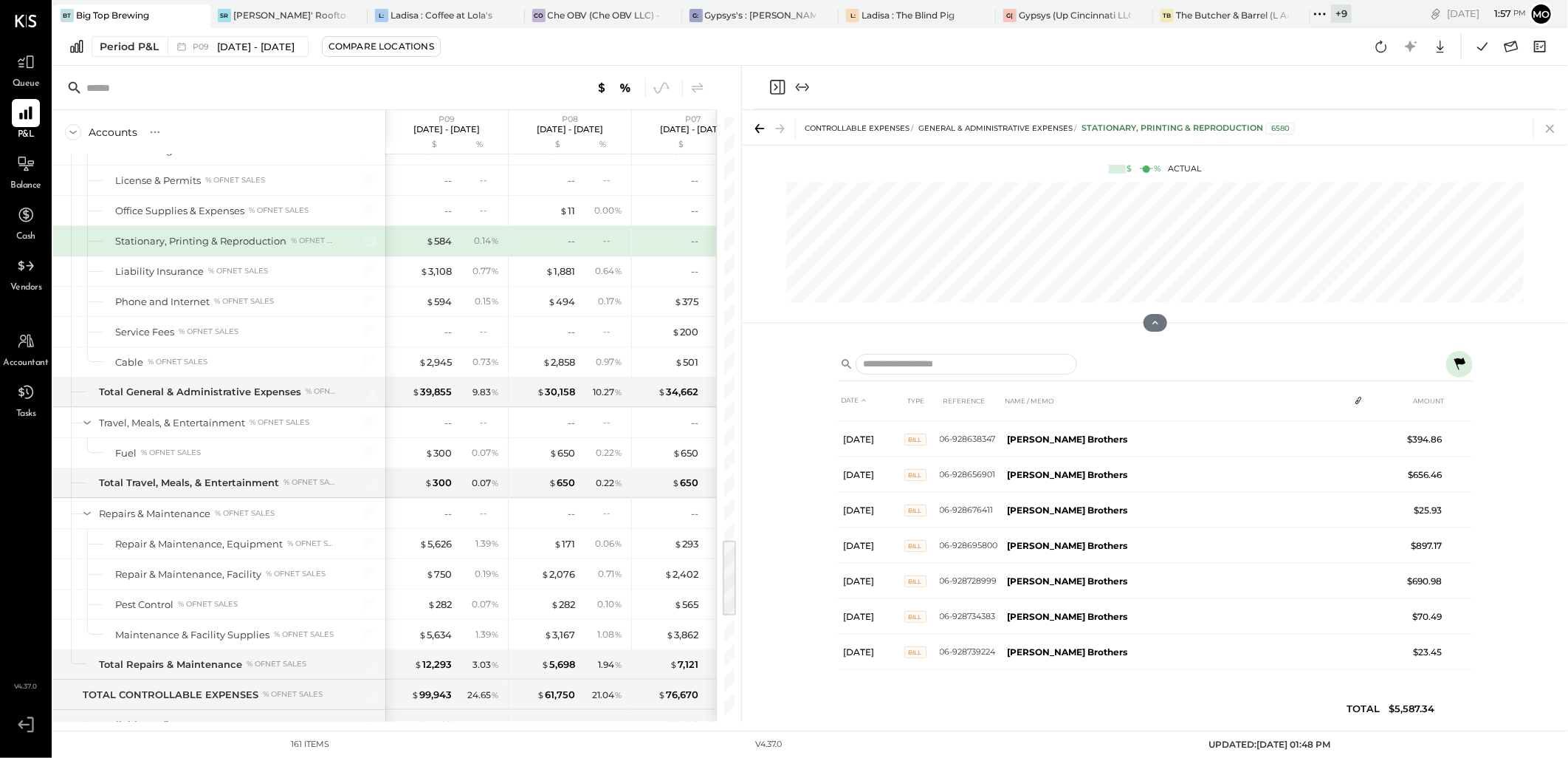
click at [1547, 128] on icon at bounding box center [1550, 128] width 21 height 21
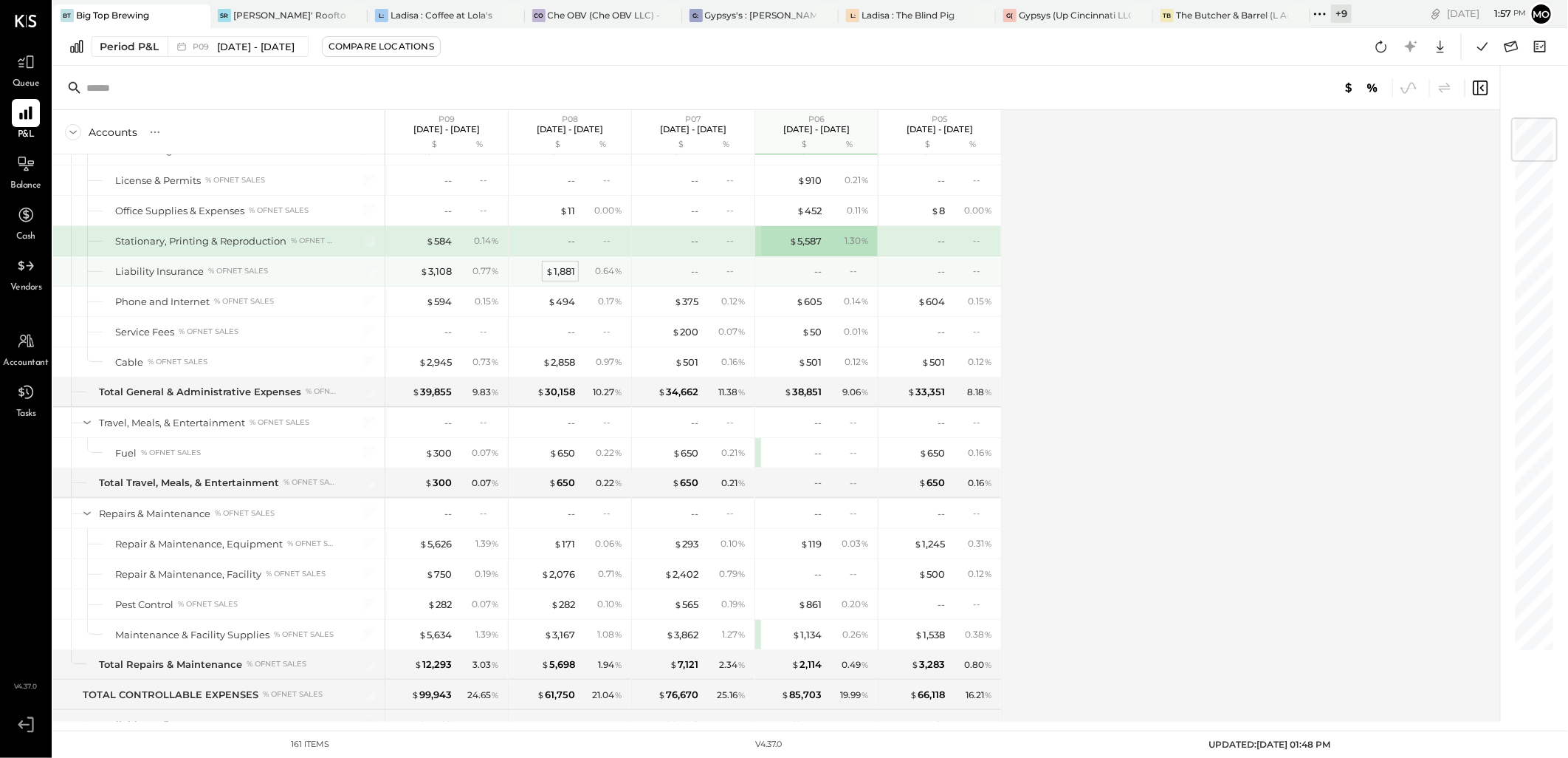
click at [557, 279] on div "$ 1,881" at bounding box center [560, 271] width 30 height 14
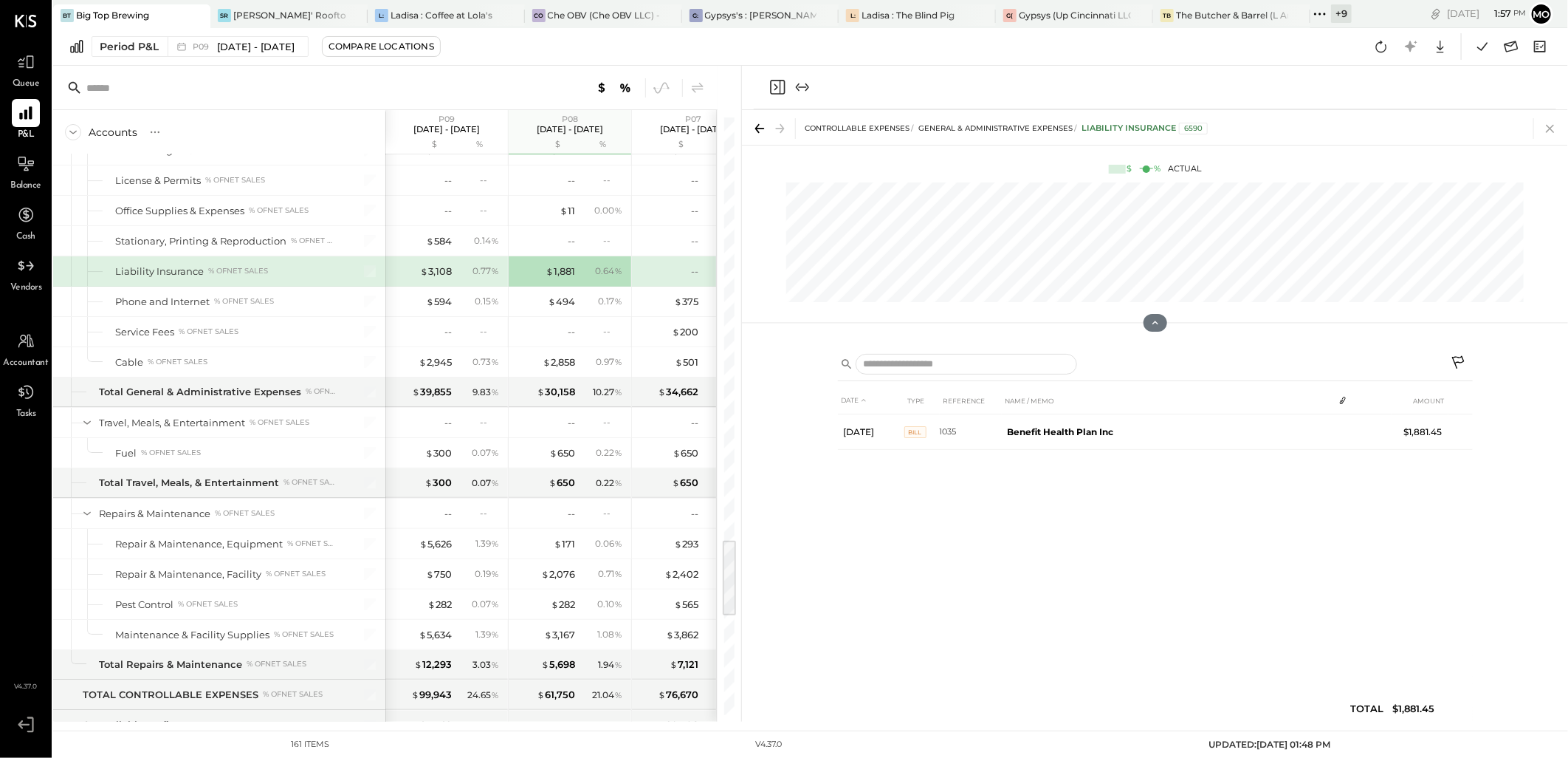
click at [1547, 133] on icon at bounding box center [1550, 128] width 21 height 21
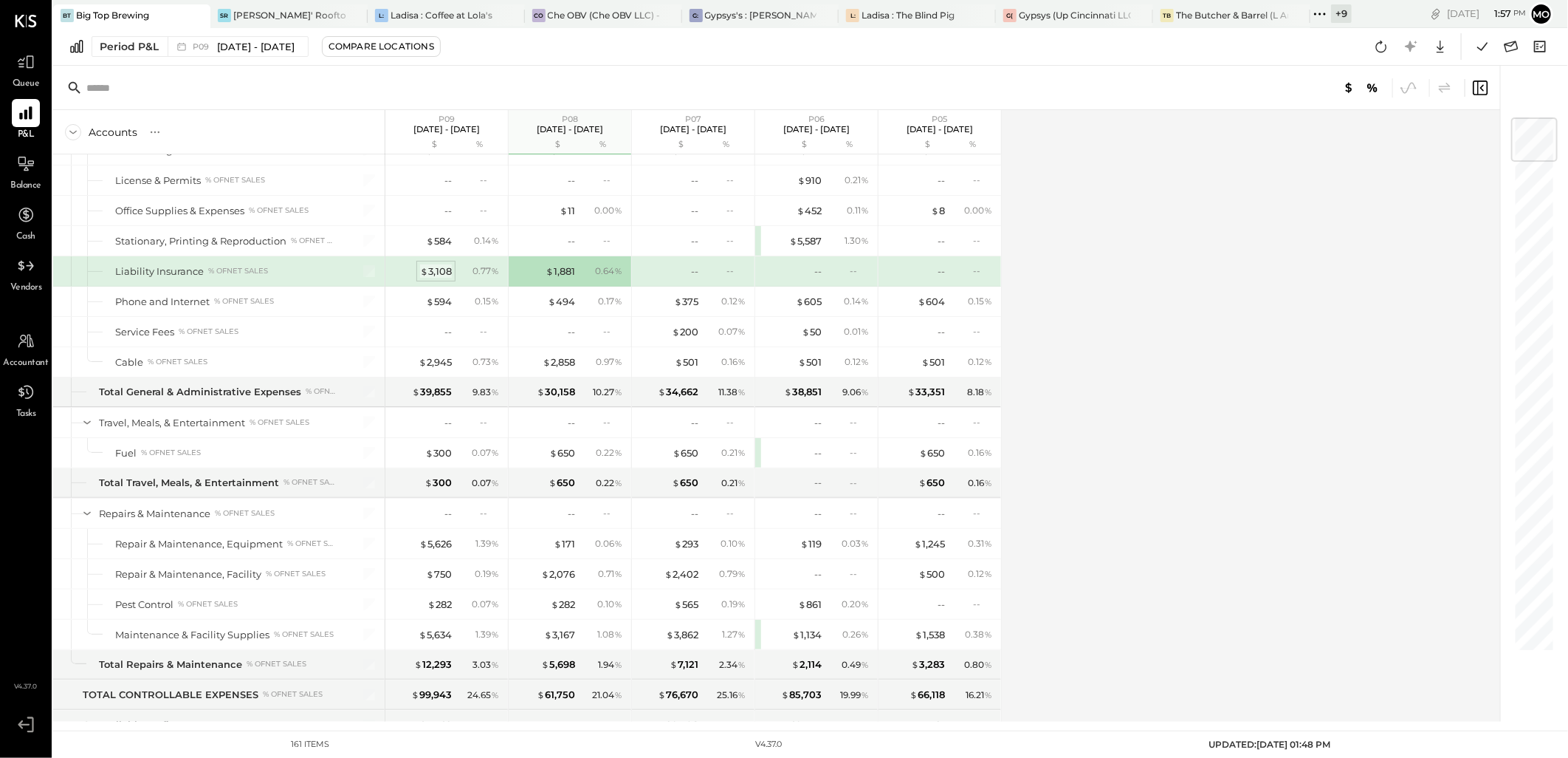
click at [446, 277] on div "$ 3,108" at bounding box center [436, 271] width 31 height 14
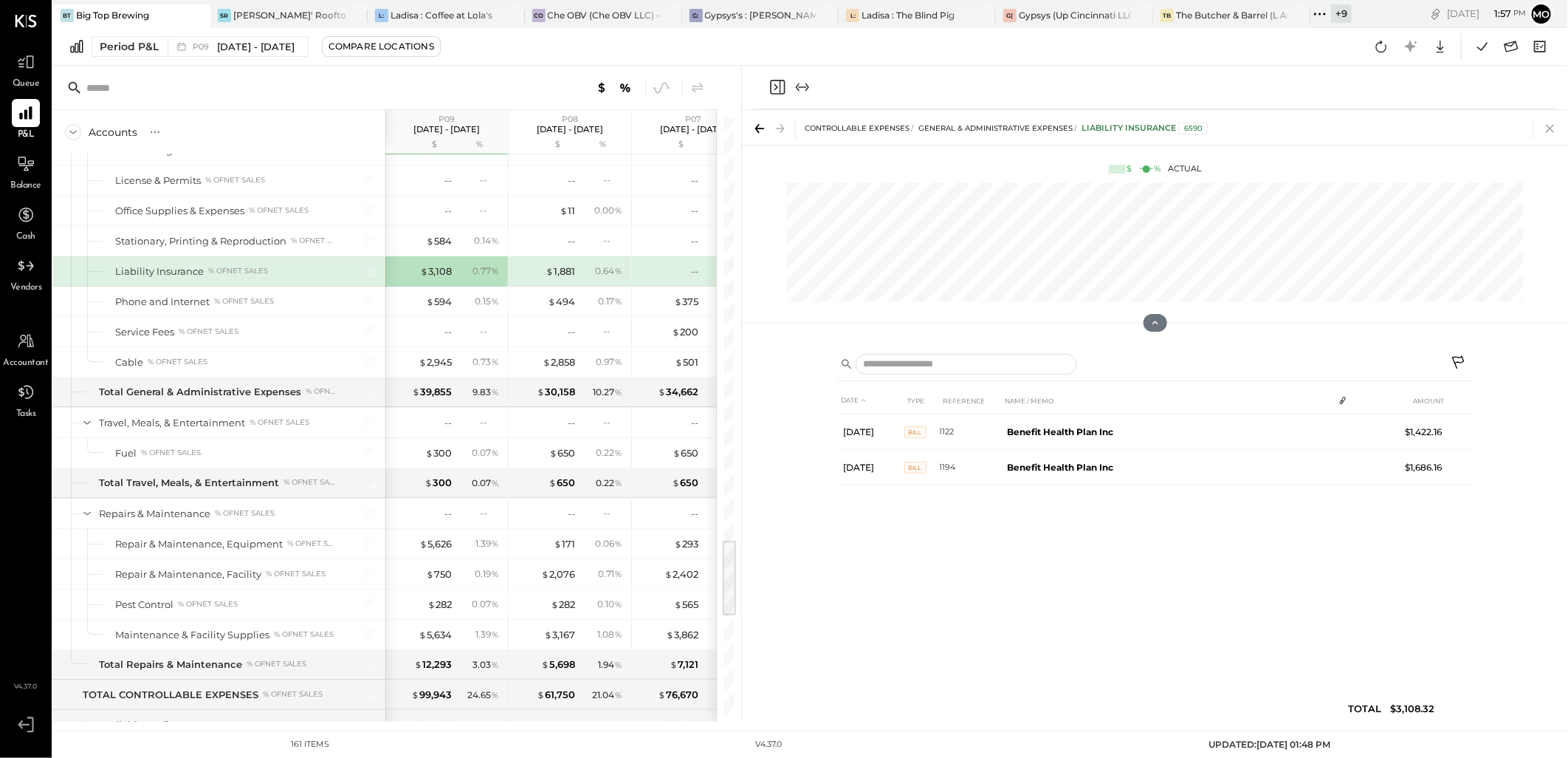
click at [1554, 121] on icon at bounding box center [1550, 128] width 21 height 21
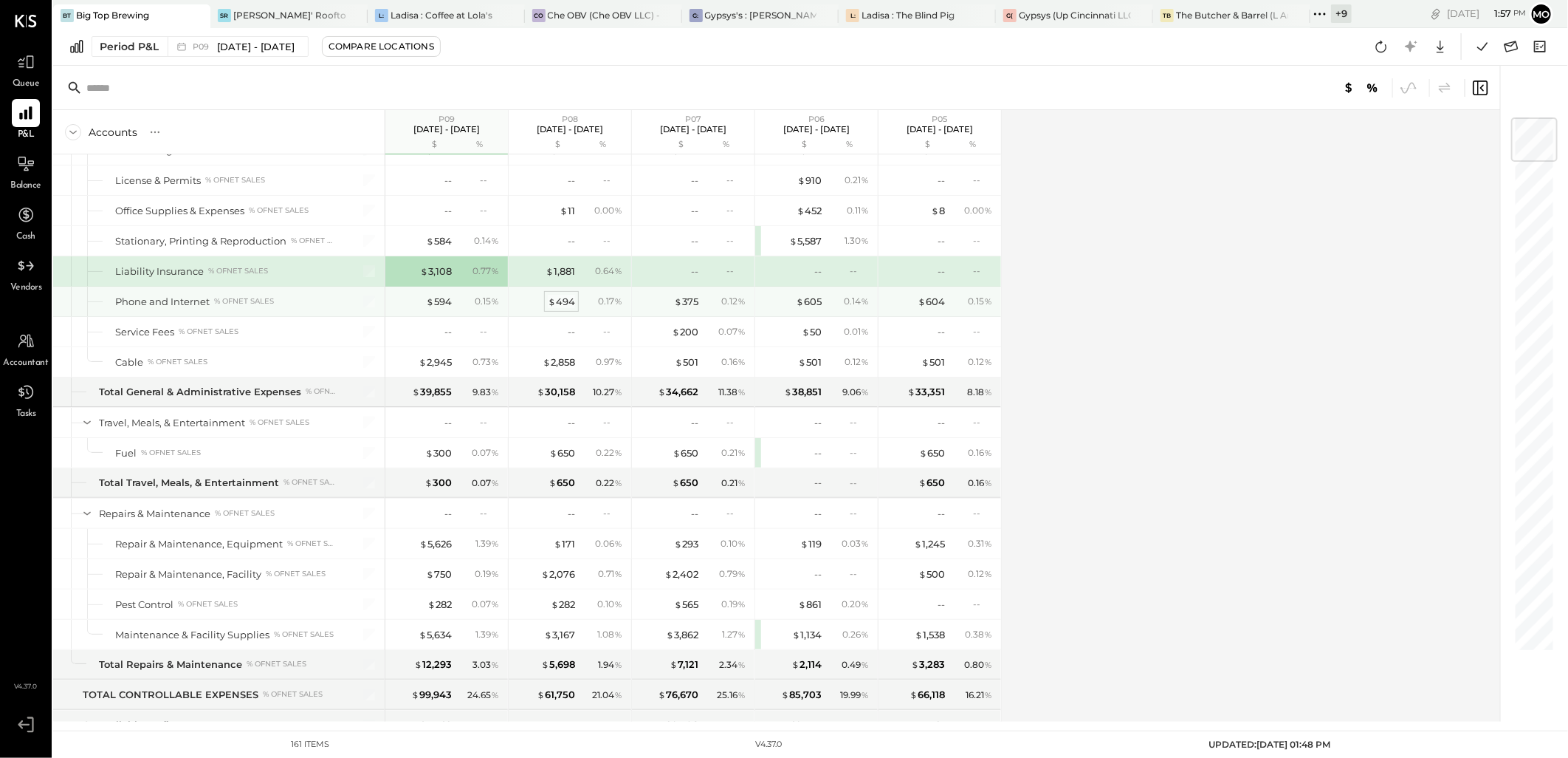
click at [571, 309] on div "$ 494" at bounding box center [561, 302] width 27 height 14
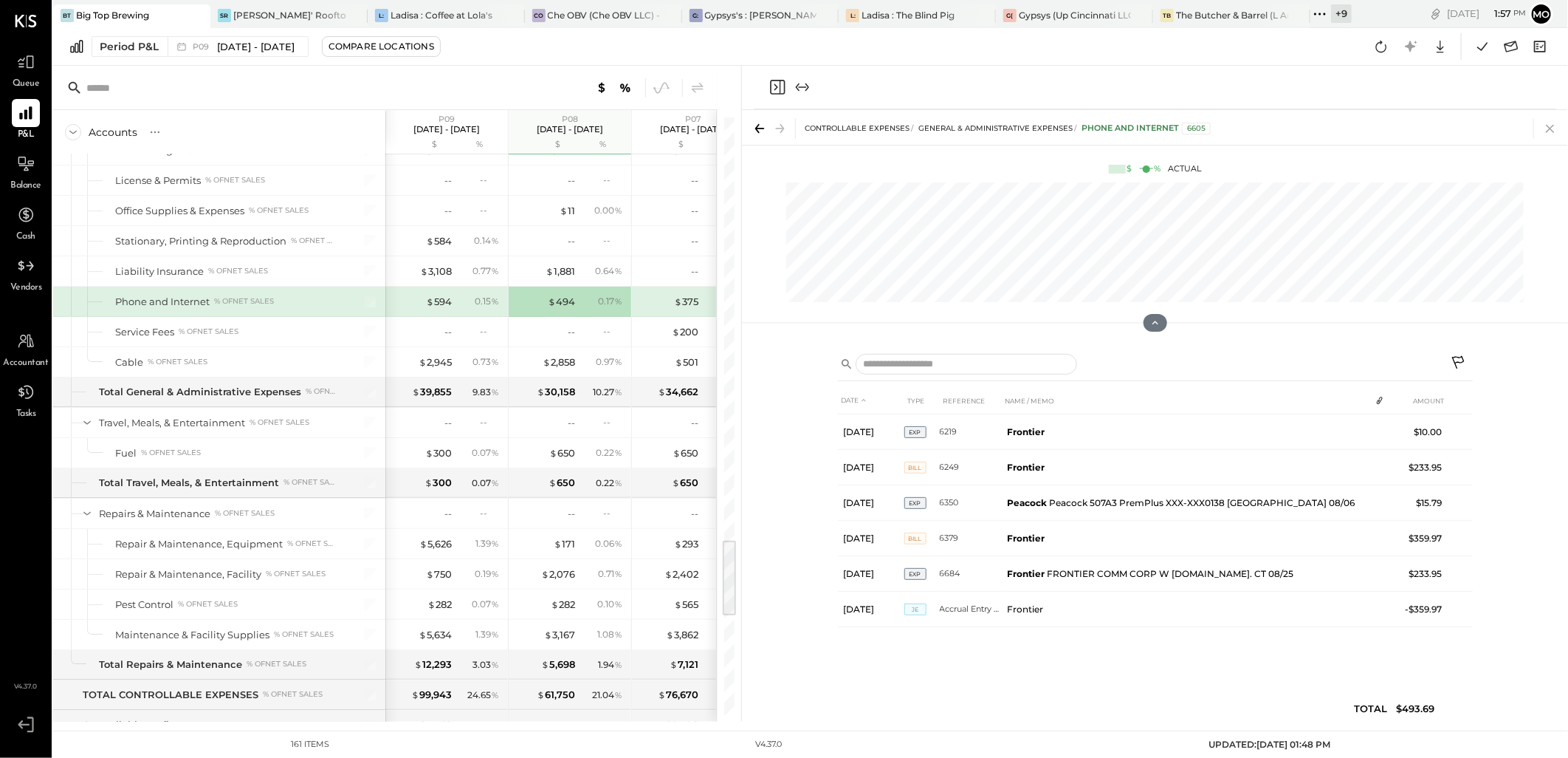
click at [1548, 127] on icon at bounding box center [1550, 128] width 21 height 21
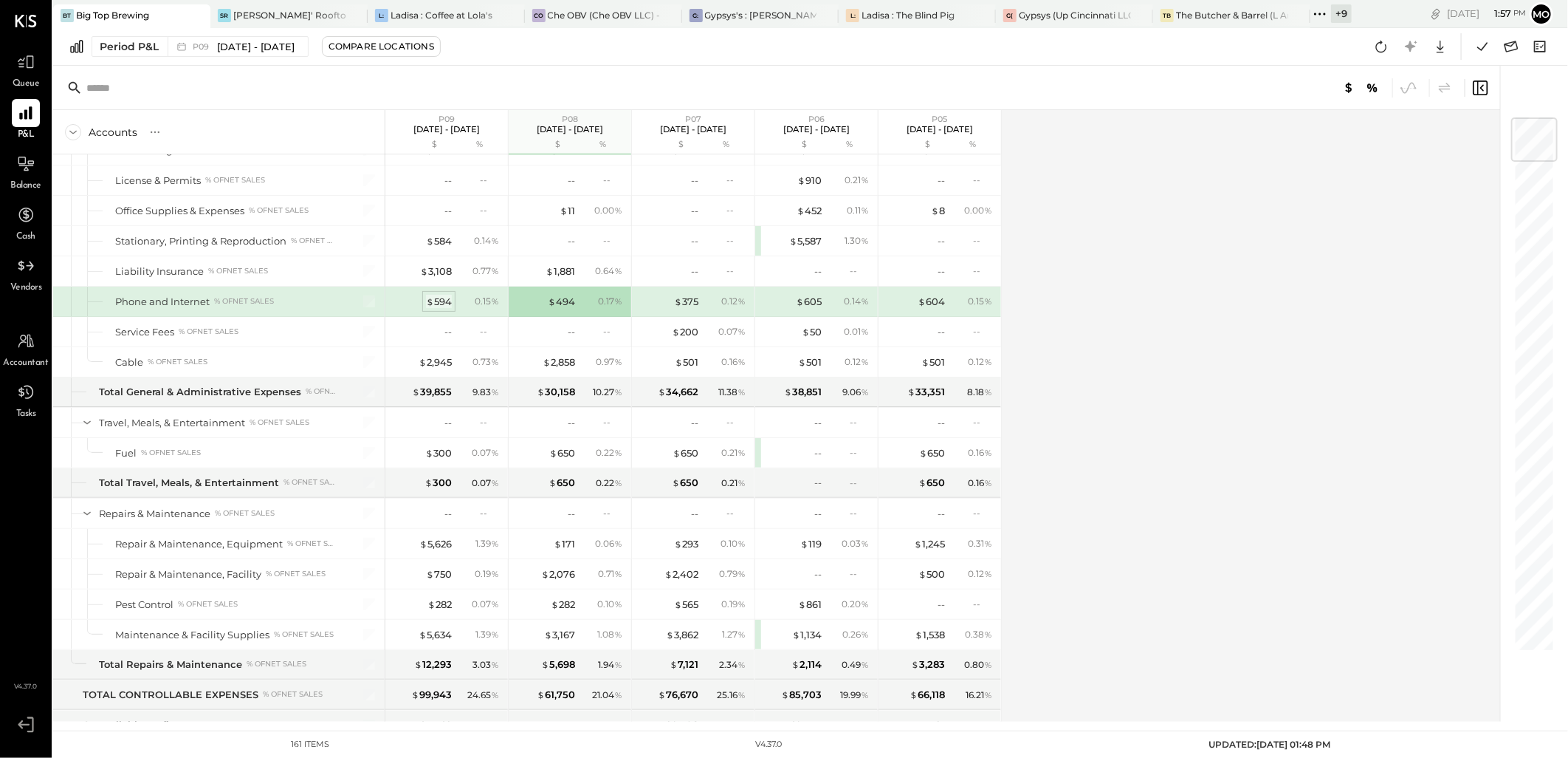
click at [440, 307] on div "$ 594" at bounding box center [439, 302] width 26 height 14
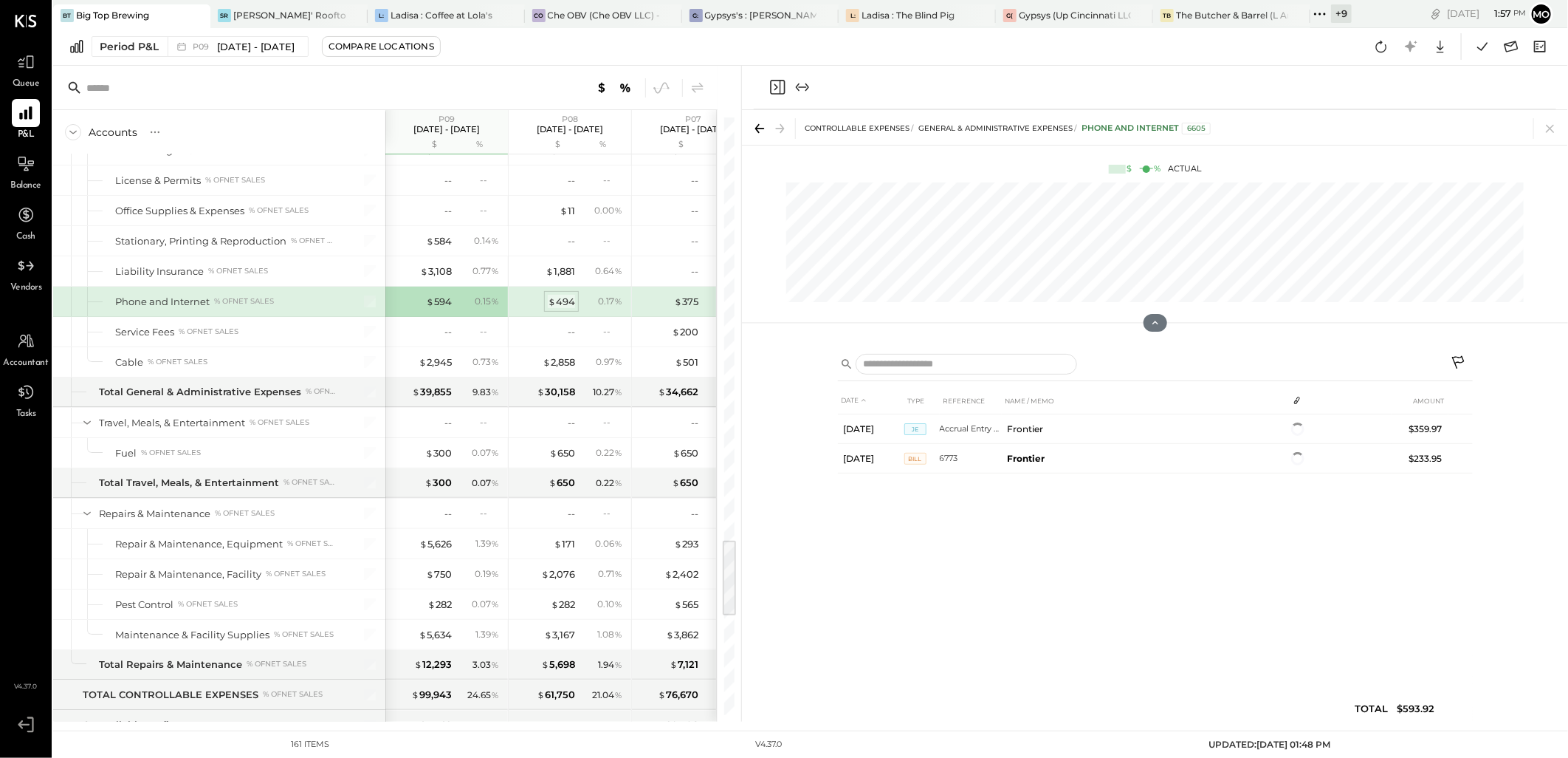
click at [563, 306] on div "$ 494" at bounding box center [561, 302] width 27 height 14
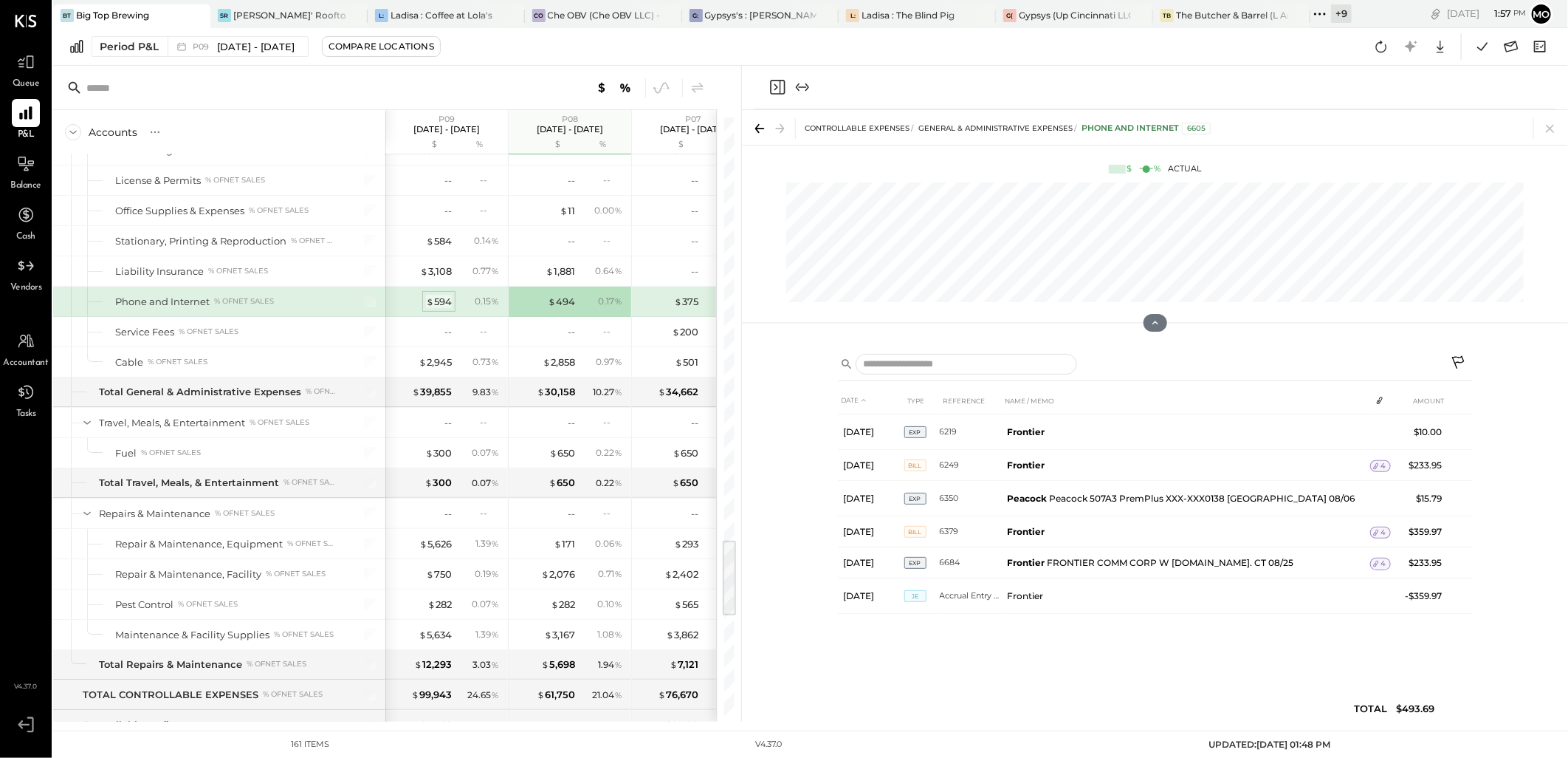
click at [434, 309] on div "$ 594" at bounding box center [439, 302] width 26 height 14
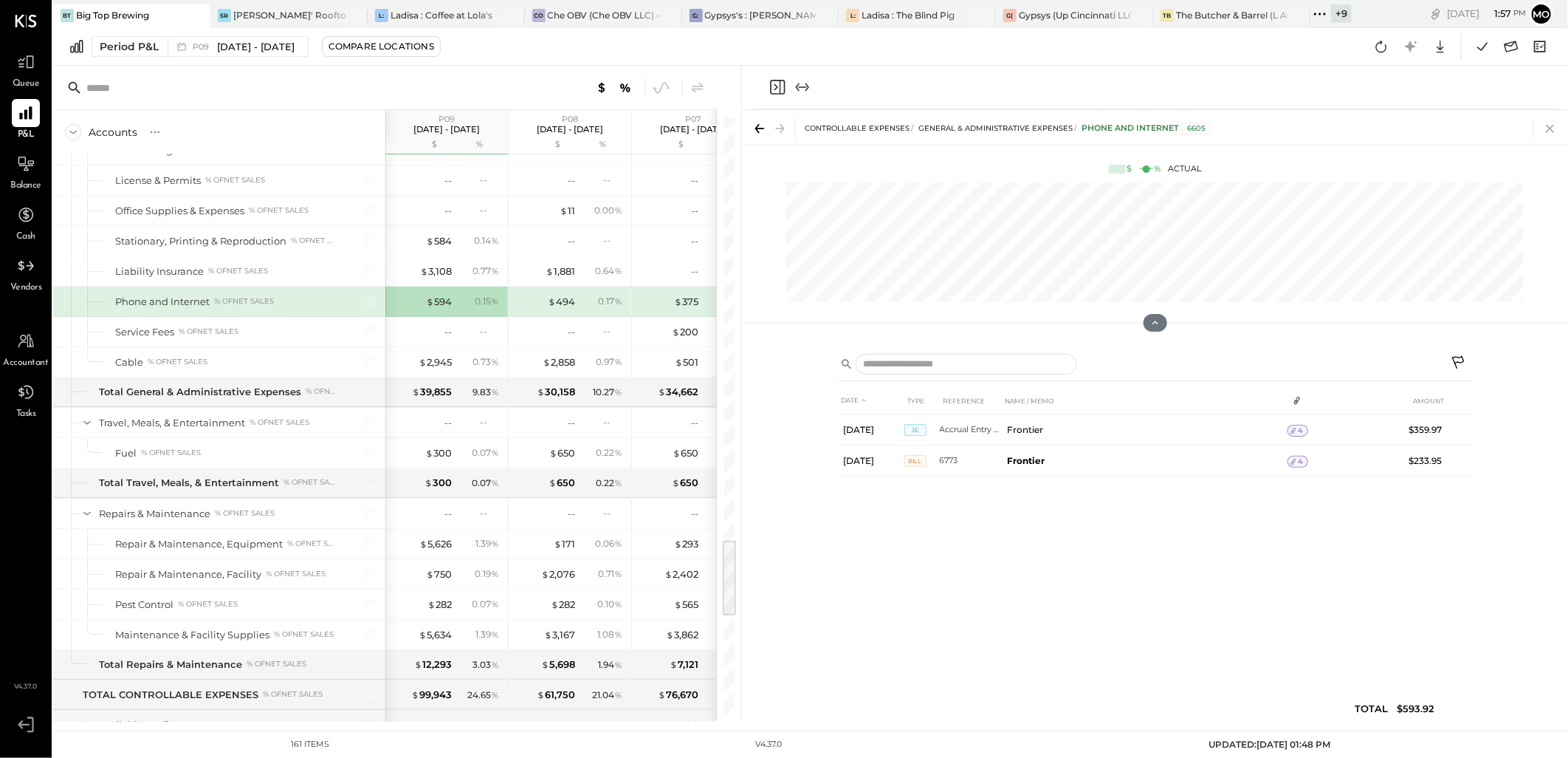
click at [1549, 130] on icon at bounding box center [1550, 128] width 21 height 21
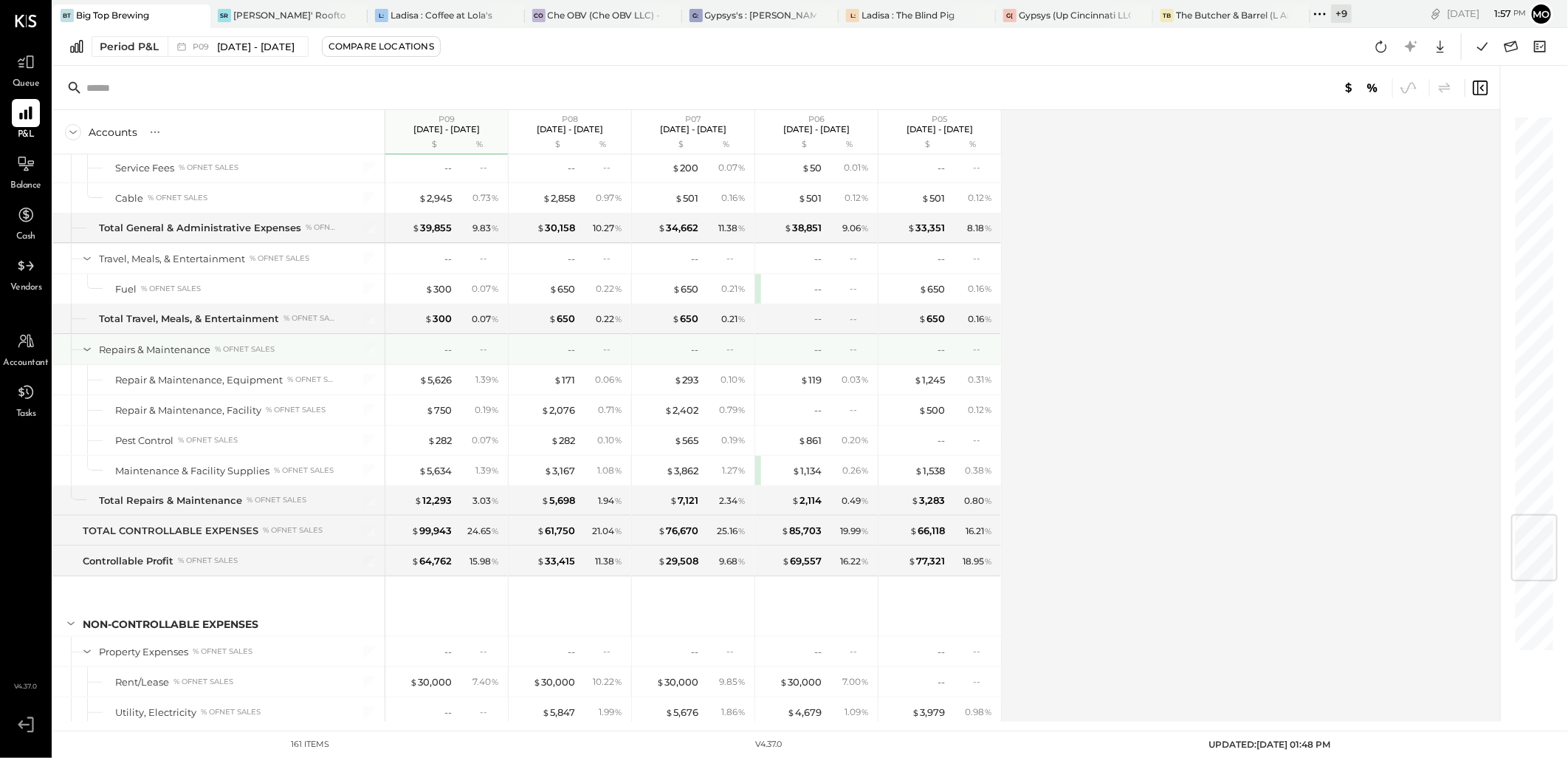
scroll to position [3307, 0]
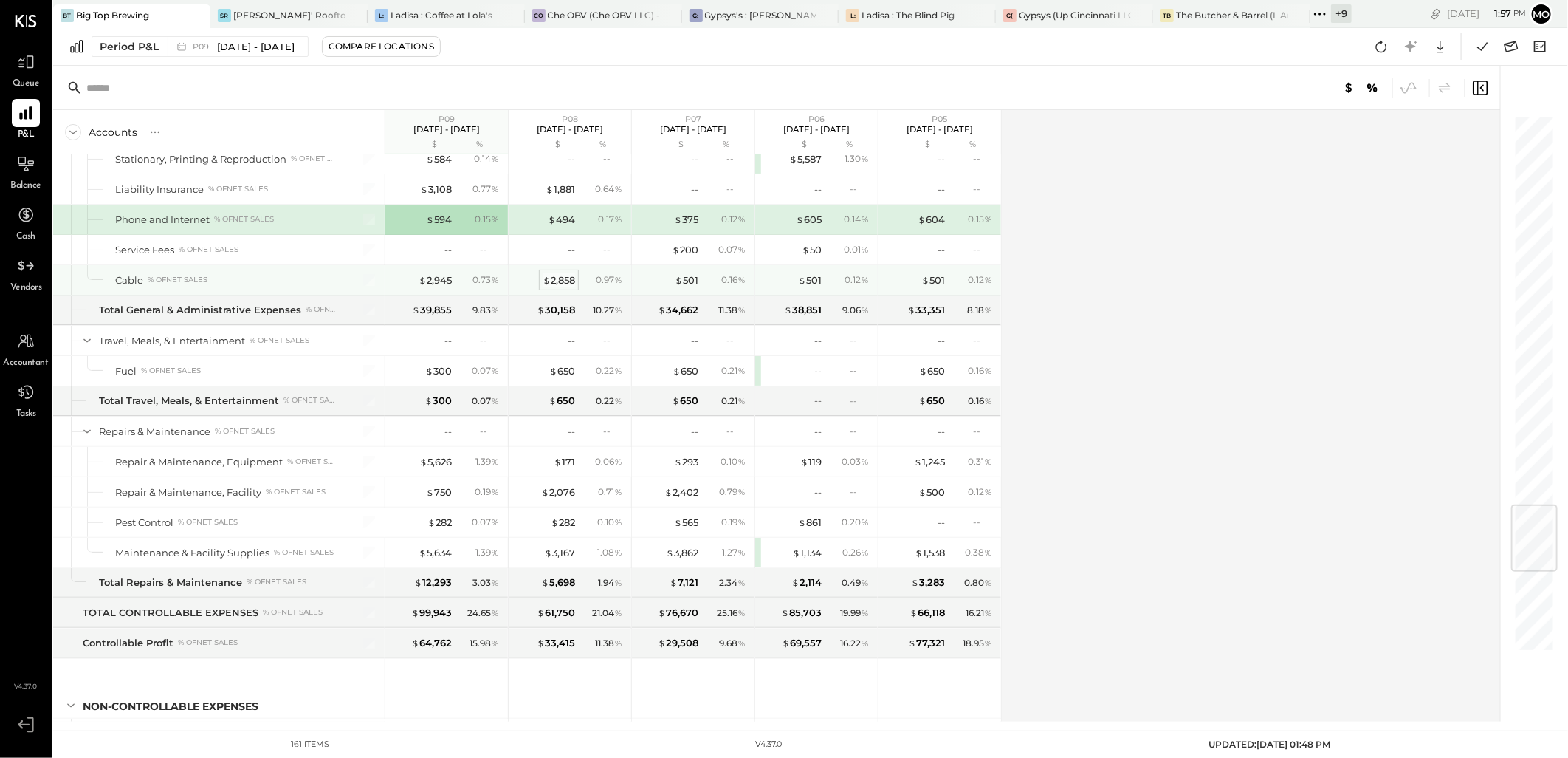
click at [564, 288] on div "$ 2,858" at bounding box center [558, 280] width 32 height 14
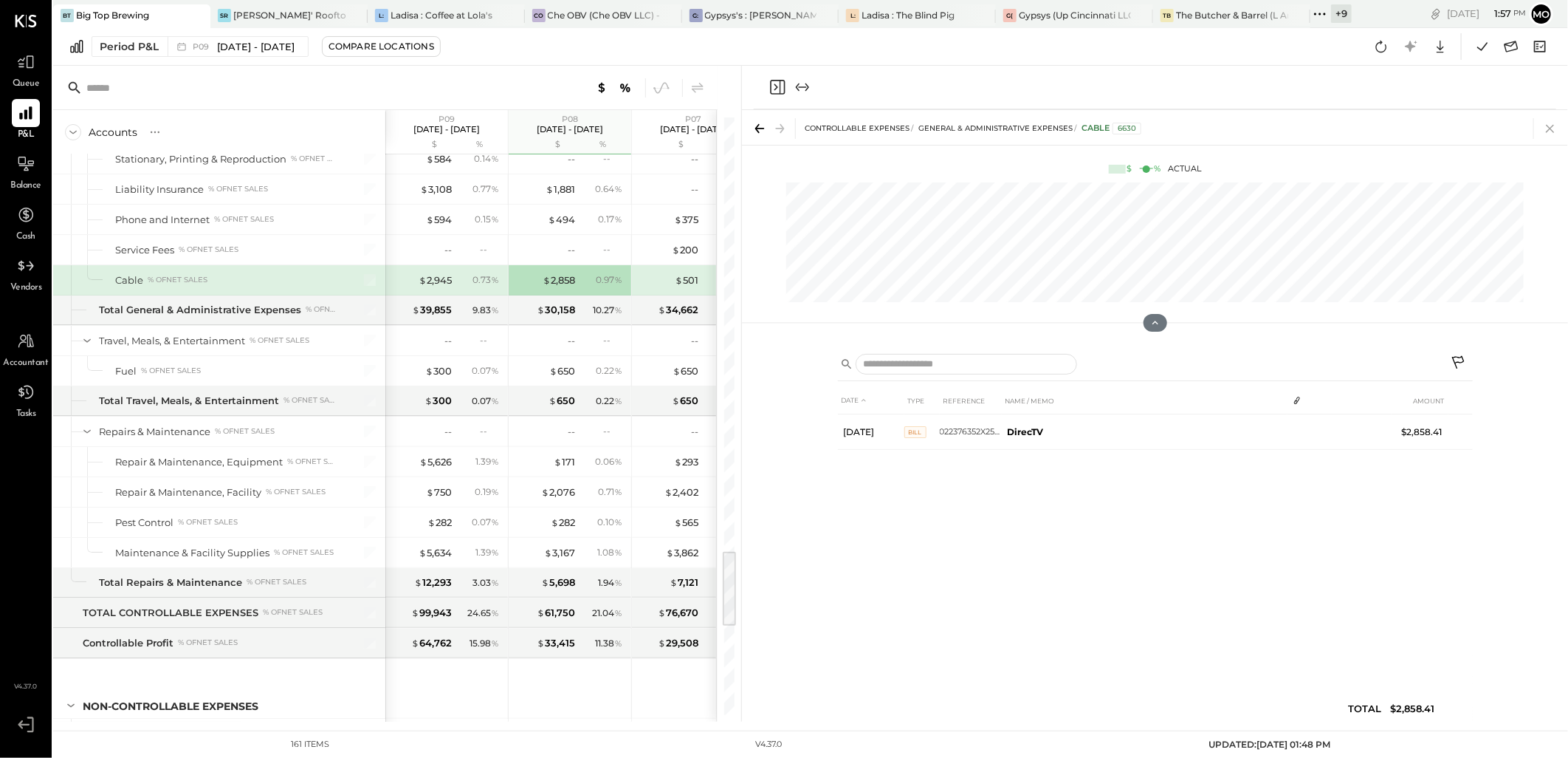
click at [1545, 129] on icon at bounding box center [1550, 128] width 21 height 21
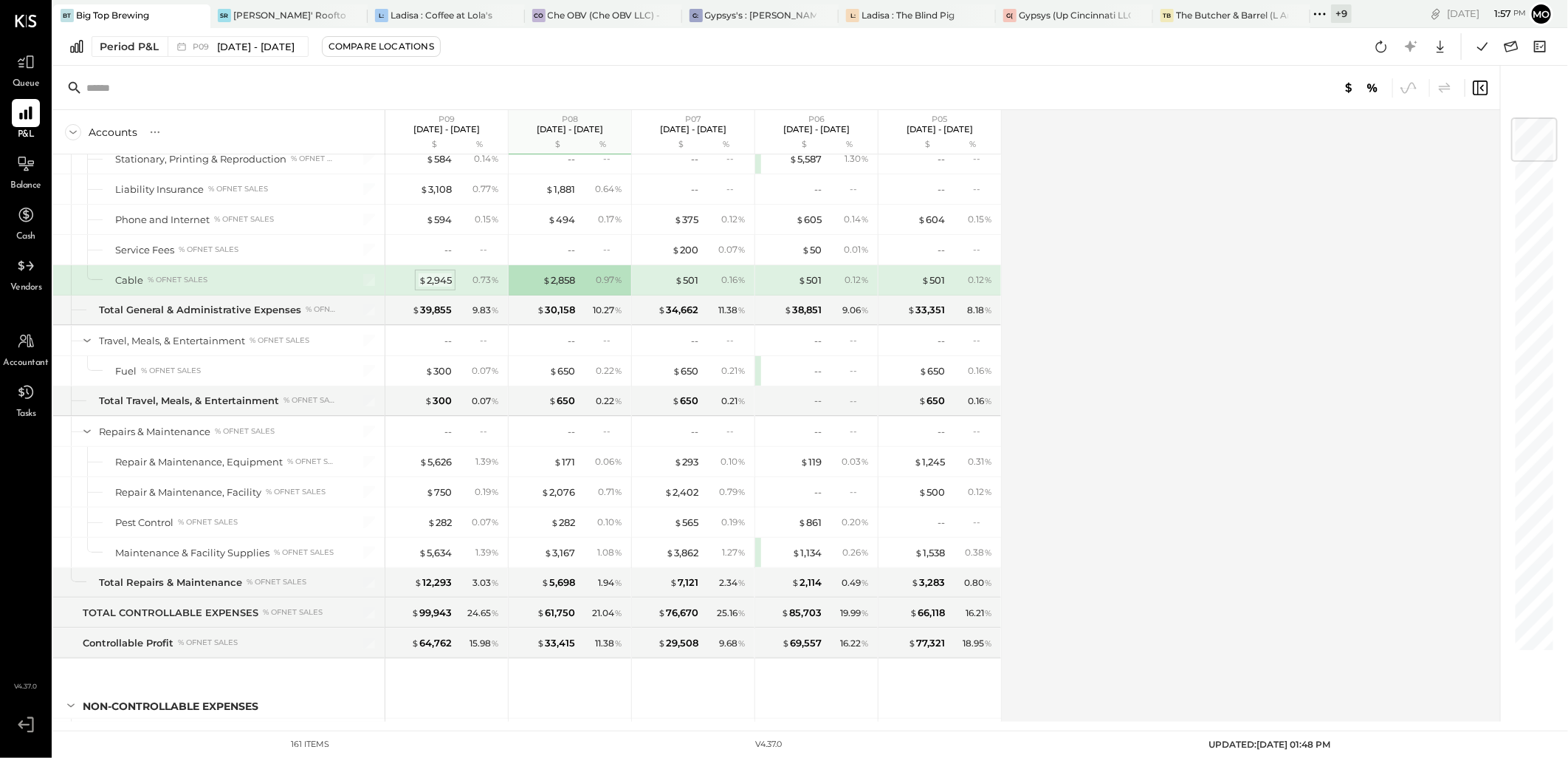
click at [429, 287] on div "$ 2,945" at bounding box center [435, 280] width 33 height 14
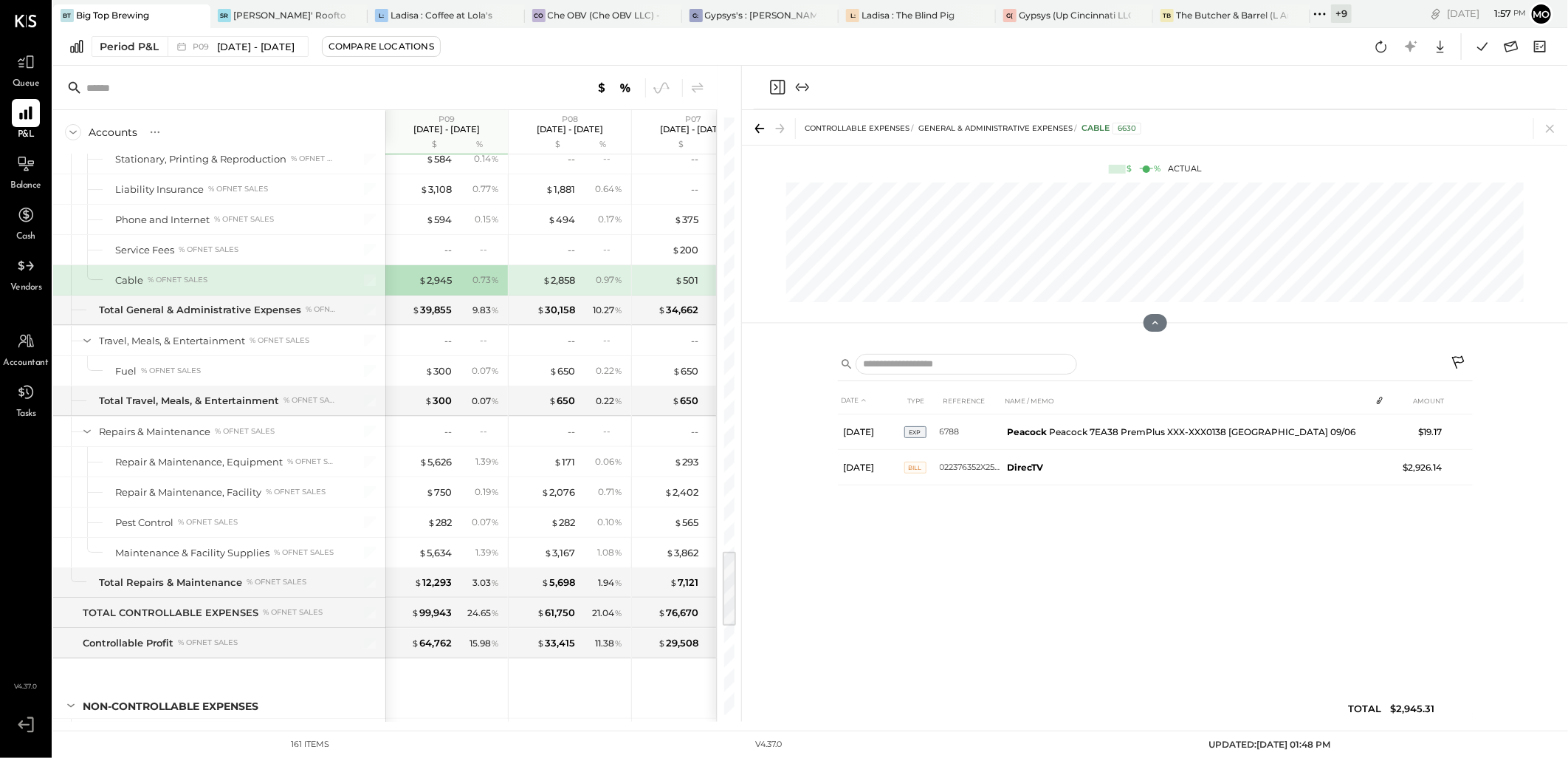
click at [1546, 129] on icon at bounding box center [1550, 128] width 21 height 21
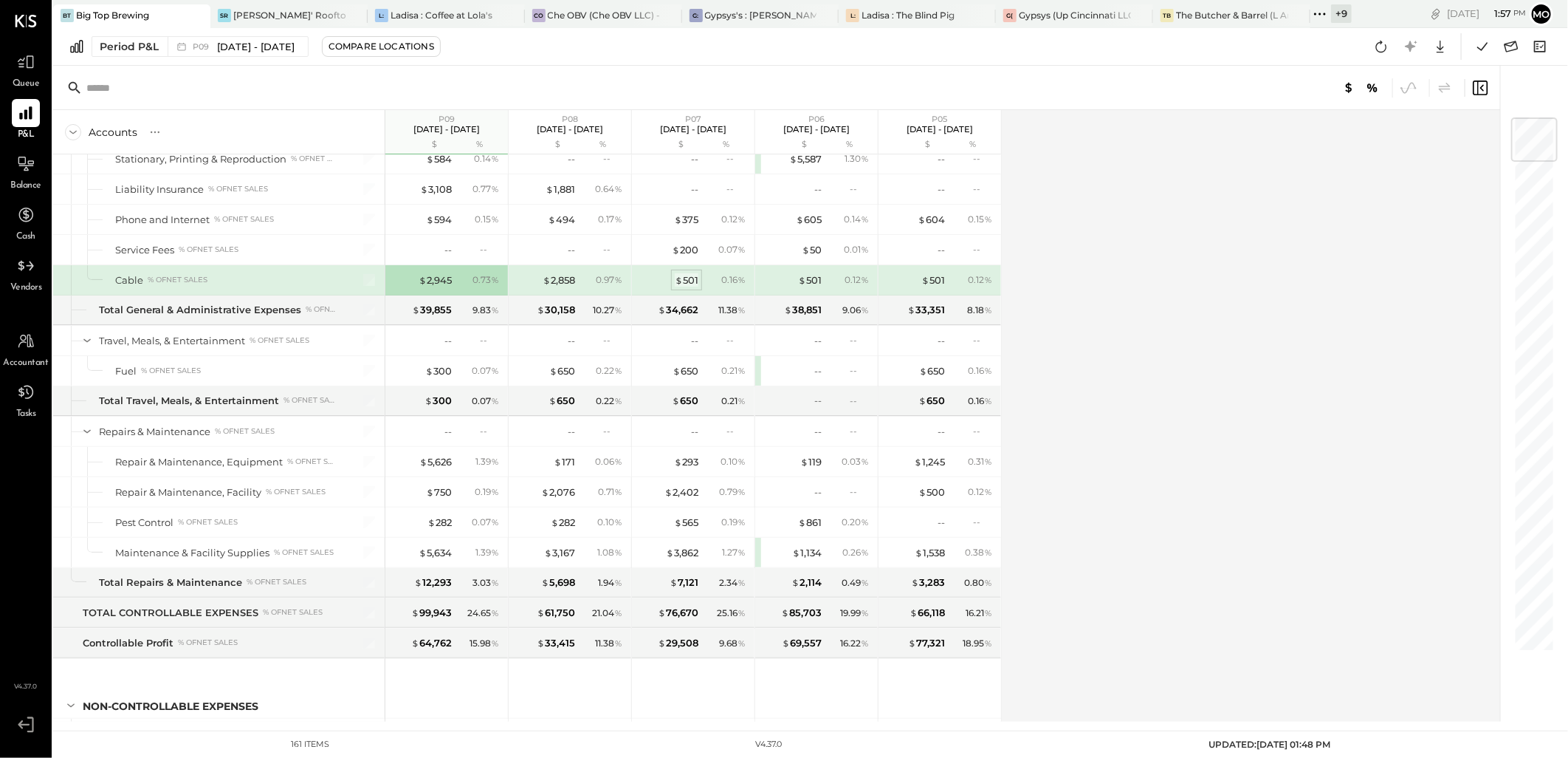
click at [694, 284] on div "$ 501" at bounding box center [687, 280] width 24 height 14
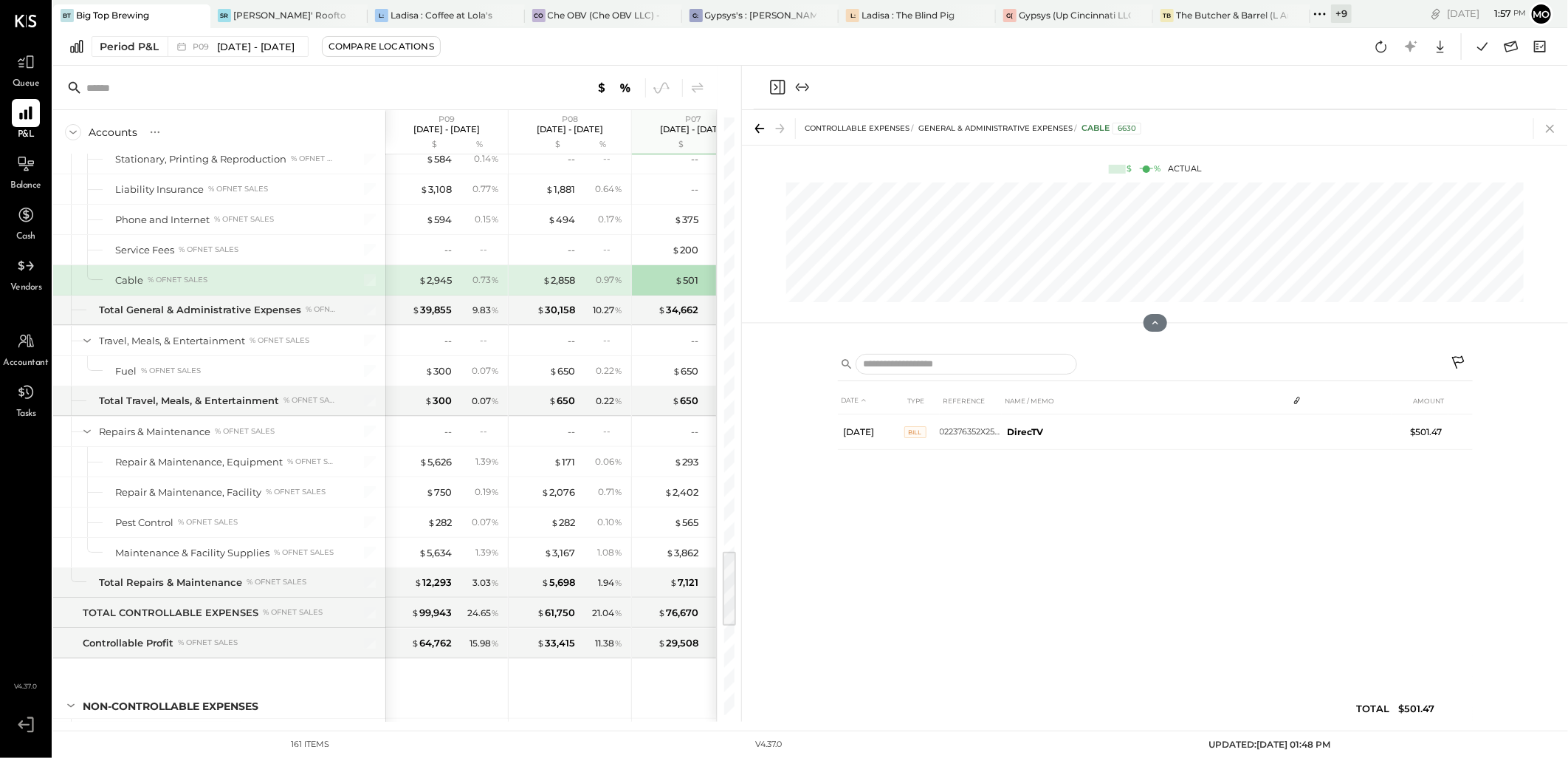
click at [1547, 128] on icon at bounding box center [1550, 128] width 21 height 21
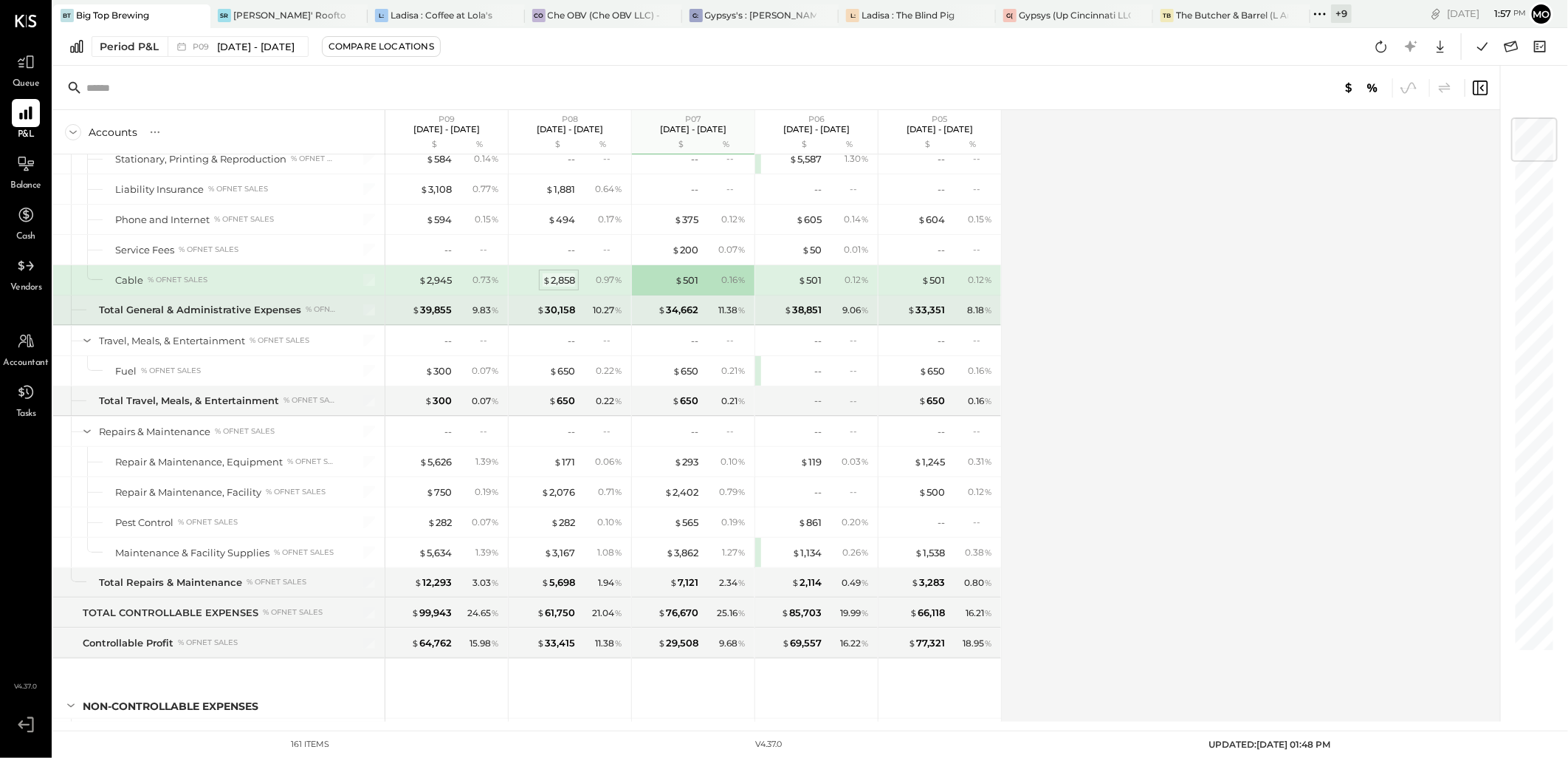
click at [557, 283] on div "$ 2,858" at bounding box center [558, 280] width 32 height 14
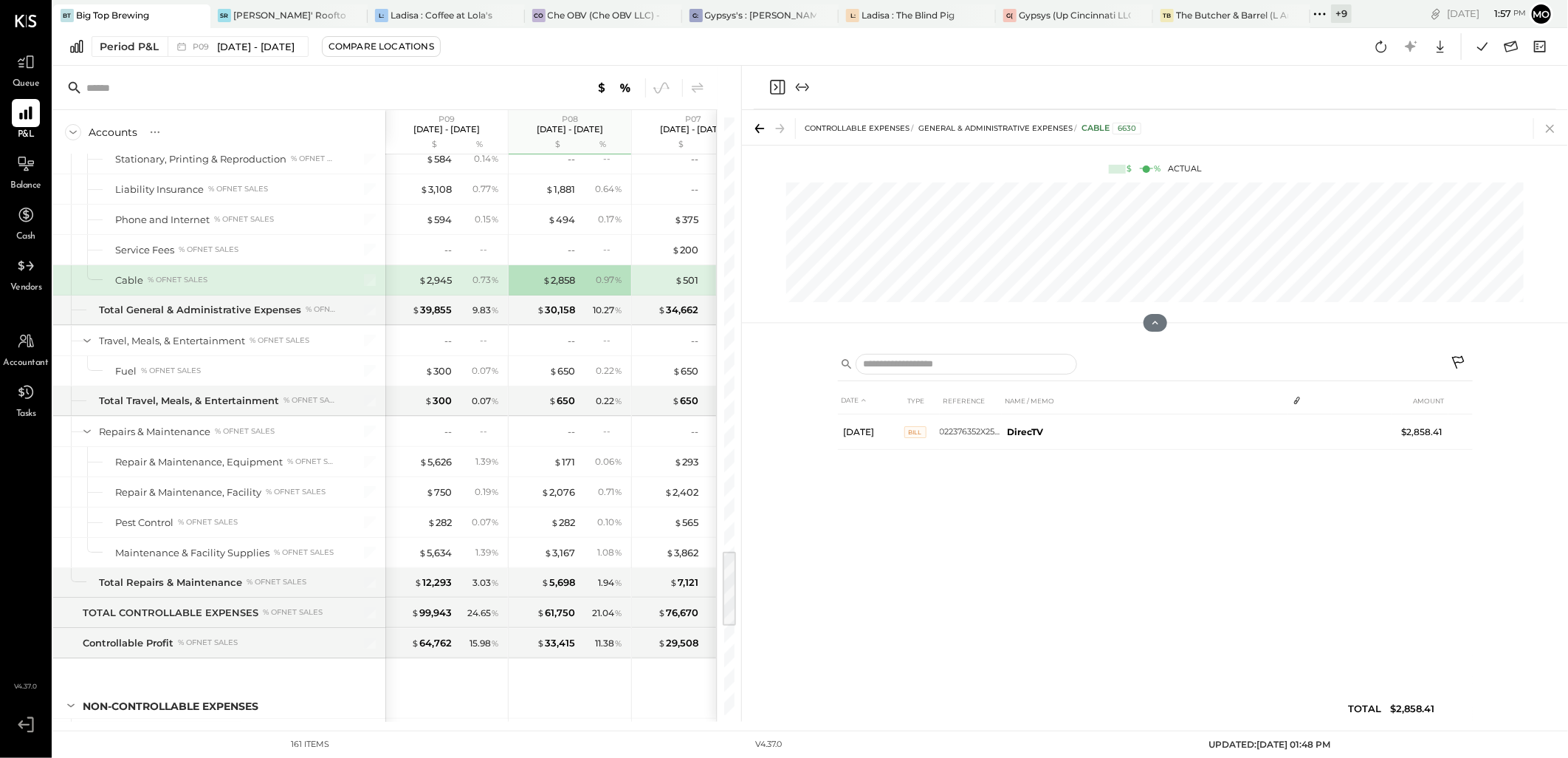
click at [1551, 131] on icon at bounding box center [1550, 128] width 21 height 21
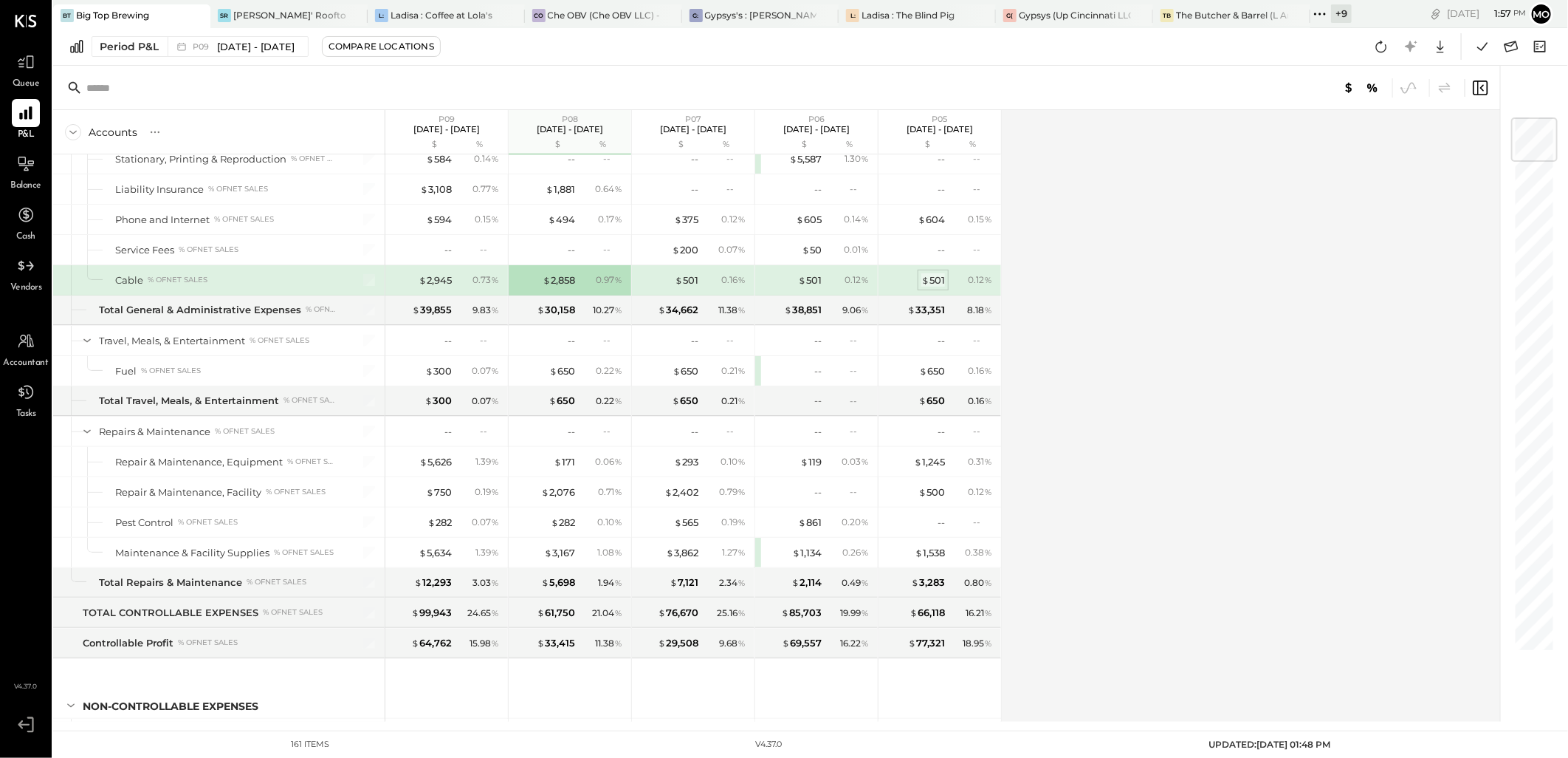
click at [938, 288] on div "$ 501" at bounding box center [933, 280] width 24 height 14
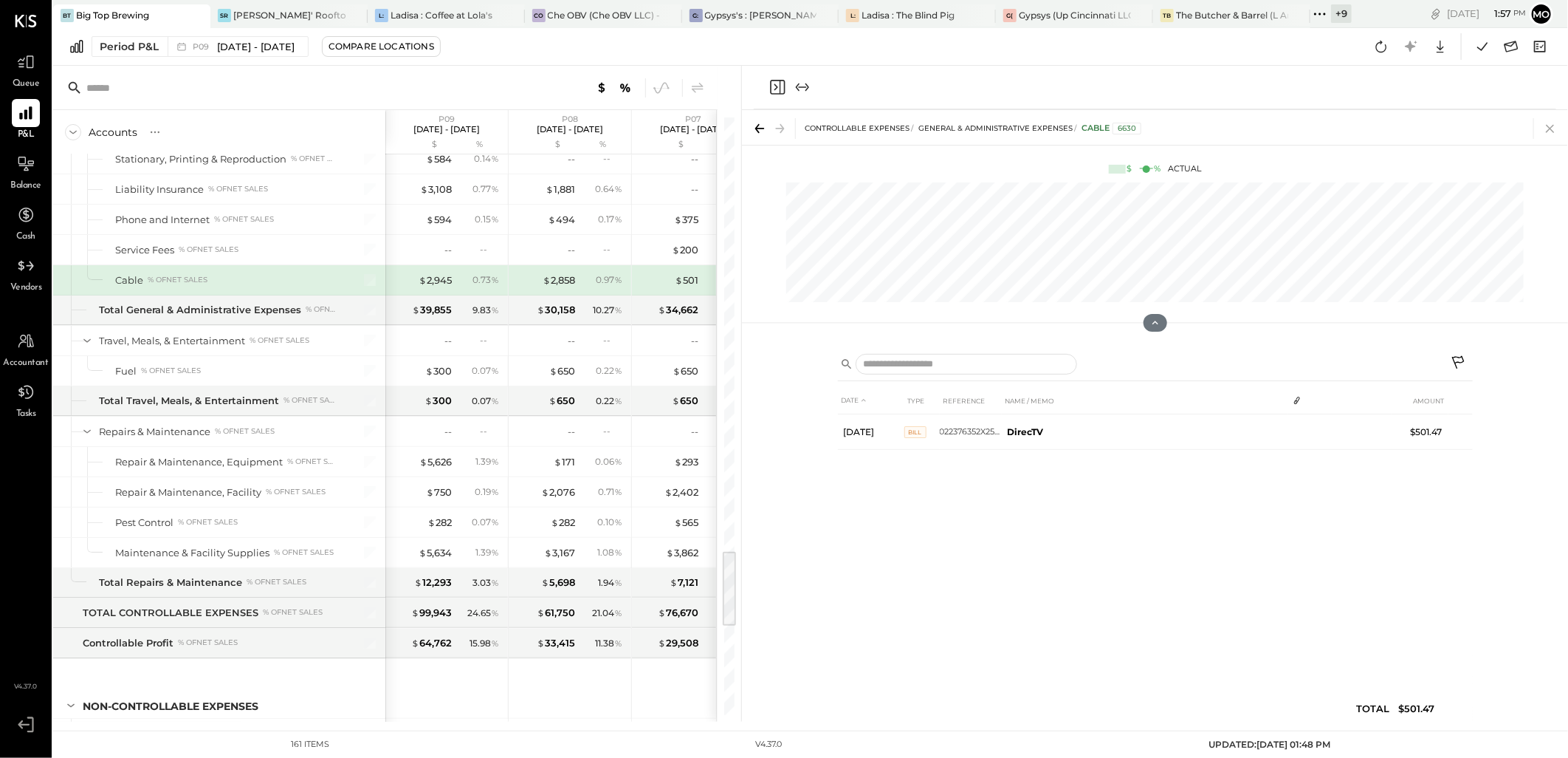
click at [1552, 128] on icon at bounding box center [1550, 128] width 21 height 21
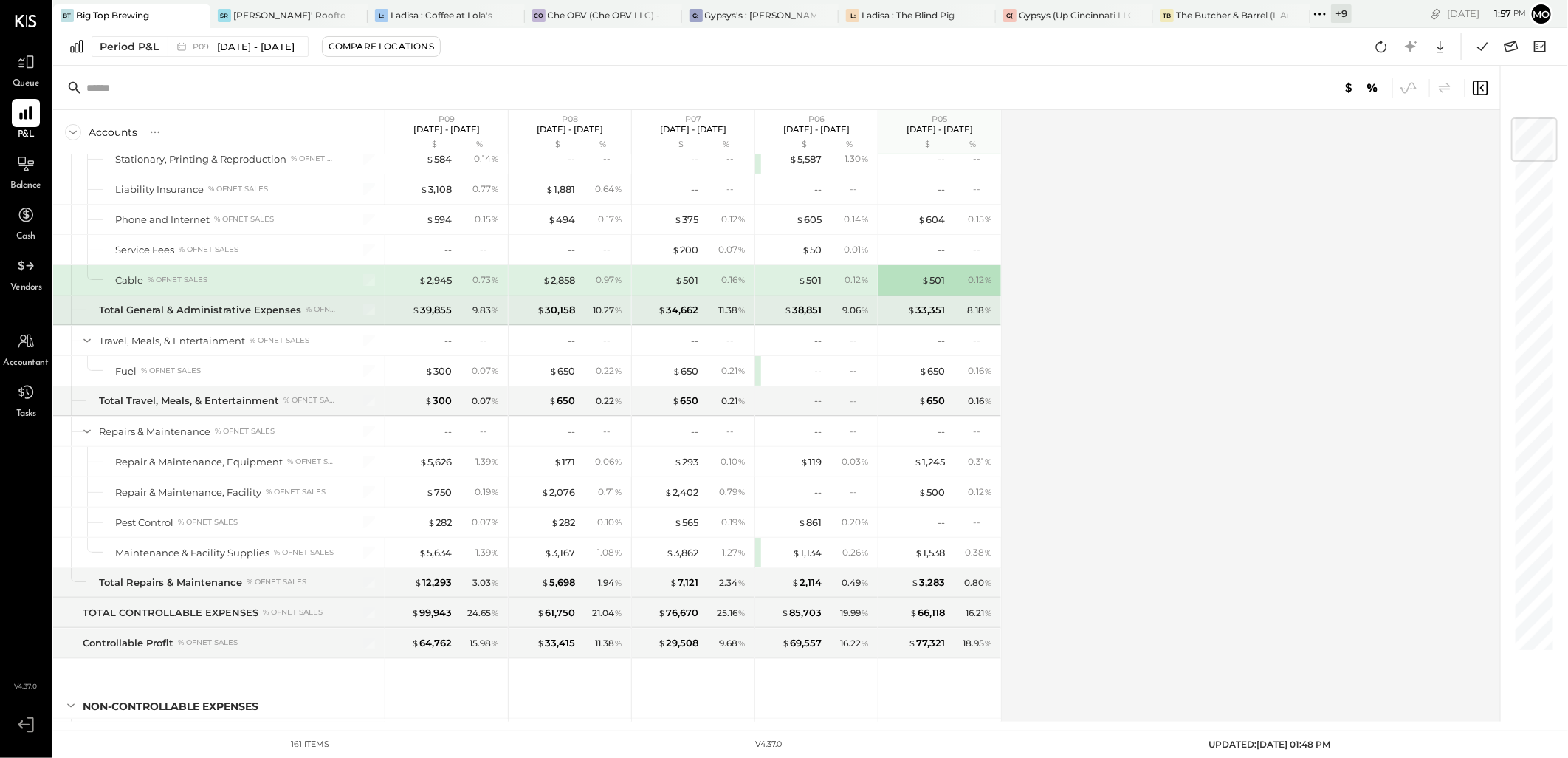
scroll to position [3389, 0]
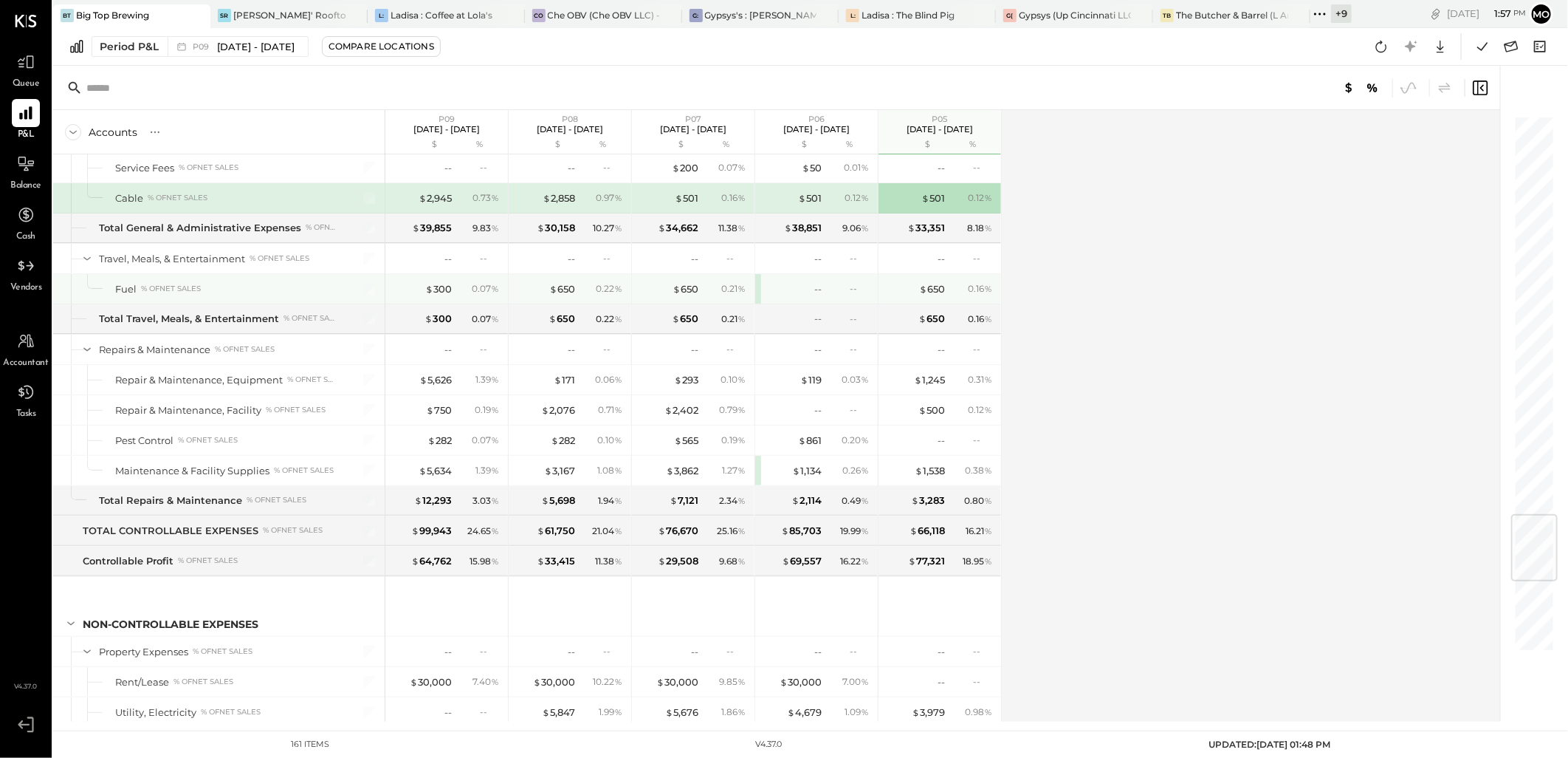
click at [436, 288] on div "$ 300 0.07 %" at bounding box center [448, 289] width 111 height 30
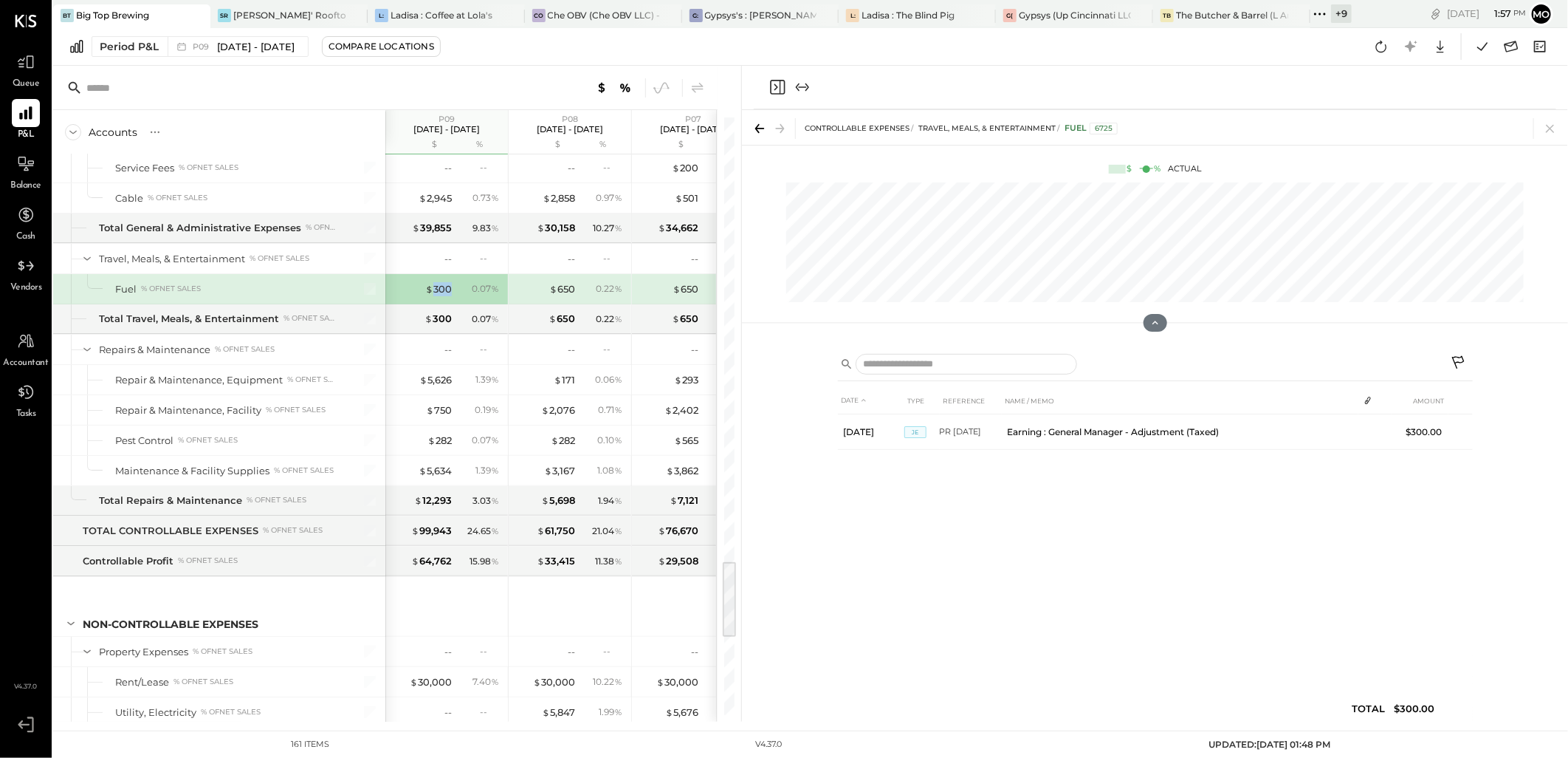
click at [436, 288] on div "$ 300 0.07 %" at bounding box center [448, 289] width 111 height 30
click at [1555, 128] on icon at bounding box center [1550, 128] width 21 height 21
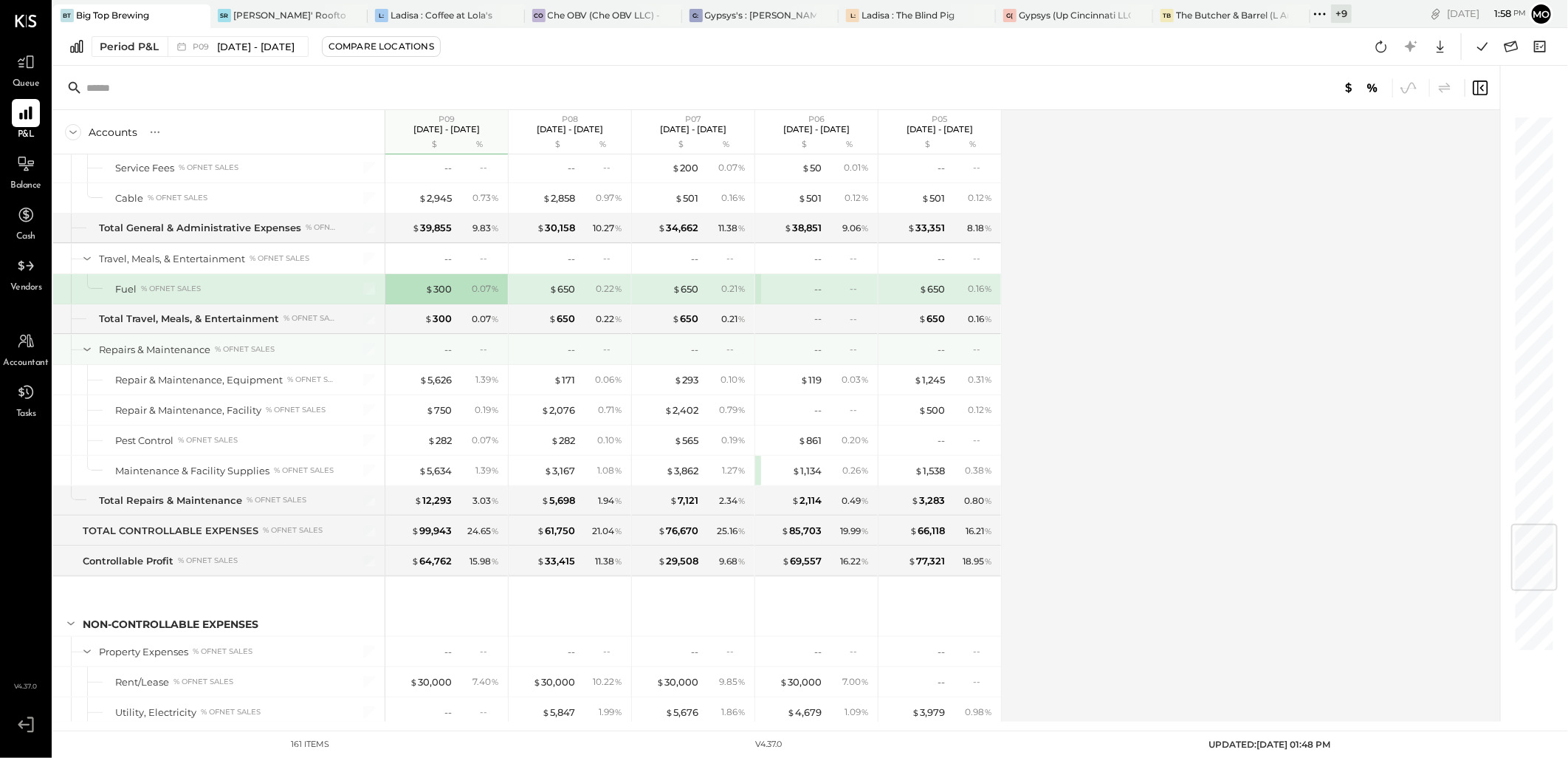
scroll to position [3554, 0]
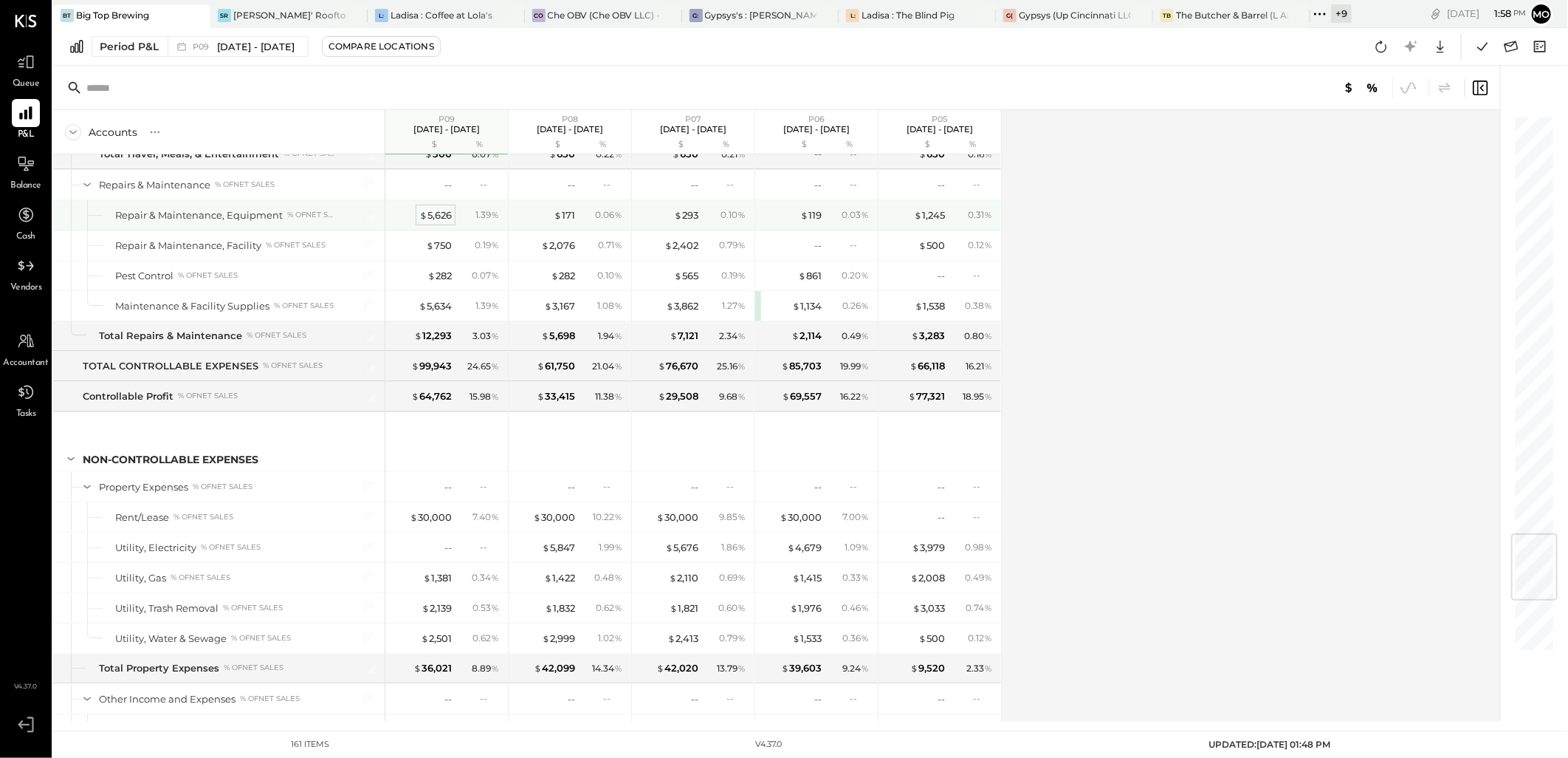
click at [430, 222] on div "$ 5,626" at bounding box center [435, 215] width 32 height 14
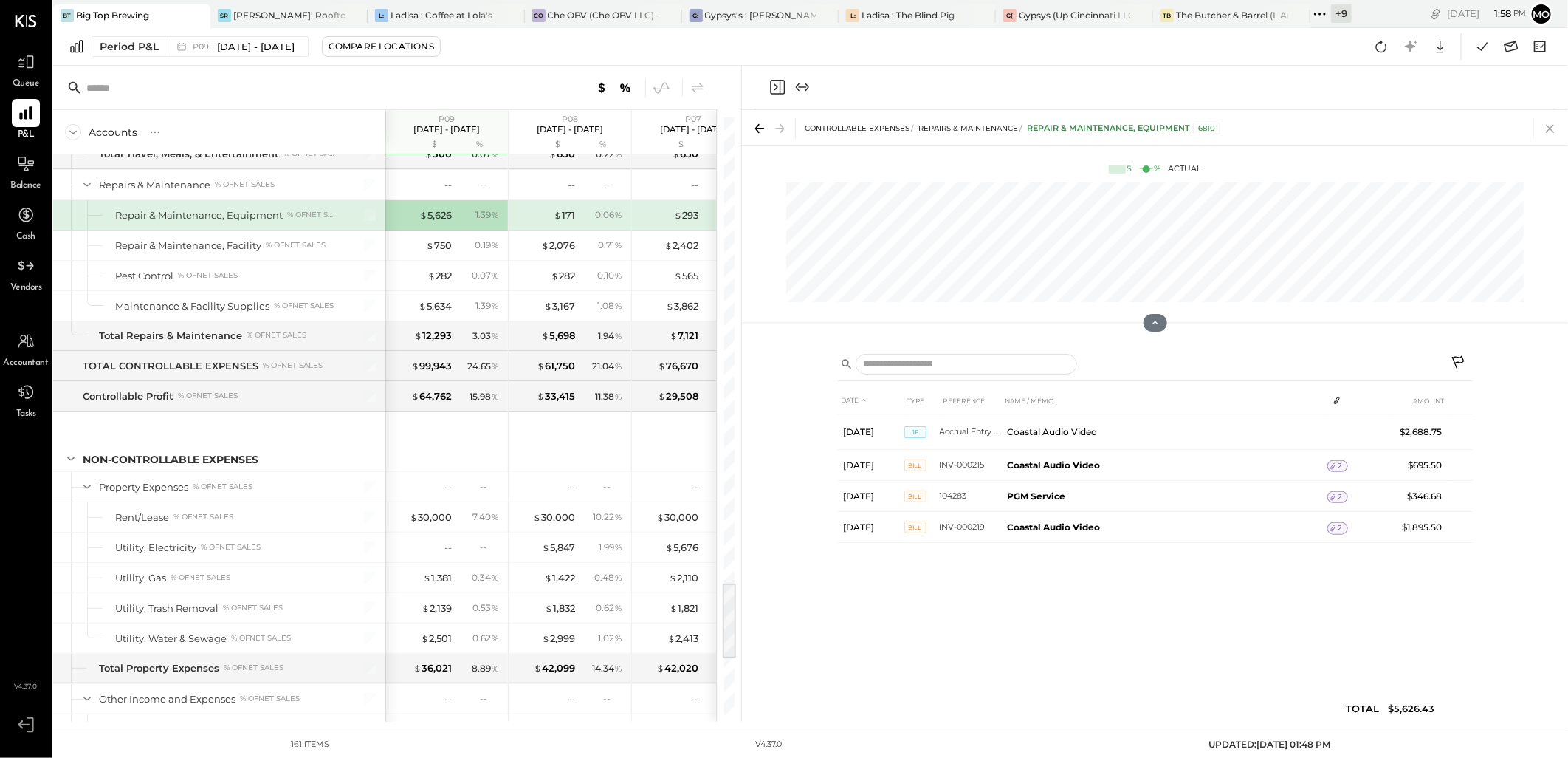
click at [1546, 133] on icon at bounding box center [1550, 128] width 21 height 21
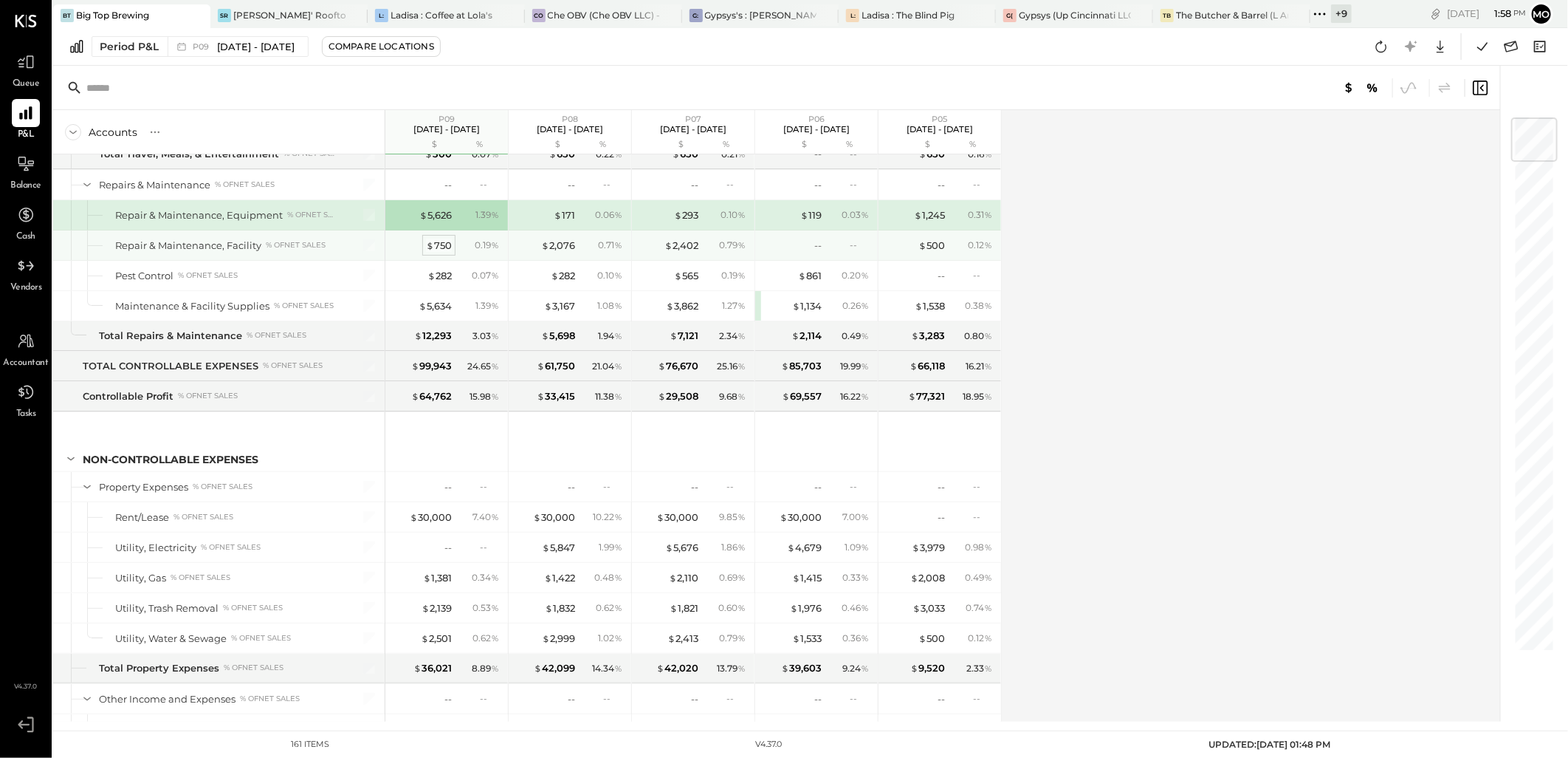
click at [440, 253] on div "$ 750" at bounding box center [439, 246] width 26 height 14
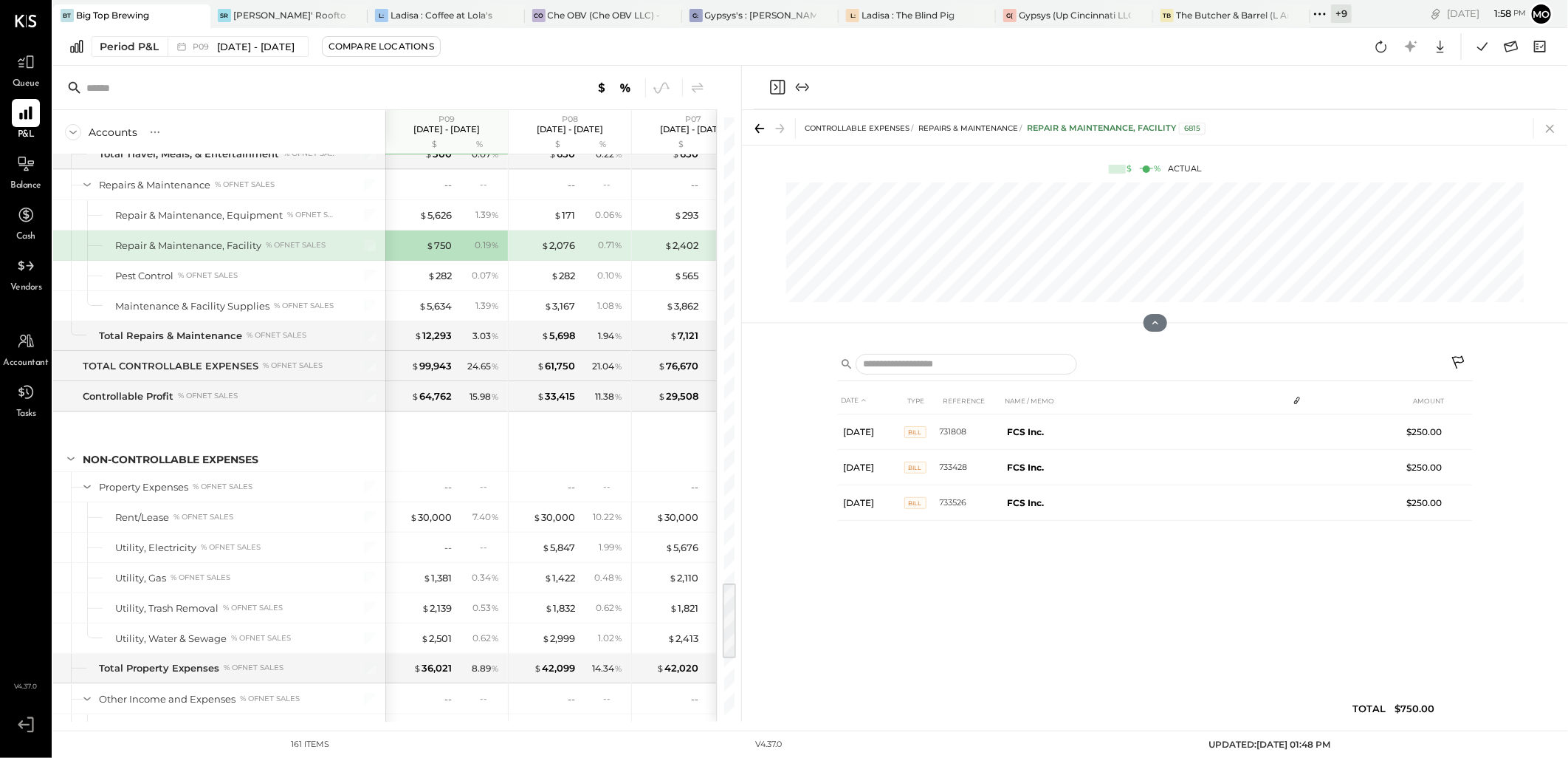
click at [1544, 126] on icon at bounding box center [1550, 128] width 21 height 21
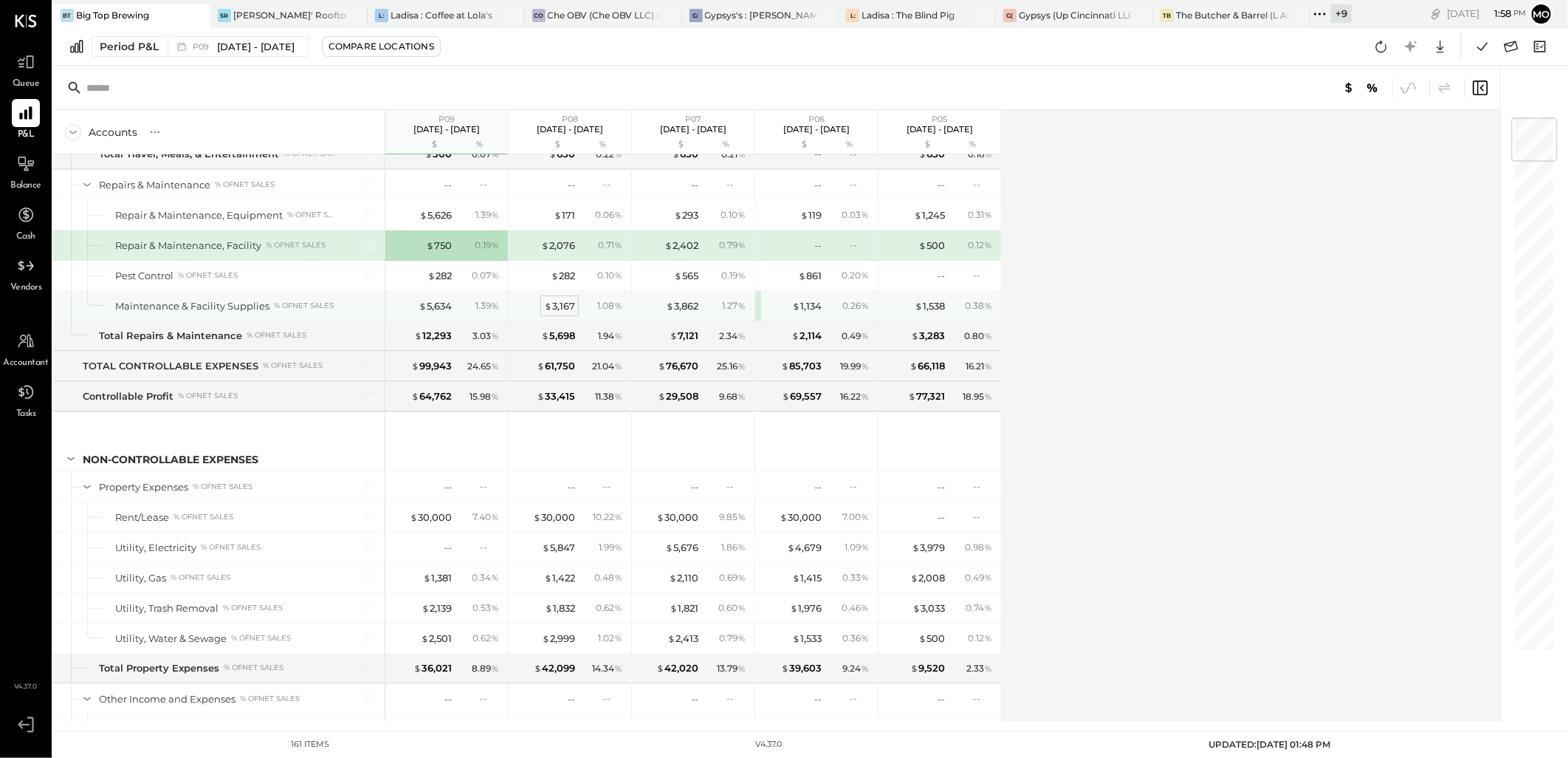
click at [558, 312] on div "$ 3,167" at bounding box center [560, 306] width 31 height 14
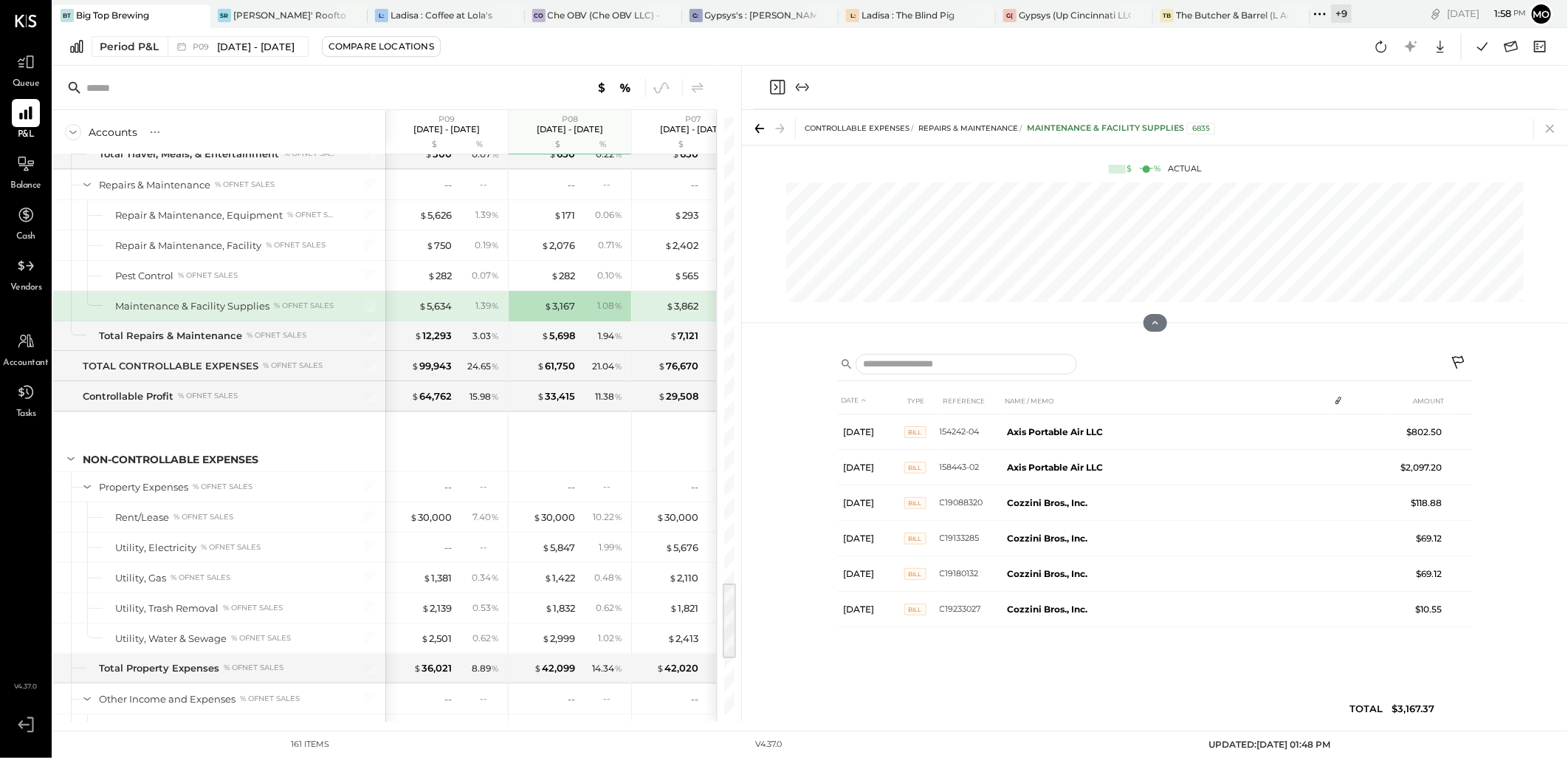
click at [1545, 126] on icon at bounding box center [1550, 128] width 21 height 21
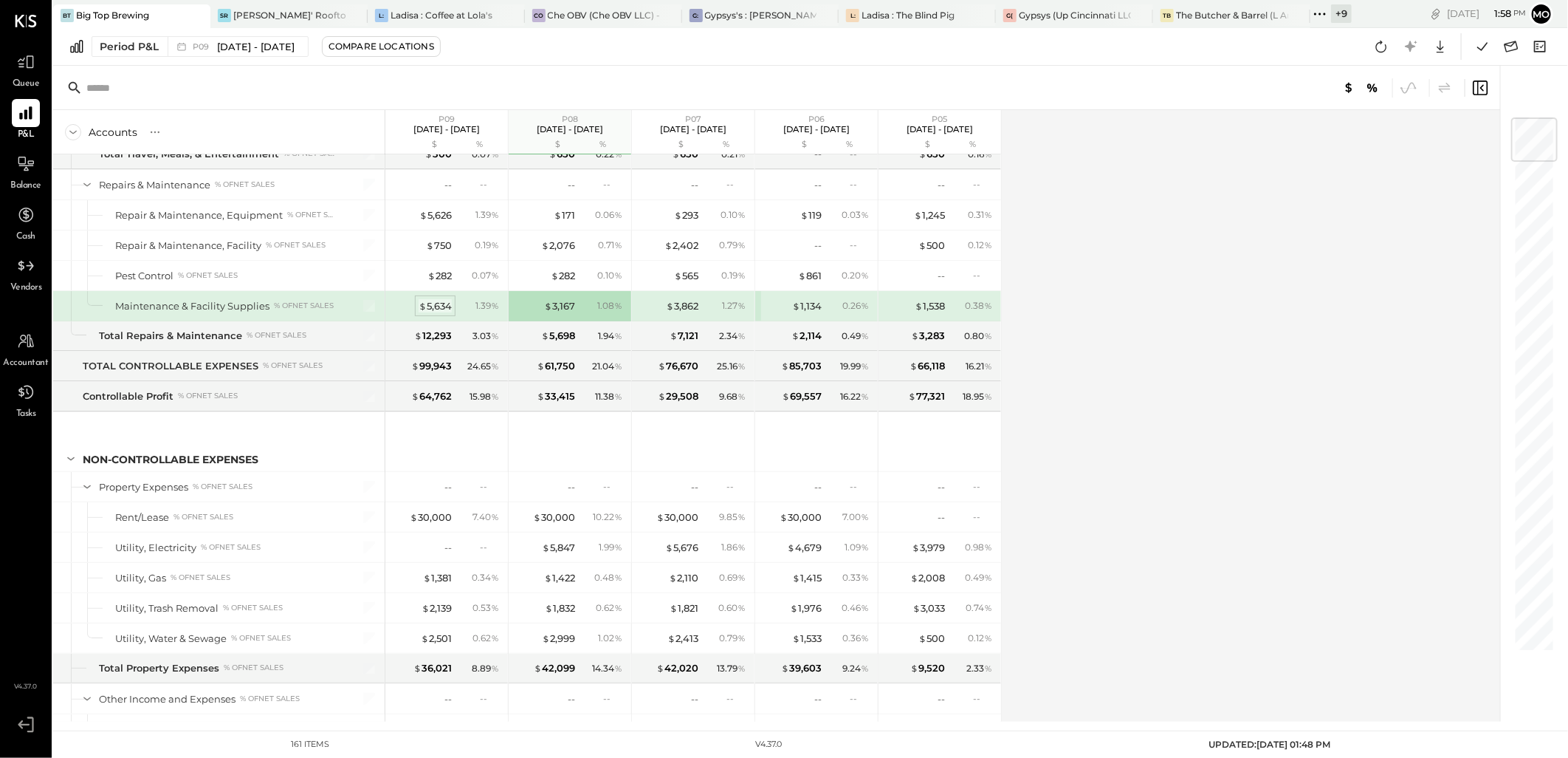
click at [449, 313] on div "$ 5,634" at bounding box center [435, 306] width 33 height 14
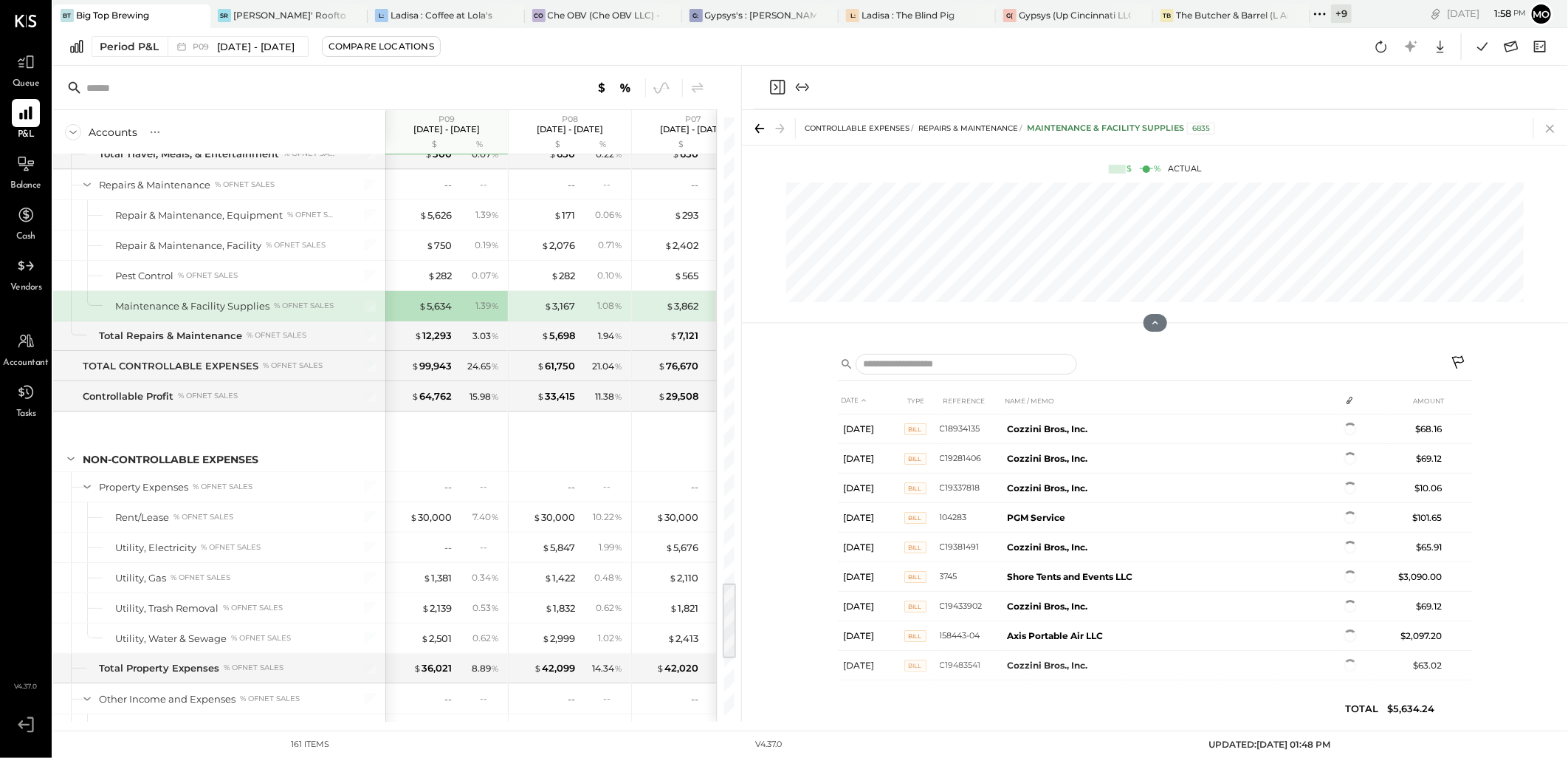
click at [1548, 128] on icon at bounding box center [1550, 128] width 21 height 21
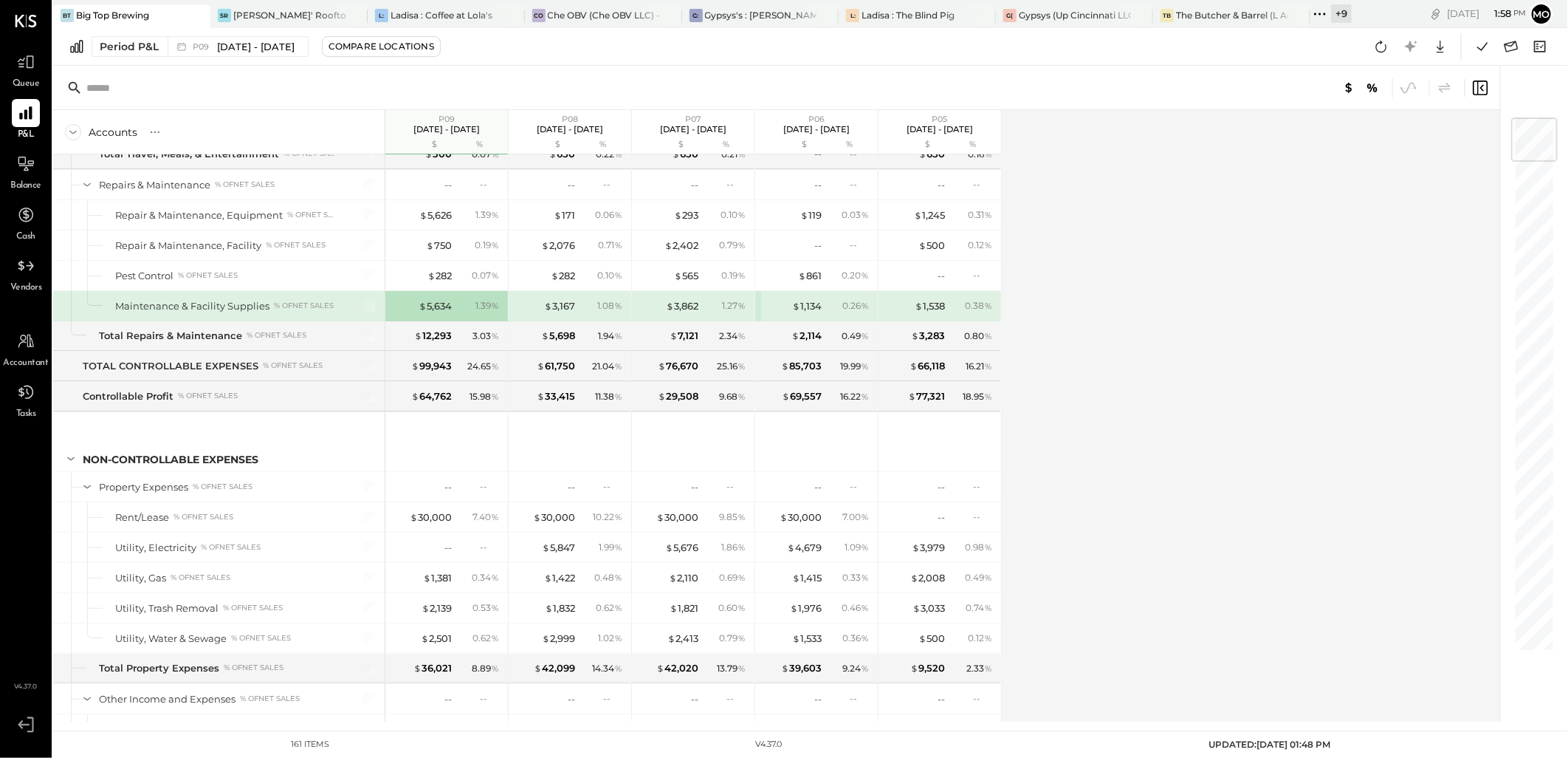
click at [421, 302] on div "$ 5,634 1.39 %" at bounding box center [448, 306] width 111 height 30
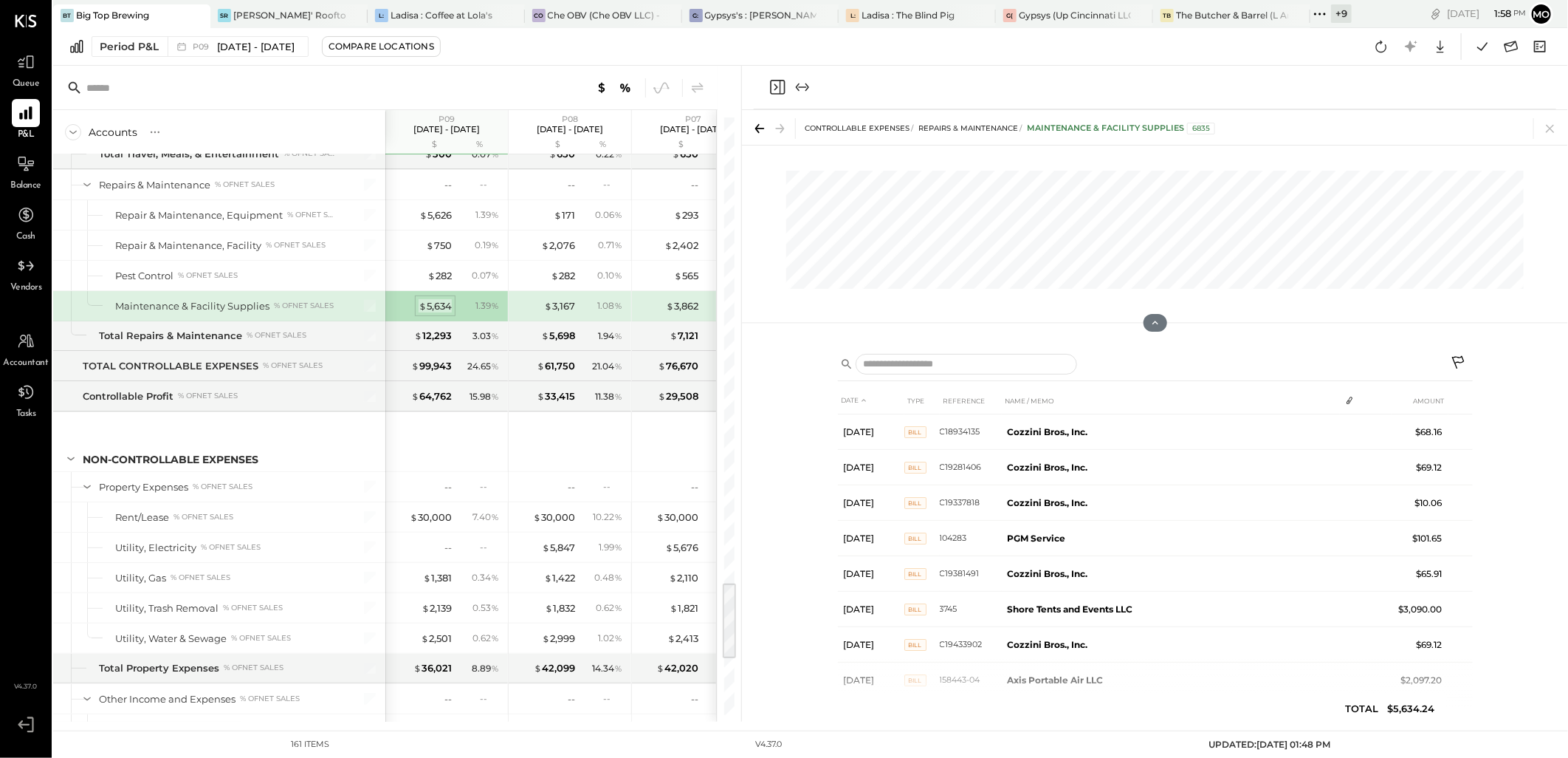
click at [436, 313] on div "$ 5,634" at bounding box center [435, 306] width 33 height 14
click at [1551, 134] on icon at bounding box center [1550, 128] width 21 height 21
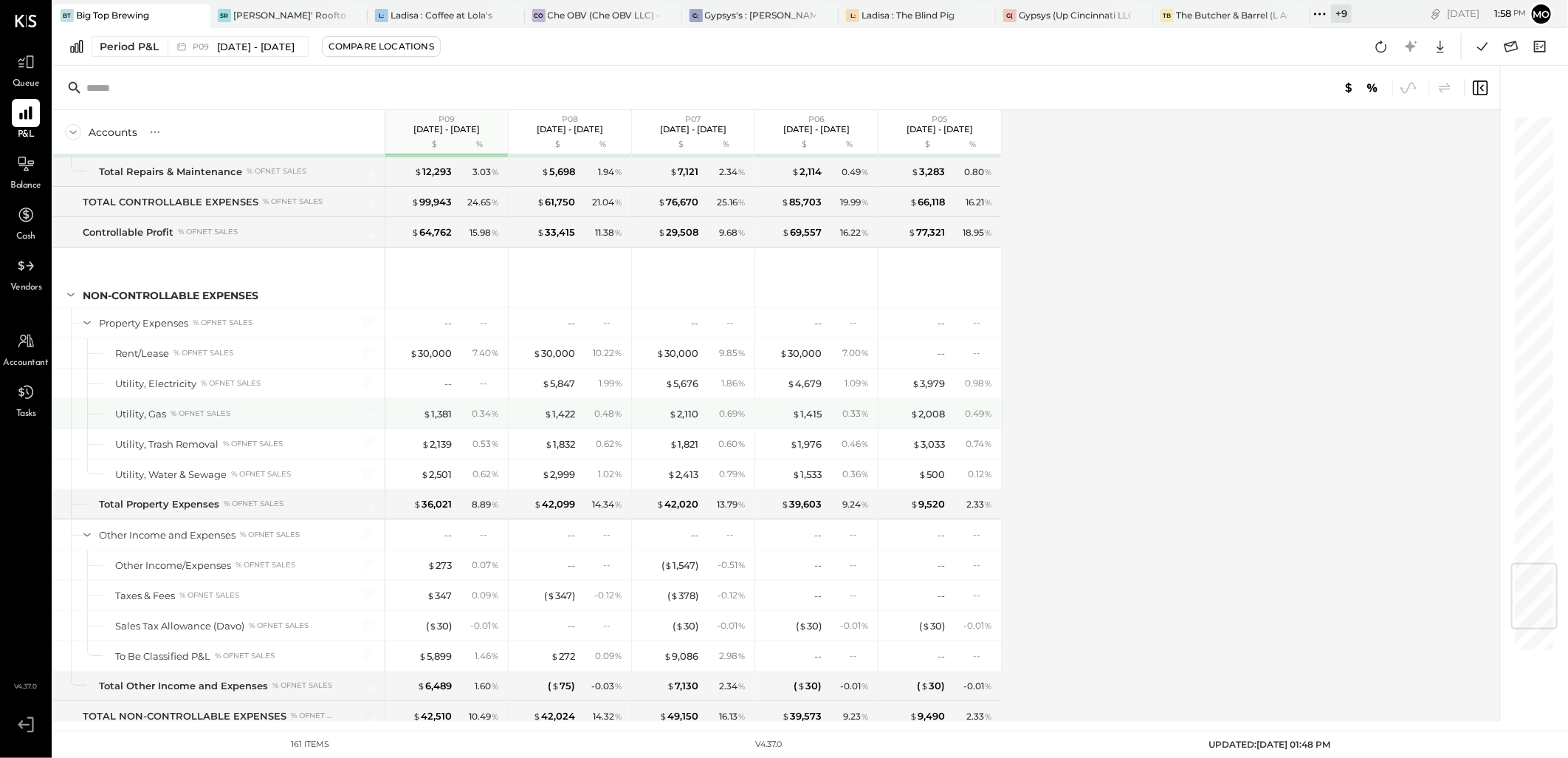
scroll to position [3800, 0]
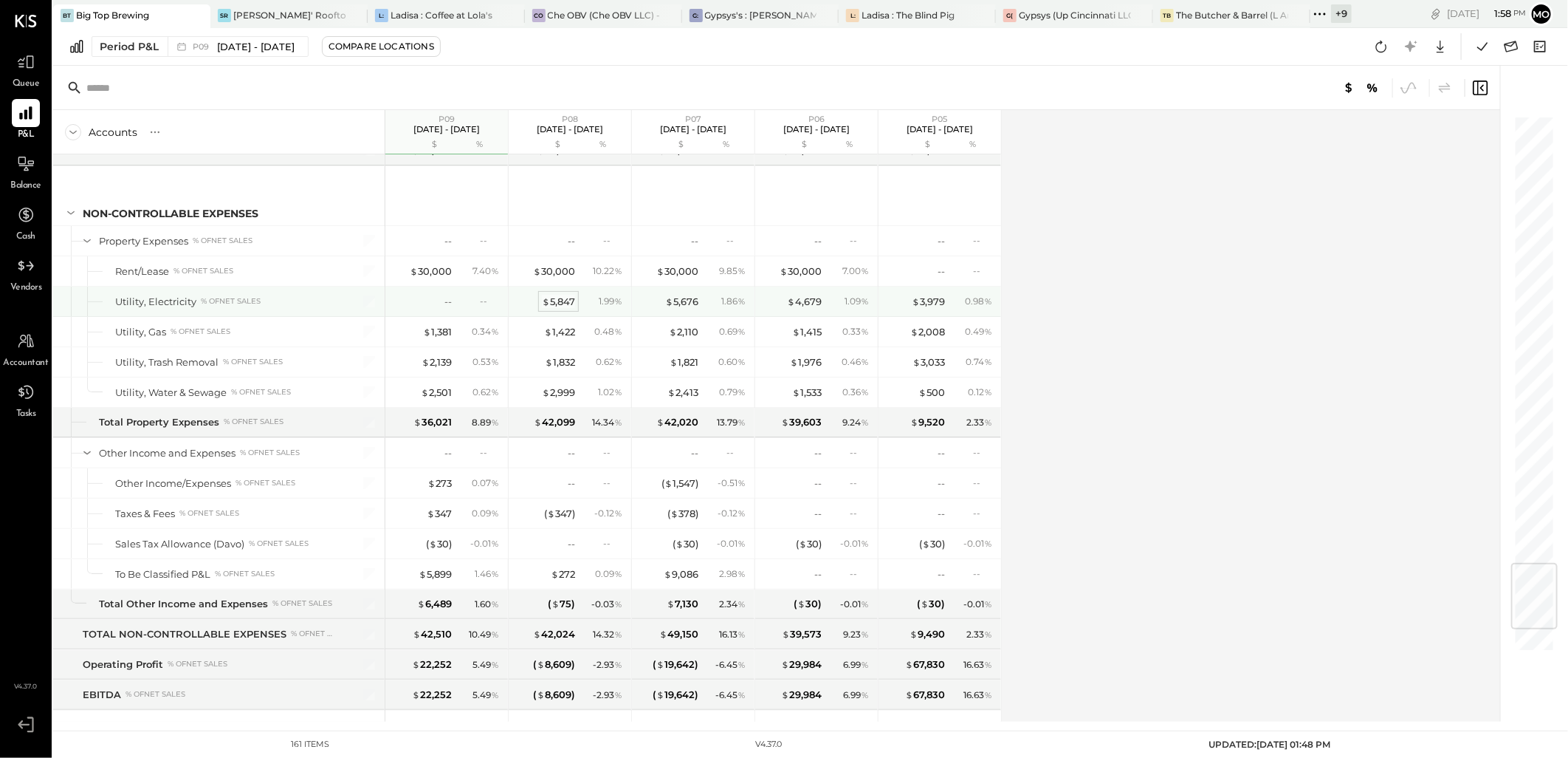
click at [561, 308] on div "$ 5,847" at bounding box center [558, 302] width 33 height 14
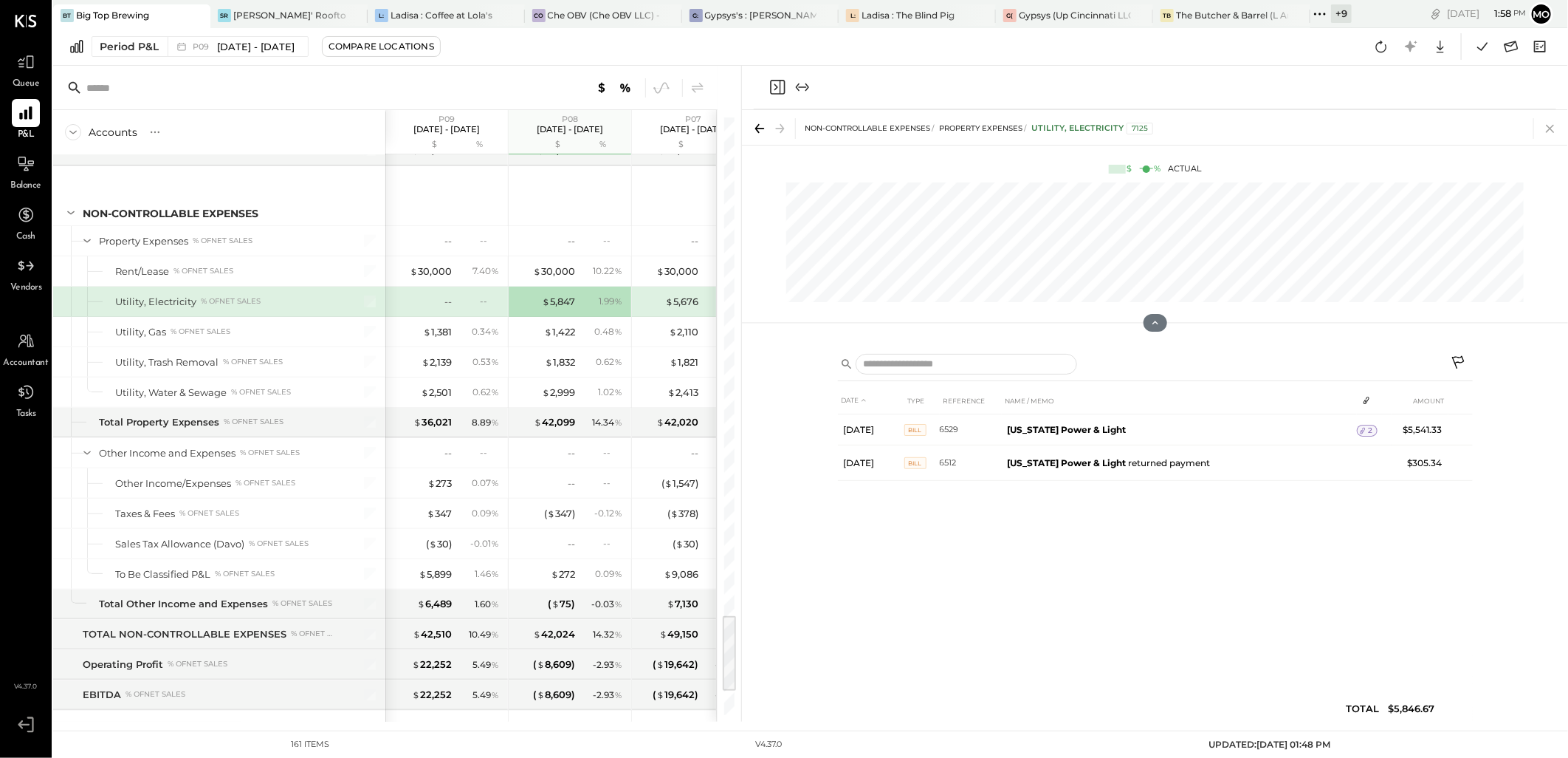
click at [1558, 128] on icon at bounding box center [1550, 128] width 21 height 21
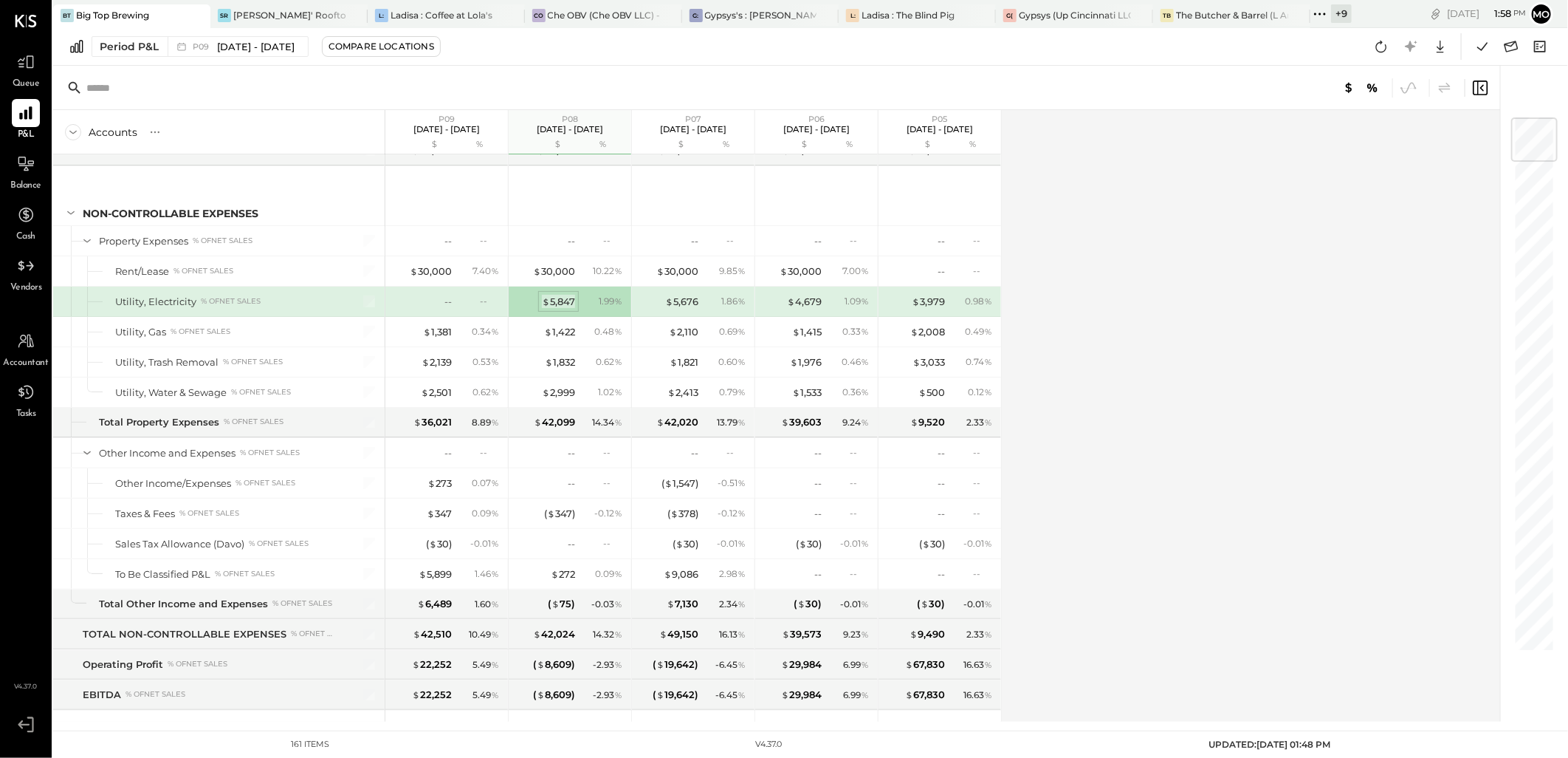
click at [556, 309] on div "$ 5,847" at bounding box center [558, 302] width 33 height 14
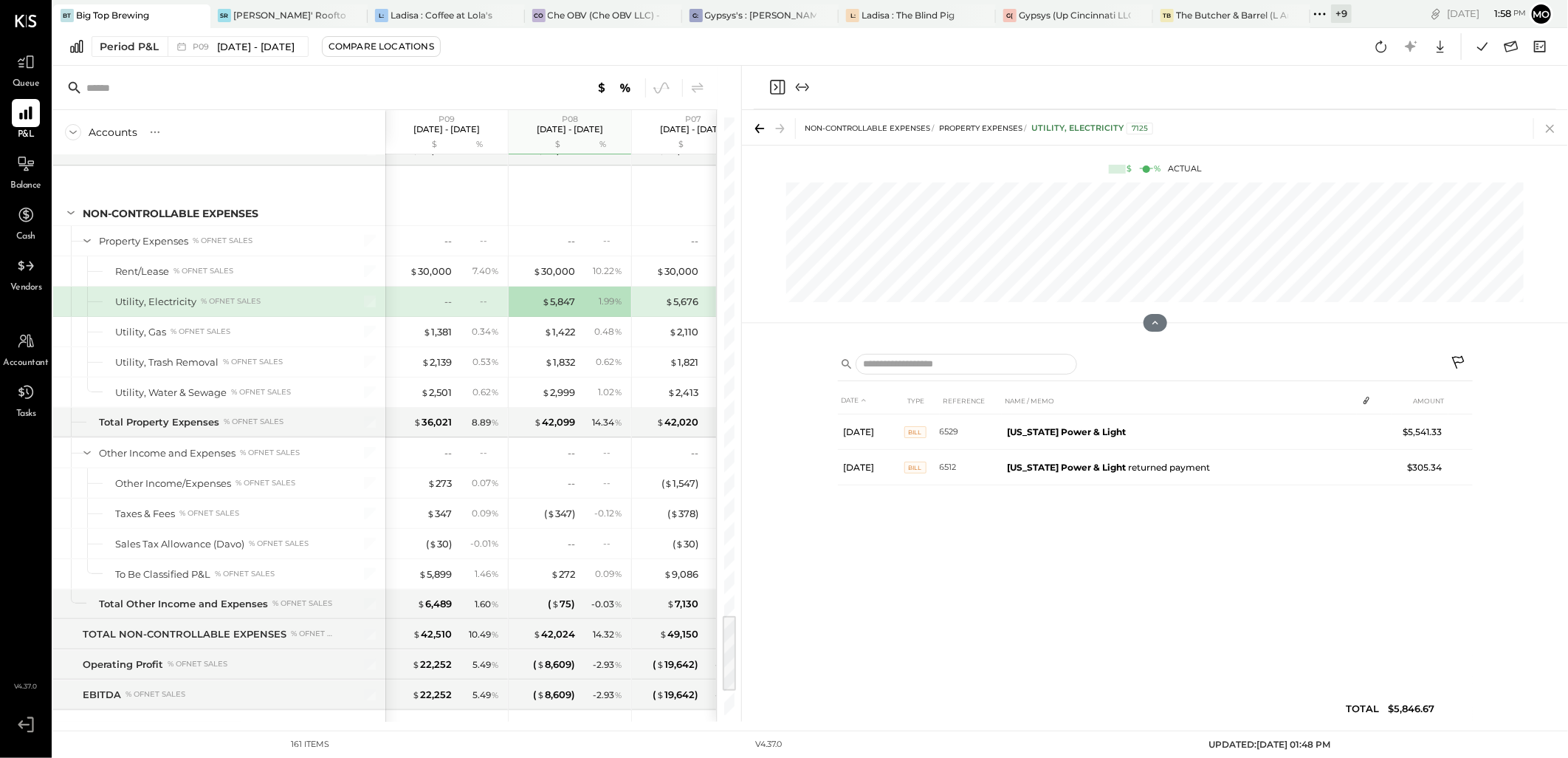
click at [1556, 126] on icon at bounding box center [1550, 128] width 21 height 21
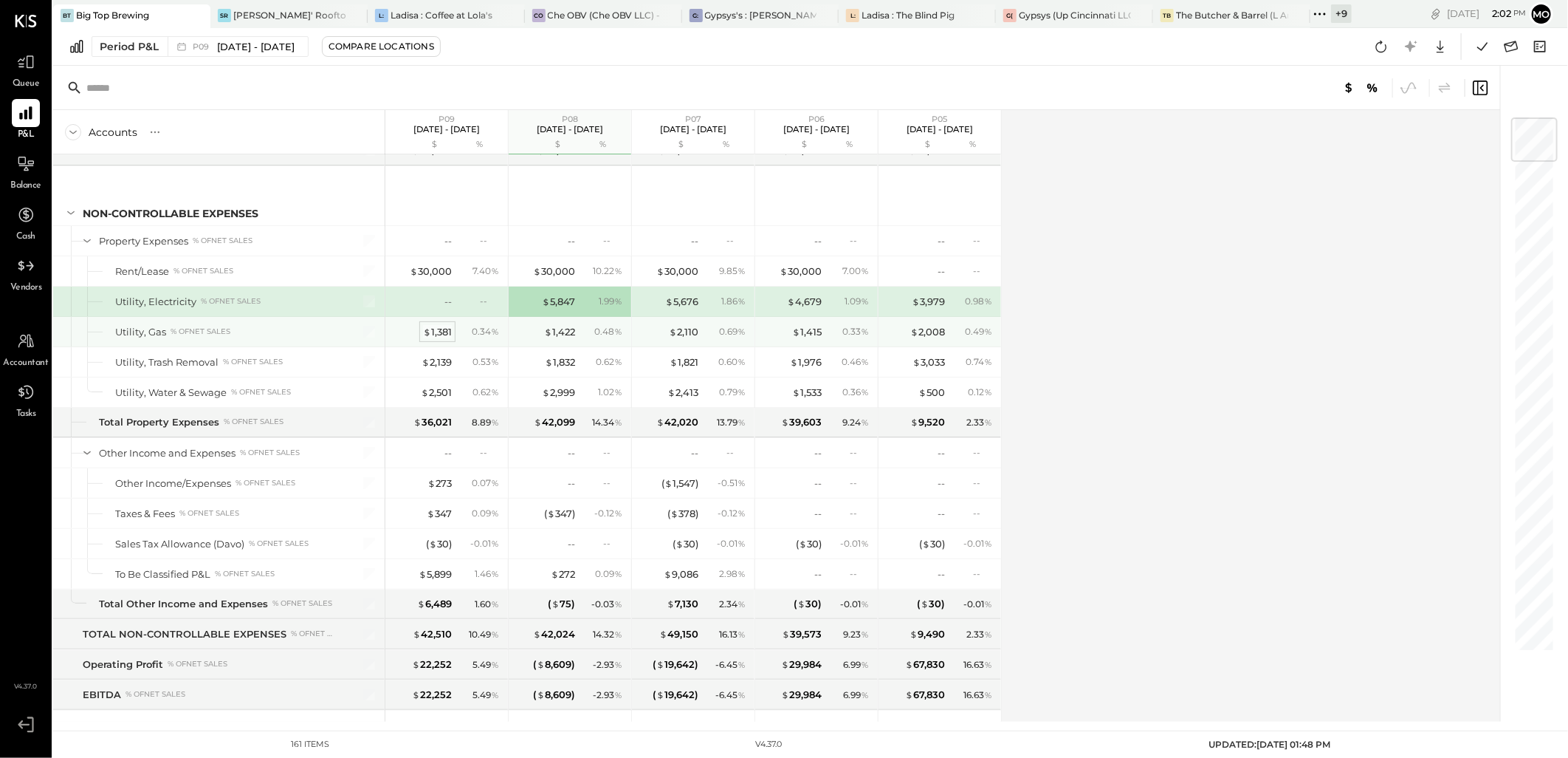
click at [441, 339] on div "$ 1,381" at bounding box center [437, 331] width 29 height 14
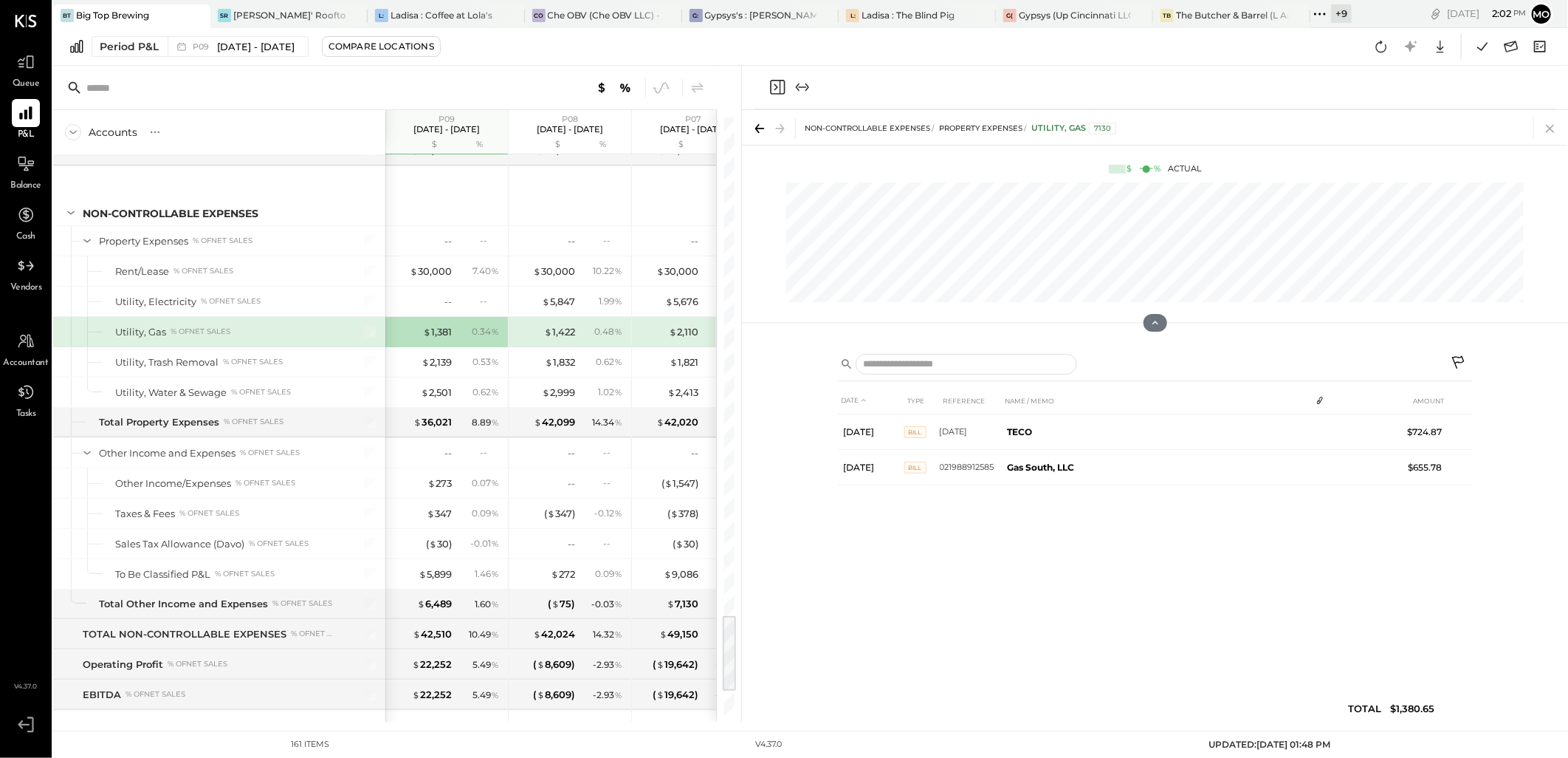
click at [1549, 130] on icon at bounding box center [1550, 128] width 21 height 21
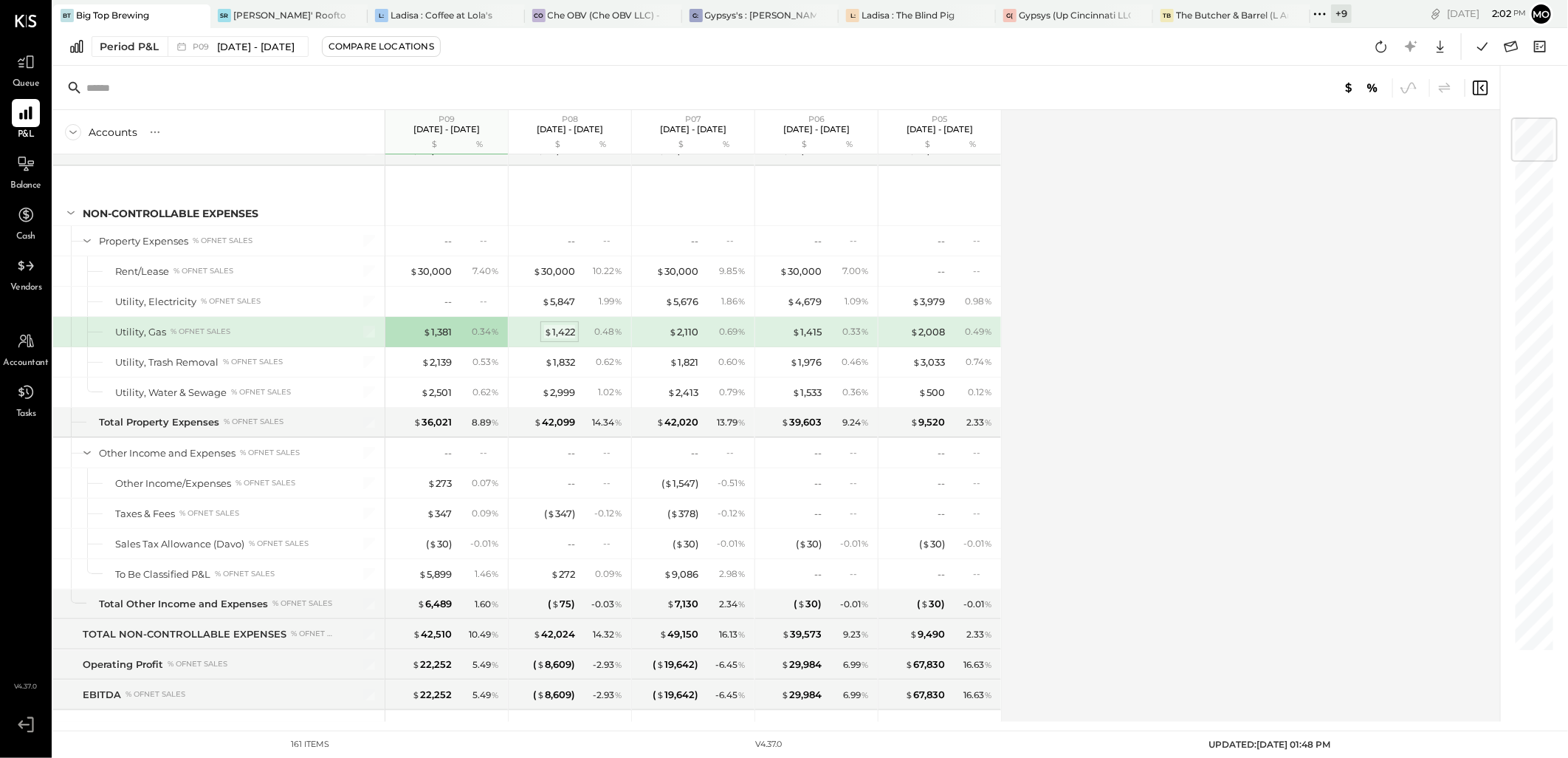
click at [562, 337] on div "$ 1,422" at bounding box center [560, 331] width 31 height 14
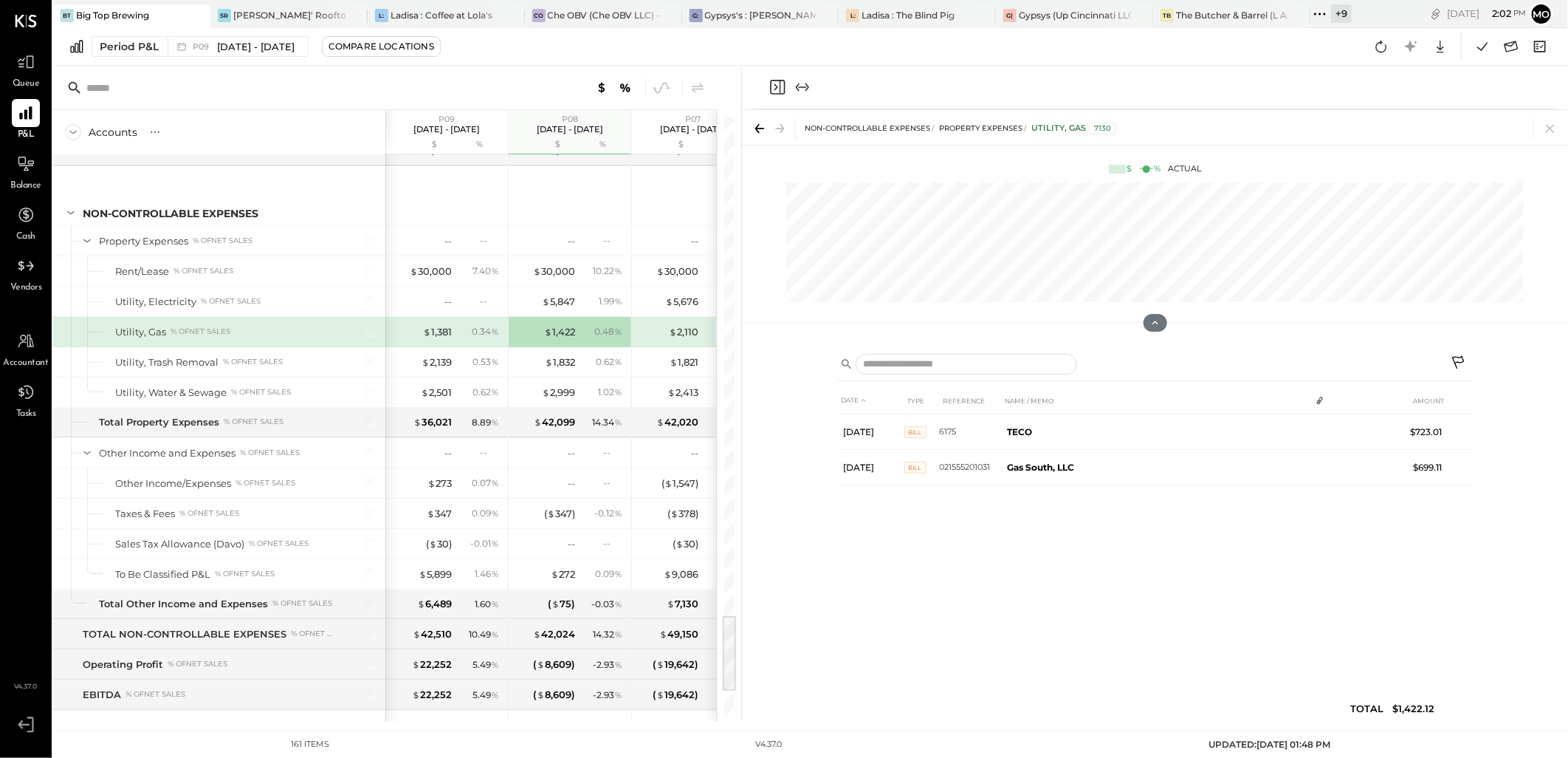
click at [1547, 130] on icon at bounding box center [1550, 128] width 21 height 21
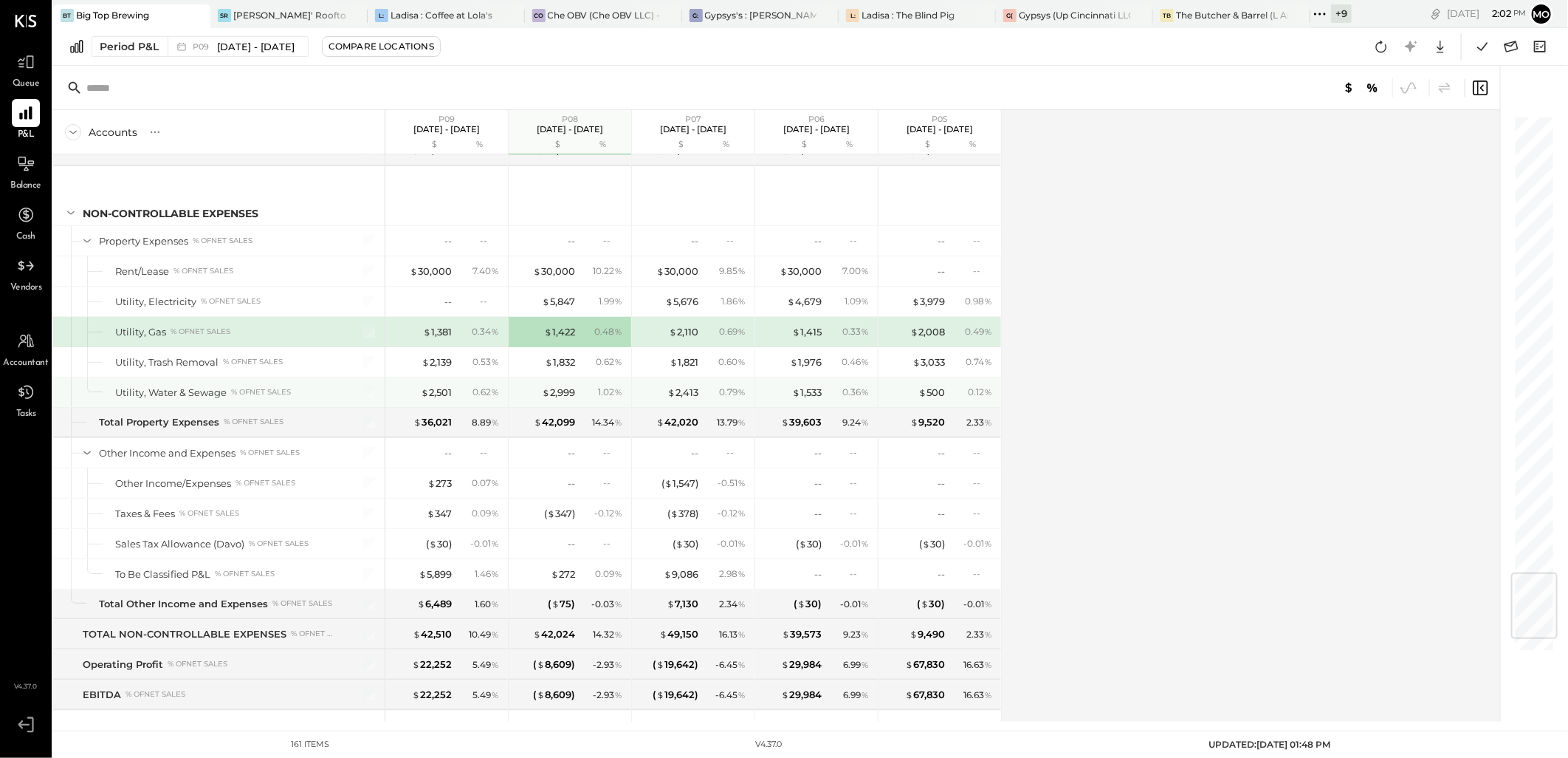
scroll to position [3882, 0]
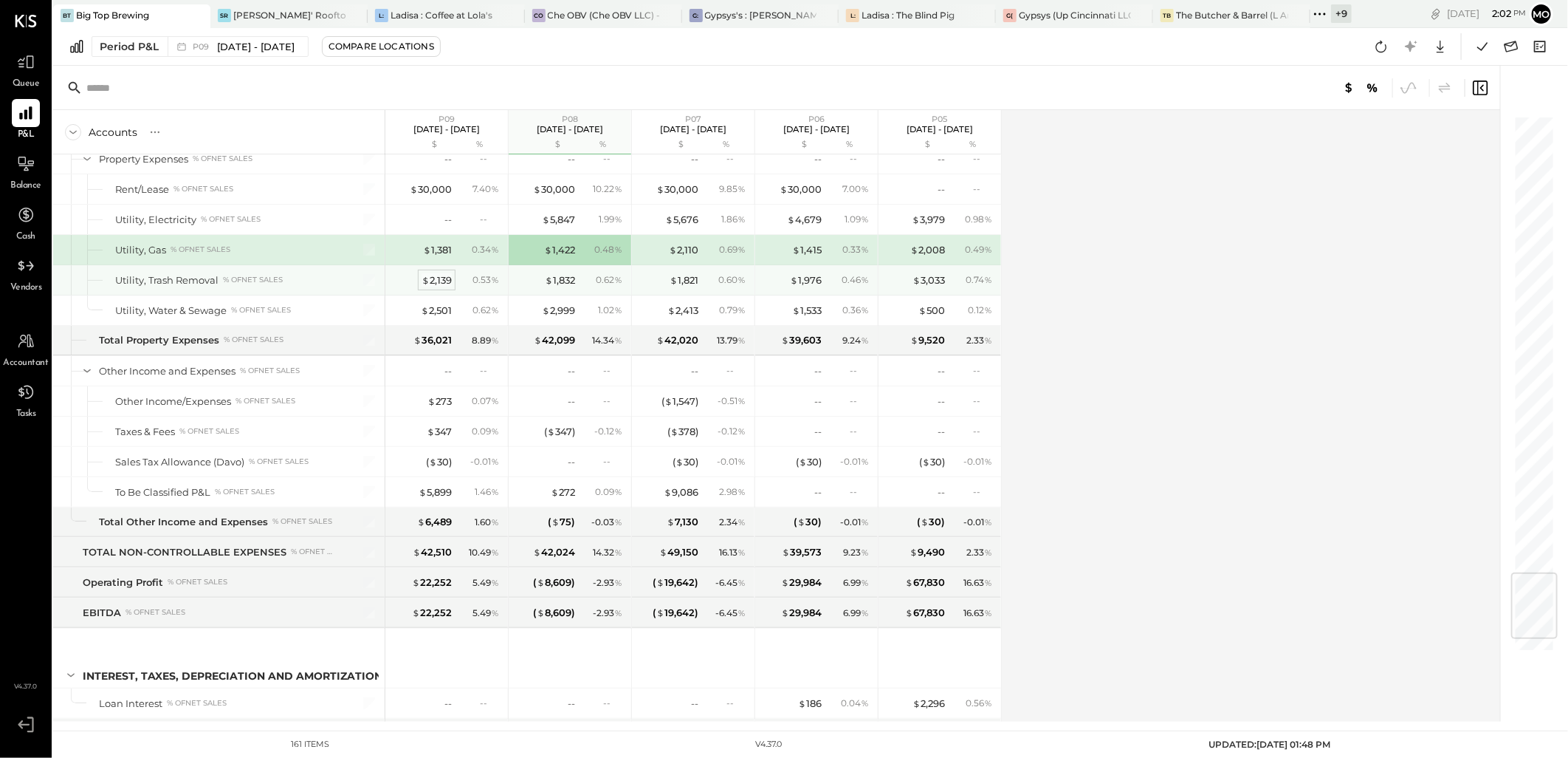
click at [435, 288] on div "$ 2,139" at bounding box center [436, 280] width 31 height 14
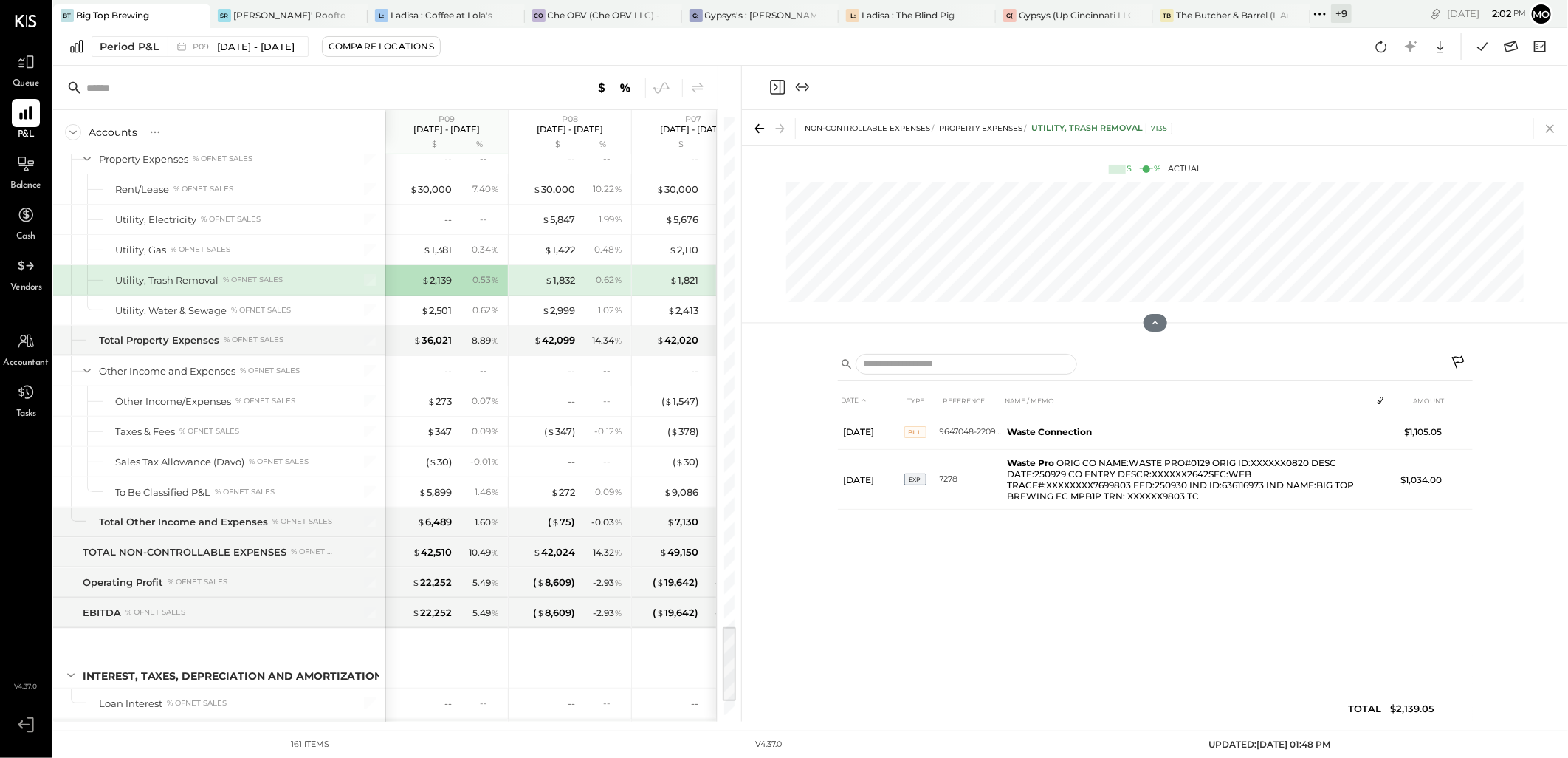
click at [1545, 129] on icon at bounding box center [1550, 128] width 21 height 21
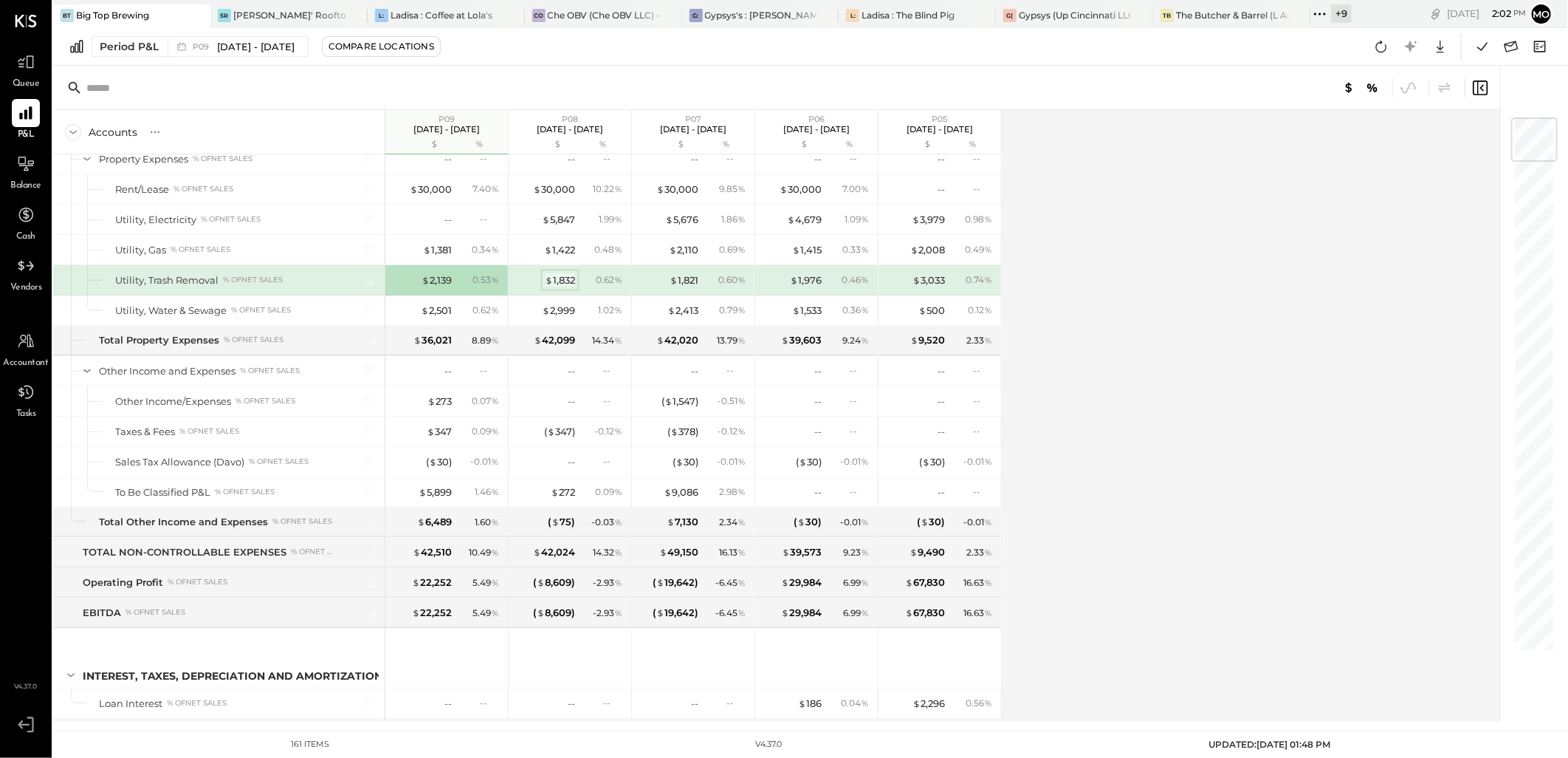
click at [557, 288] on div "$ 1,832" at bounding box center [560, 280] width 31 height 14
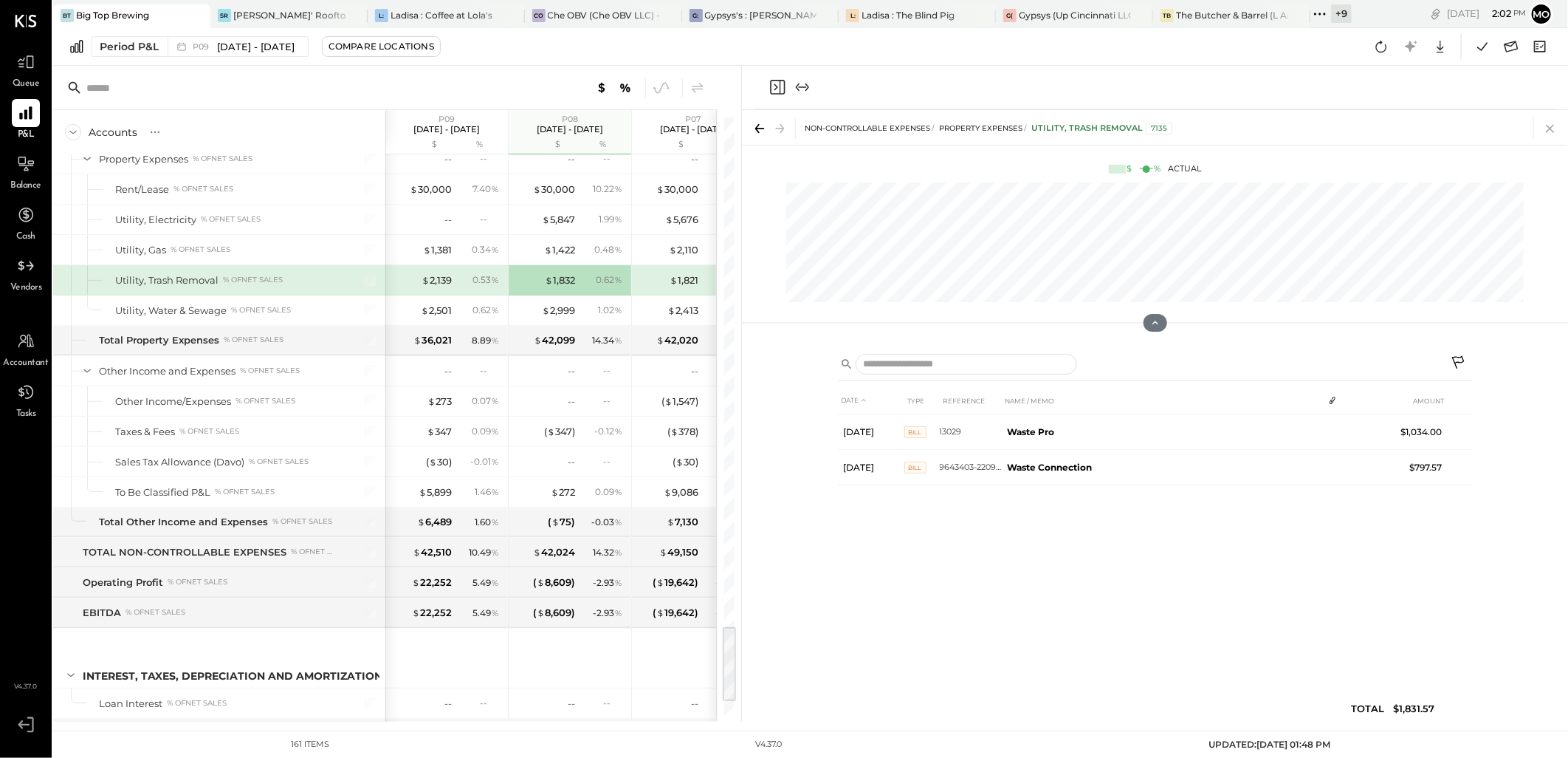
click at [1553, 126] on icon at bounding box center [1550, 128] width 21 height 21
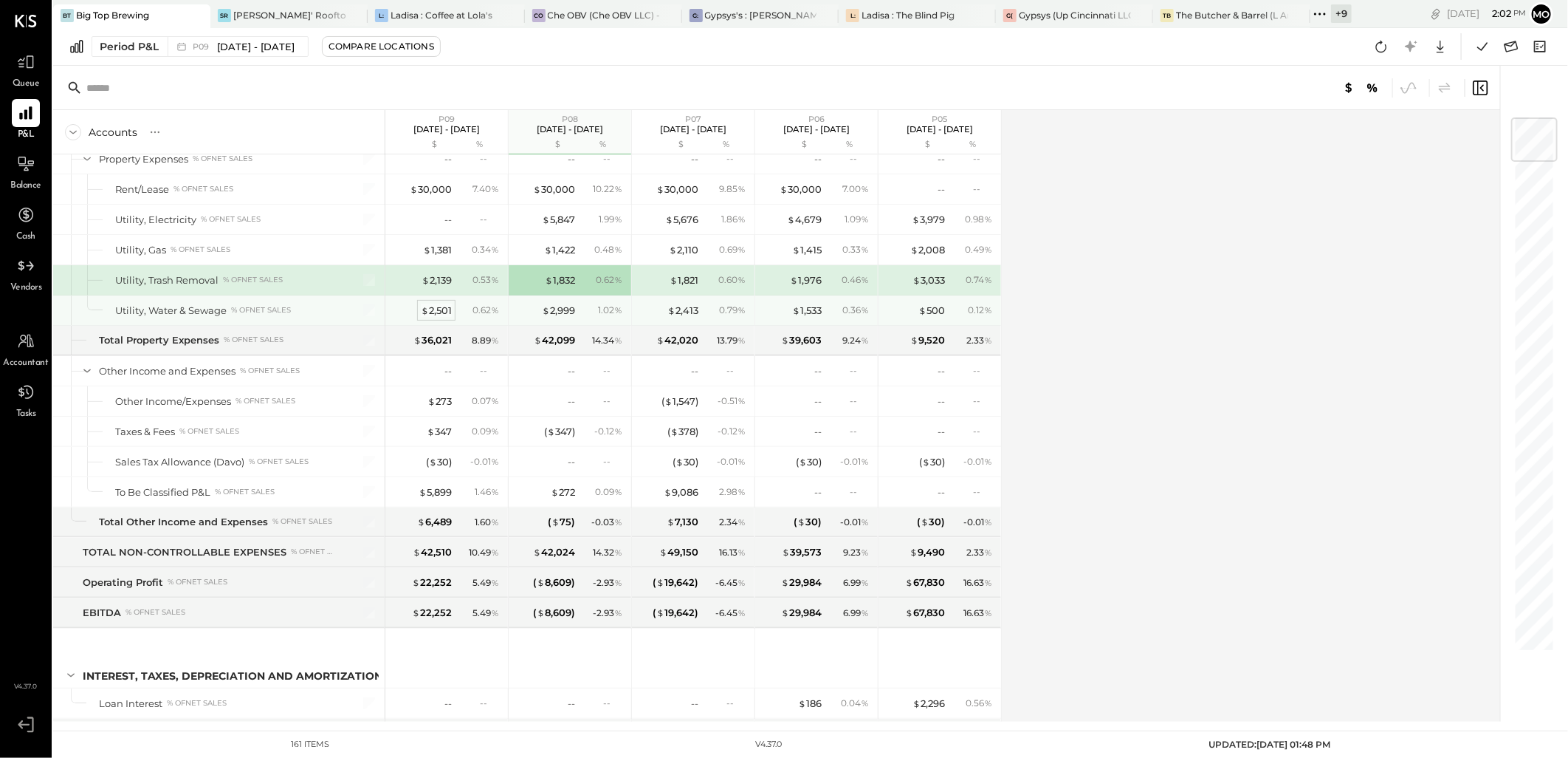
click at [431, 317] on div "$ 2,501" at bounding box center [436, 310] width 31 height 14
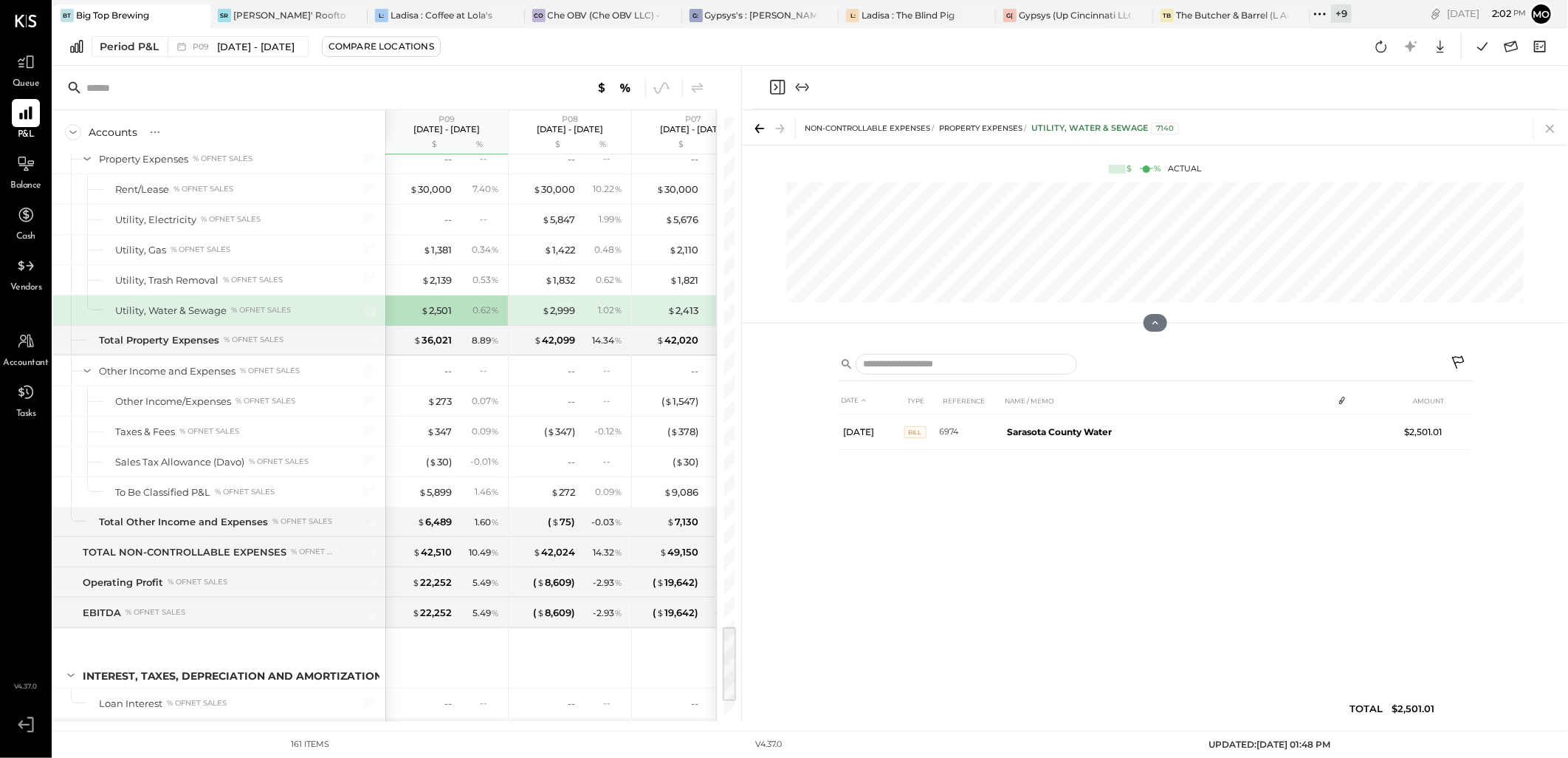
click at [1552, 126] on icon at bounding box center [1550, 128] width 21 height 21
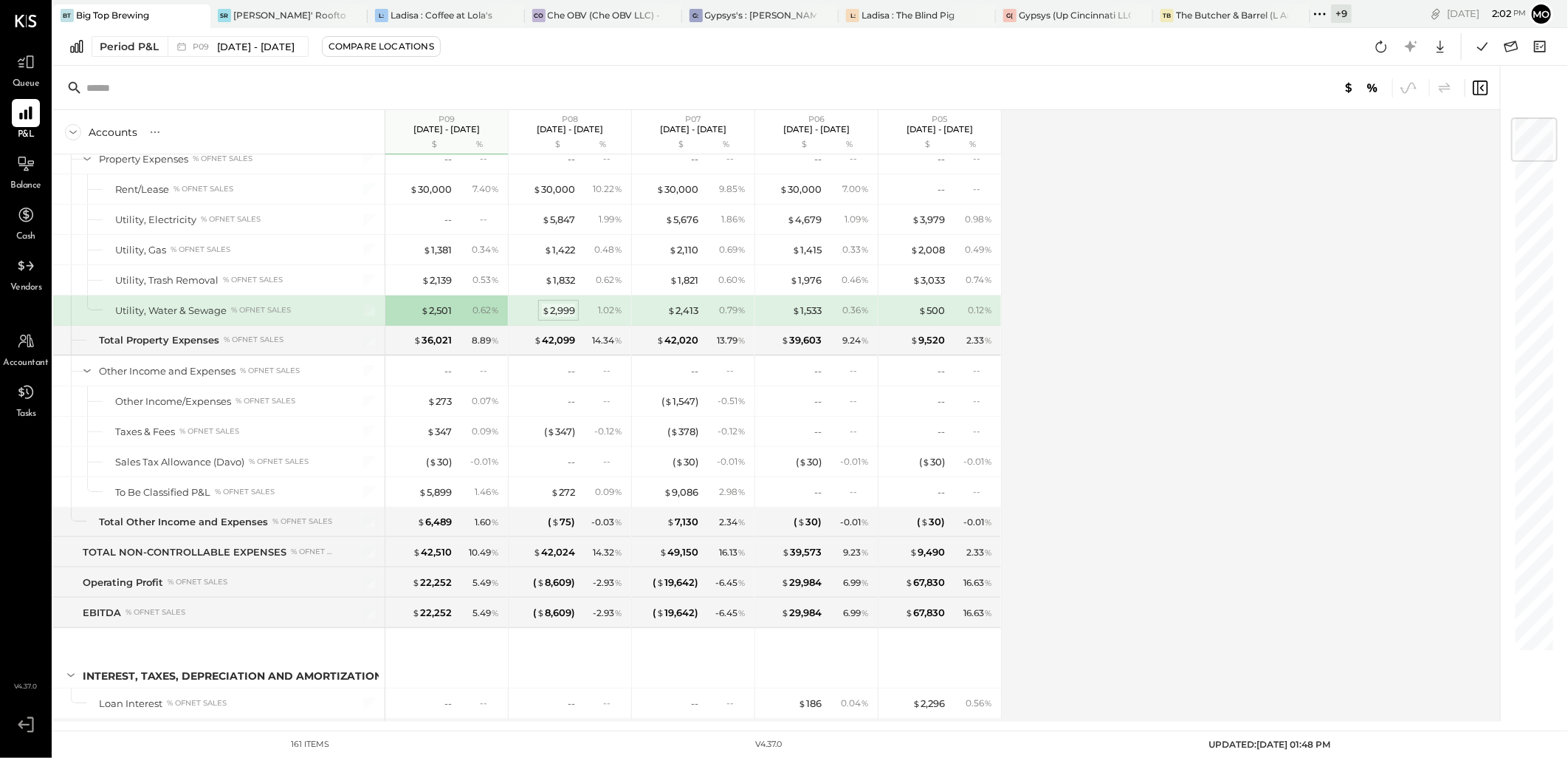
click at [573, 317] on div "$ 2,999" at bounding box center [558, 310] width 33 height 14
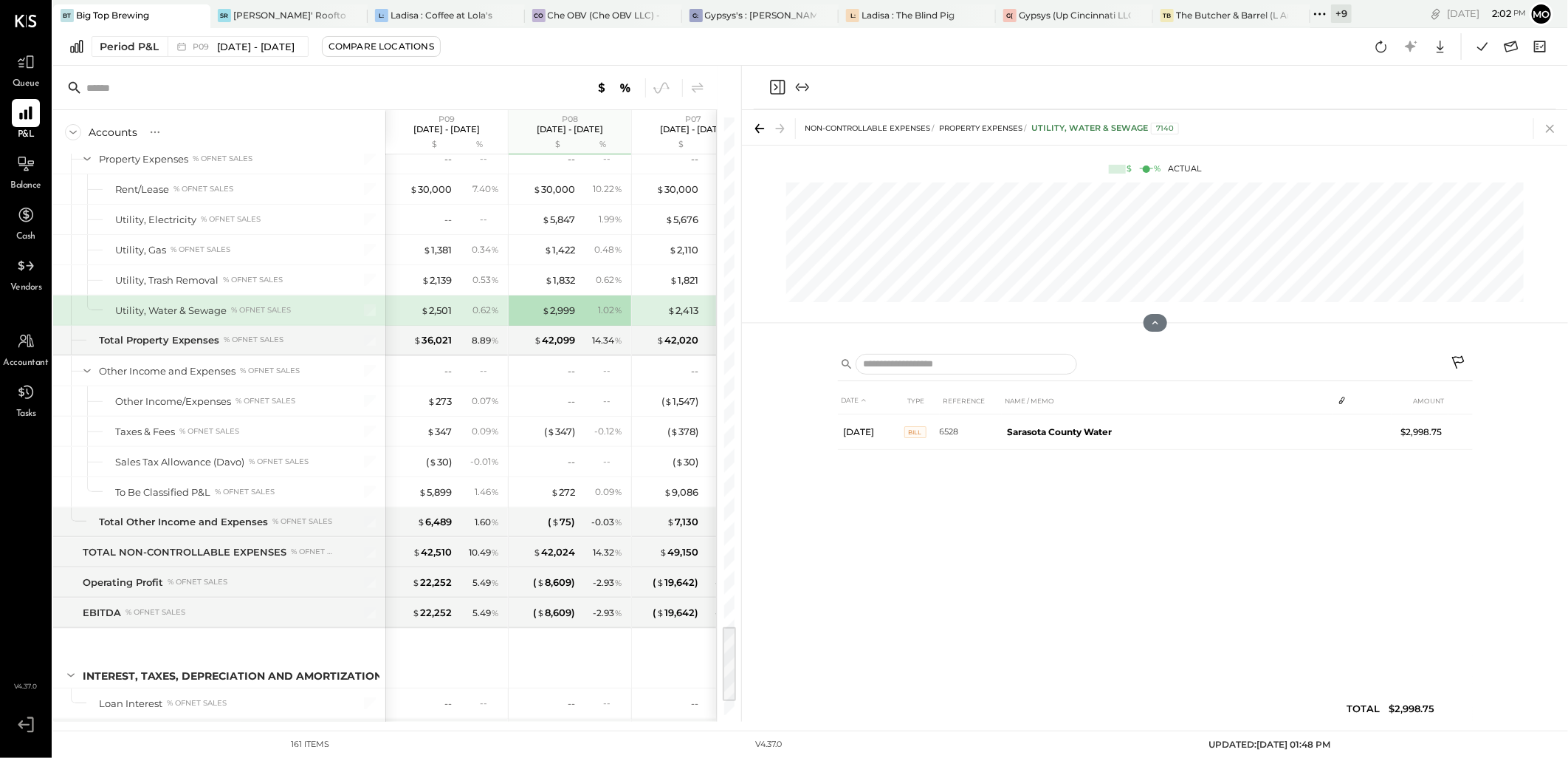
click at [1552, 129] on icon at bounding box center [1550, 129] width 8 height 8
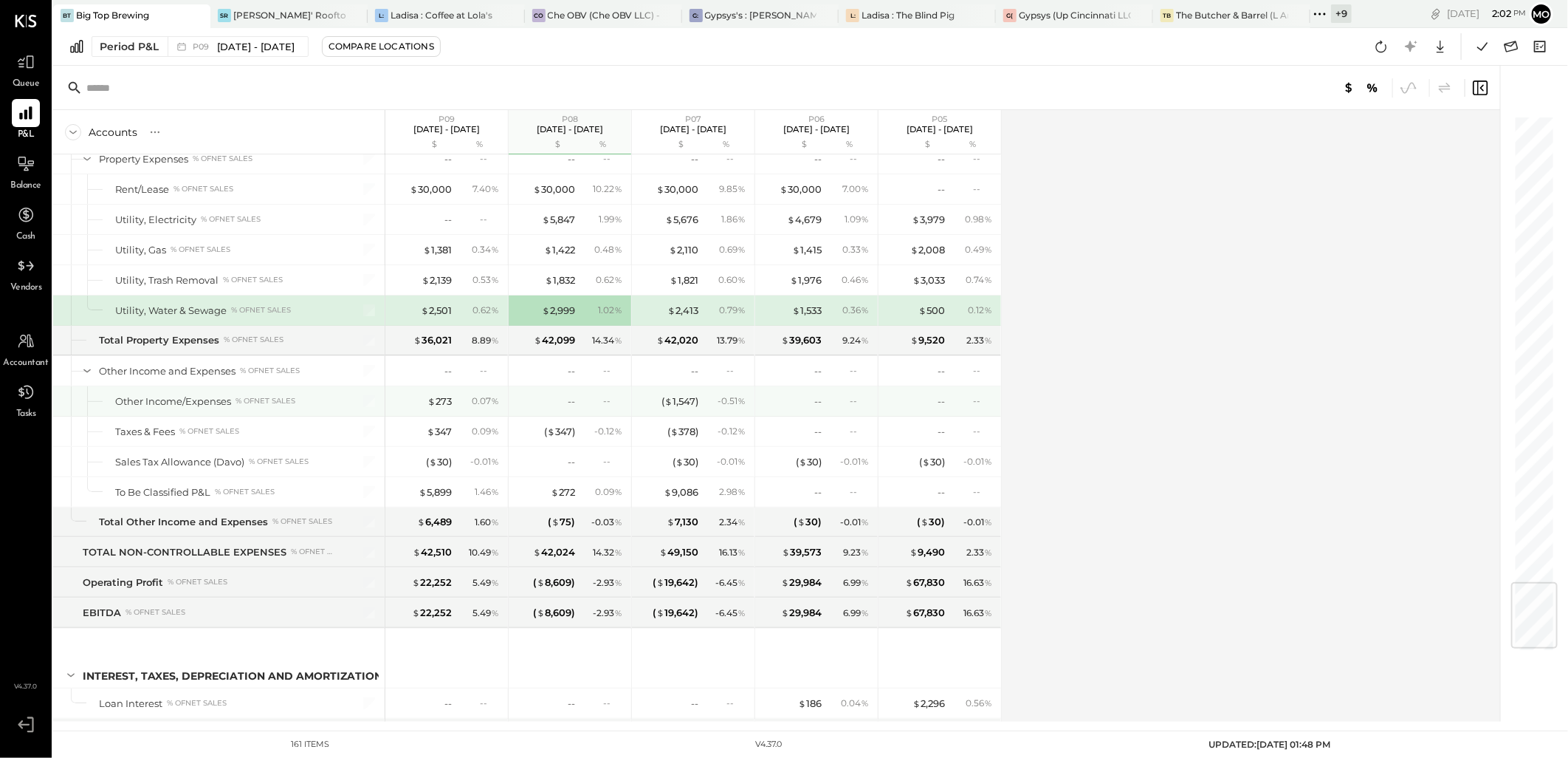
scroll to position [3986, 0]
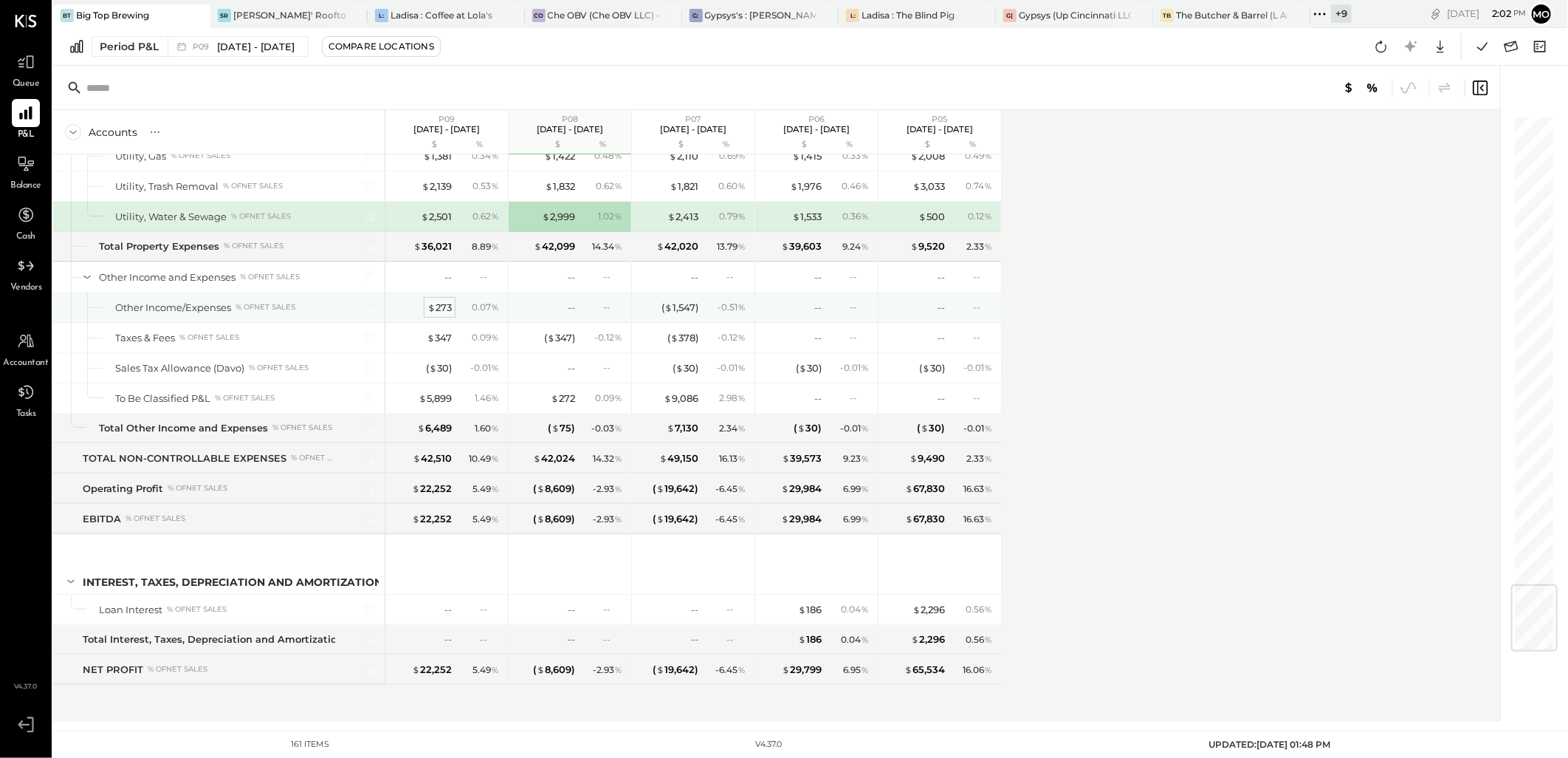
click at [438, 306] on div "$ 273" at bounding box center [439, 307] width 24 height 14
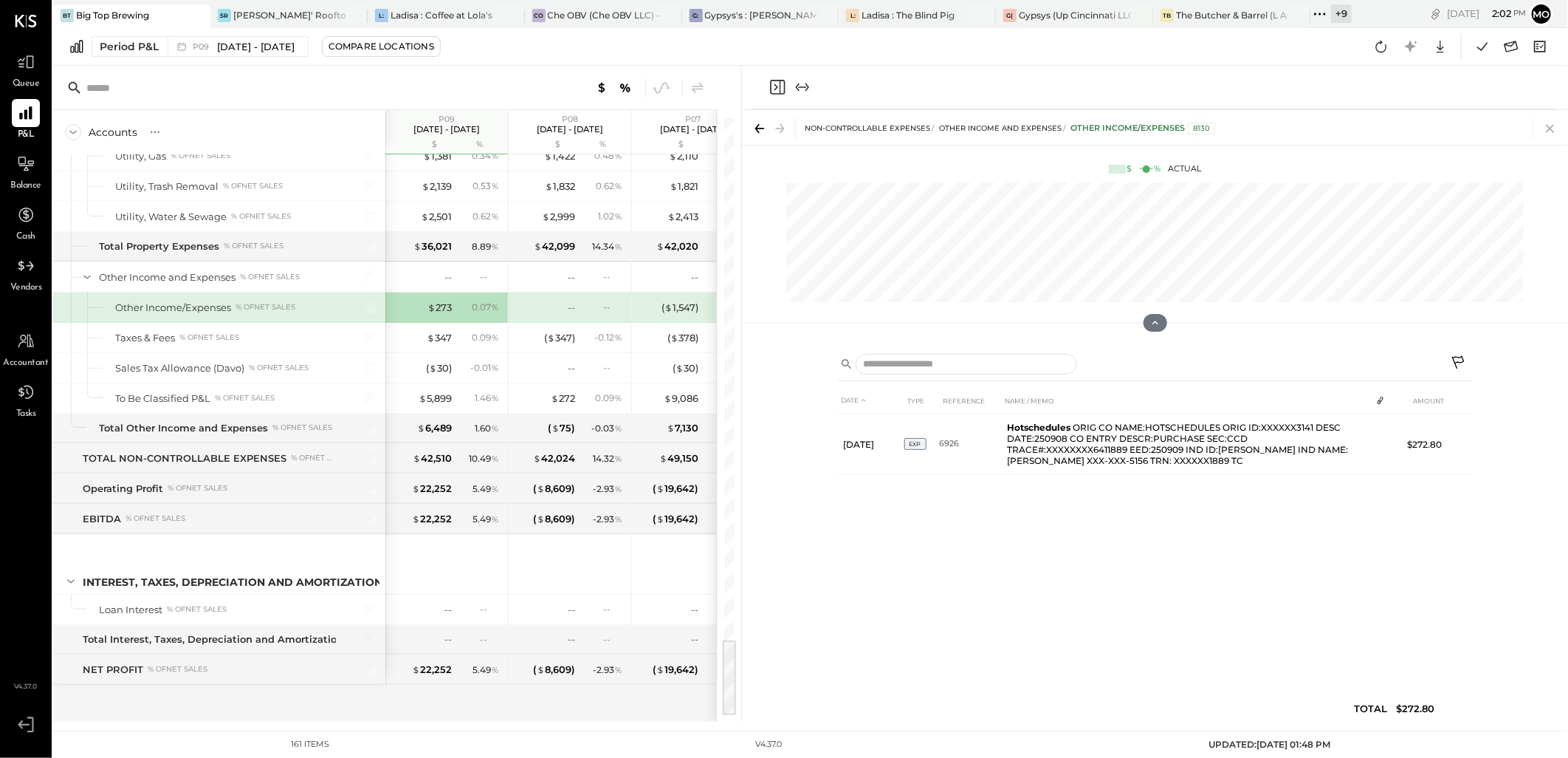
click at [1551, 127] on icon at bounding box center [1550, 129] width 8 height 8
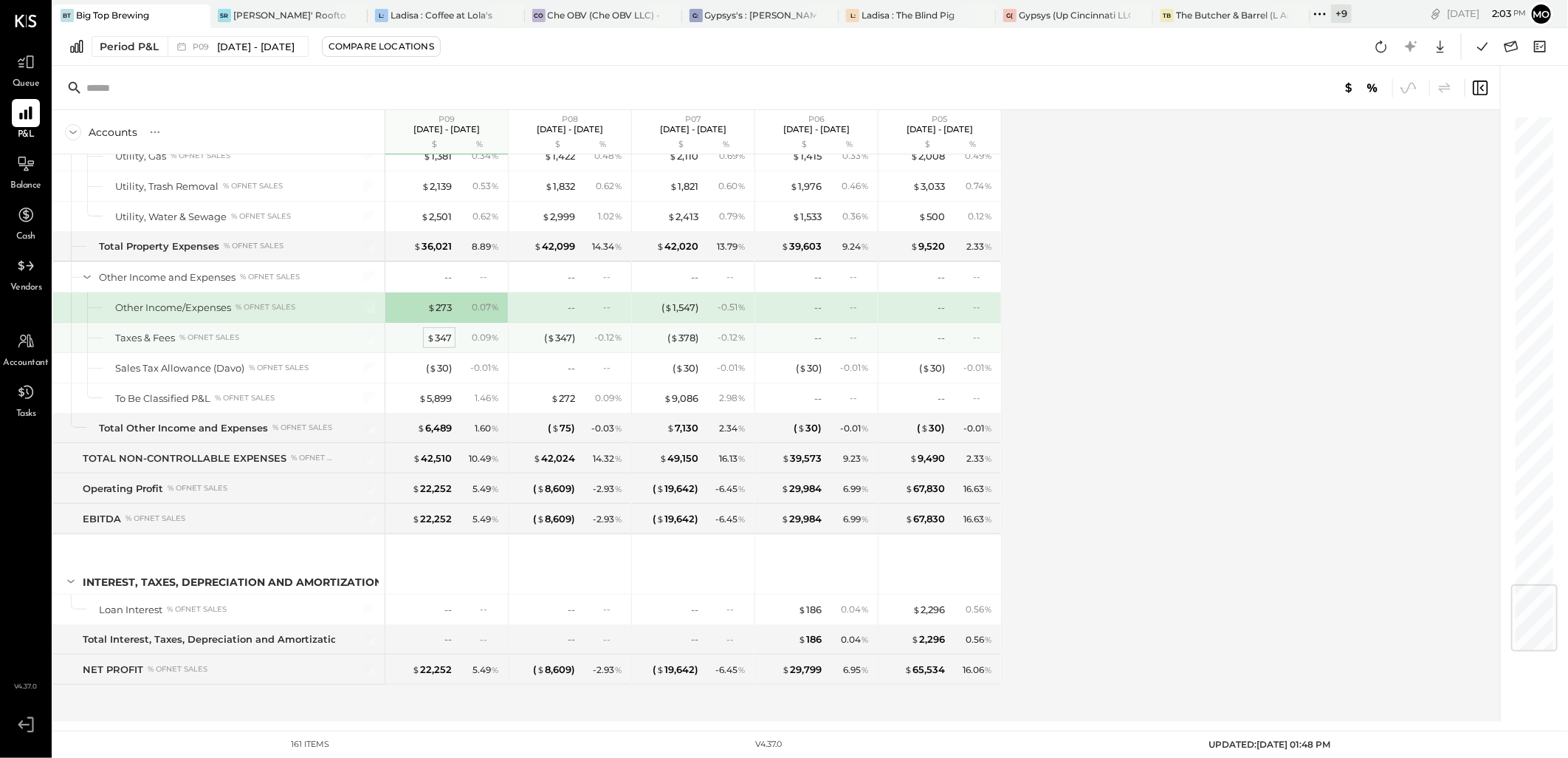
click at [441, 337] on div "$ 347" at bounding box center [440, 337] width 25 height 14
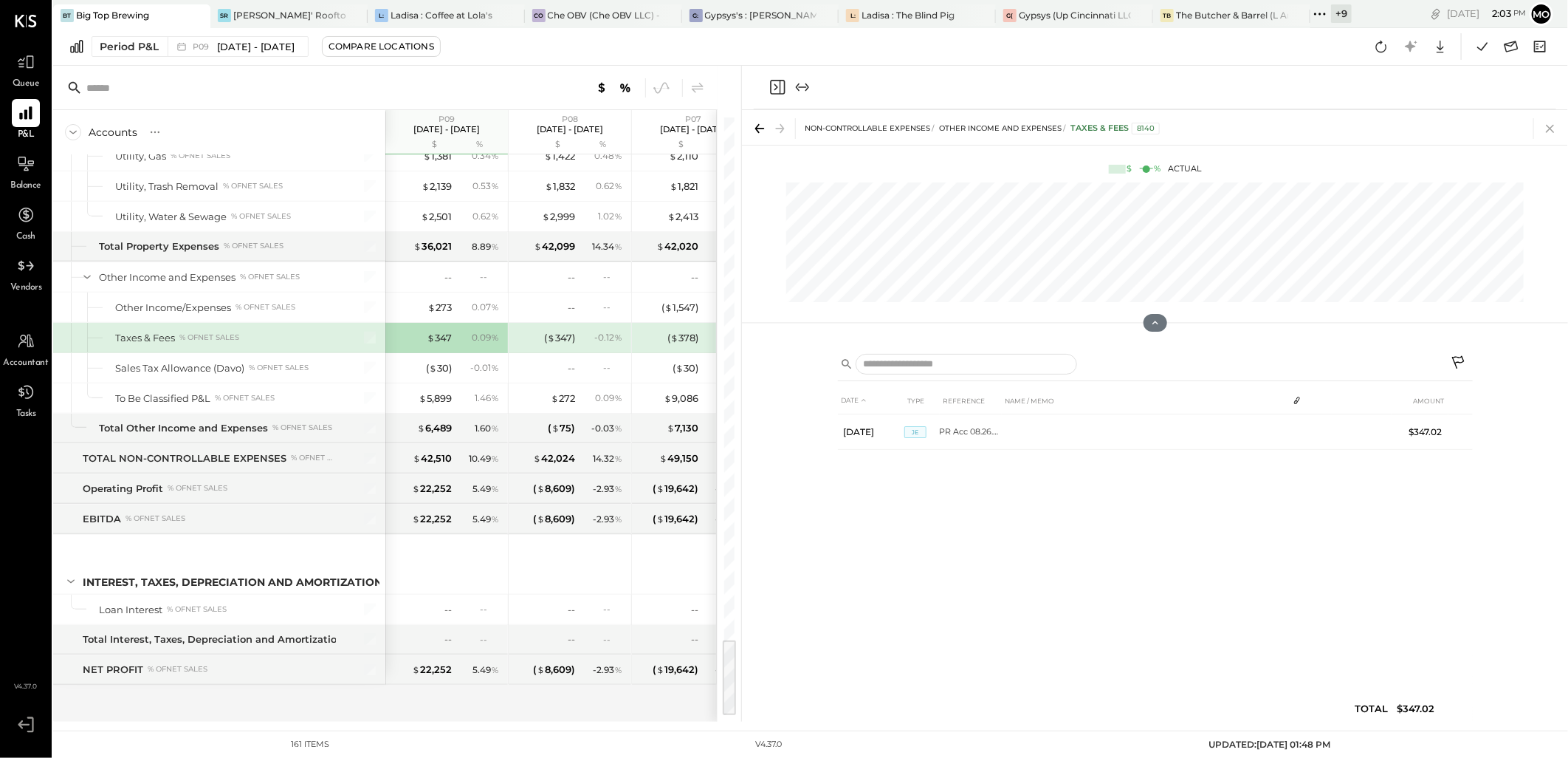
click at [1552, 123] on icon at bounding box center [1550, 128] width 21 height 21
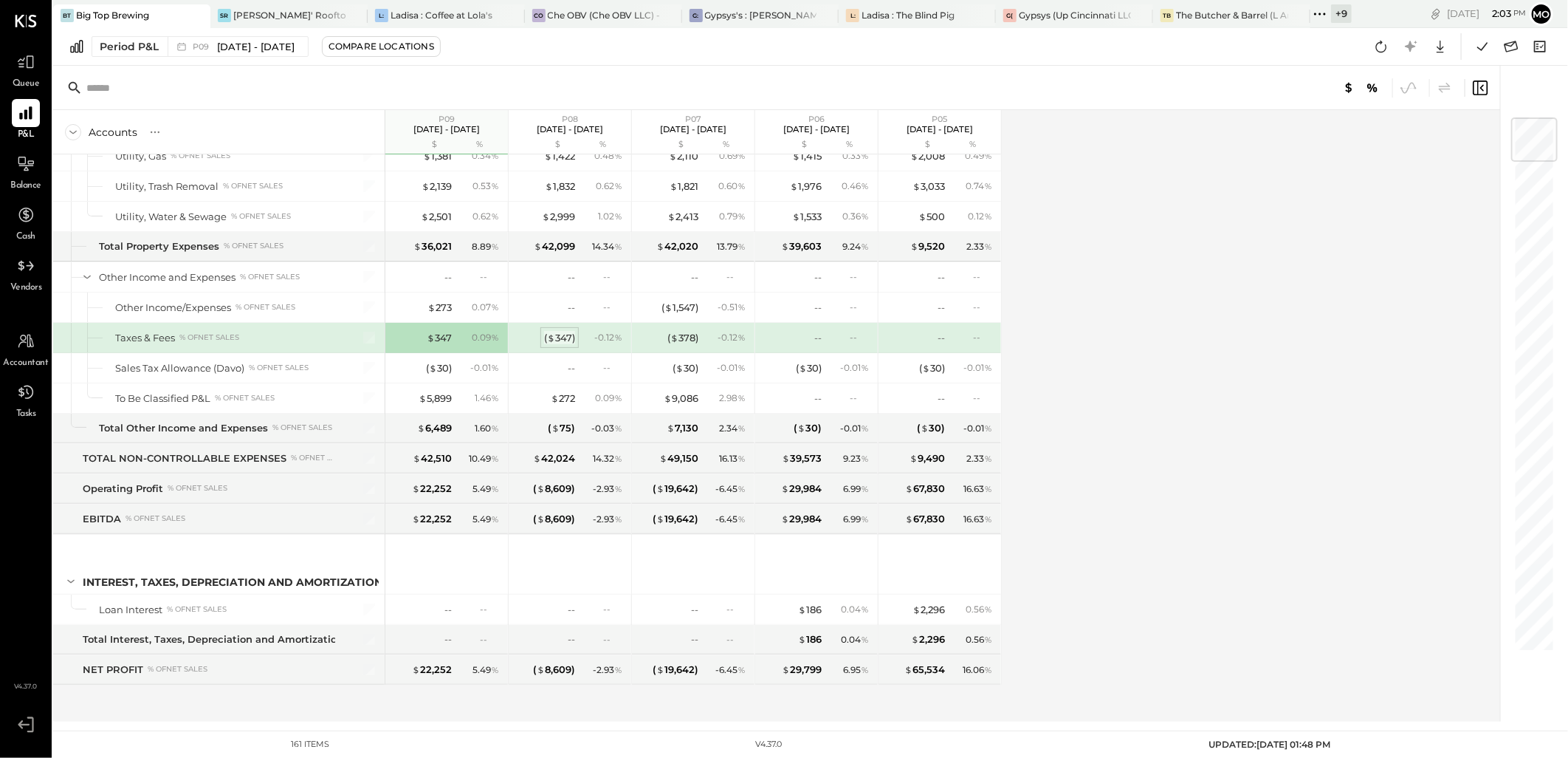
click at [561, 334] on div "( $ 347 )" at bounding box center [560, 337] width 31 height 14
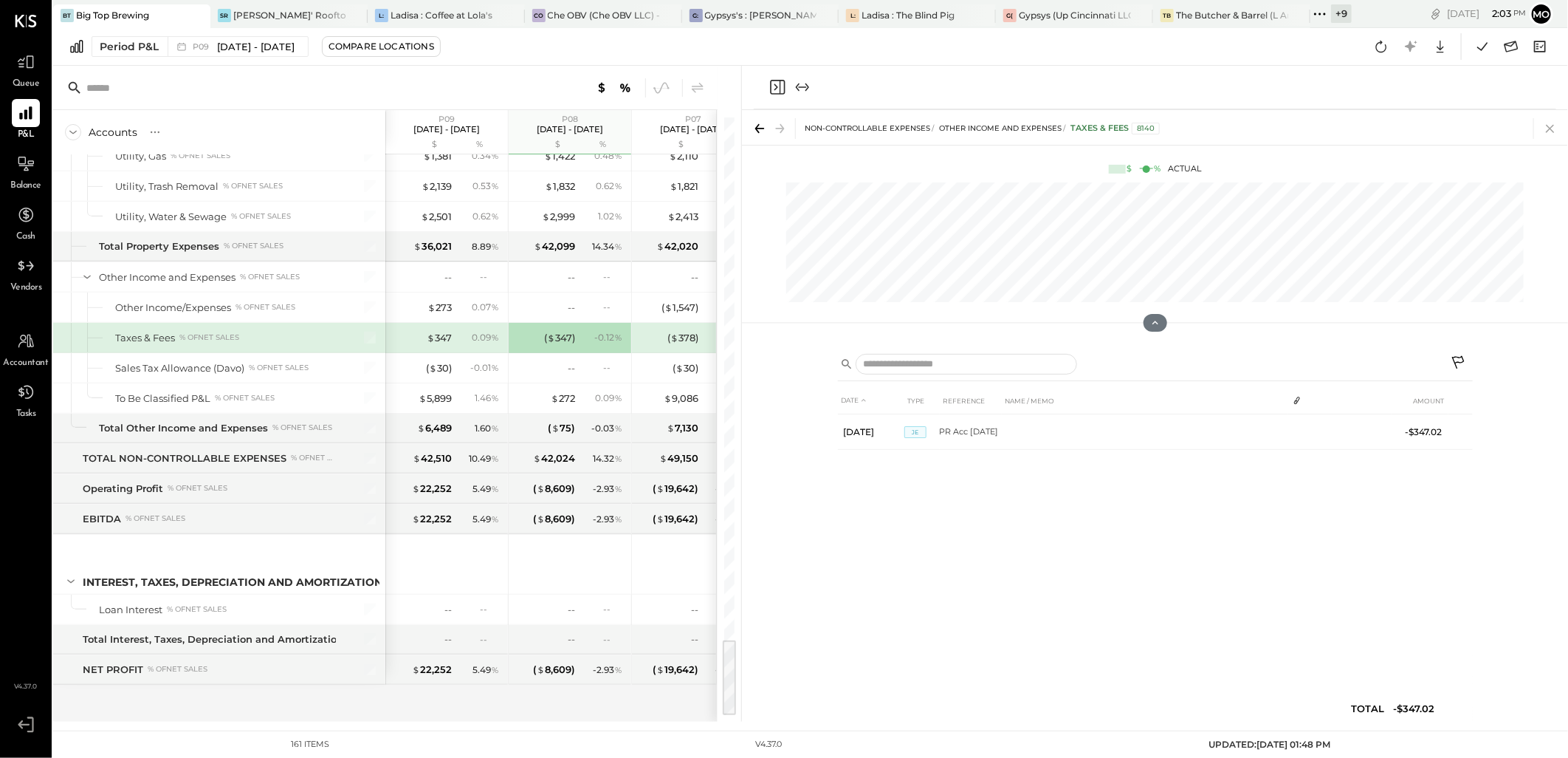
click at [1546, 123] on icon at bounding box center [1550, 128] width 21 height 21
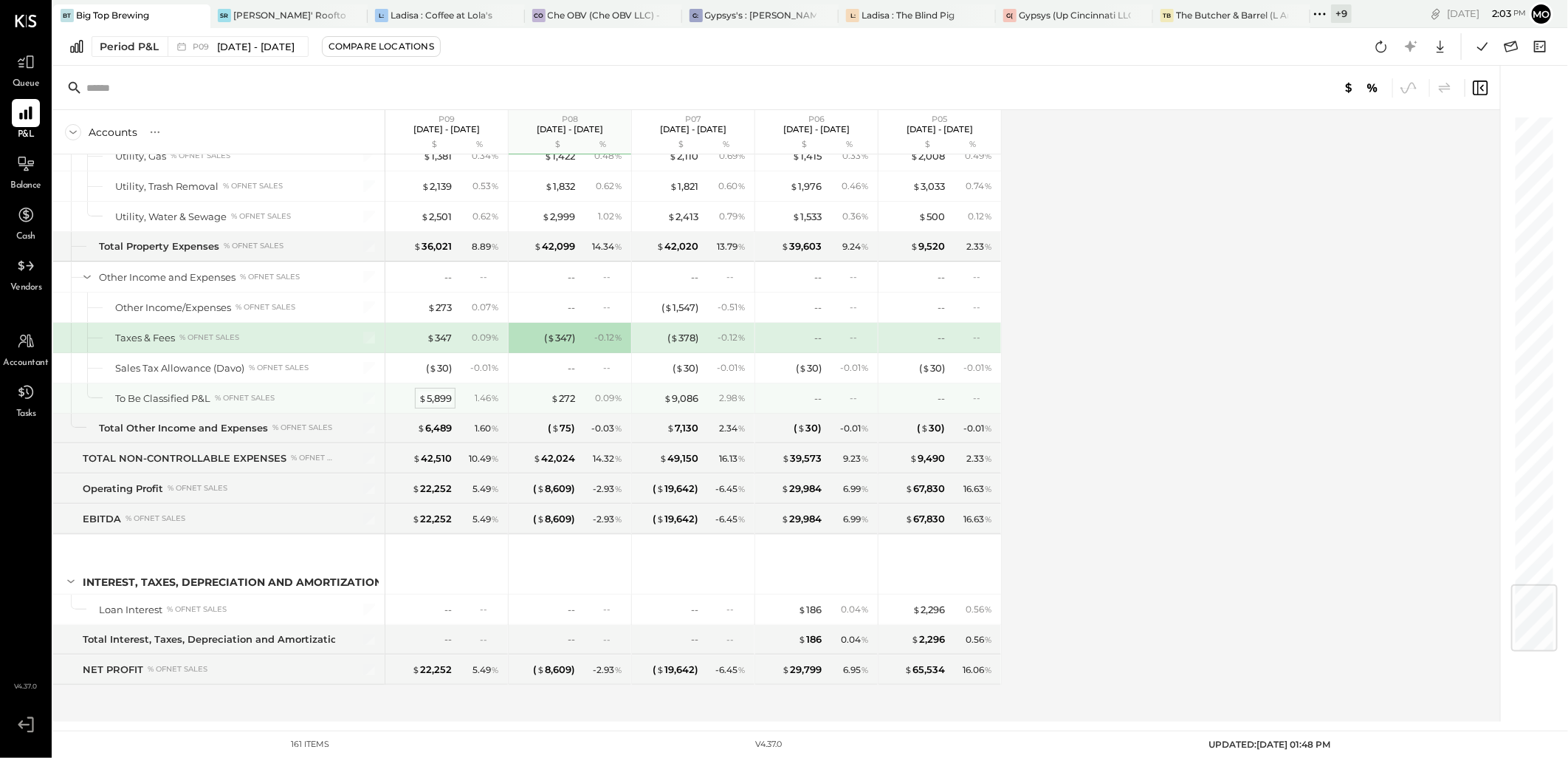
click at [429, 397] on div "$ 5,899" at bounding box center [435, 398] width 33 height 14
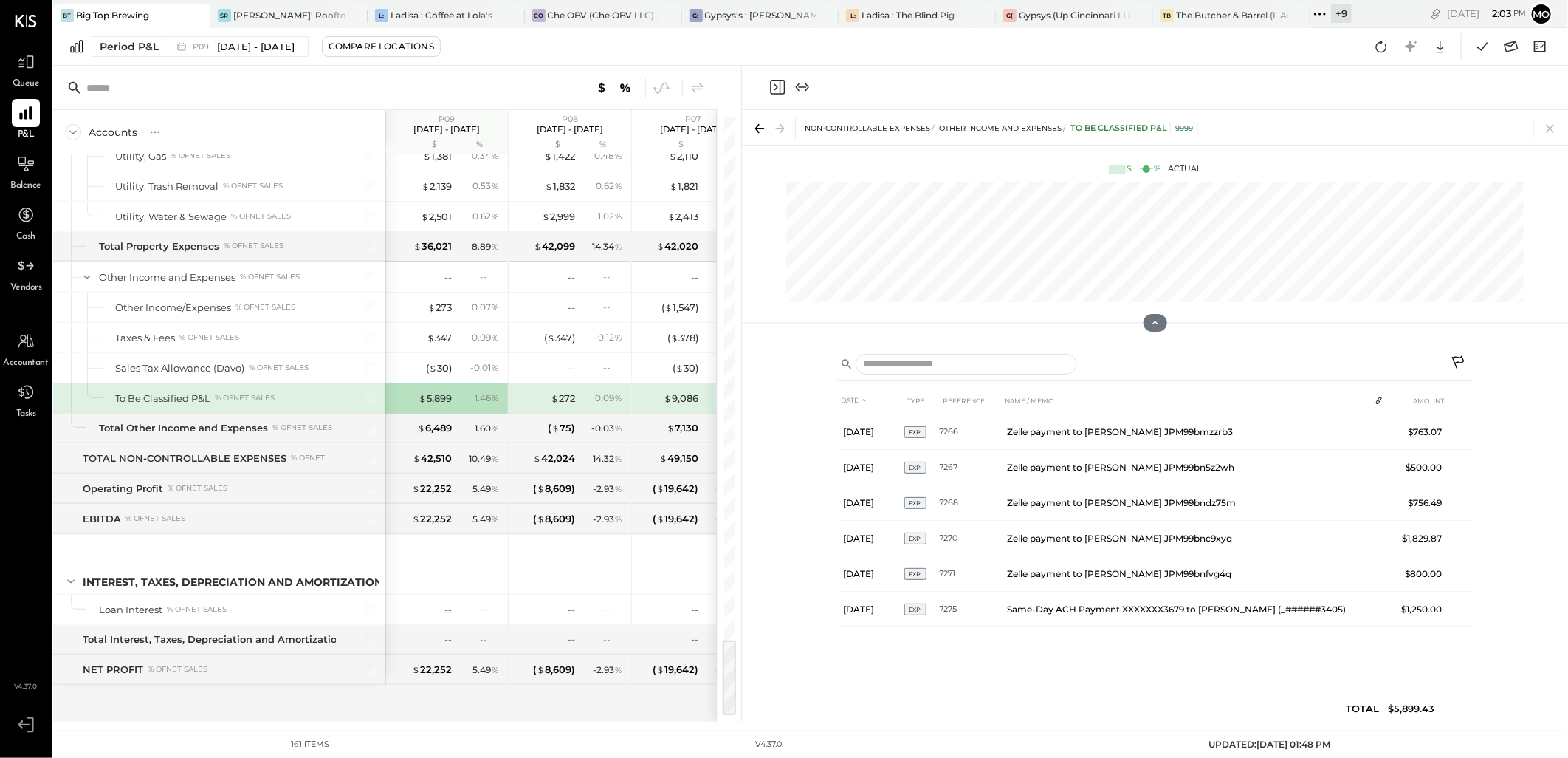
click at [1552, 126] on icon at bounding box center [1550, 128] width 21 height 21
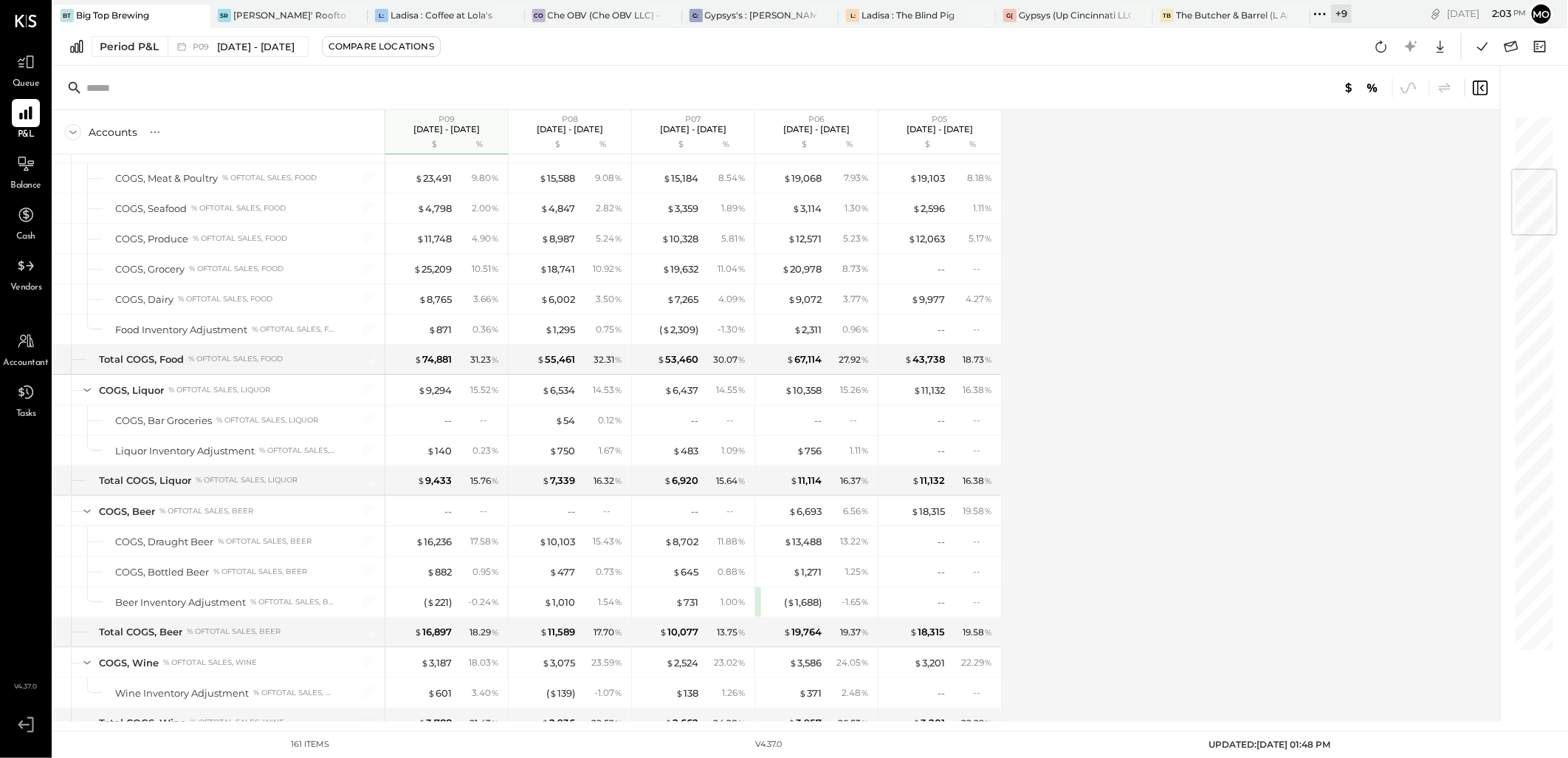
scroll to position [456, 0]
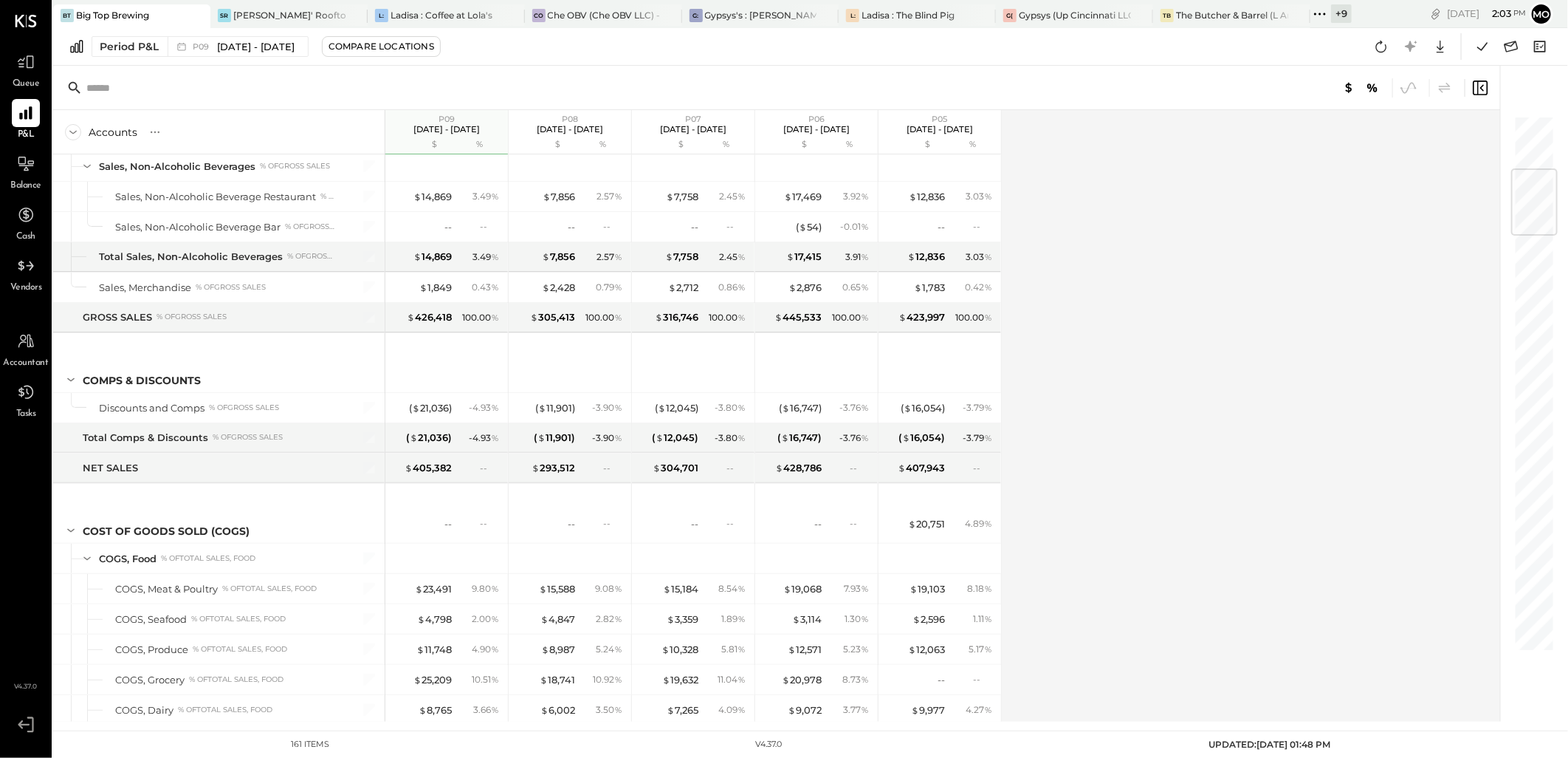
click at [1374, 39] on icon at bounding box center [1381, 46] width 19 height 19
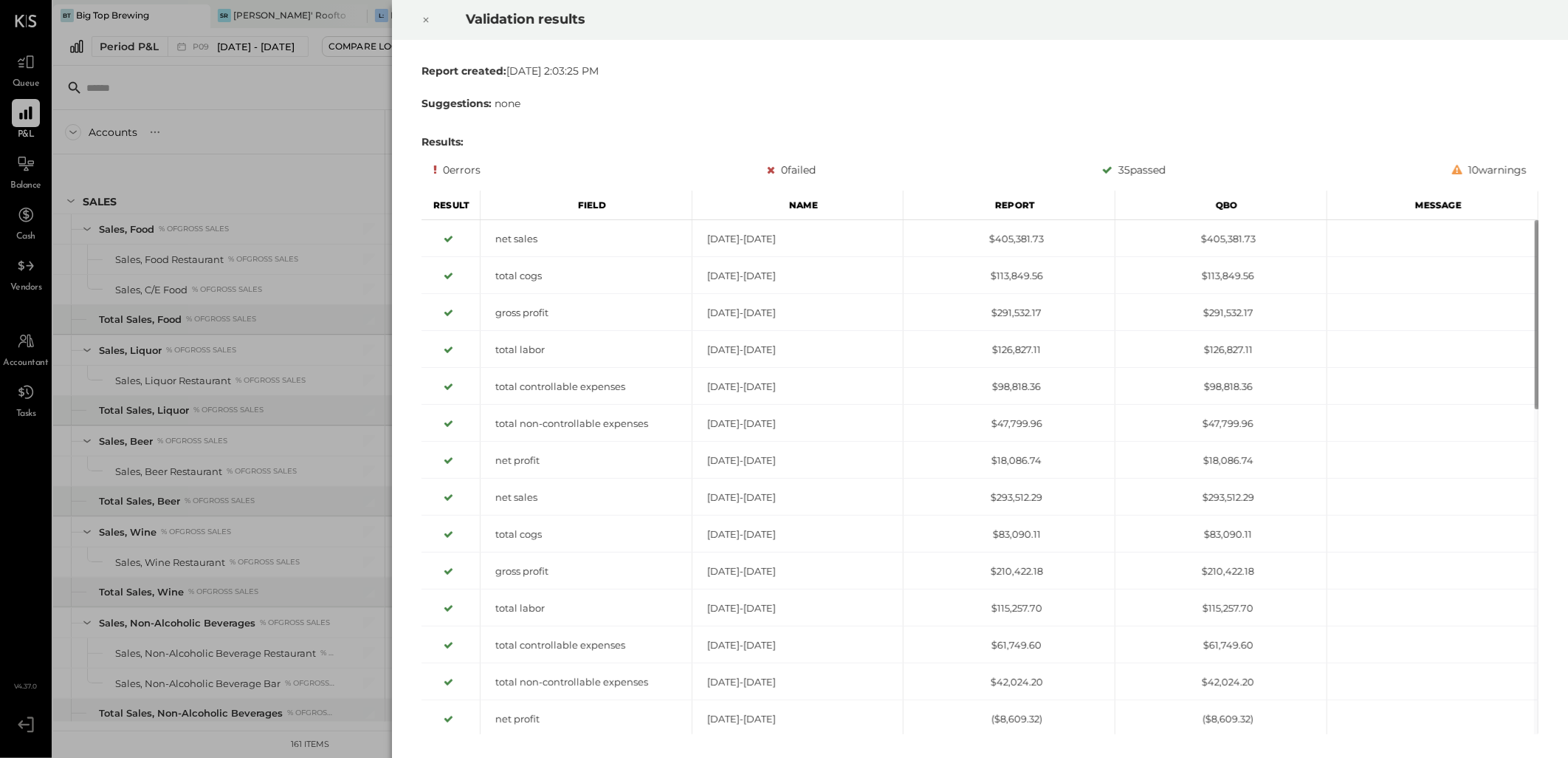
click at [424, 17] on icon at bounding box center [425, 19] width 9 height 17
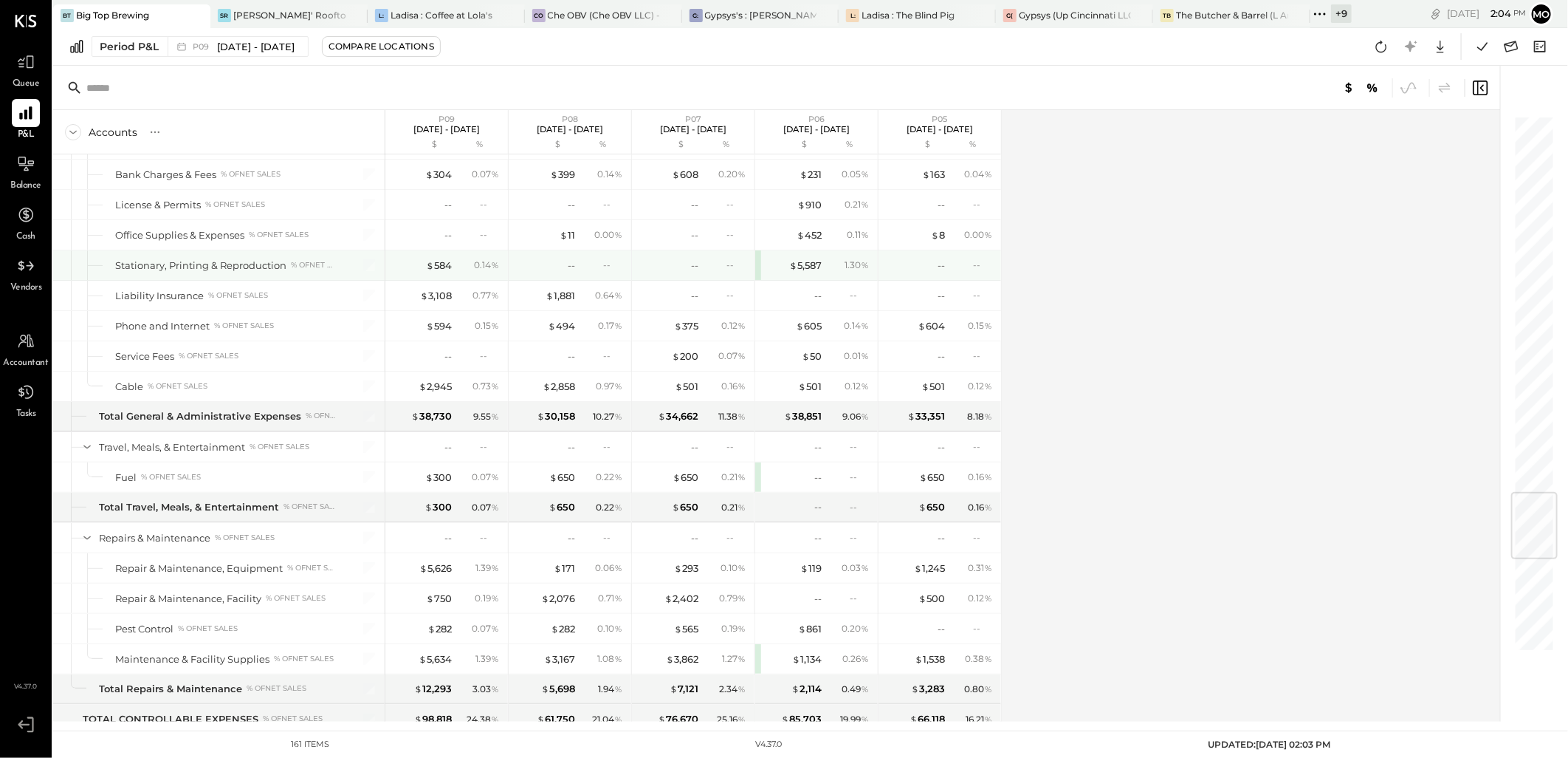
scroll to position [3365, 0]
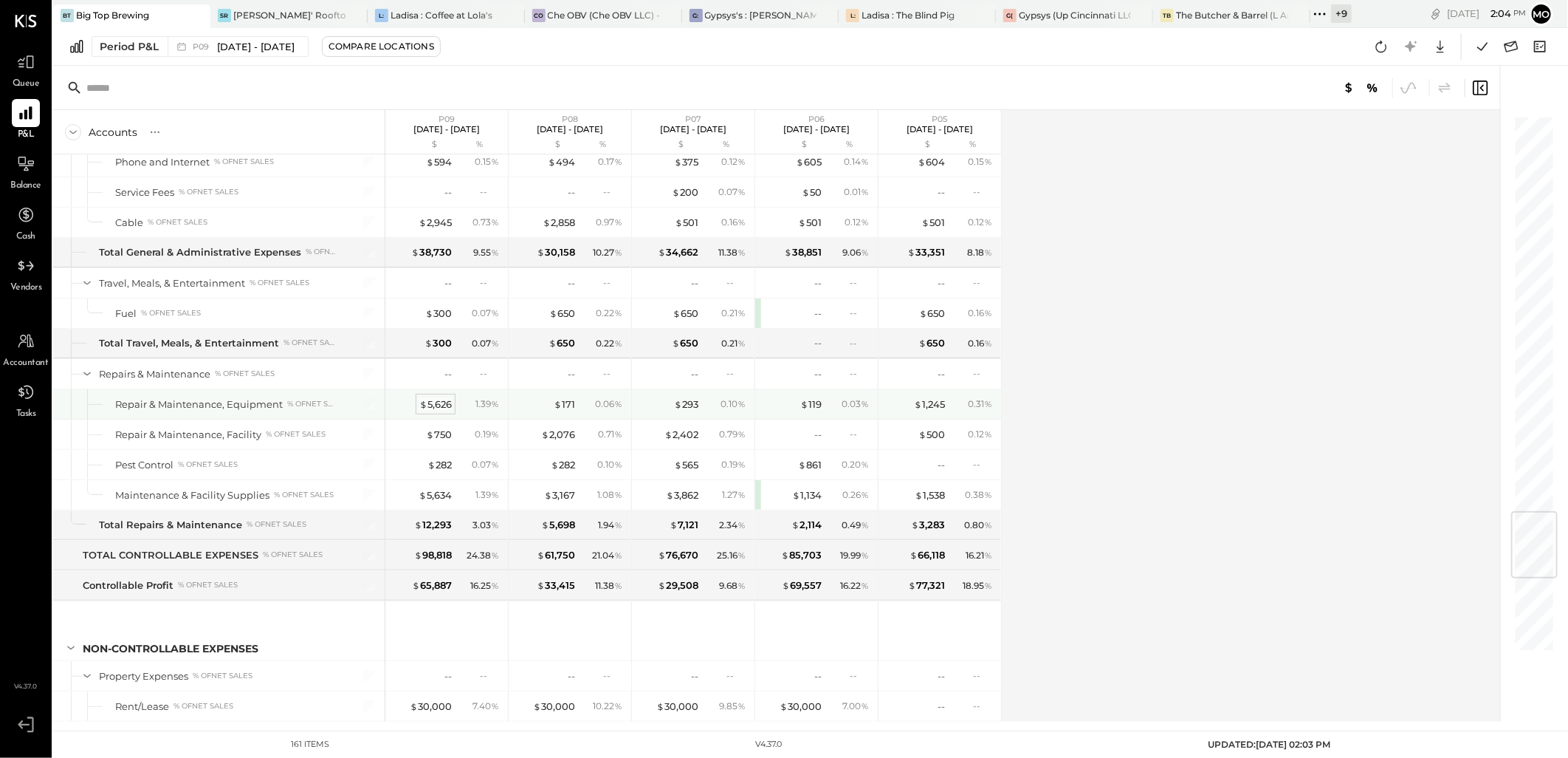
click at [440, 412] on div "$ 5,626" at bounding box center [435, 404] width 32 height 14
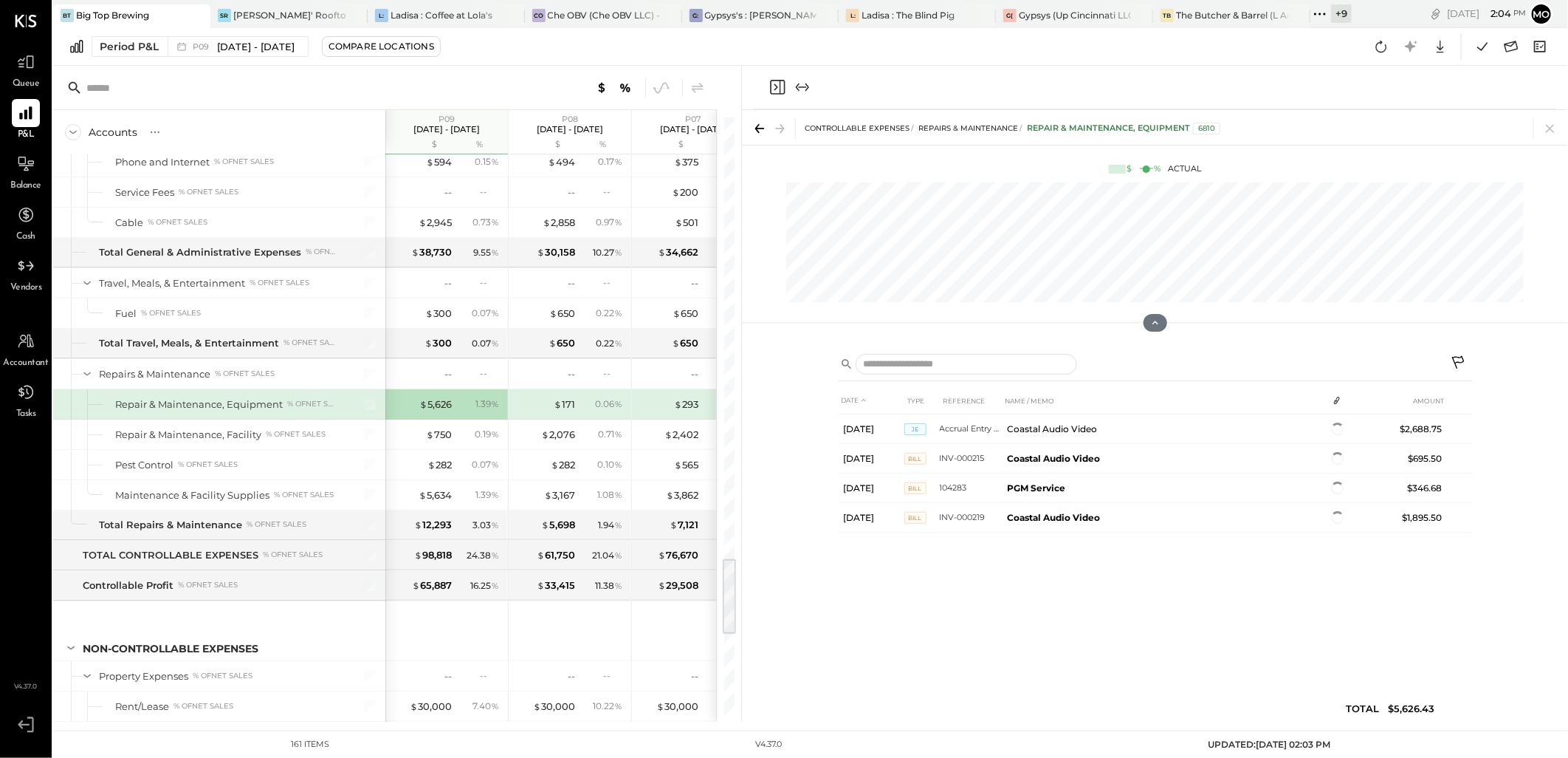
click at [1553, 123] on icon at bounding box center [1550, 128] width 21 height 21
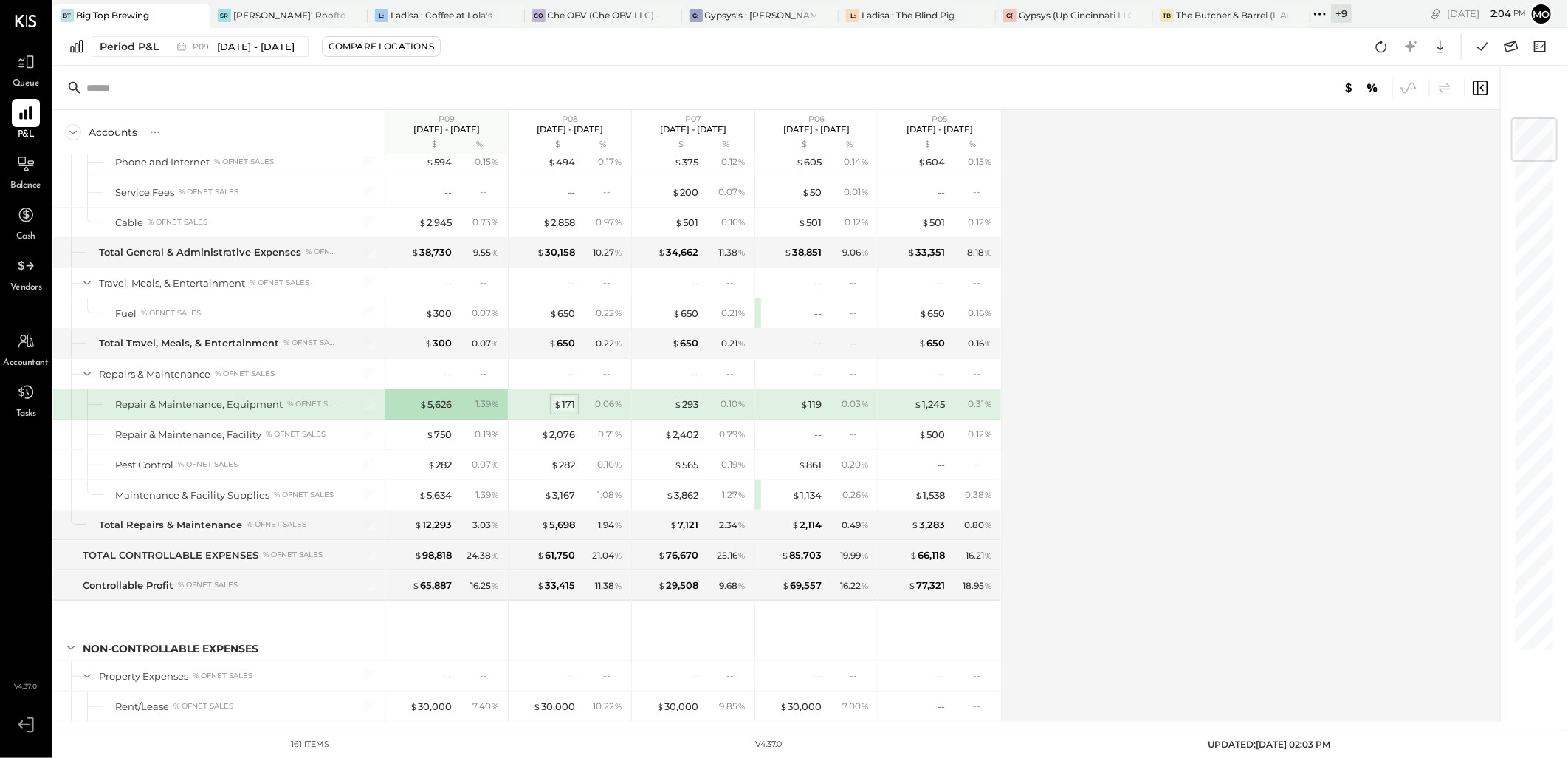
click at [564, 412] on div "$ 171" at bounding box center [564, 404] width 21 height 14
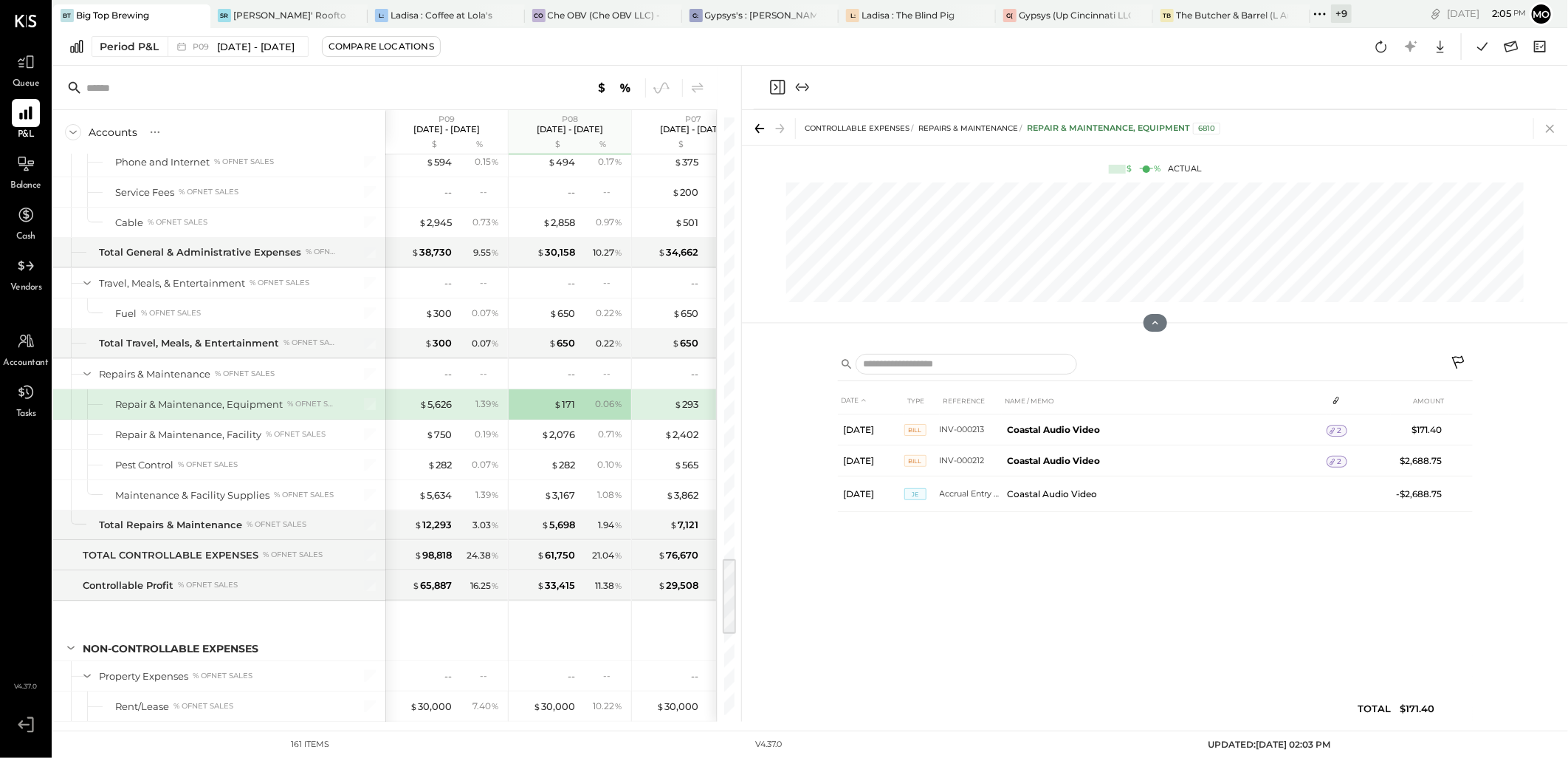
click at [1546, 128] on icon at bounding box center [1550, 128] width 21 height 21
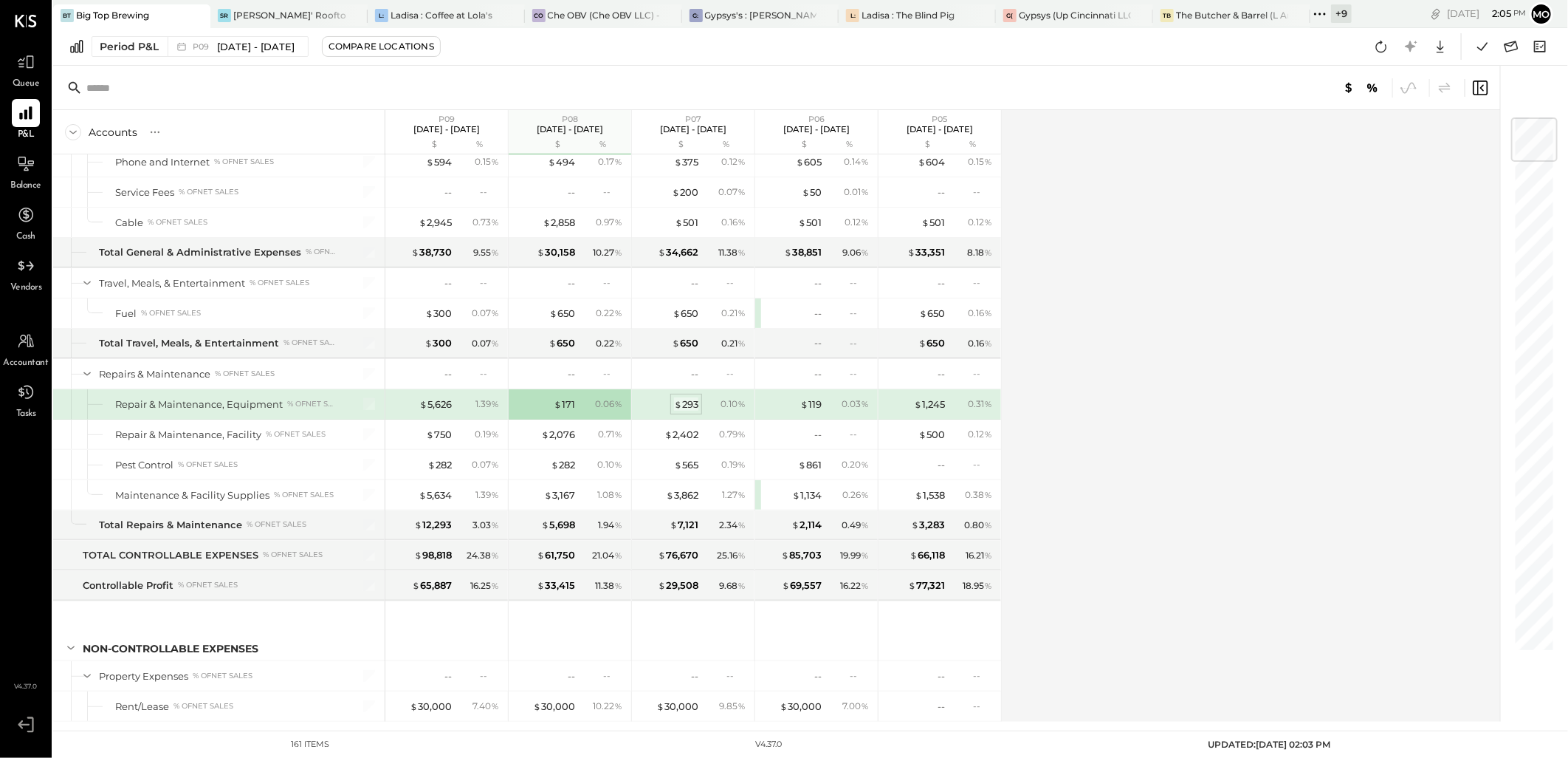
click at [684, 412] on div "$ 293" at bounding box center [686, 404] width 24 height 14
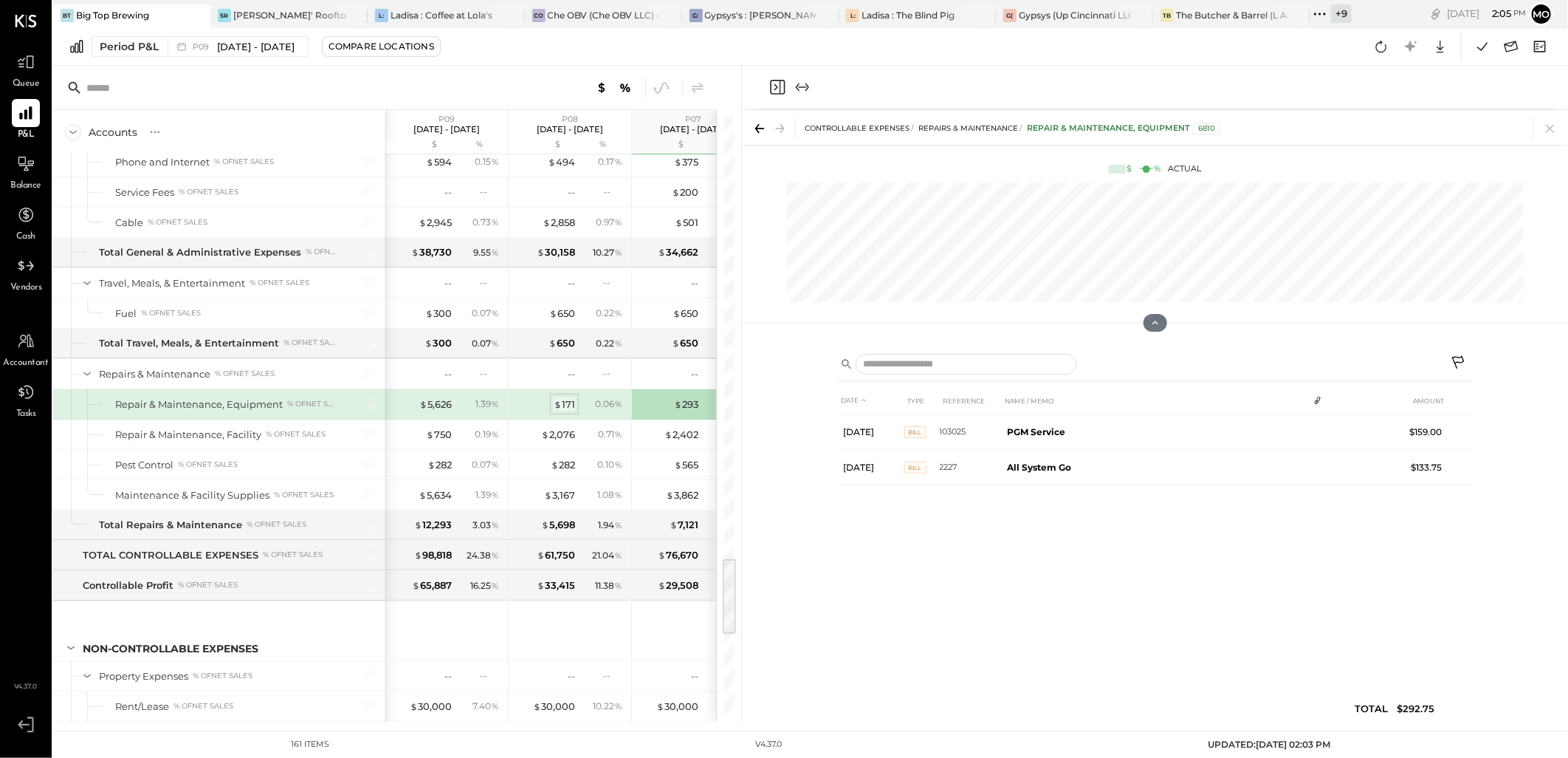
click at [568, 410] on div "$ 171" at bounding box center [564, 404] width 21 height 14
click at [439, 408] on div "$ 5,626" at bounding box center [435, 404] width 32 height 14
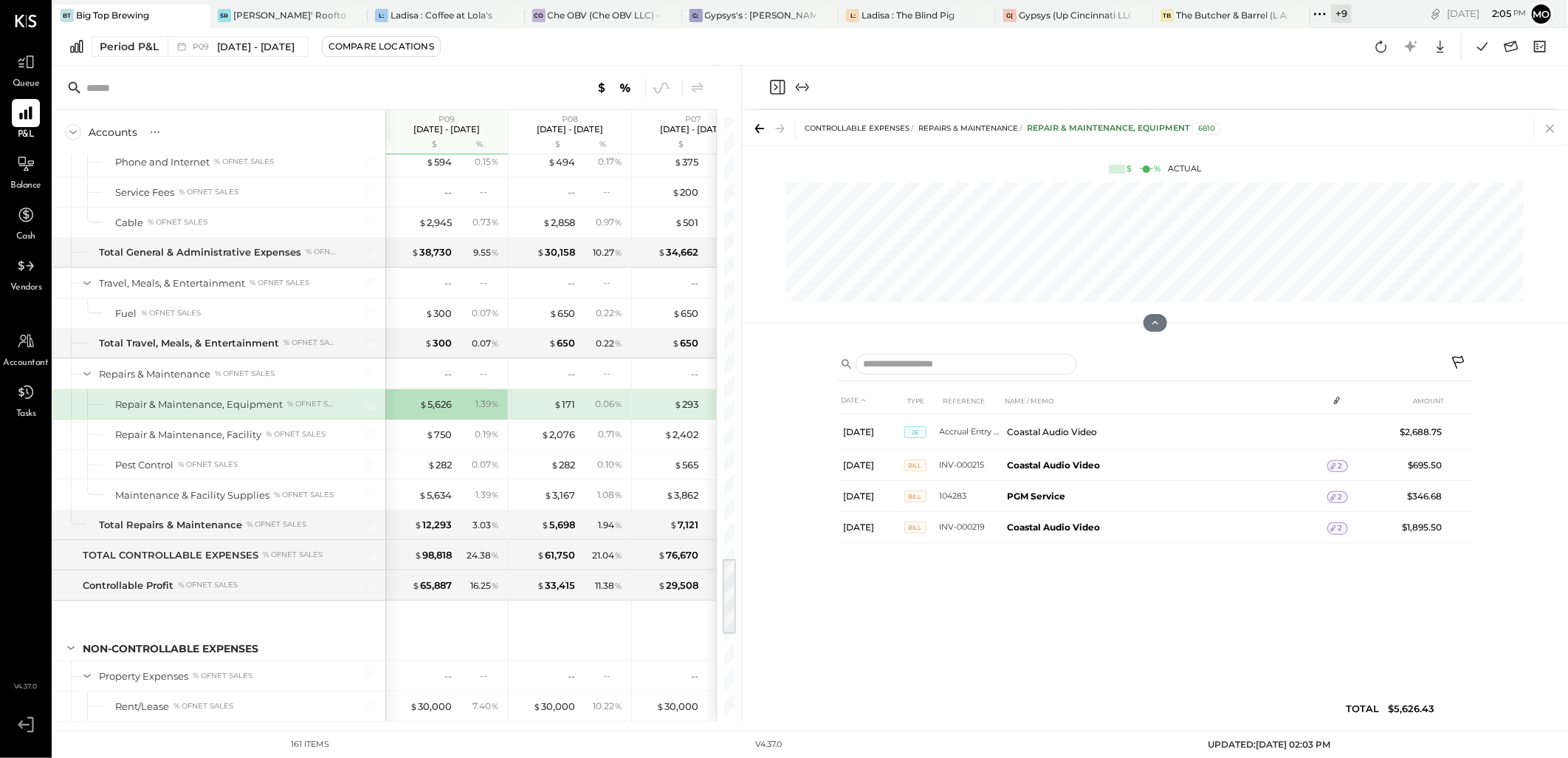
click at [1547, 131] on icon at bounding box center [1550, 128] width 21 height 21
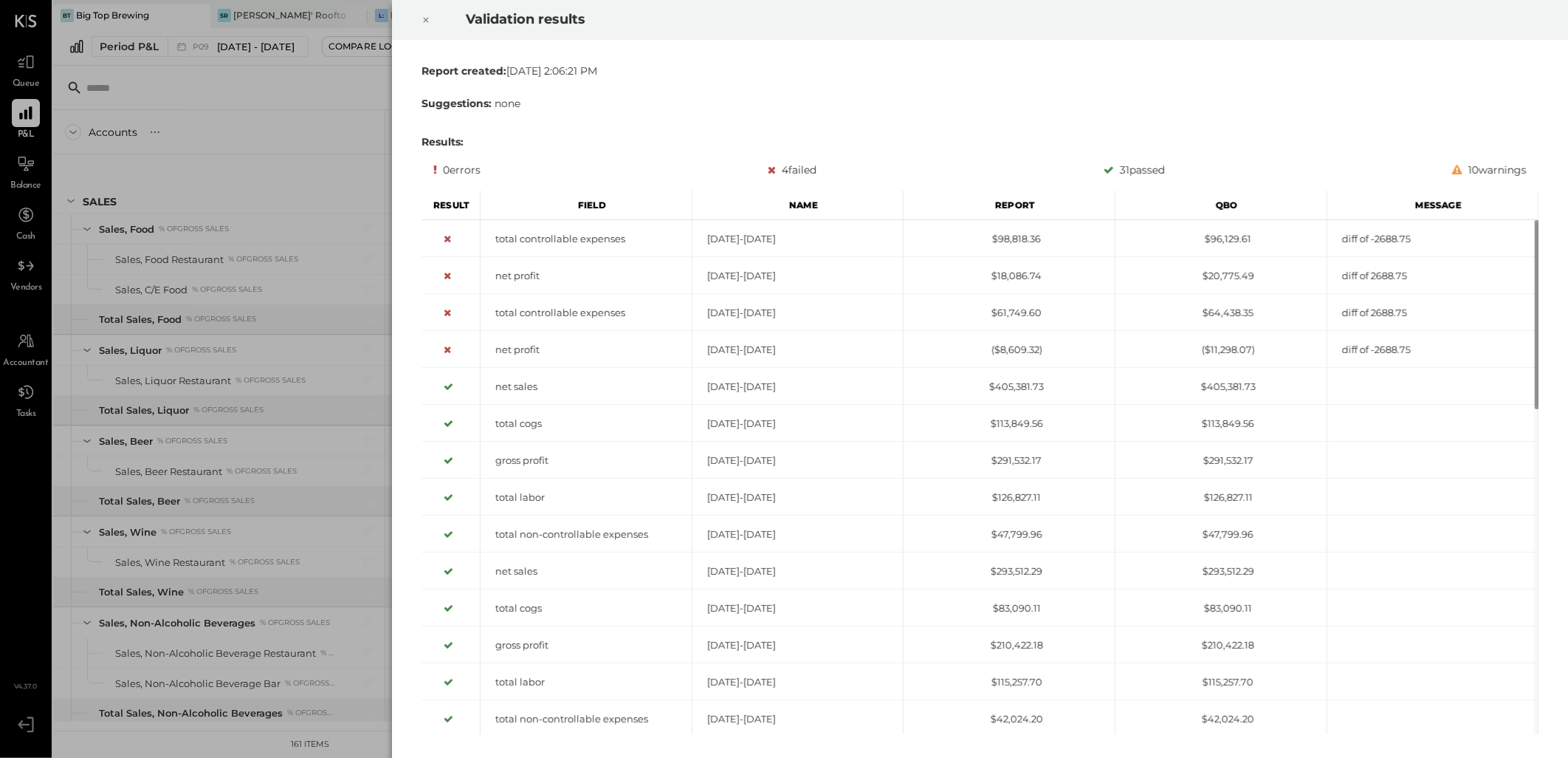
scroll to position [3325, 0]
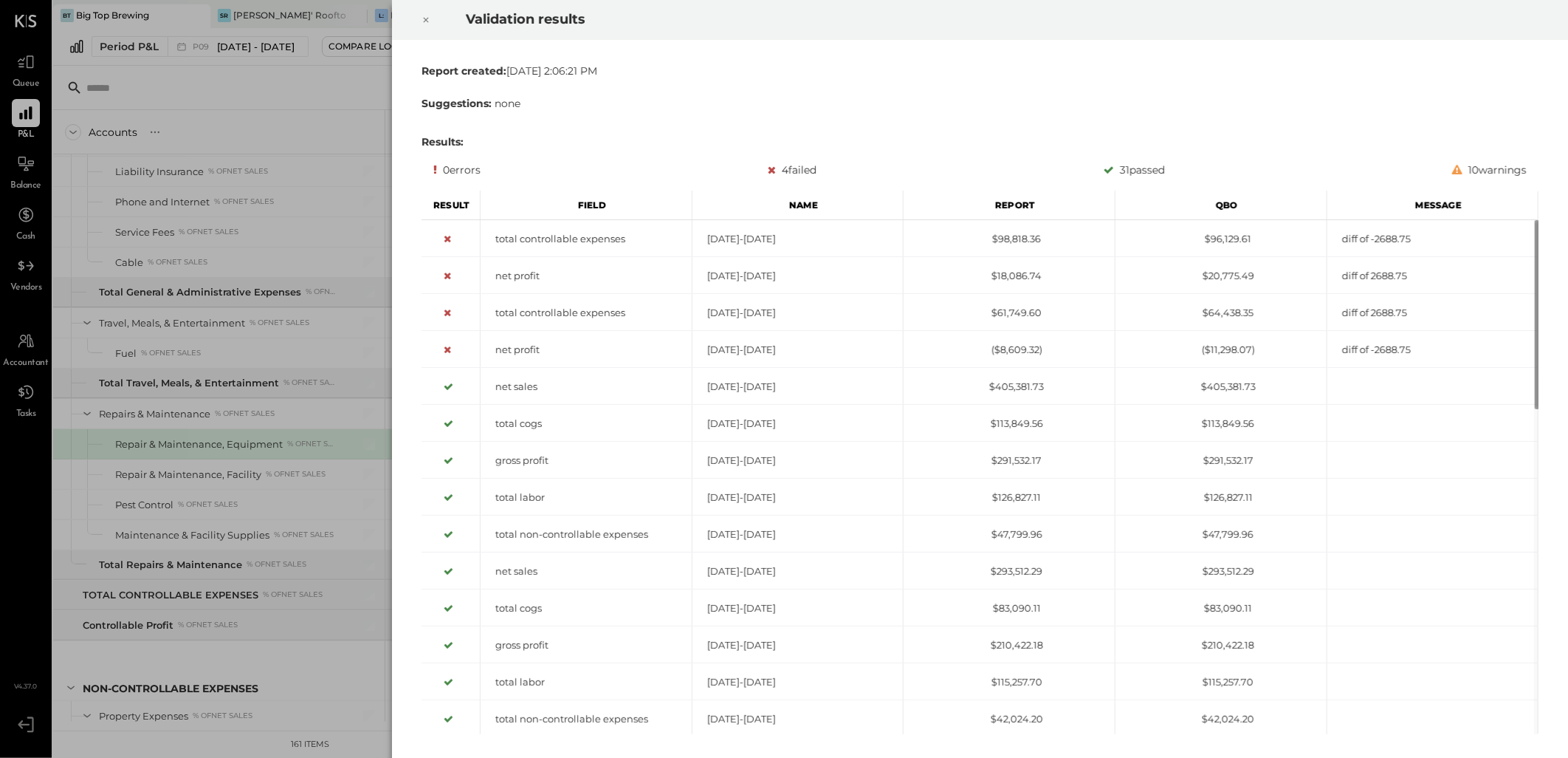
click at [423, 24] on icon at bounding box center [425, 19] width 9 height 17
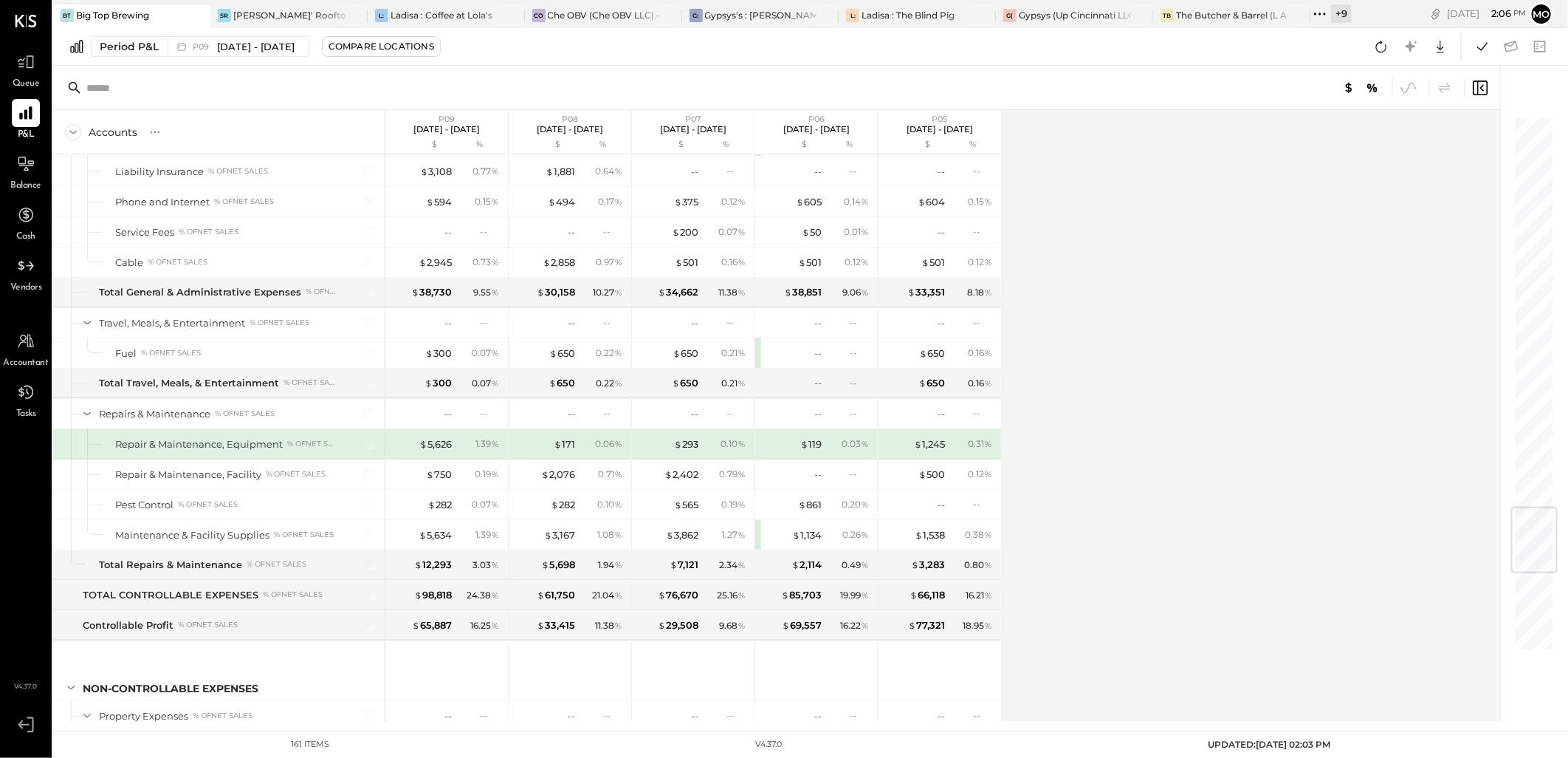
click at [1379, 45] on icon at bounding box center [1381, 46] width 19 height 19
click at [1483, 43] on icon at bounding box center [1482, 46] width 19 height 19
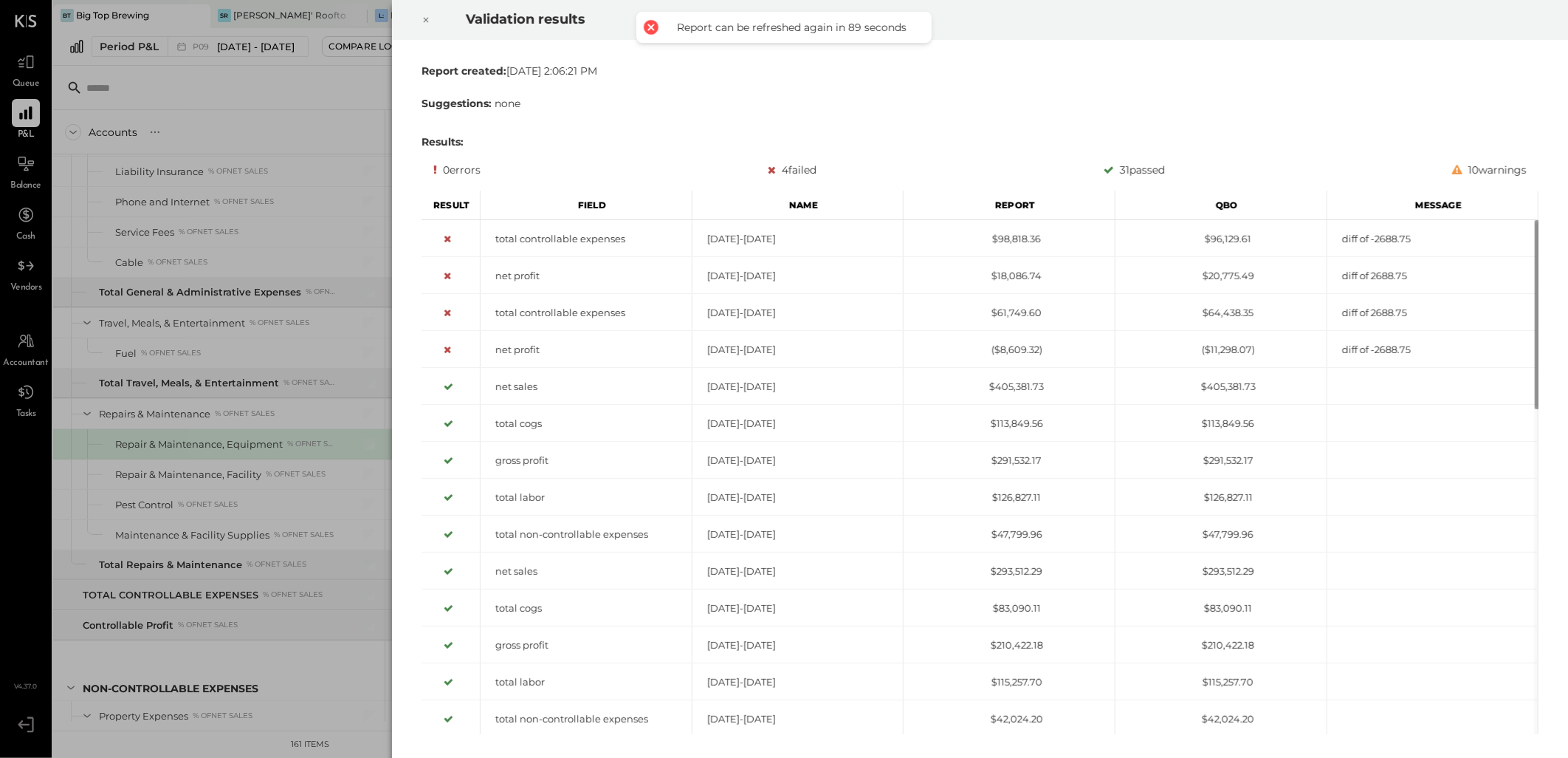
click at [426, 21] on icon at bounding box center [425, 19] width 9 height 17
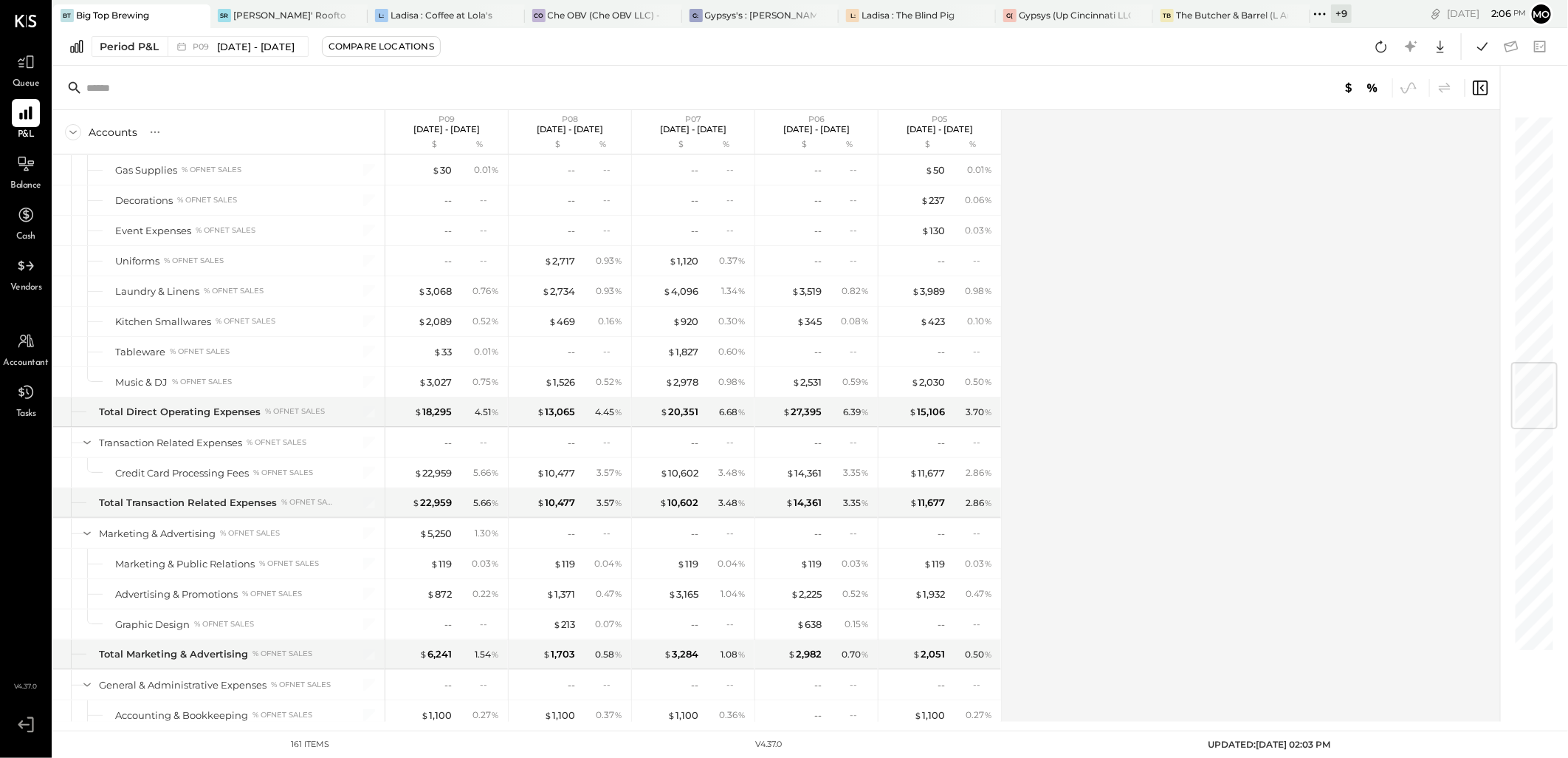
scroll to position [2099, 0]
